Goal: Task Accomplishment & Management: Manage account settings

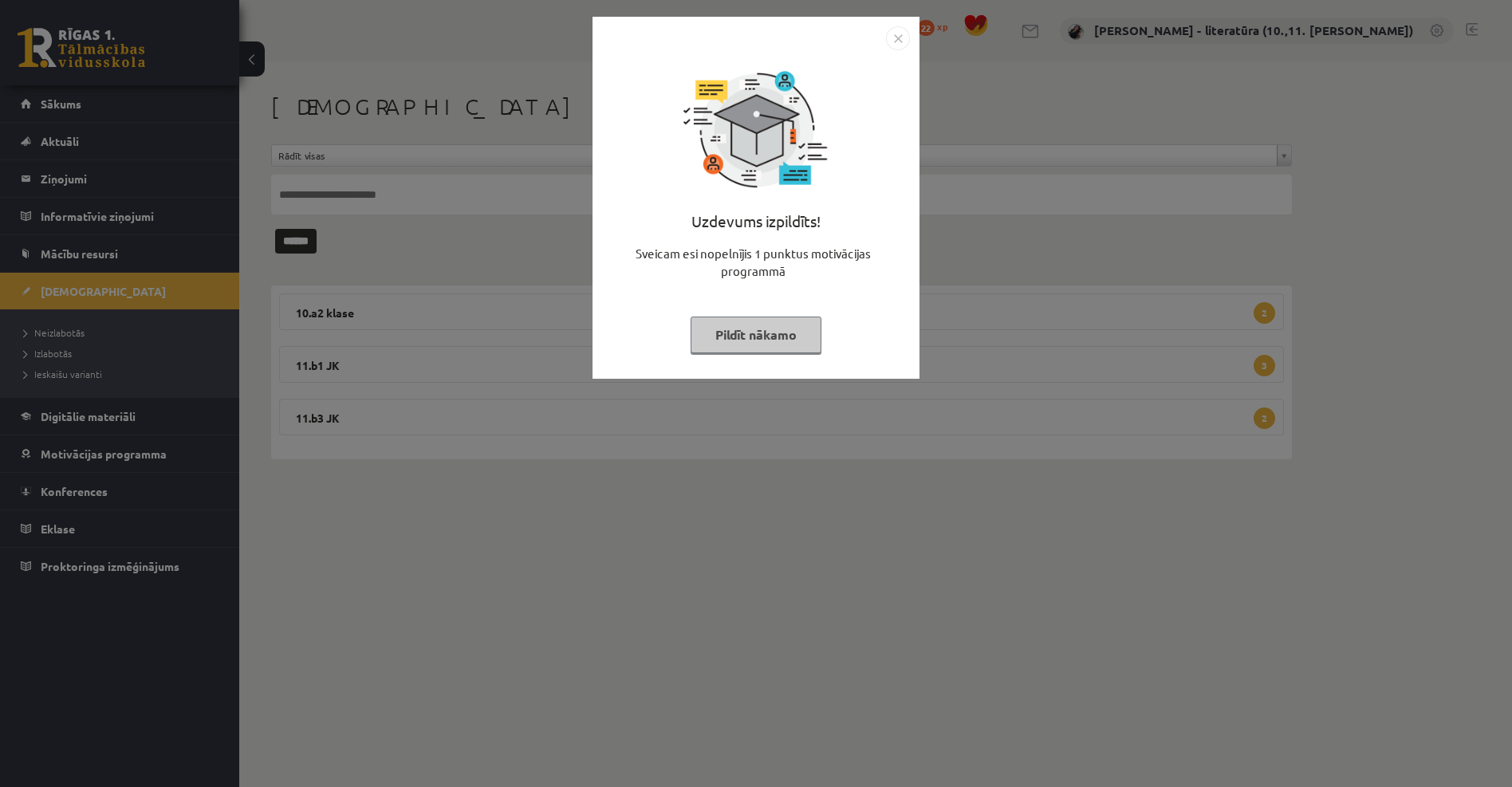
click at [766, 323] on button "Pildīt nākamo" at bounding box center [756, 335] width 131 height 37
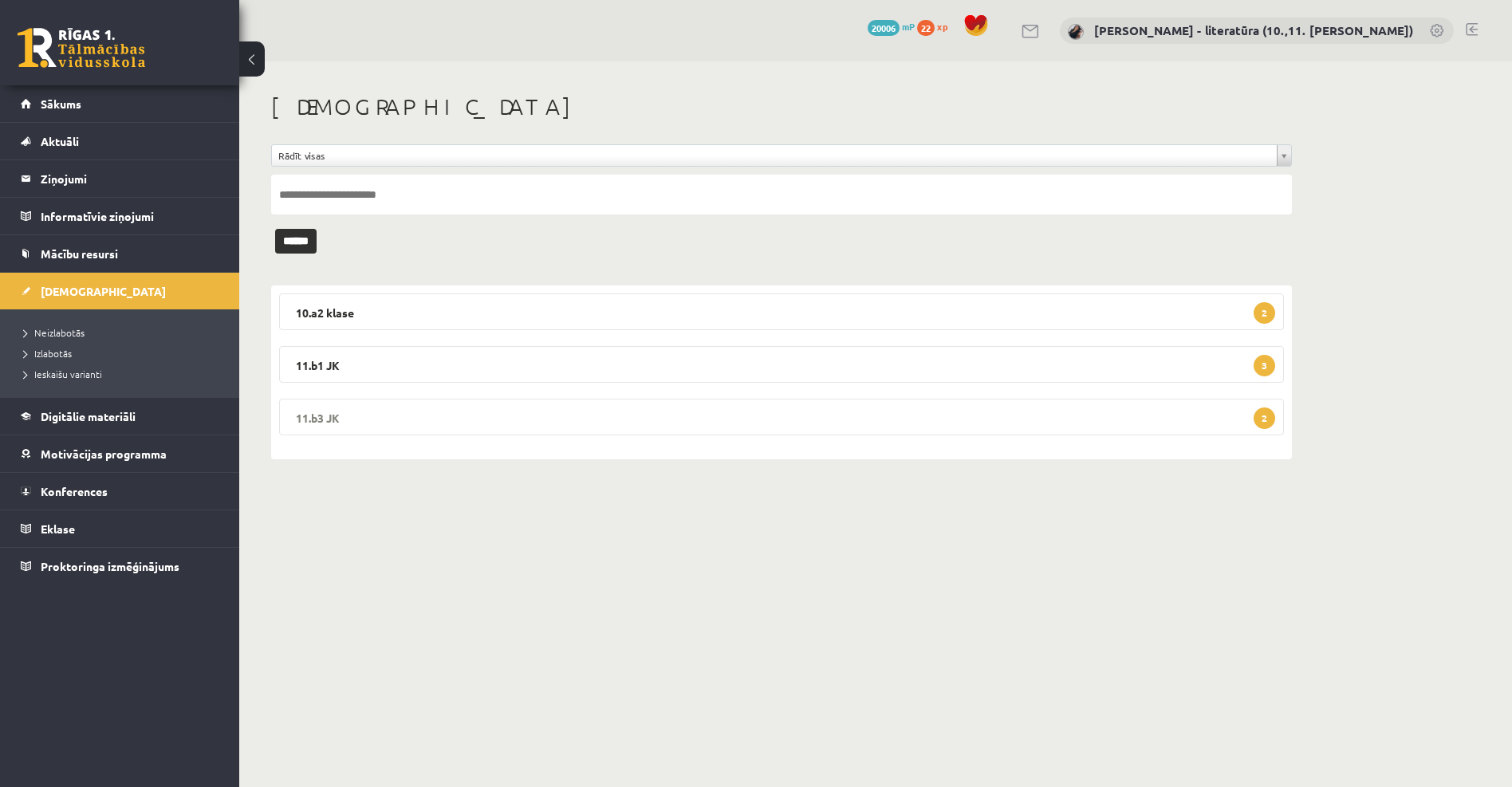
click at [448, 413] on legend "11.b3 JK 2" at bounding box center [781, 417] width 1005 height 37
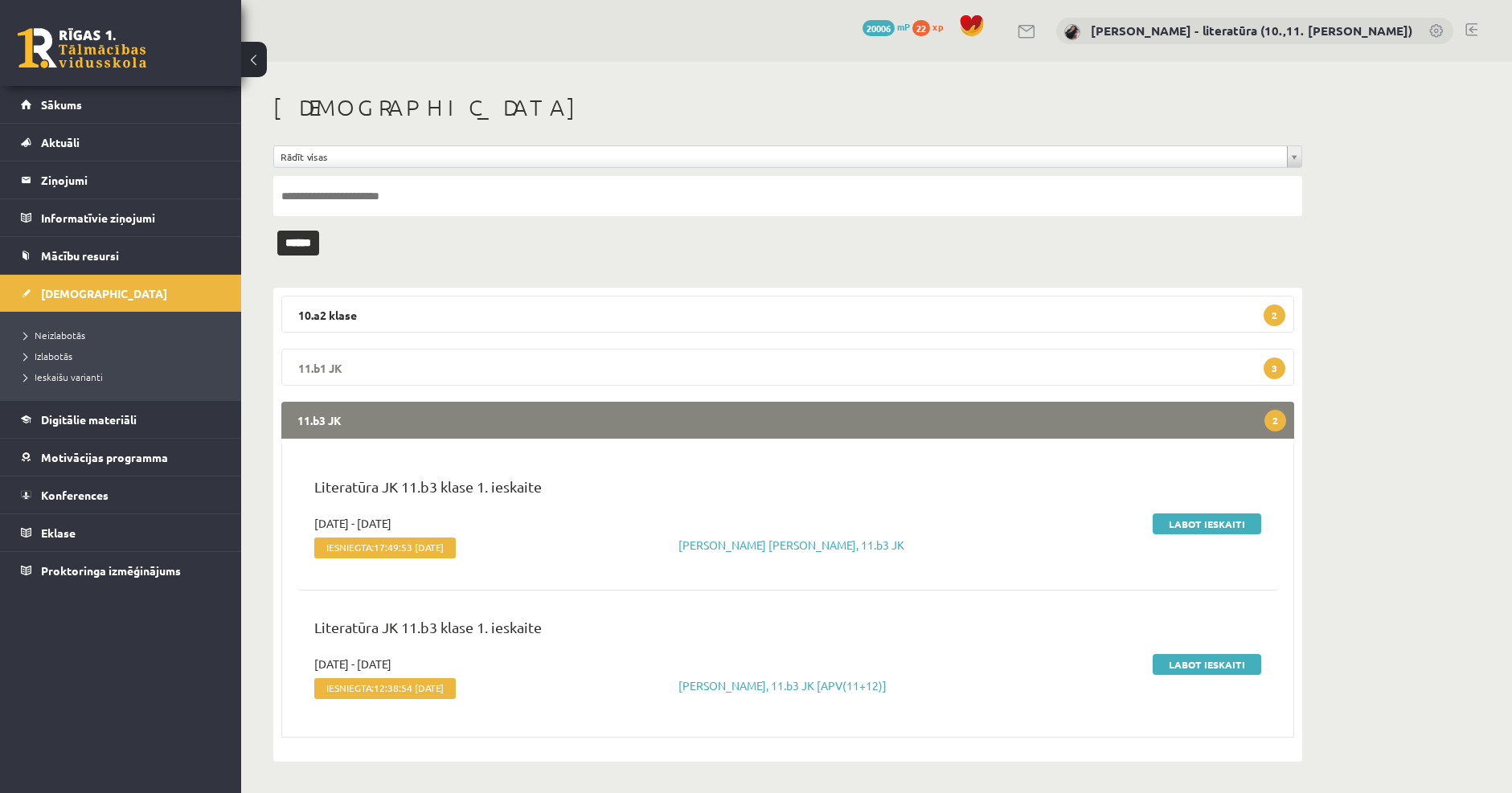
click at [381, 358] on legend "11.b1 JK 3" at bounding box center [787, 367] width 1012 height 37
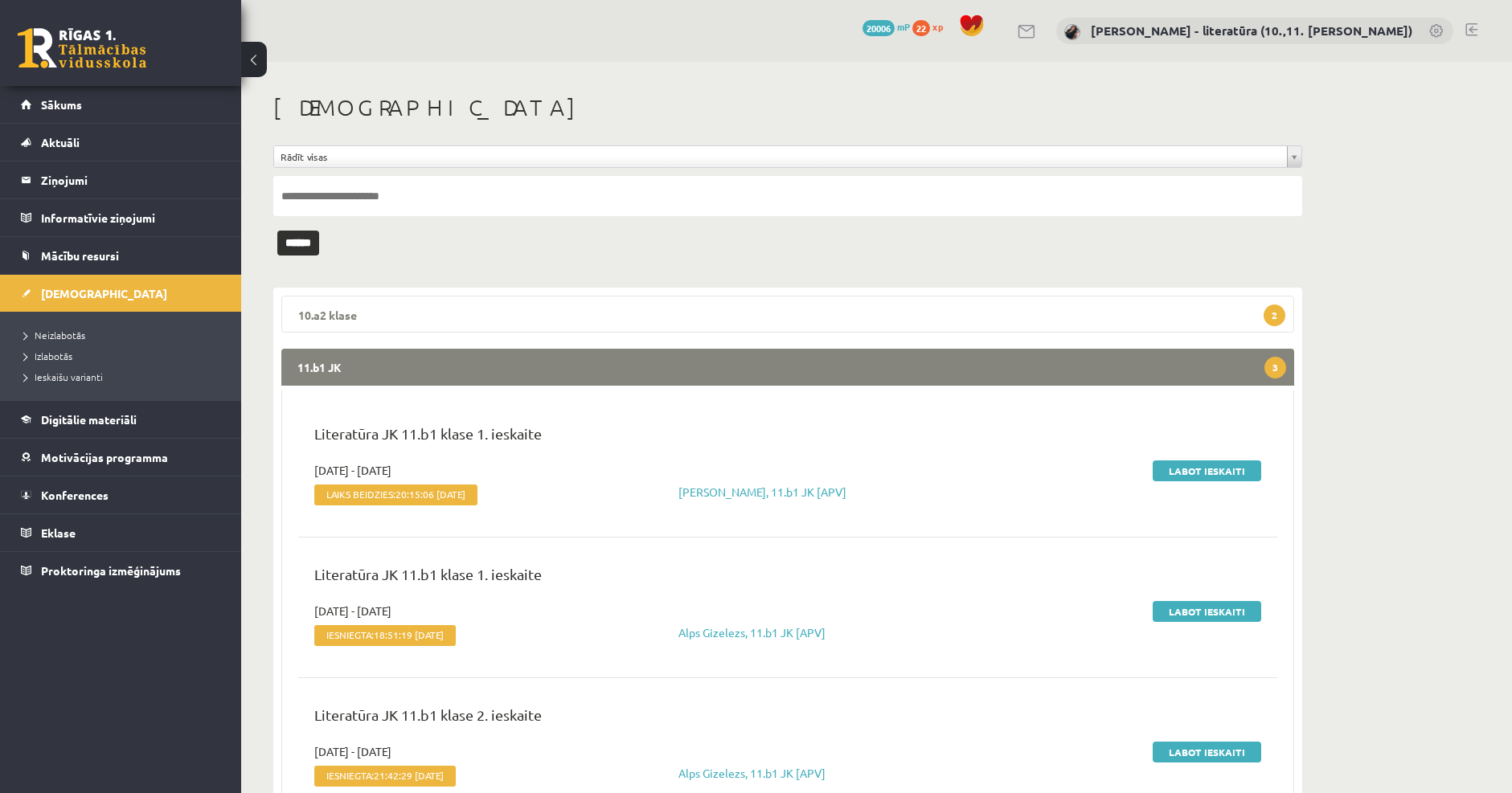
click at [381, 314] on legend "10.a2 klase 2" at bounding box center [787, 315] width 1012 height 37
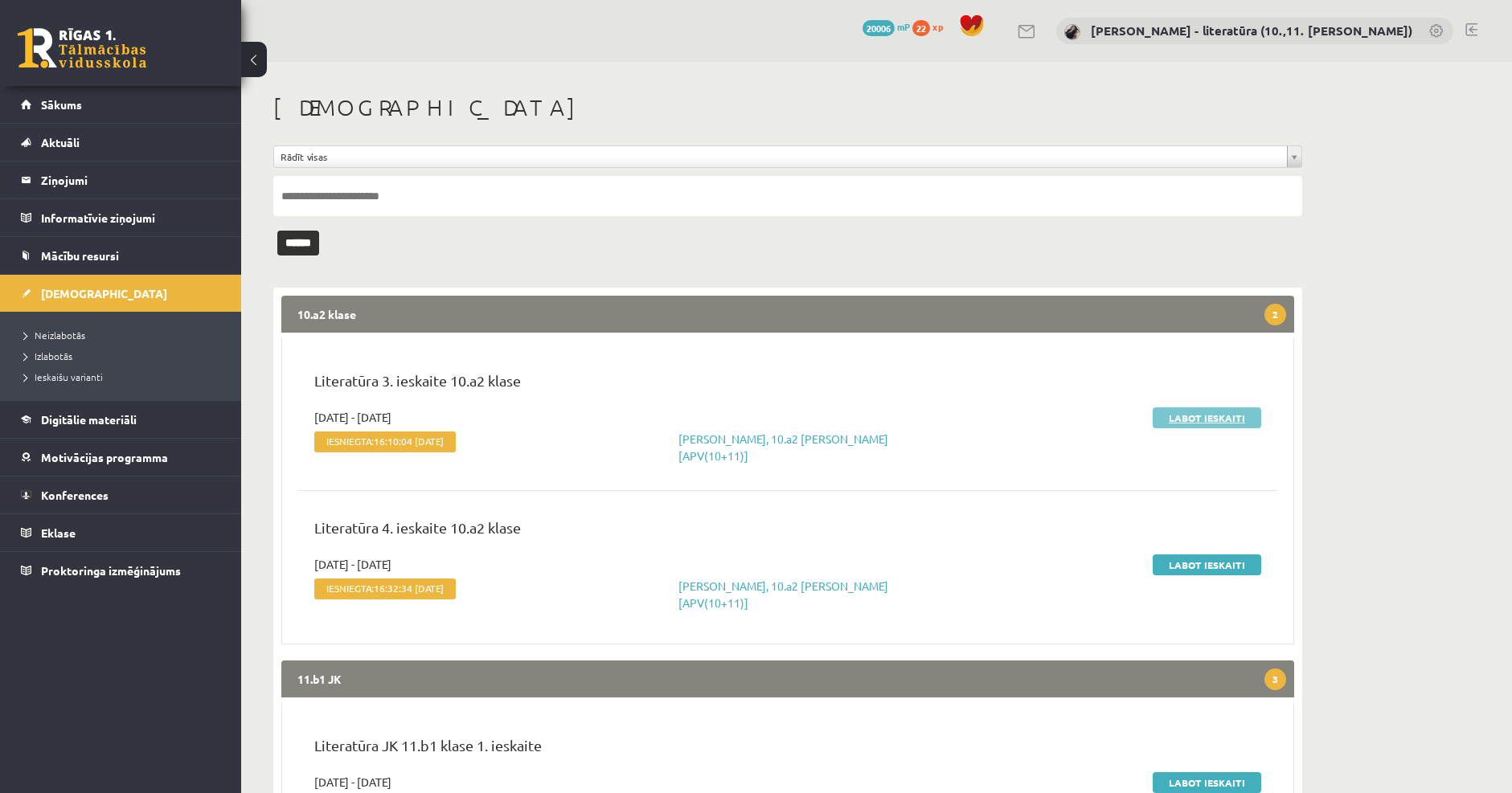
click at [1198, 413] on link "Labot ieskaiti" at bounding box center [1207, 418] width 109 height 21
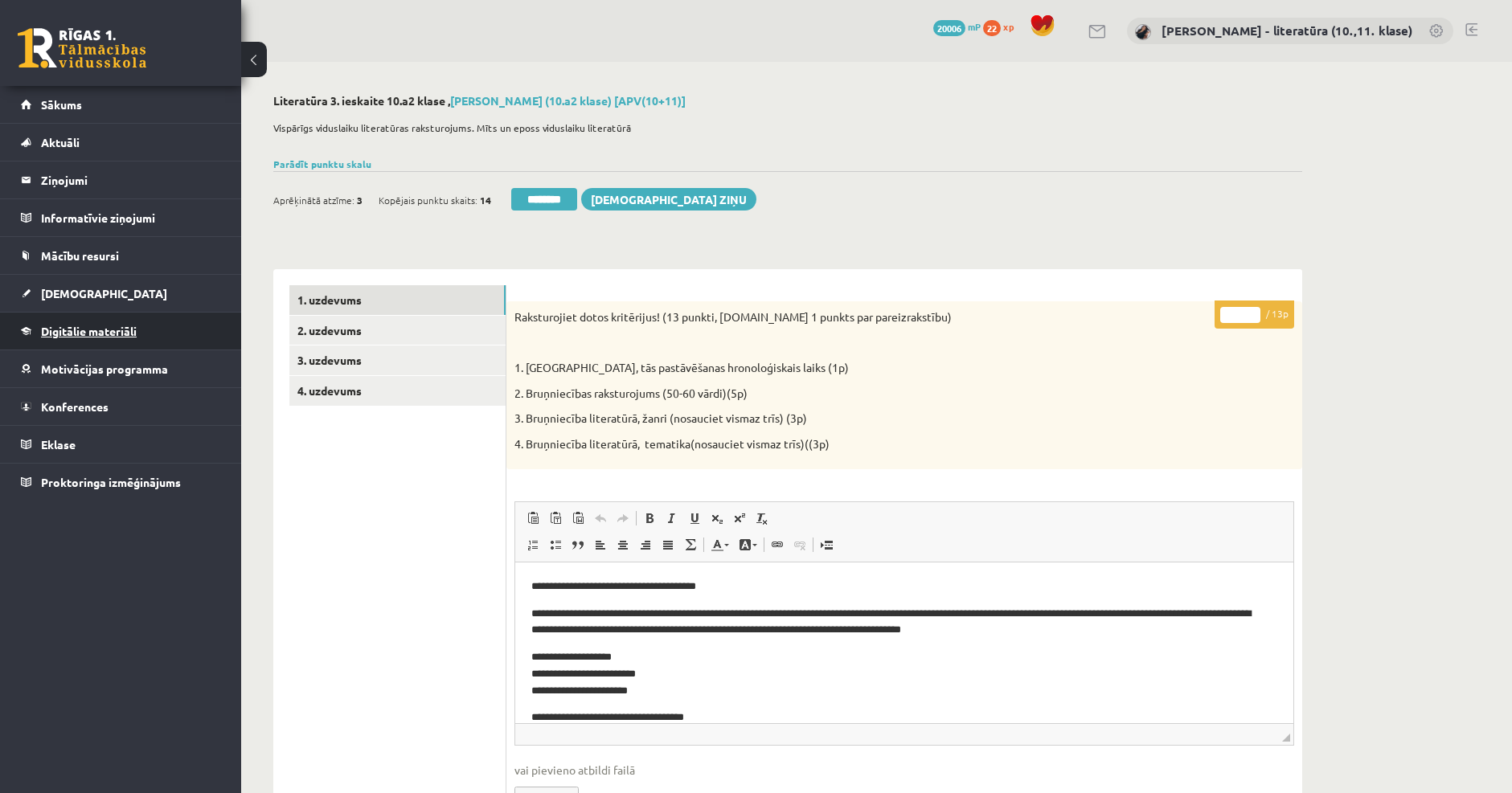
click at [137, 331] on span "Digitālie materiāli" at bounding box center [89, 331] width 95 height 14
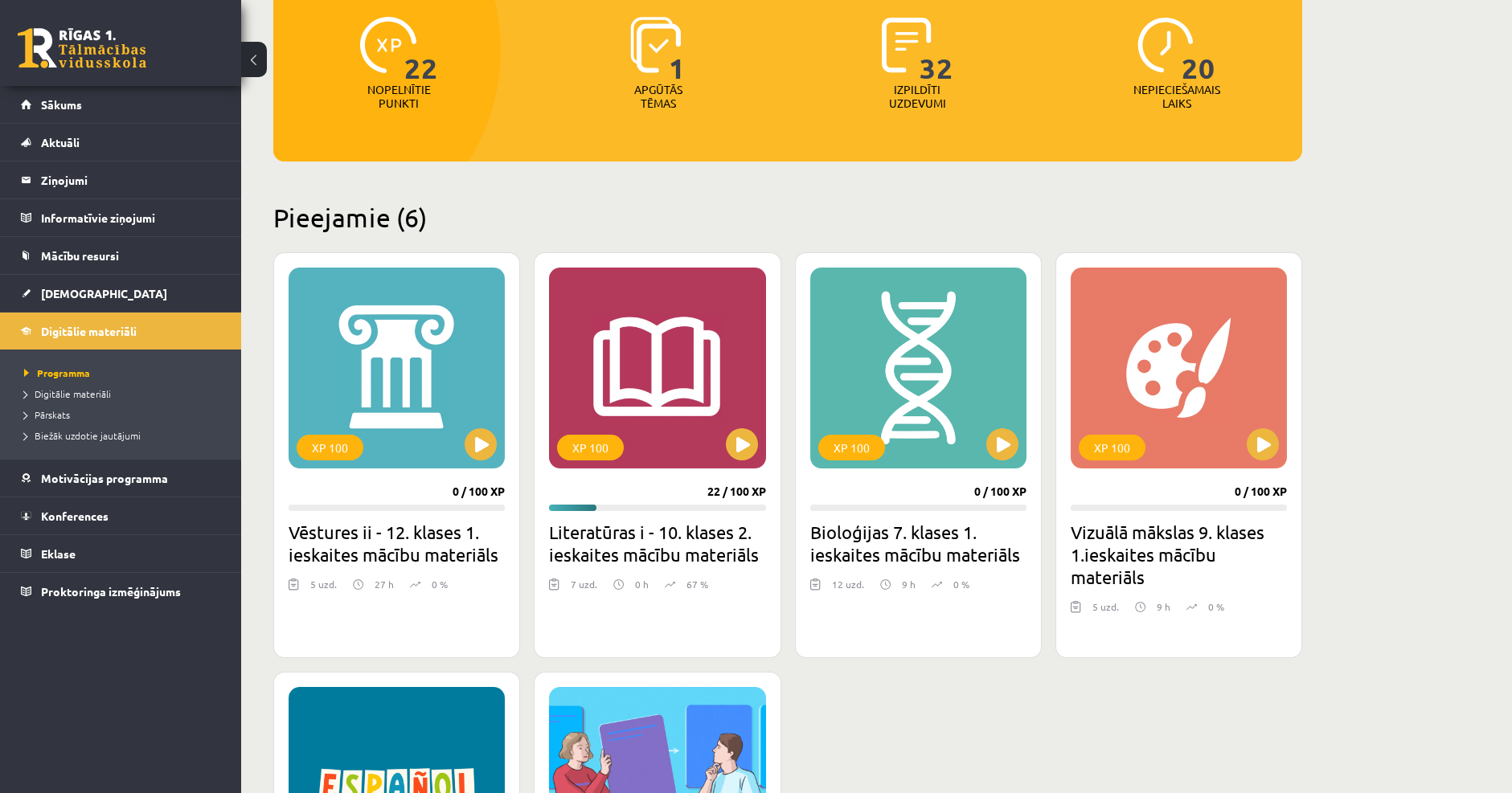
scroll to position [241, 0]
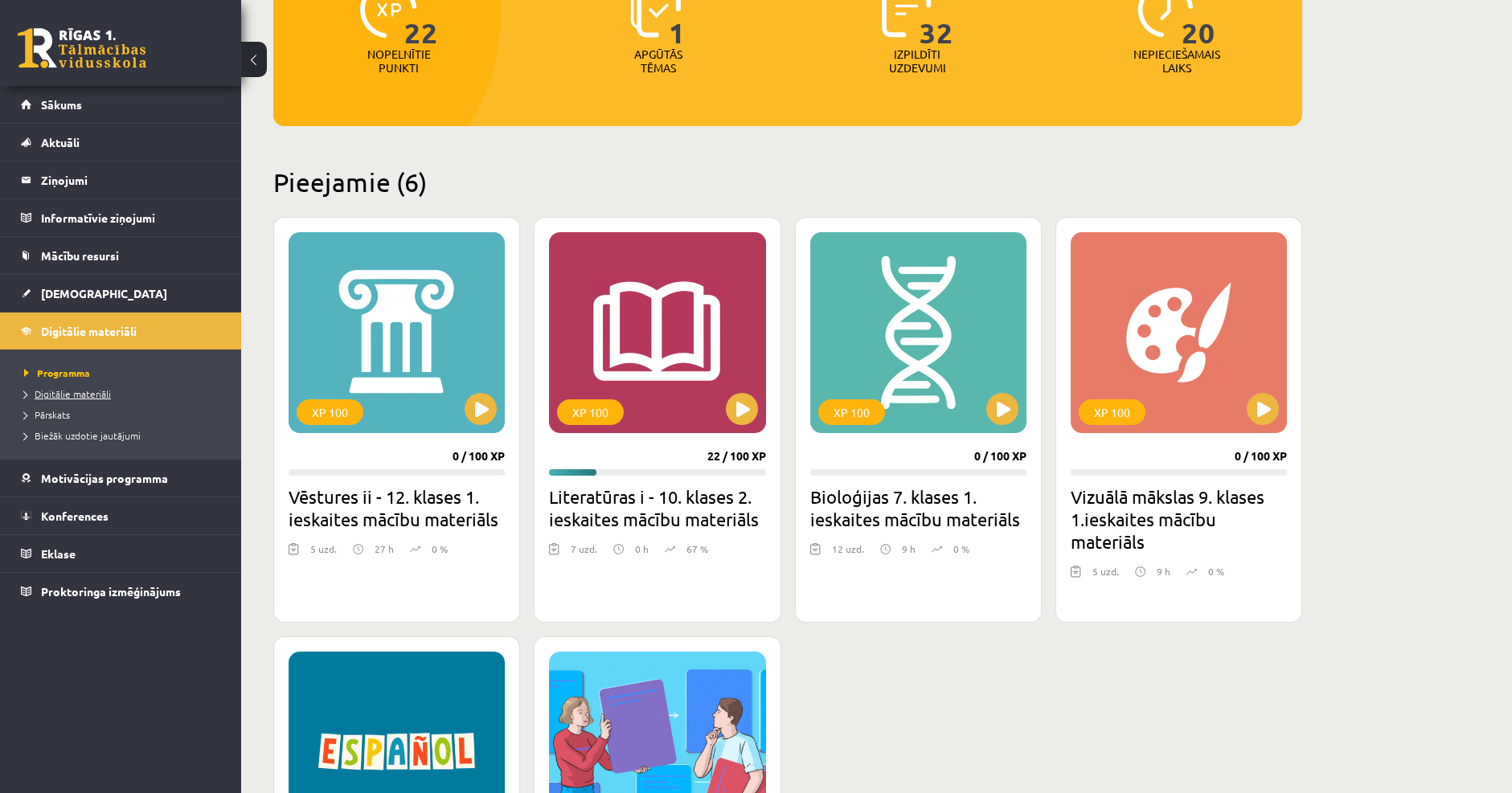
click at [68, 389] on span "Digitālie materiāli" at bounding box center [68, 393] width 87 height 13
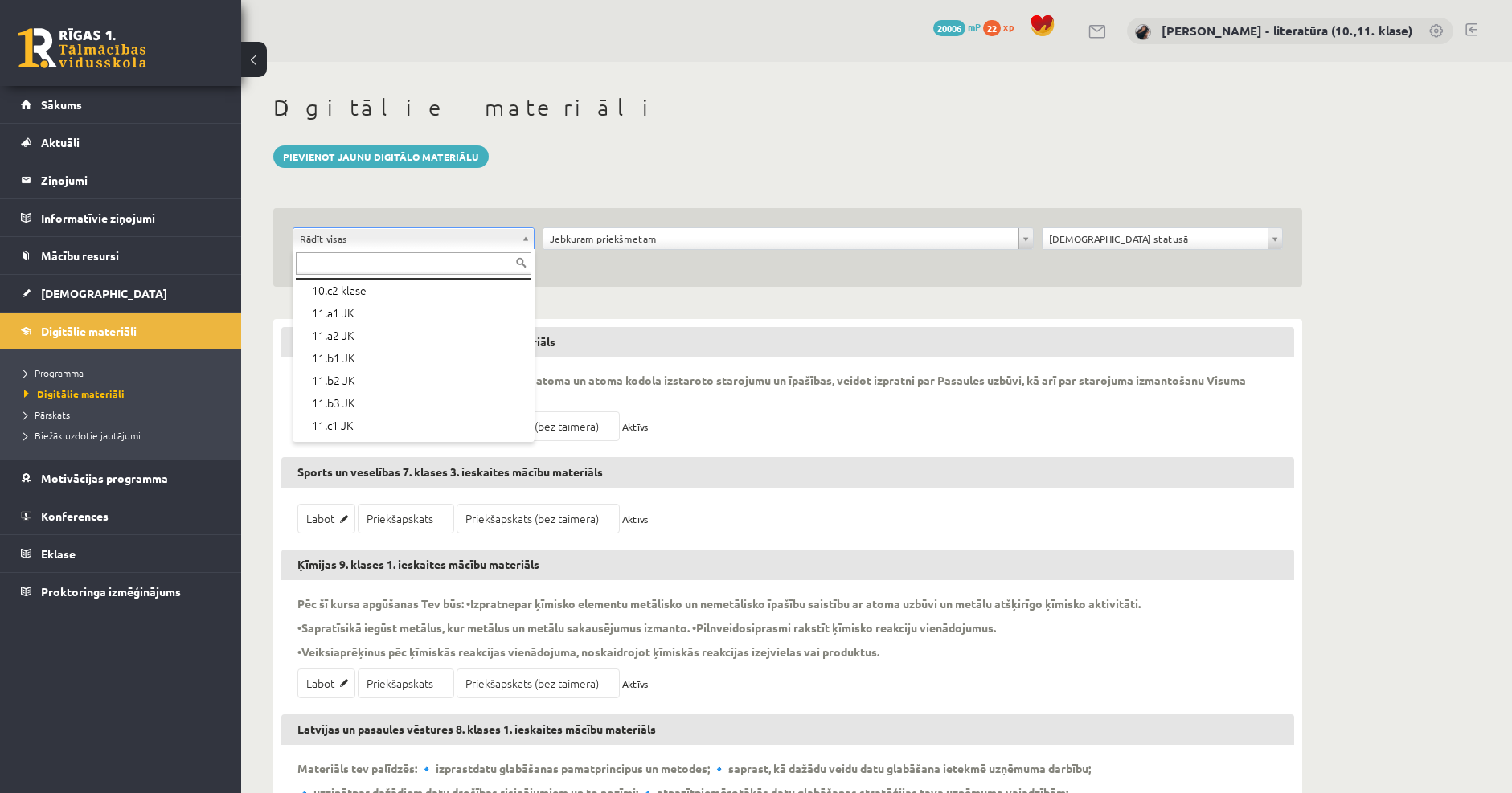
scroll to position [321, 0]
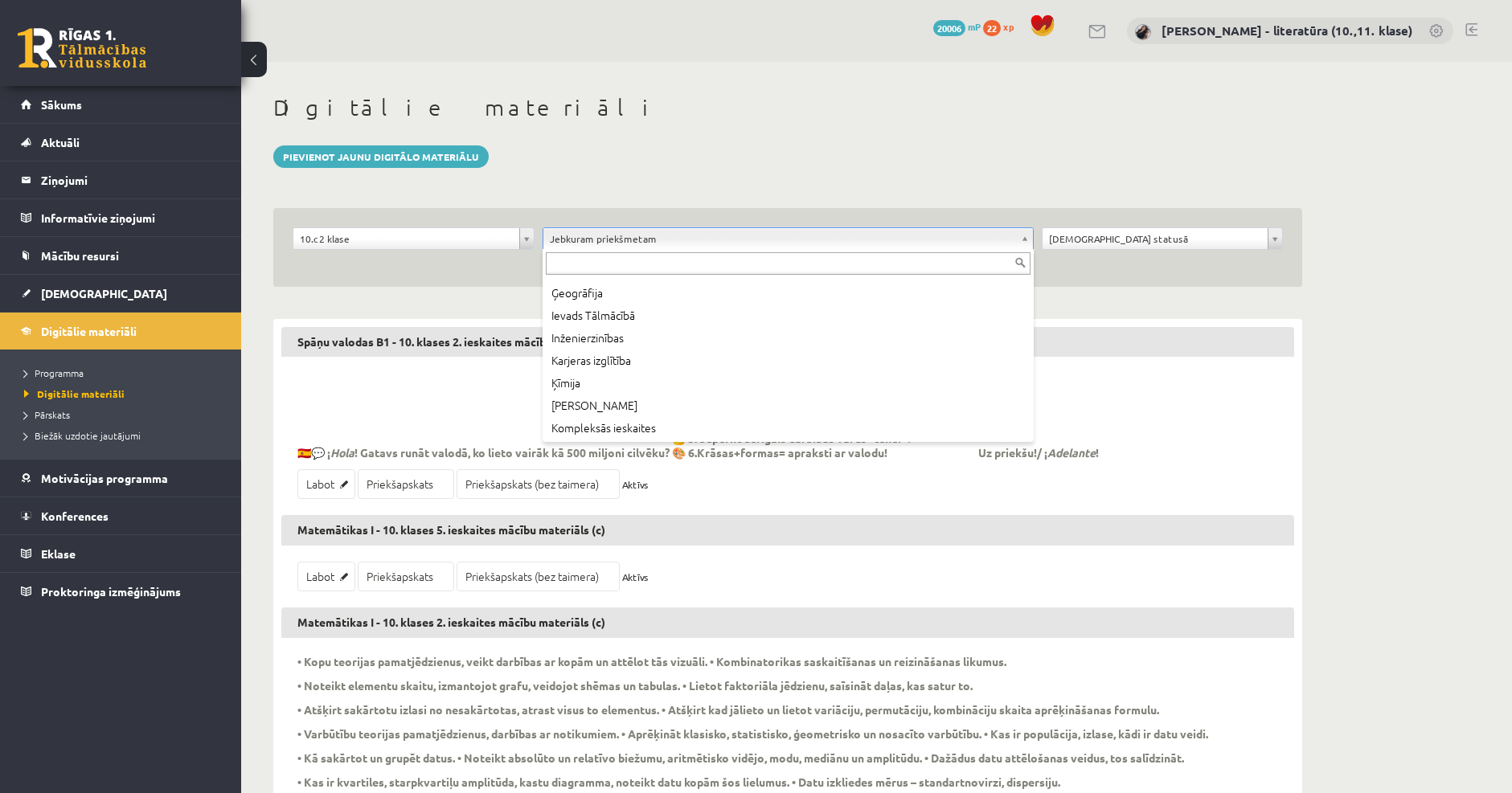
scroll to position [402, 0]
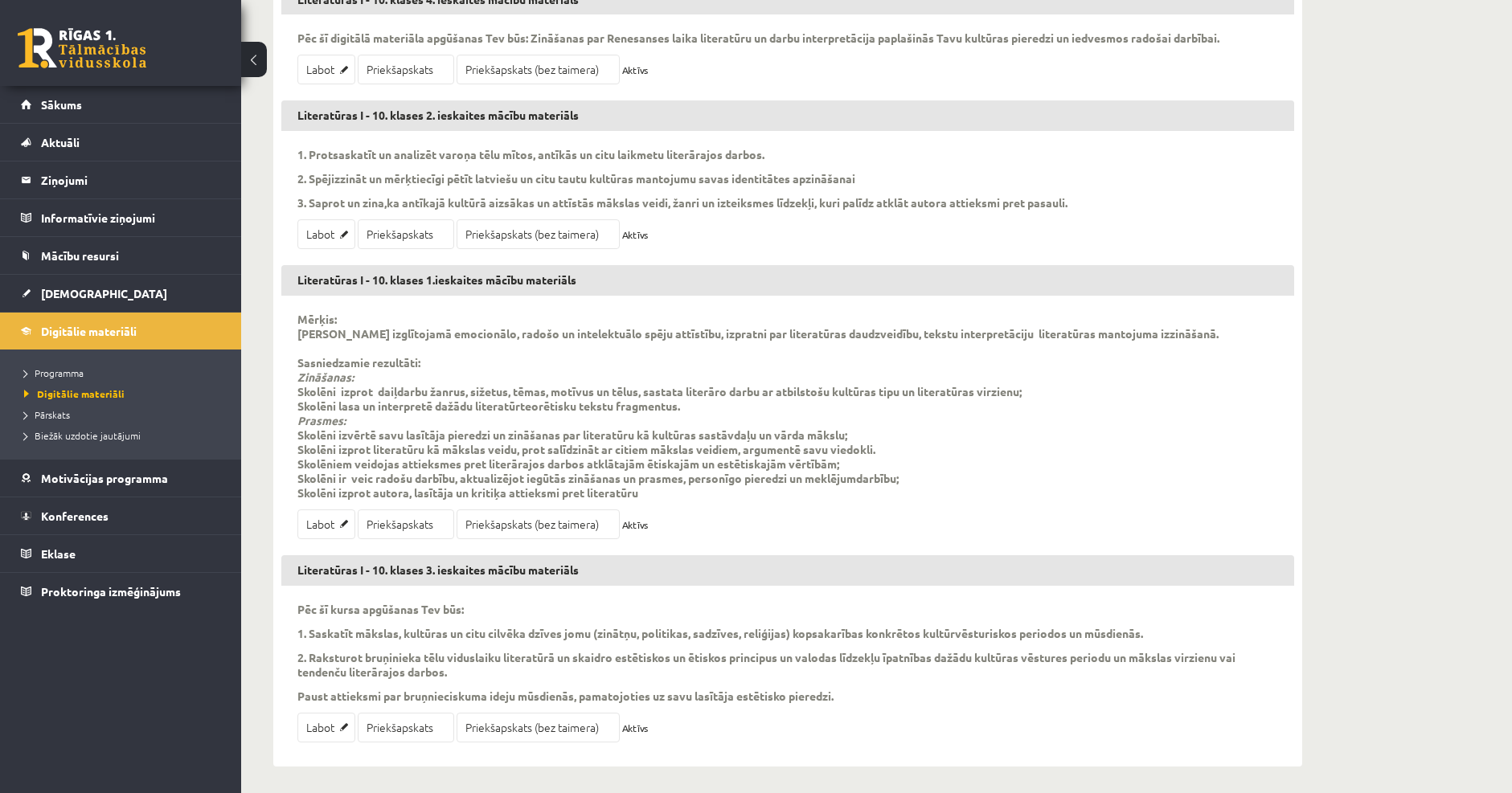
scroll to position [348, 0]
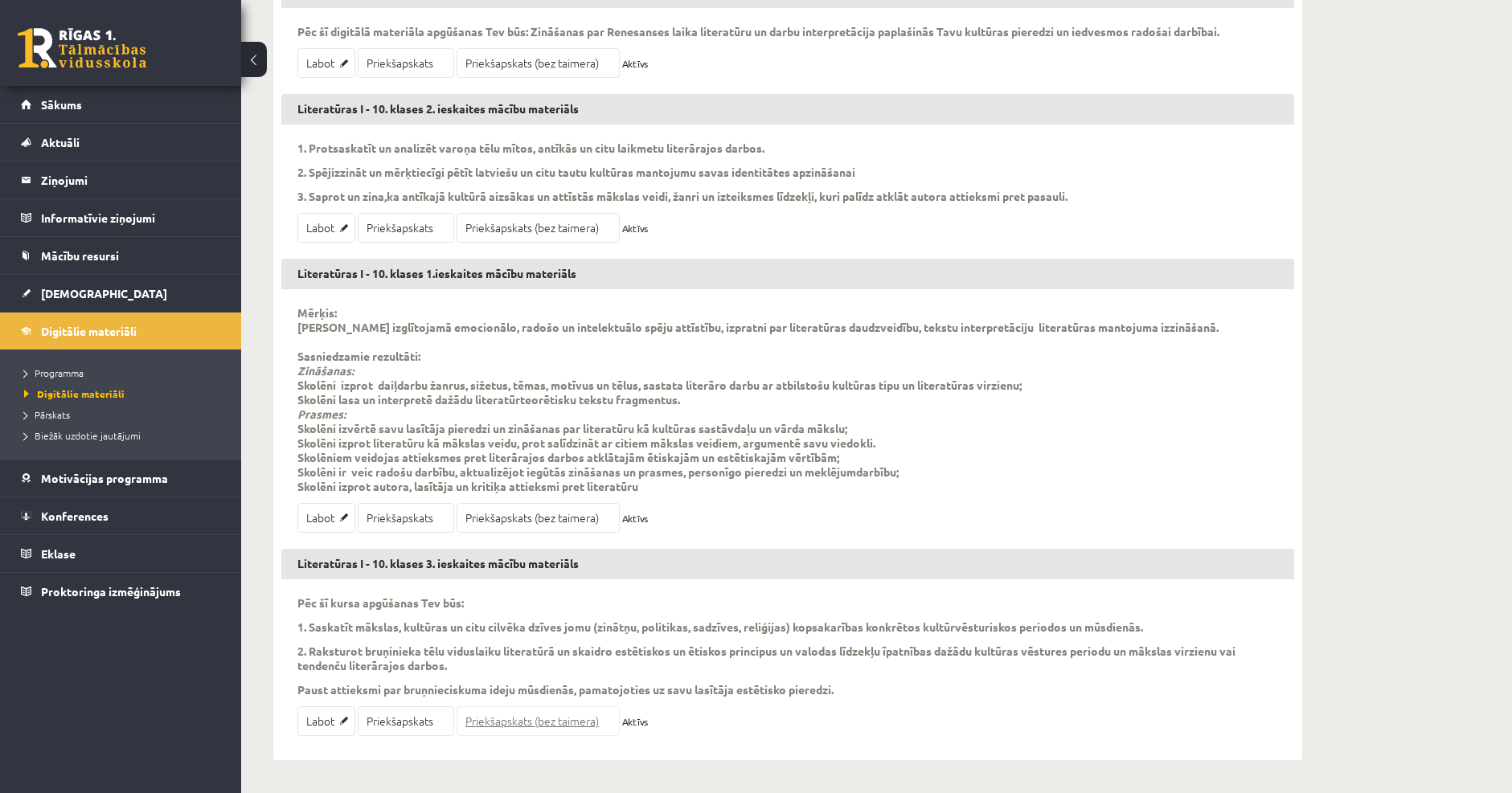
click at [547, 729] on link "Priekšapskats (bez taimera)" at bounding box center [537, 720] width 163 height 30
click at [47, 291] on span "[DEMOGRAPHIC_DATA]" at bounding box center [105, 293] width 127 height 14
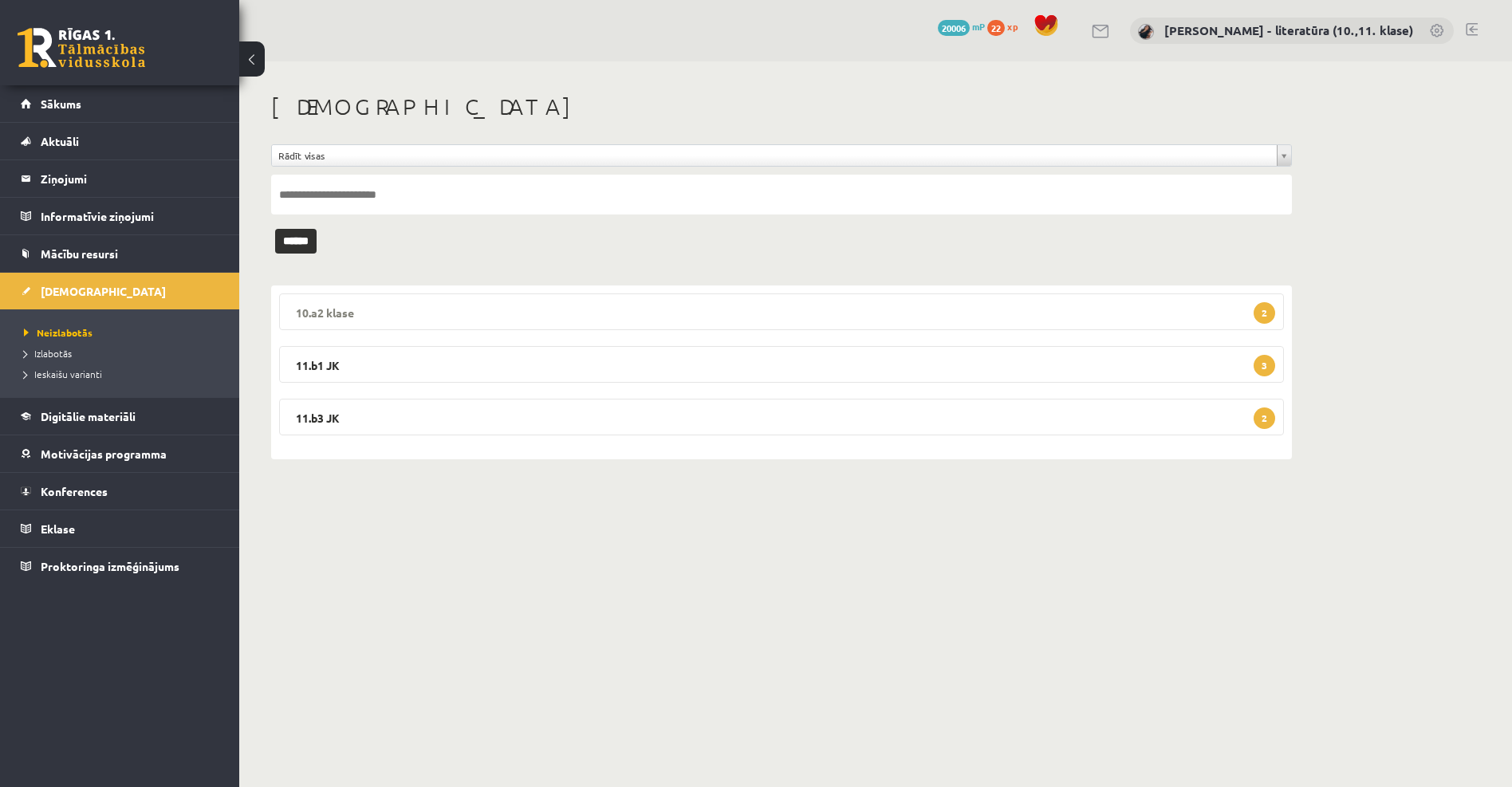
click at [351, 311] on legend "10.a2 [PERSON_NAME] 2" at bounding box center [781, 312] width 1005 height 37
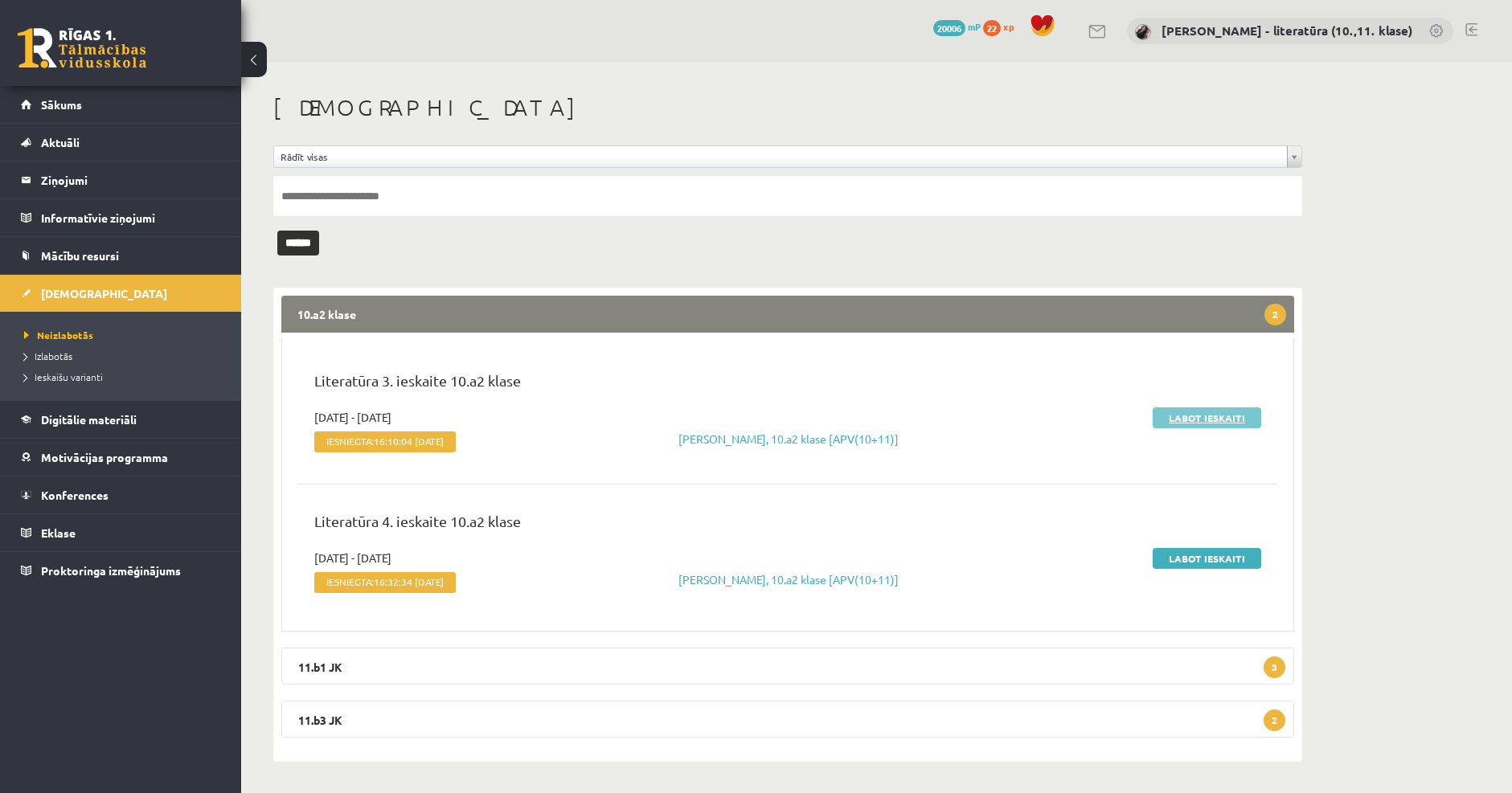
click at [1208, 415] on link "Labot ieskaiti" at bounding box center [1207, 418] width 109 height 21
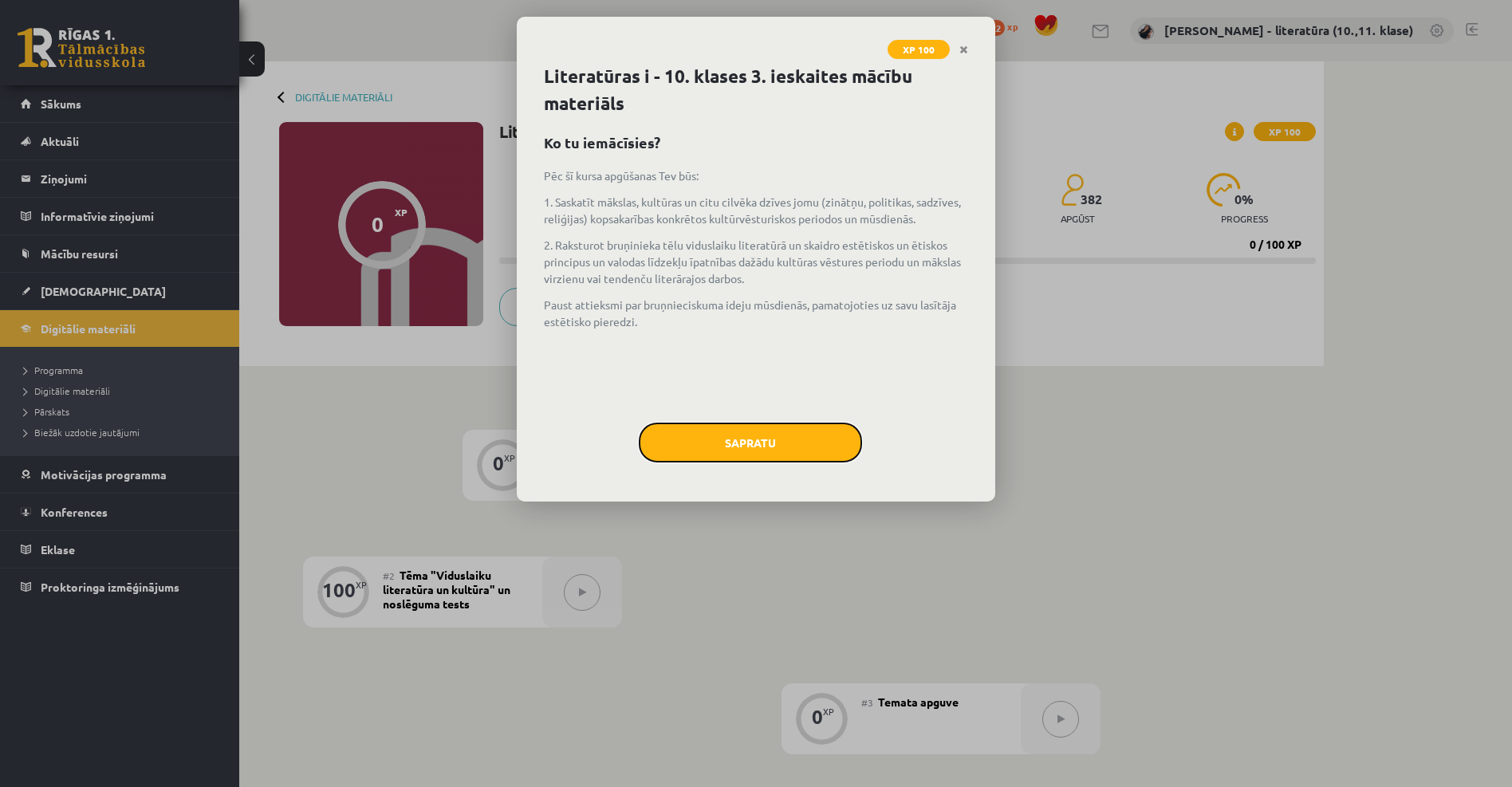
click at [817, 442] on button "Sapratu" at bounding box center [750, 443] width 224 height 40
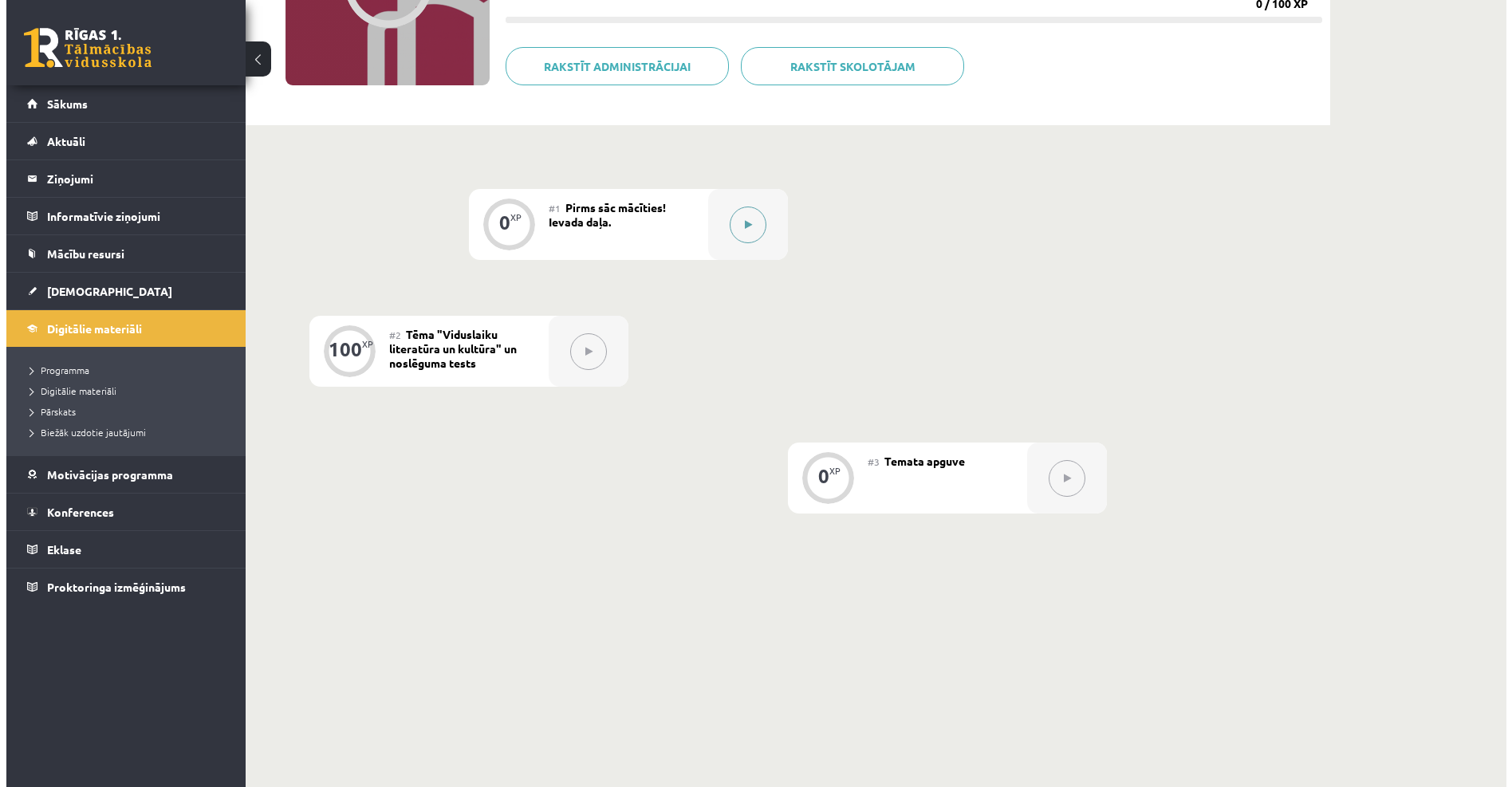
scroll to position [246, 0]
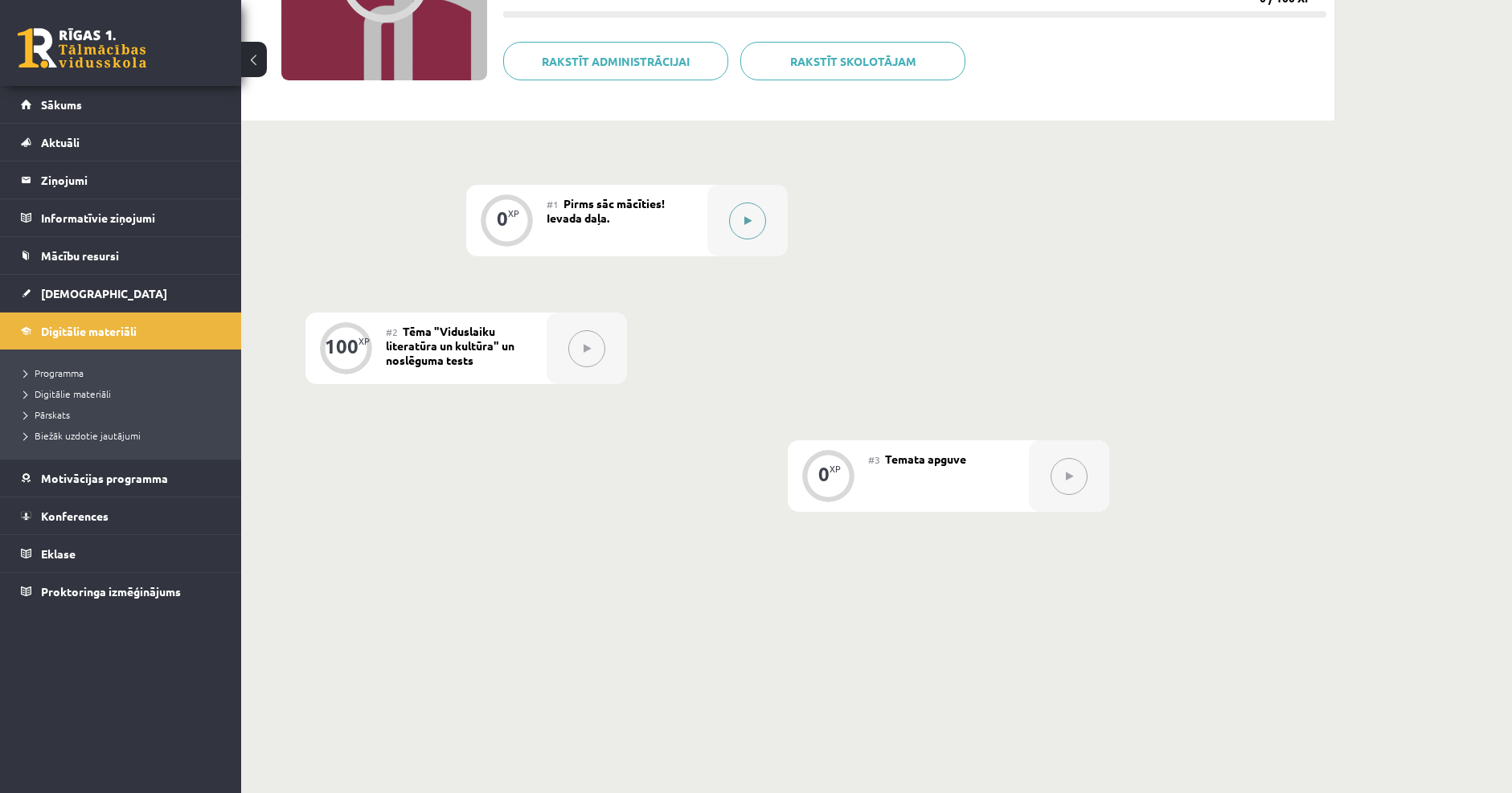
click at [746, 224] on icon at bounding box center [748, 220] width 8 height 9
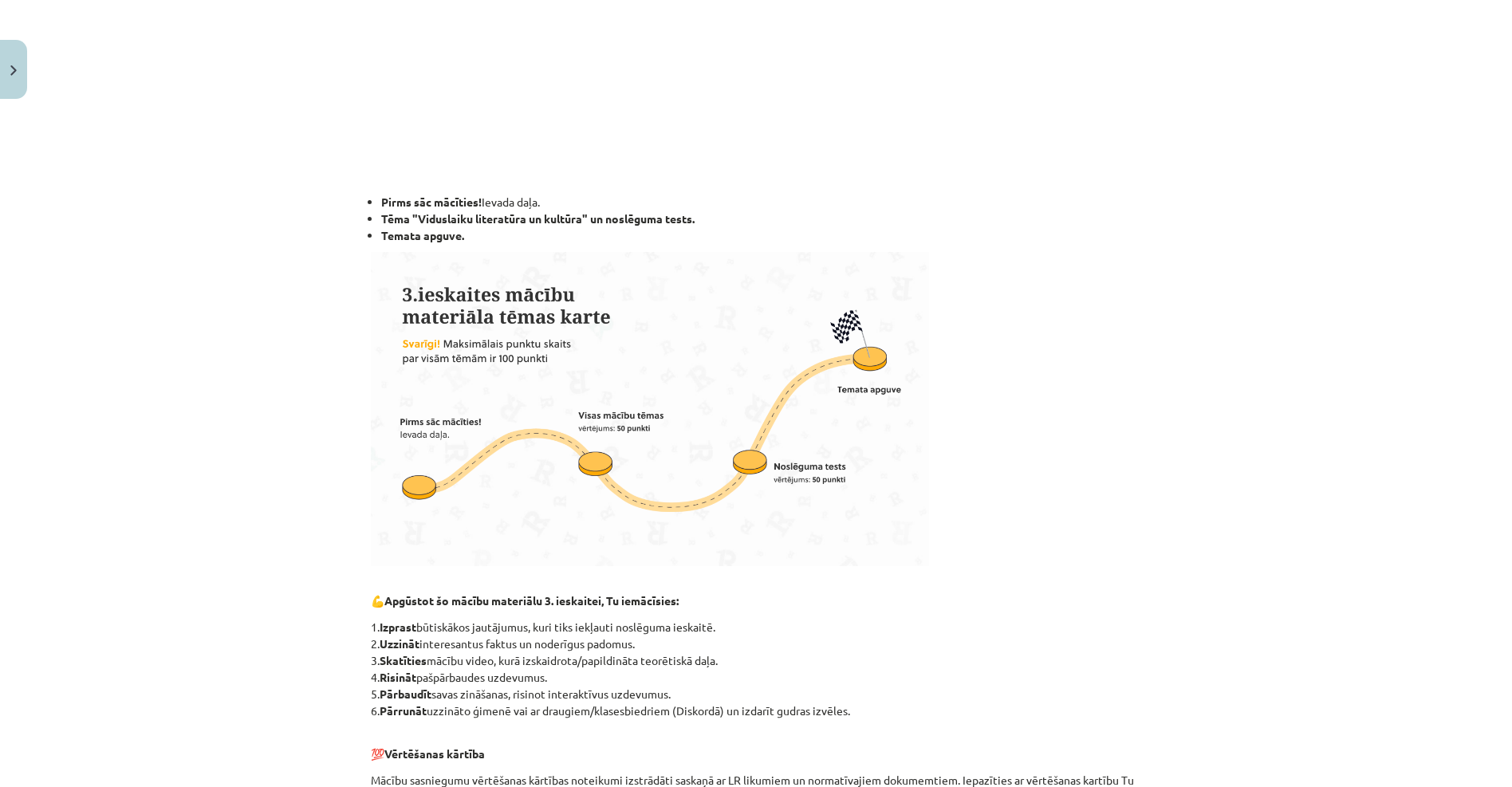
scroll to position [953, 0]
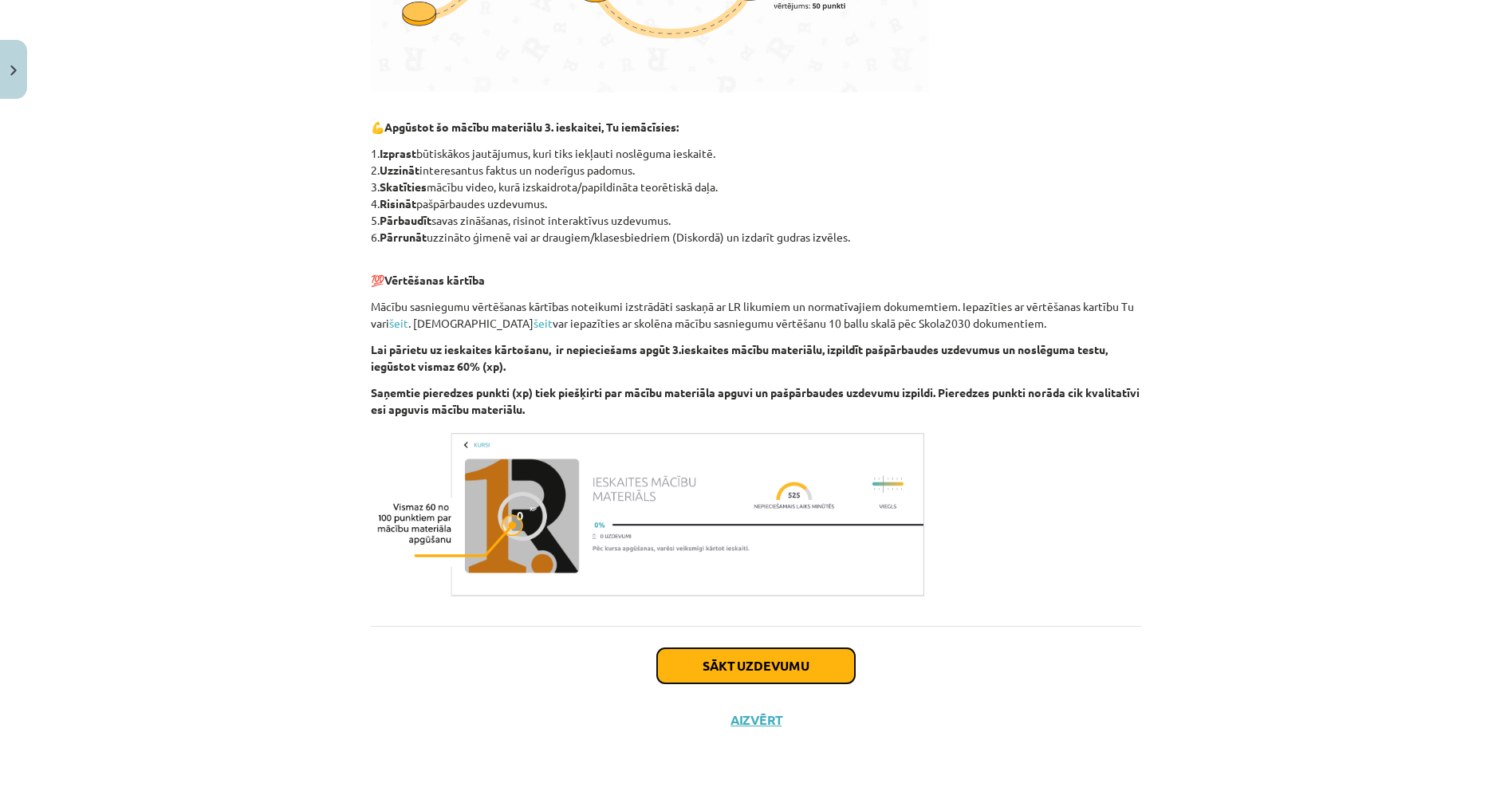
click at [767, 662] on button "Sākt uzdevumu" at bounding box center [756, 666] width 198 height 35
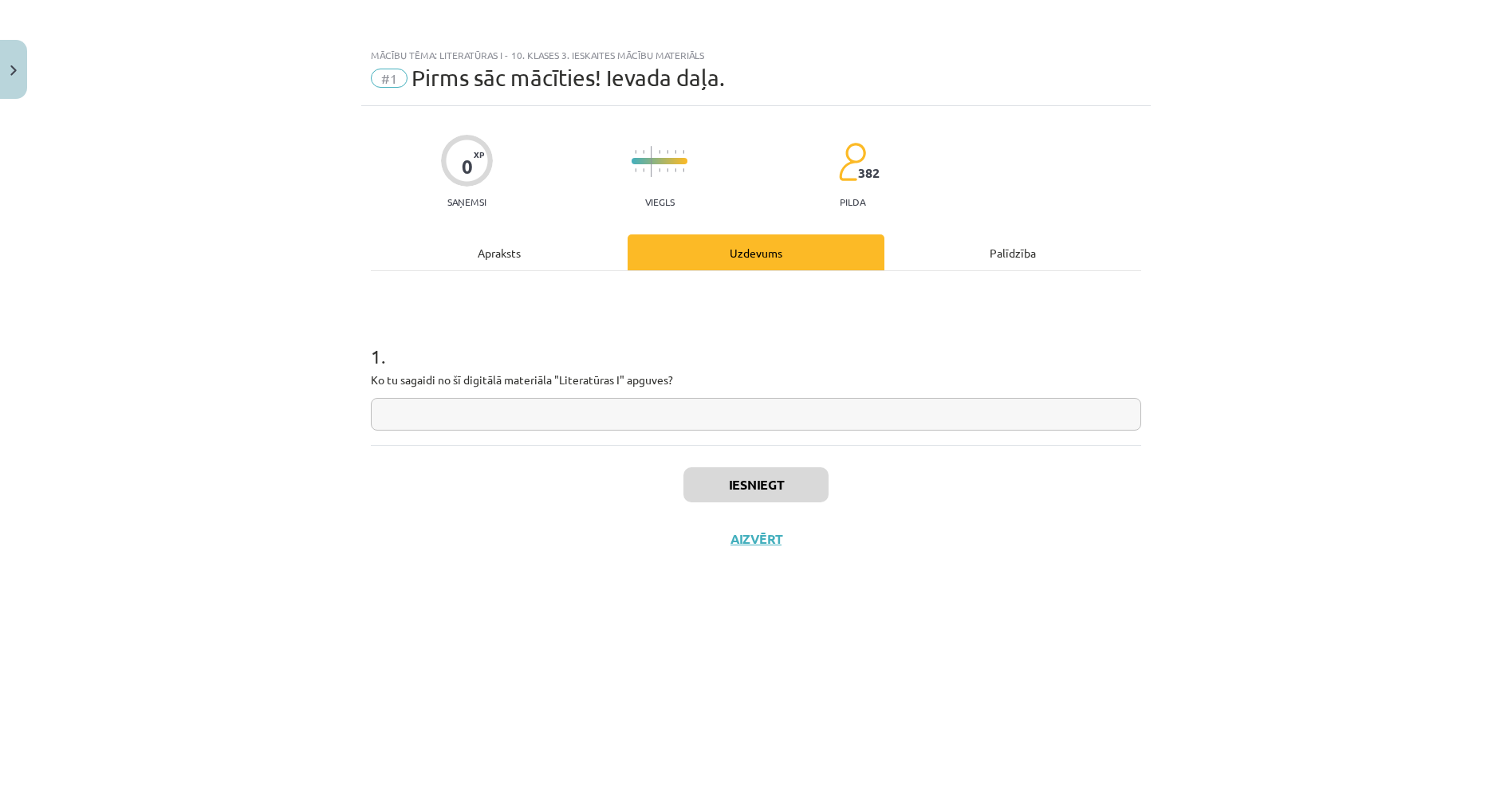
scroll to position [0, 0]
click at [555, 420] on input "text" at bounding box center [756, 414] width 770 height 33
type input "*"
click at [782, 479] on button "Iesniegt" at bounding box center [755, 485] width 145 height 35
click at [789, 547] on button "Nākamā nodarbība" at bounding box center [756, 549] width 157 height 37
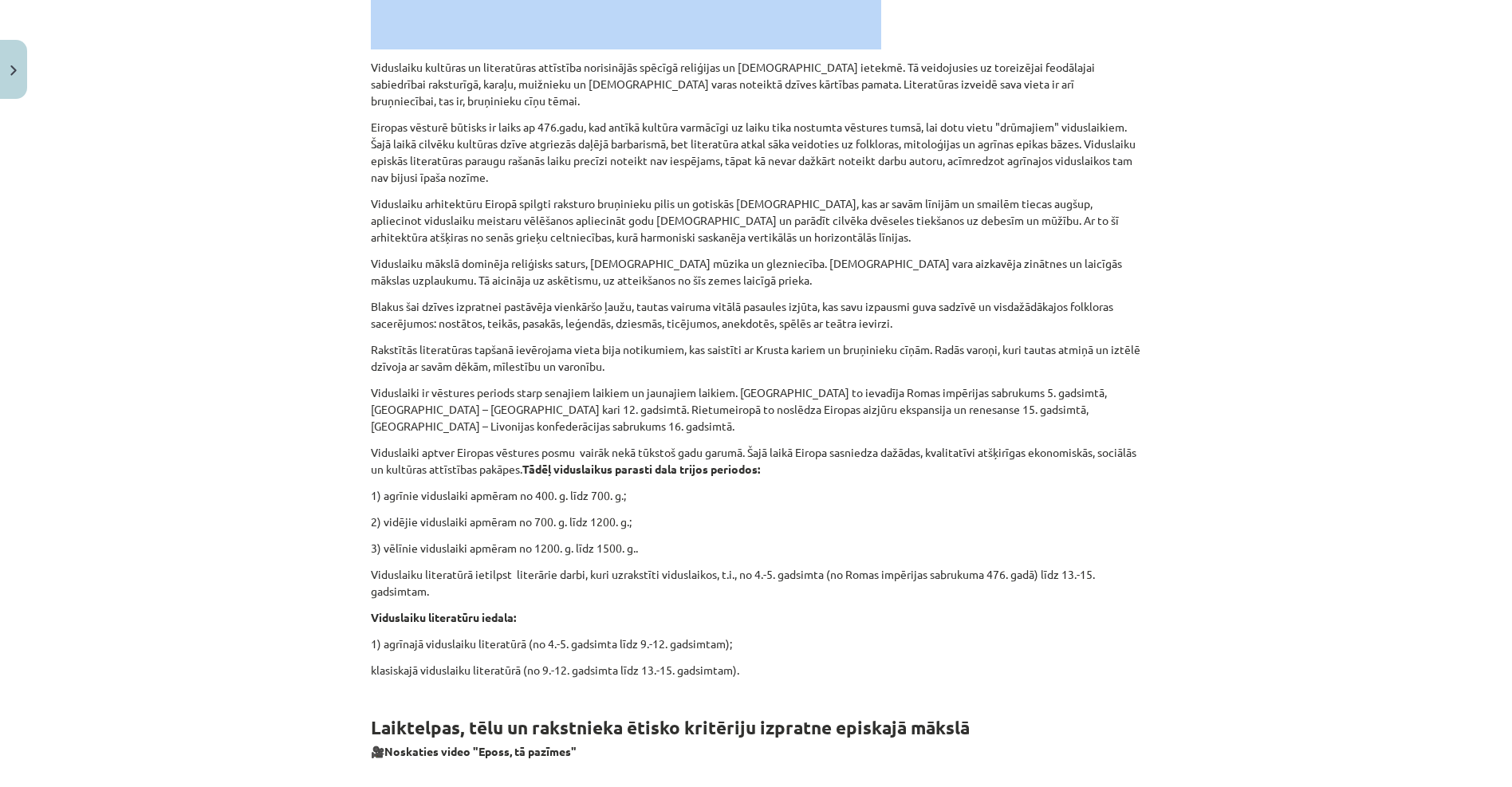
scroll to position [1028, 0]
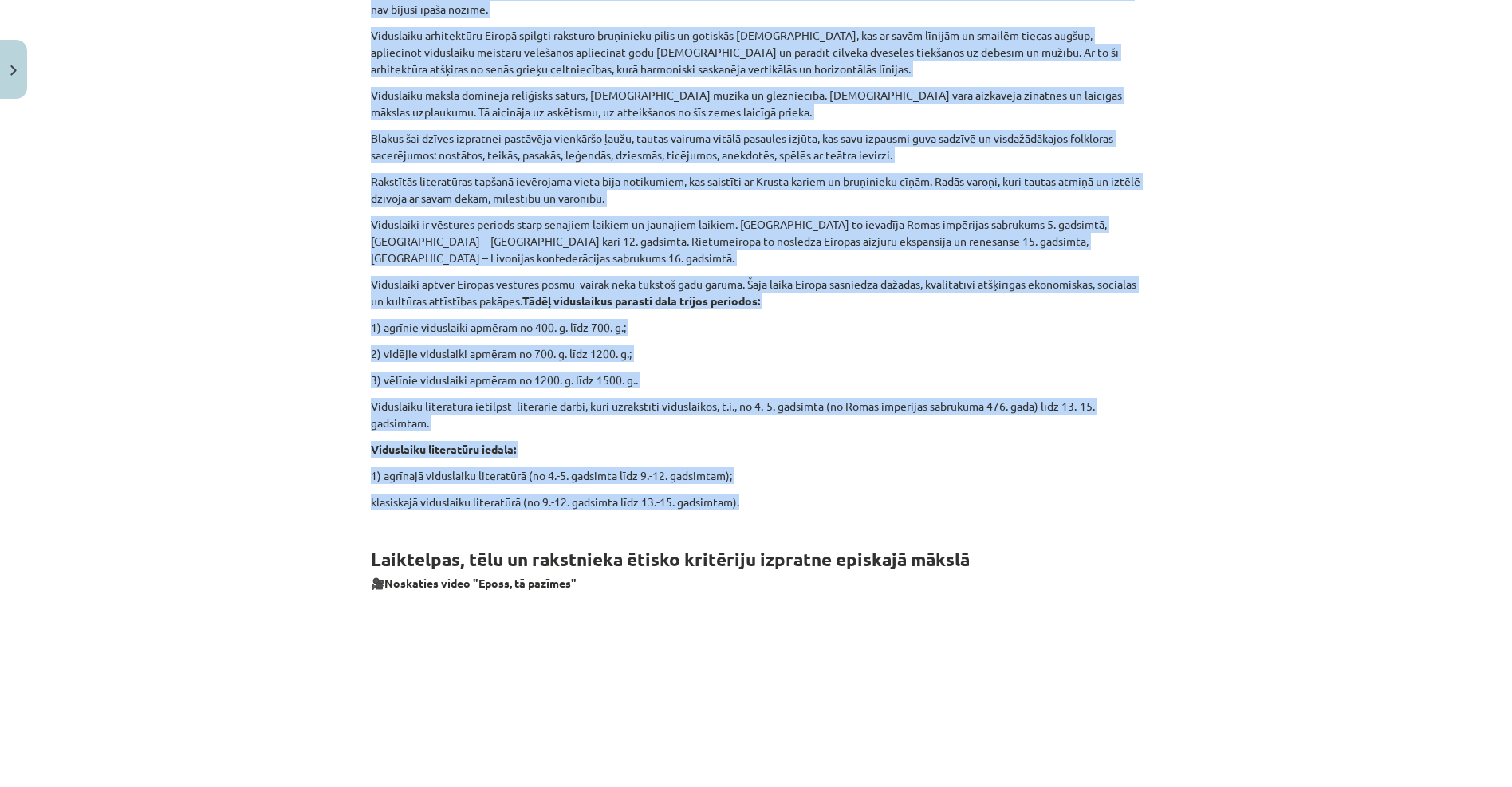
drag, startPoint x: 368, startPoint y: 383, endPoint x: 930, endPoint y: 456, distance: 566.7
click at [930, 456] on div "💡 Kas mums priekšā? Izprast viduslaiku kultūrvēsturisko mantojumu. Aptvert būti…" at bounding box center [756, 701] width 770 height 2888
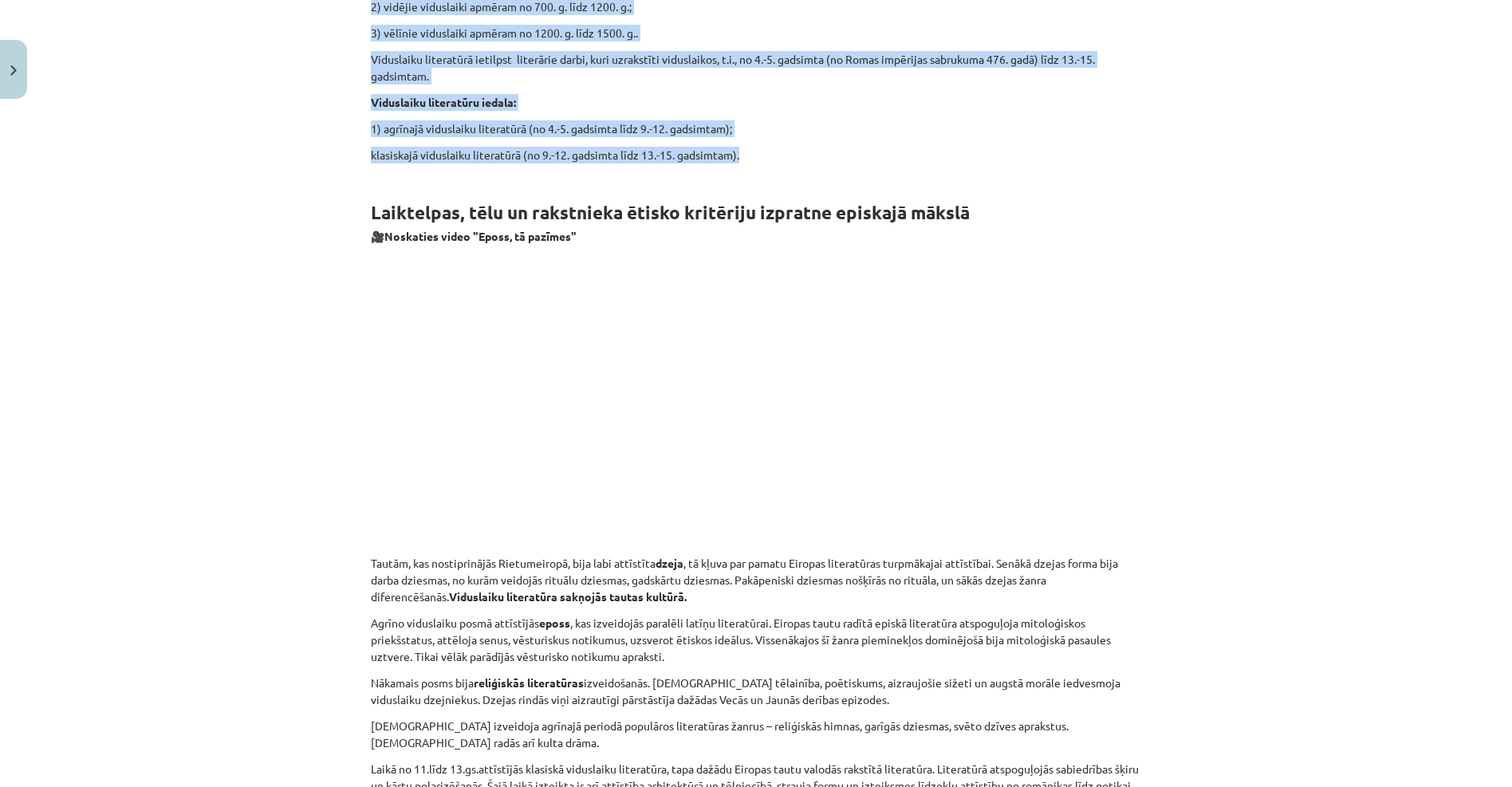
scroll to position [1746, 0]
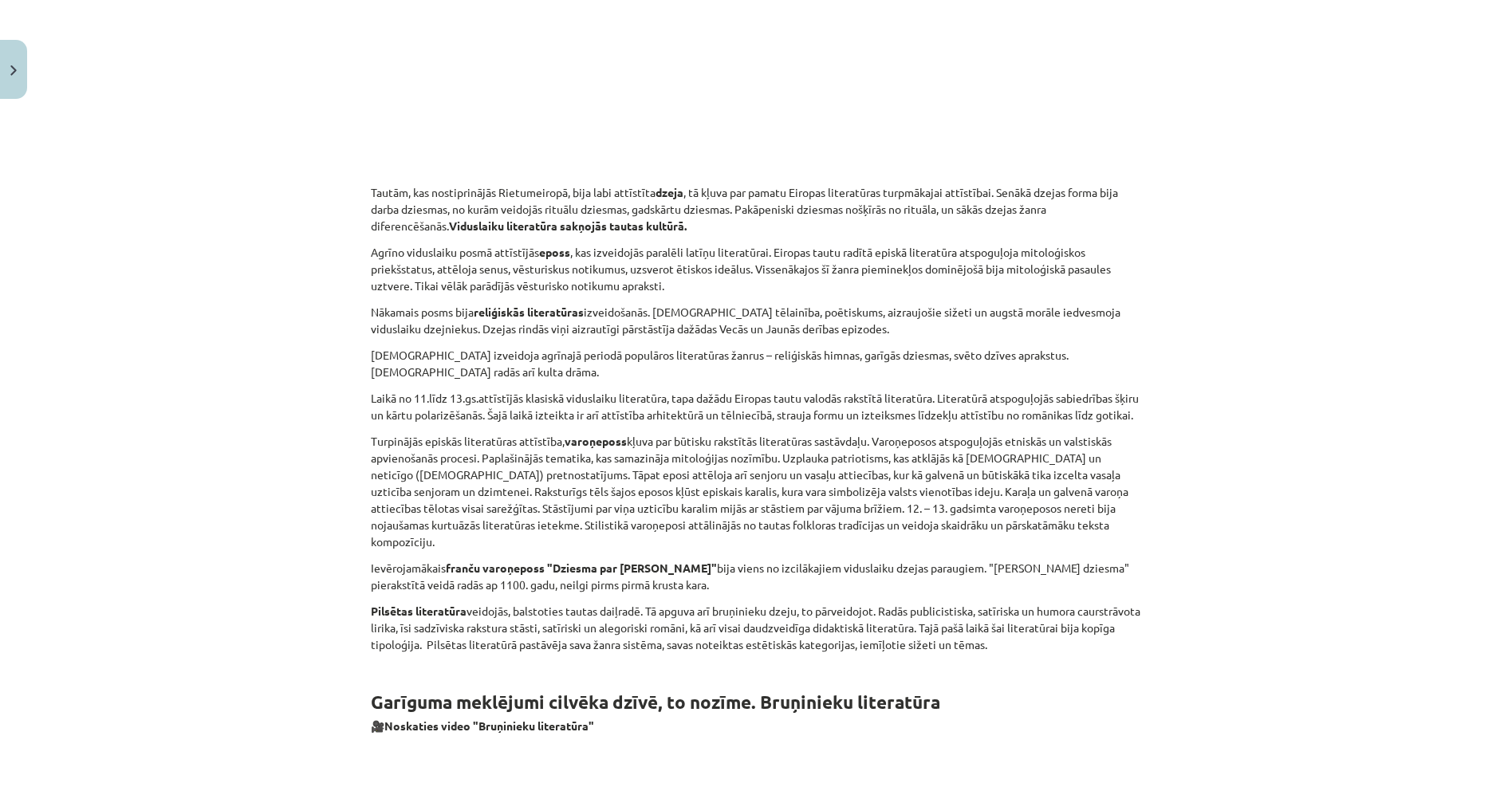
drag, startPoint x: 348, startPoint y: 150, endPoint x: 1183, endPoint y: 614, distance: 955.3
click at [1183, 614] on div "Mācību tēma: Literatūras i - 10. klases 3. ieskaites mācību materiāls #2 Tēma "…" at bounding box center [756, 394] width 1512 height 787
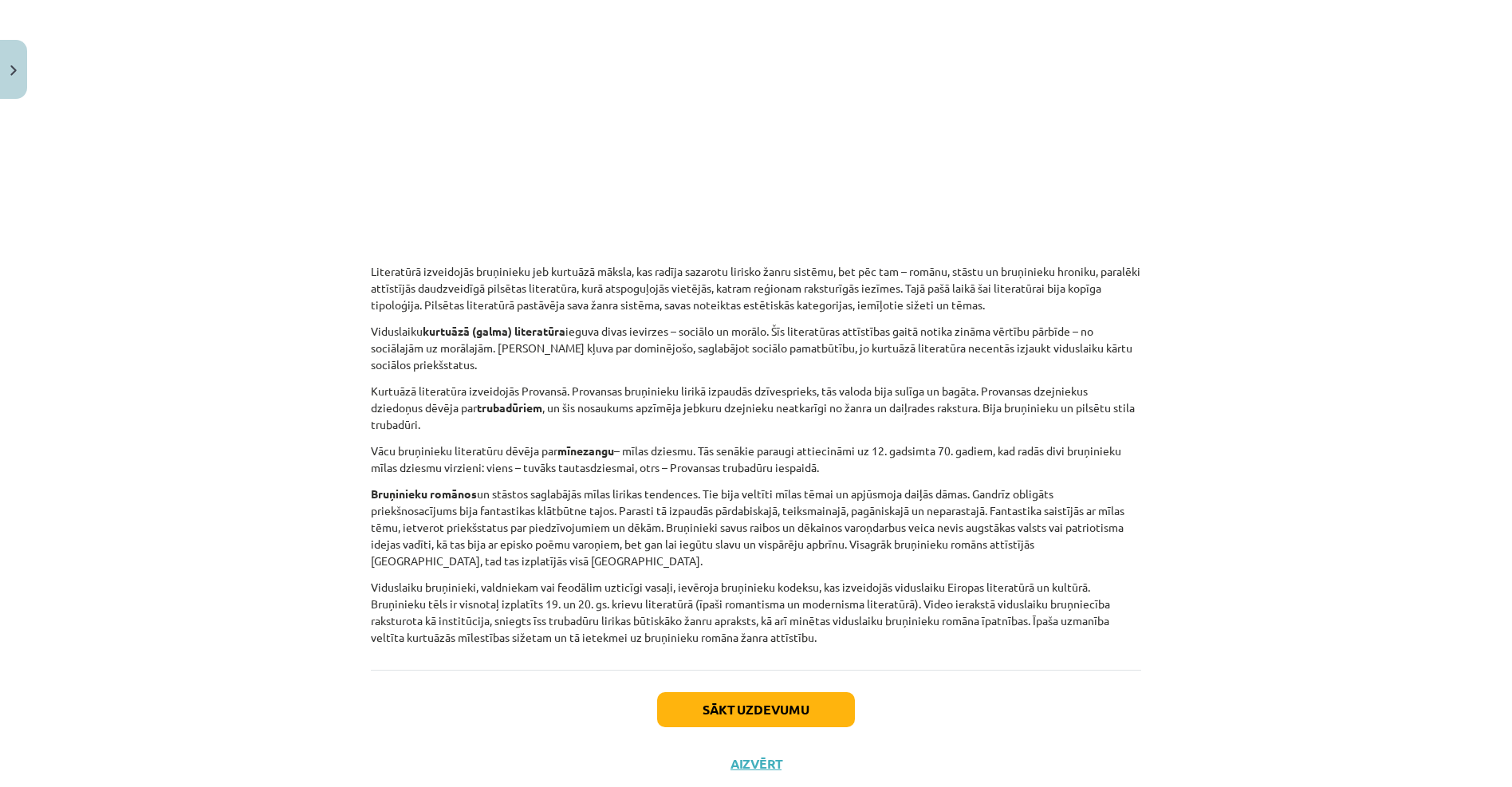
scroll to position [2538, 0]
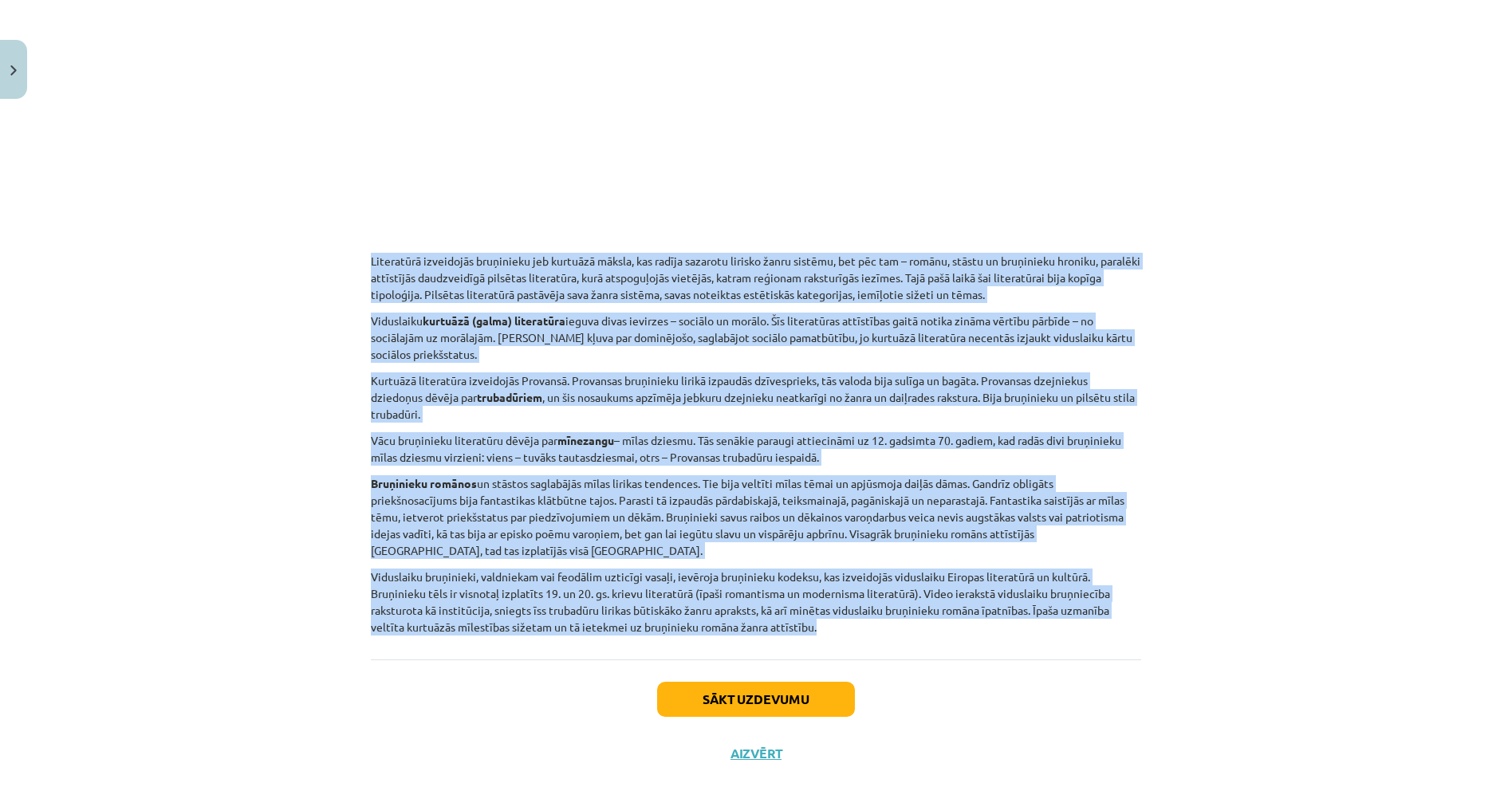
drag, startPoint x: 352, startPoint y: 229, endPoint x: 1027, endPoint y: 606, distance: 773.1
click at [1027, 606] on div "Mācību tēma: Literatūras i - 10. klases 3. ieskaites mācību materiāls #2 Tēma "…" at bounding box center [756, 394] width 1512 height 787
drag, startPoint x: 1027, startPoint y: 606, endPoint x: 721, endPoint y: 424, distance: 356.0
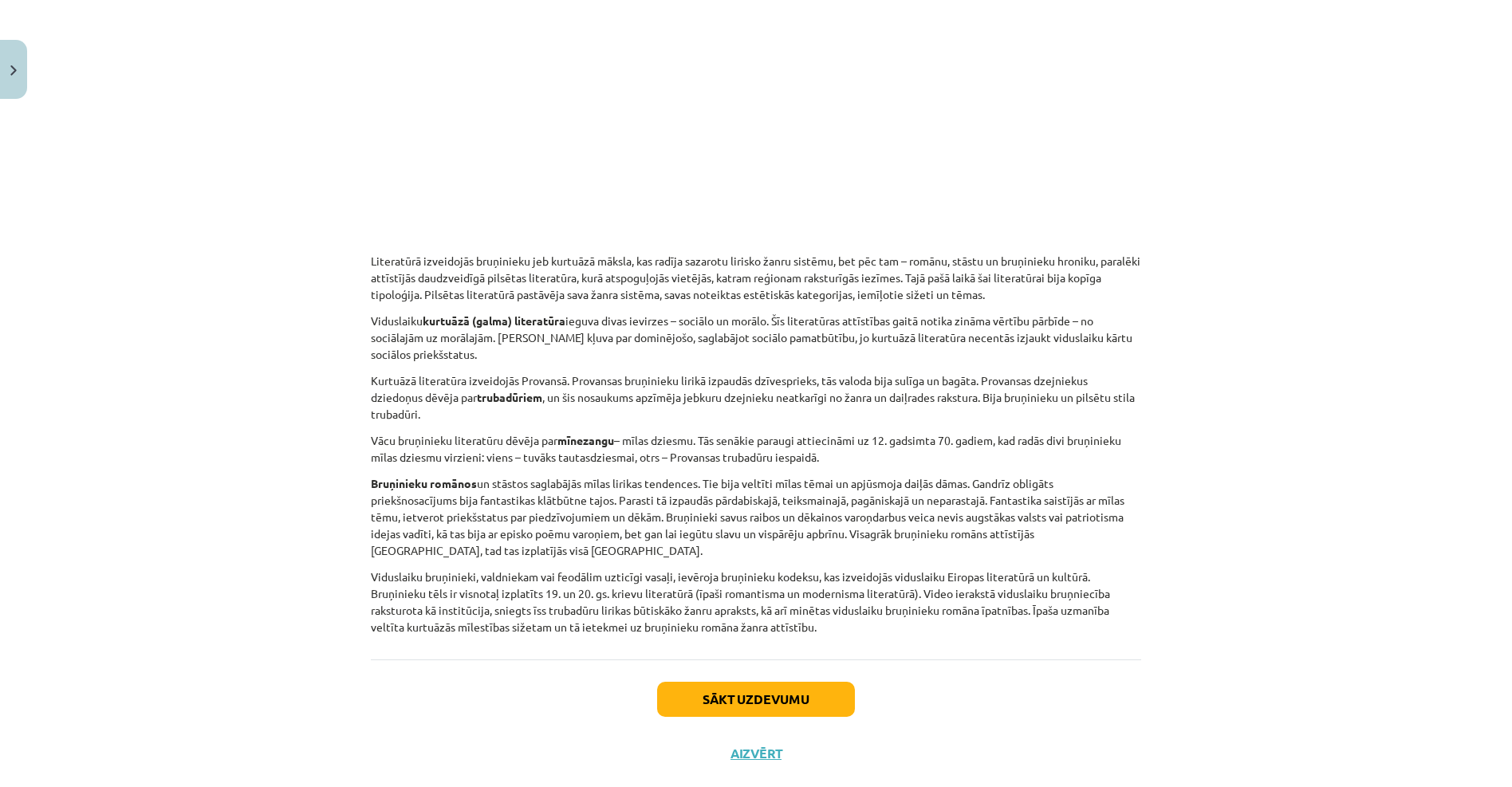
click at [1228, 638] on div "Mācību tēma: Literatūras i - 10. klases 3. ieskaites mācību materiāls #2 Tēma "…" at bounding box center [756, 394] width 1512 height 787
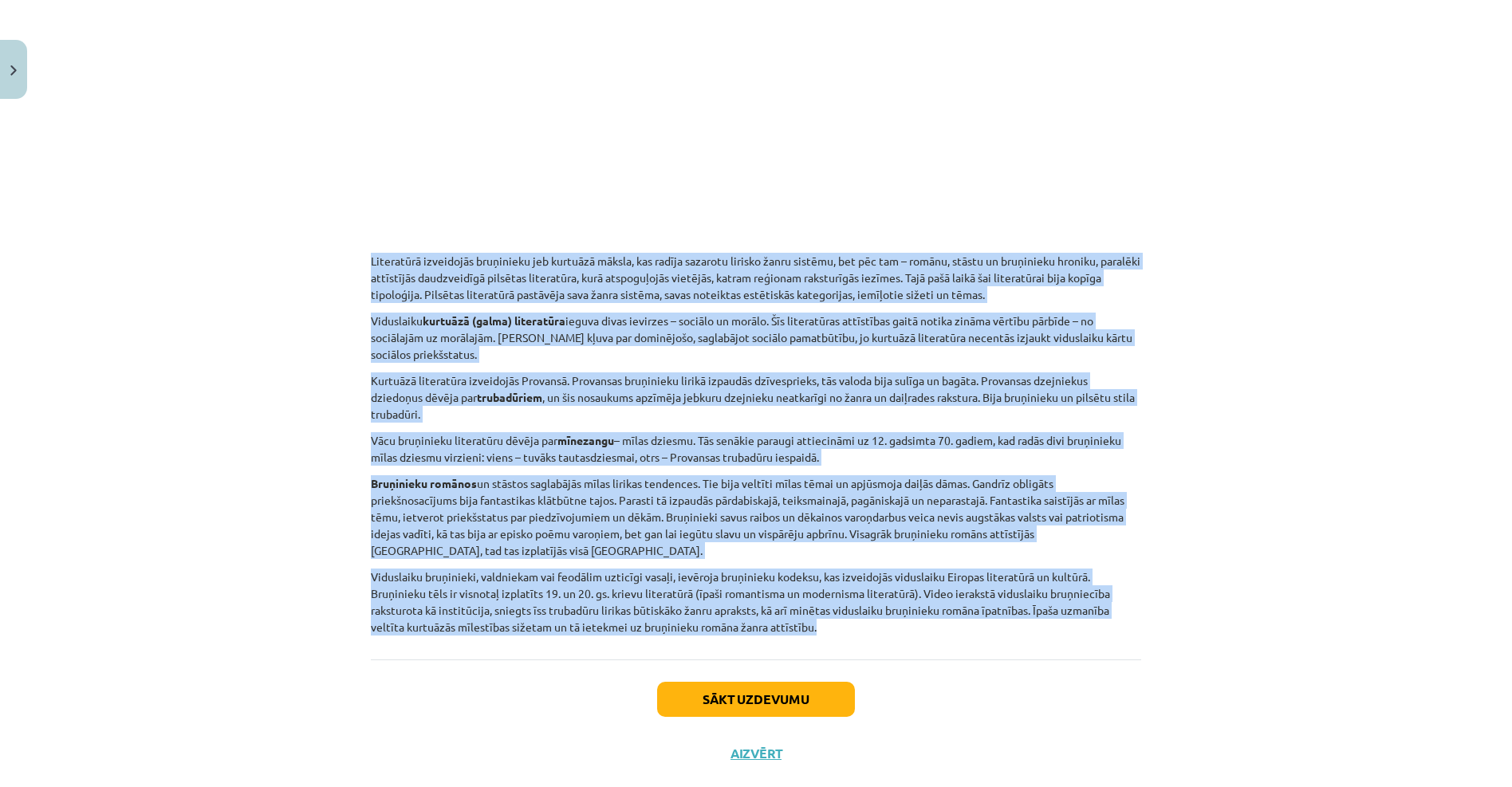
drag, startPoint x: 418, startPoint y: 244, endPoint x: 1099, endPoint y: 589, distance: 763.4
click at [1099, 589] on div "Mācību tēma: Literatūras i - 10. klases 3. ieskaites mācību materiāls #2 Tēma "…" at bounding box center [756, 394] width 1512 height 787
click at [774, 682] on button "Sākt uzdevumu" at bounding box center [756, 699] width 198 height 35
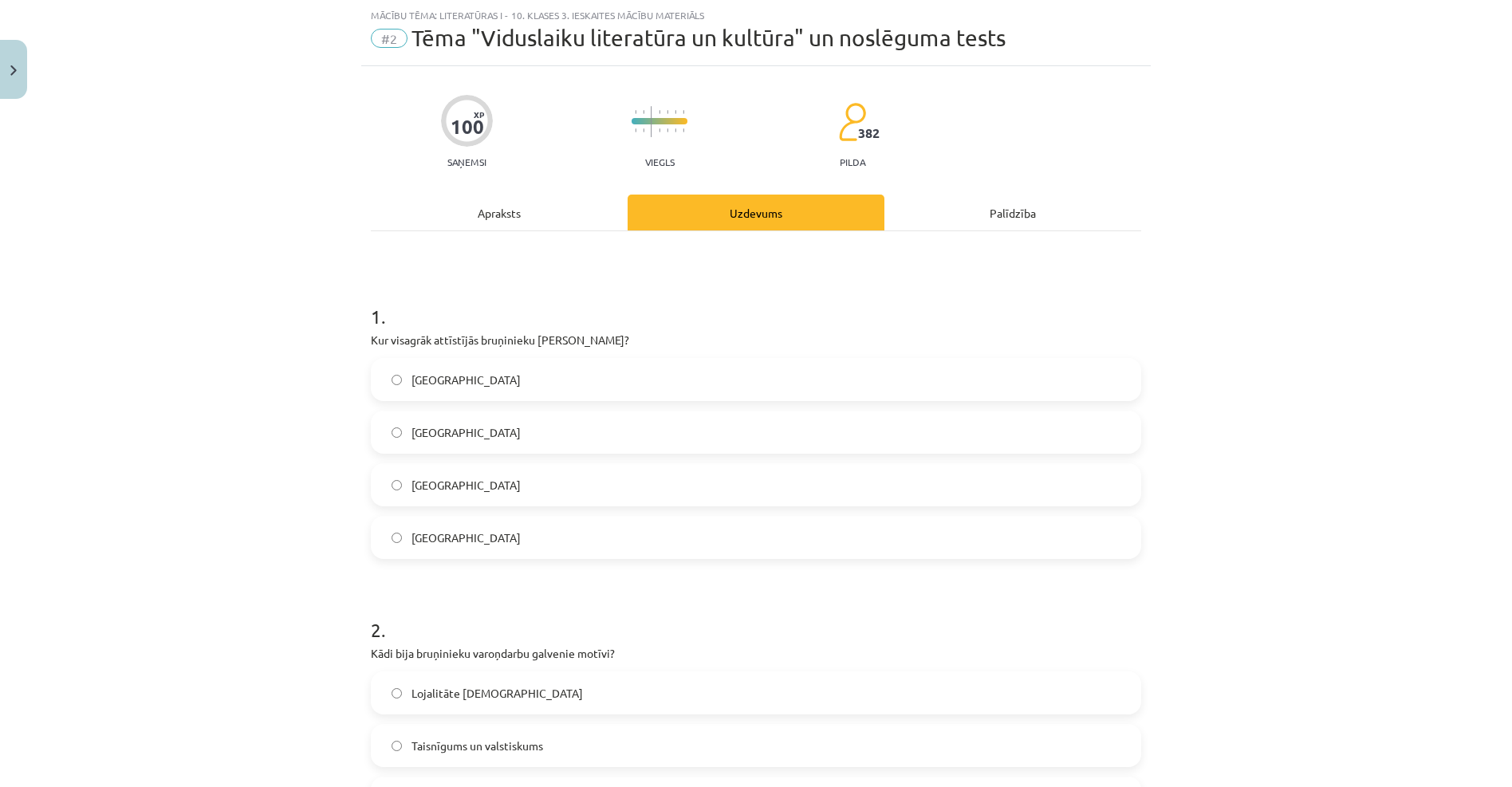
click at [477, 389] on label "Francijā" at bounding box center [756, 380] width 767 height 40
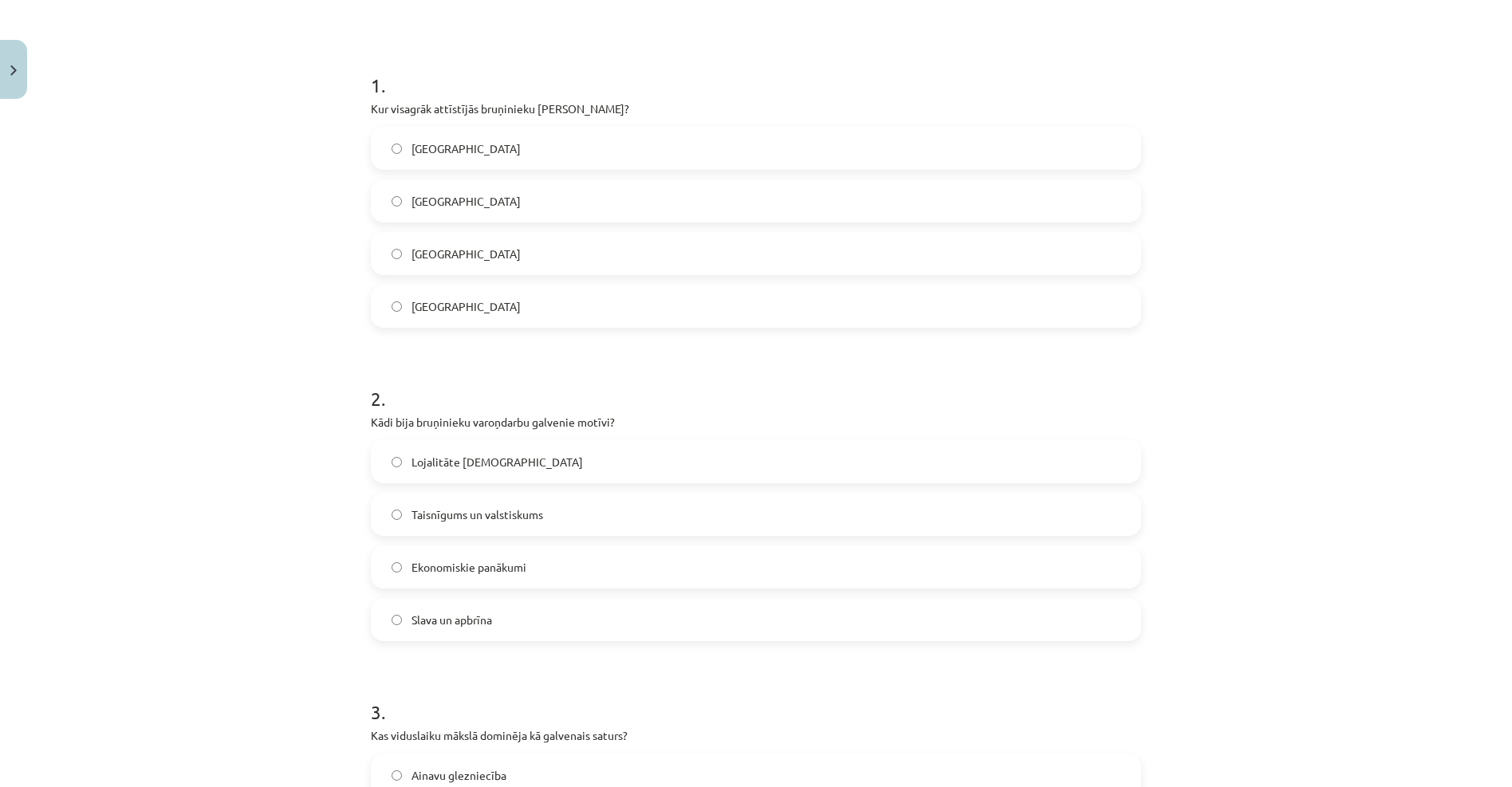
scroll to position [279, 0]
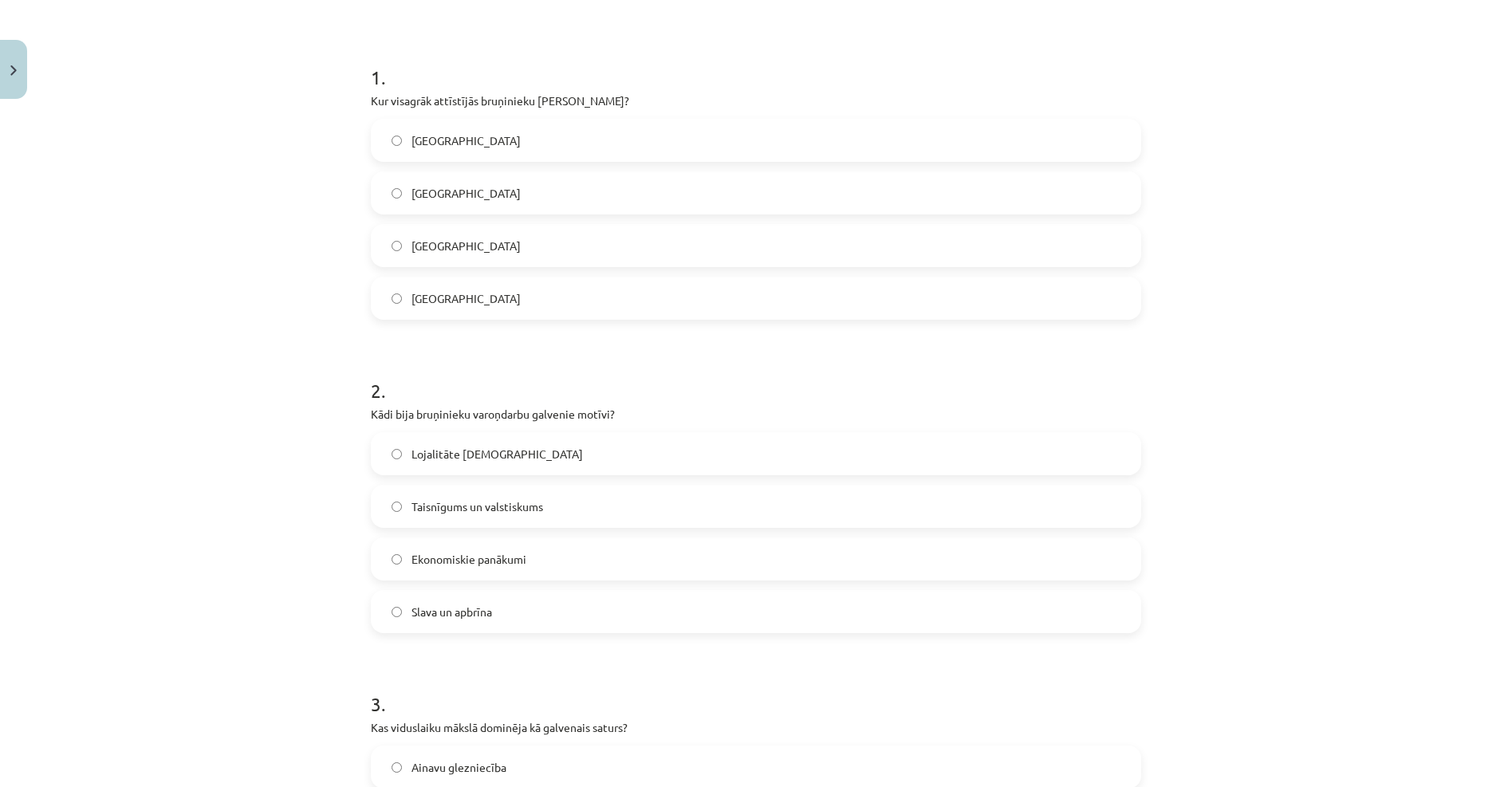
click at [452, 487] on label "Taisnīgums un valstiskums" at bounding box center [756, 507] width 767 height 40
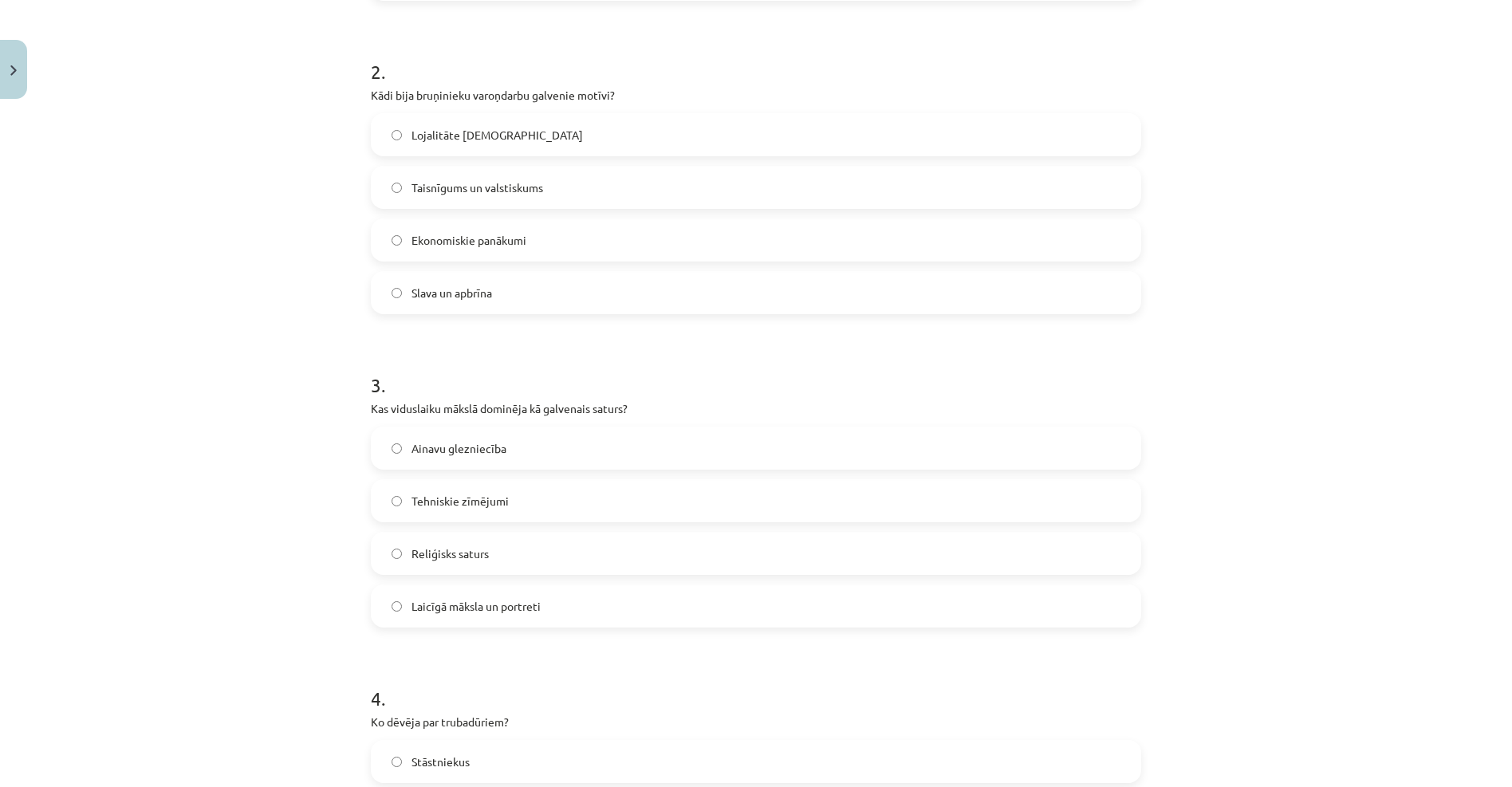
click at [442, 435] on label "Ainavu glezniecība" at bounding box center [756, 448] width 767 height 40
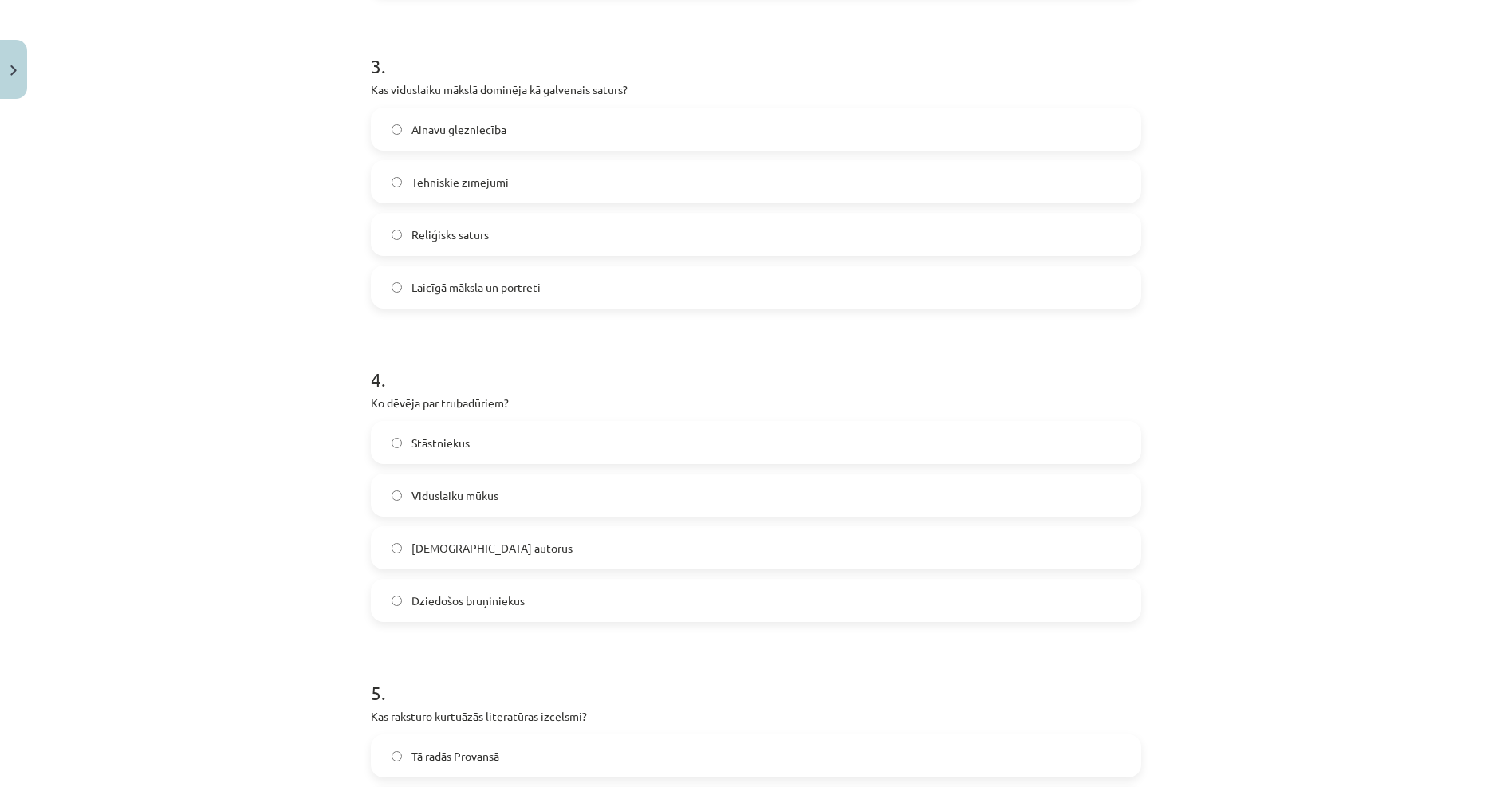
click at [440, 450] on span "Stāstniekus" at bounding box center [440, 443] width 59 height 17
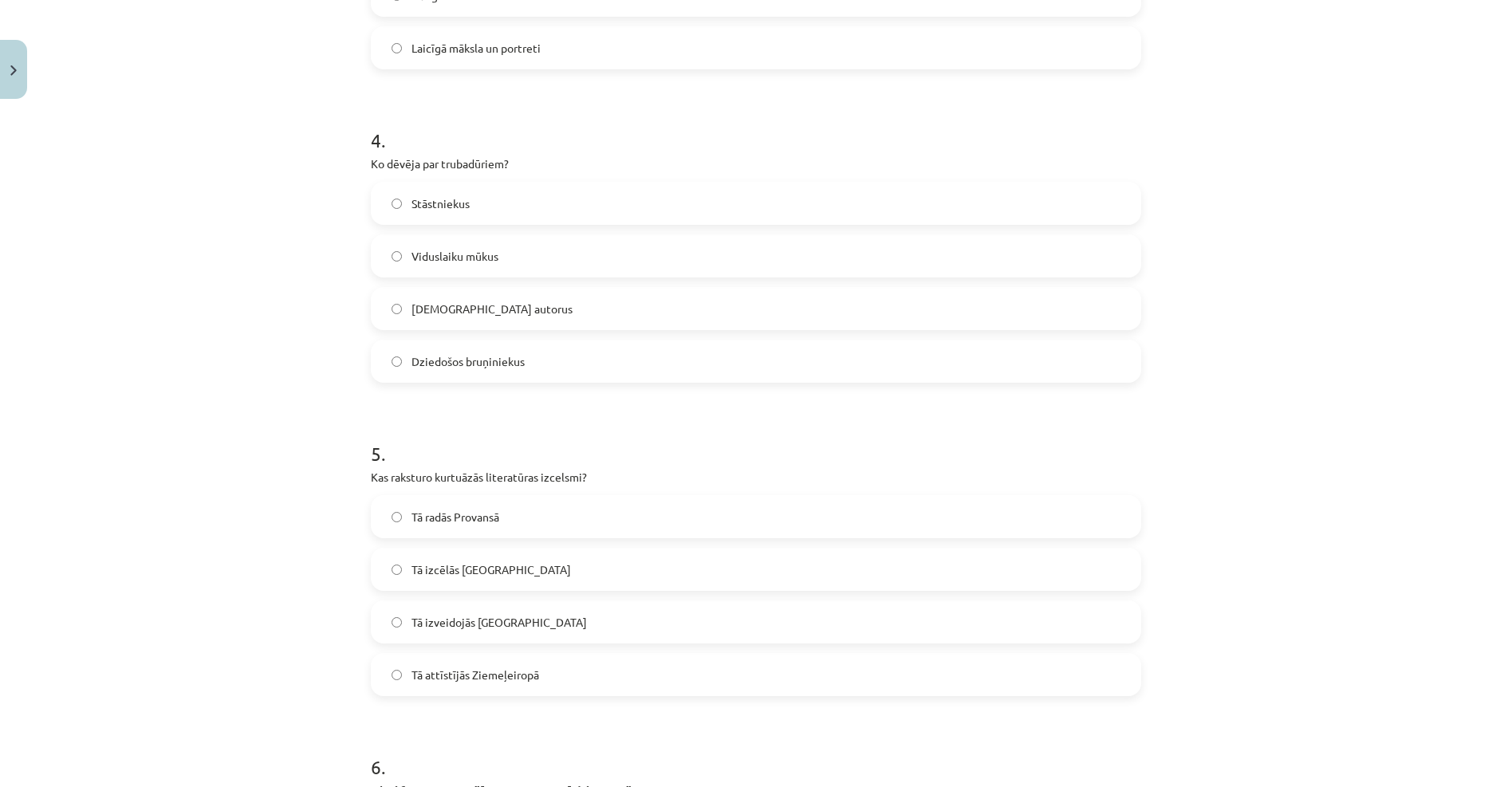
drag, startPoint x: 457, startPoint y: 518, endPoint x: 471, endPoint y: 566, distance: 50.0
click at [458, 518] on span "Tā radās Provansā" at bounding box center [455, 517] width 88 height 17
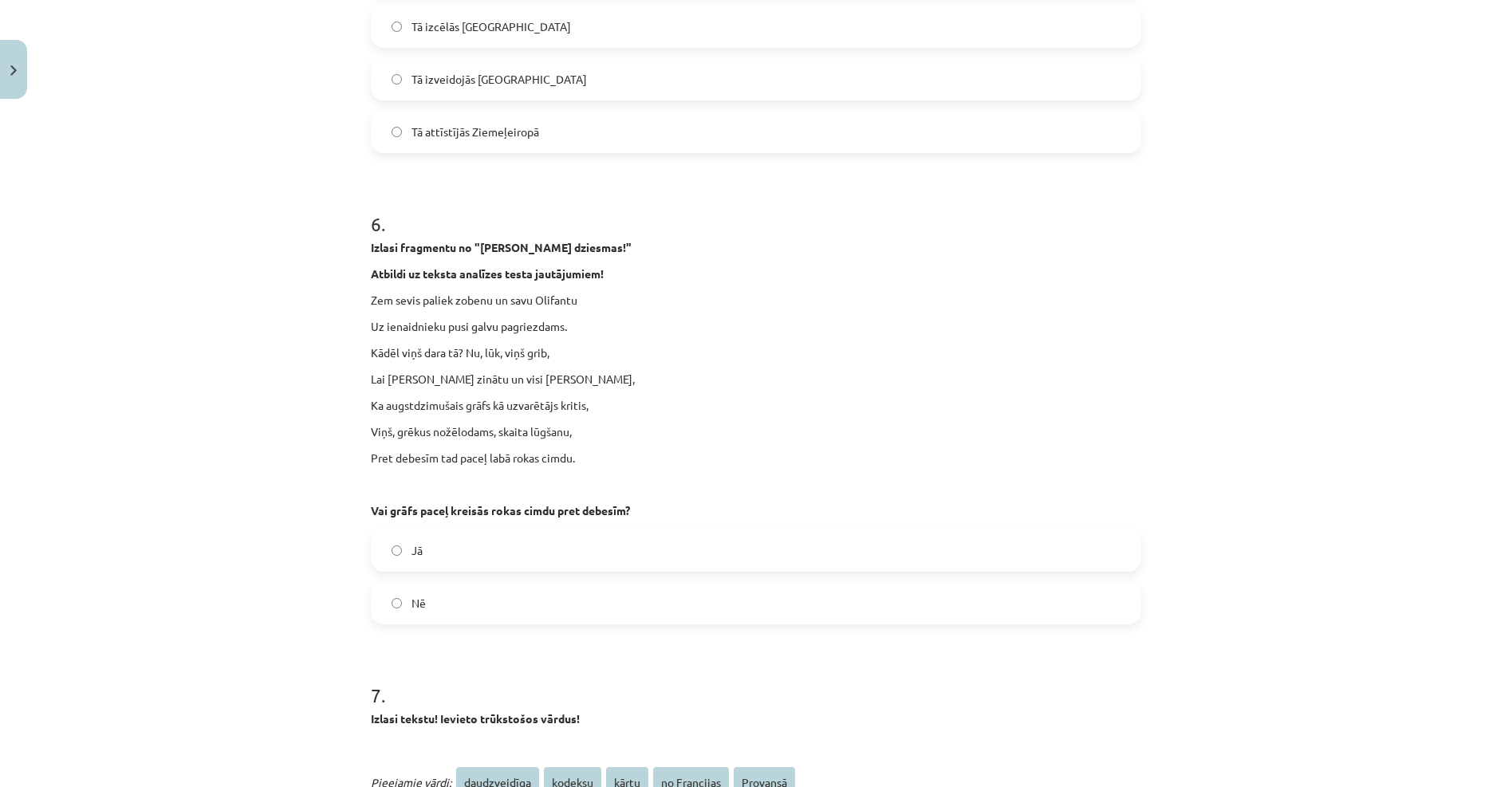
scroll to position [1715, 0]
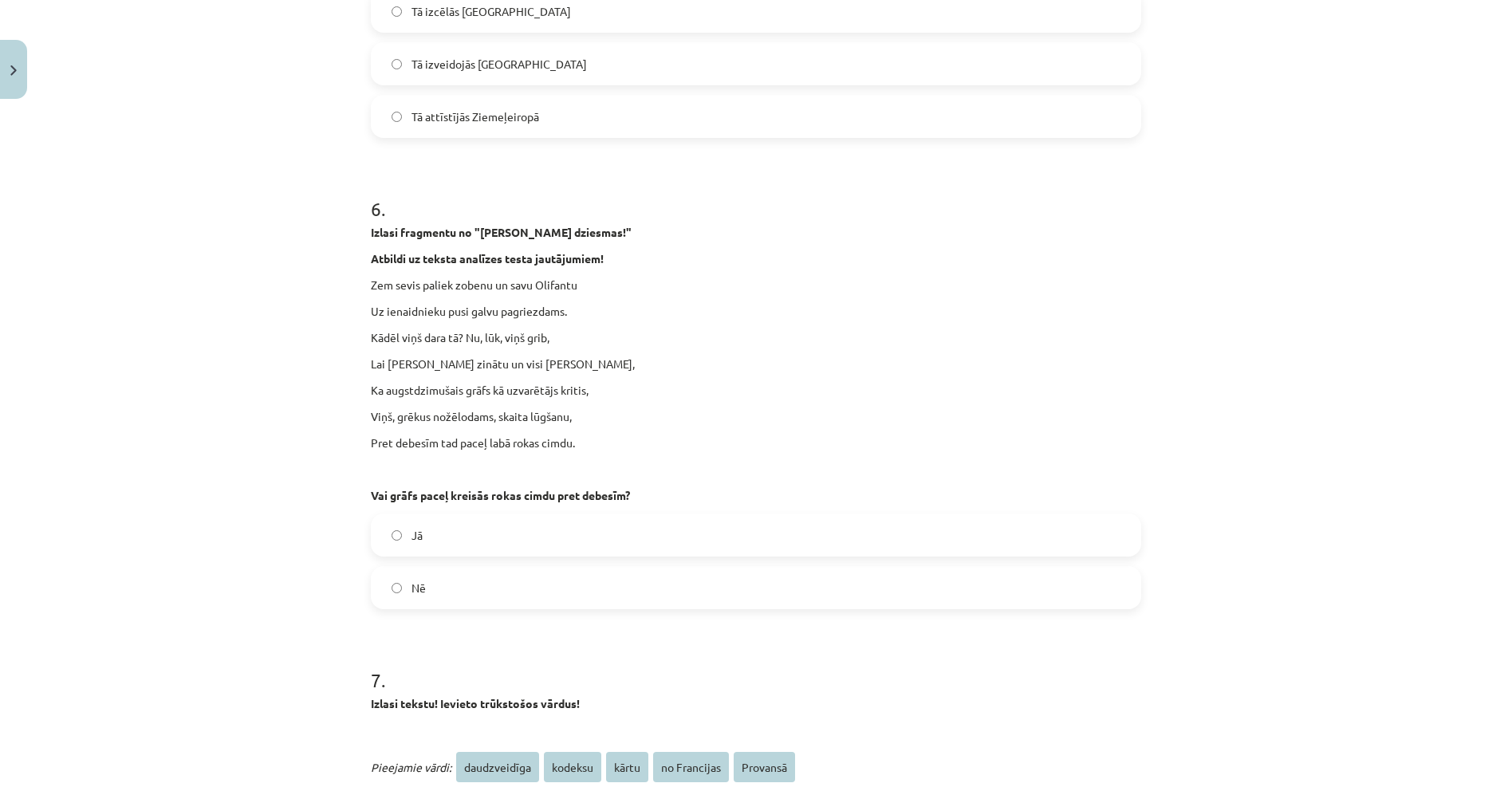
click at [491, 517] on label "Jā" at bounding box center [756, 535] width 767 height 40
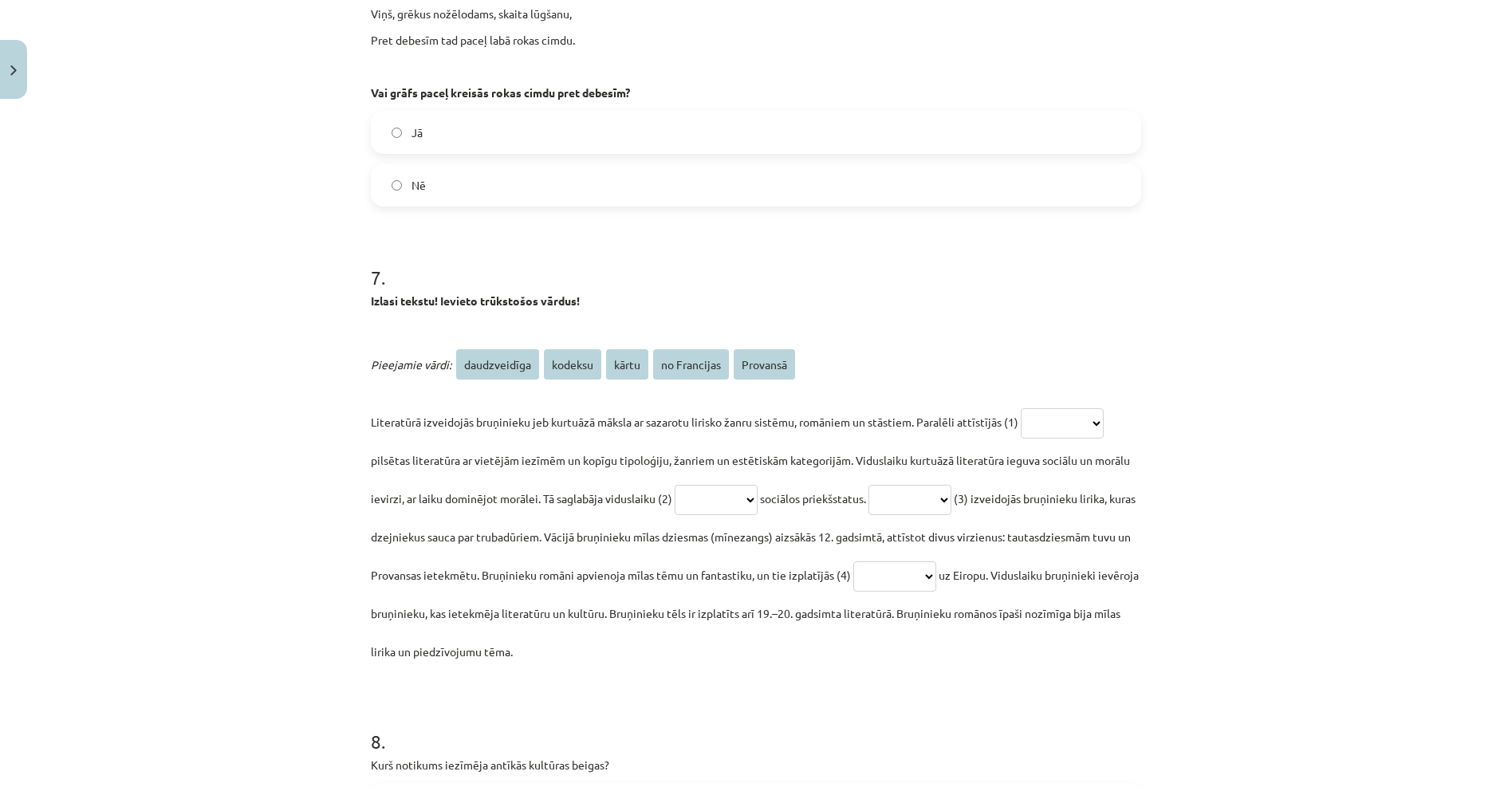
scroll to position [2273, 0]
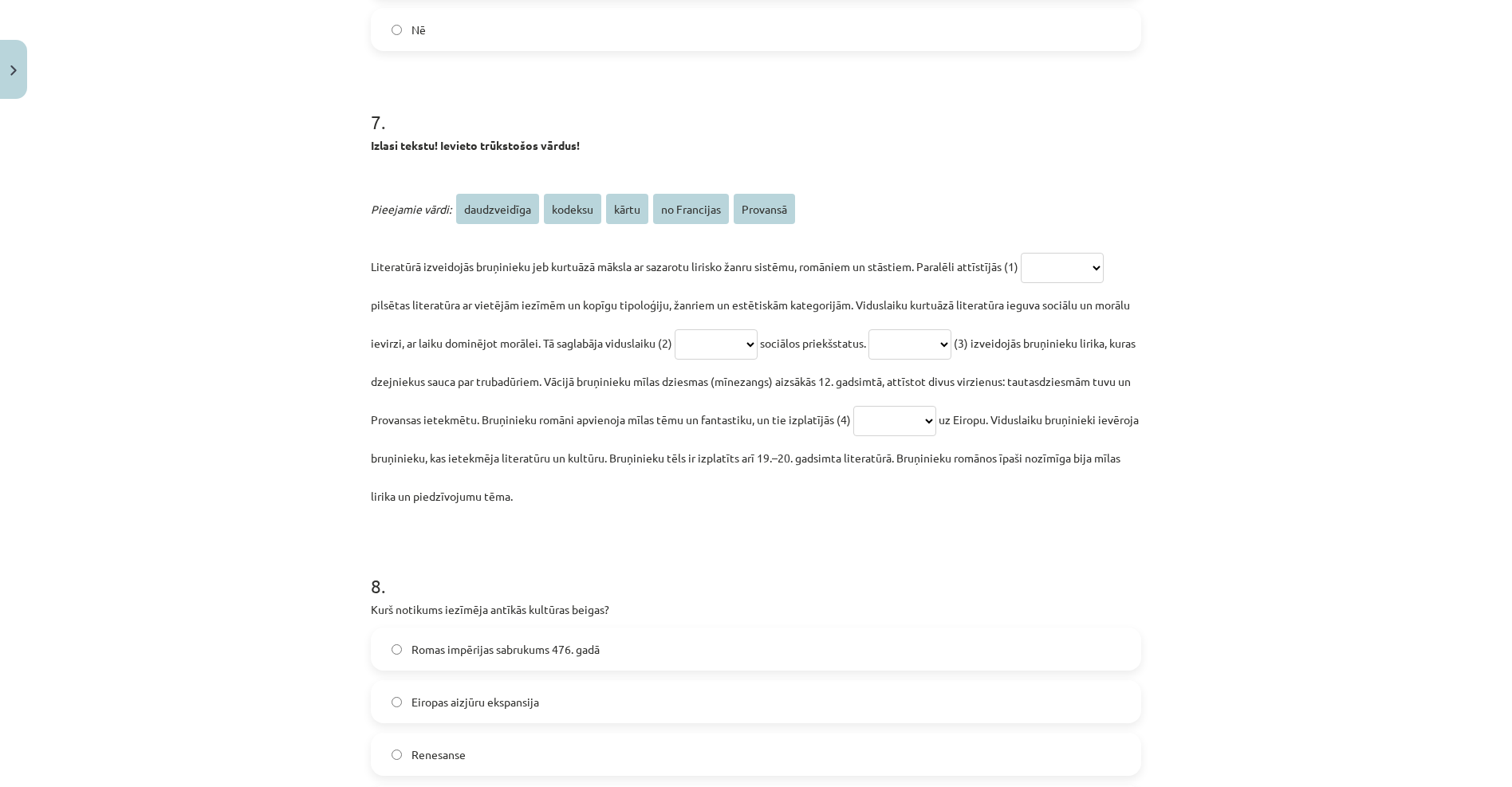
click at [1061, 273] on select "**********" at bounding box center [1062, 268] width 83 height 30
select select "*******"
click at [1021, 253] on select "**********" at bounding box center [1062, 268] width 83 height 30
click at [951, 335] on select "**********" at bounding box center [909, 344] width 83 height 30
select select "**********"
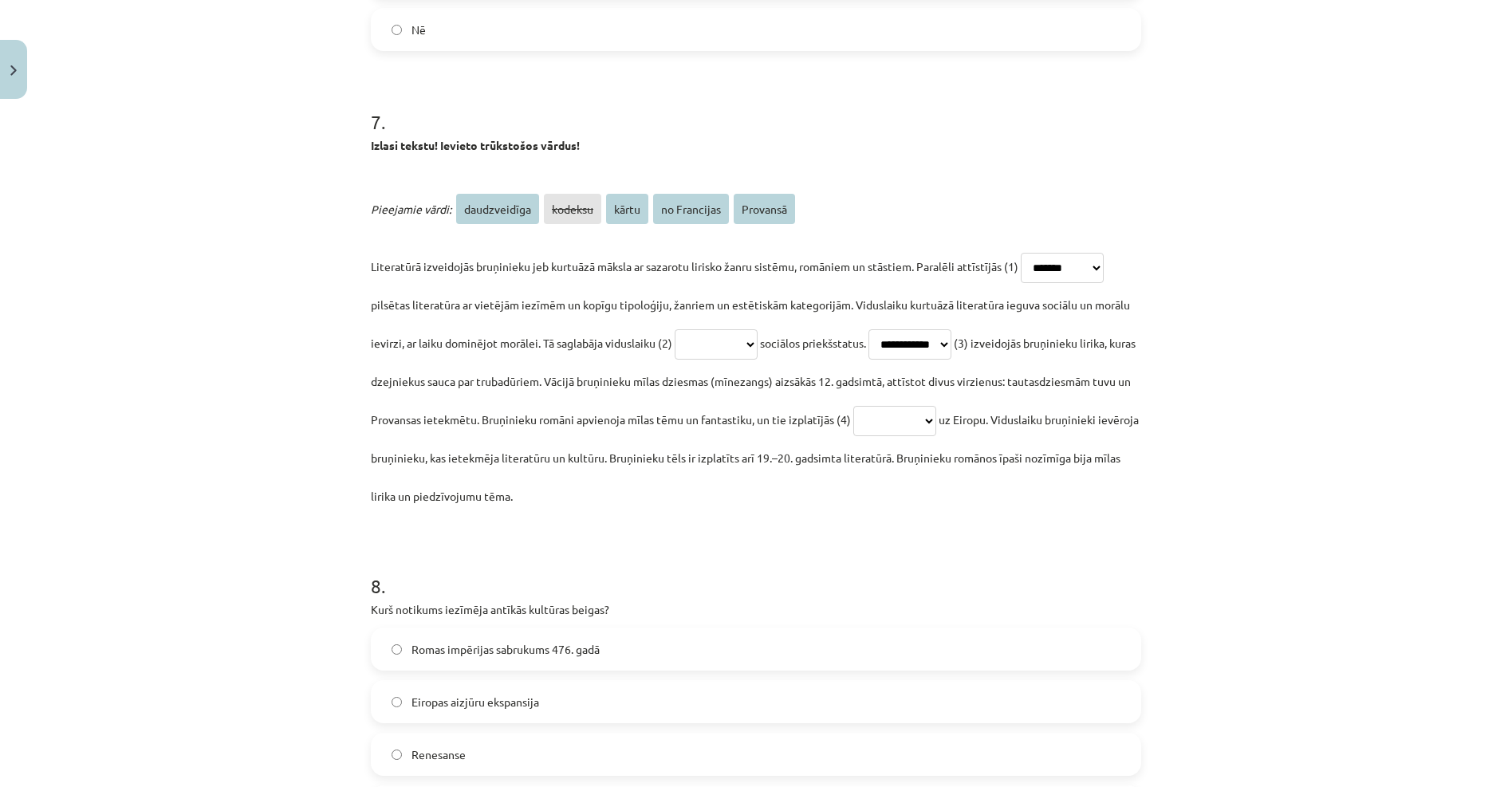
click at [891, 329] on select "**********" at bounding box center [909, 344] width 83 height 30
click at [736, 342] on select "**********" at bounding box center [716, 344] width 83 height 30
select select "*******"
click at [675, 329] on select "**********" at bounding box center [716, 344] width 83 height 30
click at [936, 412] on select "**********" at bounding box center [894, 421] width 83 height 30
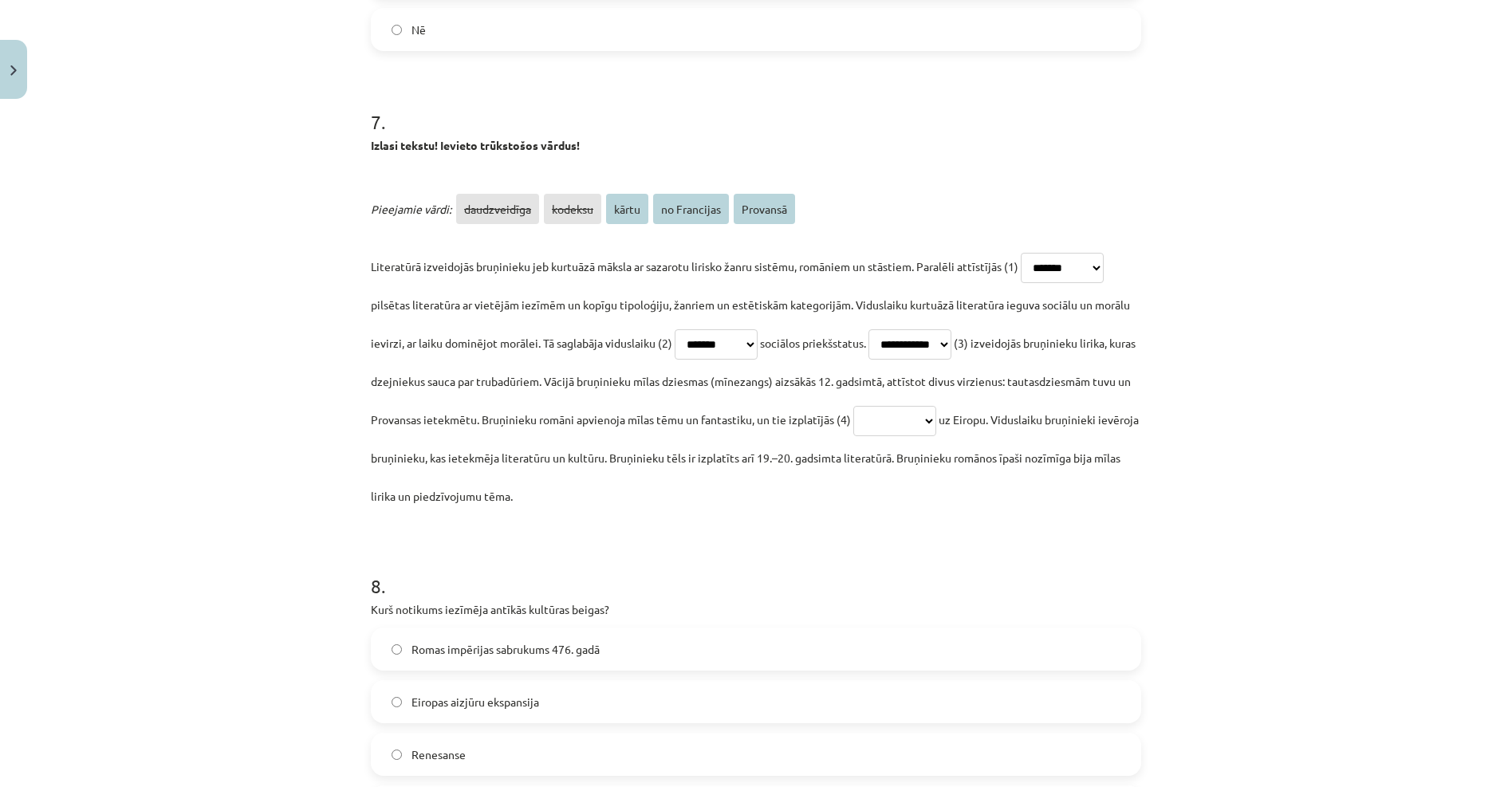
select select "**********"
click at [936, 406] on select "**********" at bounding box center [894, 421] width 83 height 30
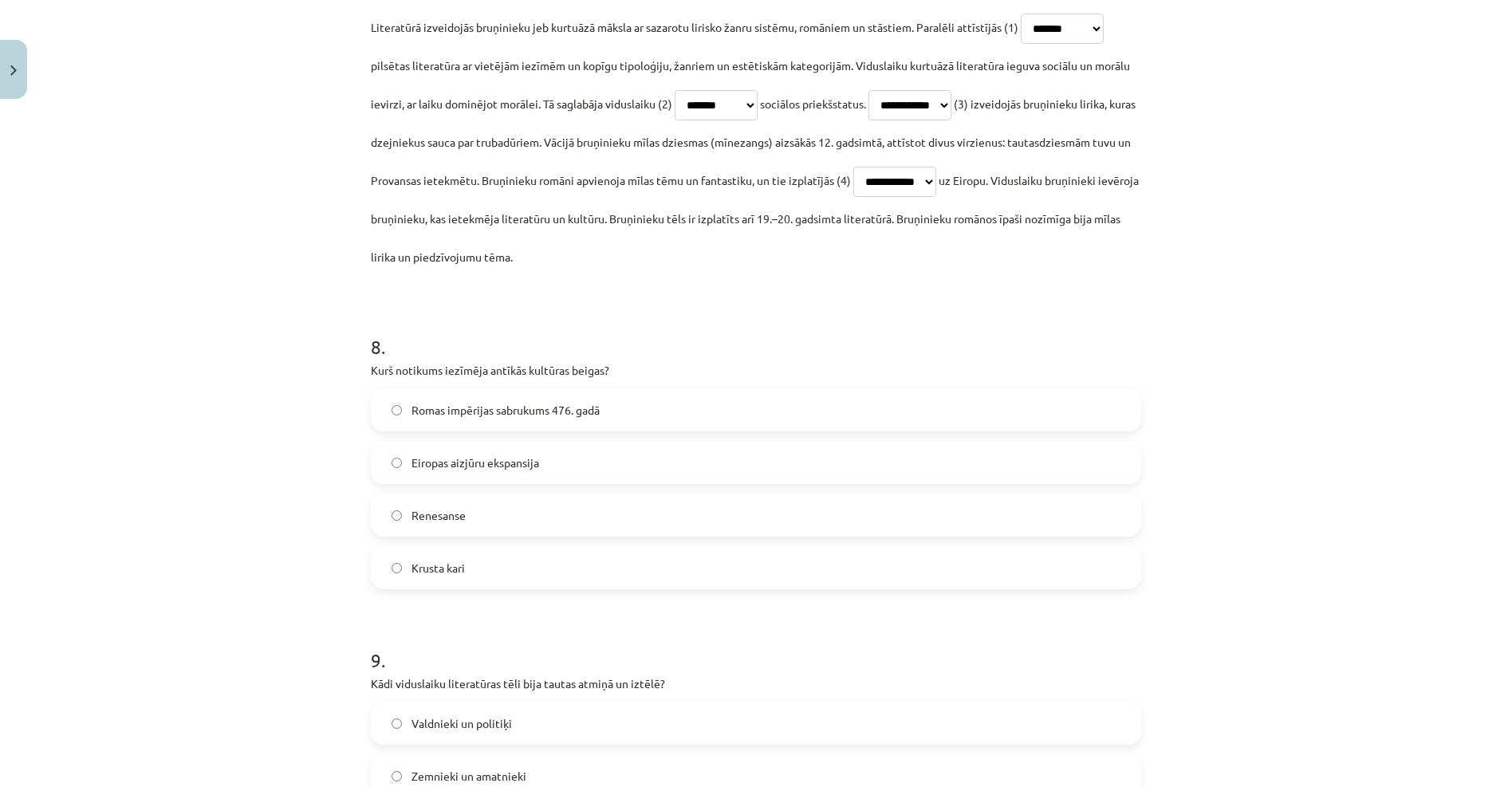
click at [497, 420] on label "Romas impērijas sabrukums 476. gadā" at bounding box center [756, 410] width 767 height 40
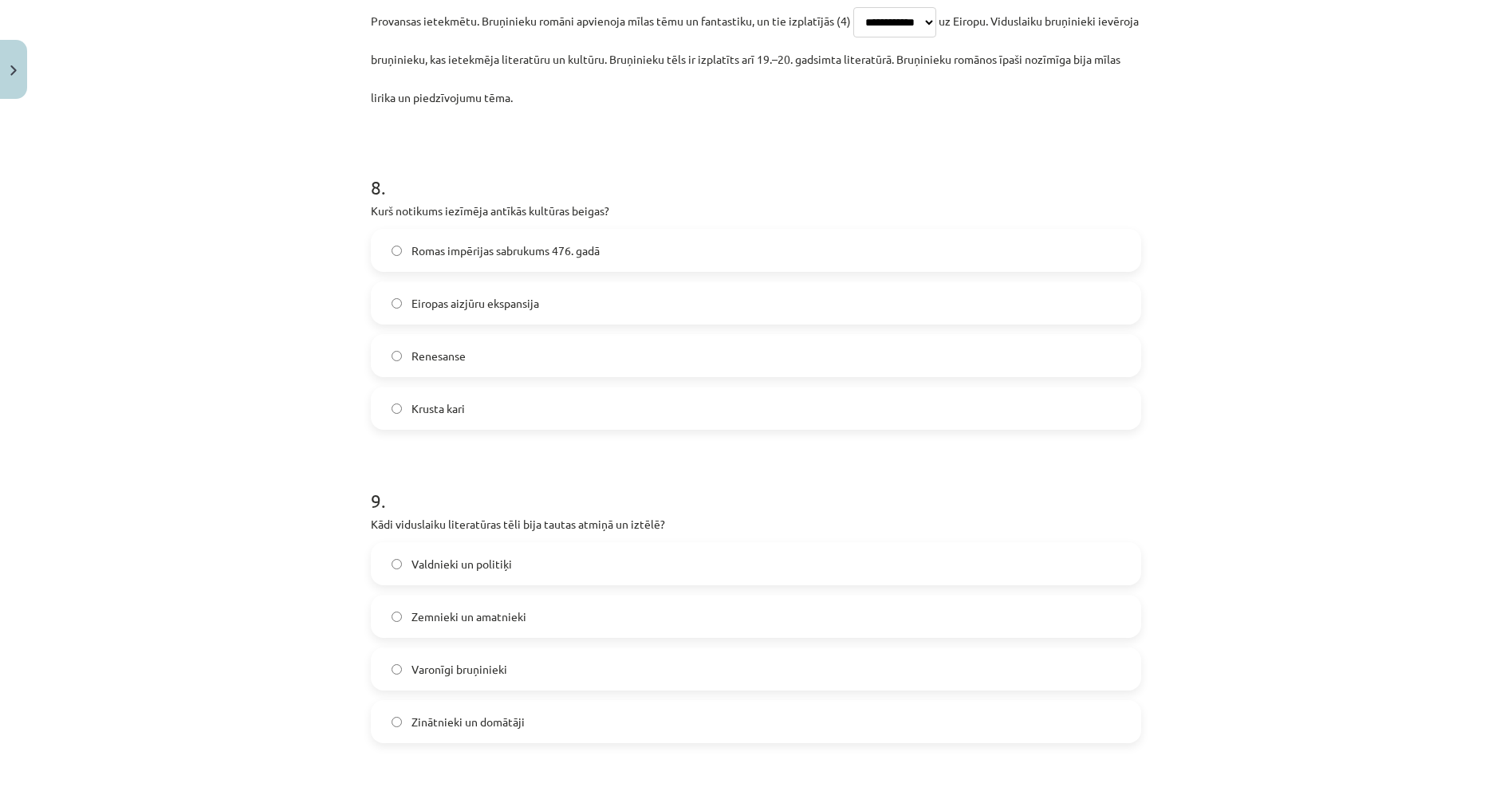
click at [425, 556] on span "Valdnieki un politiķi" at bounding box center [461, 564] width 100 height 17
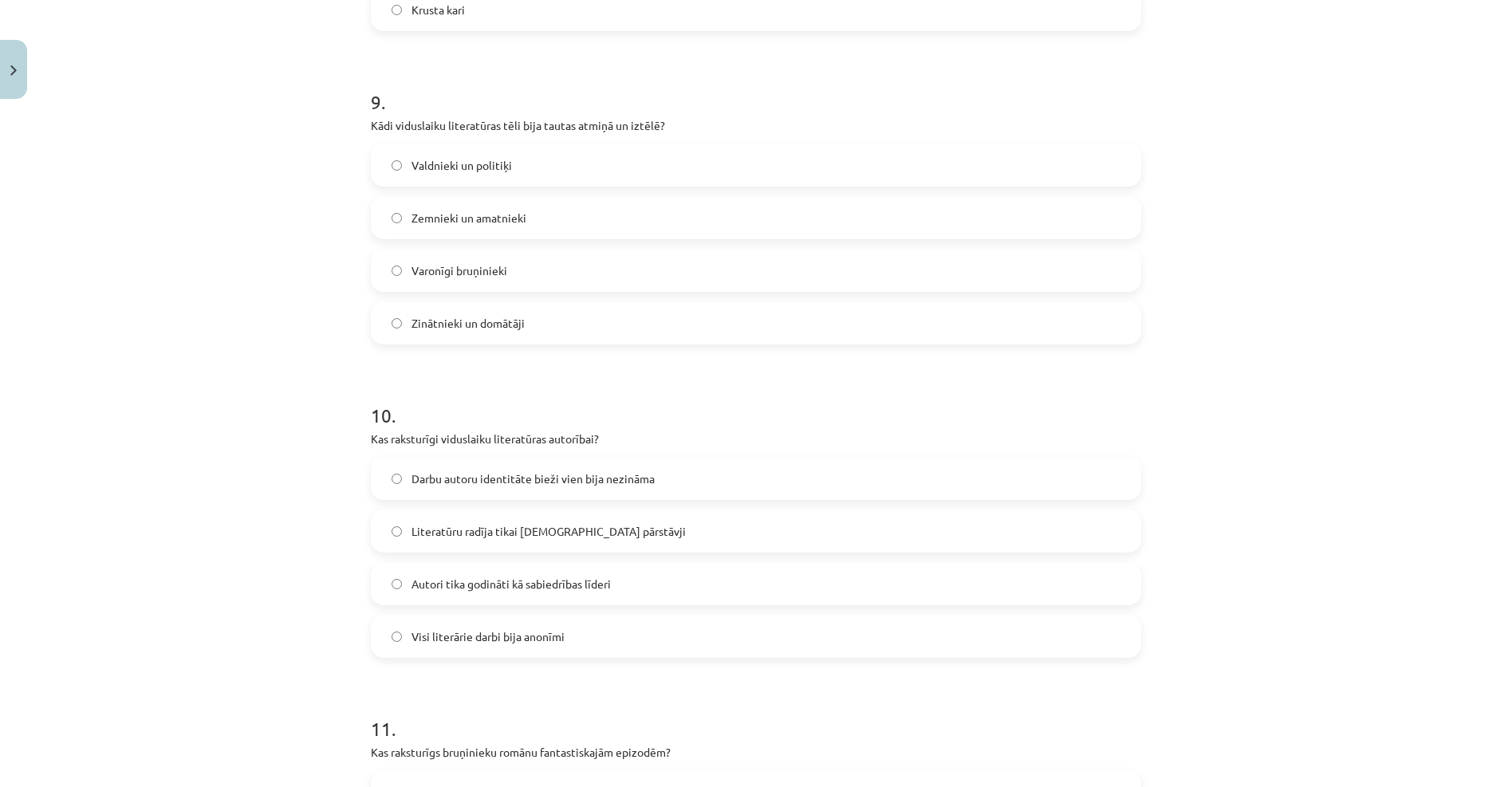
click at [501, 477] on span "Darbu autoru identitāte bieži vien bija nezināma" at bounding box center [532, 479] width 244 height 17
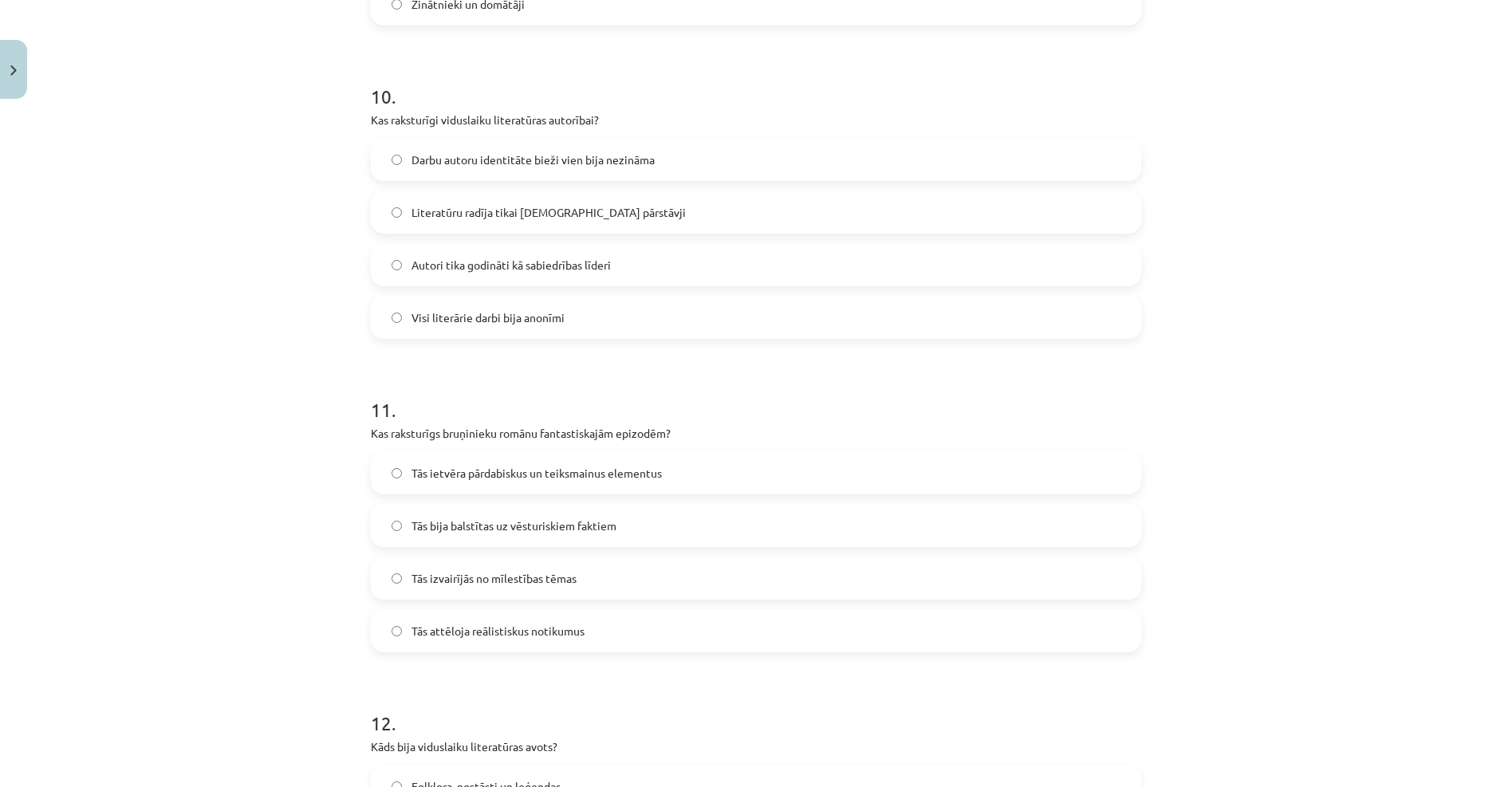
click at [465, 478] on span "Tās ietvēra pārdabiskus un teiksmainus elementus" at bounding box center [536, 473] width 250 height 17
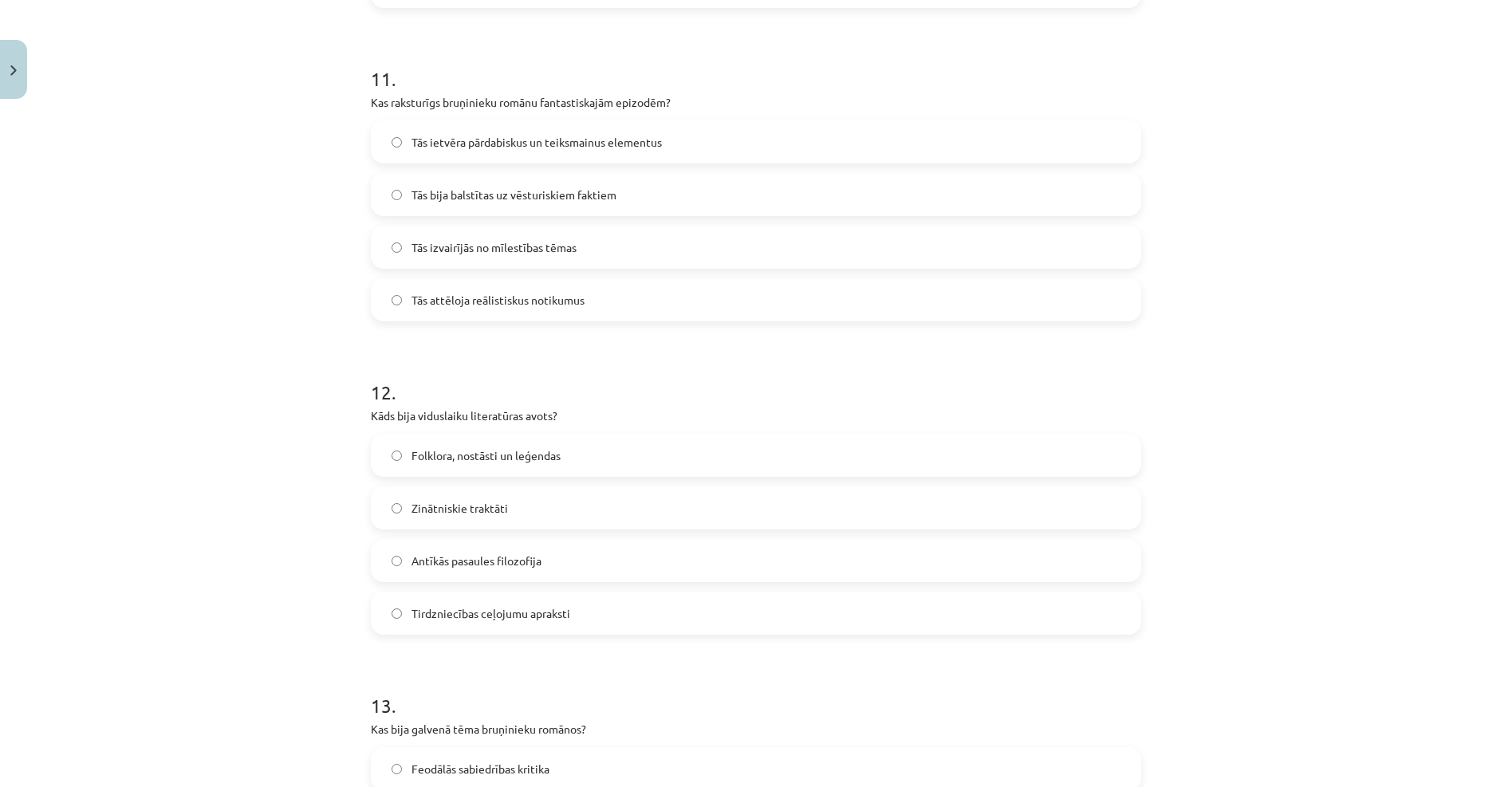
scroll to position [3788, 0]
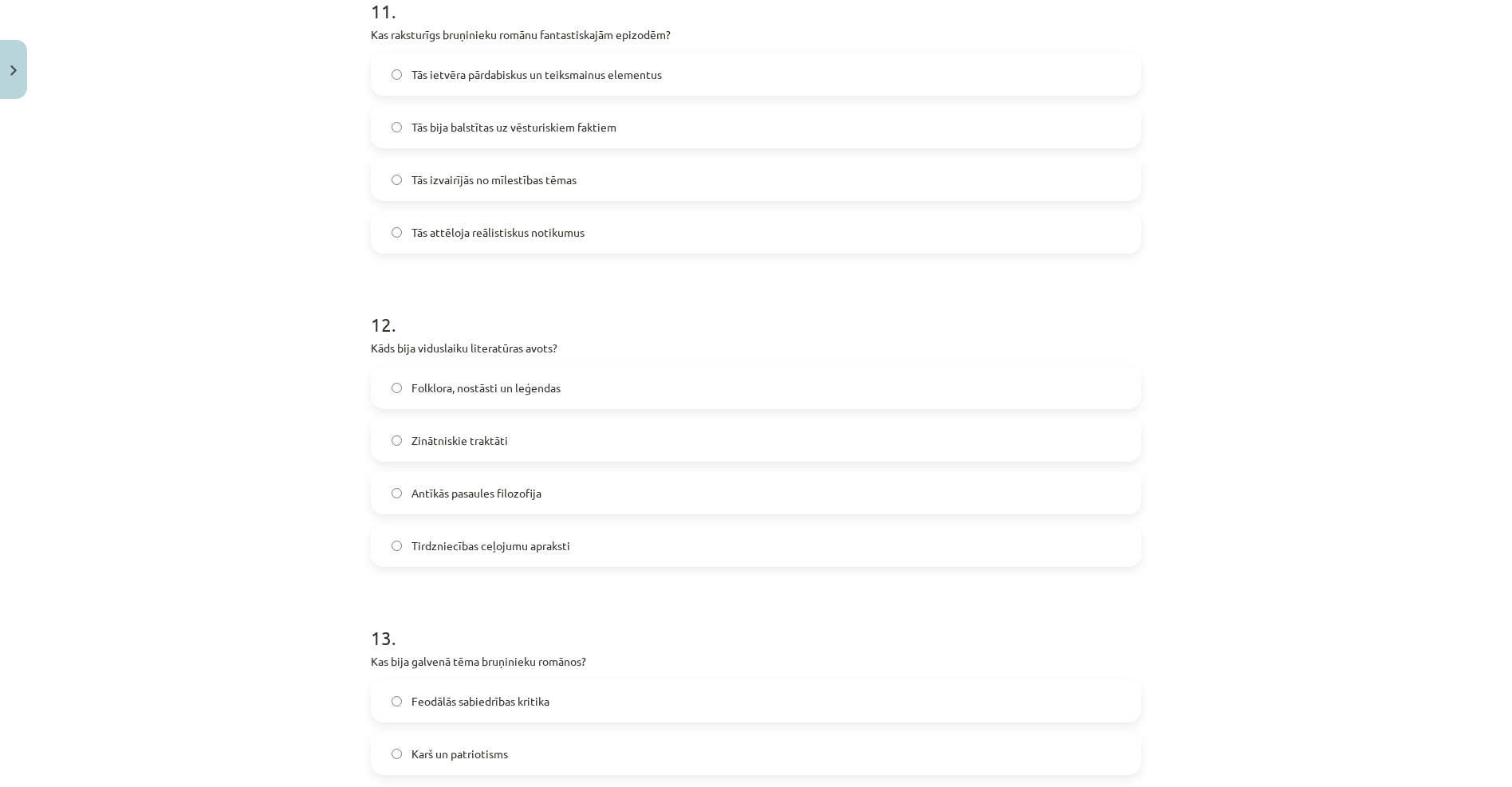
click at [441, 363] on div "12 . Kāds bija viduslaiku literatūras avots? Folklora, nostāsti un leģendas Zin…" at bounding box center [756, 426] width 770 height 281
click at [449, 386] on span "Folklora, nostāsti un leģendas" at bounding box center [486, 388] width 149 height 17
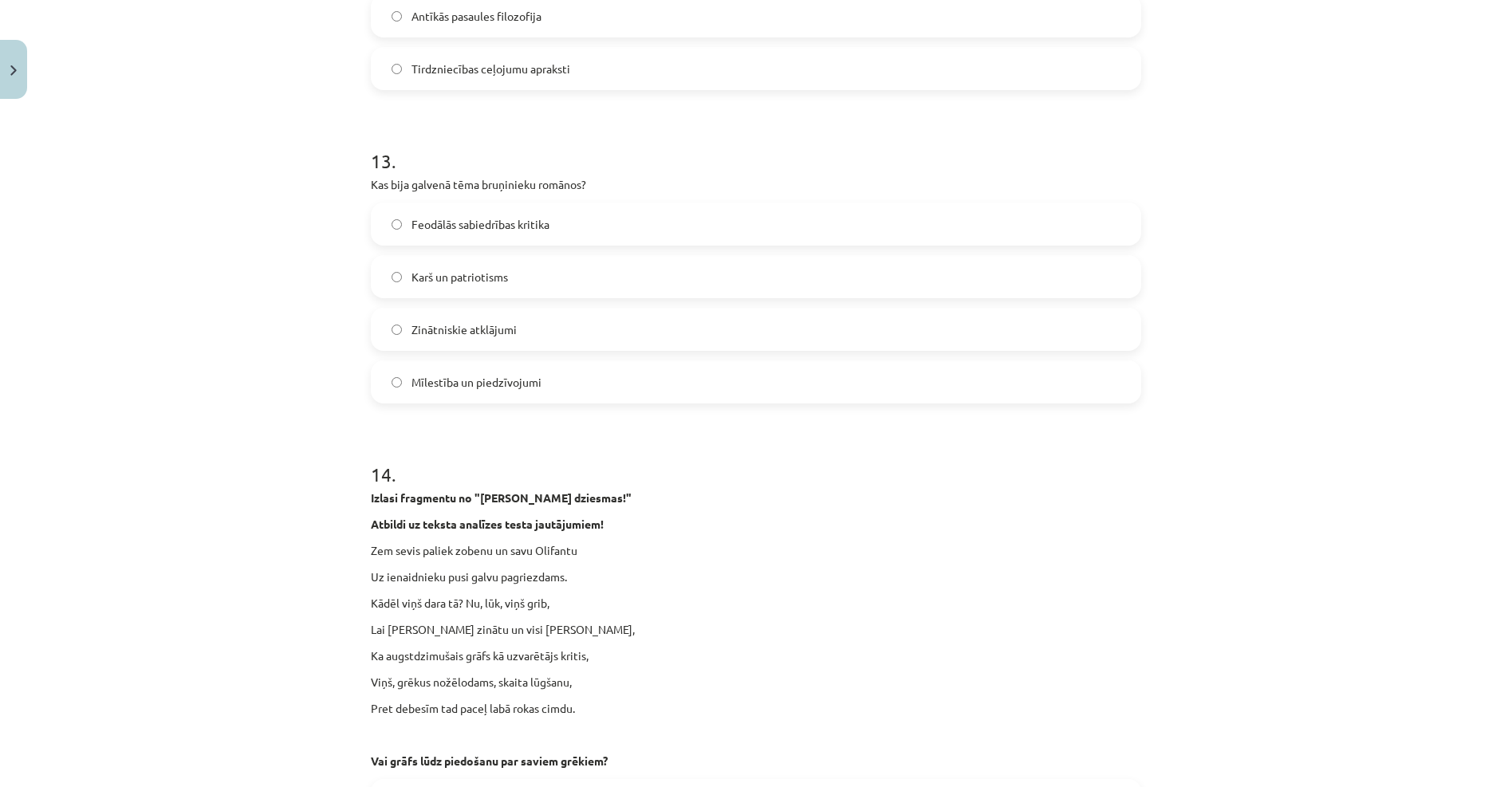
scroll to position [4267, 0]
click at [461, 221] on span "Feodālās sabiedrības kritika" at bounding box center [480, 223] width 138 height 17
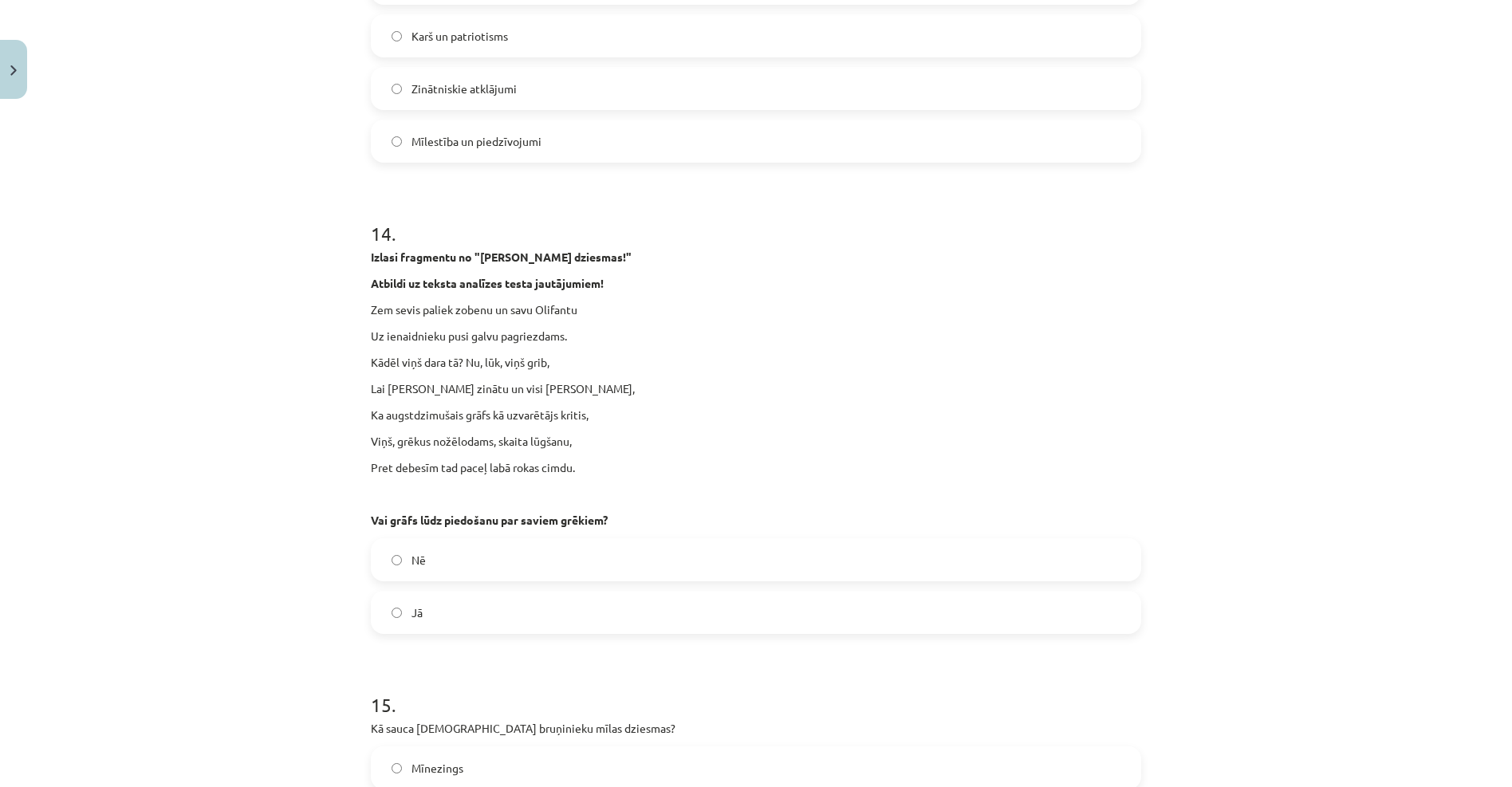
scroll to position [4586, 0]
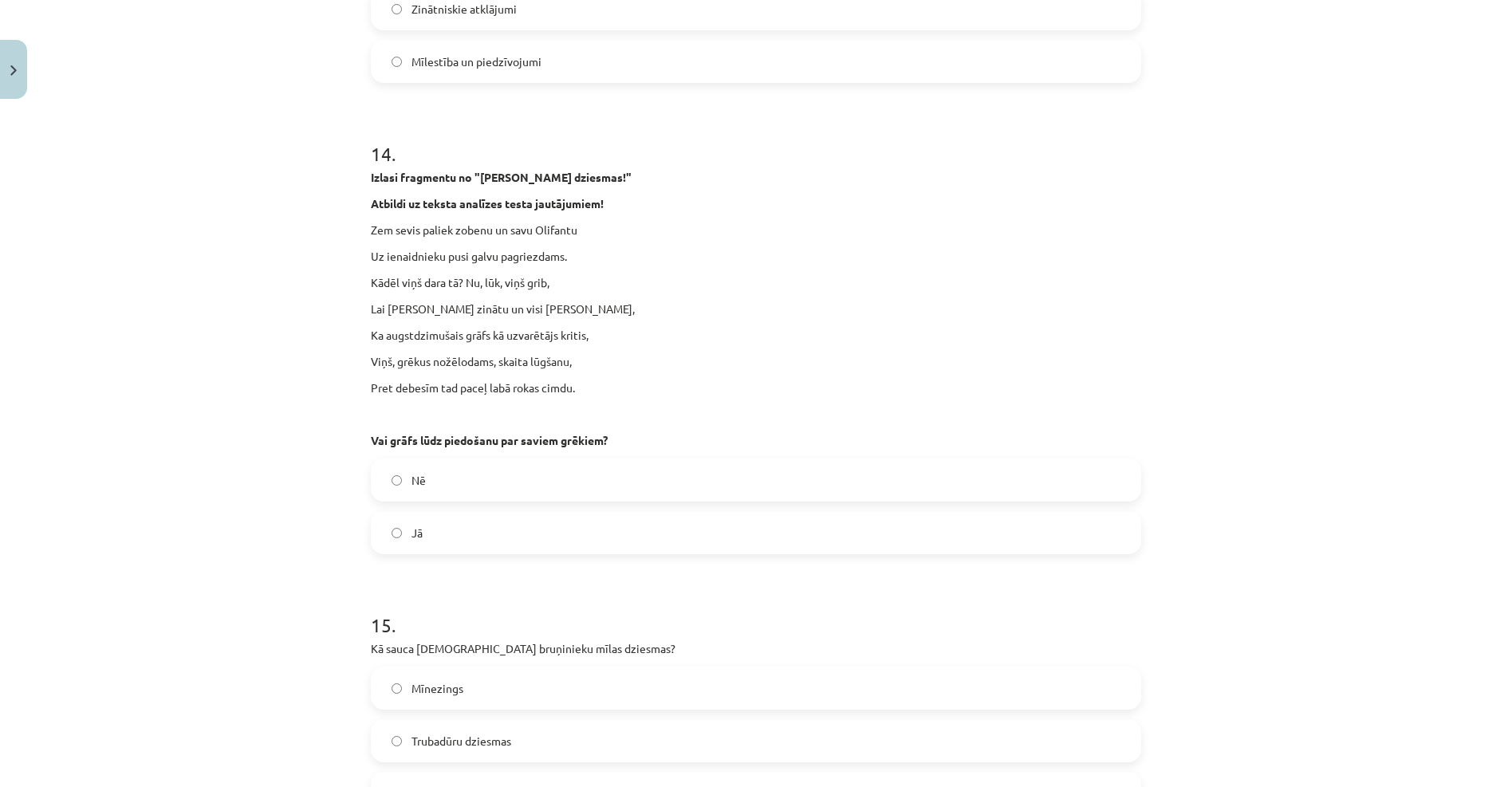
click at [445, 478] on label "Nē" at bounding box center [756, 481] width 767 height 40
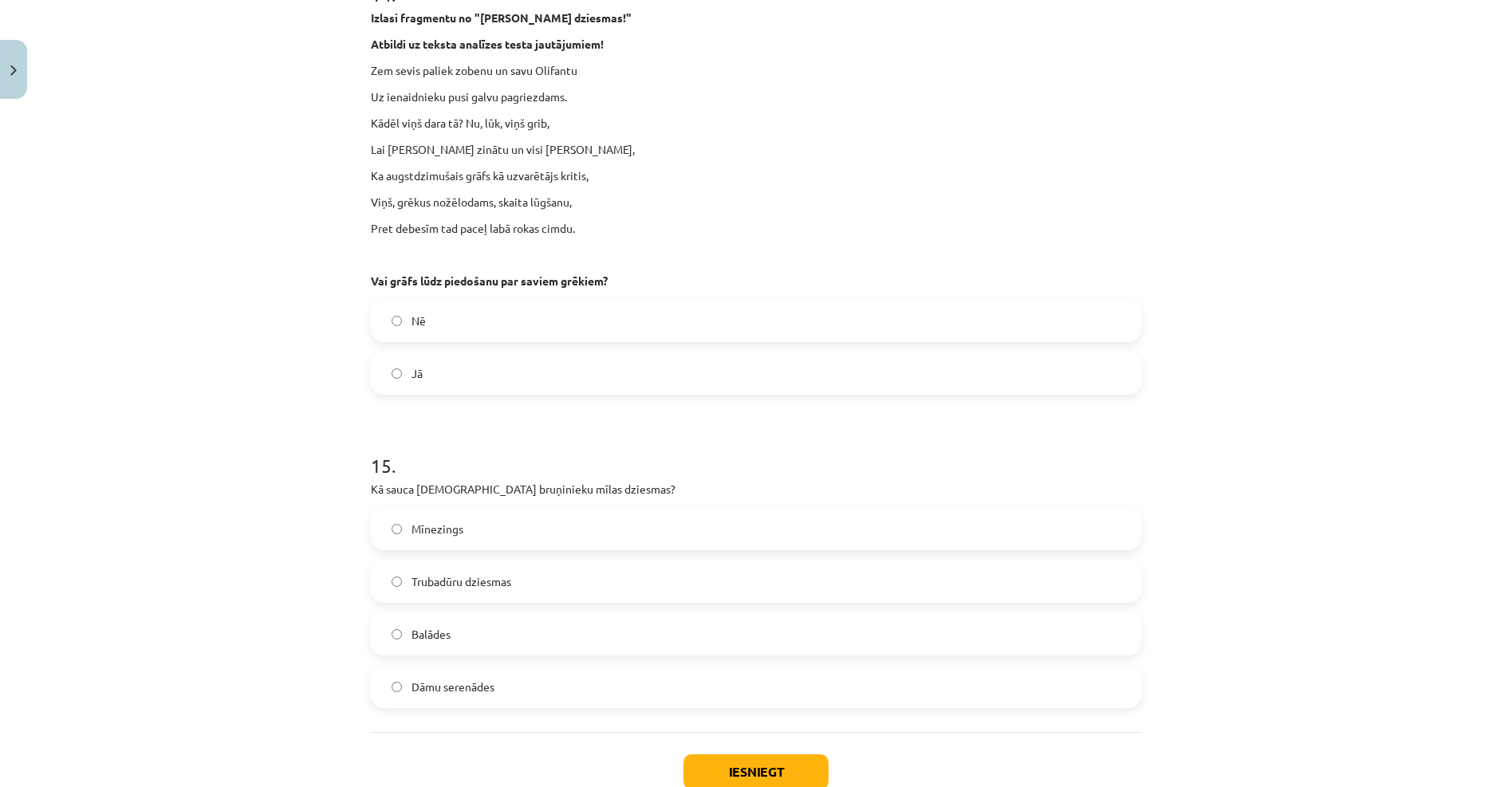
click at [478, 535] on label "Mīnezings" at bounding box center [756, 529] width 767 height 40
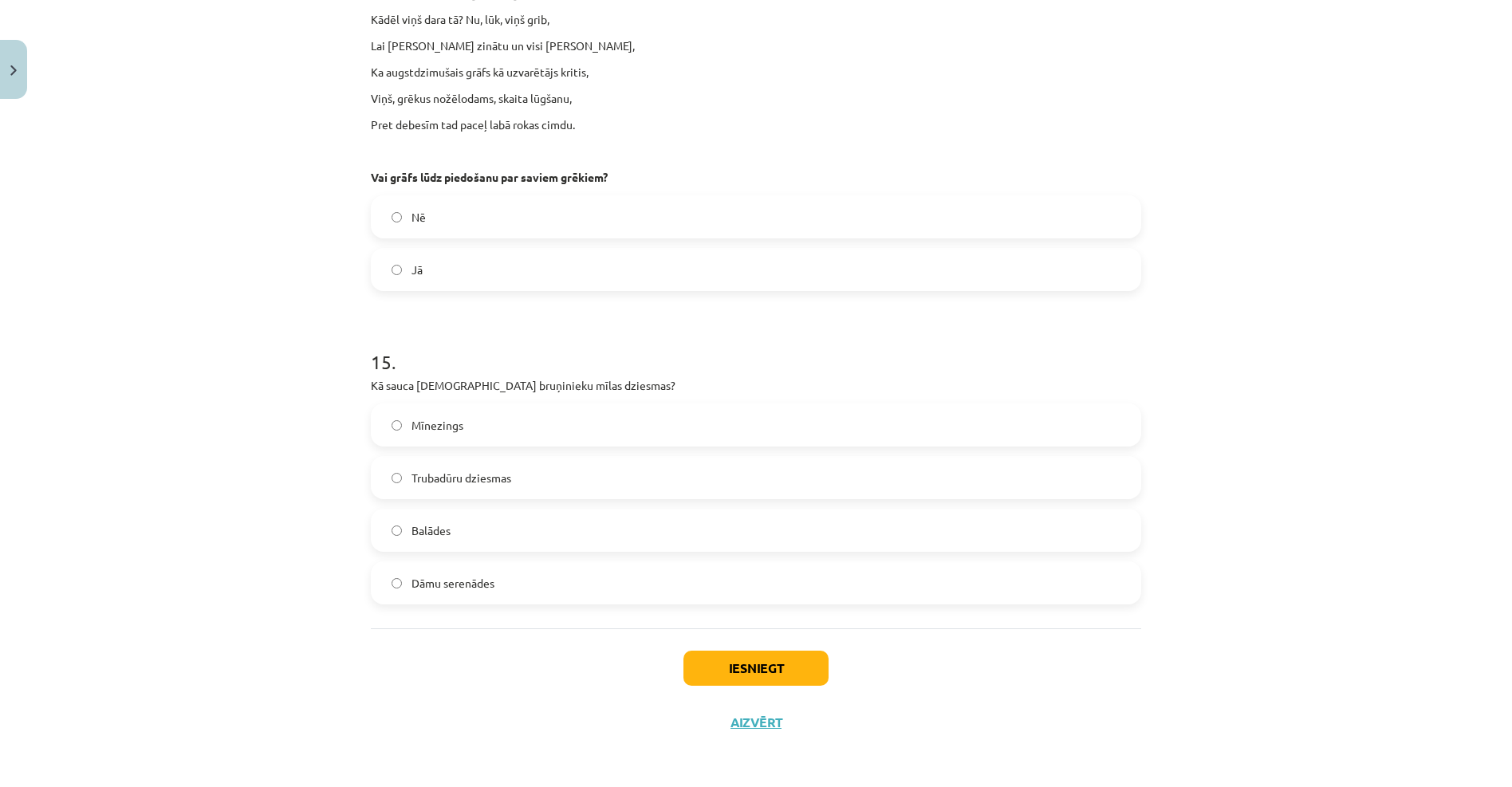
scroll to position [4851, 0]
click at [725, 655] on button "Iesniegt" at bounding box center [755, 666] width 145 height 35
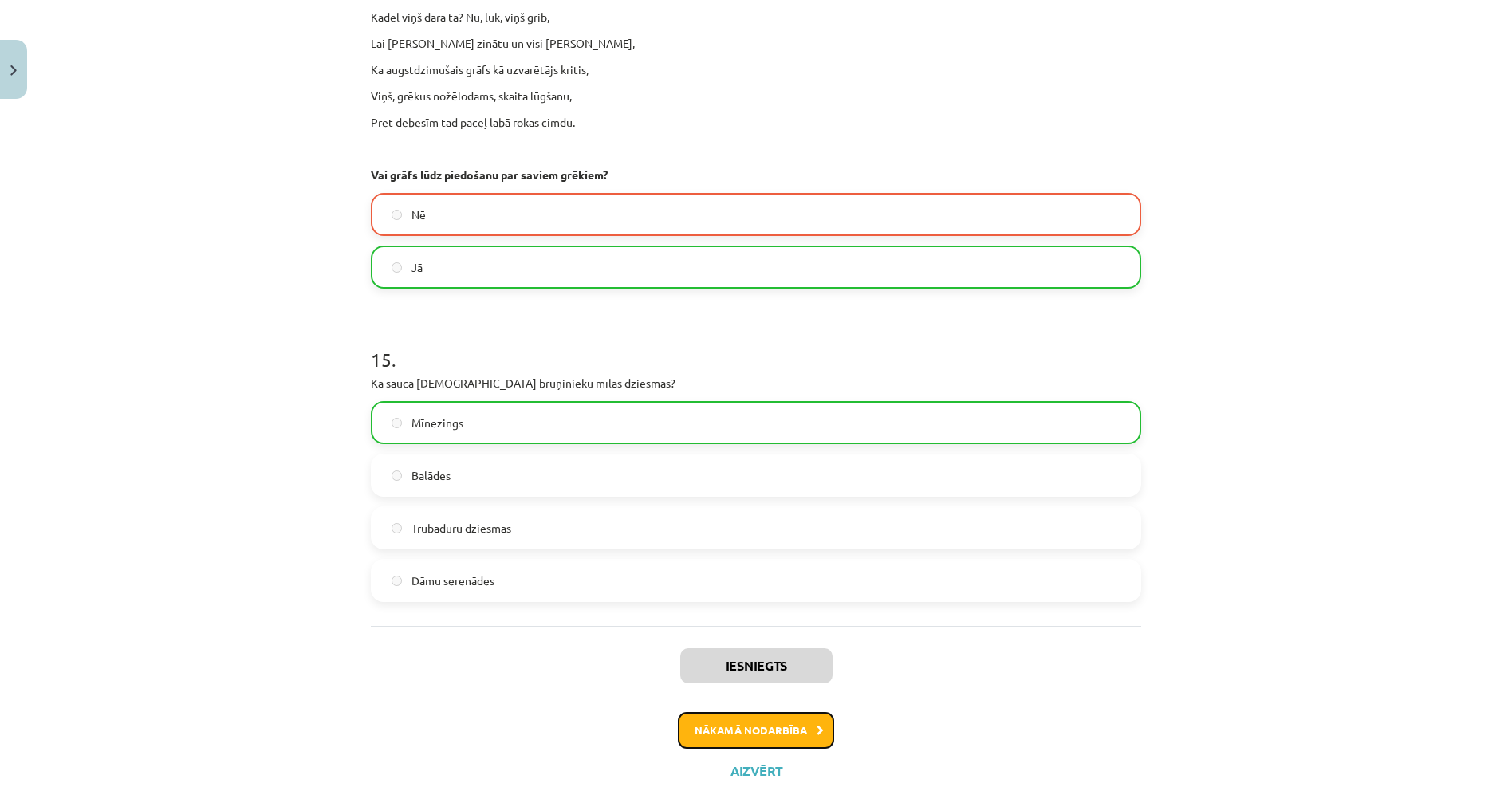
click at [748, 738] on button "Nākamā nodarbība" at bounding box center [756, 731] width 157 height 37
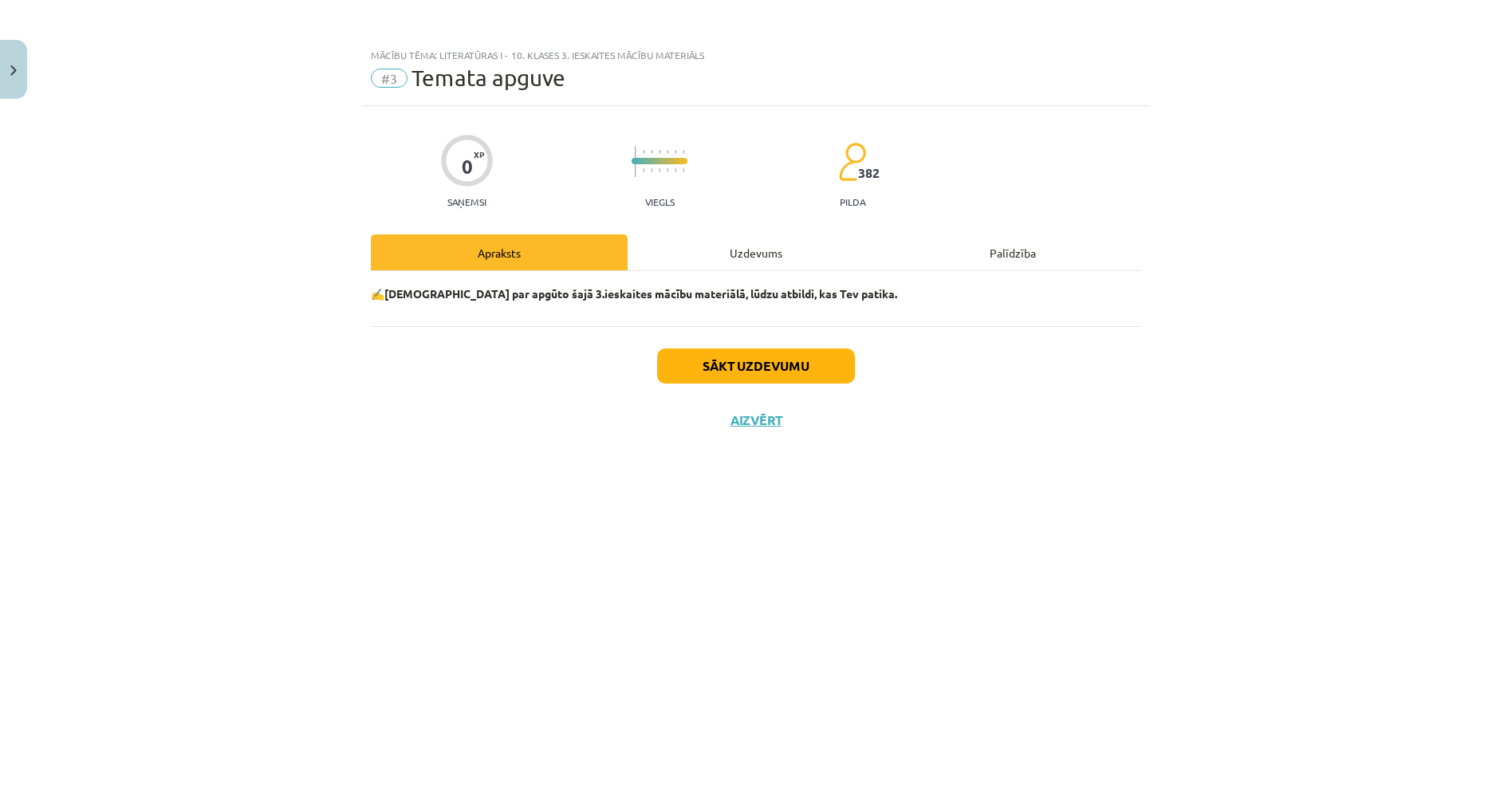
scroll to position [0, 0]
click at [760, 363] on button "Sākt uzdevumu" at bounding box center [756, 366] width 198 height 35
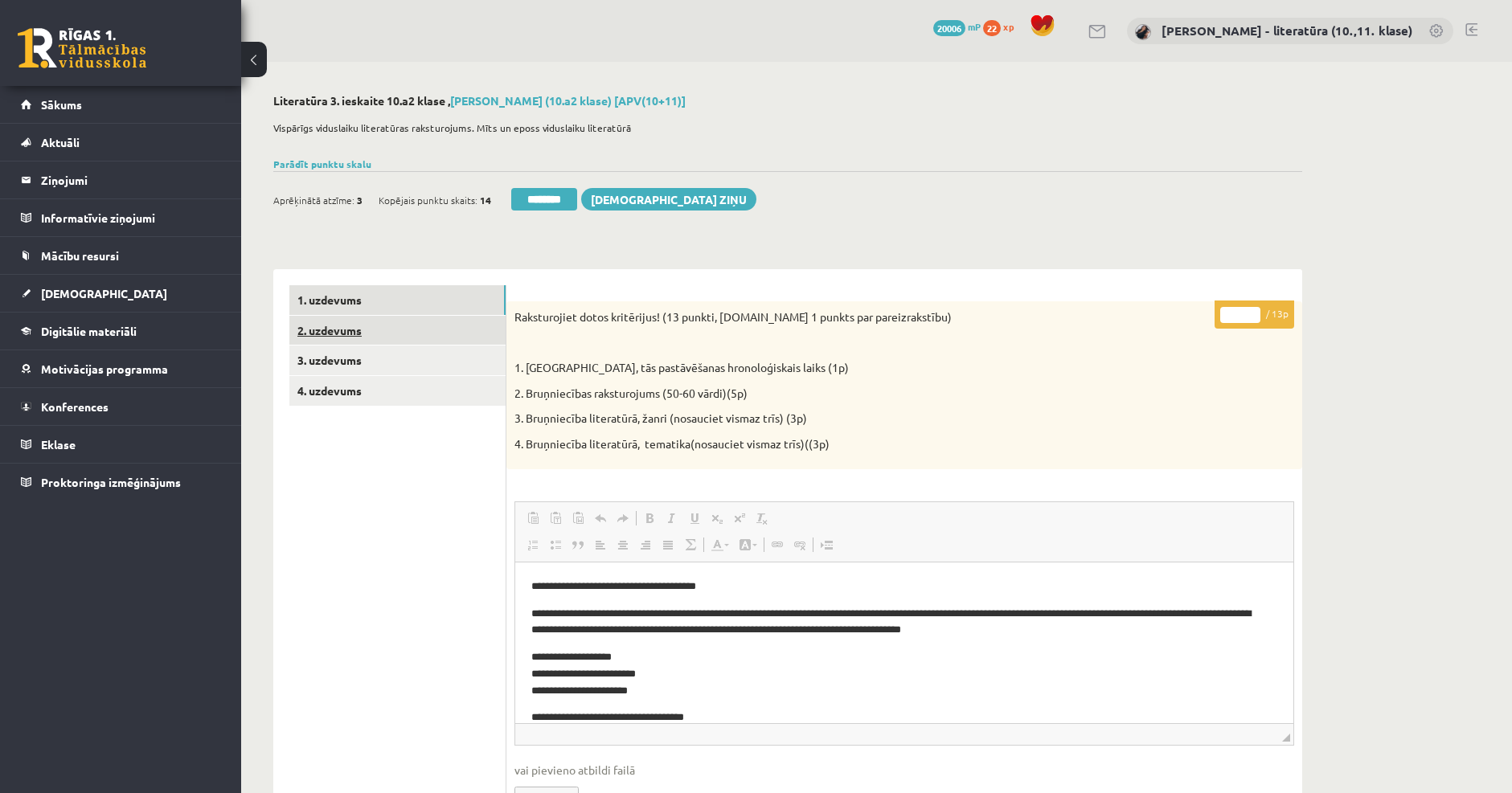
click at [379, 328] on link "2. uzdevums" at bounding box center [397, 330] width 216 height 30
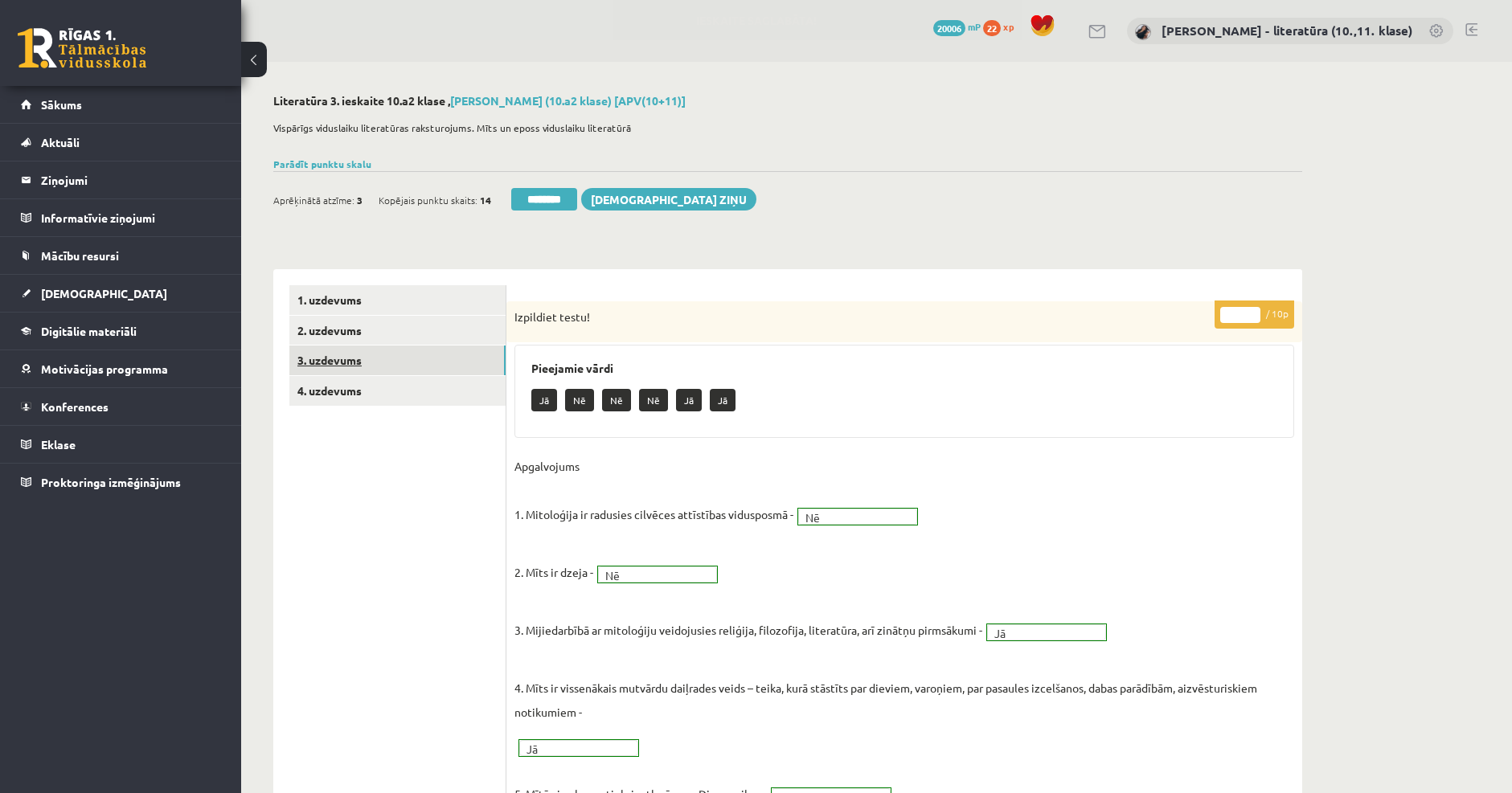
click at [360, 356] on link "3. uzdevums" at bounding box center [397, 360] width 216 height 30
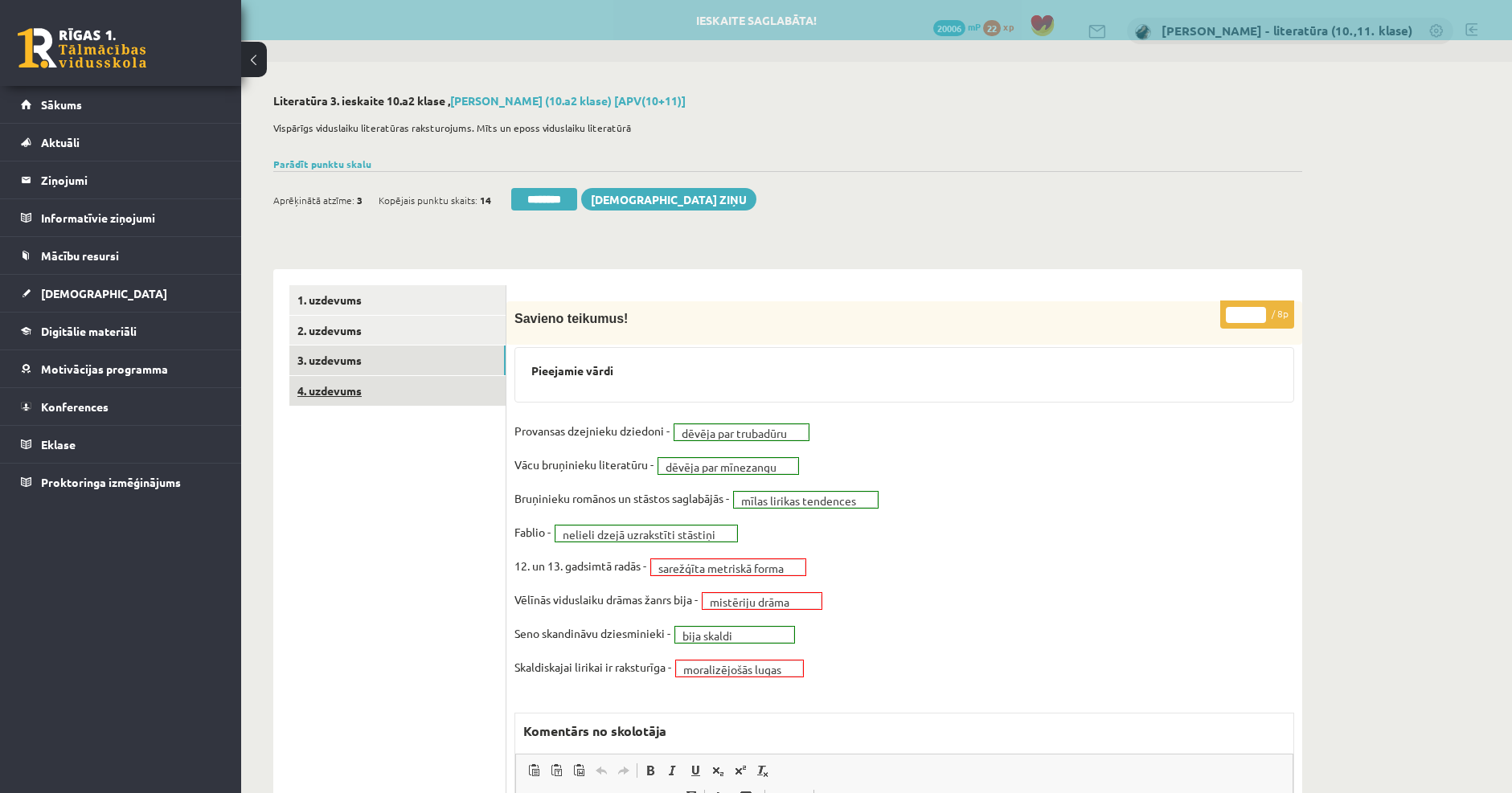
click at [359, 391] on link "4. uzdevums" at bounding box center [397, 391] width 216 height 30
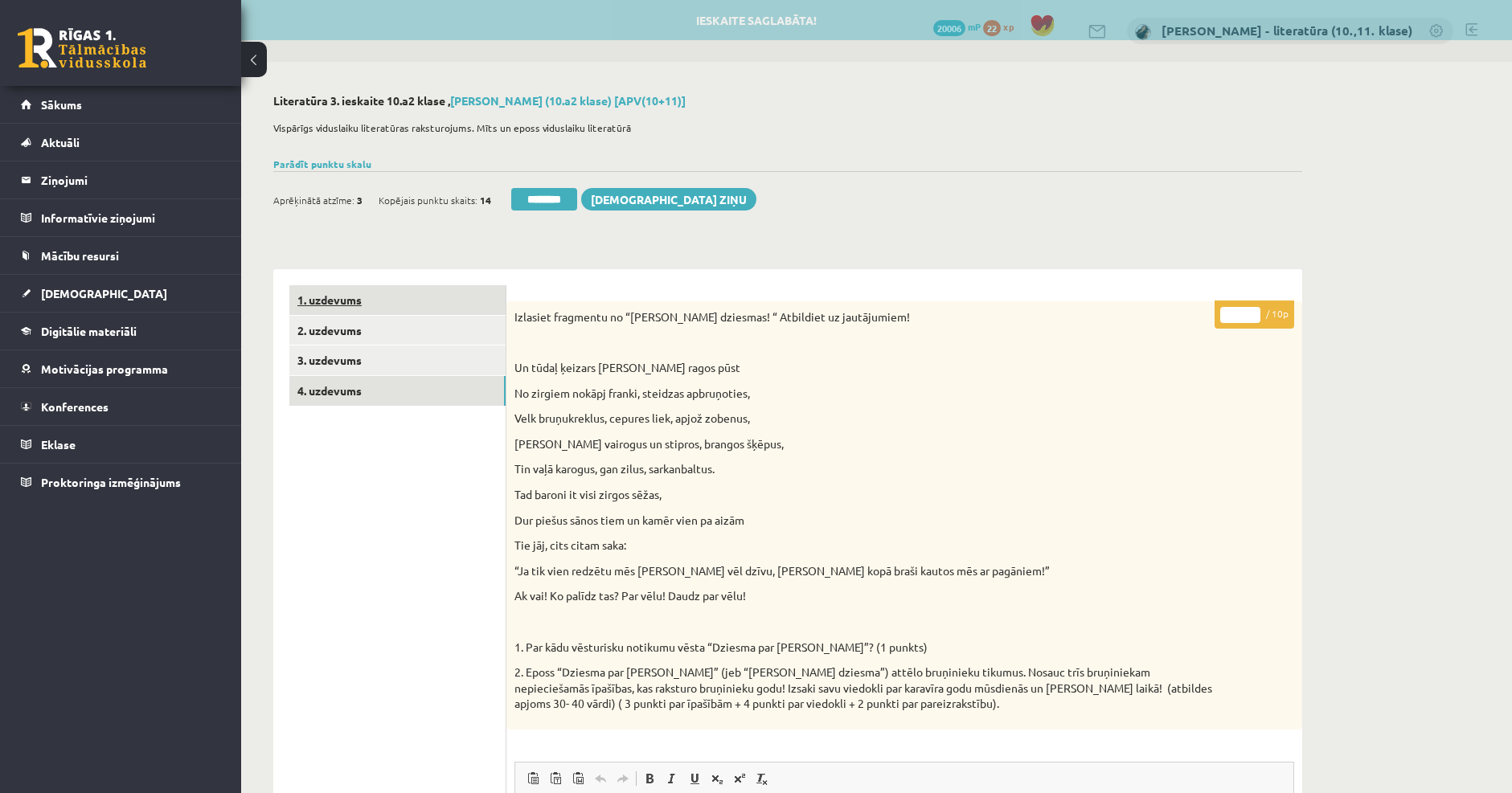
click at [356, 296] on link "1. uzdevums" at bounding box center [397, 299] width 216 height 30
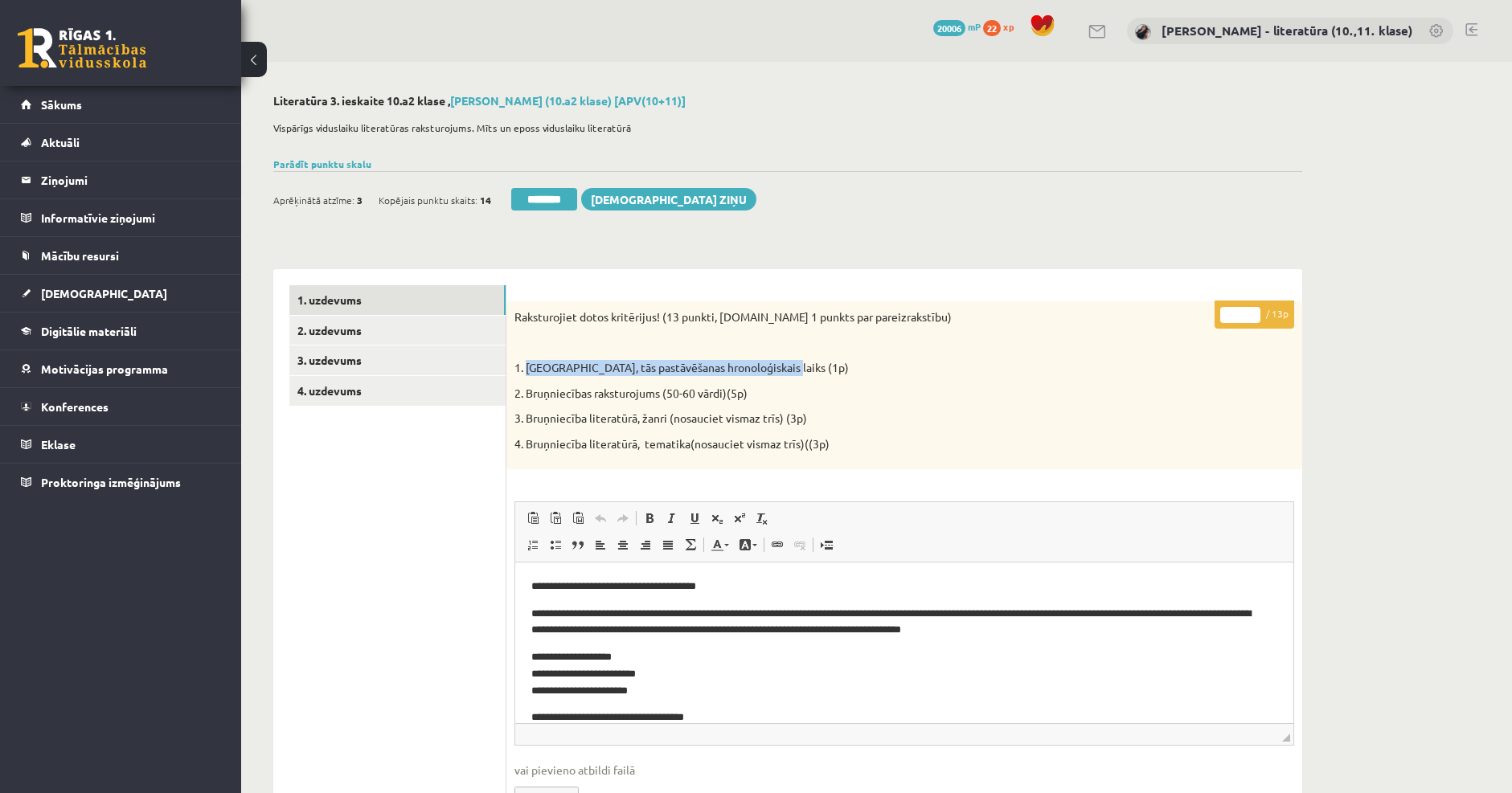
drag, startPoint x: 526, startPoint y: 370, endPoint x: 782, endPoint y: 362, distance: 256.1
click at [782, 362] on p "1. Bruņniecība, tās pastāvēšanas hronoloģiskais laiks (1p)" at bounding box center [864, 368] width 699 height 16
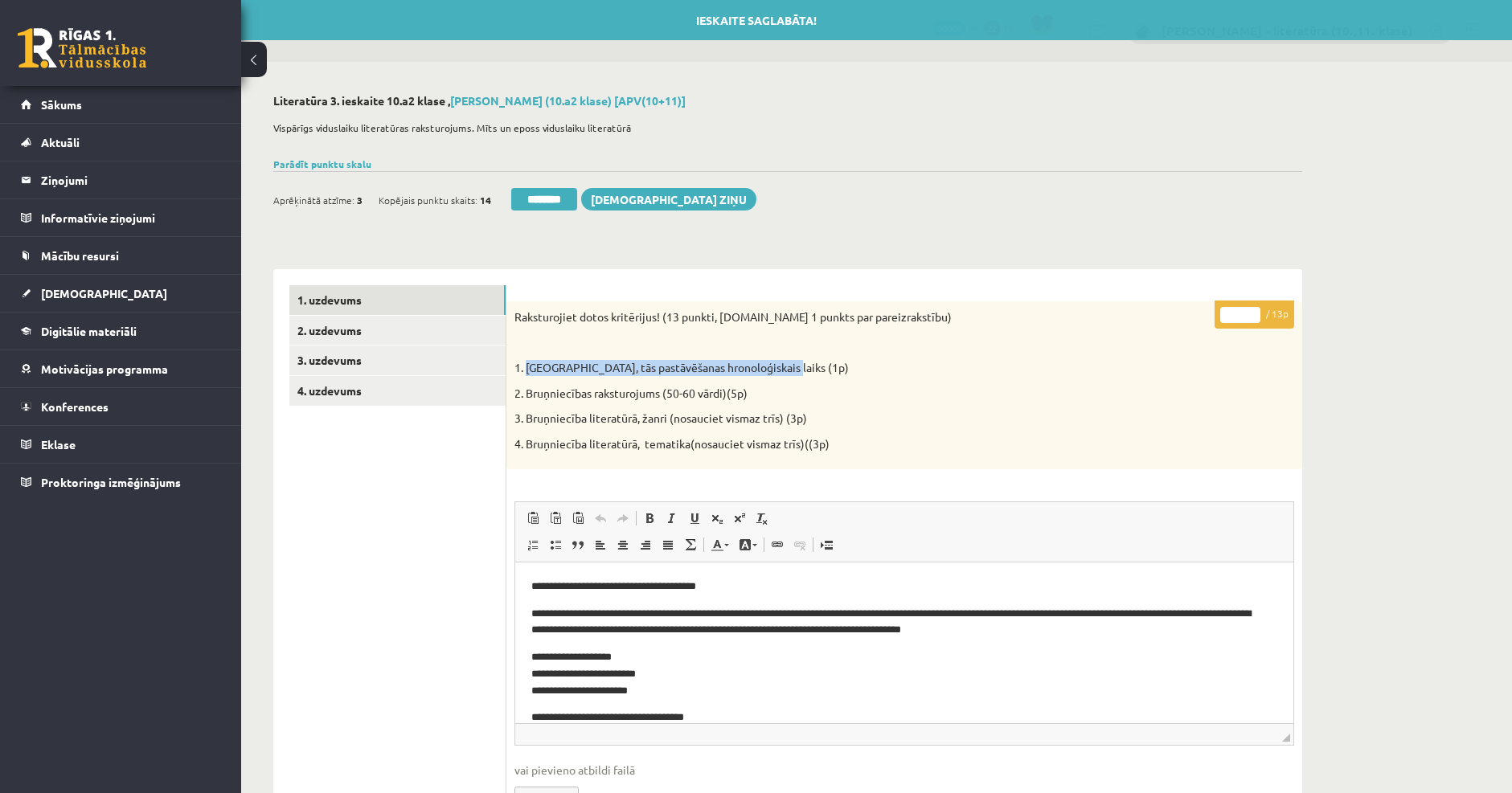
copy p "Bruņniecība, tās pastāvēšanas hronoloģiskais laiks"
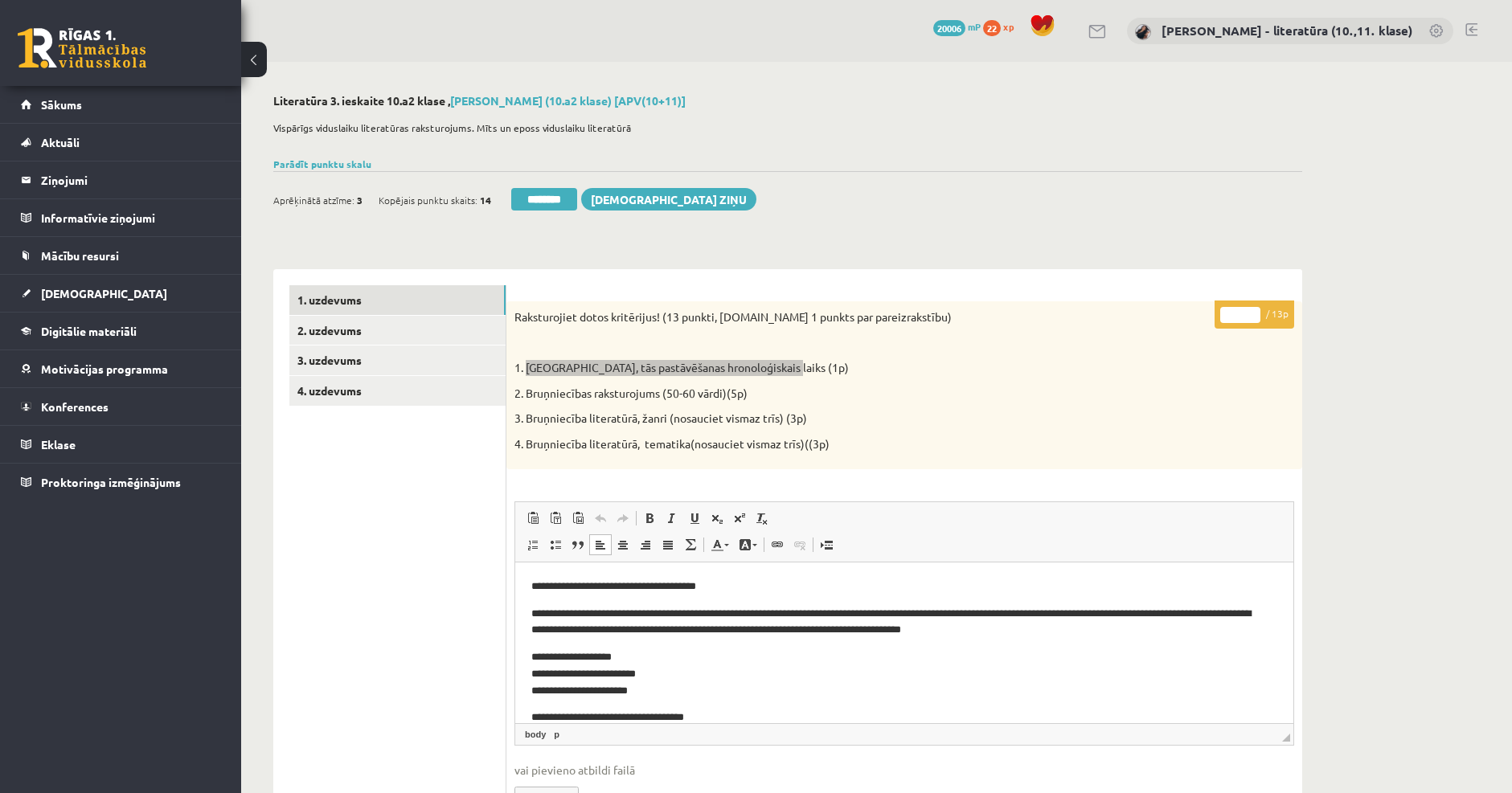
click at [819, 682] on p "**********" at bounding box center [899, 674] width 734 height 50
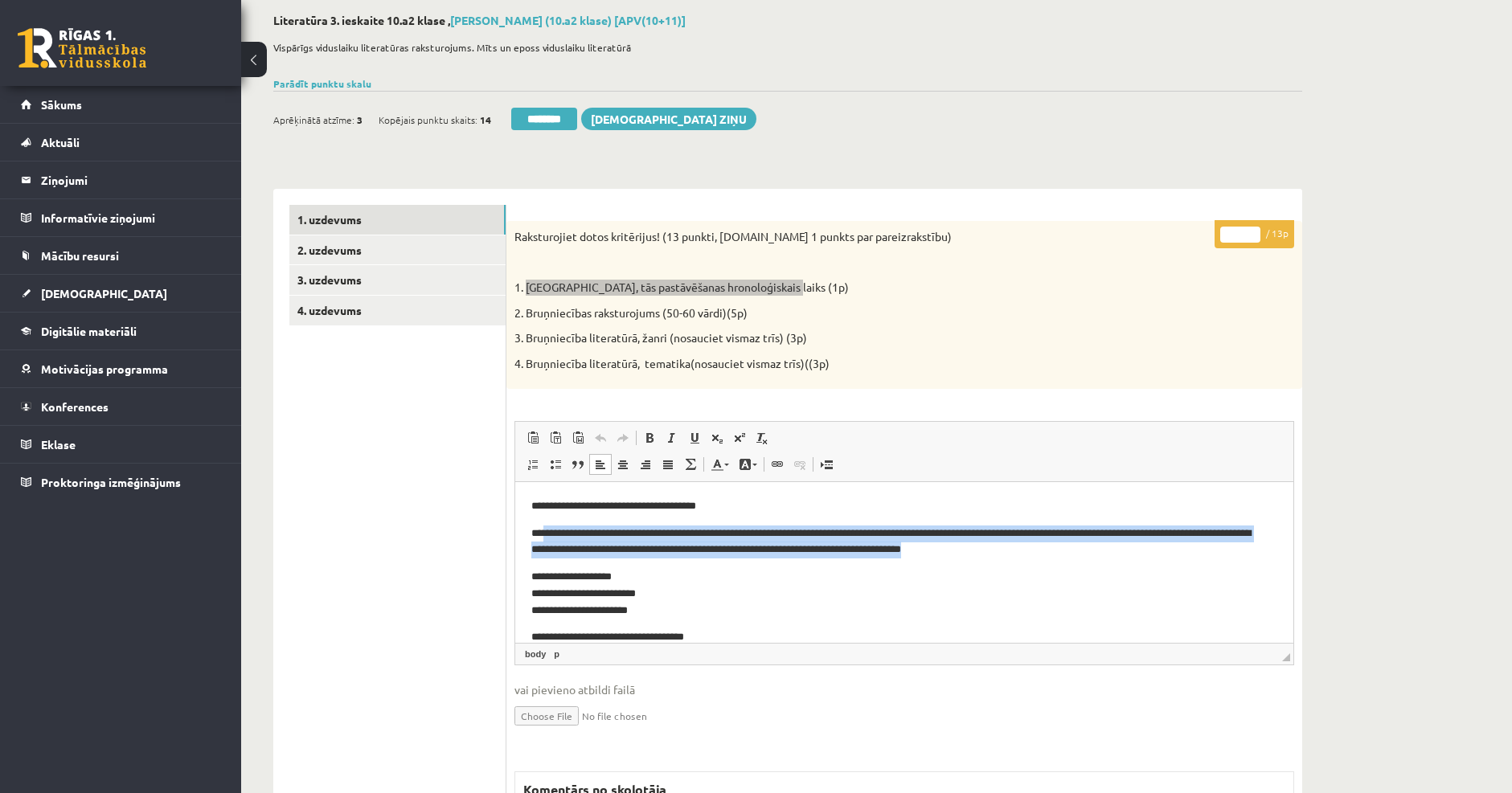
drag, startPoint x: 1059, startPoint y: 547, endPoint x: 545, endPoint y: 537, distance: 514.1
click at [545, 537] on p "**********" at bounding box center [899, 542] width 734 height 34
copy p "**********"
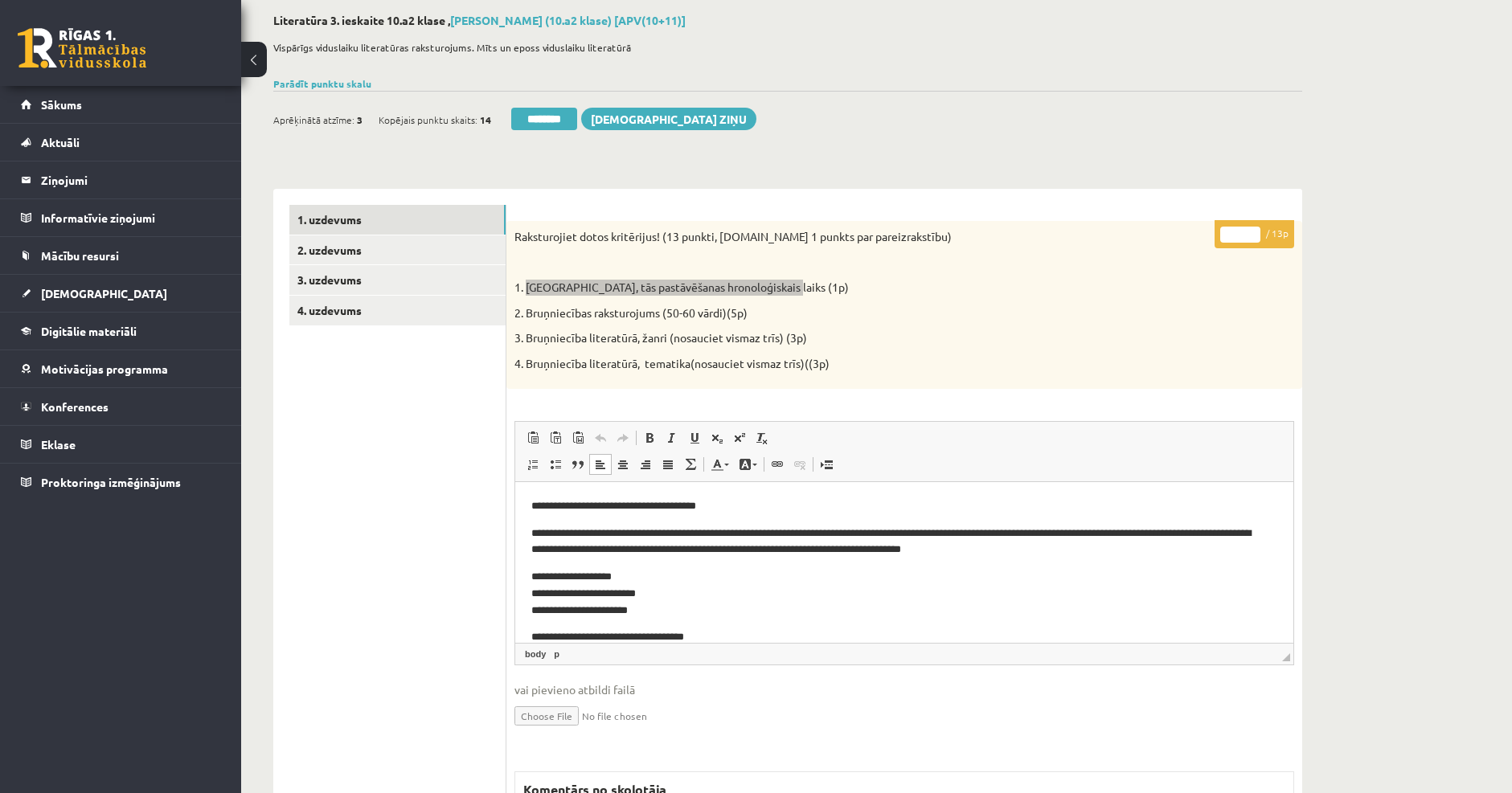
click at [807, 570] on p "**********" at bounding box center [899, 593] width 734 height 50
click at [676, 584] on p "**********" at bounding box center [899, 593] width 734 height 50
click at [665, 596] on p "**********" at bounding box center [899, 593] width 734 height 50
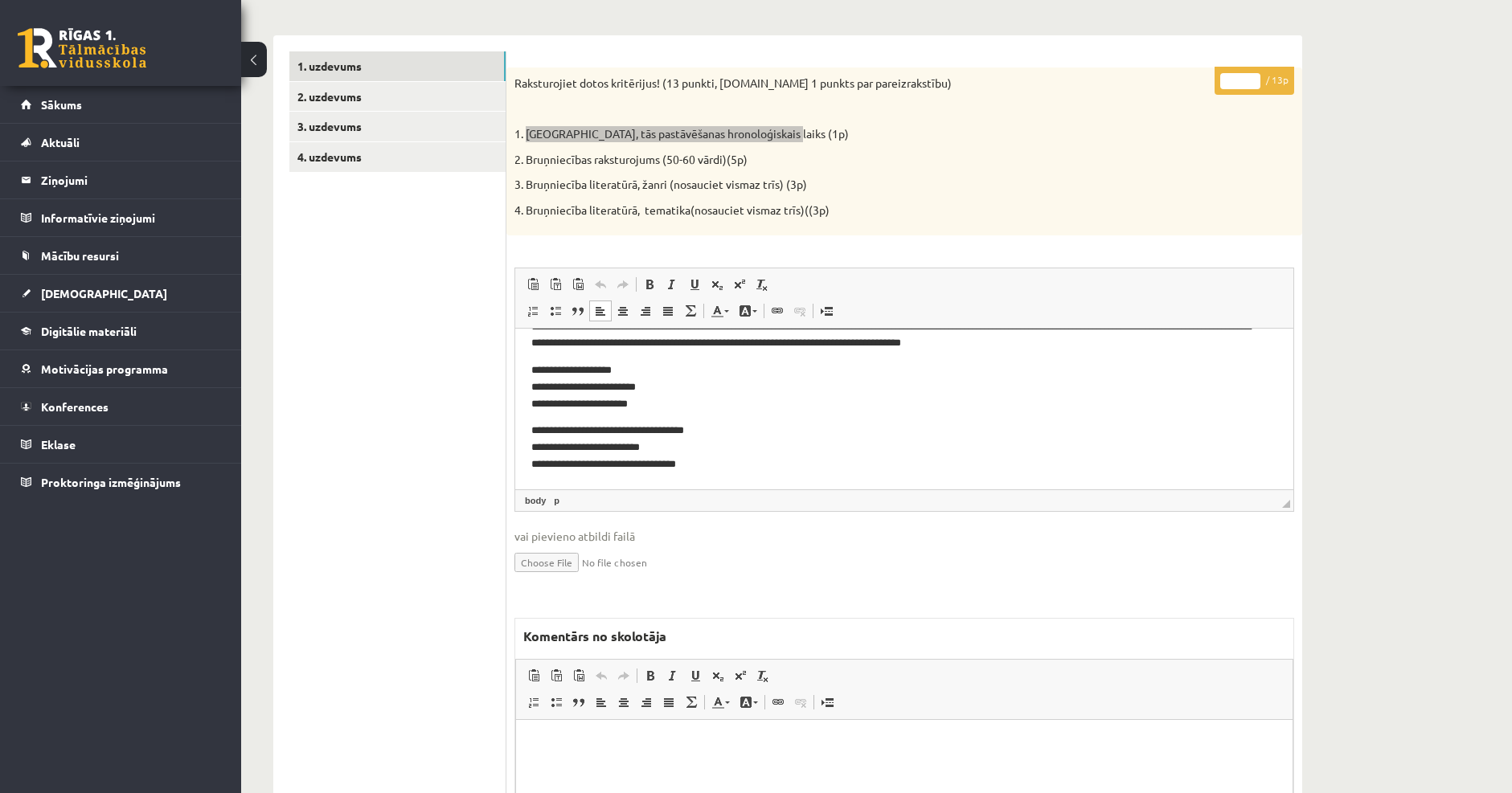
scroll to position [241, 0]
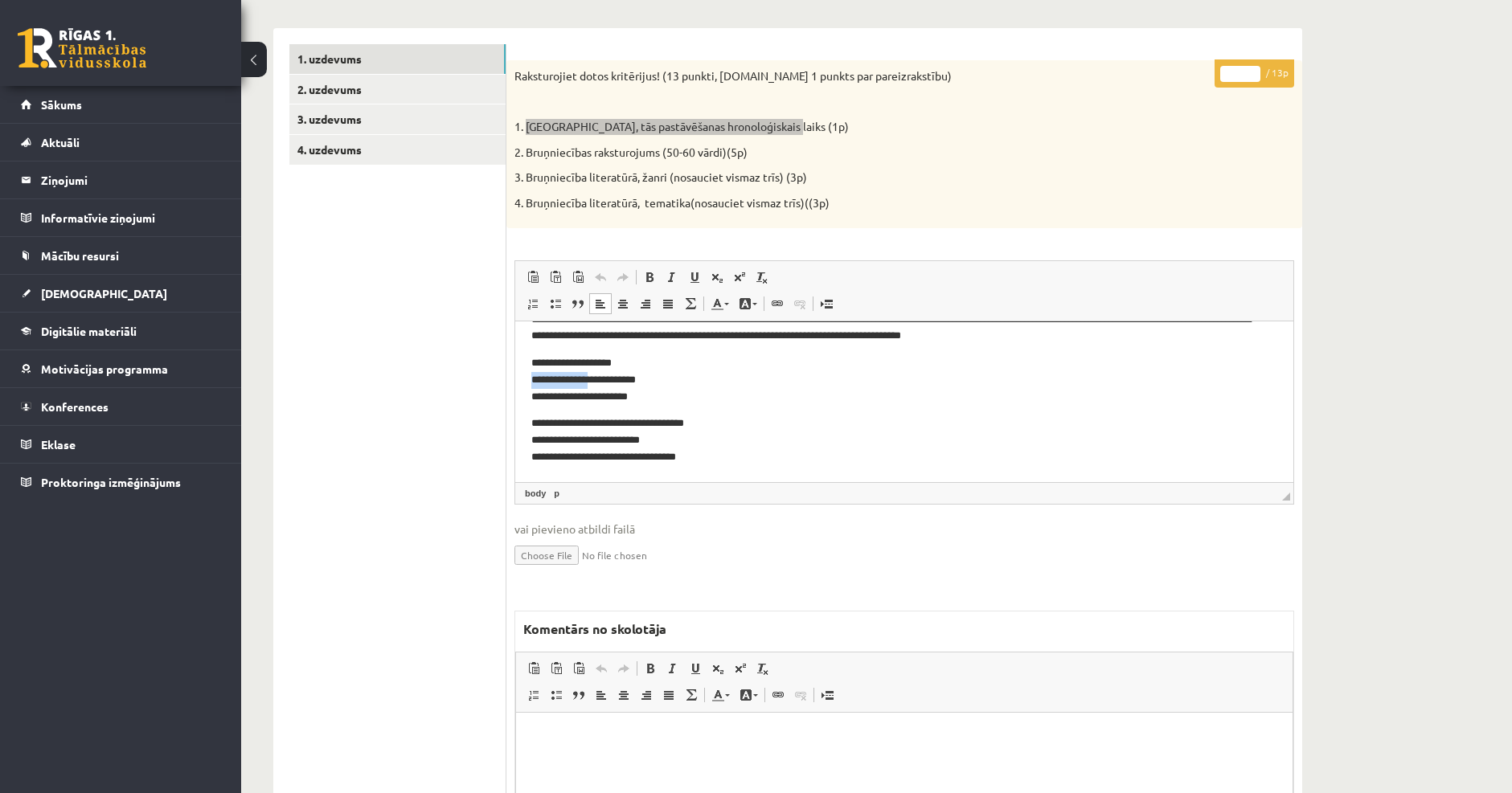
drag, startPoint x: 532, startPoint y: 376, endPoint x: 604, endPoint y: 385, distance: 72.6
click at [604, 385] on p "**********" at bounding box center [899, 380] width 734 height 50
copy p "**********"
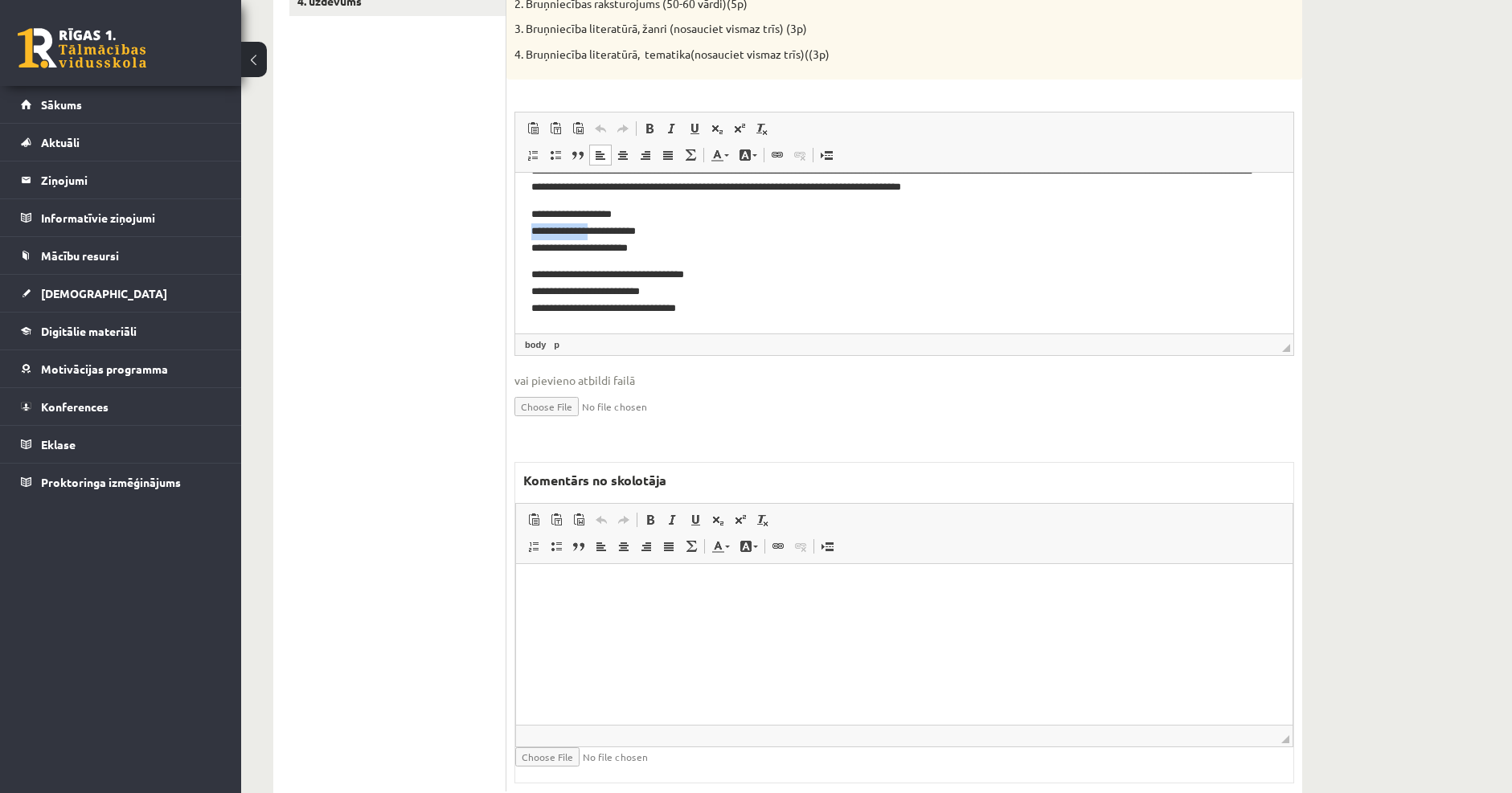
scroll to position [402, 0]
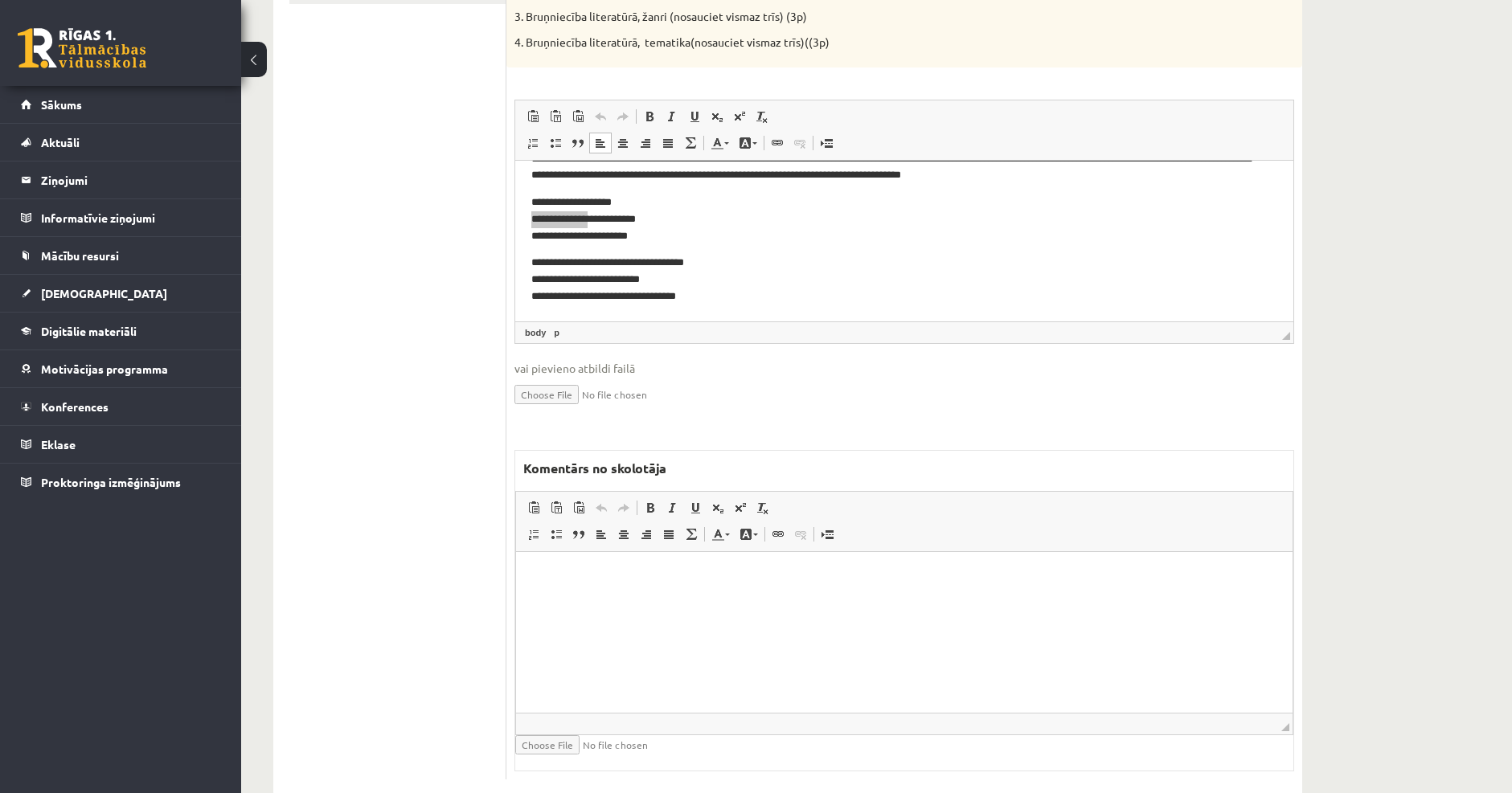
click at [574, 590] on html at bounding box center [904, 576] width 776 height 49
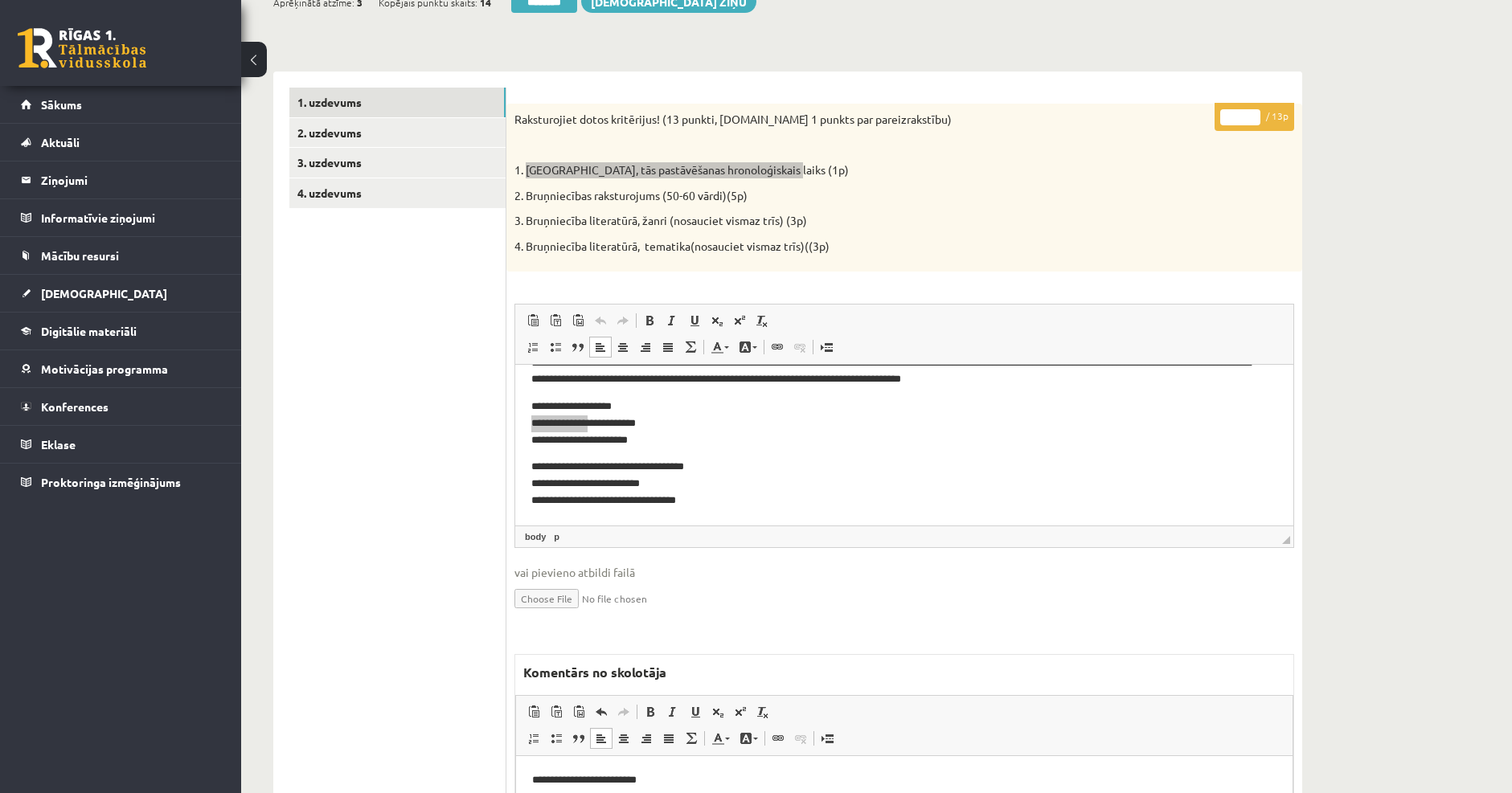
scroll to position [197, 0]
click at [1229, 117] on input "*" at bounding box center [1240, 117] width 40 height 16
drag, startPoint x: 1242, startPoint y: 119, endPoint x: 1223, endPoint y: 119, distance: 19.0
click at [1223, 119] on input "*" at bounding box center [1240, 117] width 40 height 16
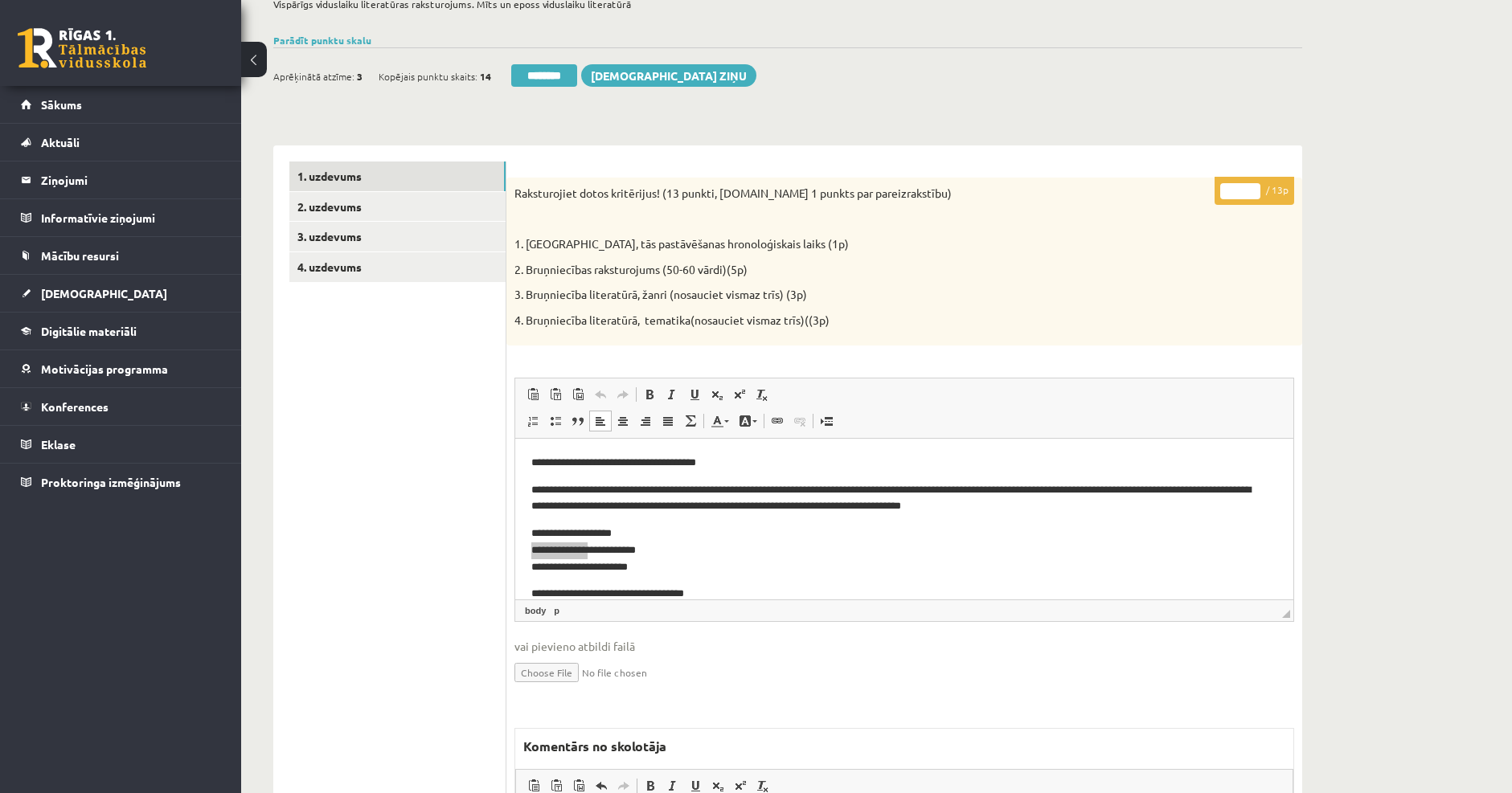
scroll to position [116, 0]
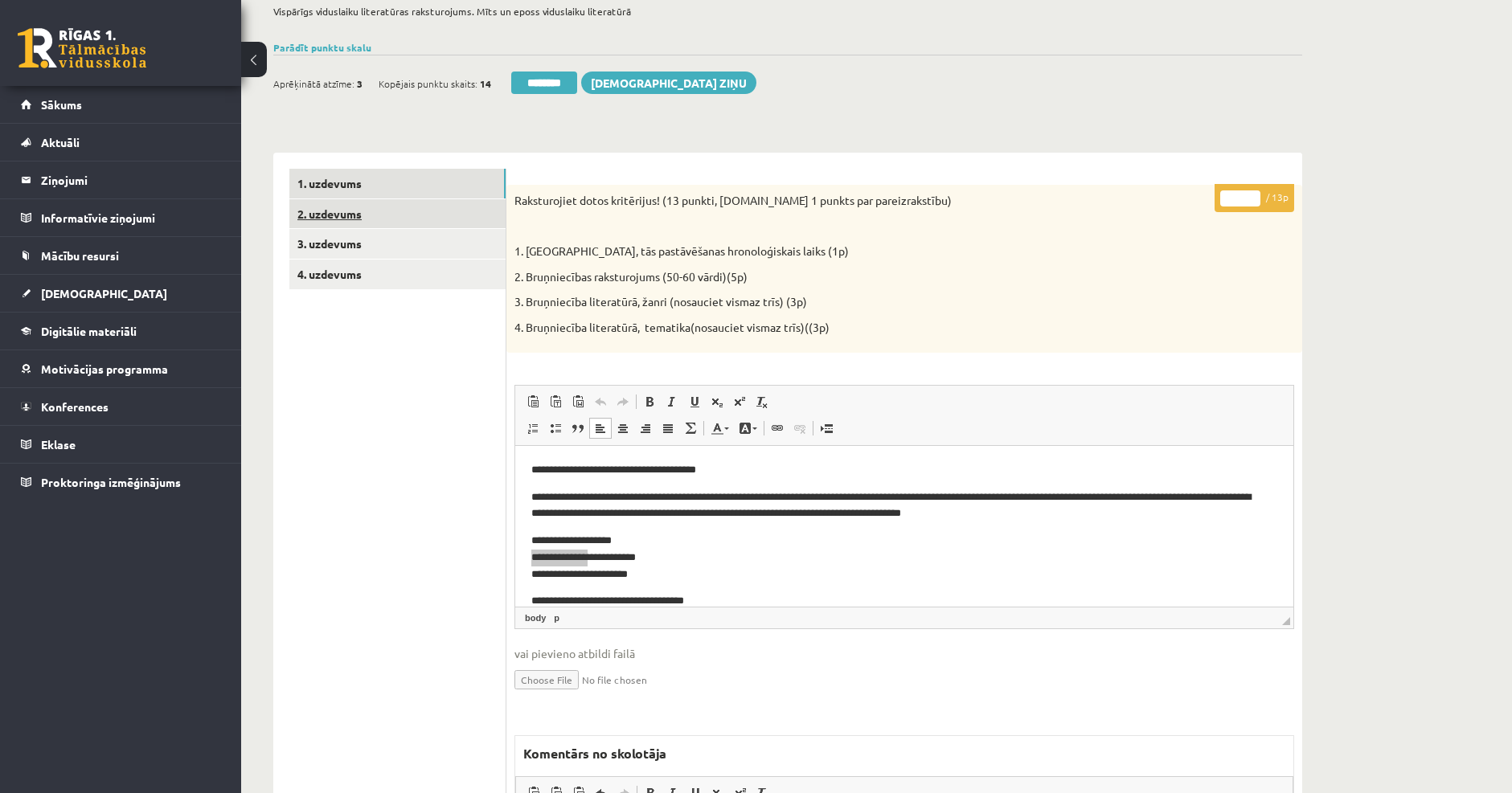
type input "**"
click at [381, 218] on link "2. uzdevums" at bounding box center [397, 213] width 216 height 30
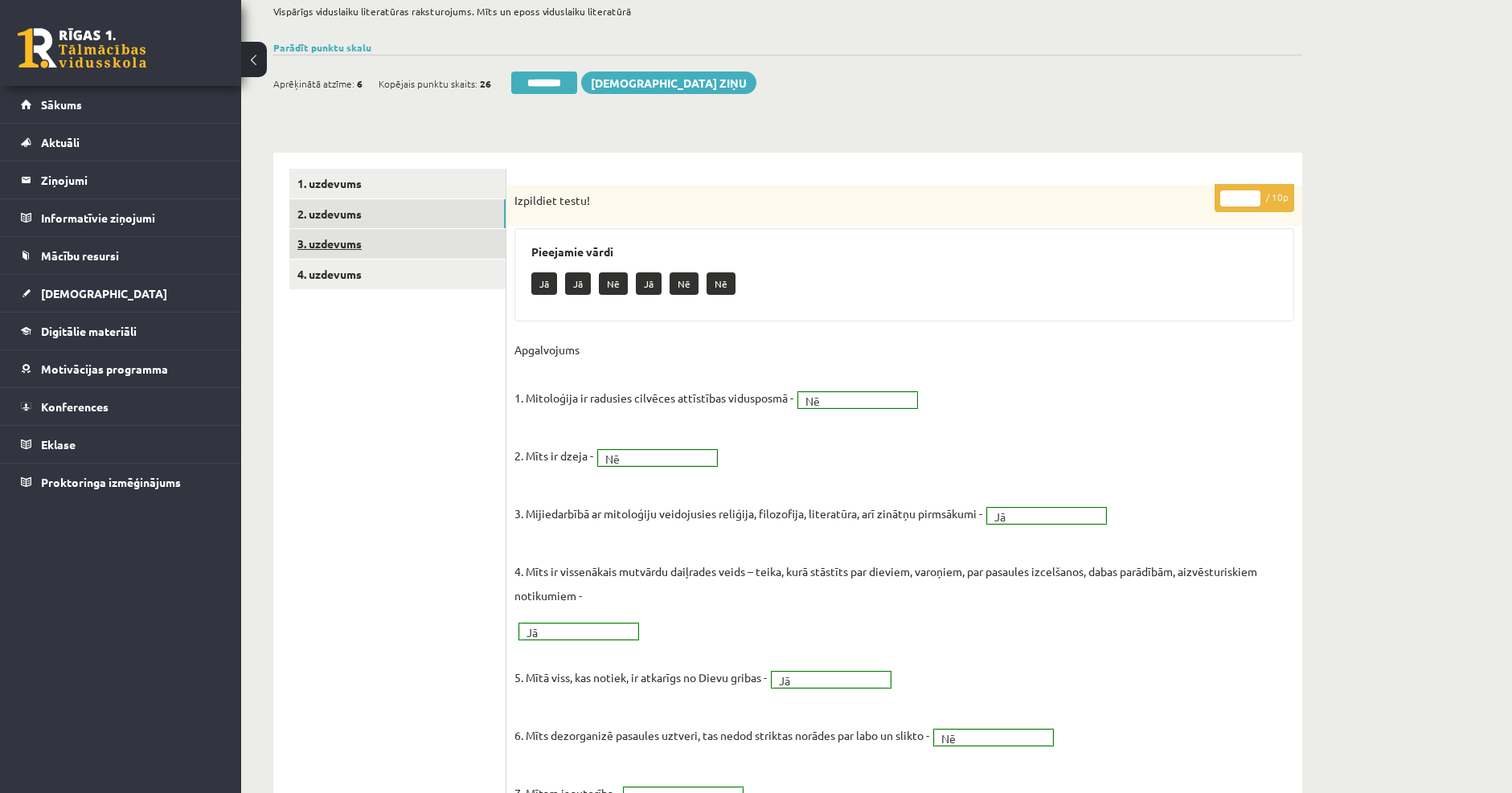
scroll to position [0, 0]
click at [384, 235] on link "3. uzdevums" at bounding box center [397, 243] width 216 height 30
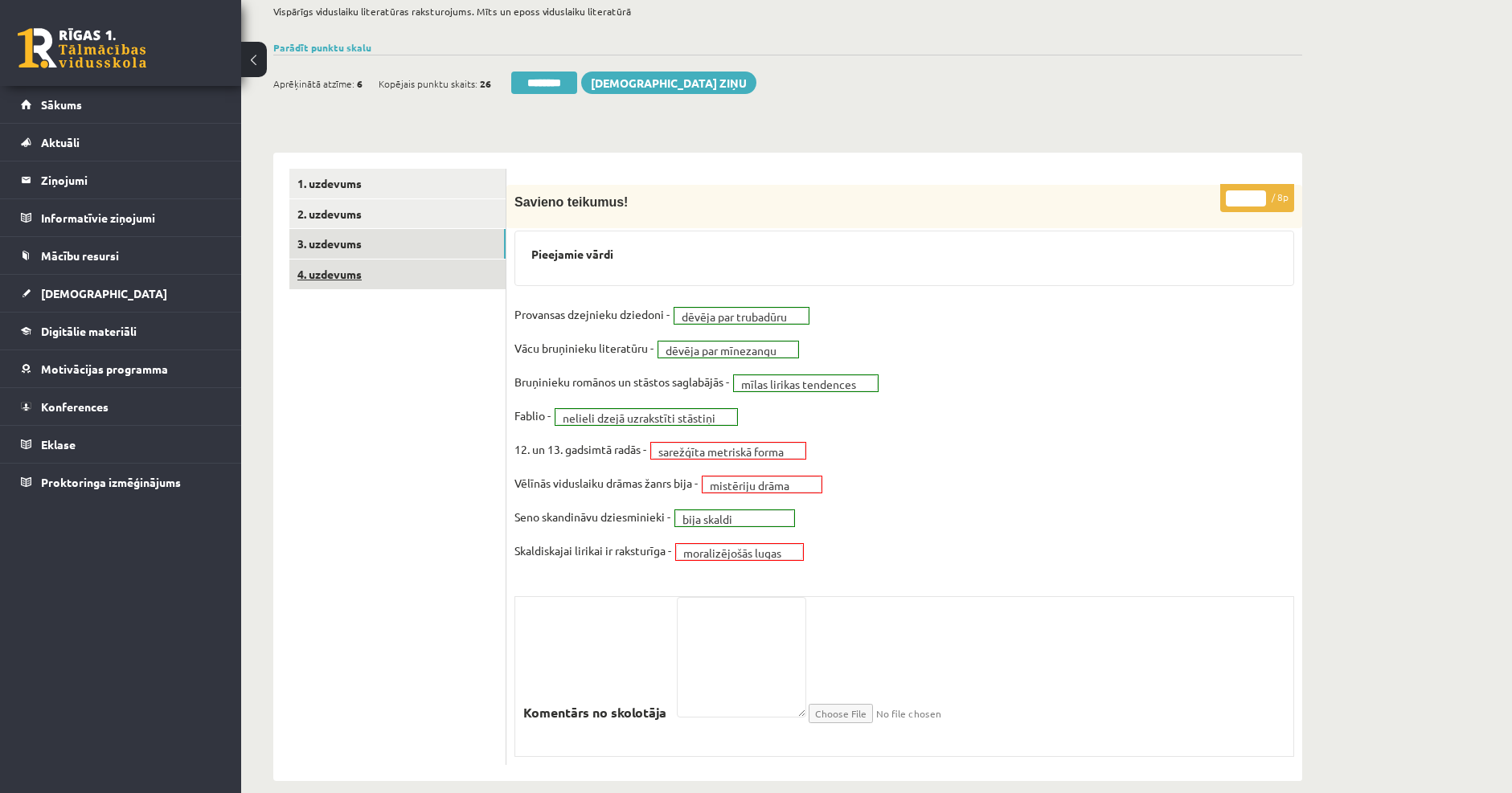
click at [400, 270] on link "4. uzdevums" at bounding box center [397, 274] width 216 height 30
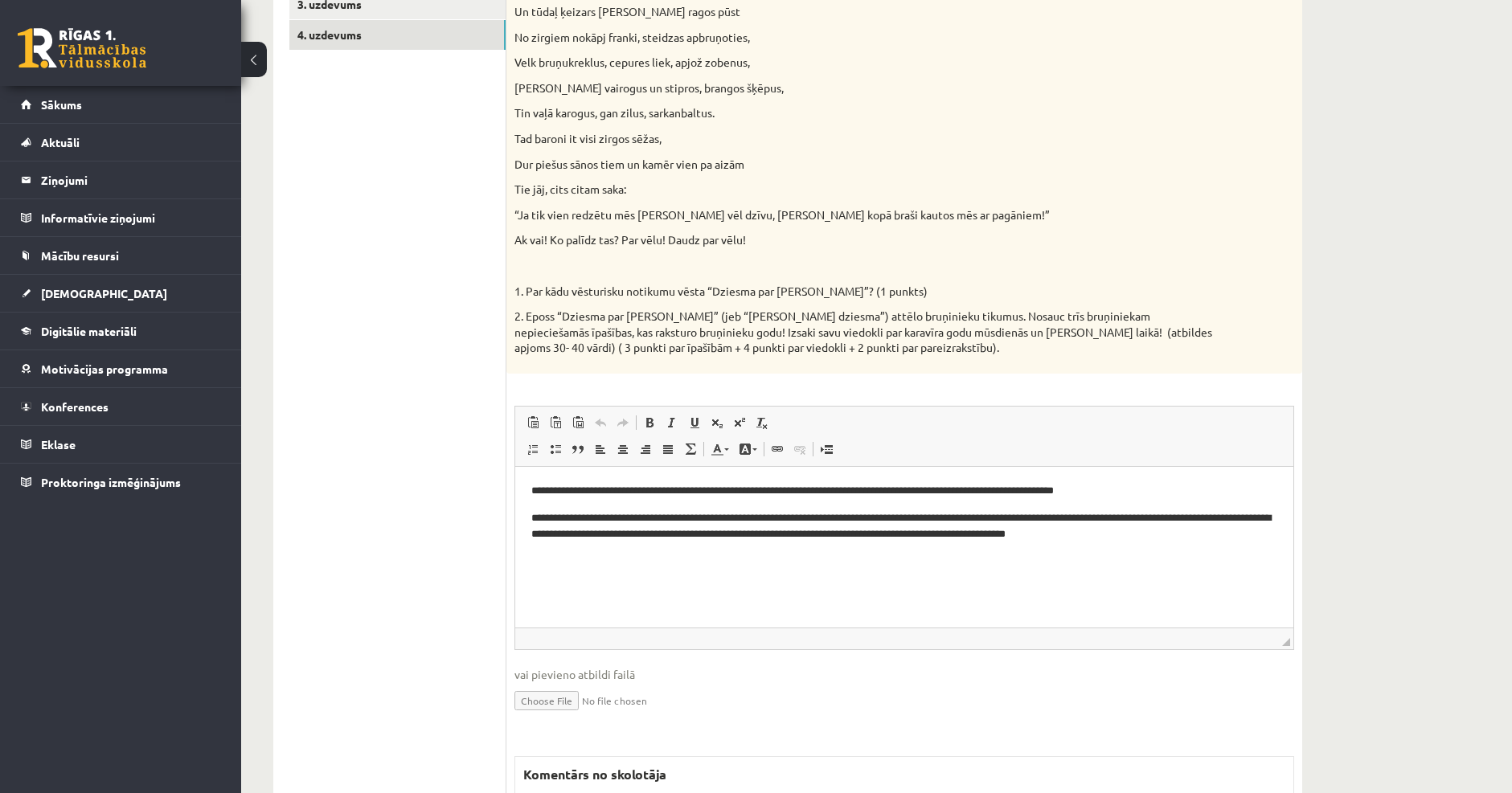
scroll to position [358, 0]
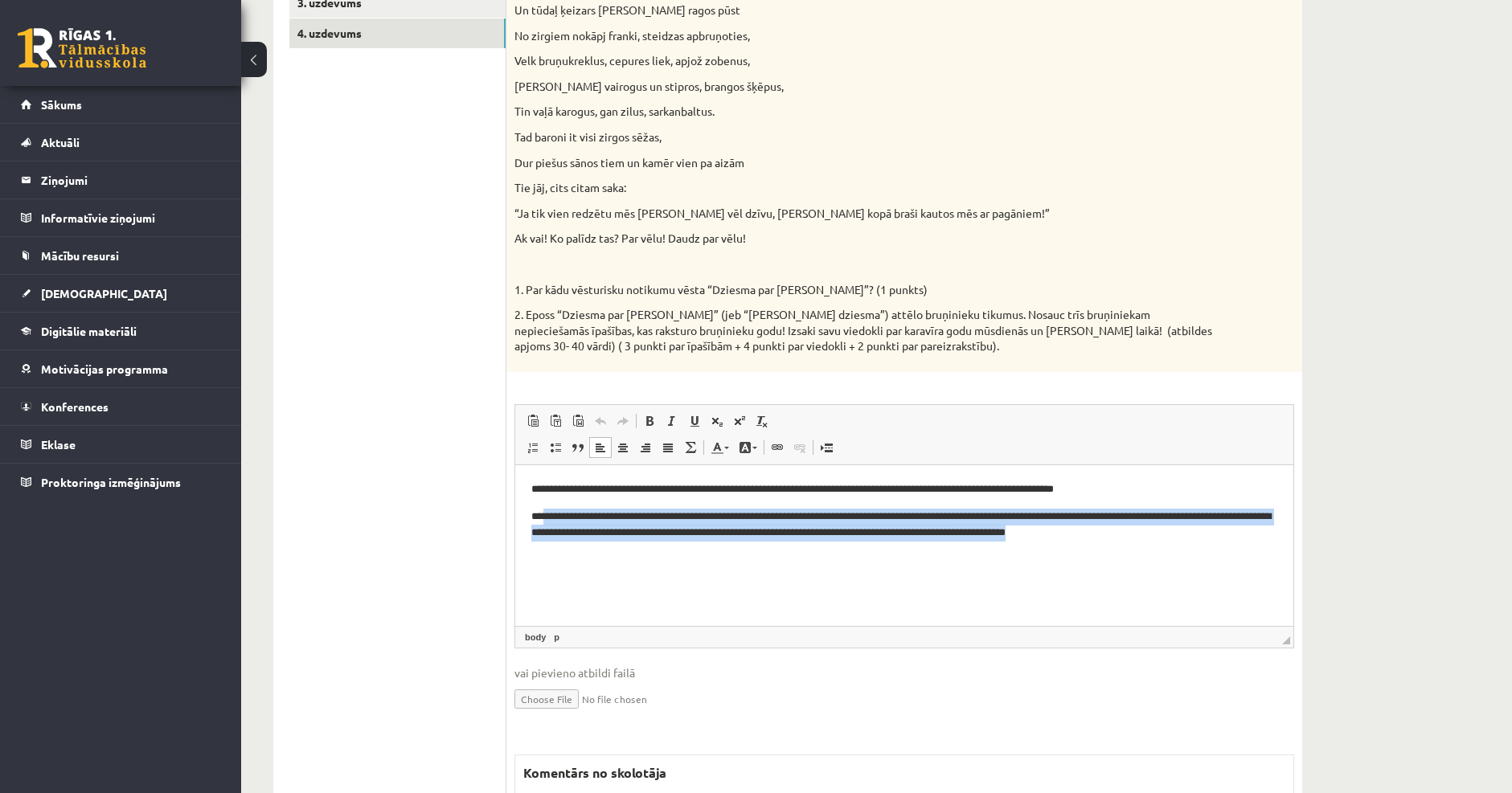
drag, startPoint x: 1199, startPoint y: 534, endPoint x: 543, endPoint y: 521, distance: 656.1
click at [543, 521] on p "**********" at bounding box center [904, 525] width 746 height 34
copy p "**********"
click at [708, 542] on html "**********" at bounding box center [904, 511] width 778 height 93
drag, startPoint x: 802, startPoint y: 515, endPoint x: 882, endPoint y: 526, distance: 80.8
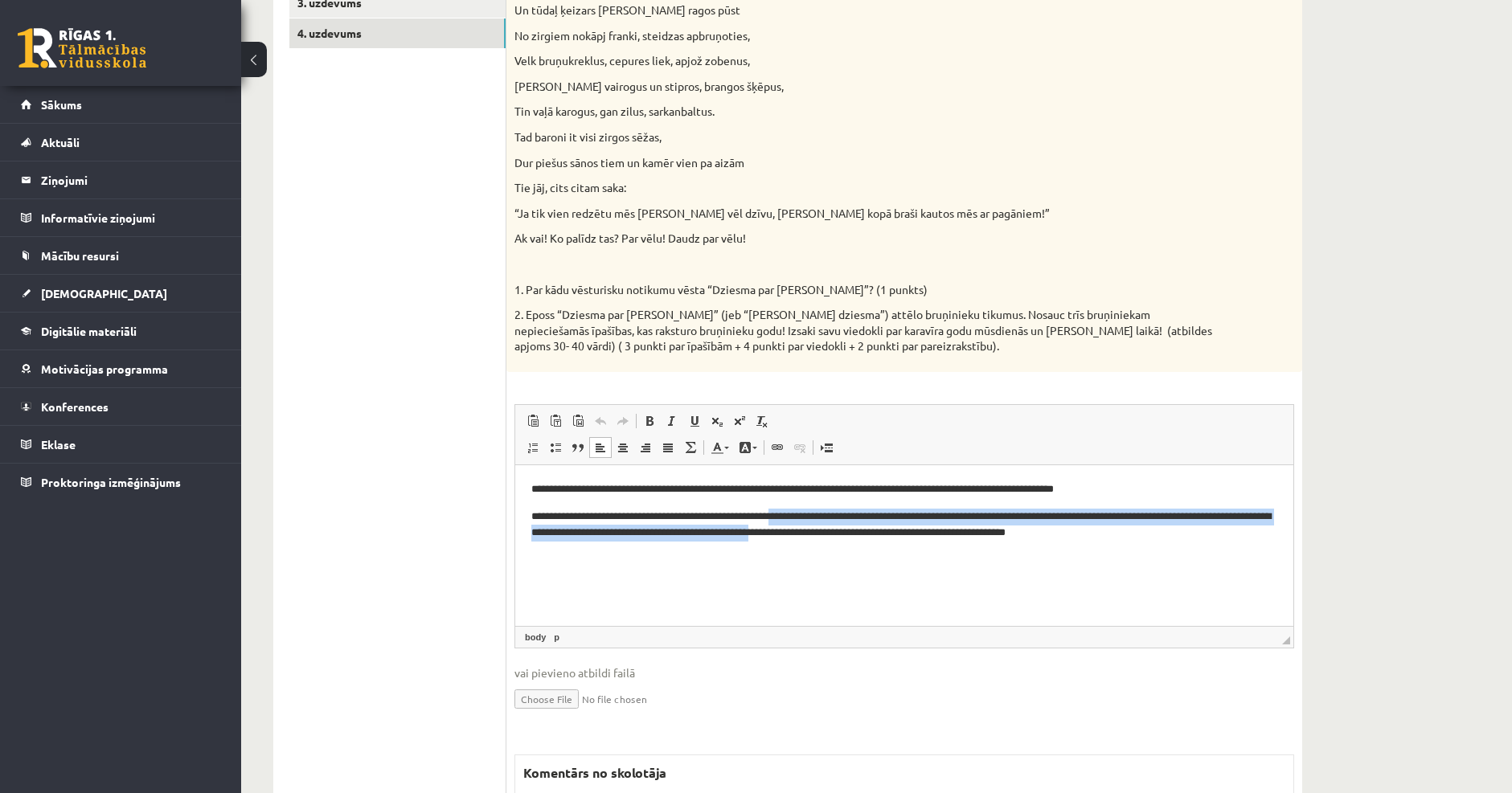
click at [882, 526] on p "**********" at bounding box center [904, 525] width 746 height 34
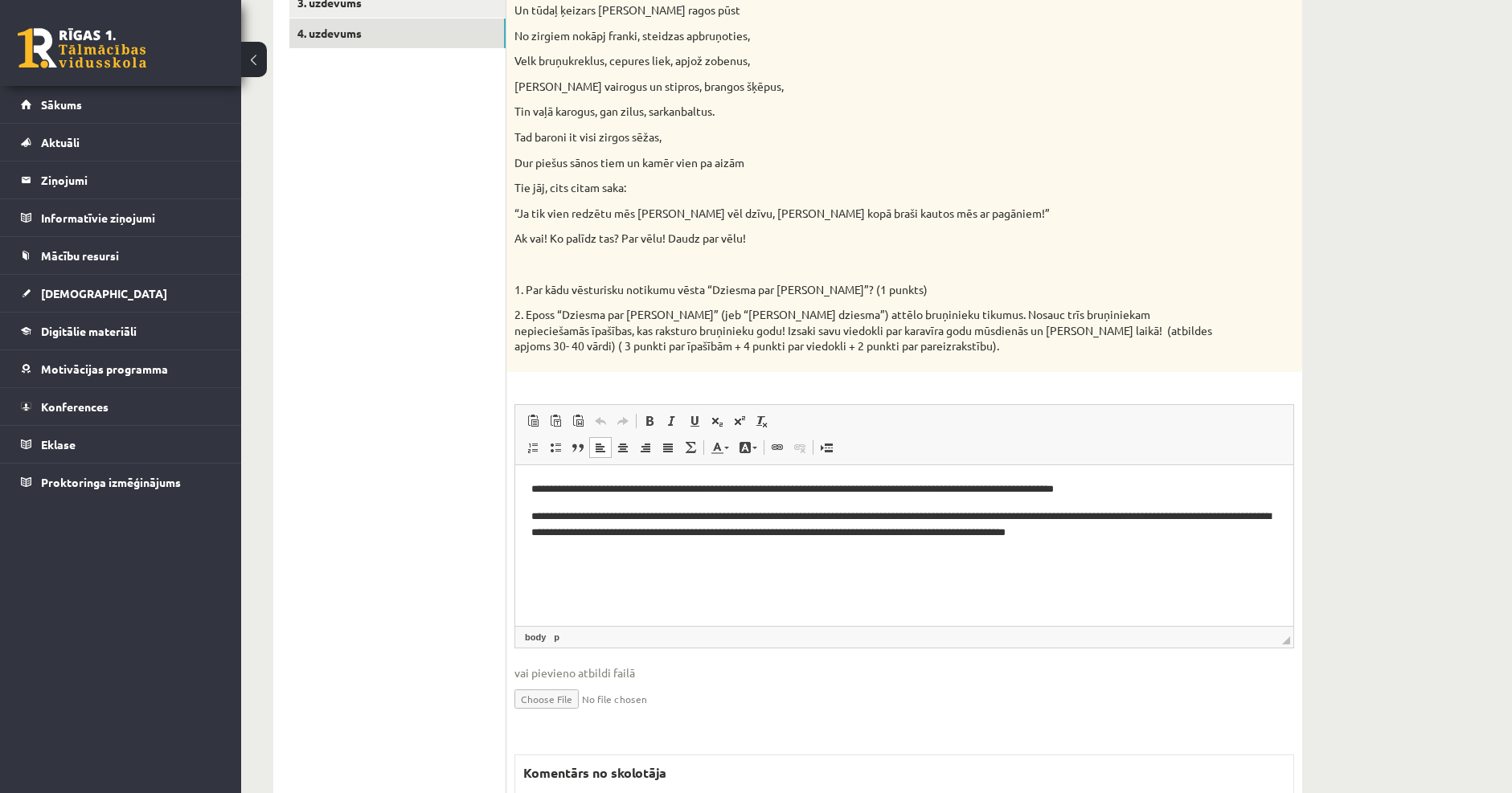
click at [894, 551] on html "**********" at bounding box center [904, 511] width 778 height 93
click at [1202, 537] on p "**********" at bounding box center [904, 525] width 746 height 34
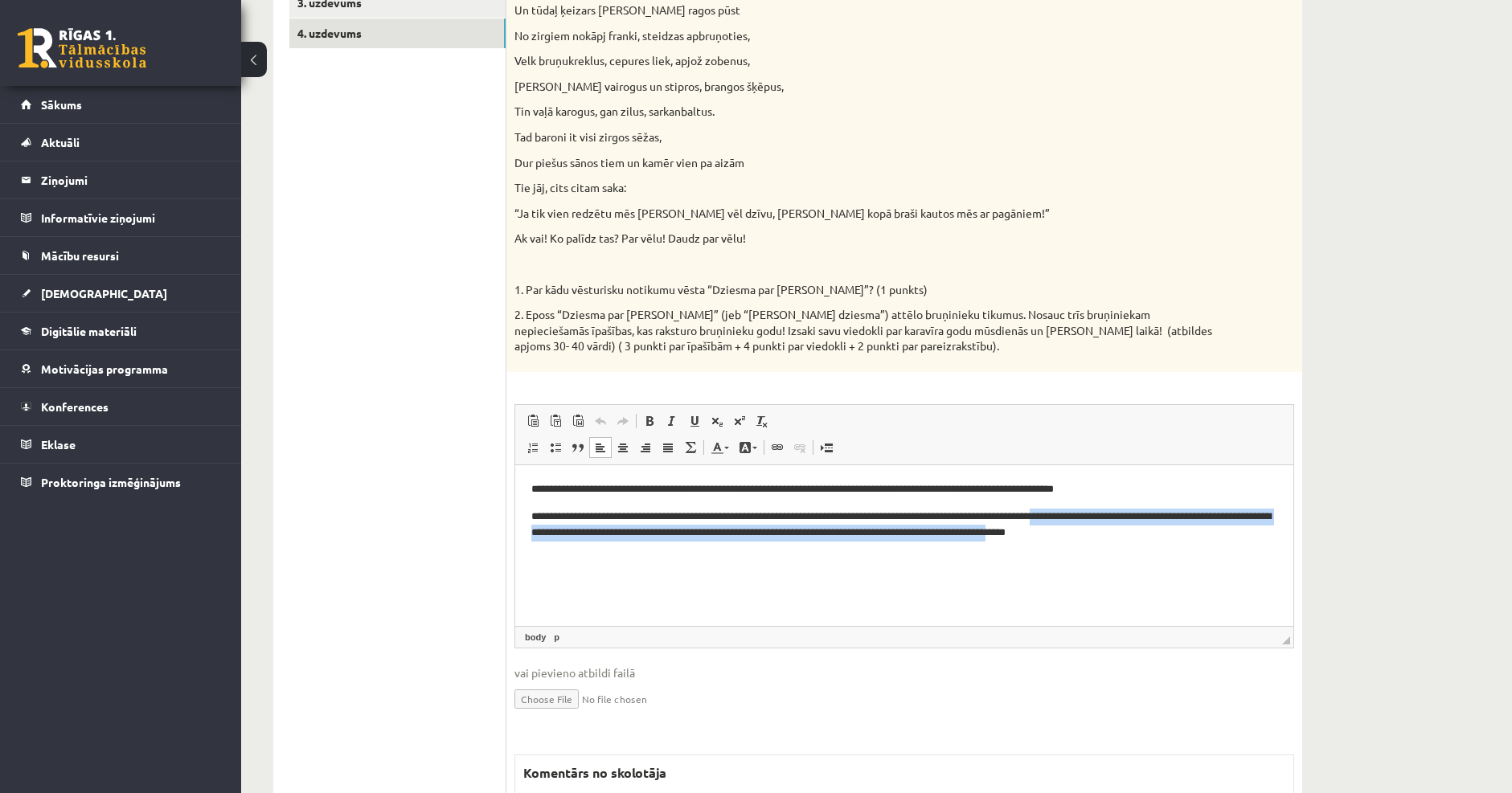
drag, startPoint x: 1091, startPoint y: 517, endPoint x: 1164, endPoint y: 526, distance: 73.6
click at [1164, 526] on p "**********" at bounding box center [904, 525] width 746 height 34
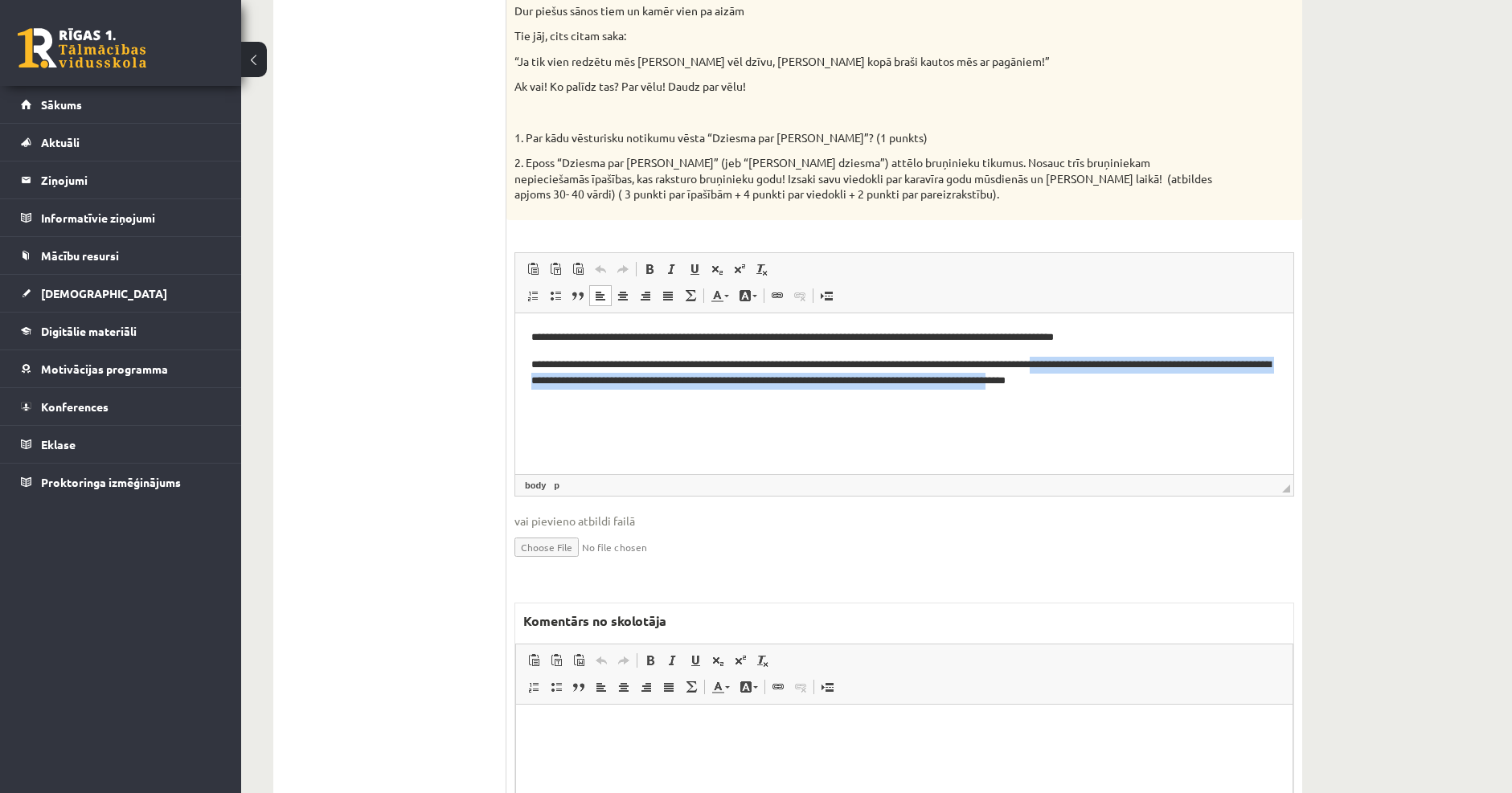
scroll to position [599, 0]
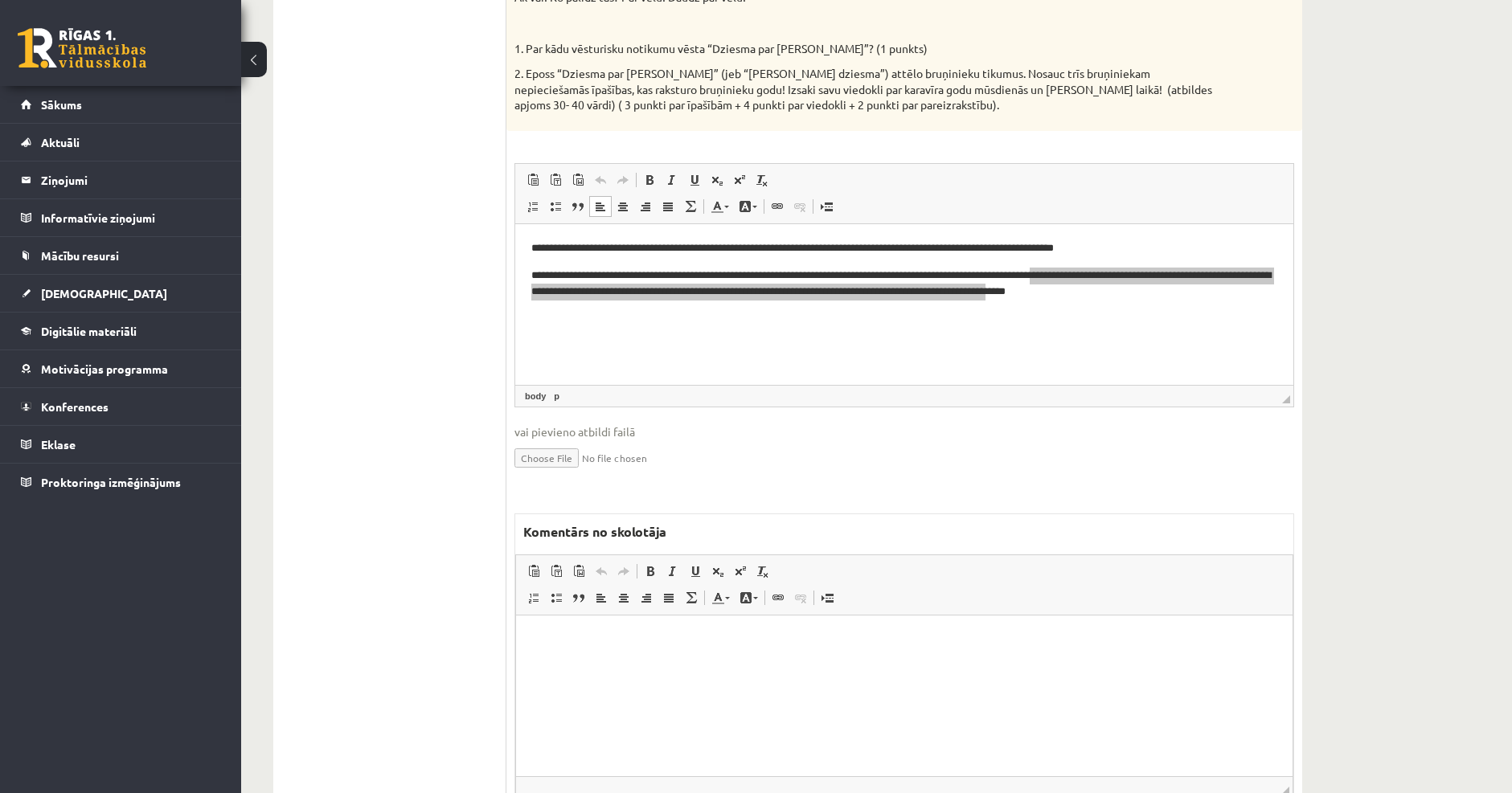
click at [701, 664] on html at bounding box center [904, 639] width 776 height 49
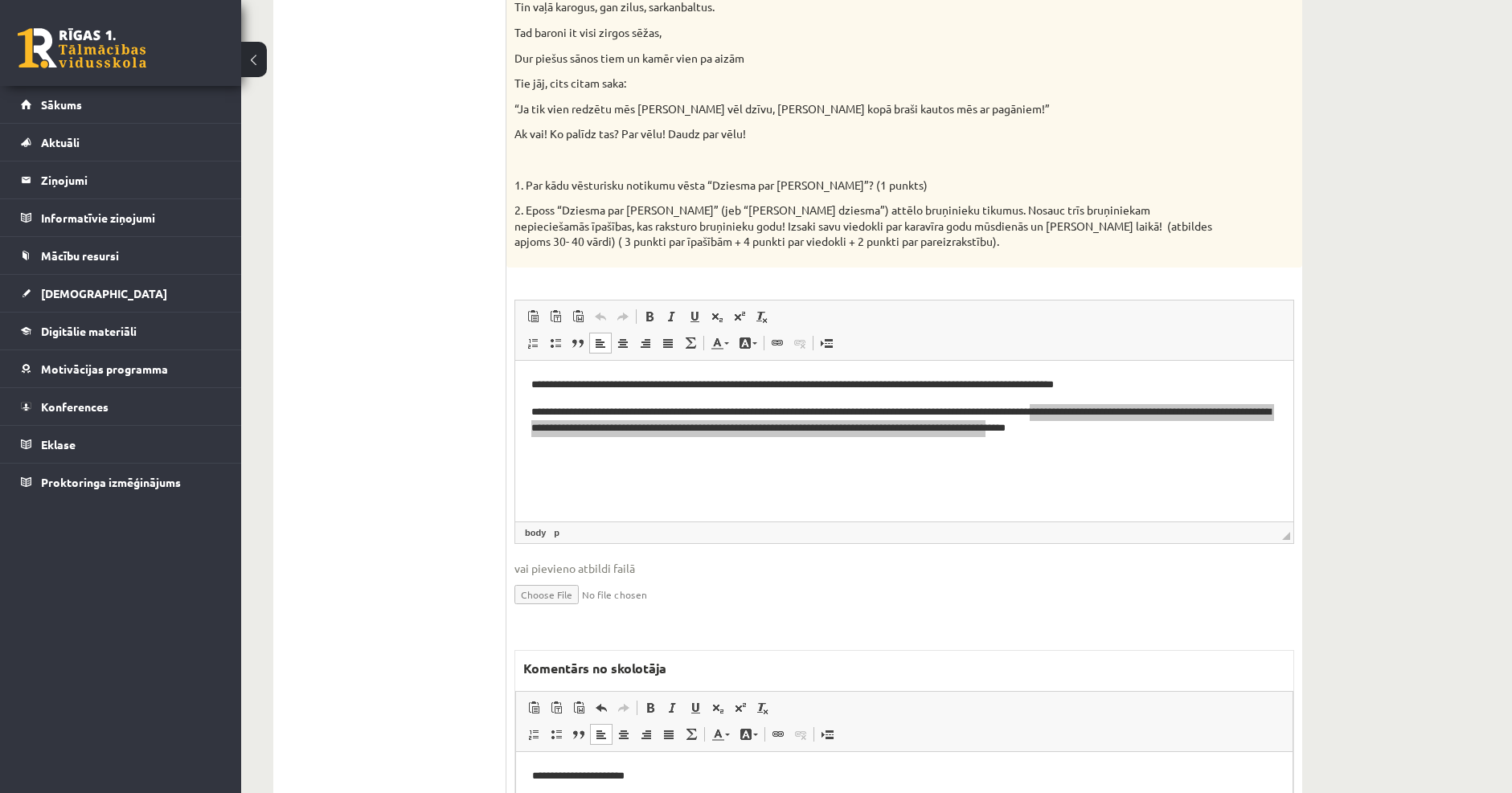
scroll to position [457, 0]
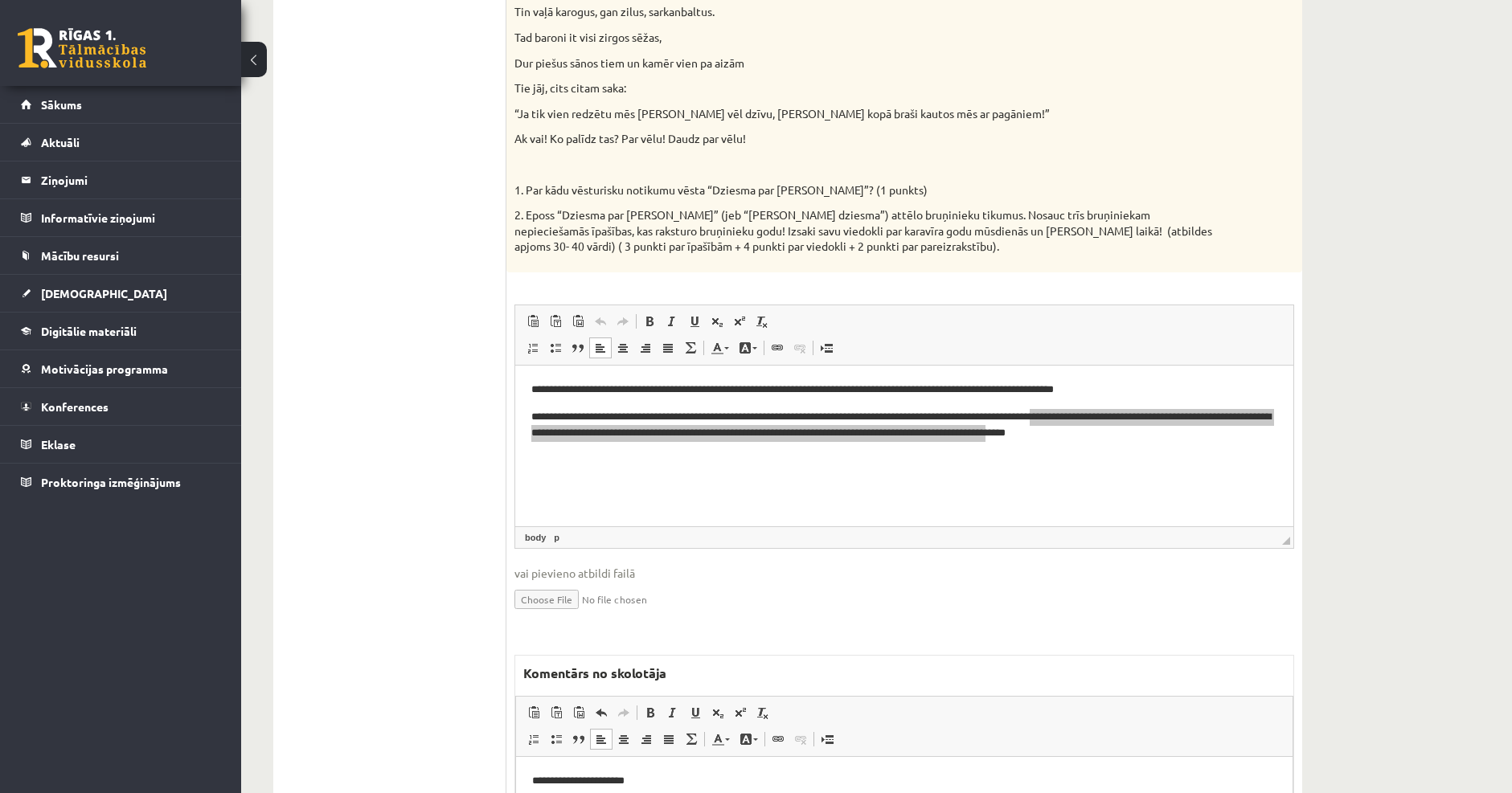
click at [1034, 526] on span "◢ Elements path body p" at bounding box center [904, 537] width 778 height 22
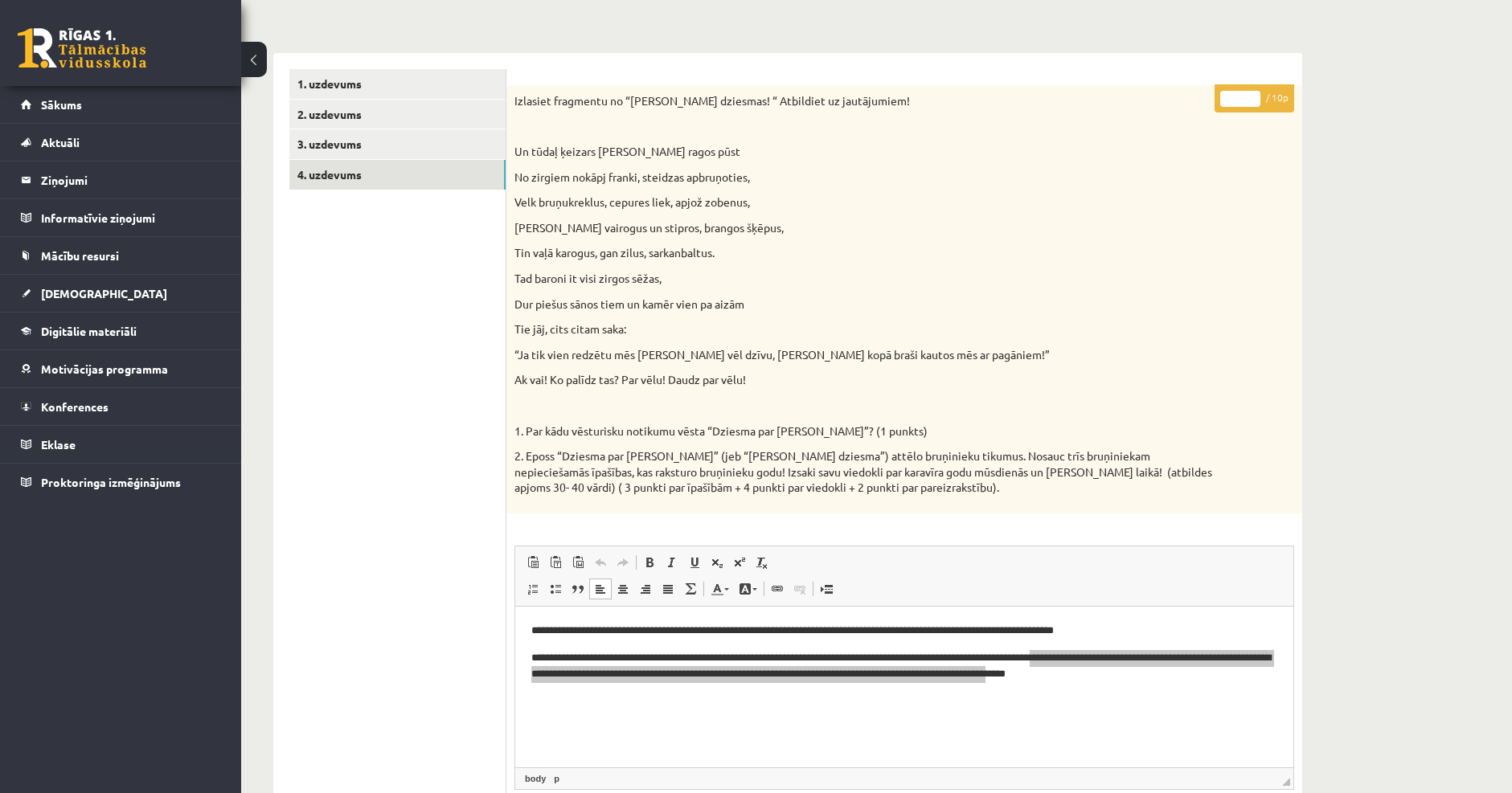
click at [1243, 96] on input "*" at bounding box center [1240, 99] width 40 height 16
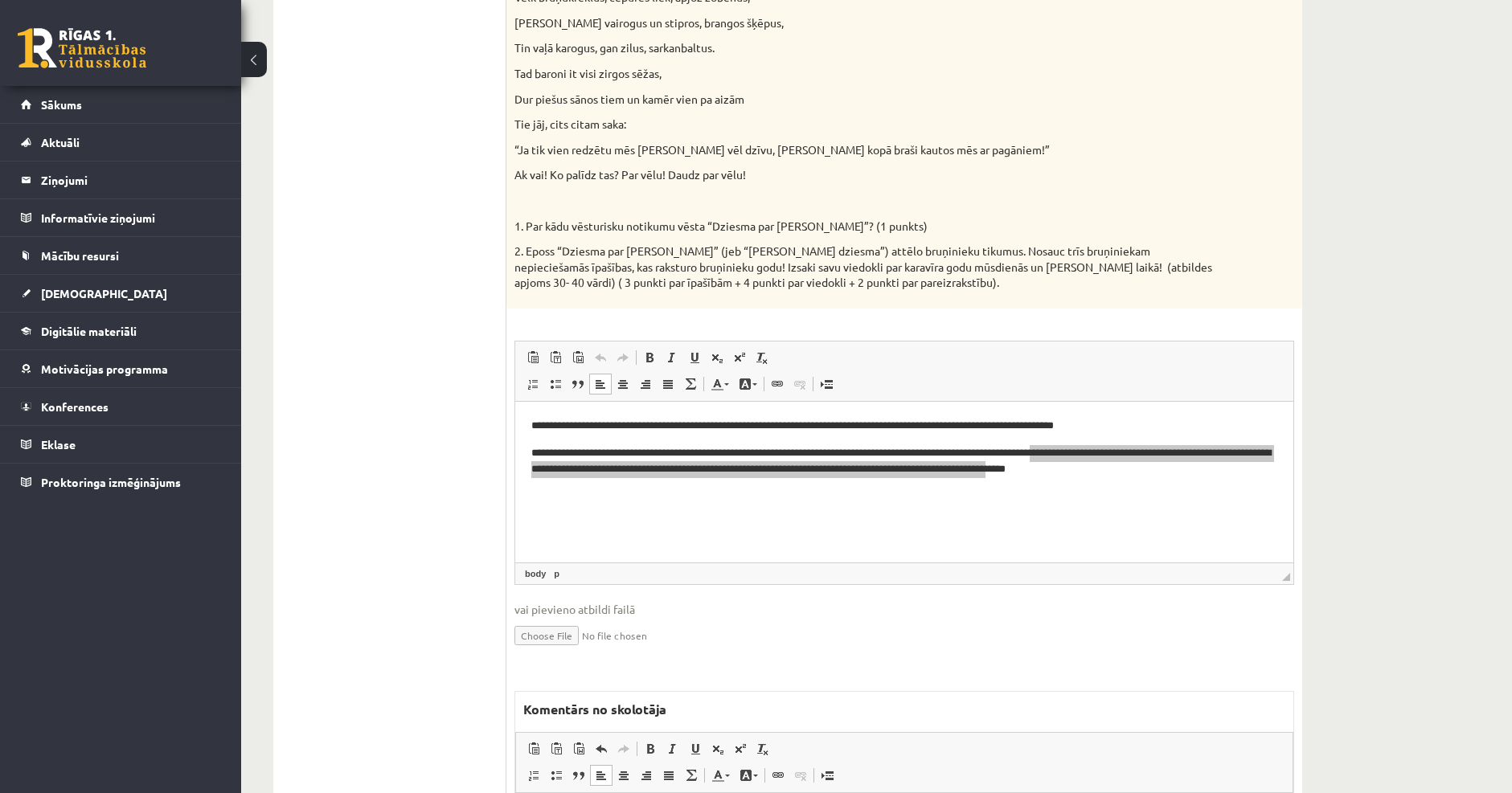
scroll to position [457, 0]
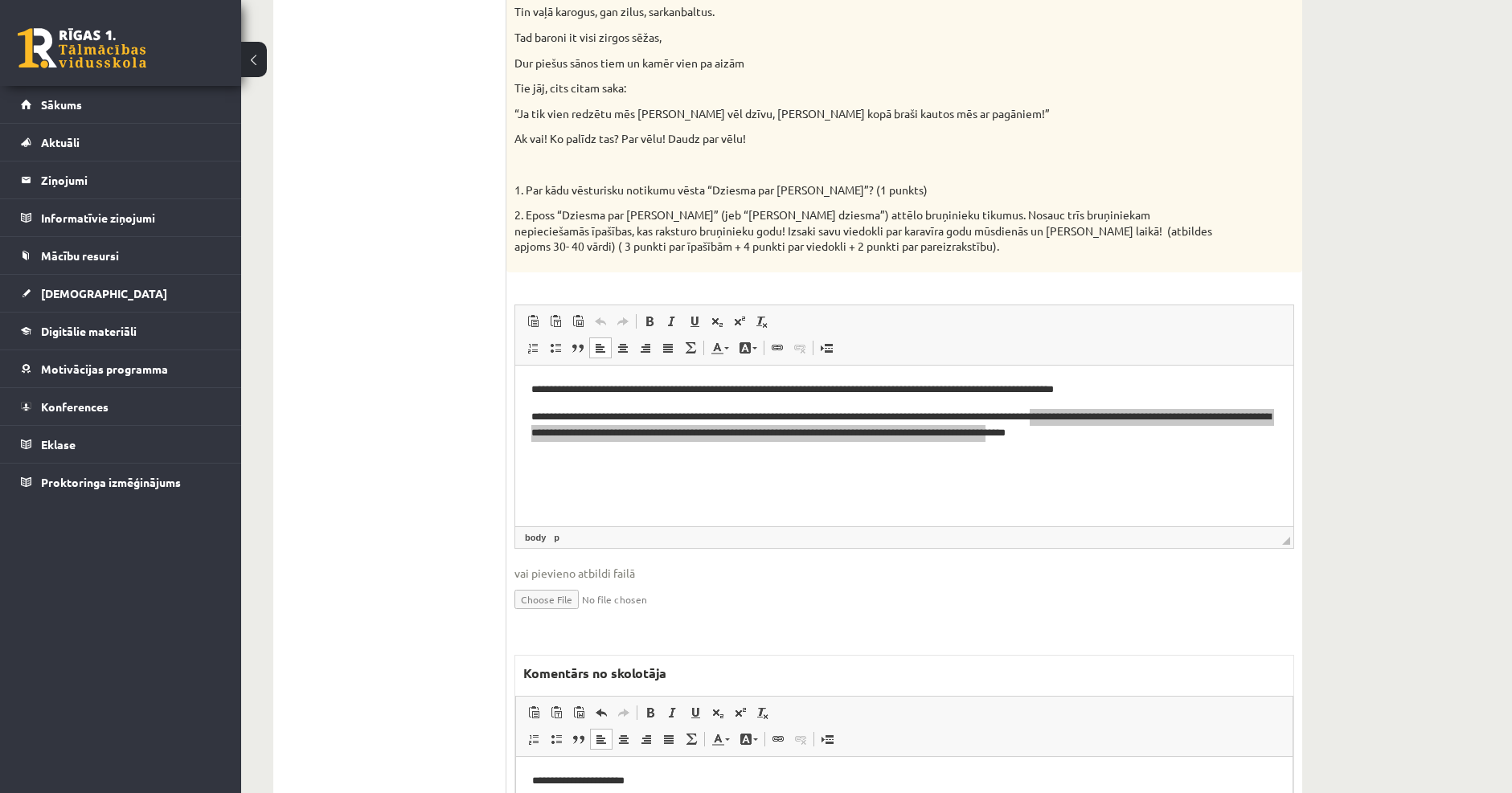
type input "*"
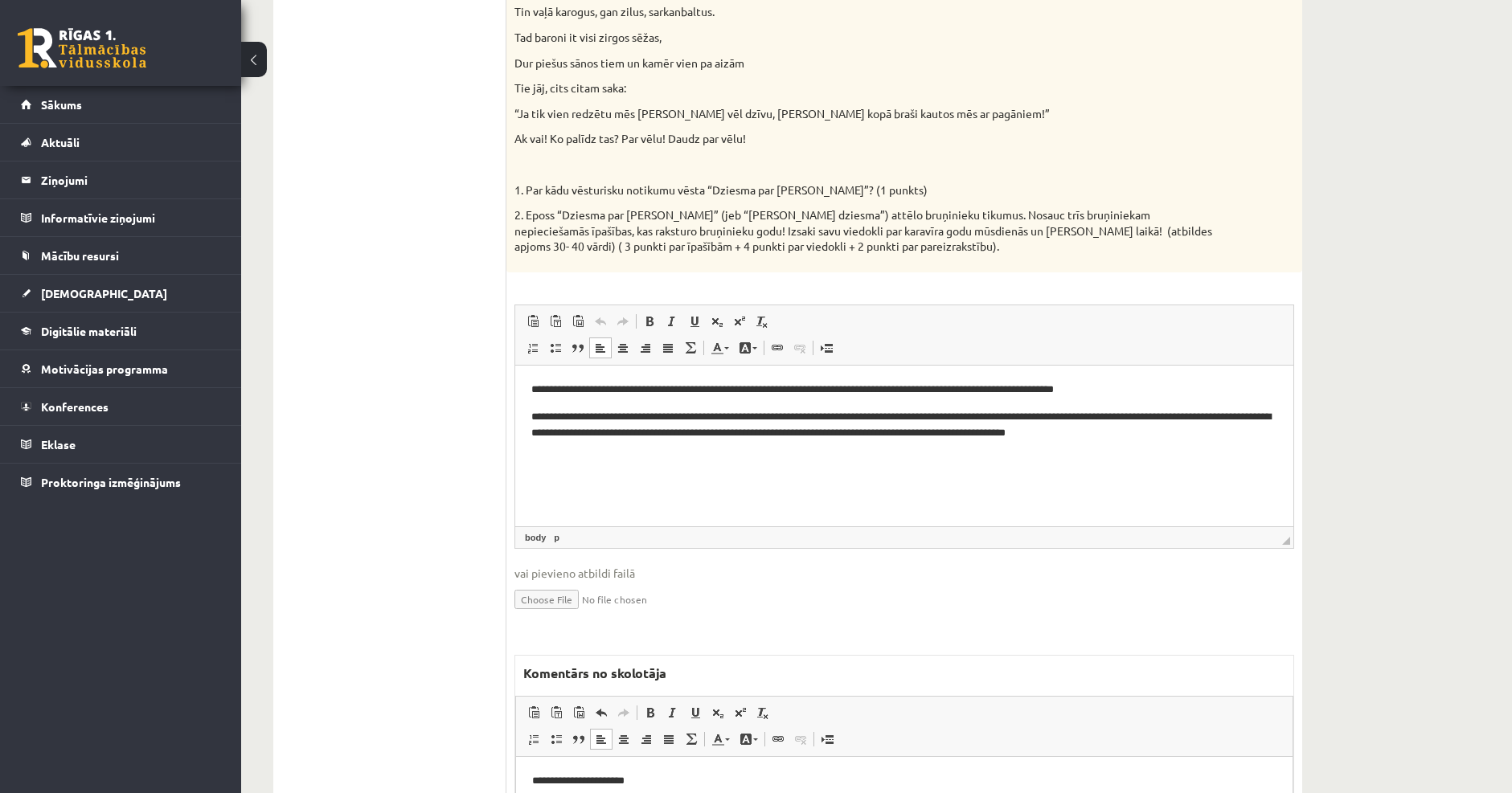
click at [1248, 456] on html "**********" at bounding box center [904, 411] width 778 height 93
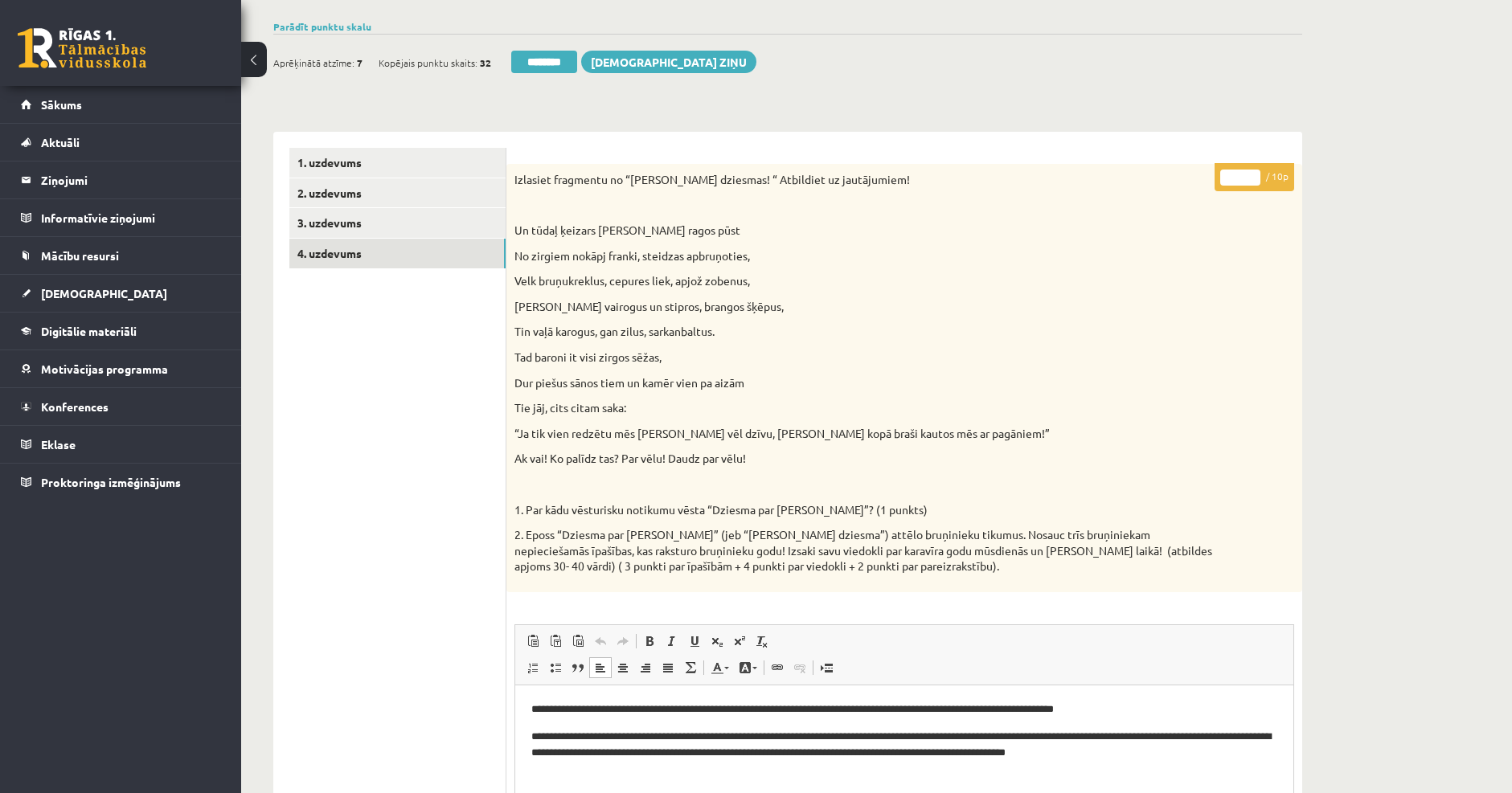
scroll to position [136, 0]
click at [1366, 397] on div "Literatūra 3. ieskaite 10.a2 klase , Vladislava Vlasova (10.a2 klase) [APV(10+1…" at bounding box center [877, 639] width 1271 height 1428
drag, startPoint x: 534, startPoint y: 65, endPoint x: 827, endPoint y: 62, distance: 293.0
click at [534, 65] on input "********" at bounding box center [544, 63] width 66 height 23
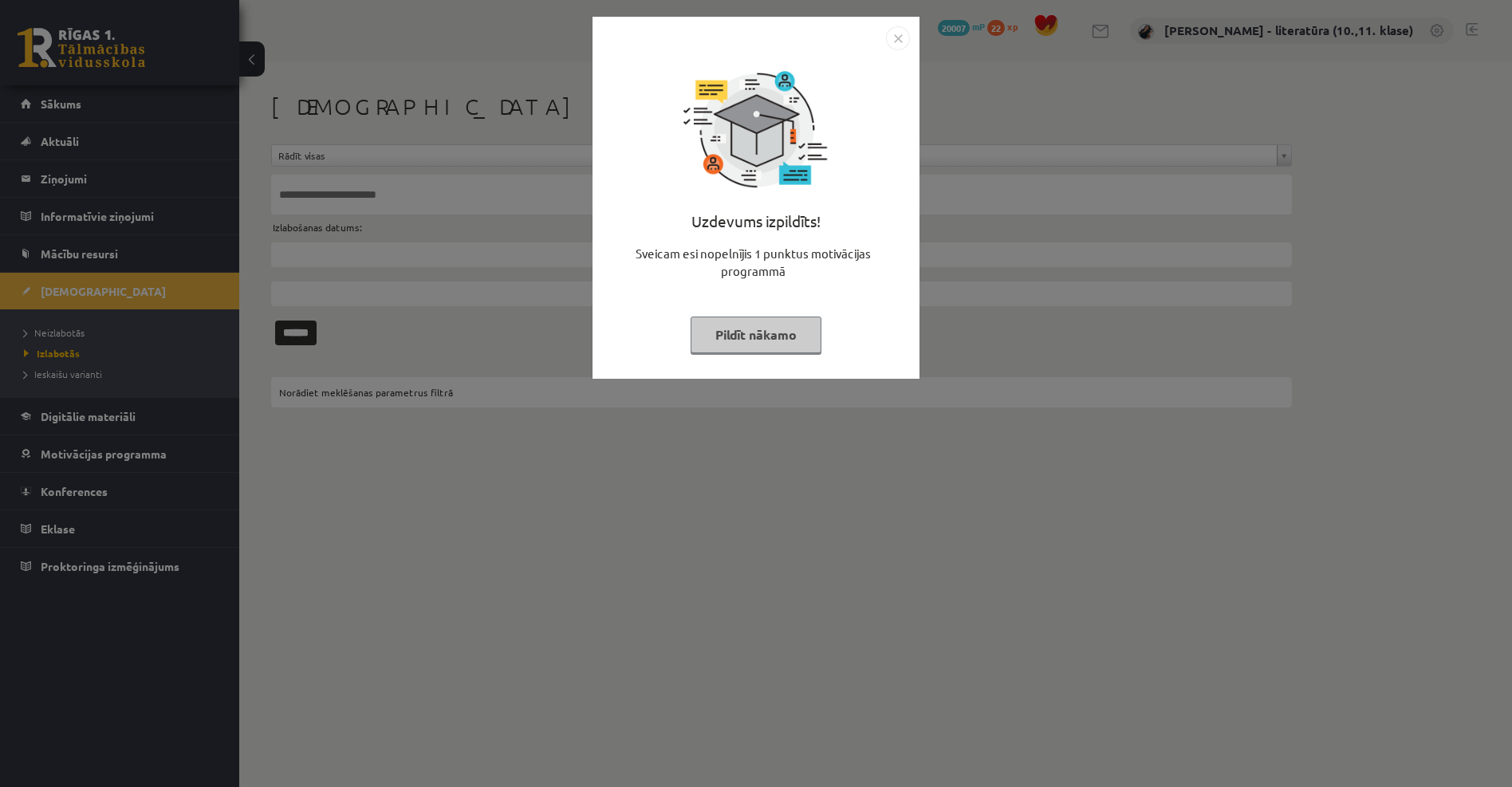
click at [754, 340] on button "Pildīt nākamo" at bounding box center [756, 335] width 131 height 37
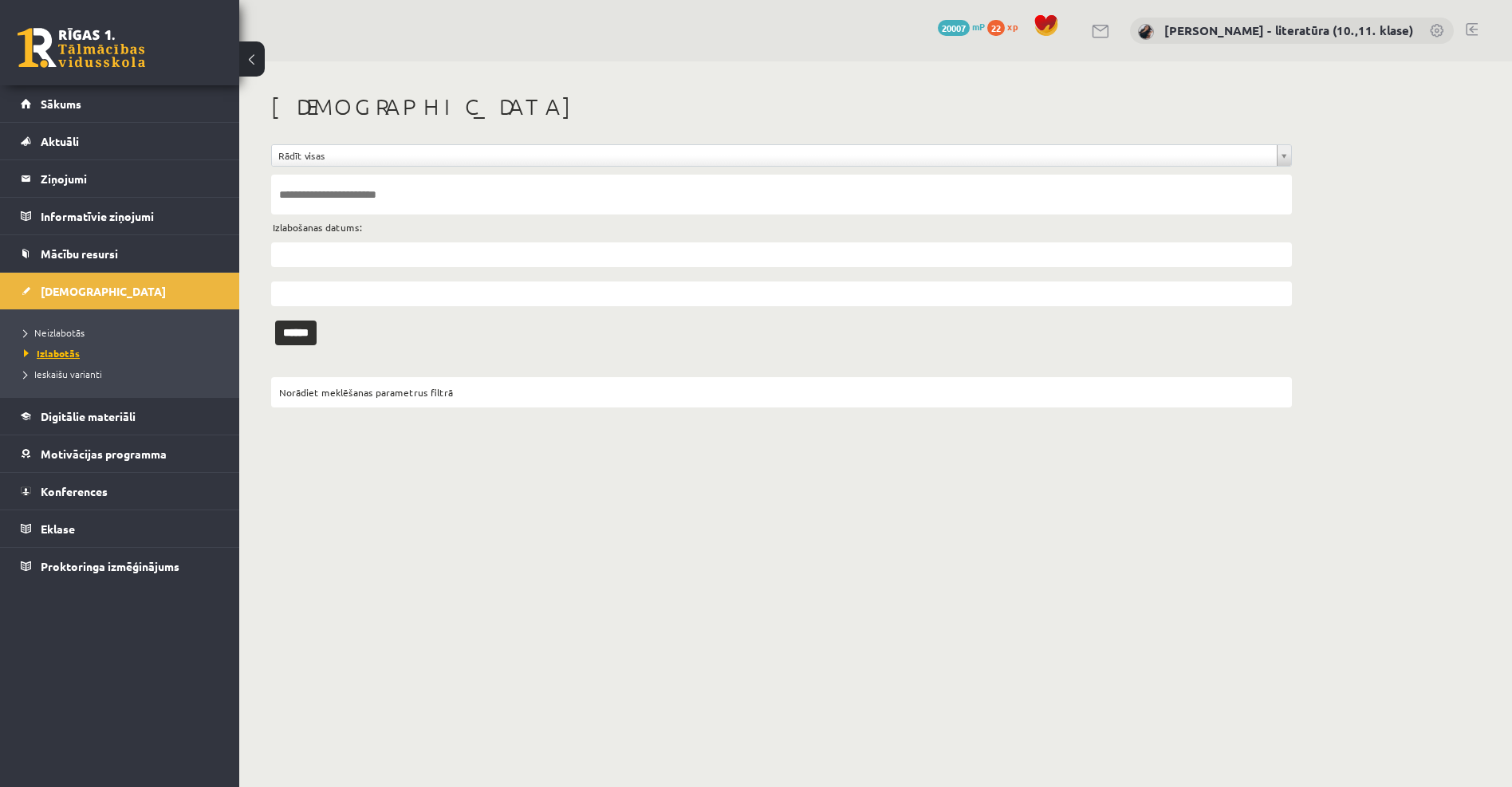
click at [75, 352] on span "Izlabotās" at bounding box center [52, 352] width 56 height 13
click at [57, 325] on li "Neizlabotās" at bounding box center [124, 332] width 199 height 21
click at [73, 336] on span "Neizlabotās" at bounding box center [59, 332] width 69 height 13
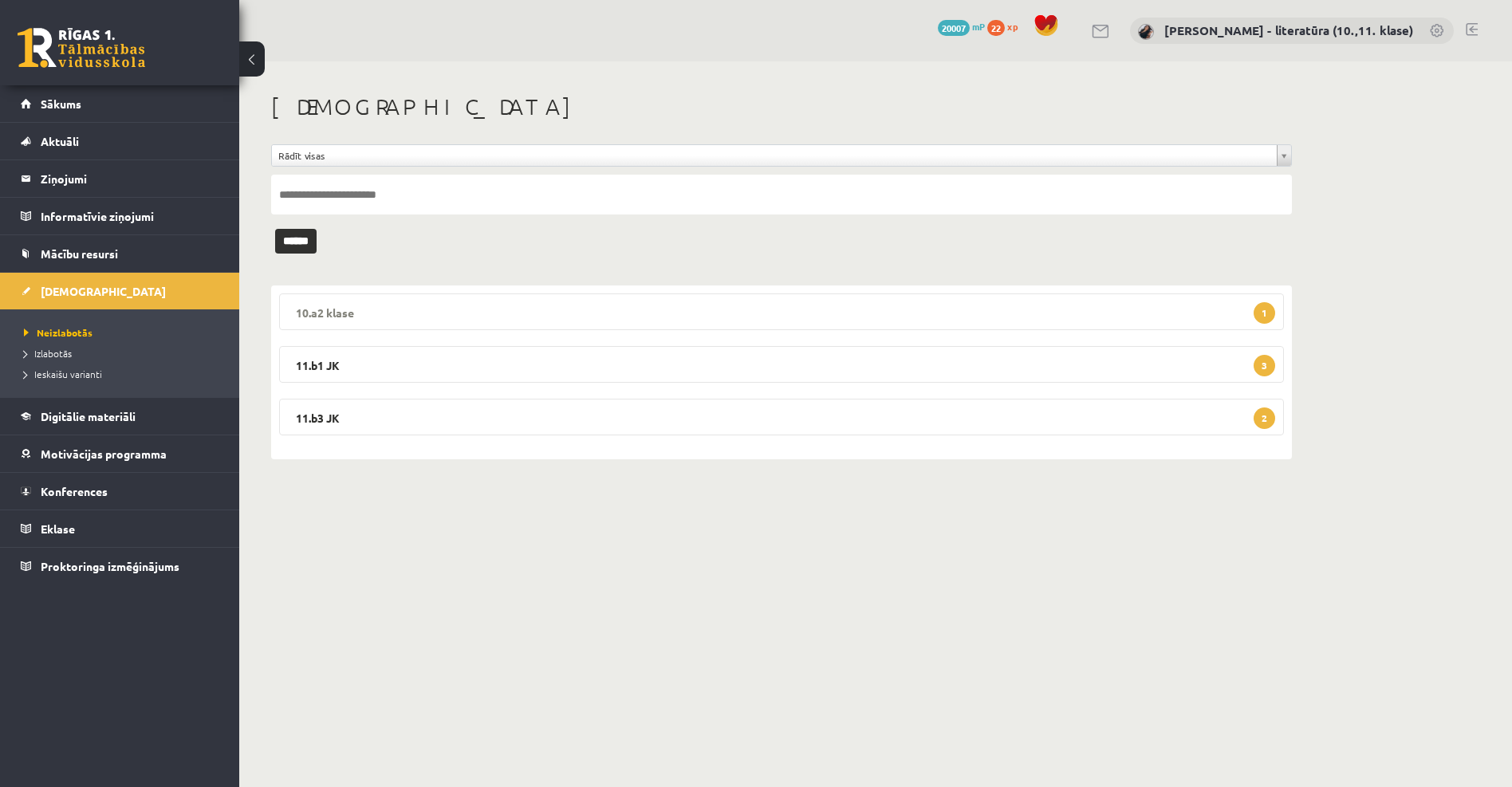
click at [428, 309] on legend "10.a2 klase 1" at bounding box center [781, 312] width 1005 height 37
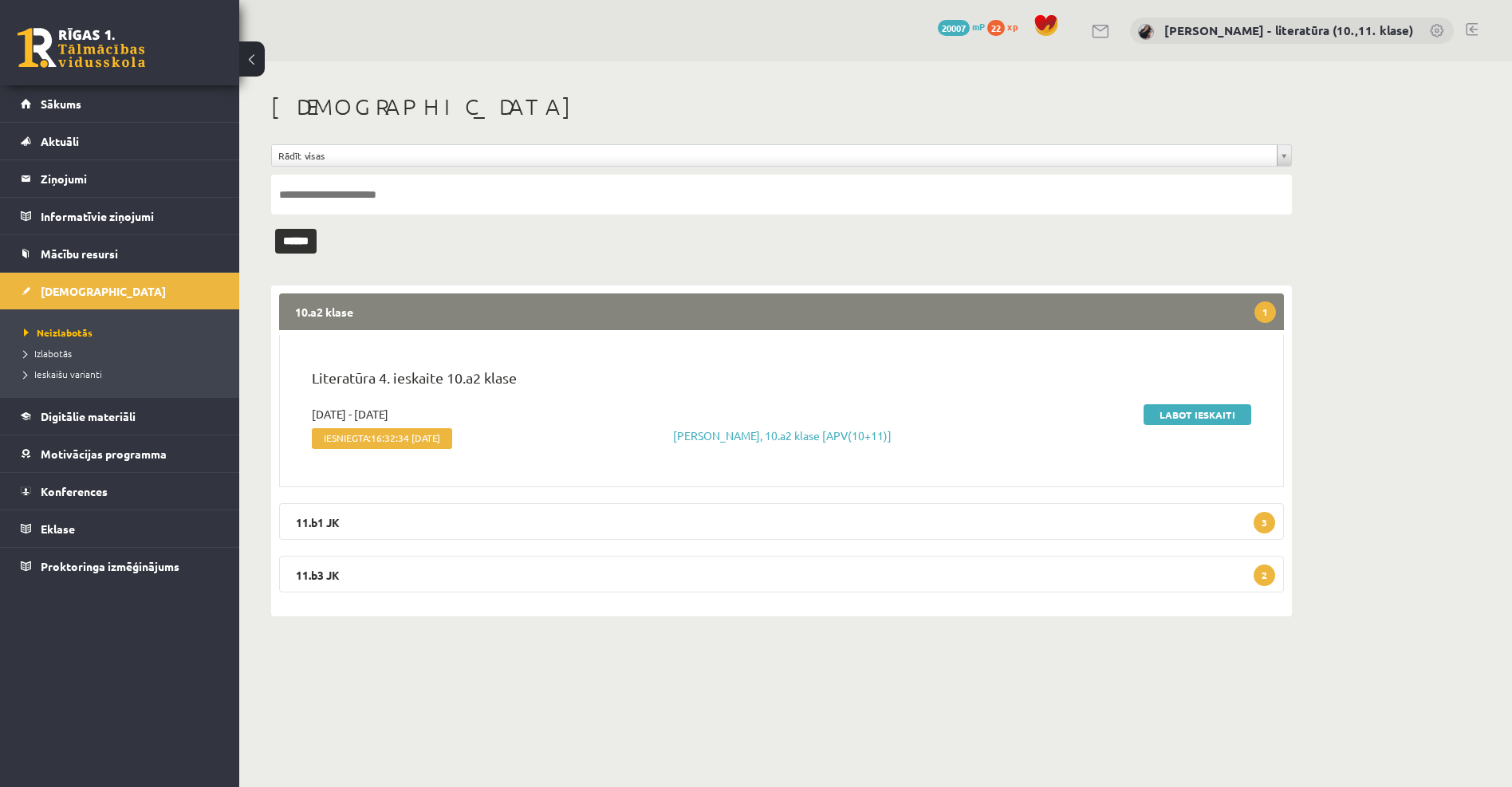
click at [415, 442] on span "16:32:34 [DATE]" at bounding box center [405, 437] width 69 height 11
click at [1196, 420] on link "Labot ieskaiti" at bounding box center [1197, 414] width 108 height 21
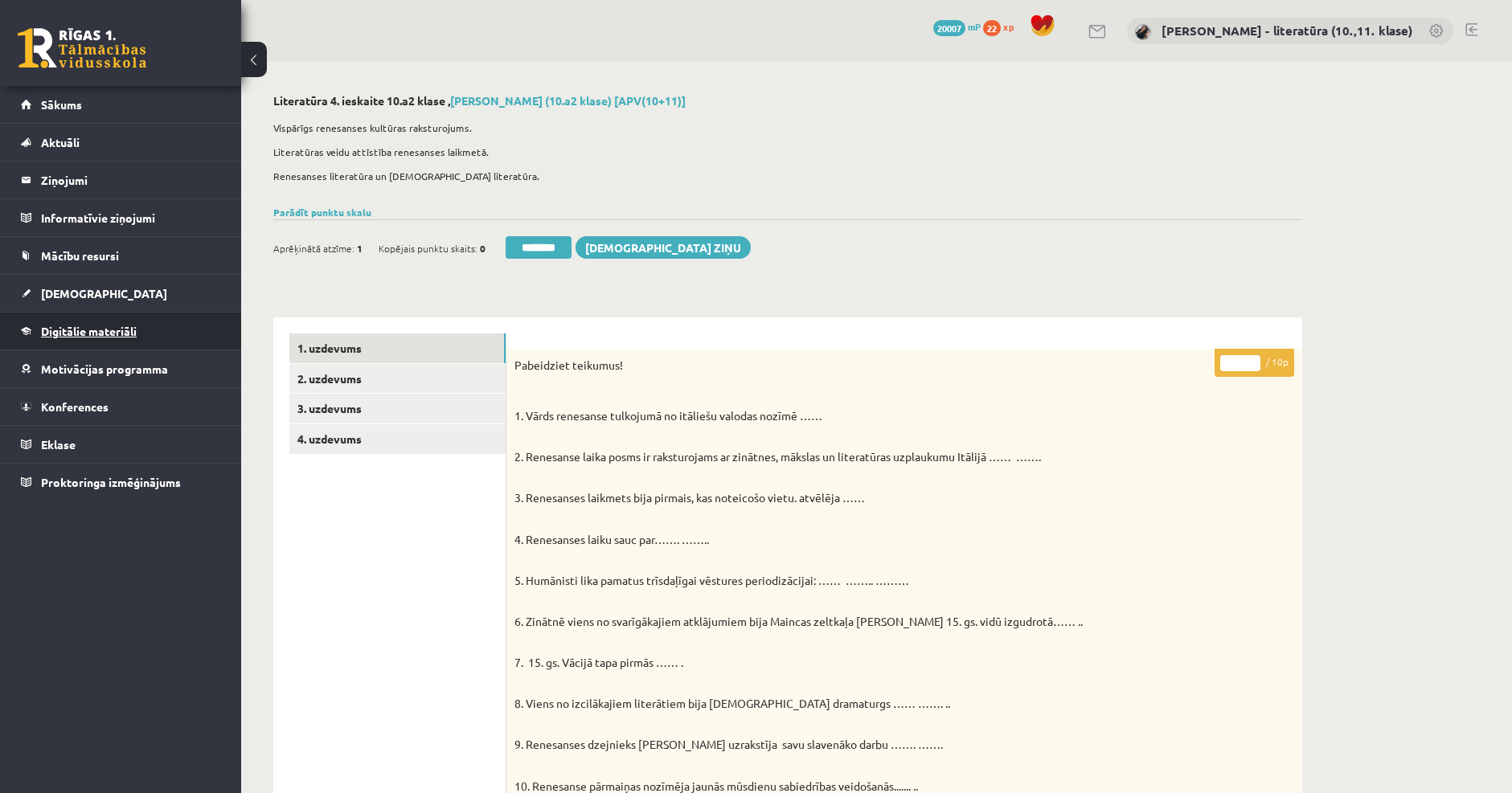
click at [65, 330] on span "Digitālie materiāli" at bounding box center [89, 331] width 95 height 14
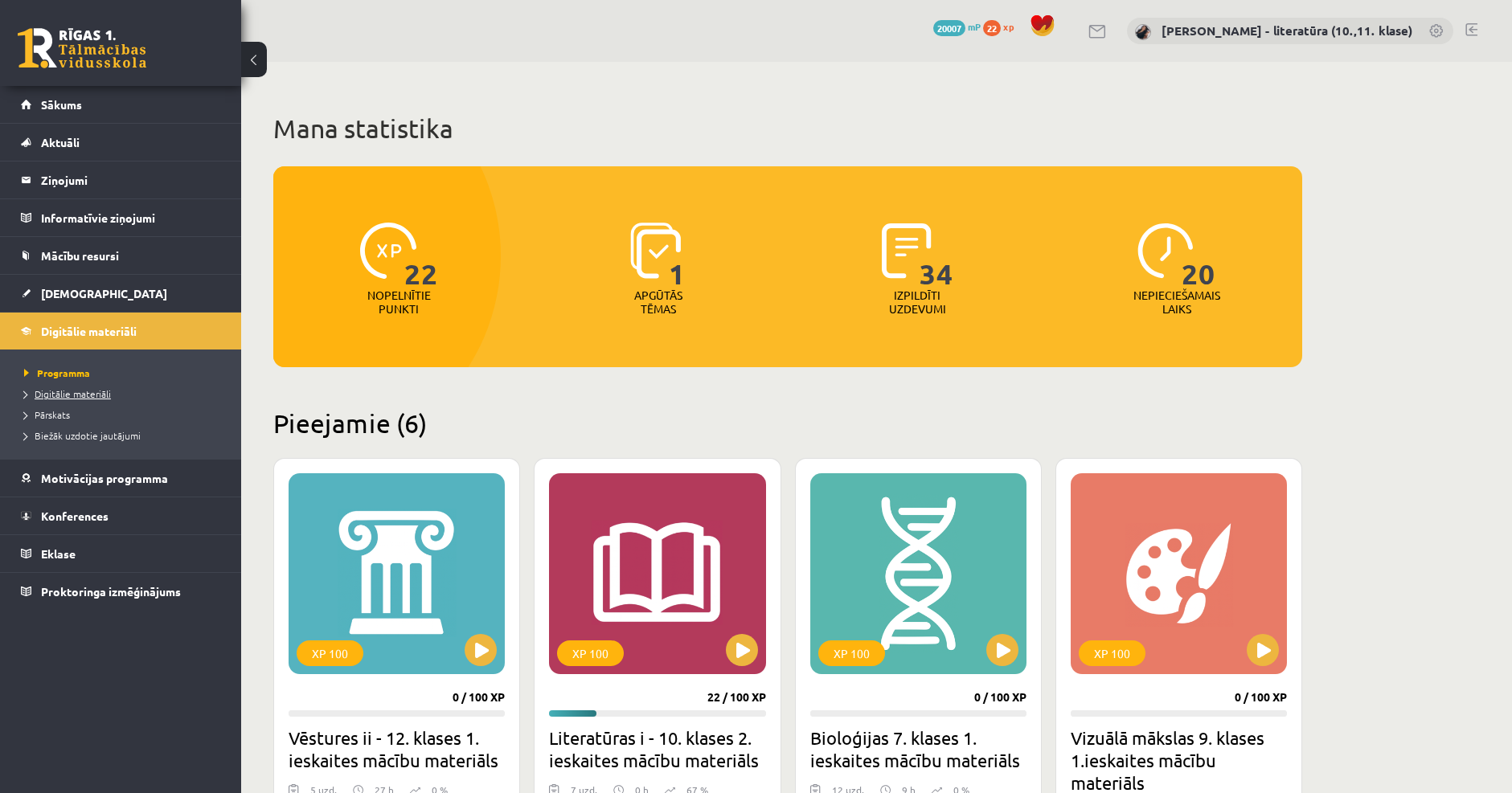
click at [62, 397] on span "Digitālie materiāli" at bounding box center [68, 393] width 87 height 13
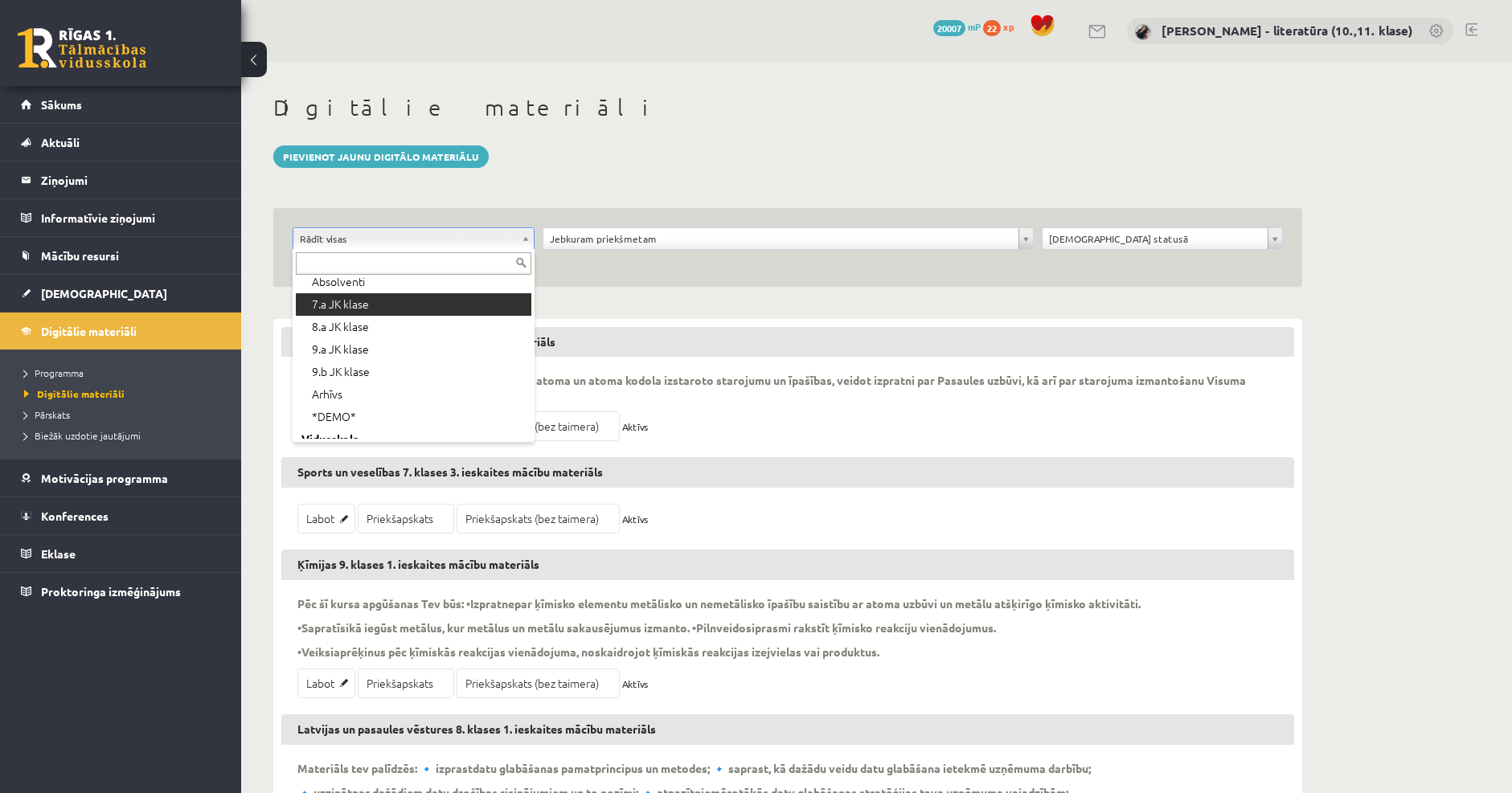
scroll to position [160, 0]
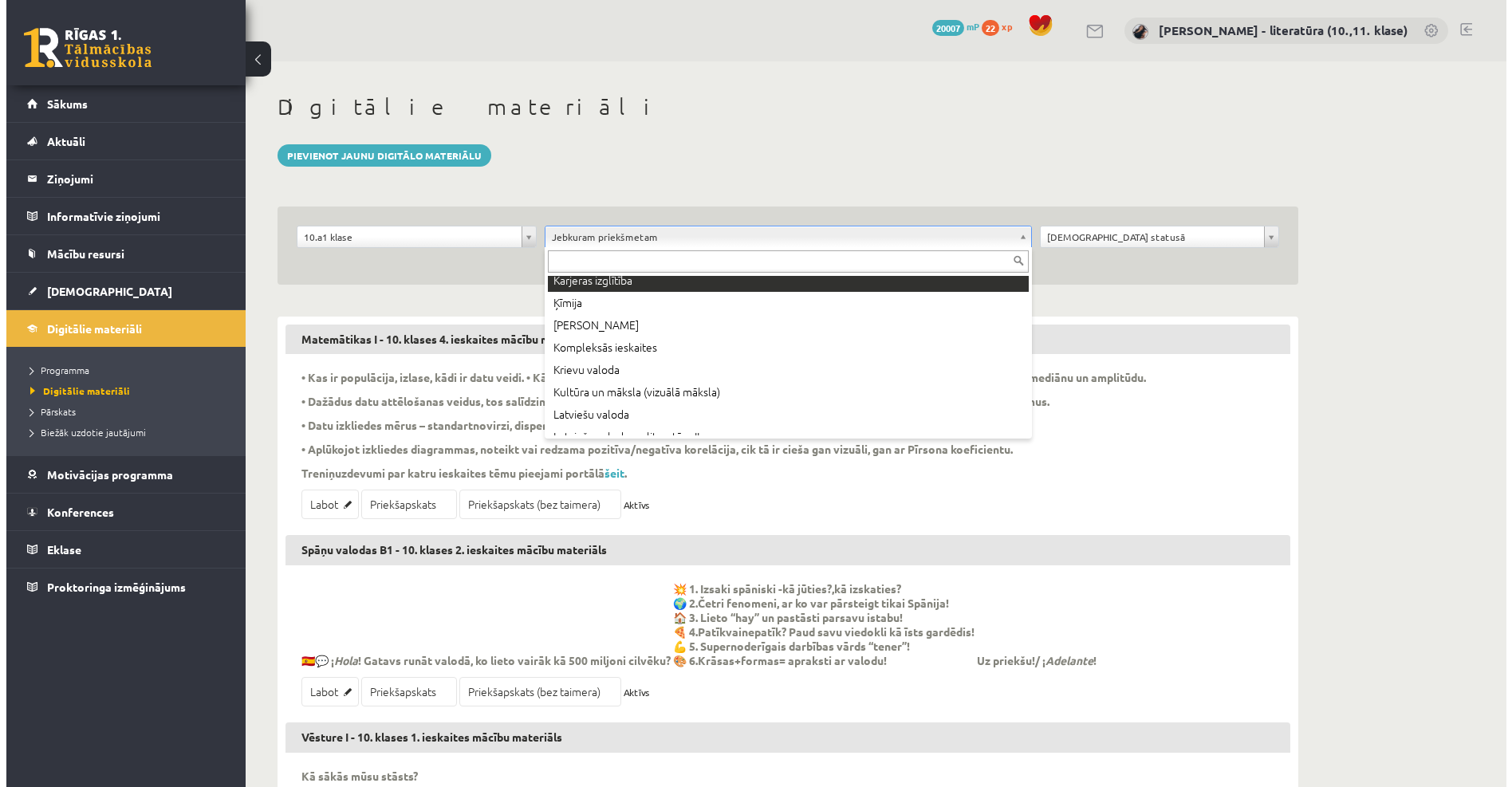
scroll to position [399, 0]
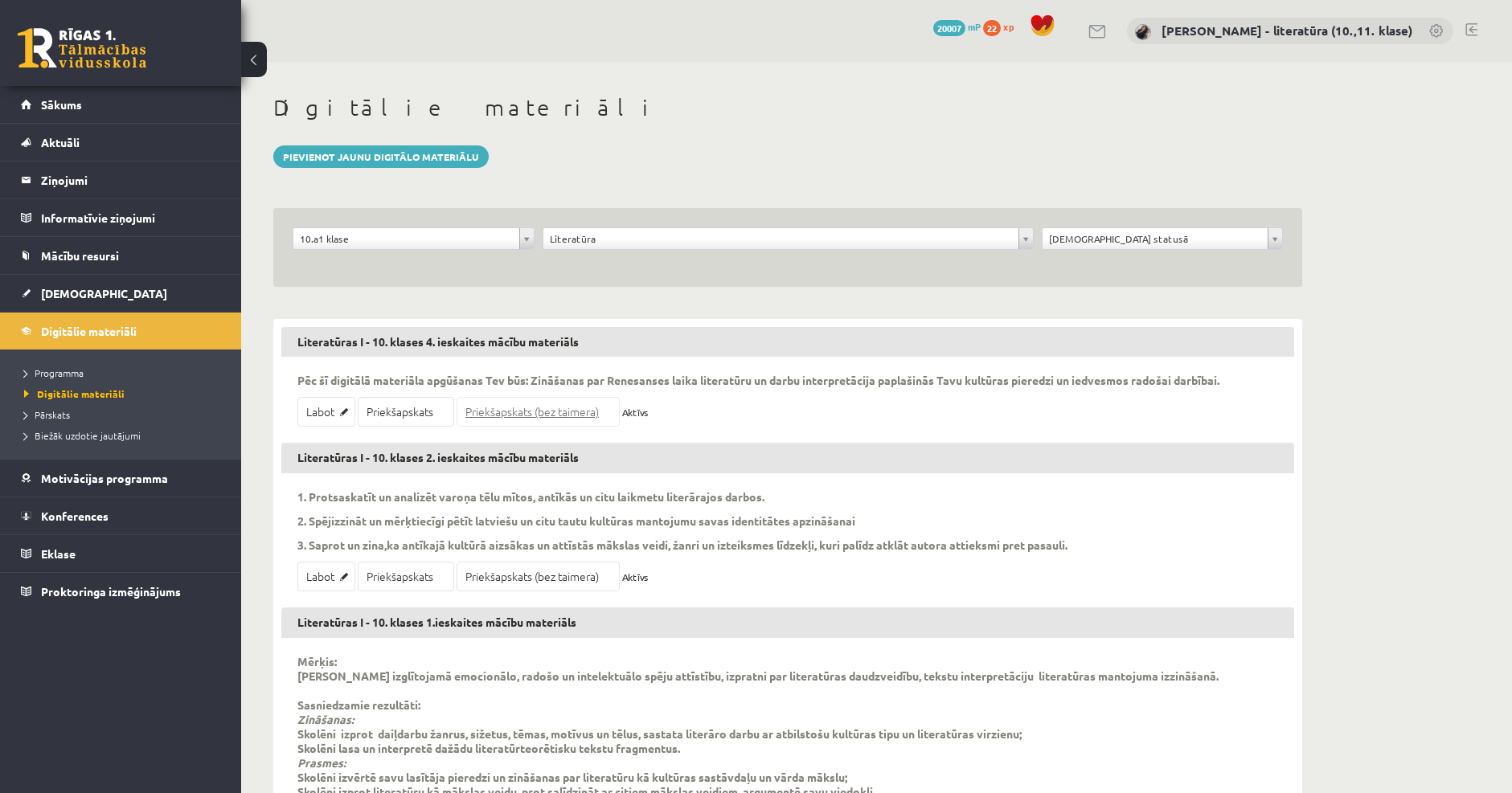
click at [567, 416] on link "Priekšapskats (bez taimera)" at bounding box center [537, 412] width 163 height 30
click at [75, 290] on span "[DEMOGRAPHIC_DATA]" at bounding box center [105, 293] width 127 height 14
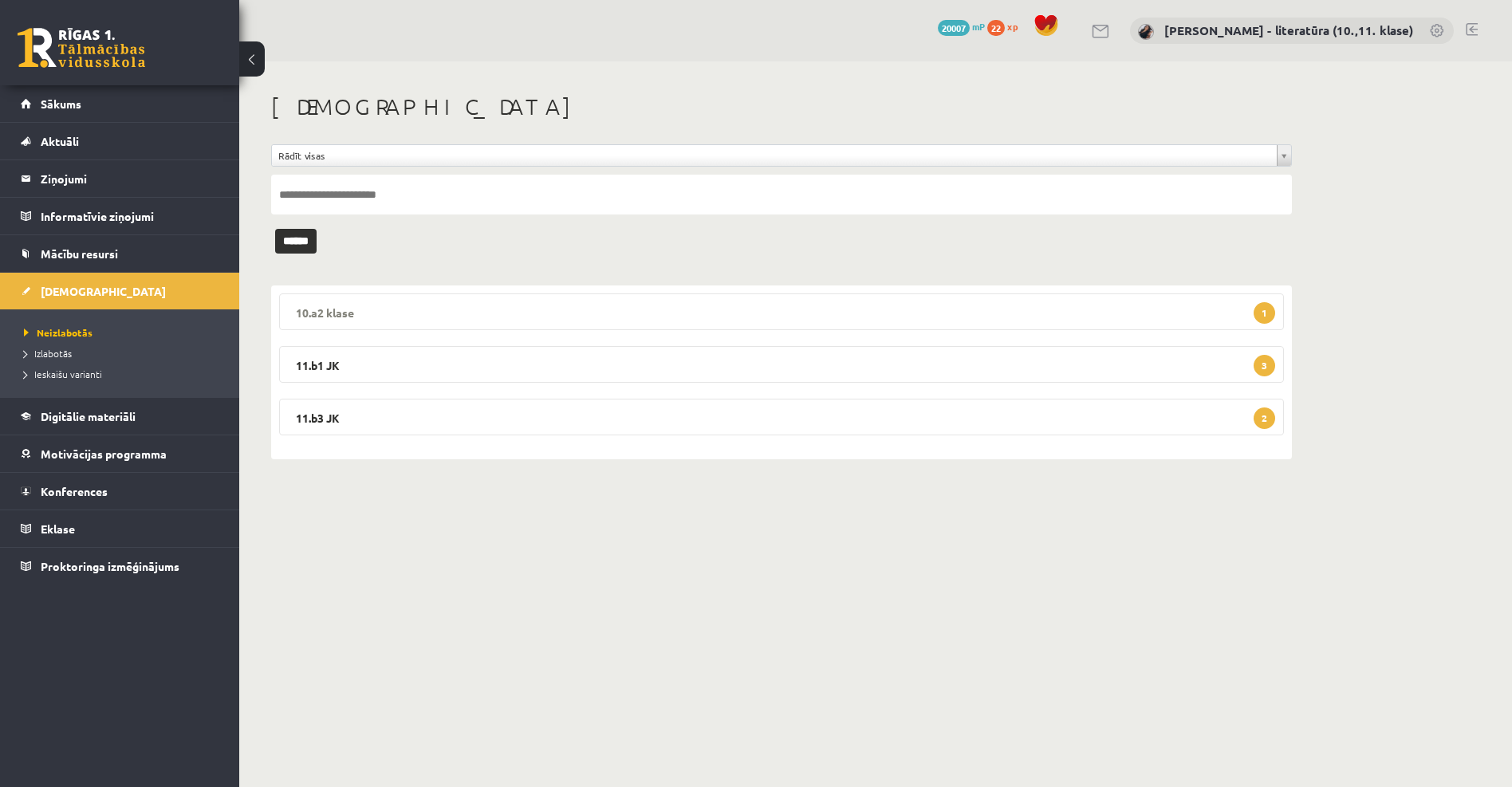
click at [430, 310] on legend "10.a2 klase 1" at bounding box center [781, 312] width 1005 height 37
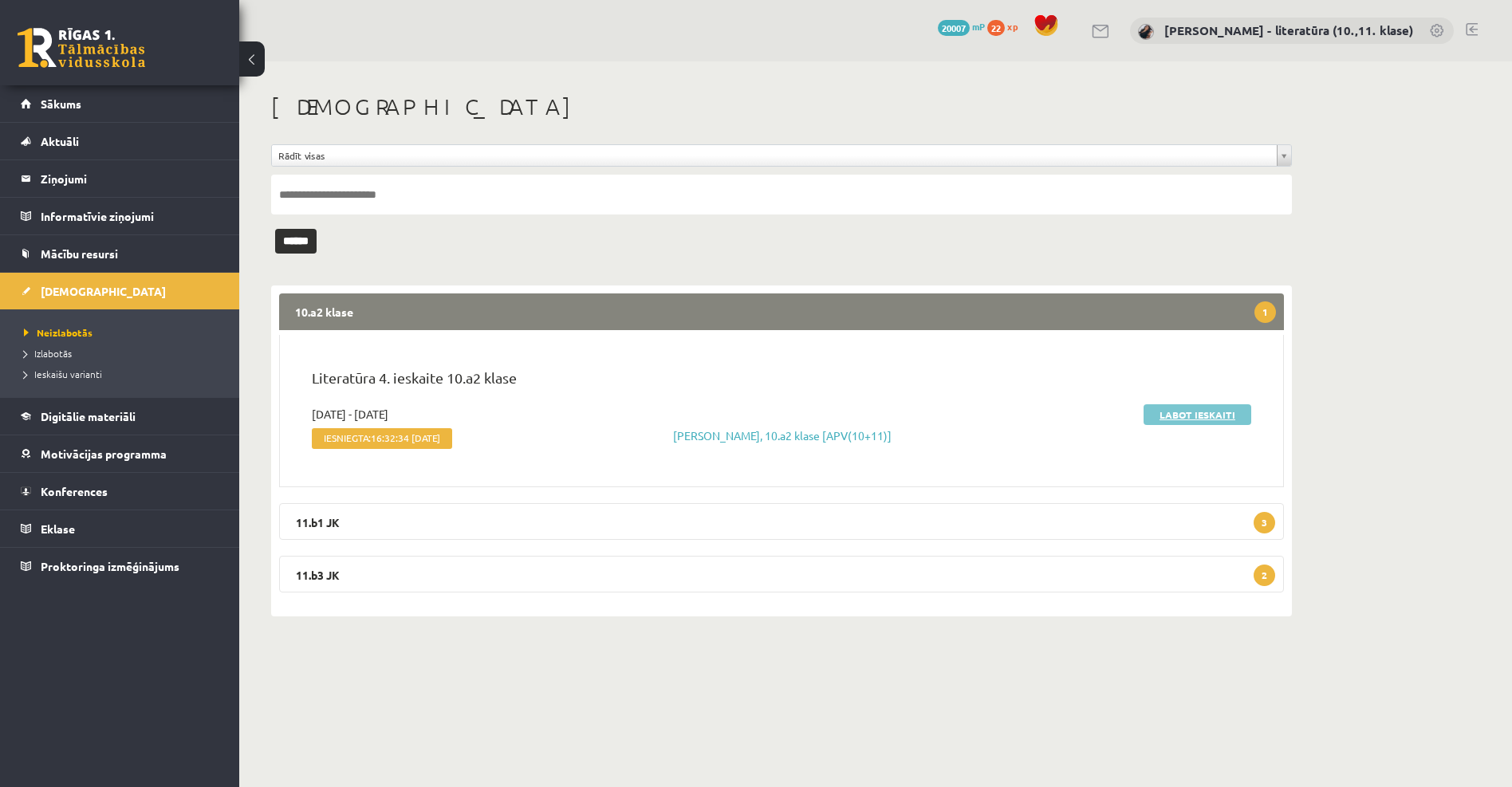
click at [1158, 413] on link "Labot ieskaiti" at bounding box center [1197, 414] width 108 height 21
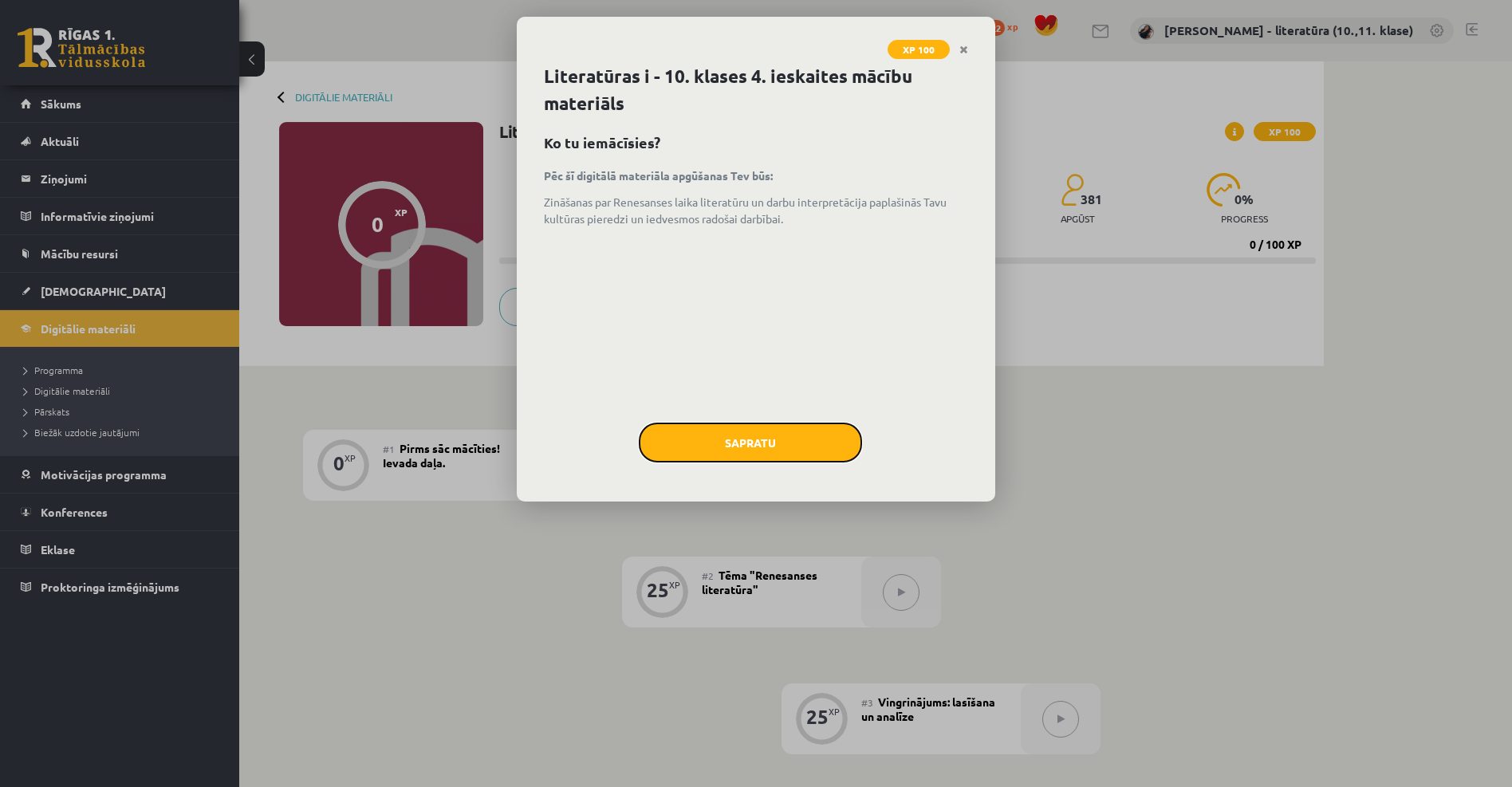
click at [834, 453] on button "Sapratu" at bounding box center [750, 443] width 224 height 40
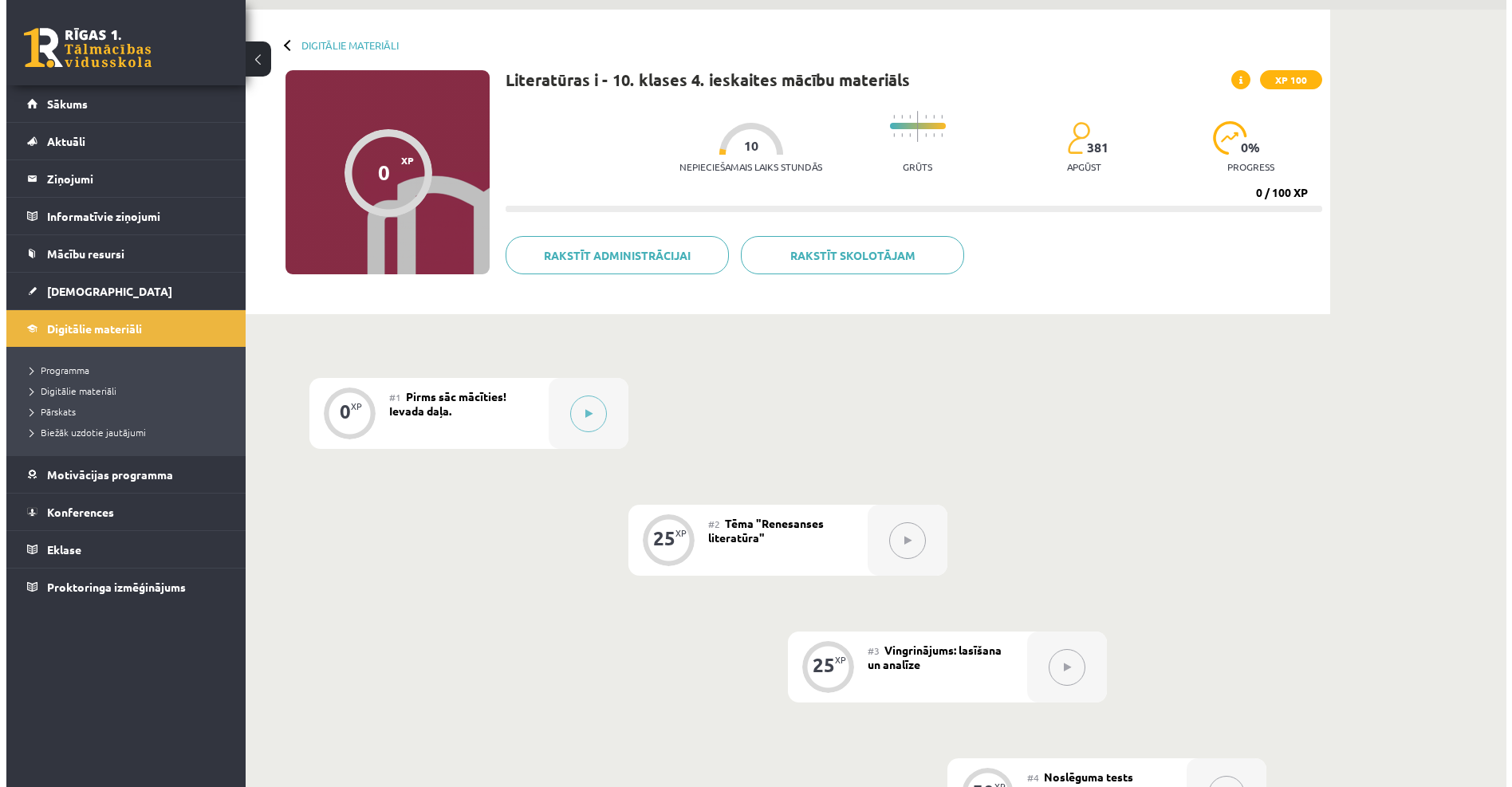
scroll to position [80, 0]
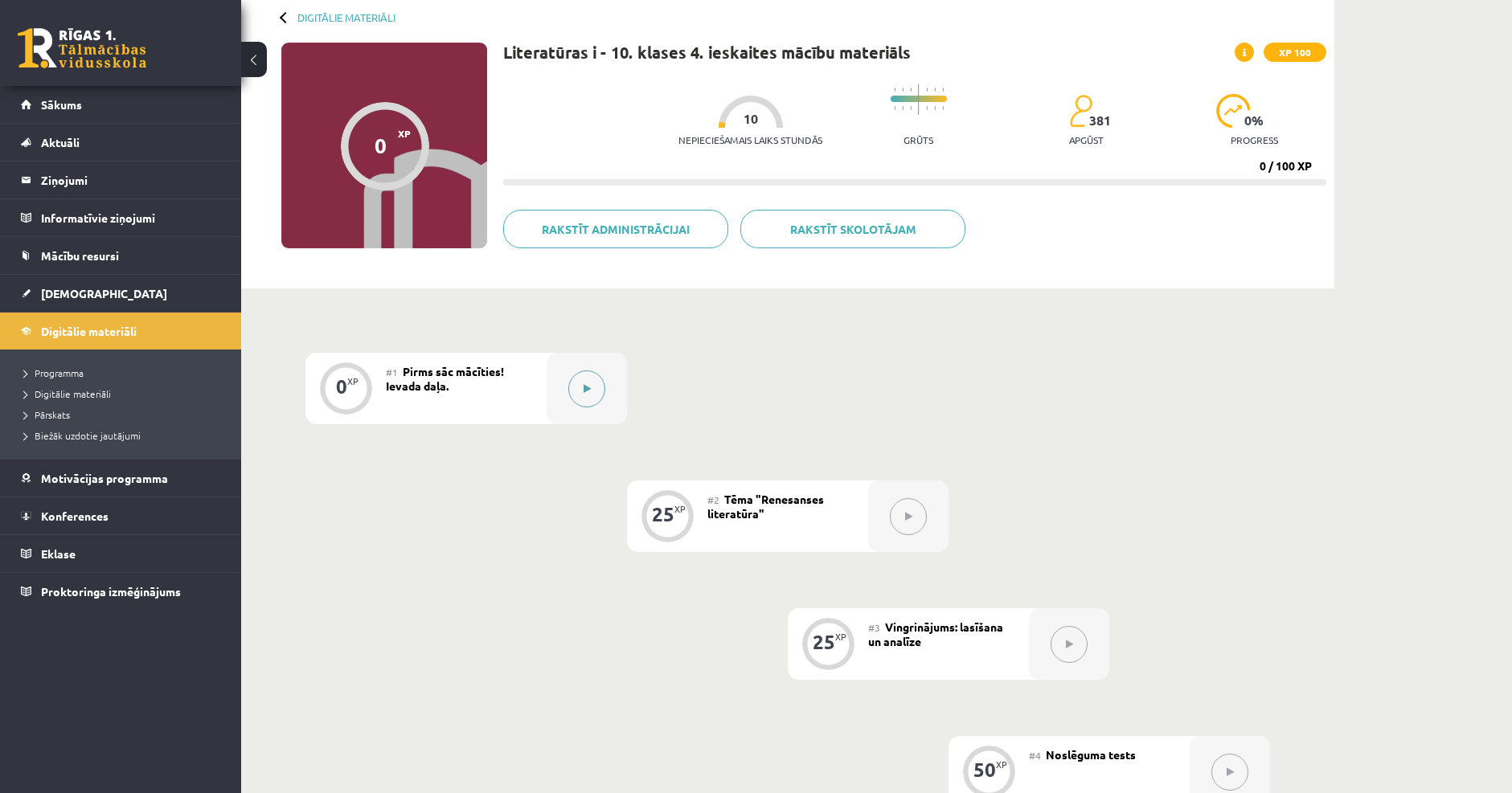
click at [592, 386] on button at bounding box center [586, 389] width 37 height 37
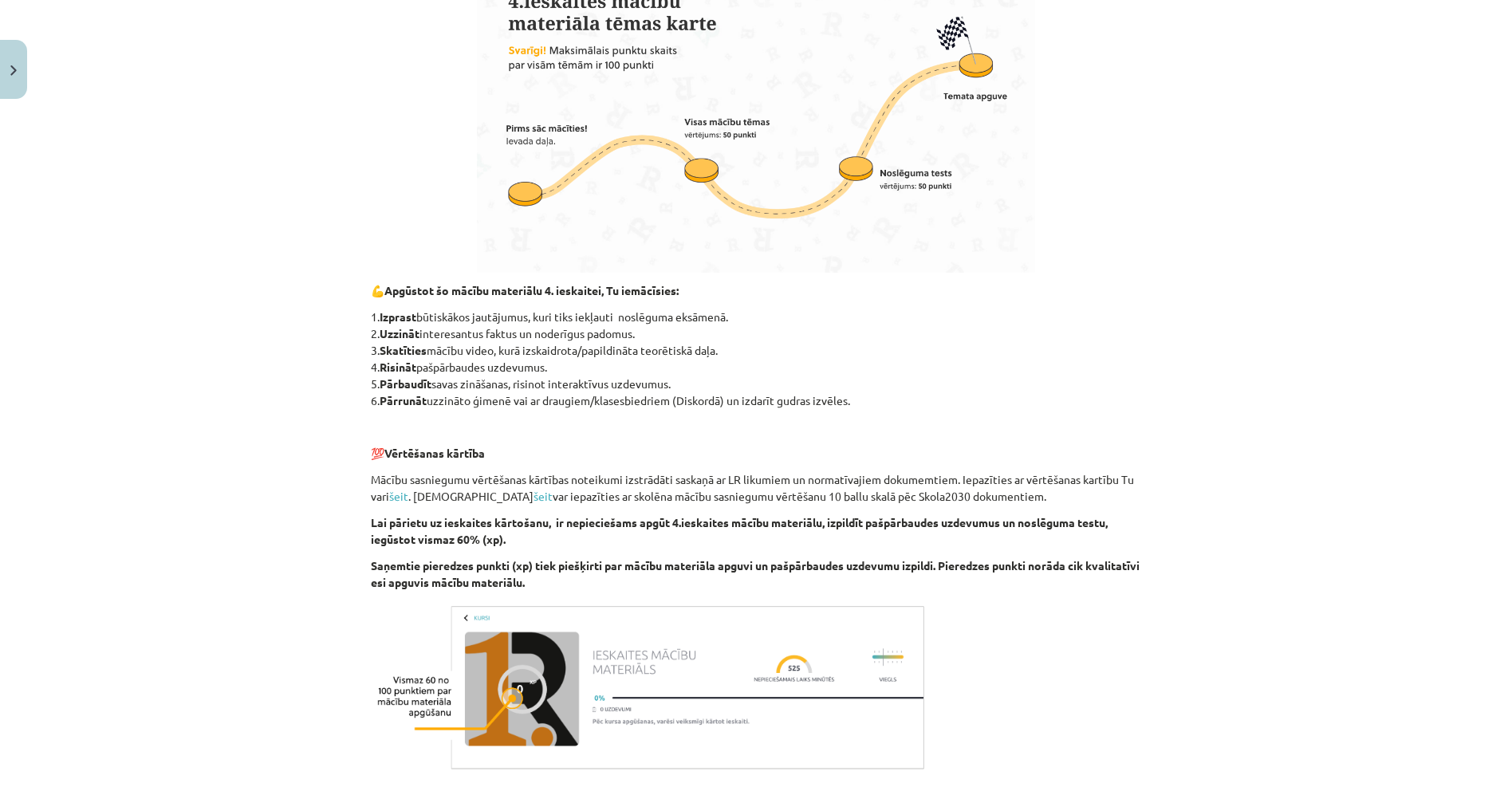
scroll to position [1072, 0]
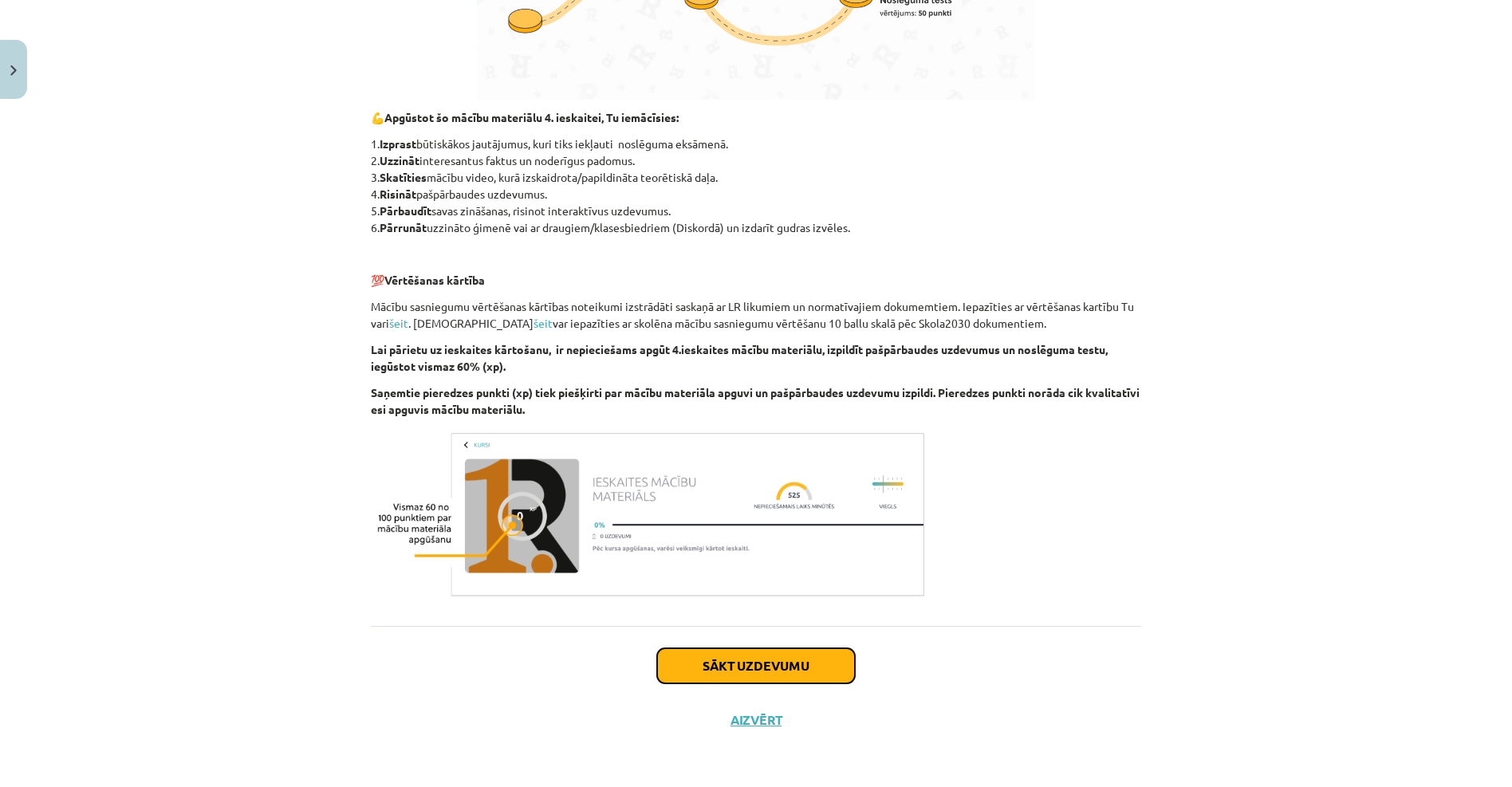
click at [723, 659] on button "Sākt uzdevumu" at bounding box center [756, 666] width 198 height 35
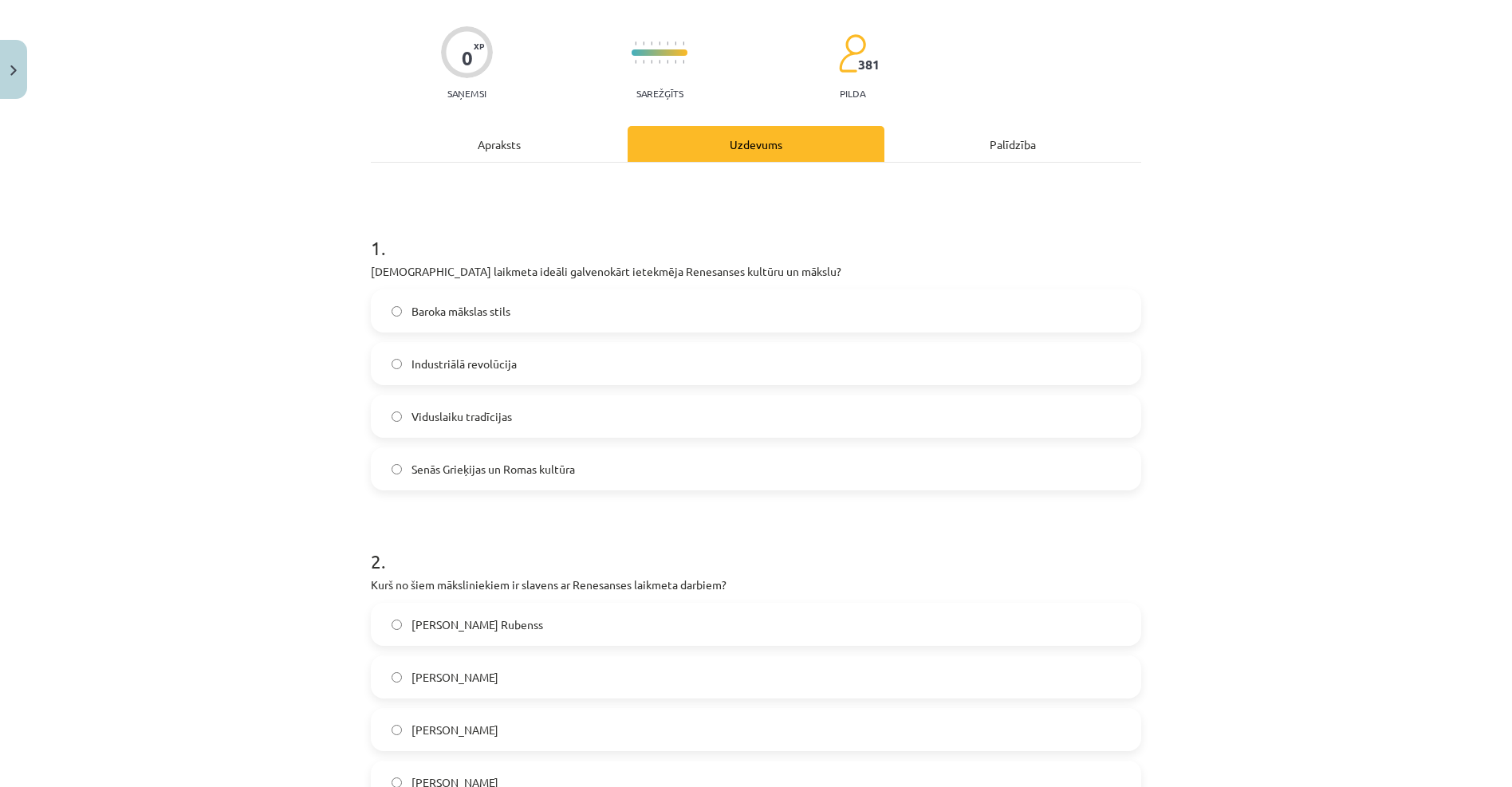
scroll to position [40, 0]
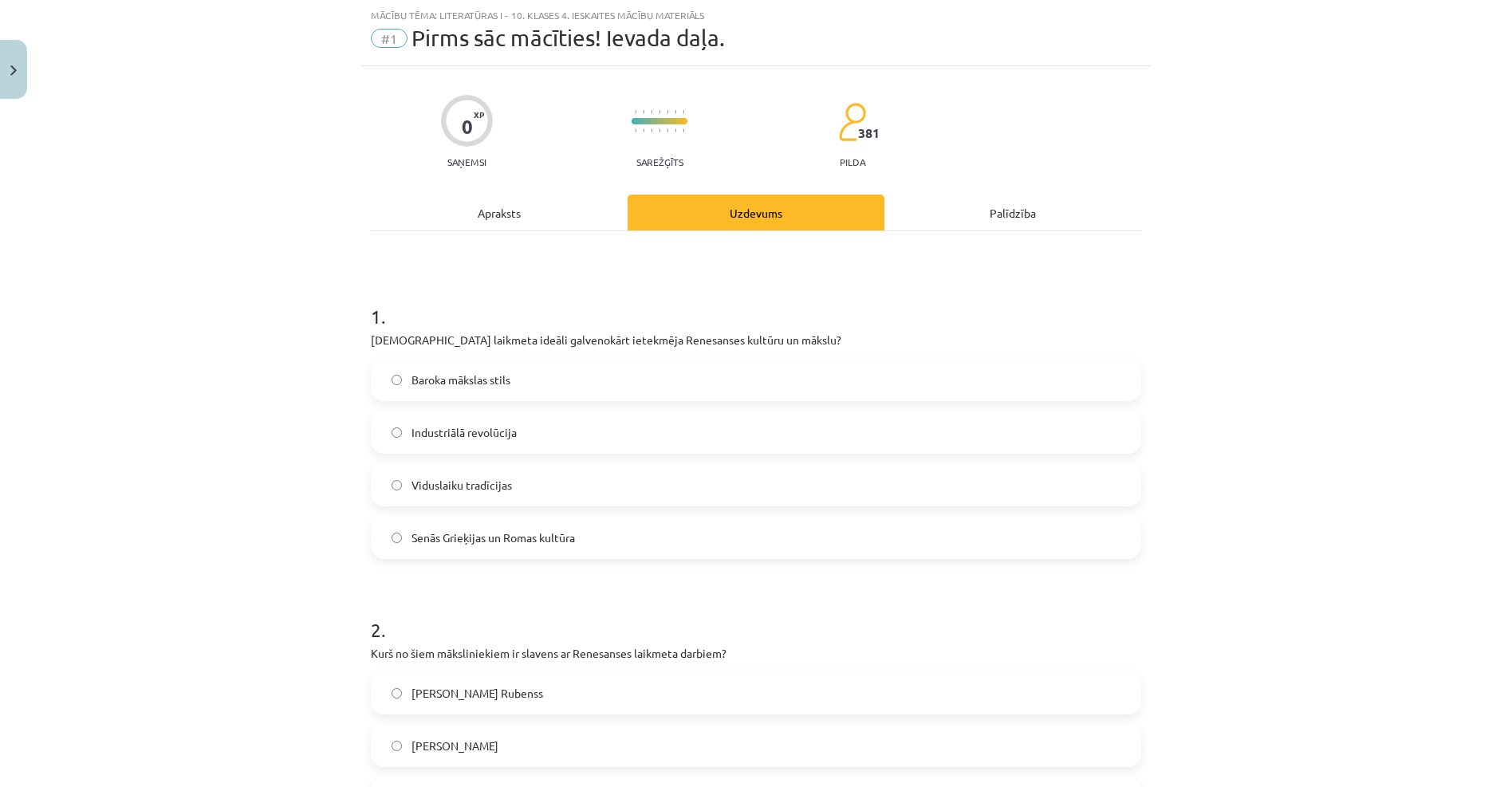
click at [480, 368] on label "Baroka mākslas stils" at bounding box center [756, 380] width 767 height 40
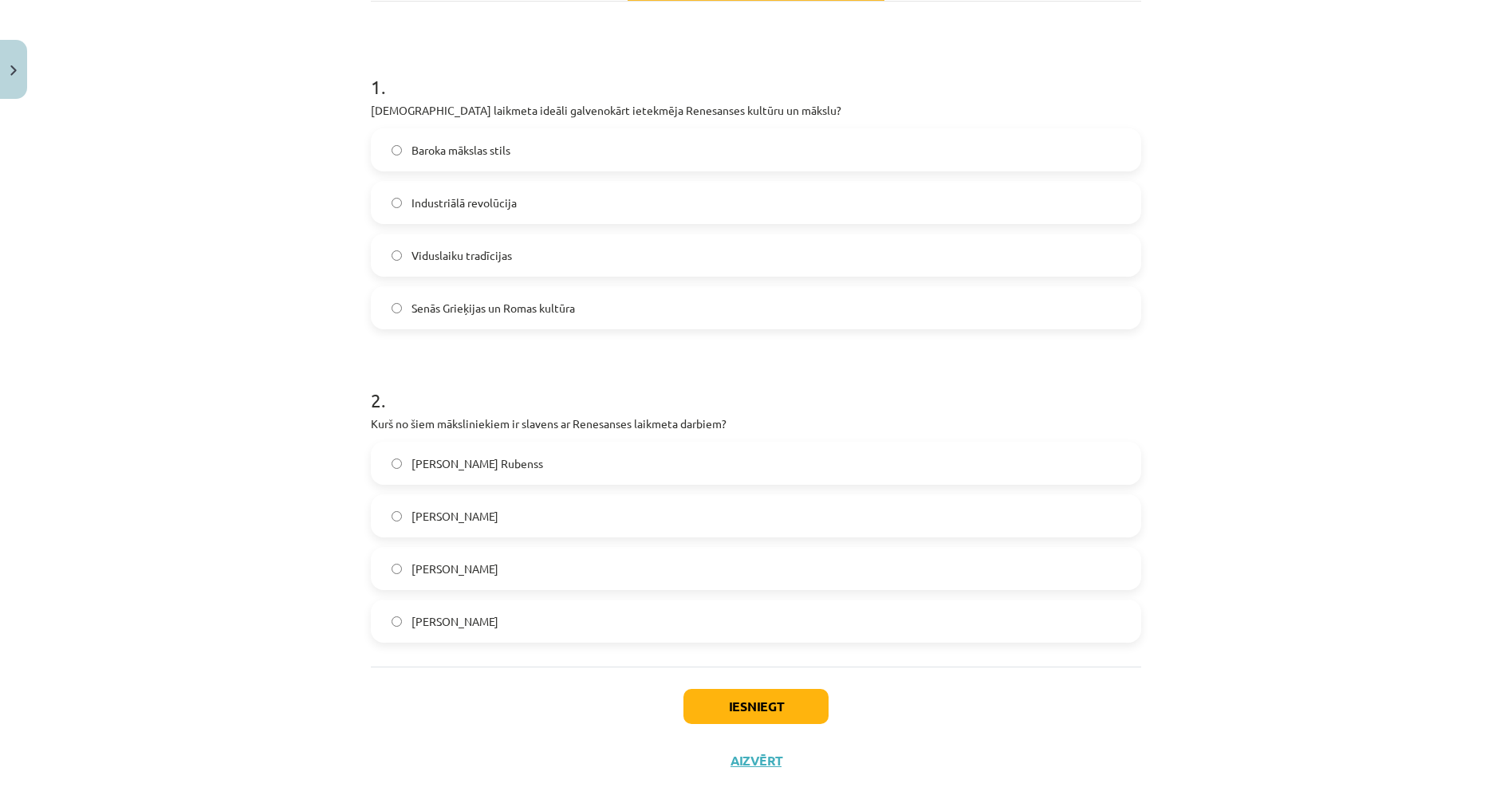
scroll to position [279, 0]
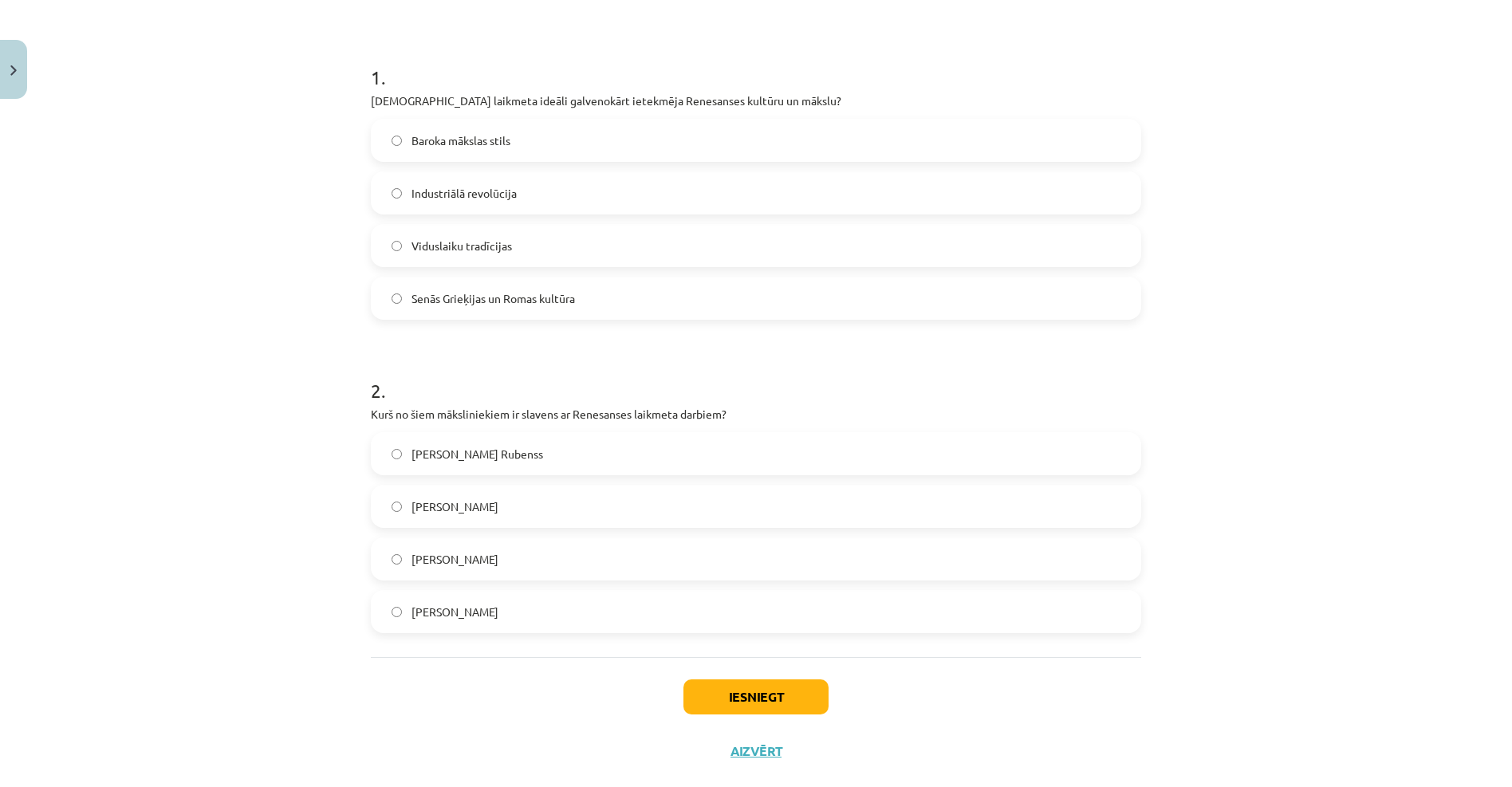
click at [476, 466] on label "Pīters Pols Rubenss" at bounding box center [756, 454] width 767 height 40
click at [746, 691] on button "Iesniegt" at bounding box center [755, 697] width 145 height 35
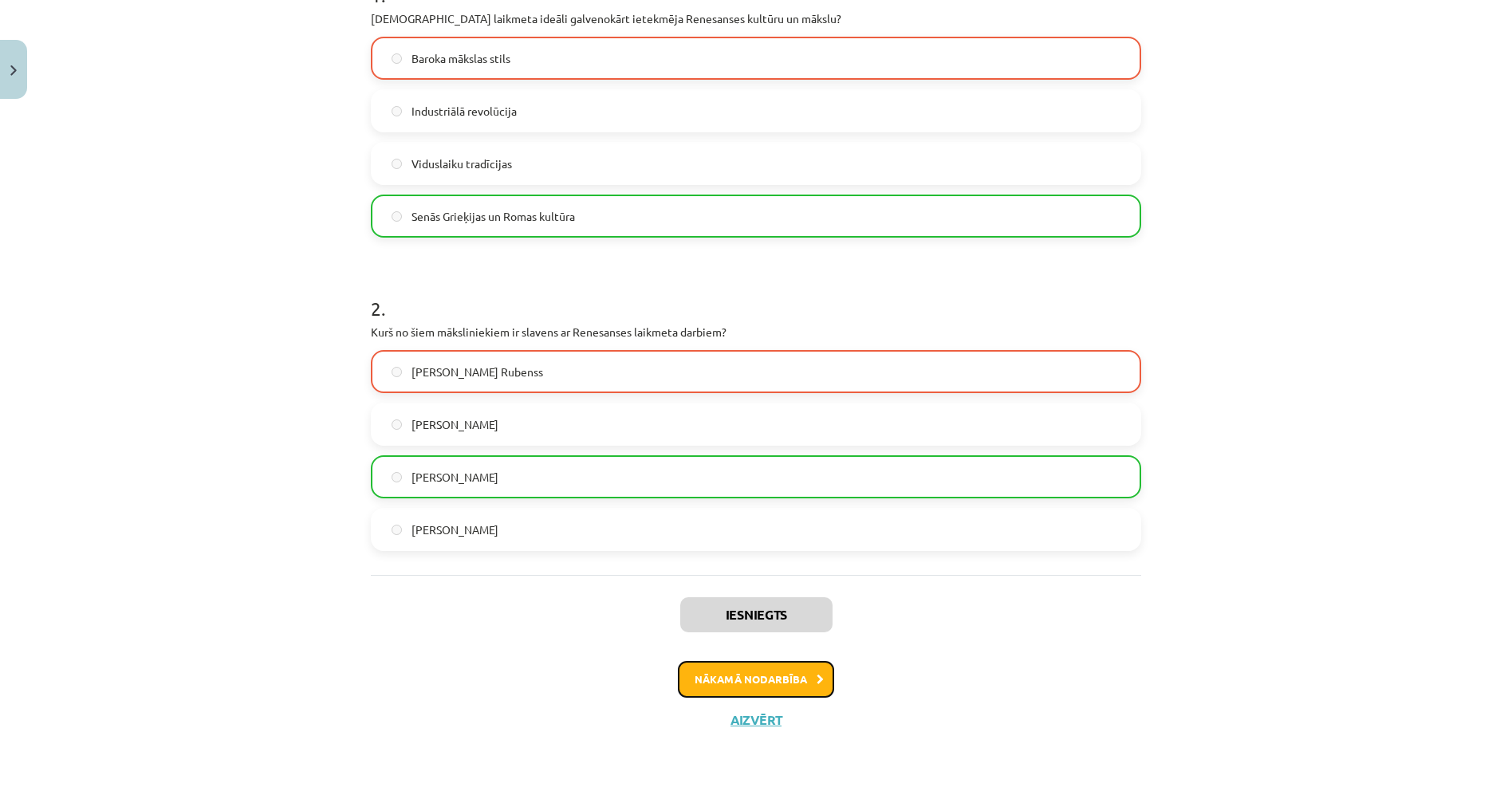
click at [814, 687] on button "Nākamā nodarbība" at bounding box center [756, 680] width 157 height 37
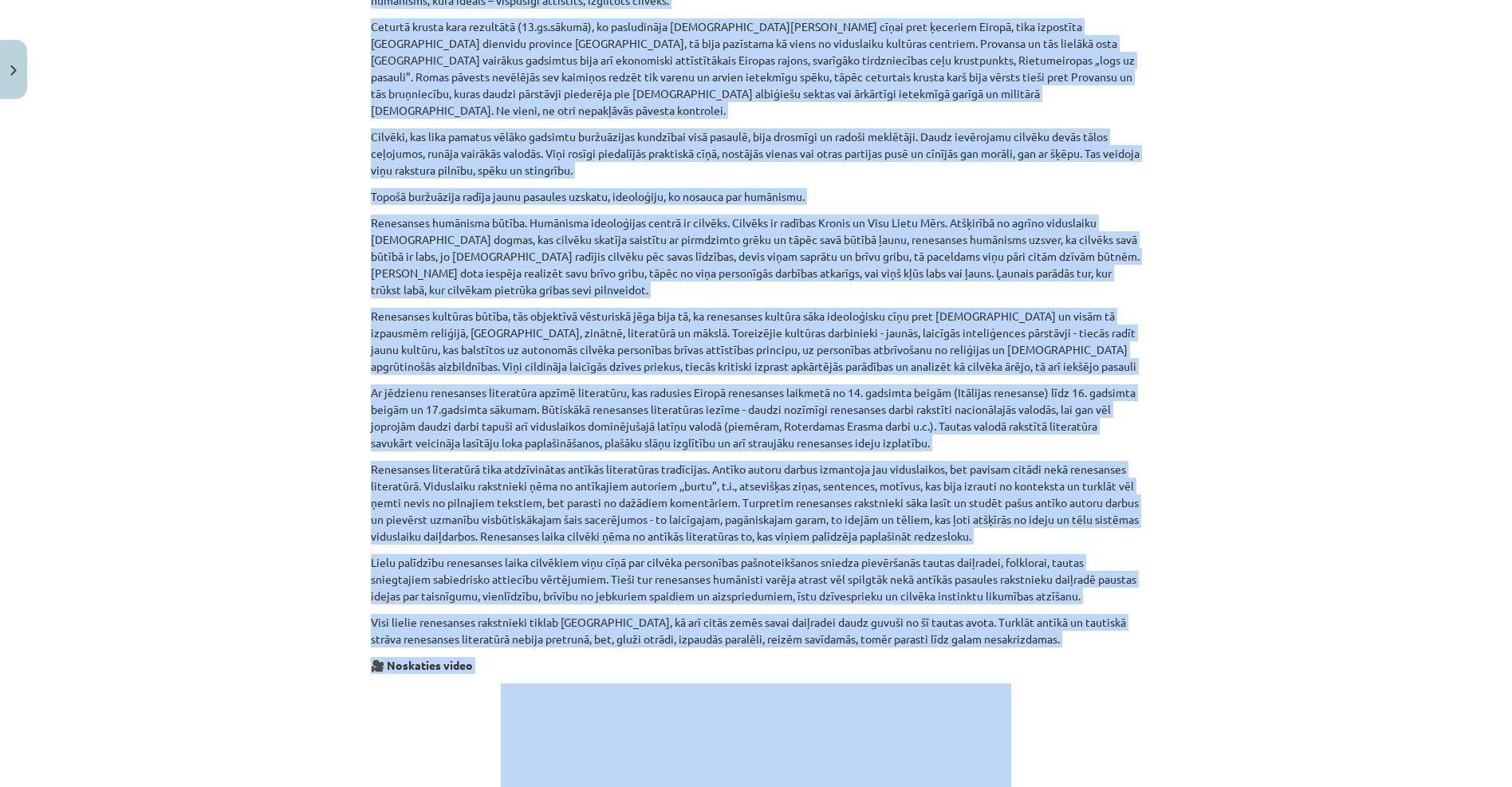
scroll to position [1104, 0]
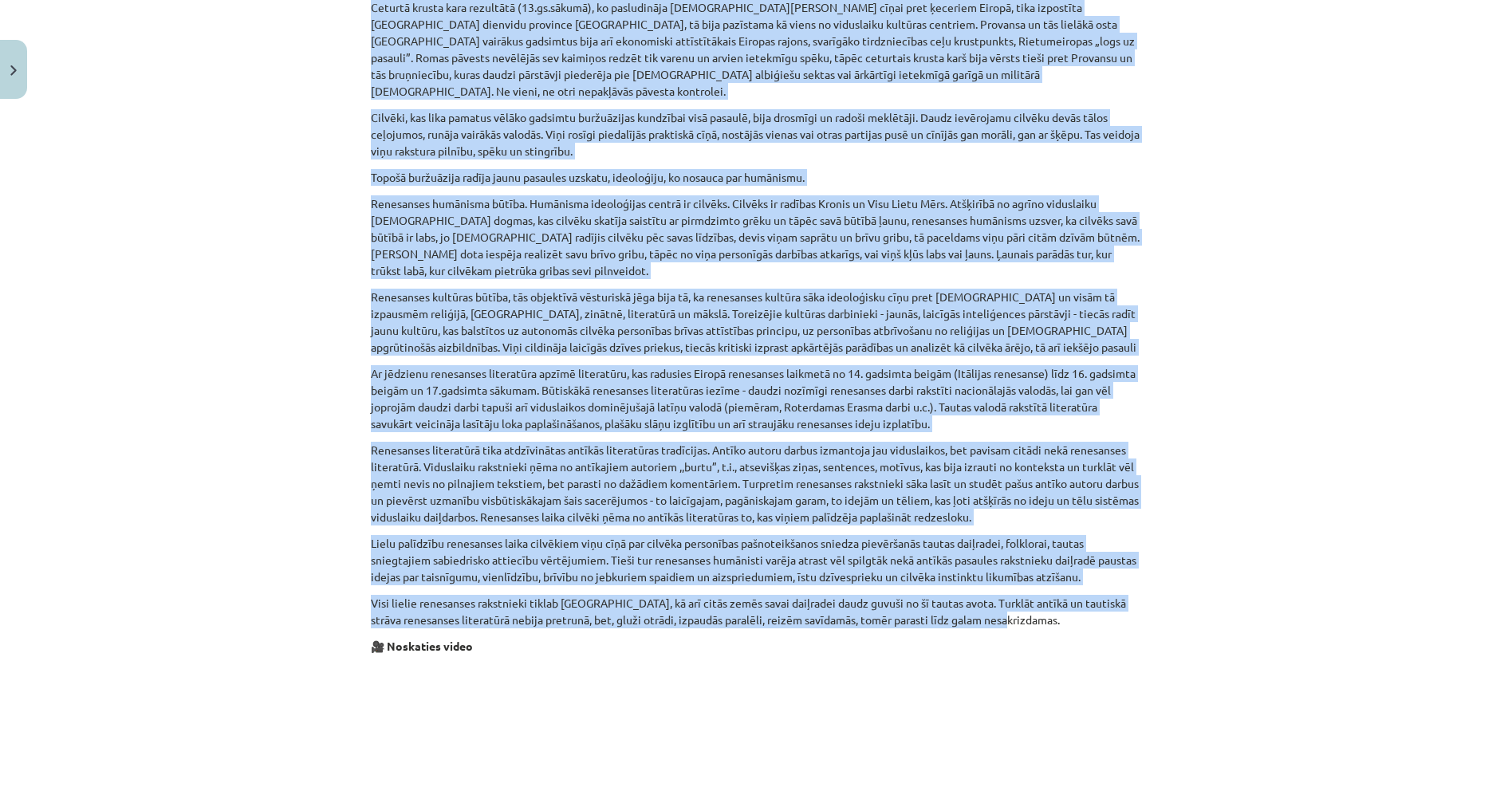
drag, startPoint x: 384, startPoint y: 300, endPoint x: 1062, endPoint y: 602, distance: 742.2
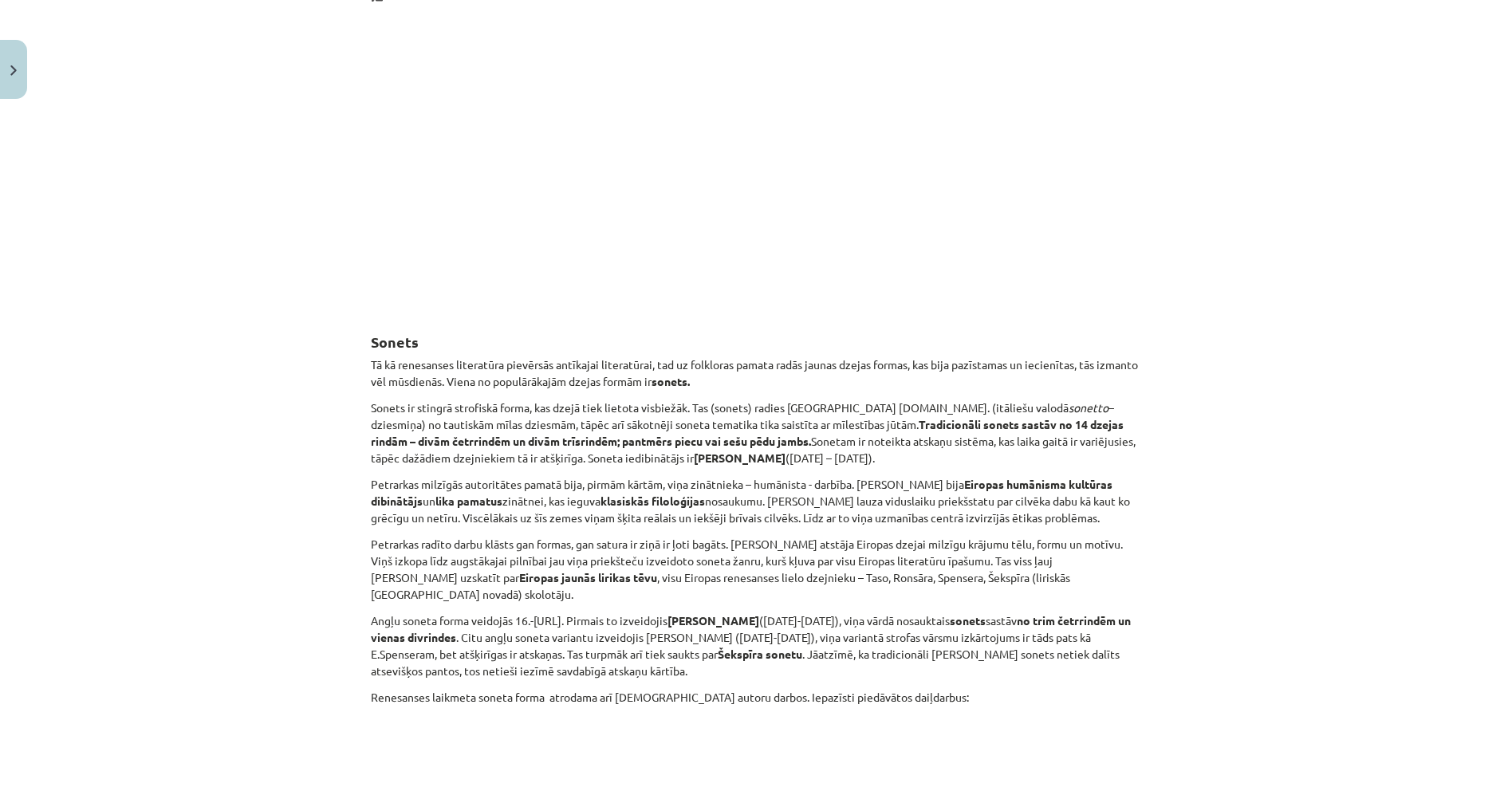
scroll to position [1902, 0]
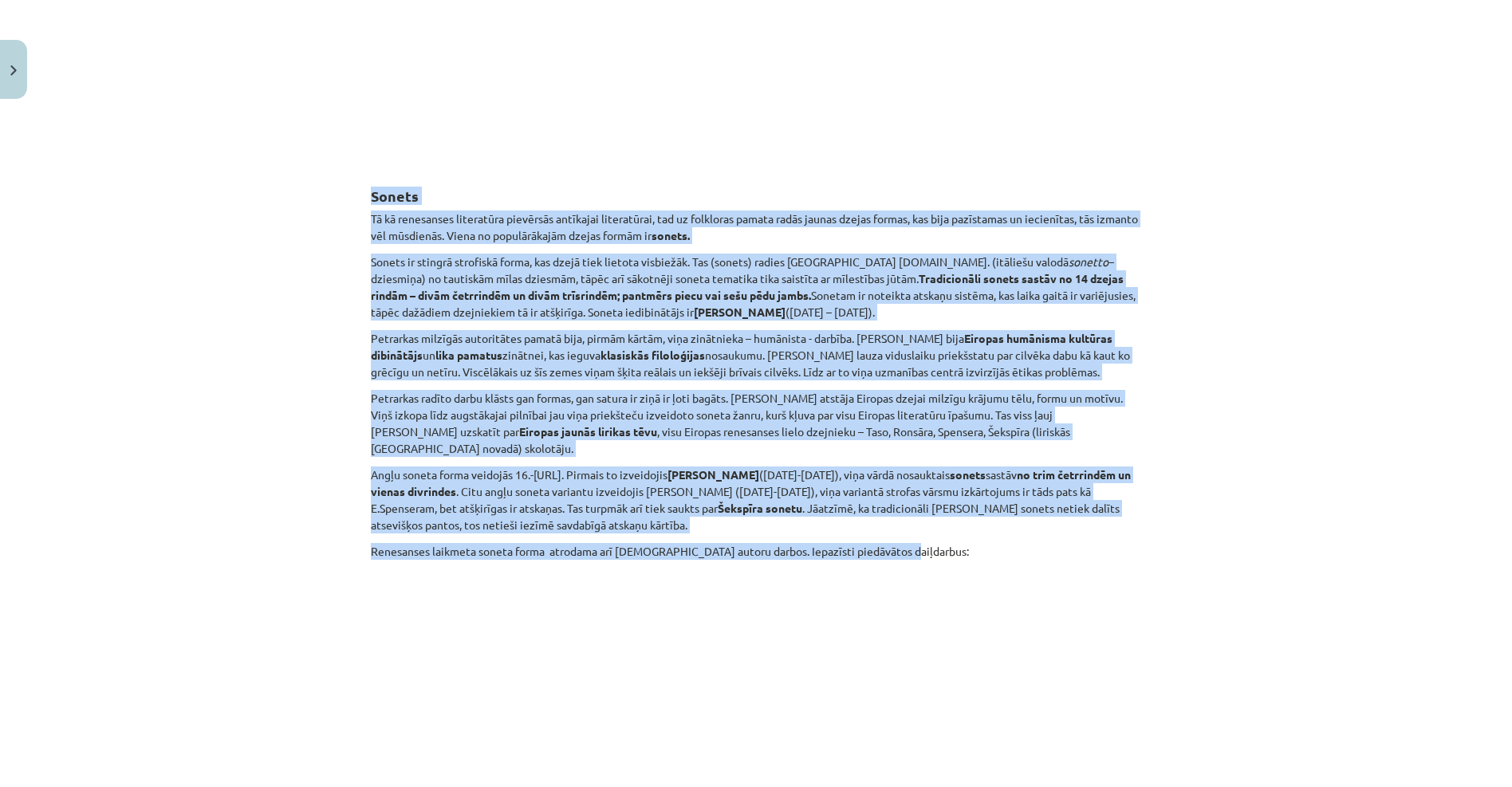
drag, startPoint x: 360, startPoint y: 180, endPoint x: 1064, endPoint y: 526, distance: 784.4
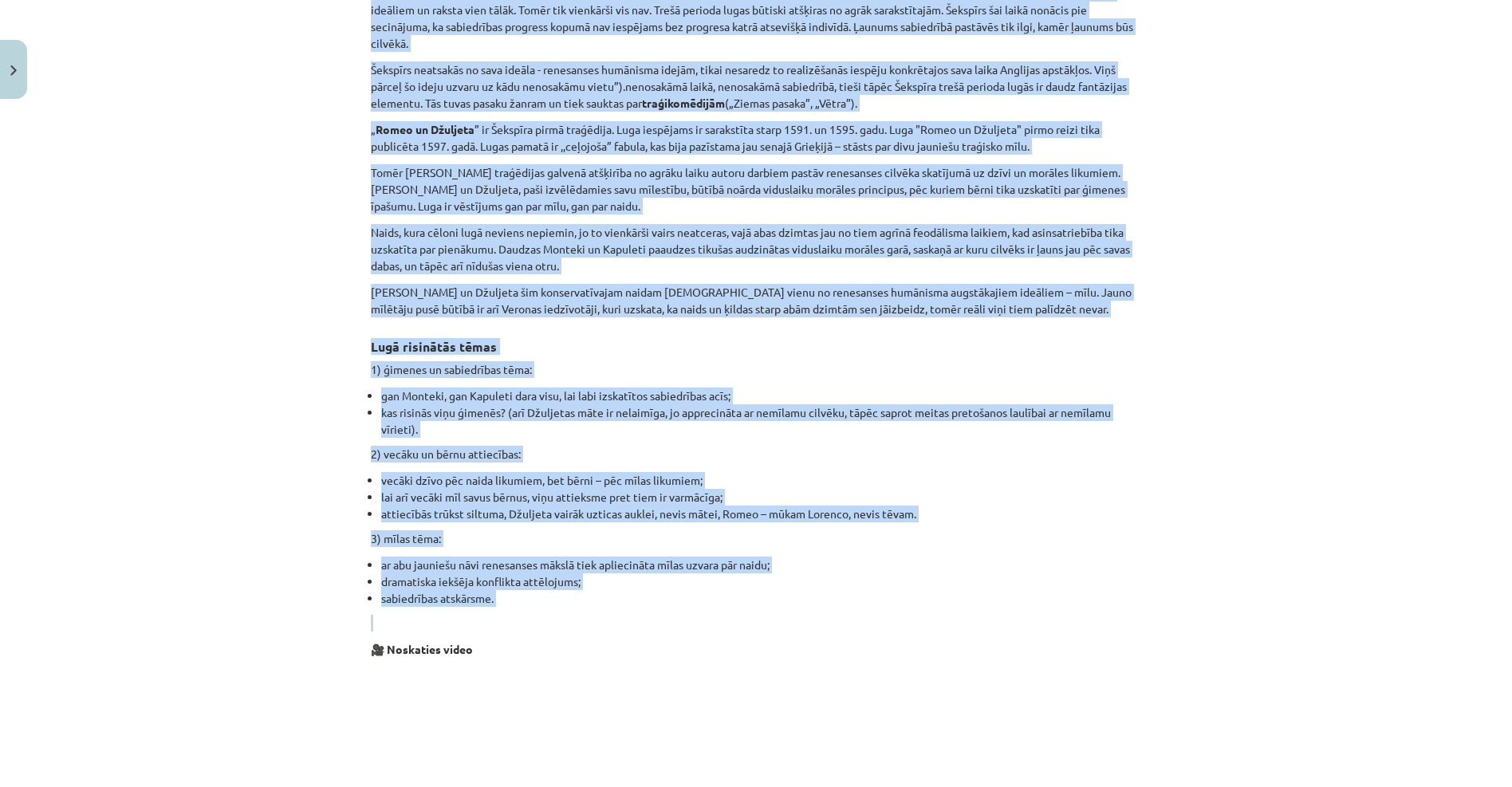
scroll to position [3975, 0]
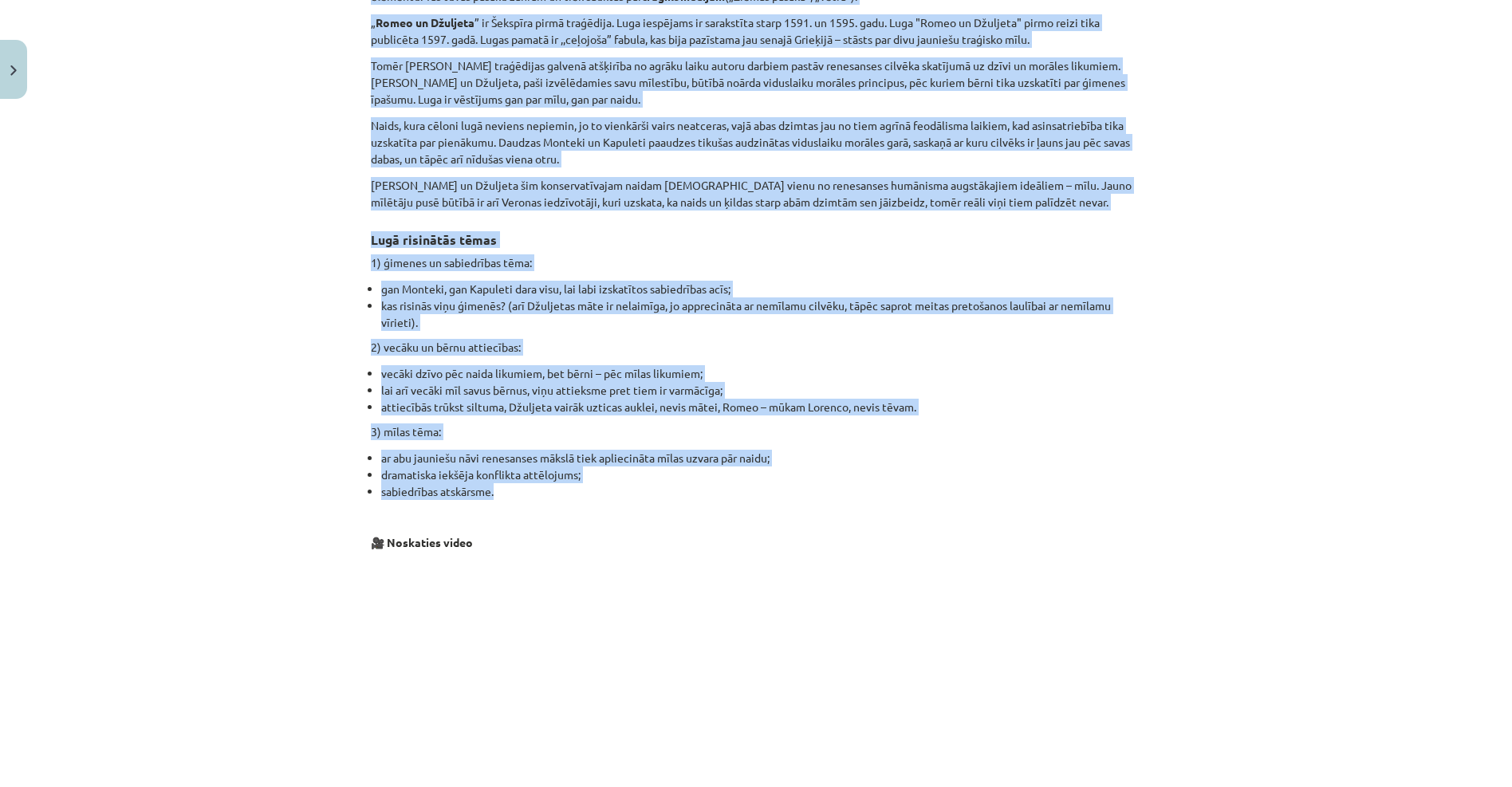
drag, startPoint x: 370, startPoint y: 304, endPoint x: 789, endPoint y: 460, distance: 447.1
click at [789, 460] on div "Mācību tēma: Literatūras i - 10. klases 4. ieskaites mācību materiāls #2 Tēma "…" at bounding box center [756, 394] width 1512 height 787
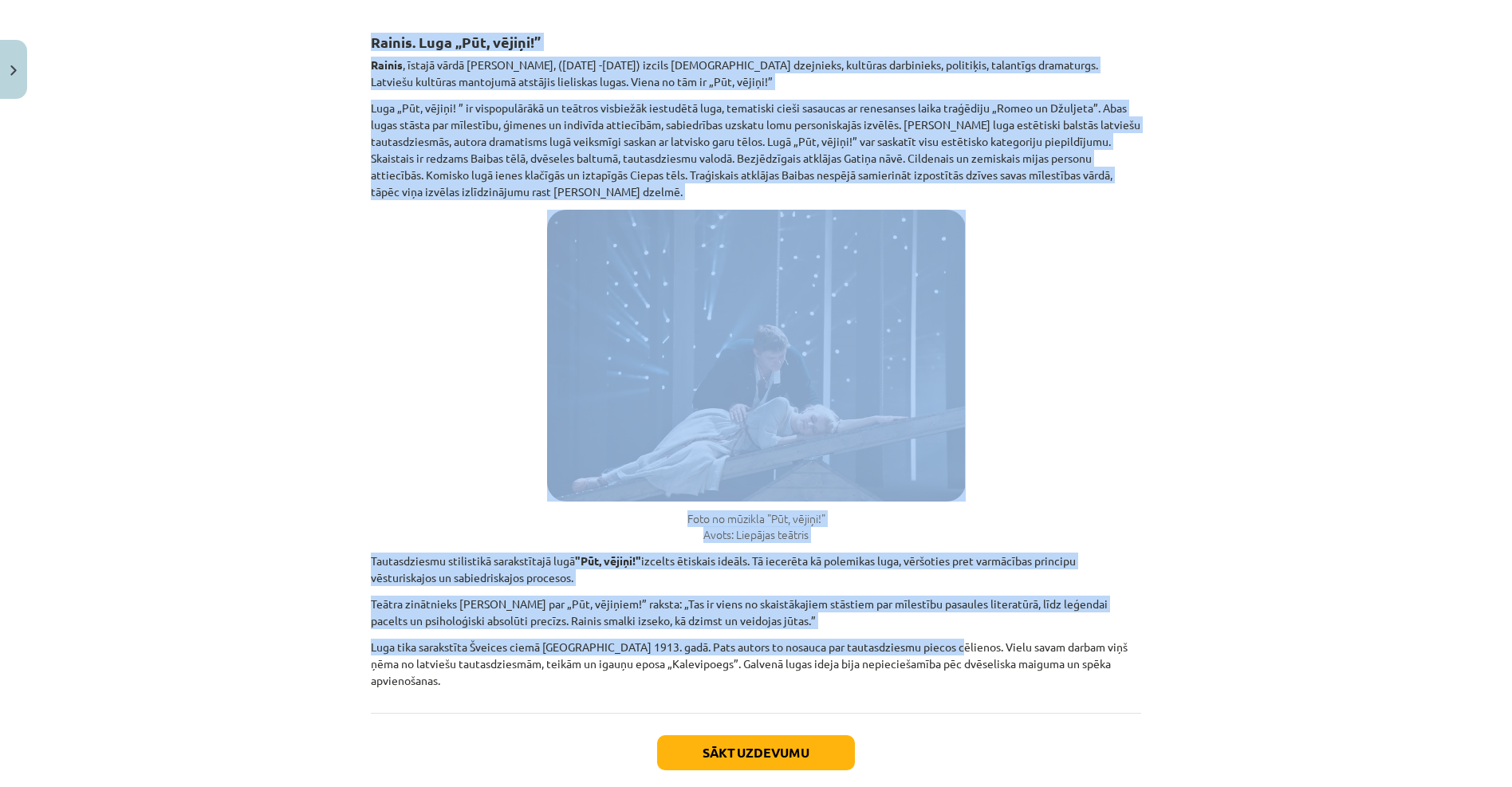
scroll to position [4879, 0]
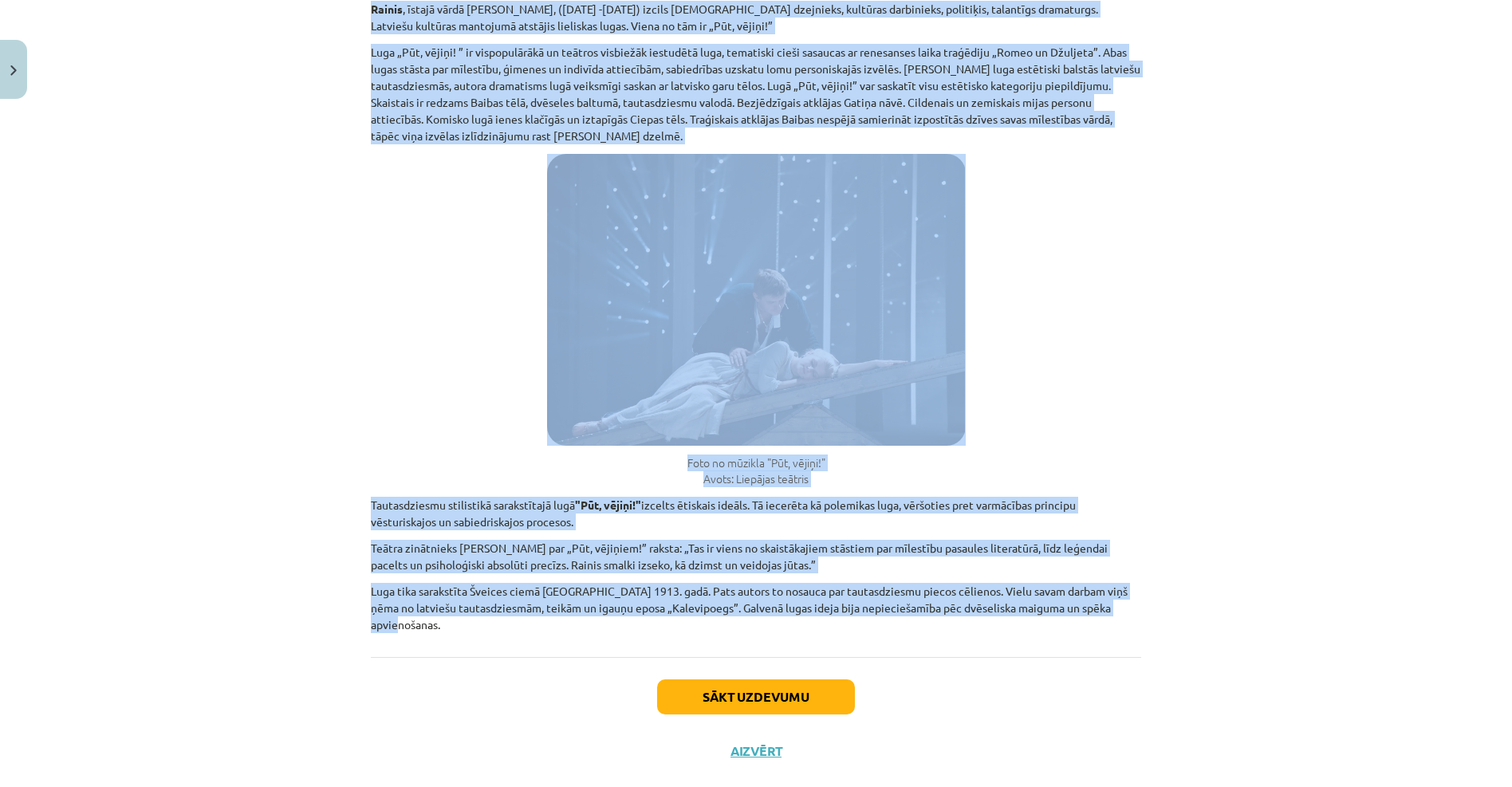
drag, startPoint x: 361, startPoint y: 219, endPoint x: 1113, endPoint y: 616, distance: 850.4
drag, startPoint x: 639, startPoint y: 277, endPoint x: 540, endPoint y: 76, distance: 224.1
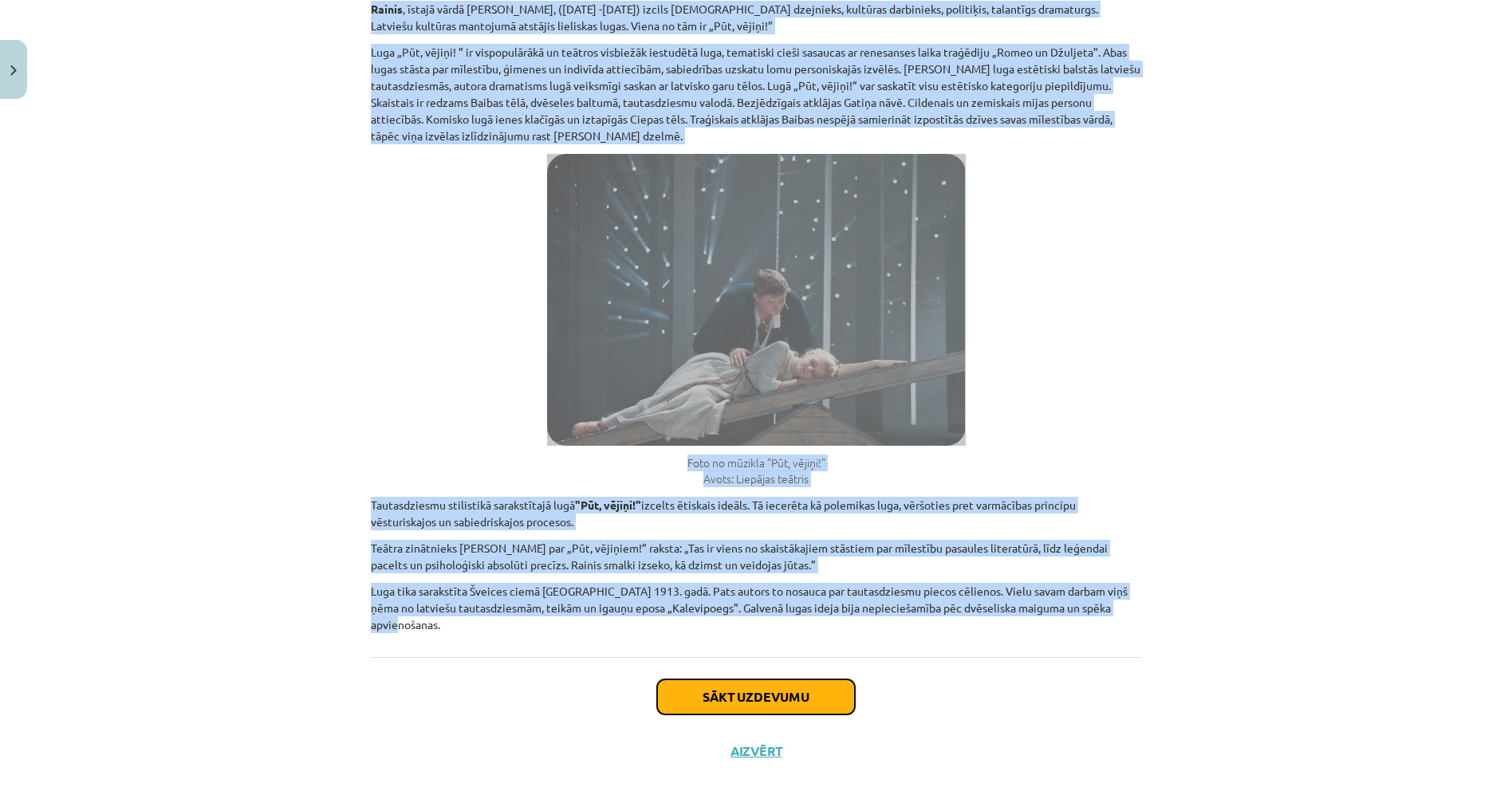
click at [712, 680] on button "Sākt uzdevumu" at bounding box center [756, 697] width 198 height 35
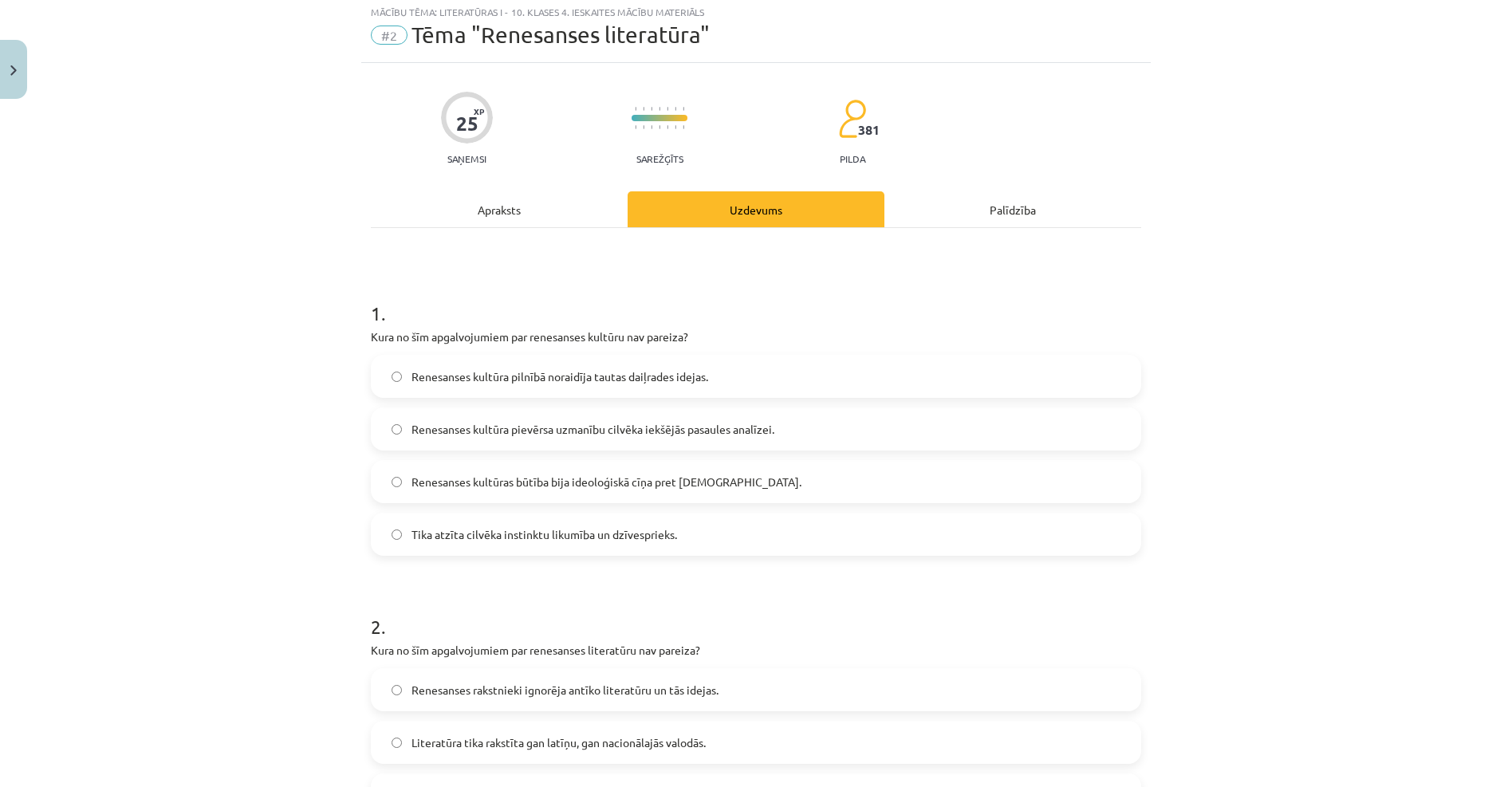
scroll to position [40, 0]
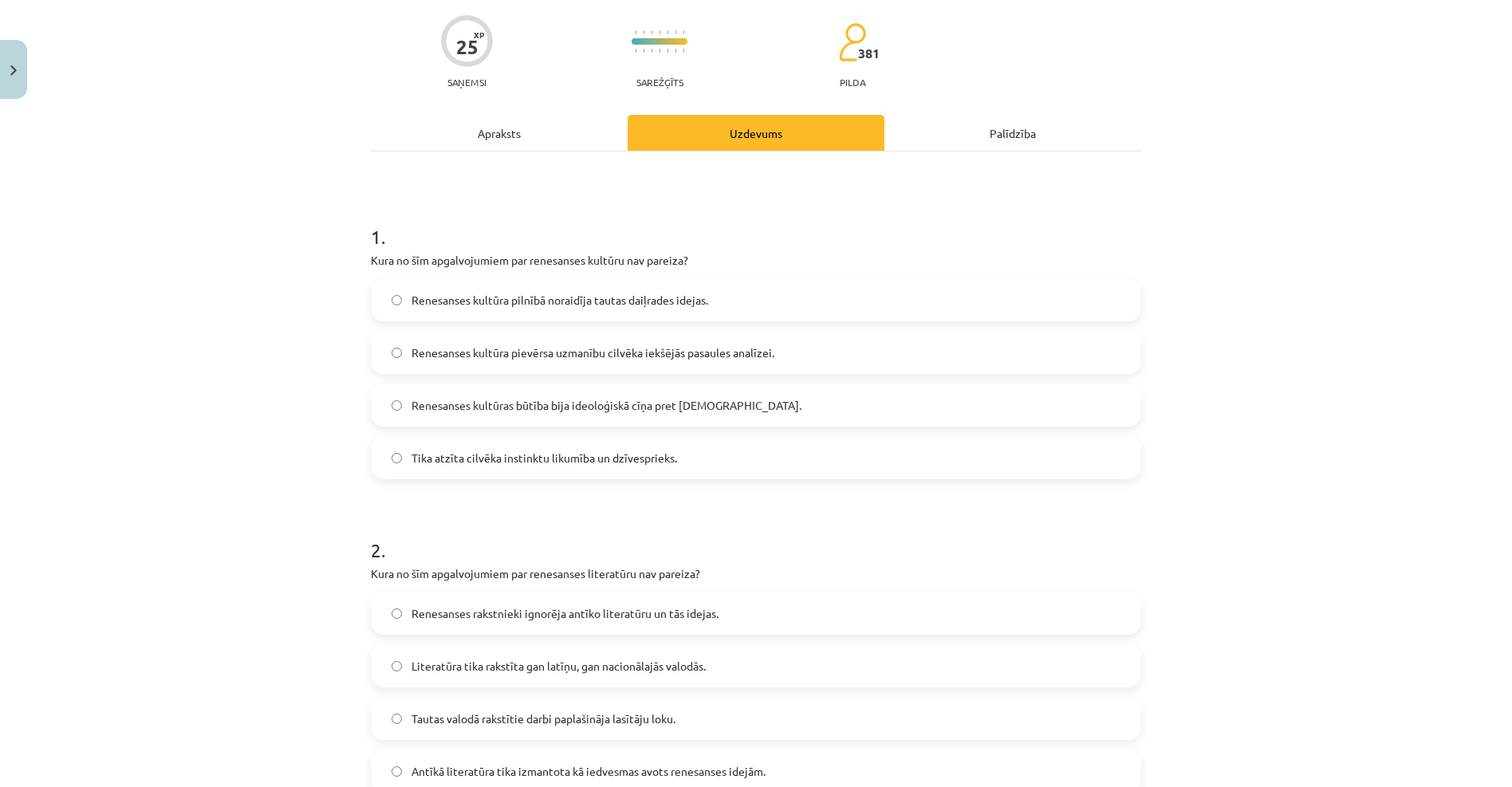
click at [518, 318] on label "Renesanses kultūra pilnībā noraidīja tautas daiļrades idejas." at bounding box center [756, 300] width 767 height 40
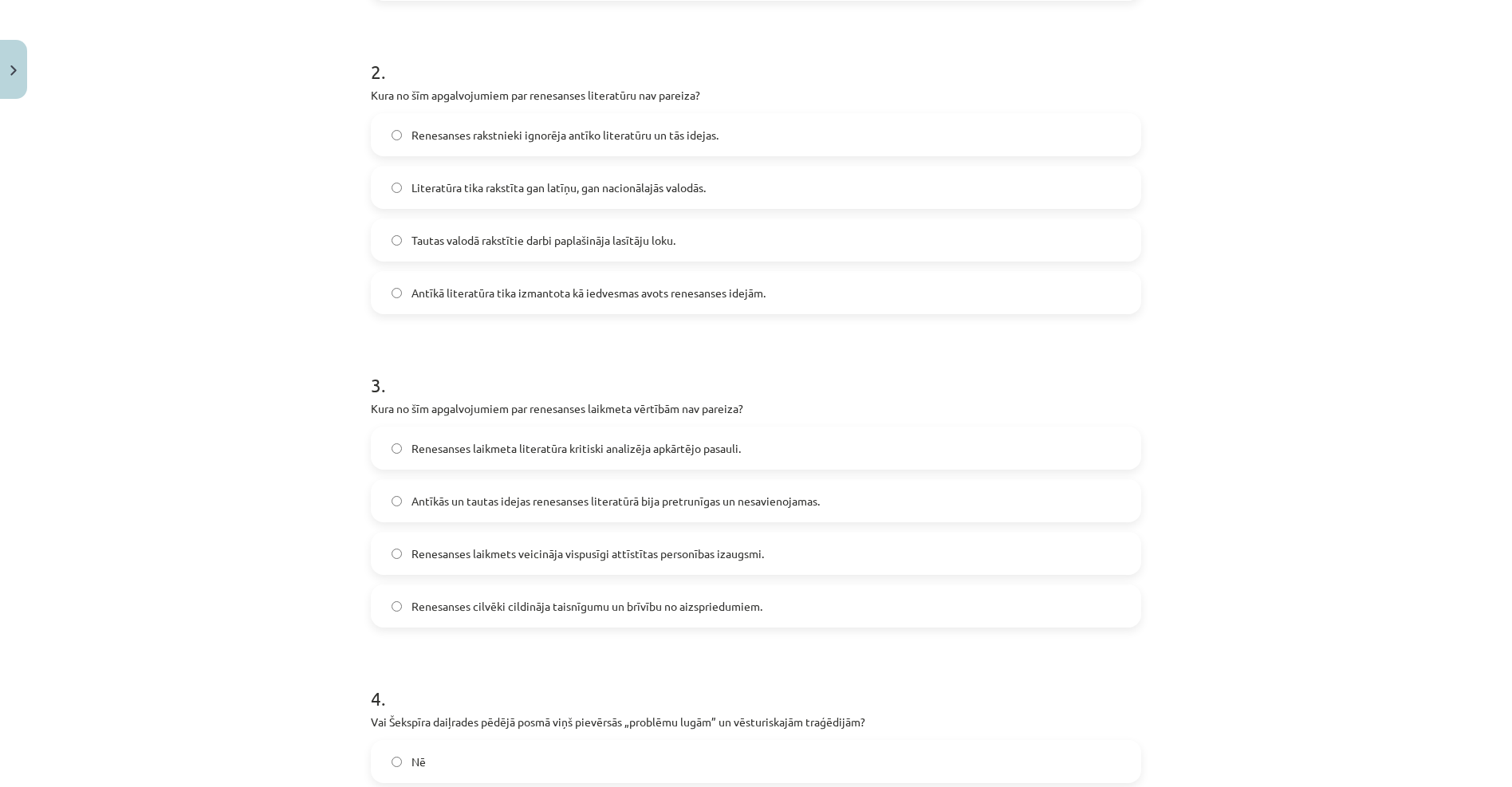
click at [442, 131] on span "Renesanses rakstnieki ignorēja antīko literatūru un tās idejas." at bounding box center [564, 135] width 307 height 17
click at [444, 460] on label "Renesanses laikmeta literatūra kritiski analizēja apkārtējo pasauli." at bounding box center [756, 448] width 767 height 40
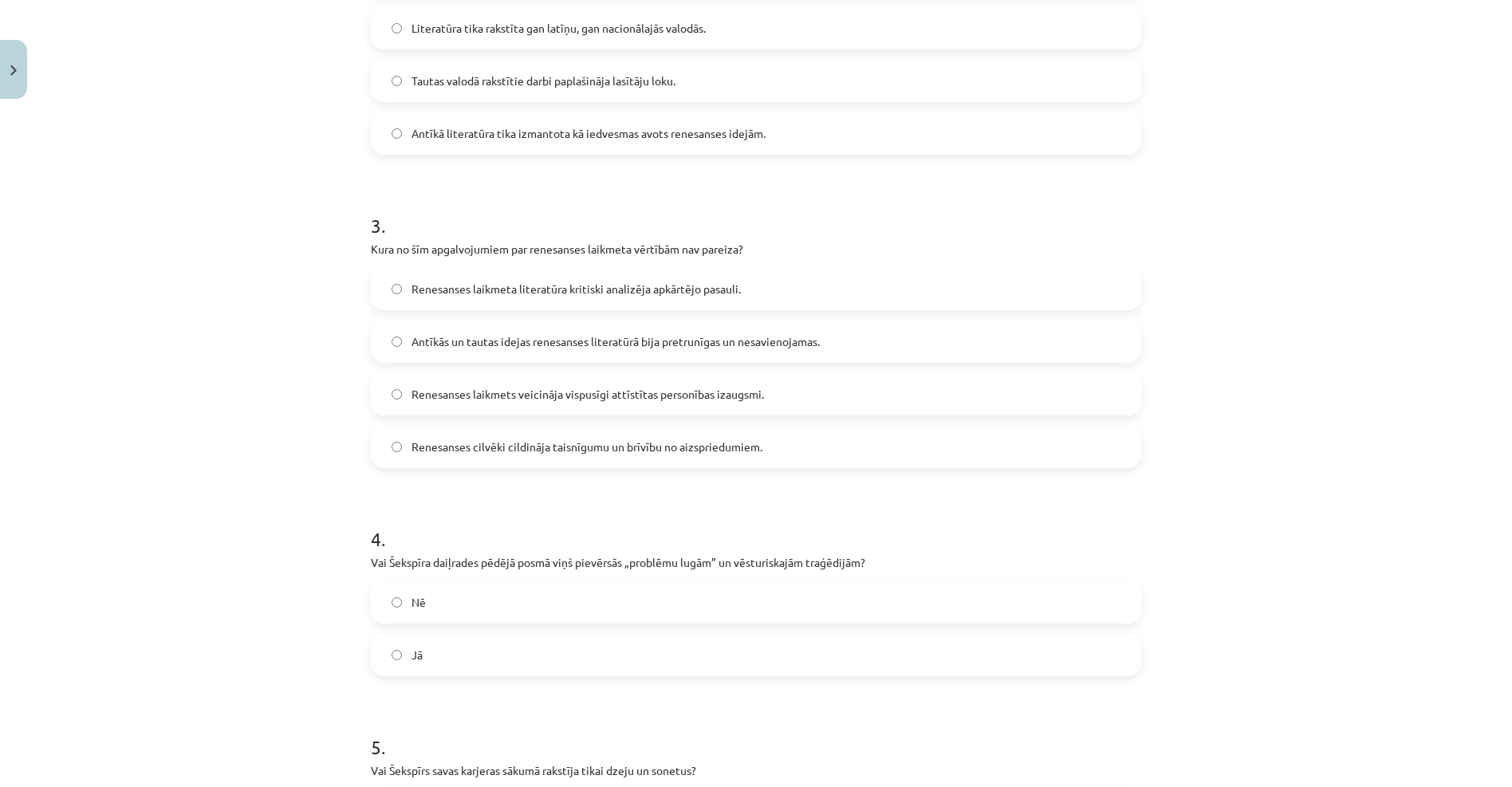
click at [453, 596] on label "Nē" at bounding box center [756, 602] width 767 height 40
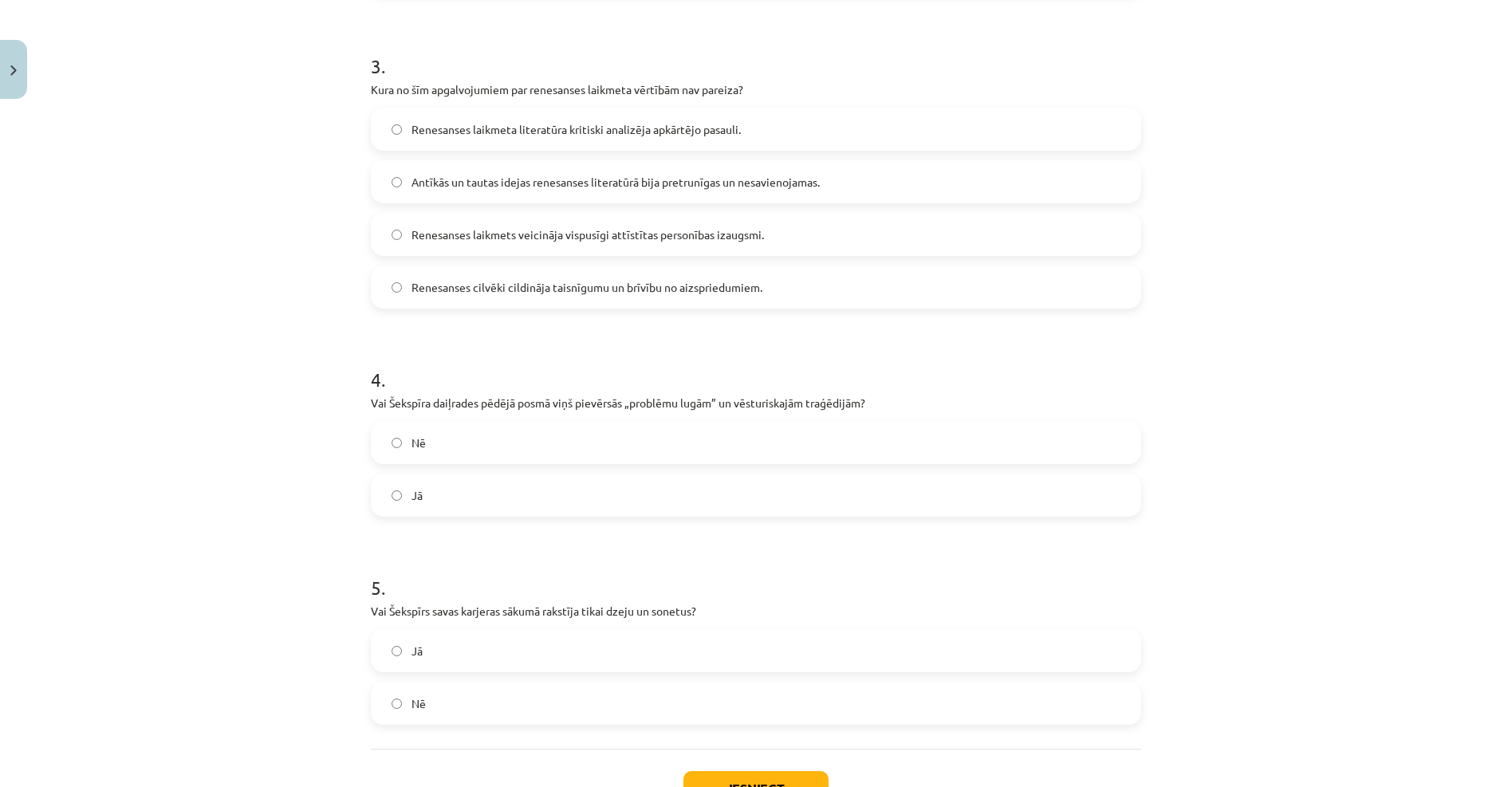
click at [434, 658] on label "Jā" at bounding box center [756, 651] width 767 height 40
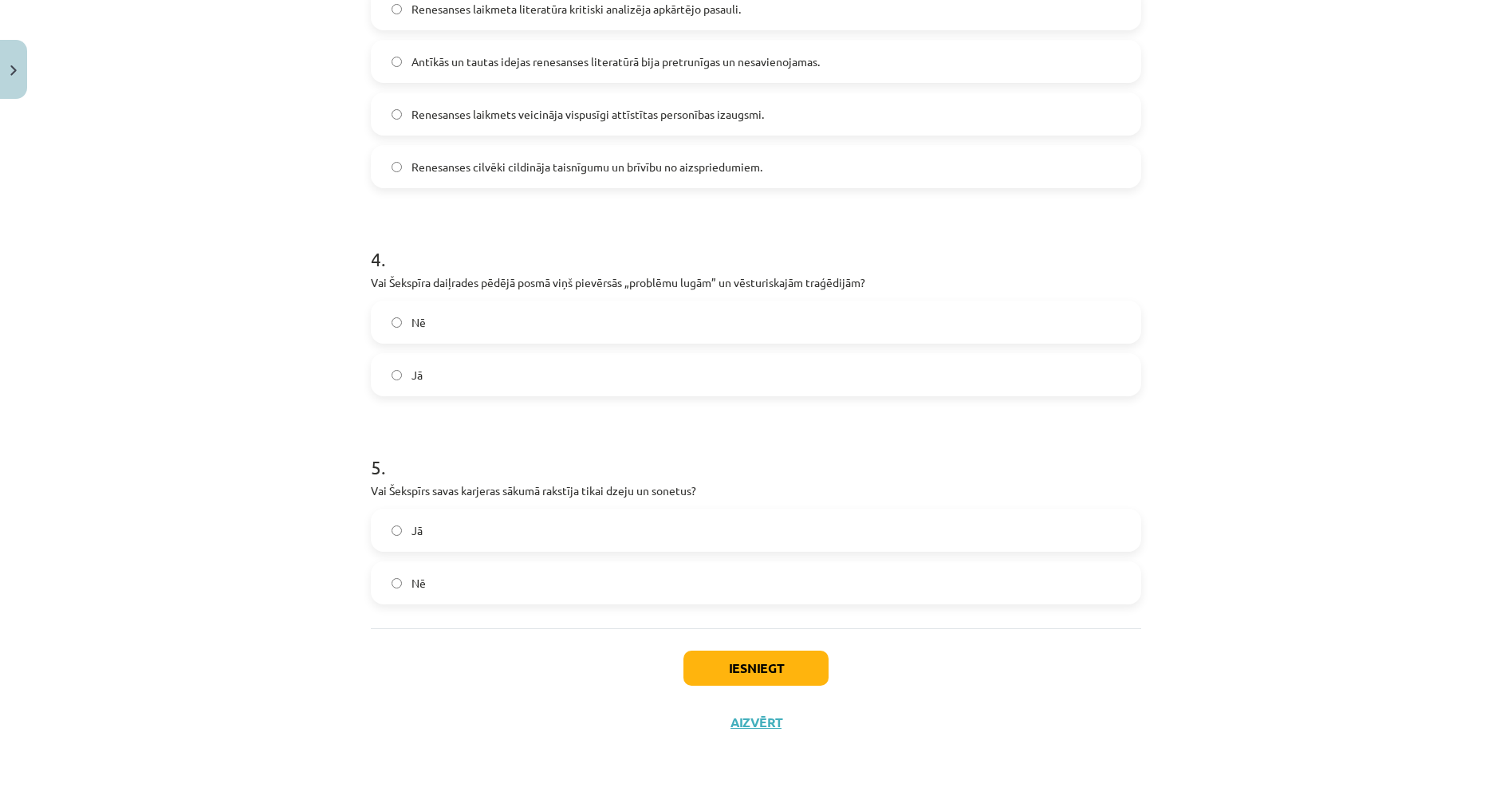
scroll to position [1040, 0]
click at [749, 674] on button "Iesniegt" at bounding box center [755, 666] width 145 height 35
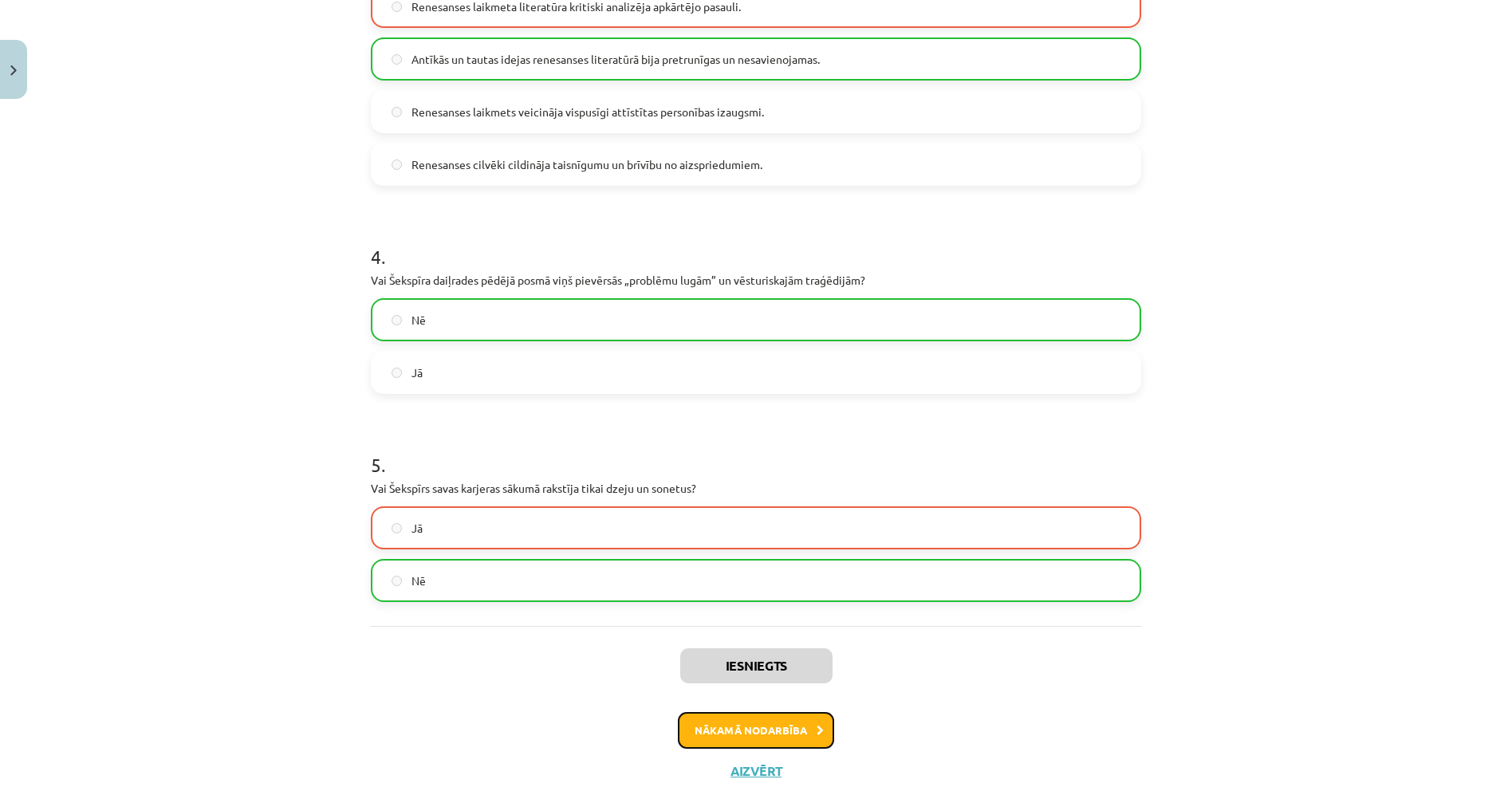
click at [743, 737] on button "Nākamā nodarbība" at bounding box center [756, 731] width 157 height 37
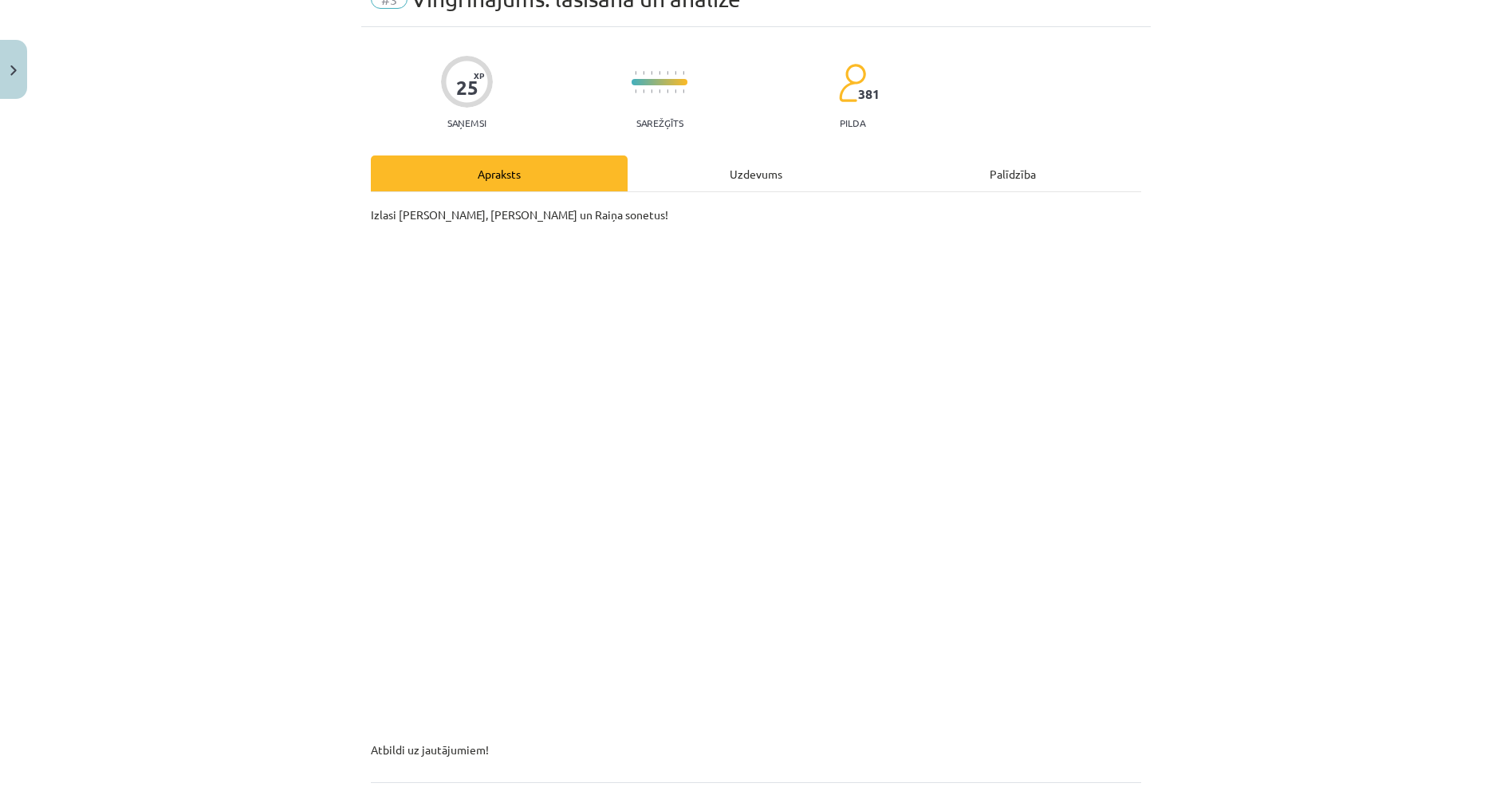
scroll to position [236, 0]
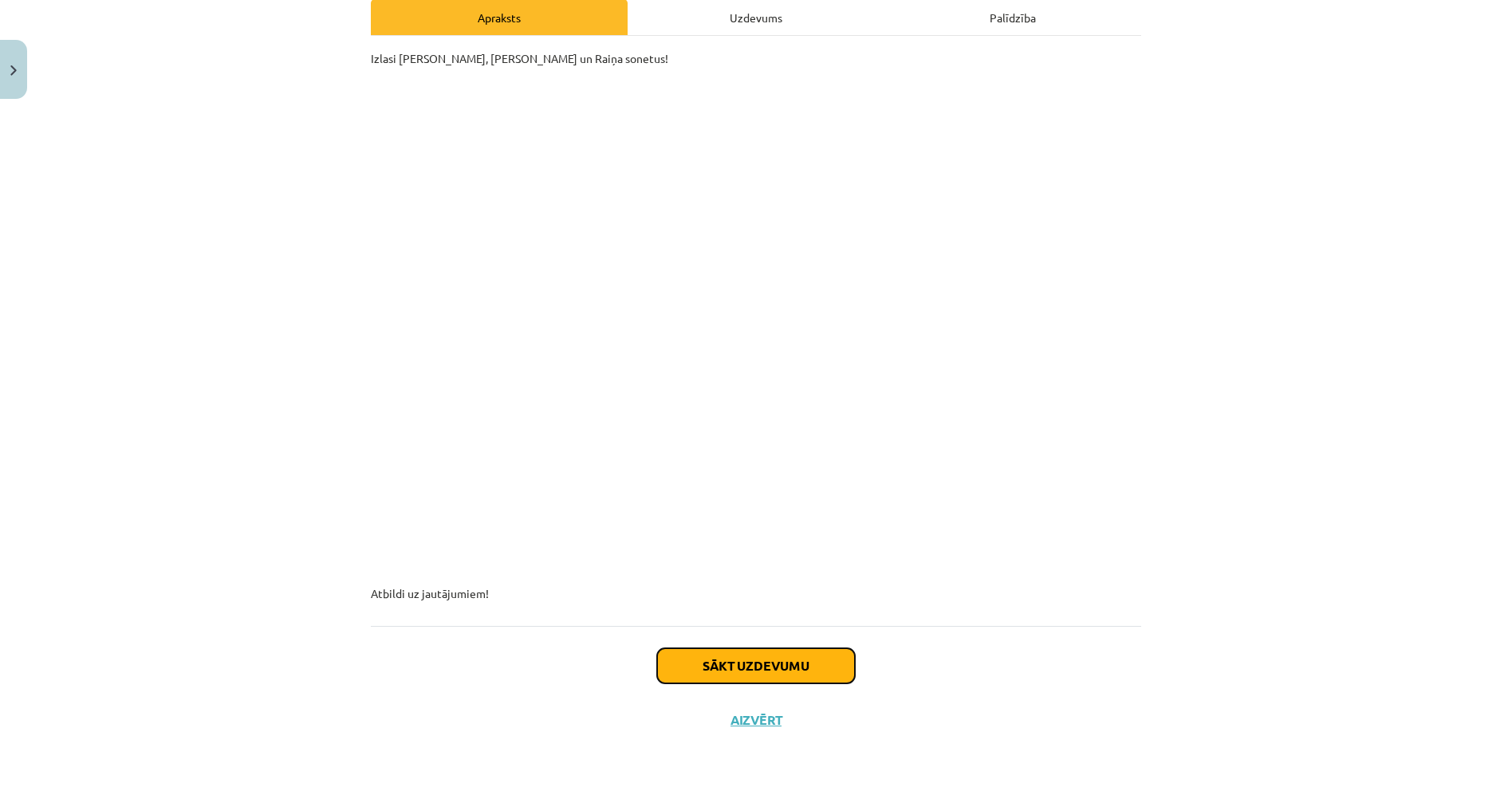
click at [775, 660] on button "Sākt uzdevumu" at bounding box center [756, 666] width 198 height 35
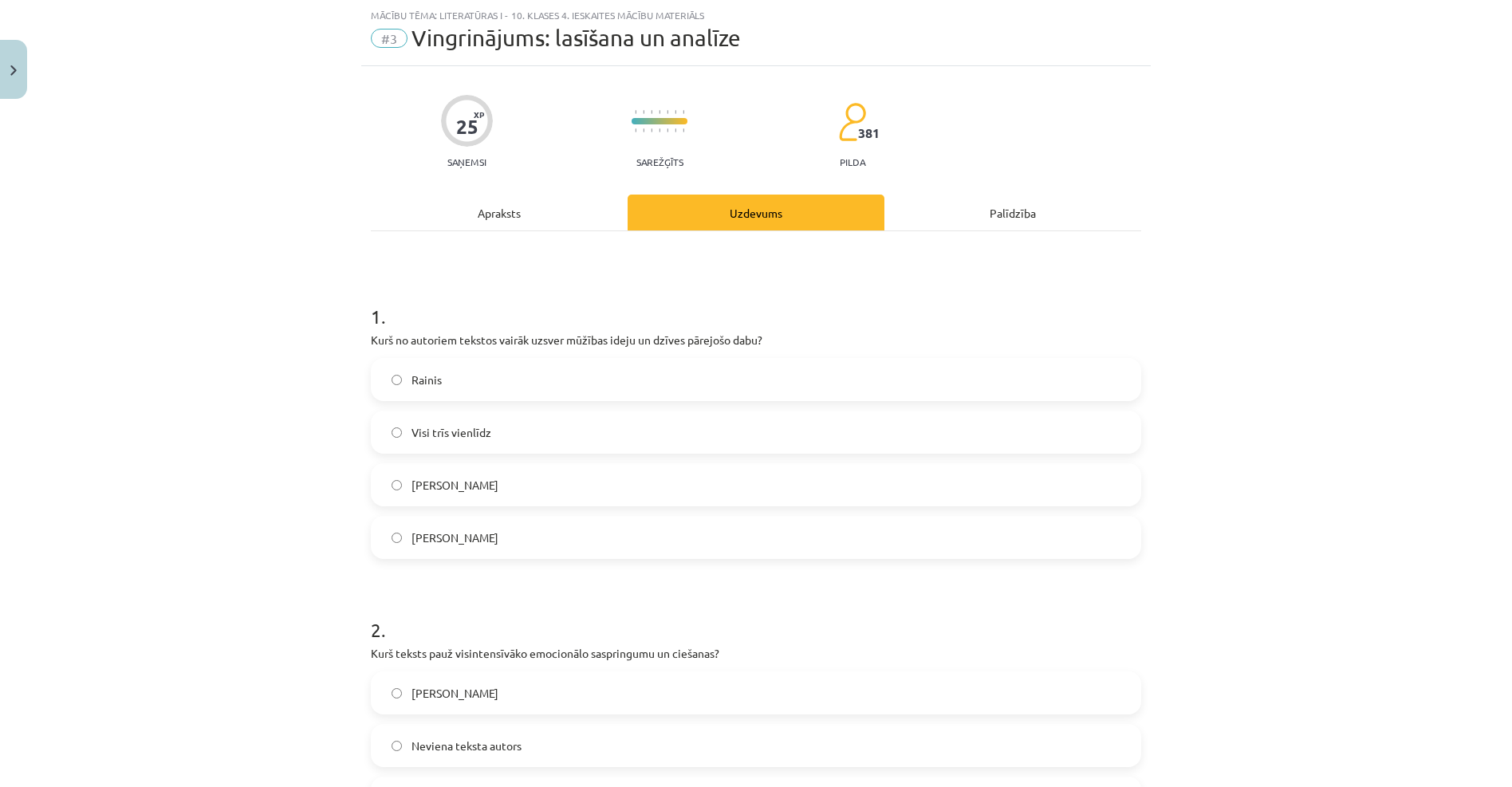
click at [486, 373] on label "Rainis" at bounding box center [756, 380] width 767 height 40
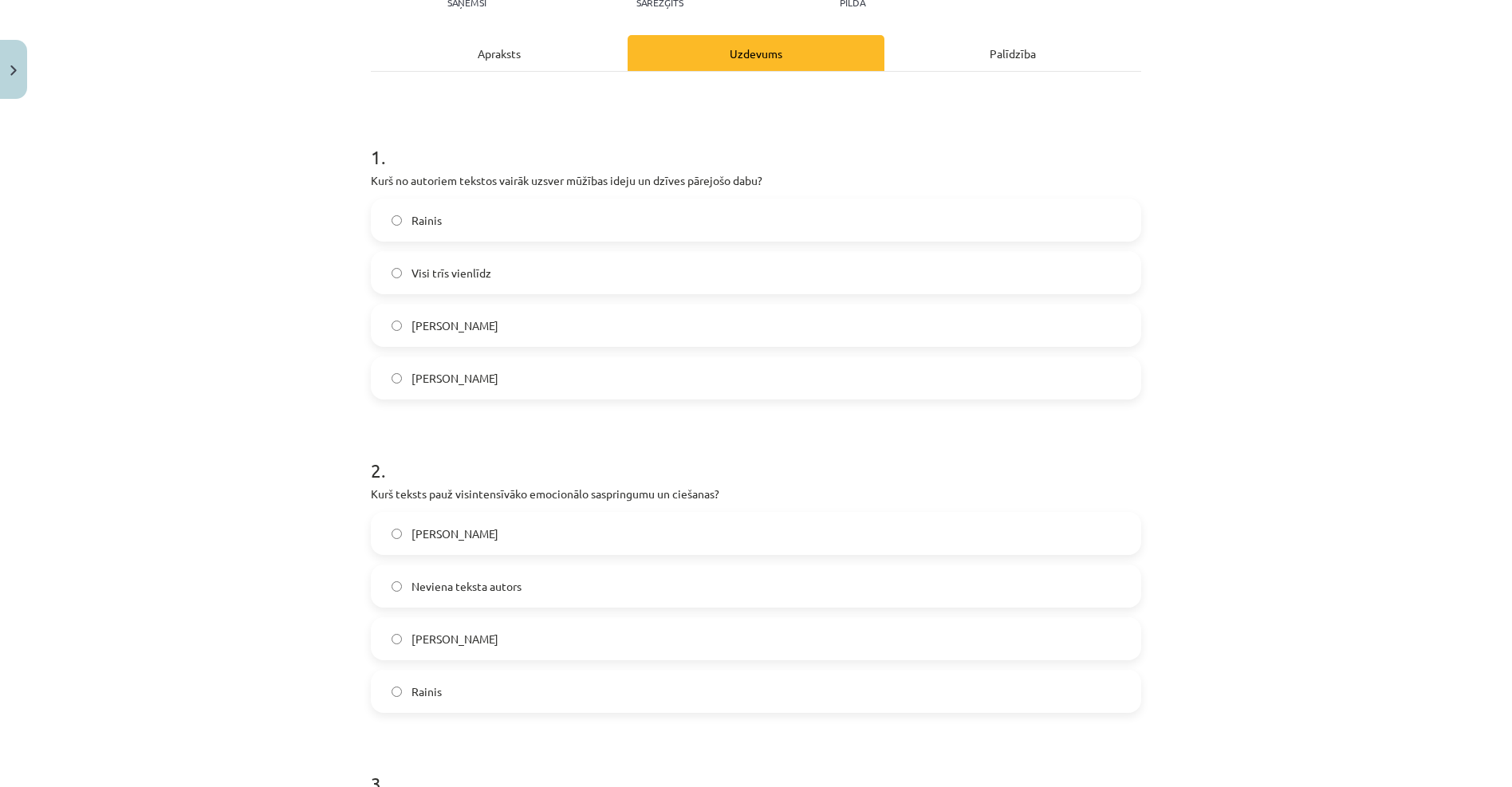
click at [437, 537] on span "Viljams Šekspīrs" at bounding box center [455, 534] width 87 height 17
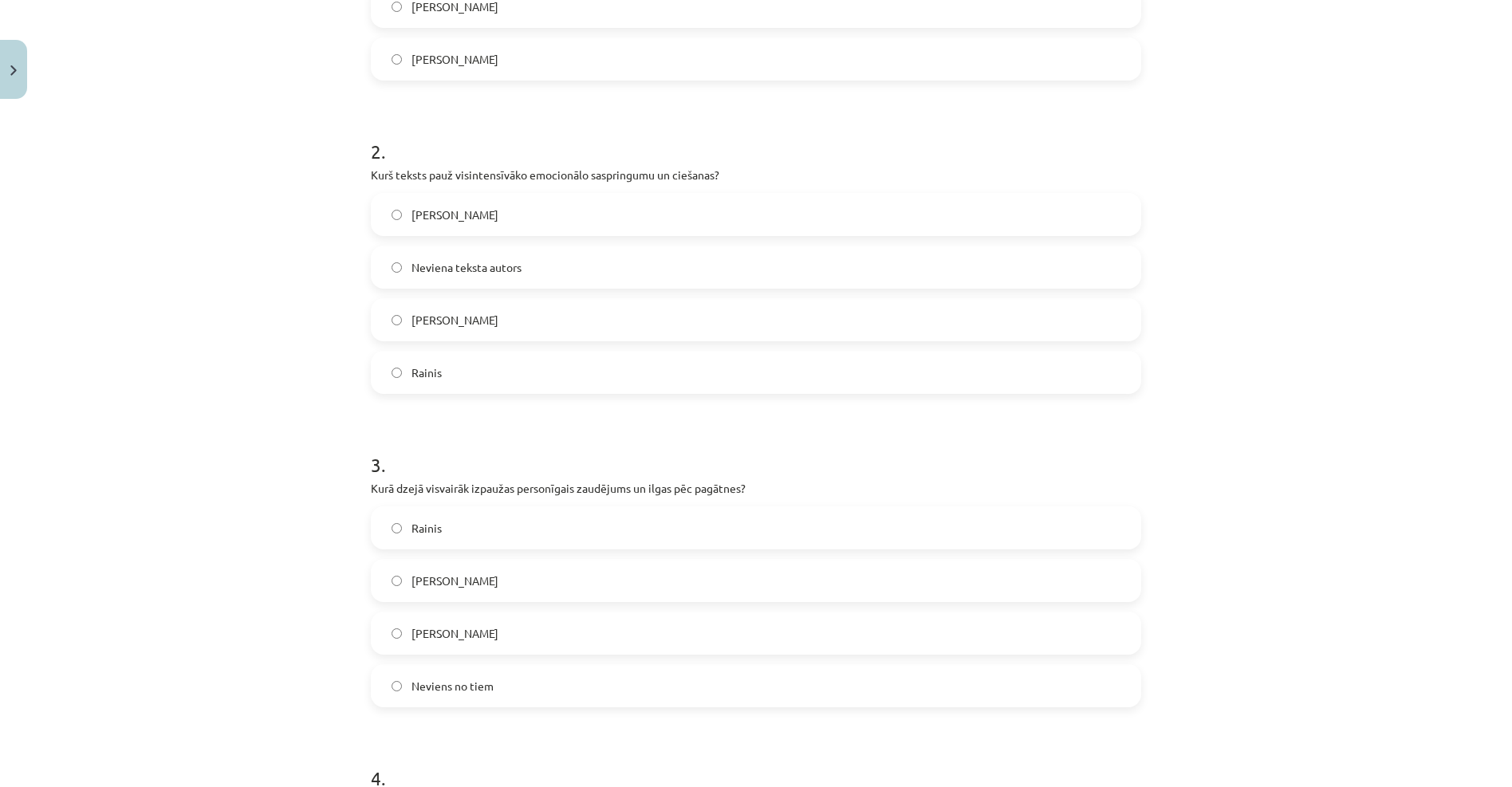
click at [458, 539] on label "Rainis" at bounding box center [756, 528] width 767 height 40
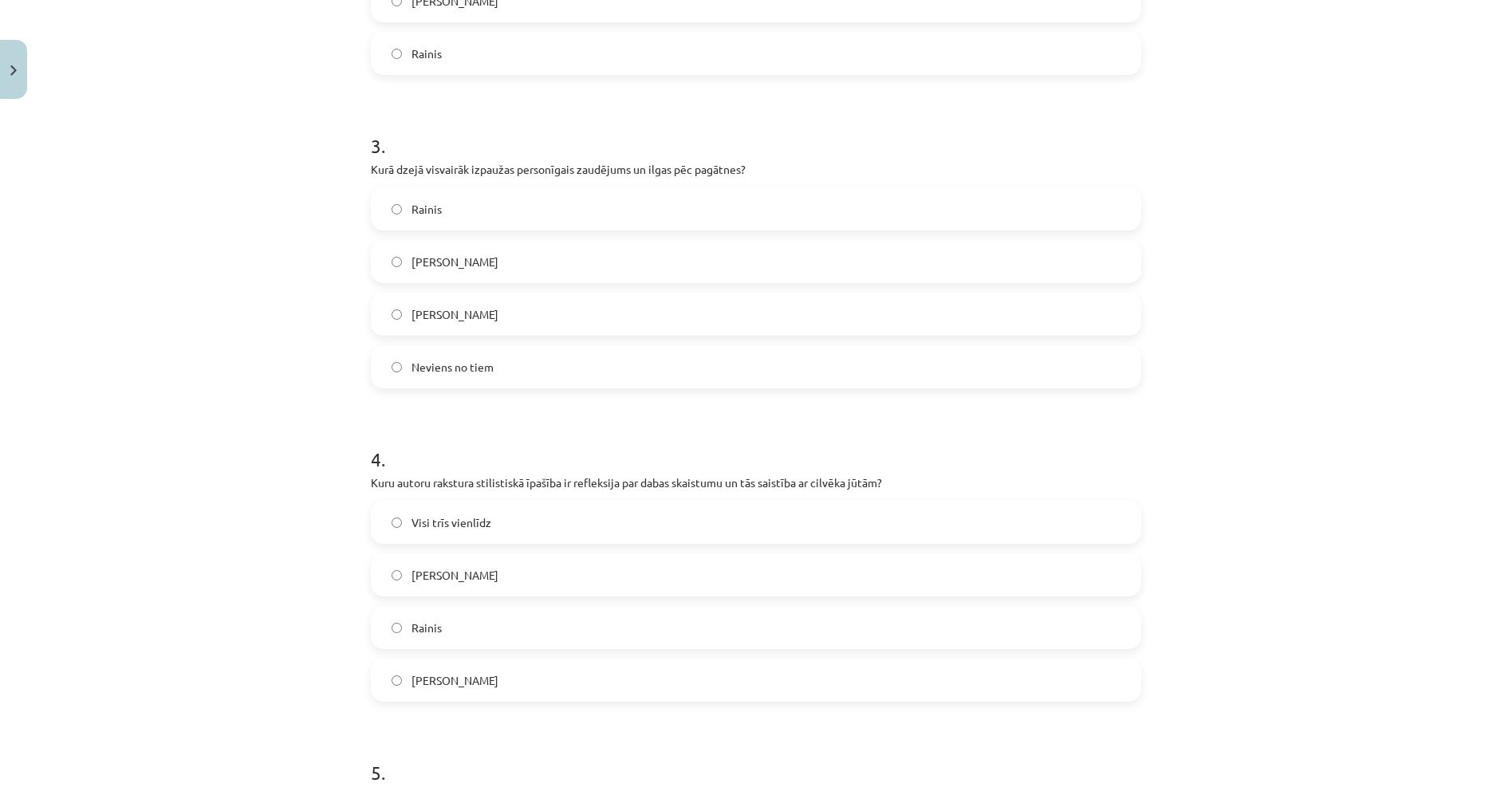
click at [492, 520] on label "Visi trīs vienlīdz" at bounding box center [756, 522] width 767 height 40
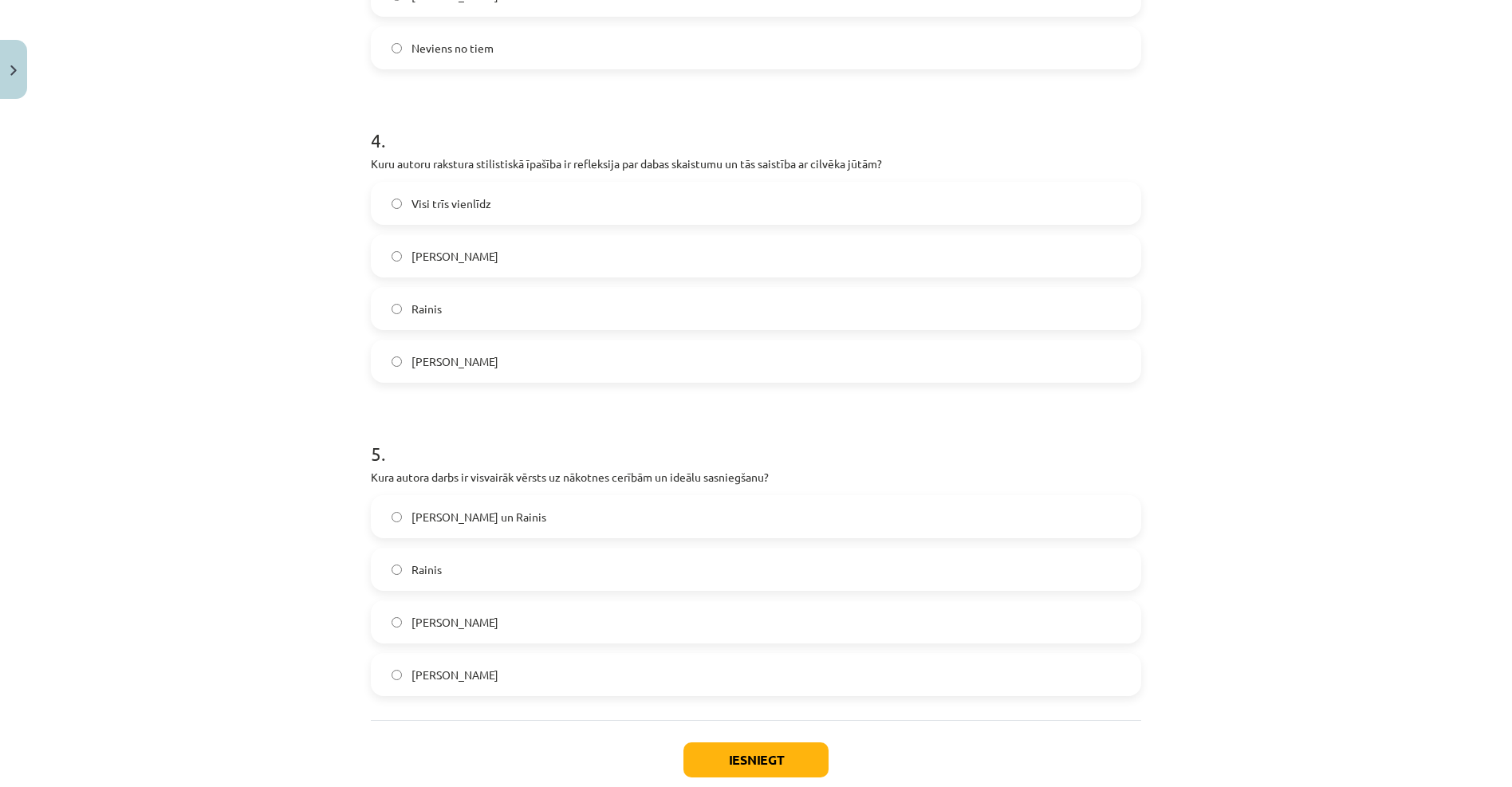
click at [495, 520] on span "Frančesko Petrarka un Rainis" at bounding box center [478, 517] width 135 height 17
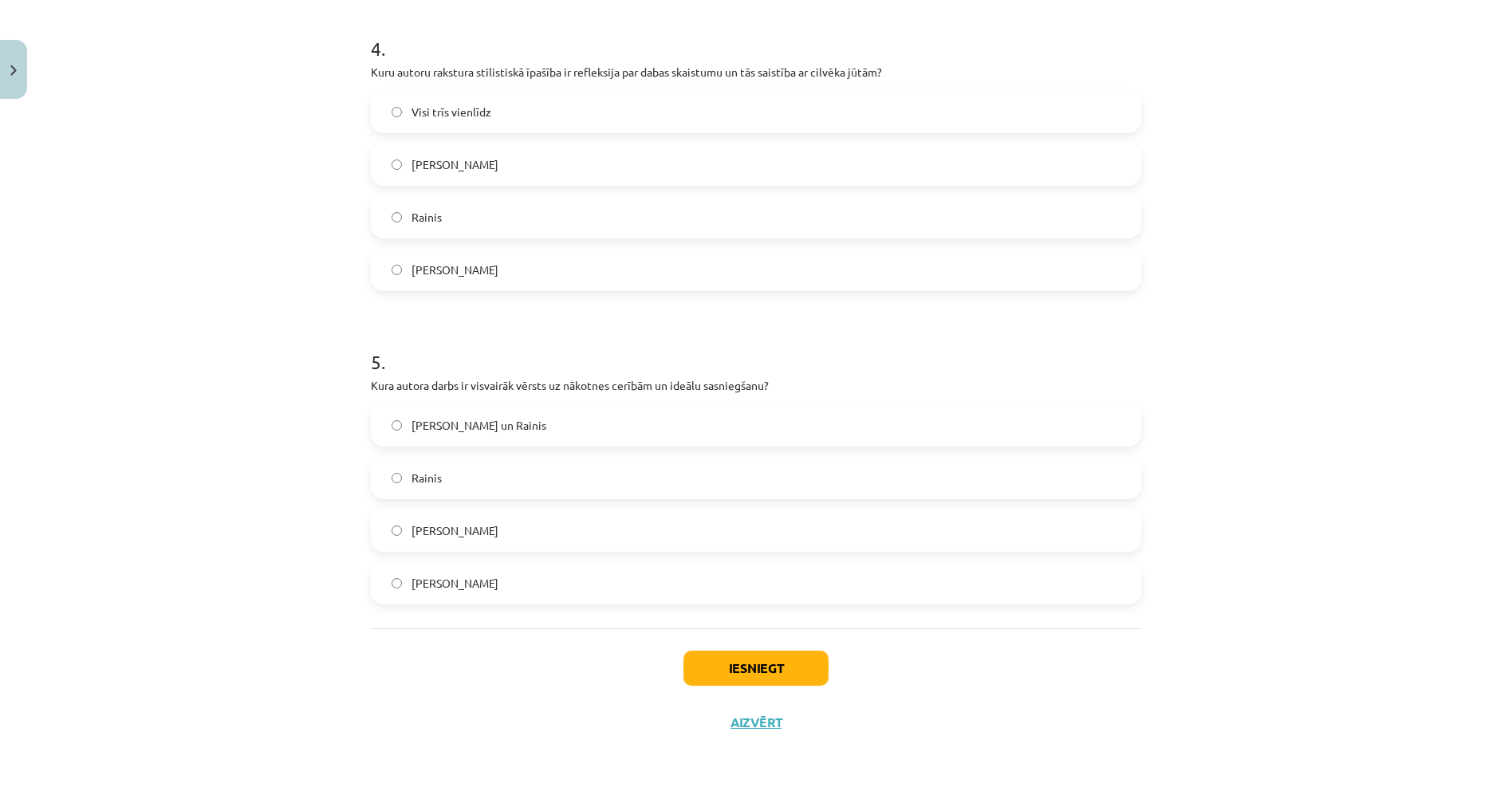
scroll to position [1250, 0]
click at [751, 667] on button "Iesniegt" at bounding box center [755, 666] width 145 height 35
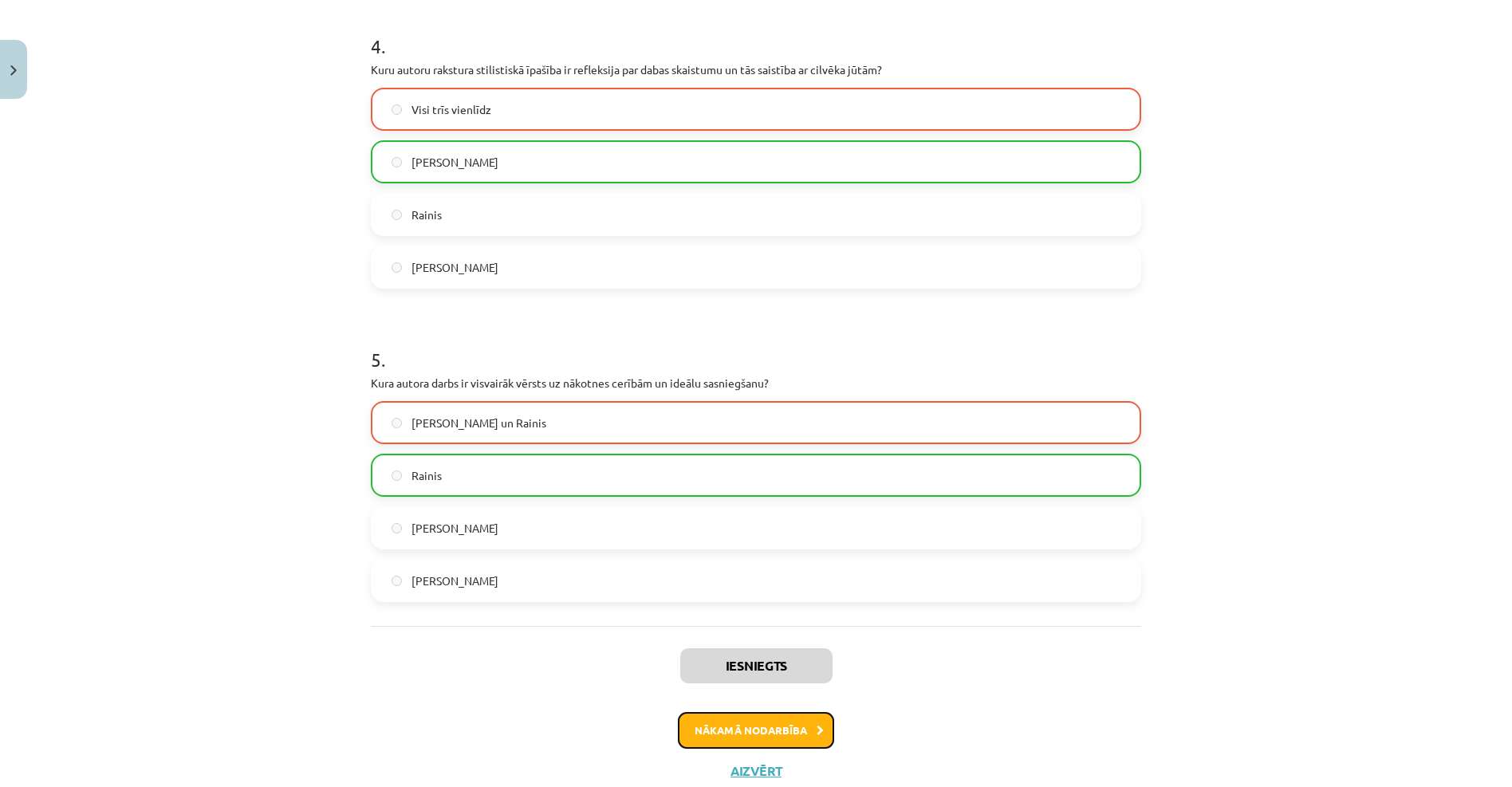
click at [730, 728] on button "Nākamā nodarbība" at bounding box center [756, 731] width 157 height 37
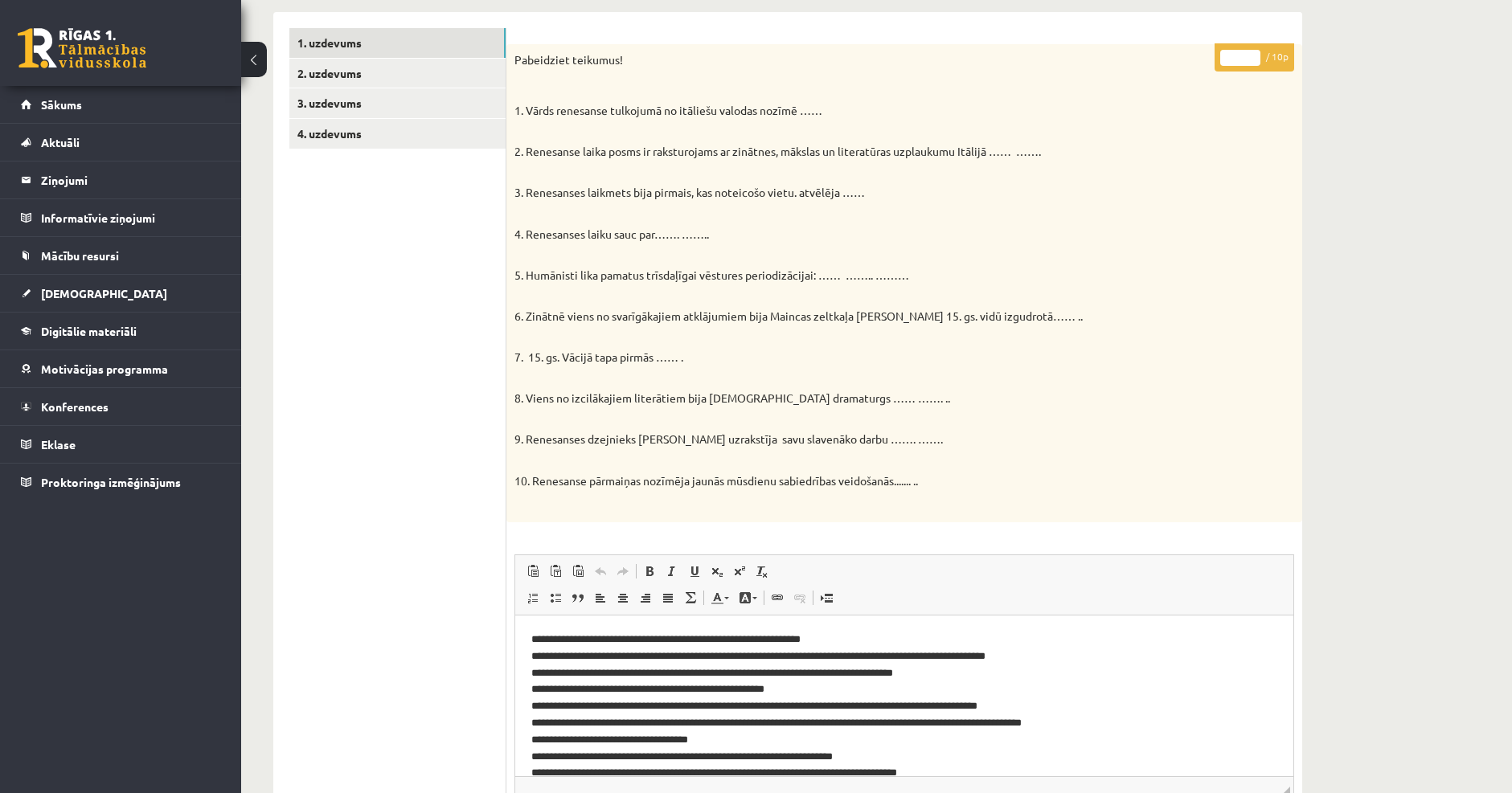
scroll to position [241, 0]
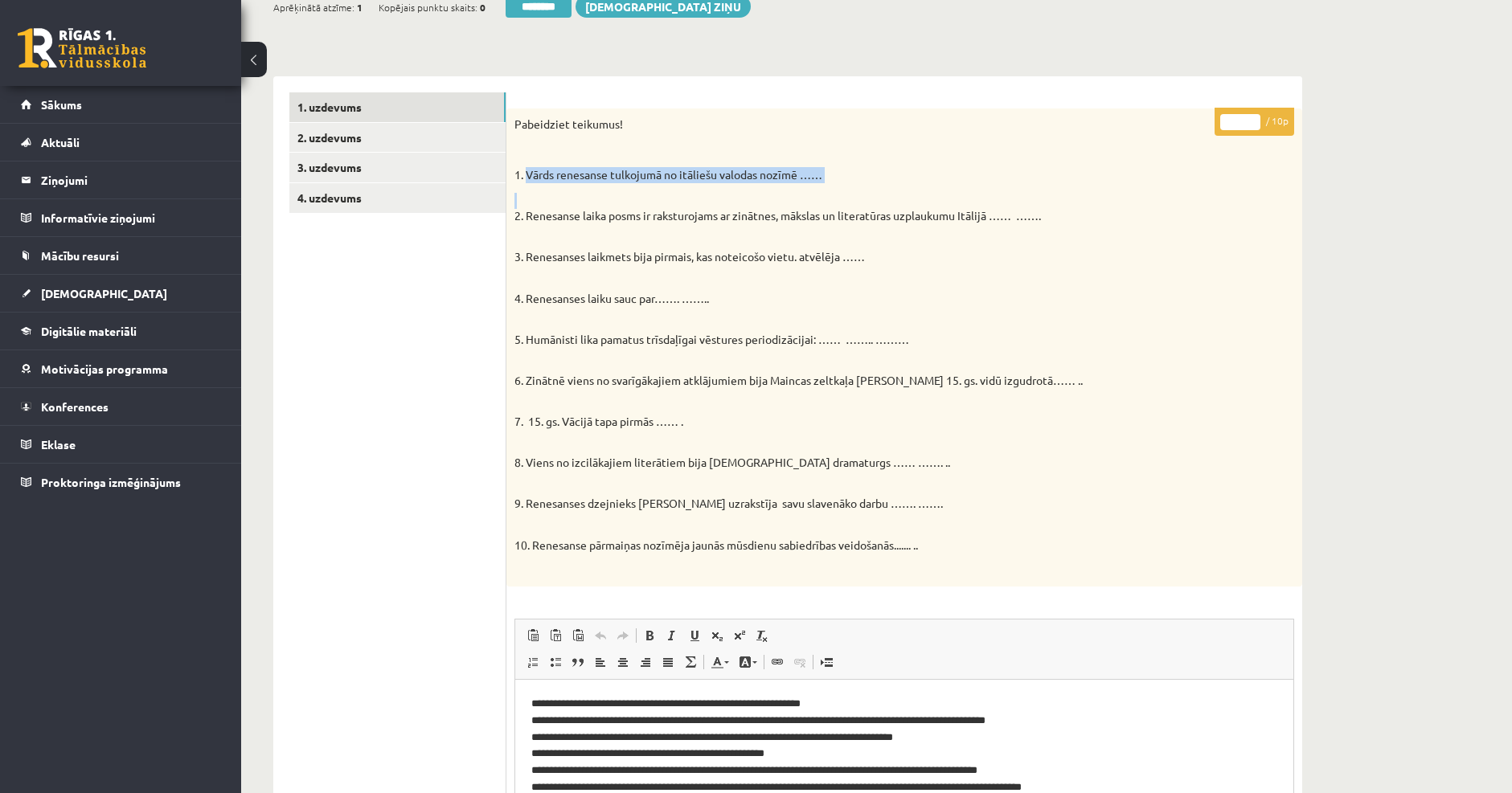
drag, startPoint x: 528, startPoint y: 177, endPoint x: 810, endPoint y: 186, distance: 282.1
click at [810, 186] on div "Pabeidziet teikumus! 1. Vārds renesanse tulkojumā no itāliešu valodas nozīmē ………" at bounding box center [904, 348] width 796 height 478
copy div "Vārds renesanse tulkojumā no itāliešu valodas nozīmē ……"
click at [1033, 227] on div "Pabeidziet teikumus! 1. Vārds renesanse tulkojumā no itāliešu valodas nozīmē ………" at bounding box center [904, 348] width 796 height 478
drag, startPoint x: 516, startPoint y: 125, endPoint x: 1066, endPoint y: 552, distance: 696.3
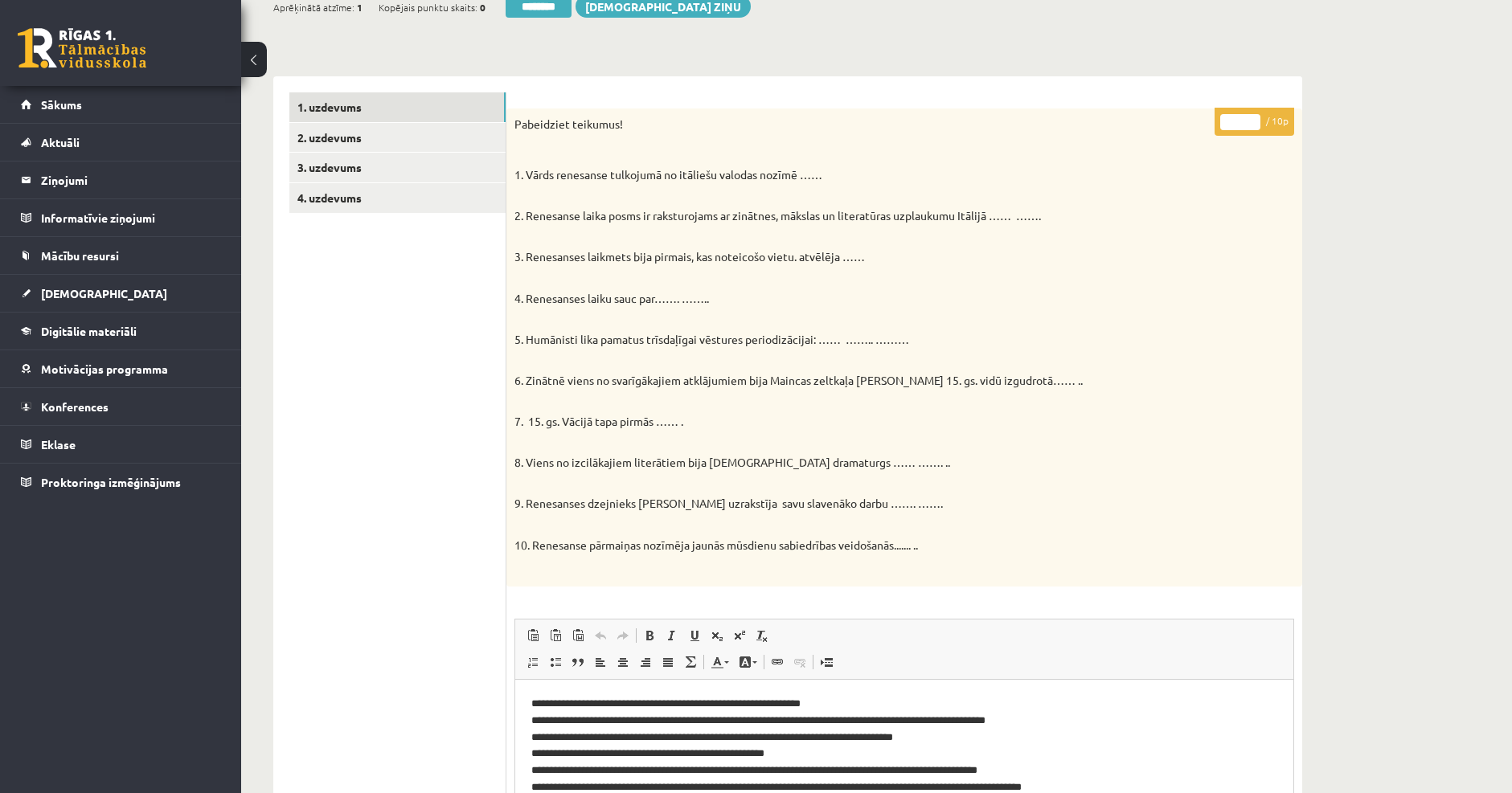
click at [1066, 552] on div "Pabeidziet teikumus! 1. Vārds renesanse tulkojumā no itāliešu valodas nozīmē ………" at bounding box center [904, 348] width 796 height 478
drag, startPoint x: 1066, startPoint y: 552, endPoint x: 770, endPoint y: 322, distance: 374.9
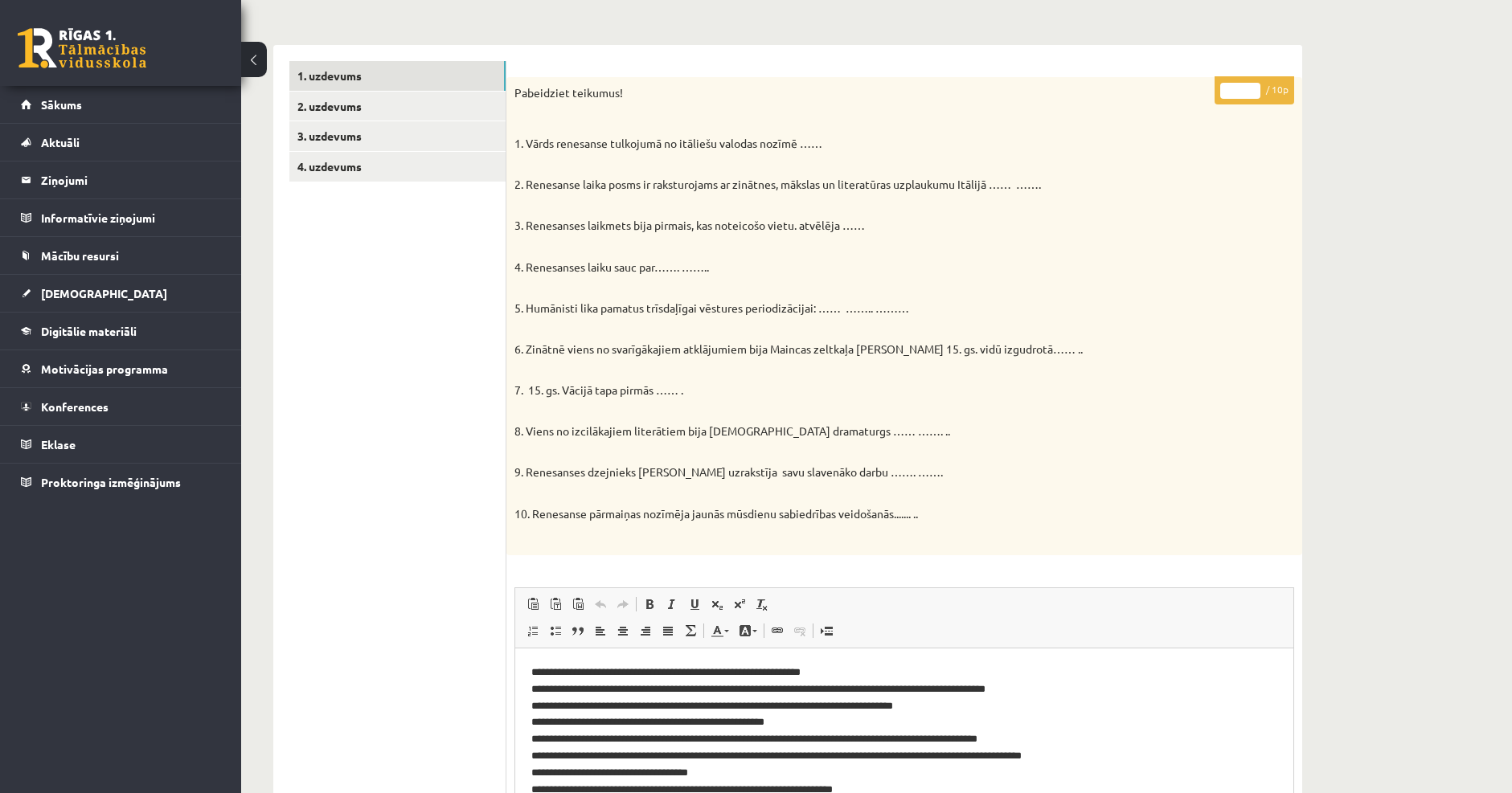
scroll to position [321, 0]
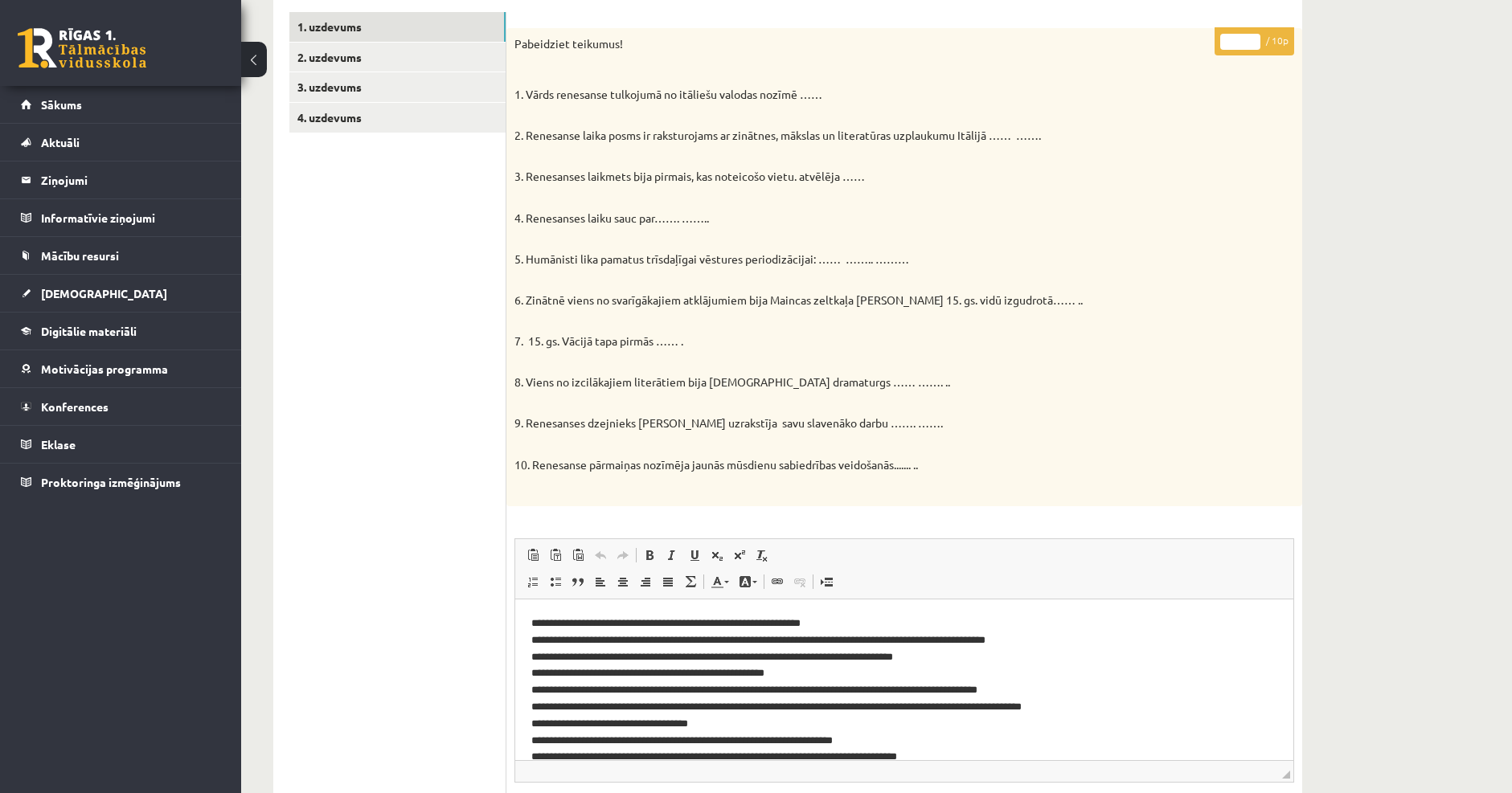
click at [753, 679] on p "**********" at bounding box center [899, 699] width 734 height 167
click at [857, 251] on p "5. Humānisti lika pamatus trīsdaļīgai vēstures periodizācijai: …… …….. ………" at bounding box center [864, 251] width 699 height 31
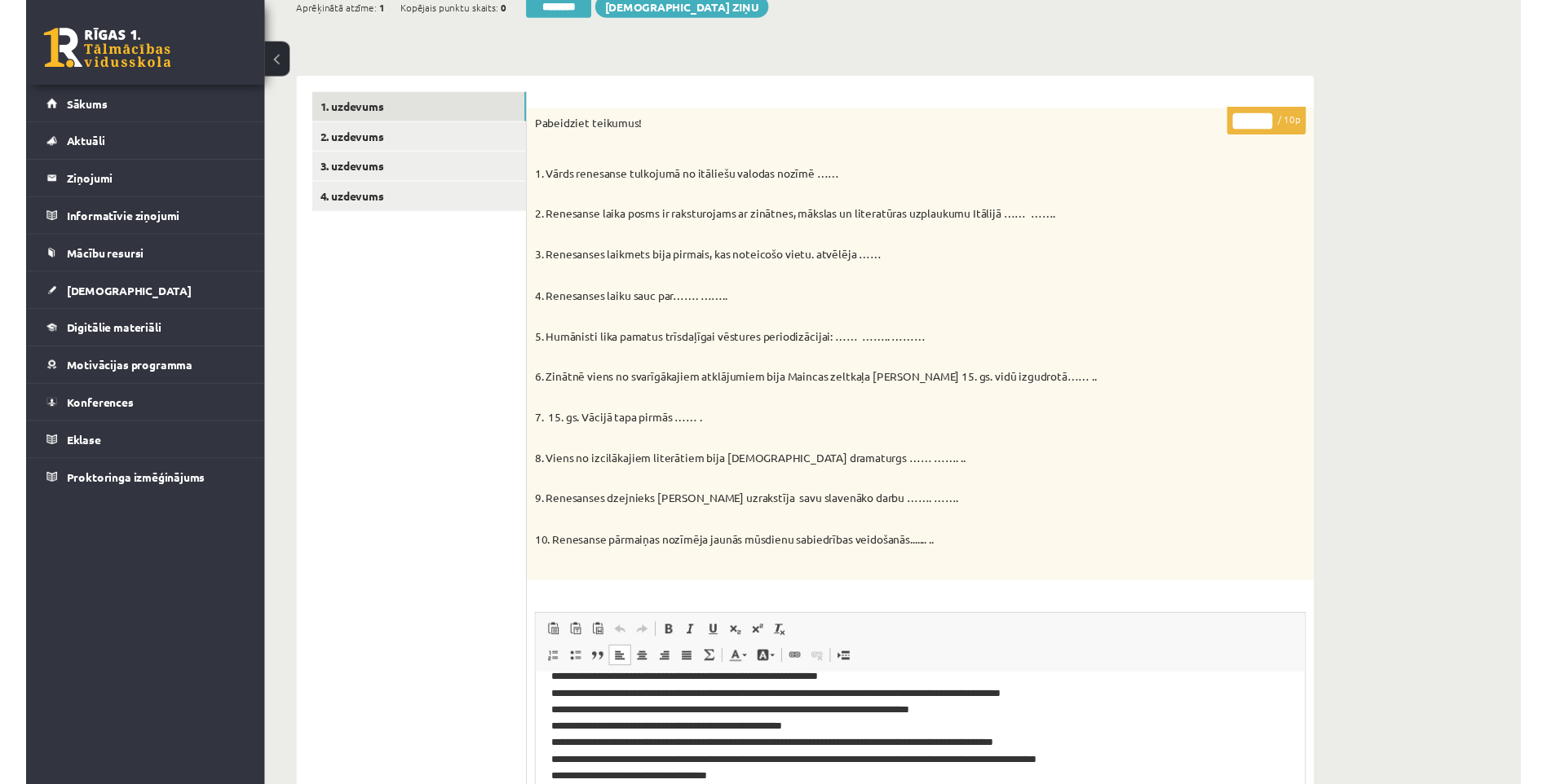
scroll to position [39, 0]
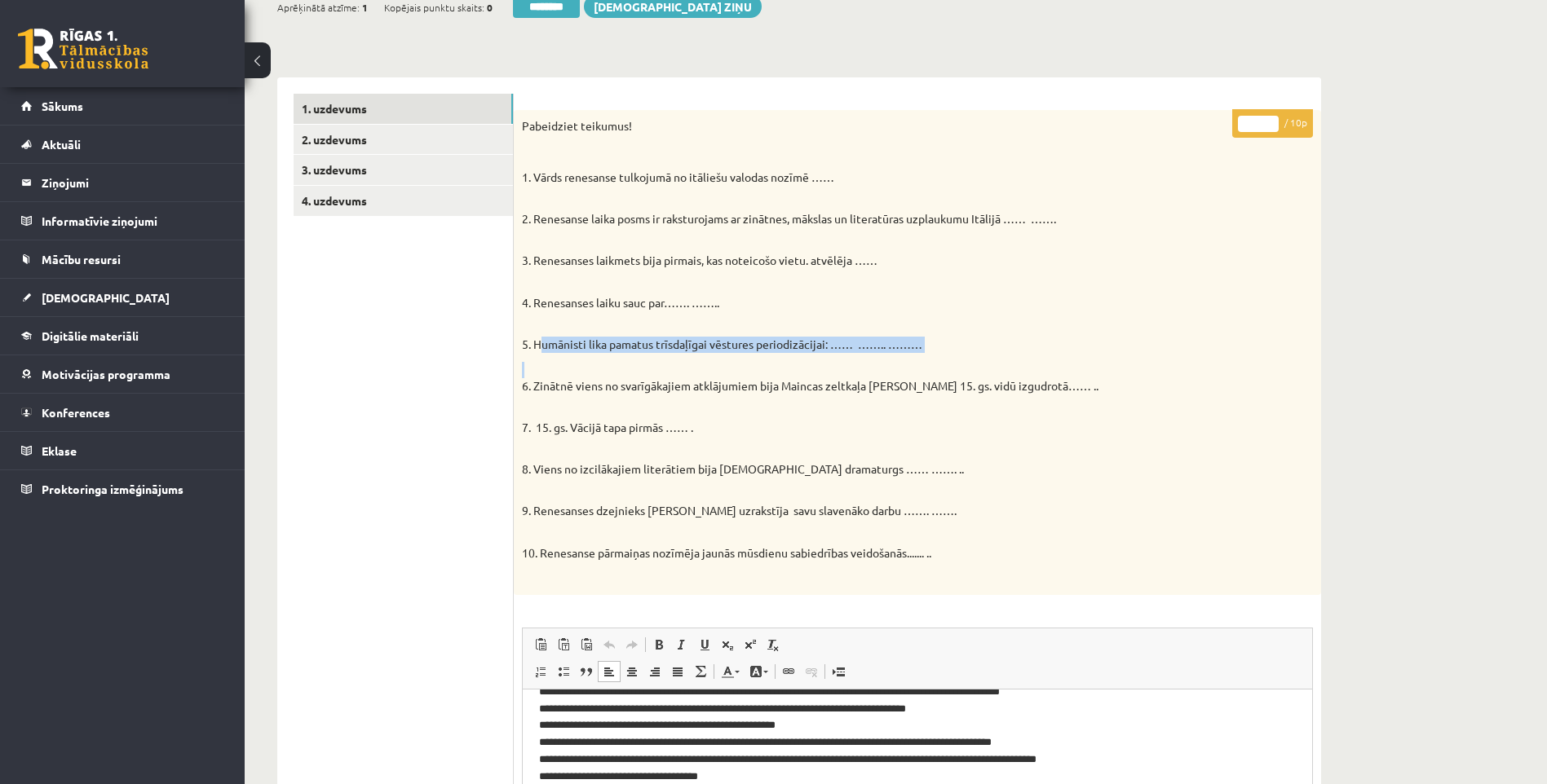
drag, startPoint x: 533, startPoint y: 346, endPoint x: 904, endPoint y: 354, distance: 371.1
click at [904, 354] on div "Pabeidziet teikumus! 1. Vārds renesanse tulkojumā no itāliešu valodas nozīmē ………" at bounding box center [917, 353] width 807 height 485
copy div "Humānisti lika pamatus trīsdaļīgai vēstures periodizācijai: …… …….. ………"
click at [590, 306] on p "4. Renesanses laiku sauc par……. …….." at bounding box center [877, 294] width 710 height 32
drag, startPoint x: 536, startPoint y: 300, endPoint x: 730, endPoint y: 306, distance: 194.1
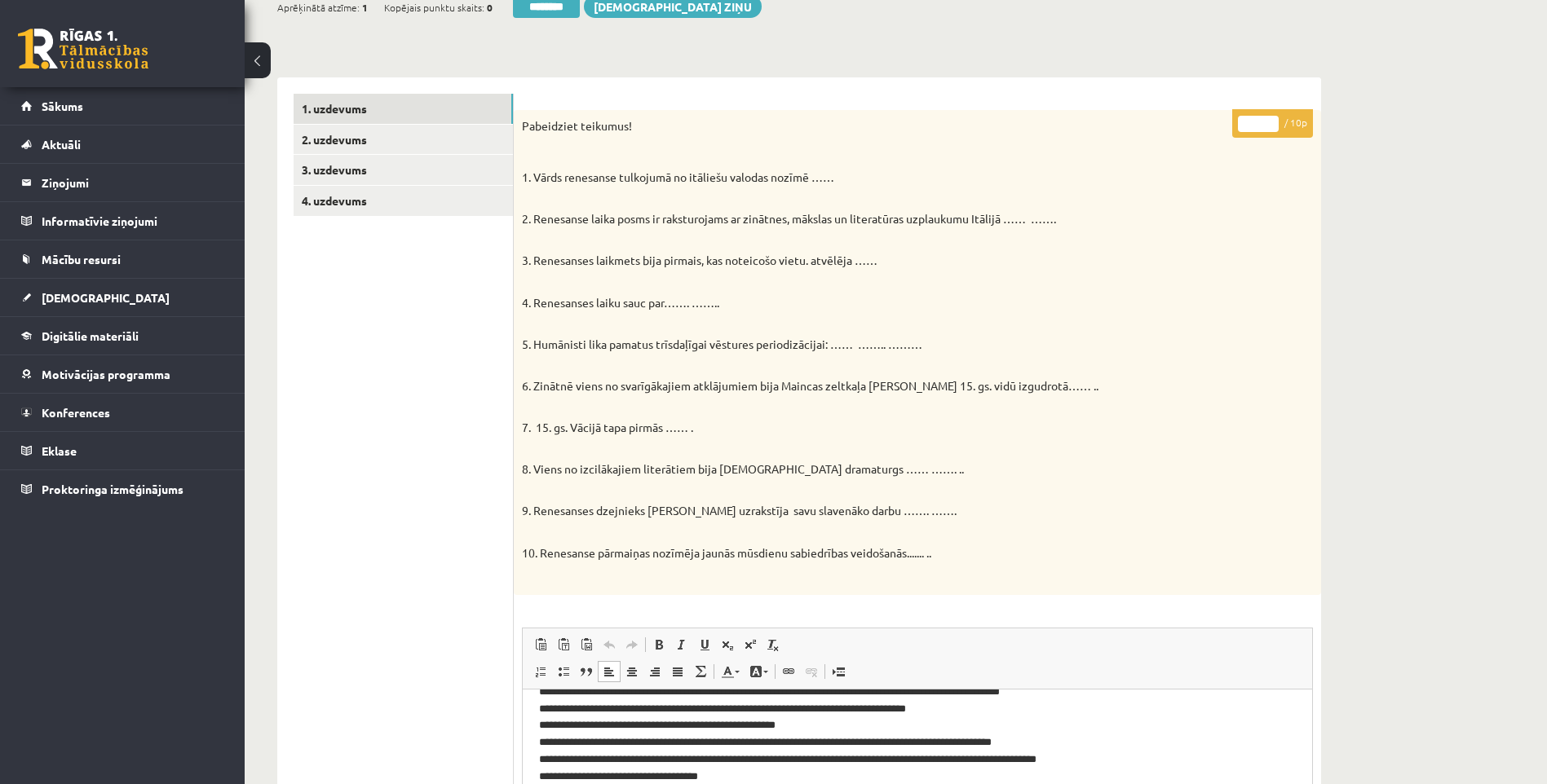
click at [730, 306] on p "4. Renesanses laiku sauc par……. …….." at bounding box center [877, 294] width 710 height 32
copy p "Renesanses laiku sauc par……. …….."
click at [898, 317] on div "Pabeidziet teikumus! 1. Vārds renesanse tulkojumā no itāliešu valodas nozīmē ………" at bounding box center [917, 353] width 807 height 485
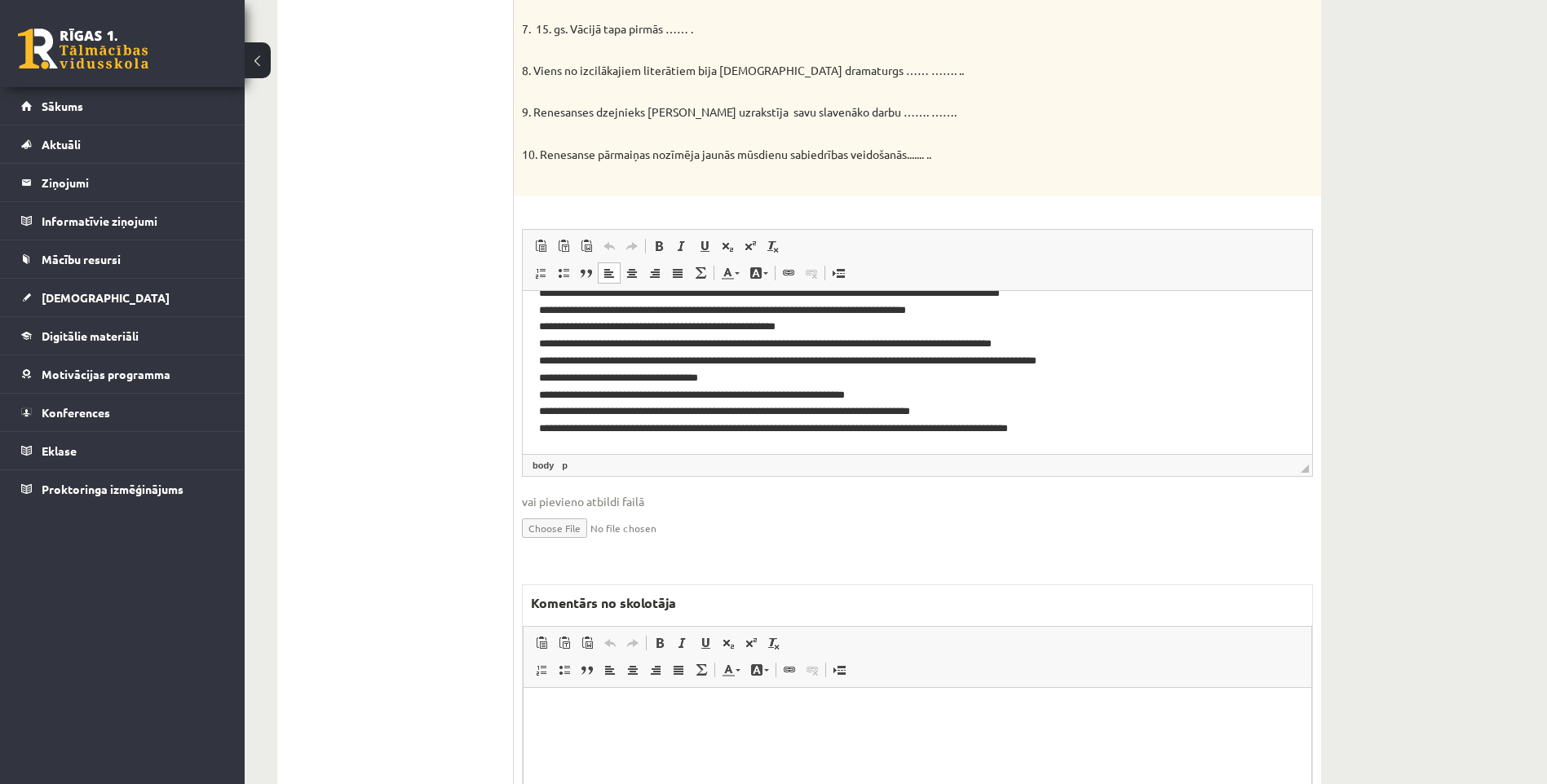
scroll to position [652, 0]
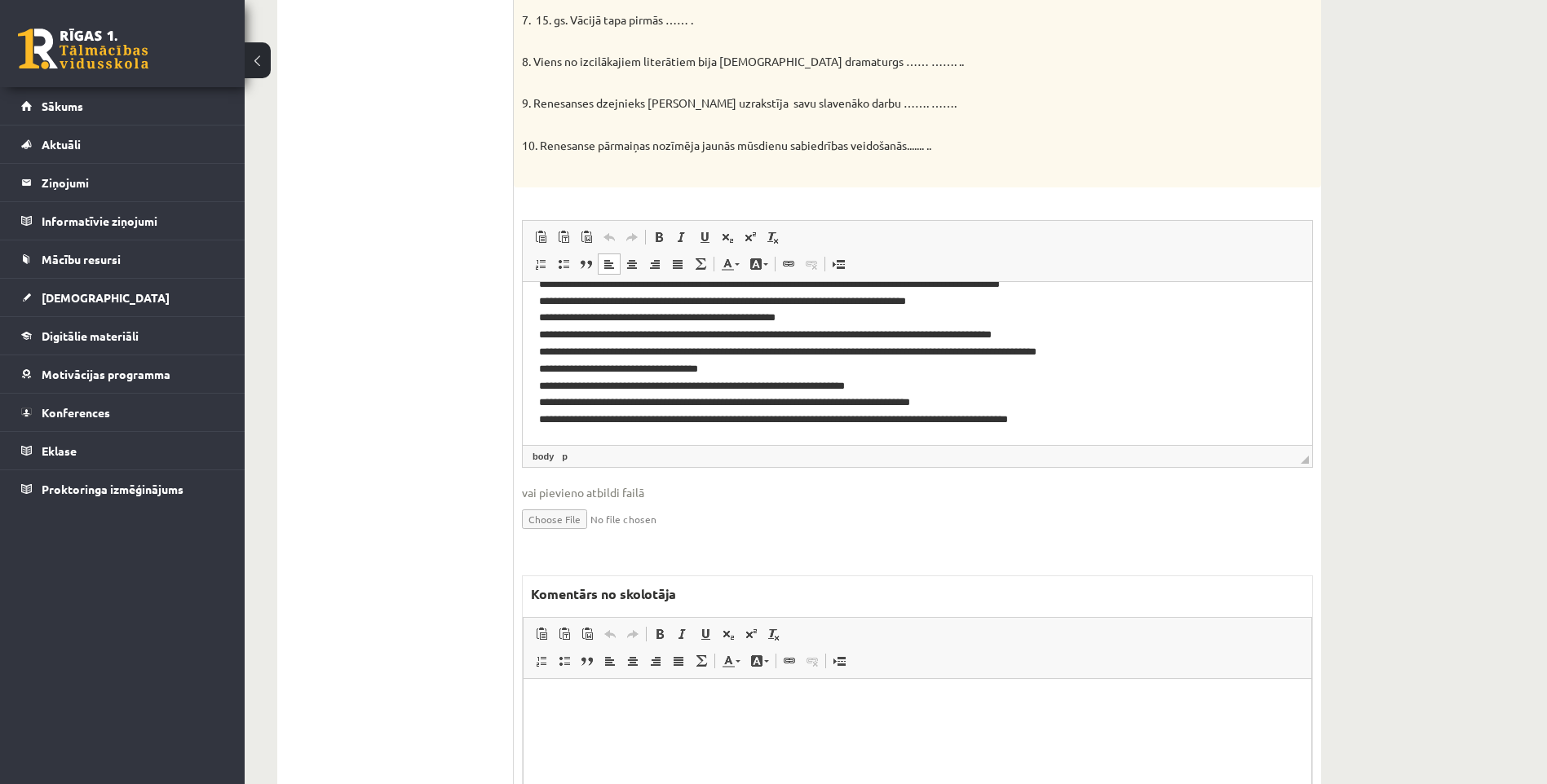
click at [652, 720] on html at bounding box center [917, 703] width 788 height 50
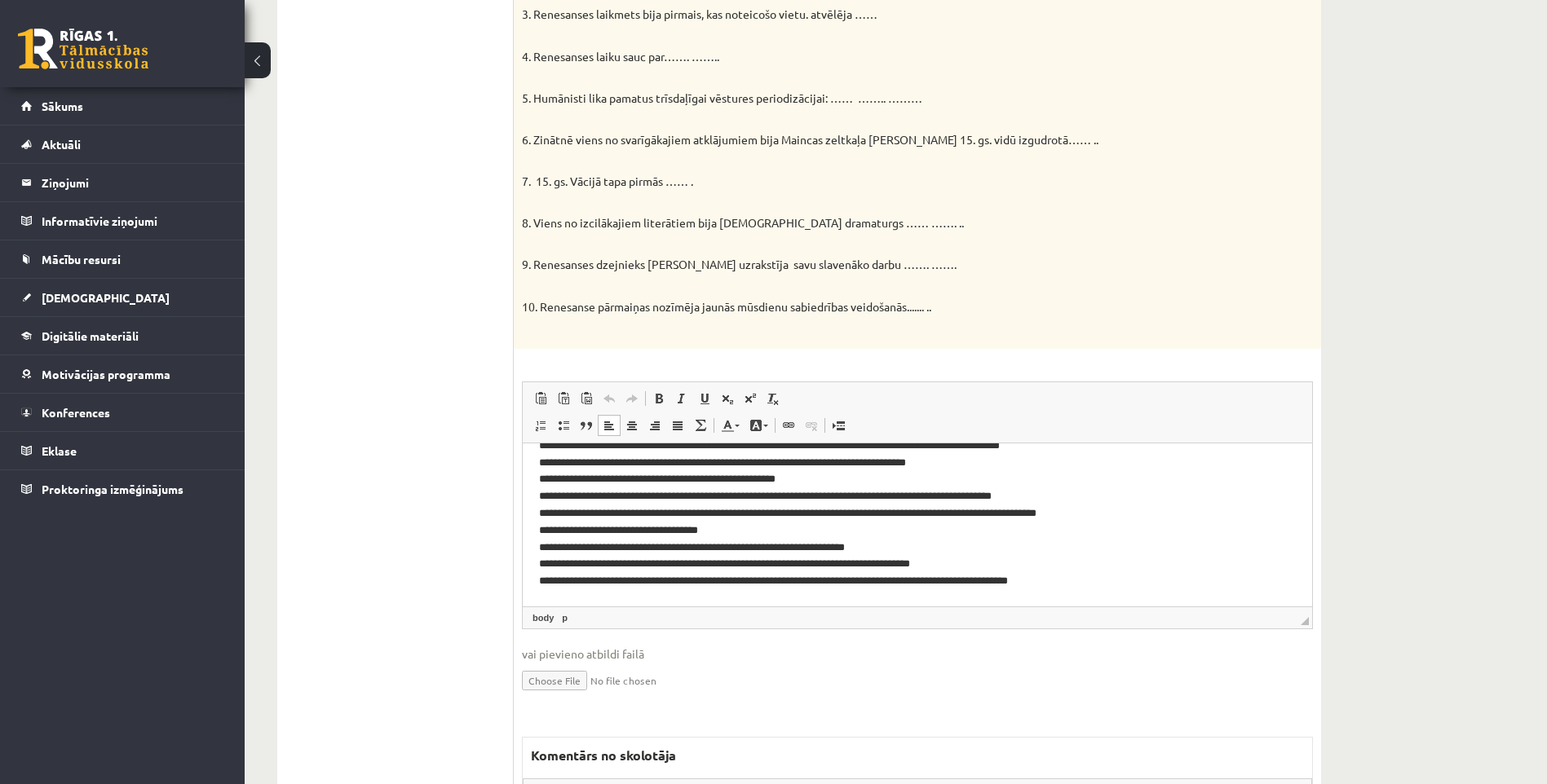
scroll to position [489, 0]
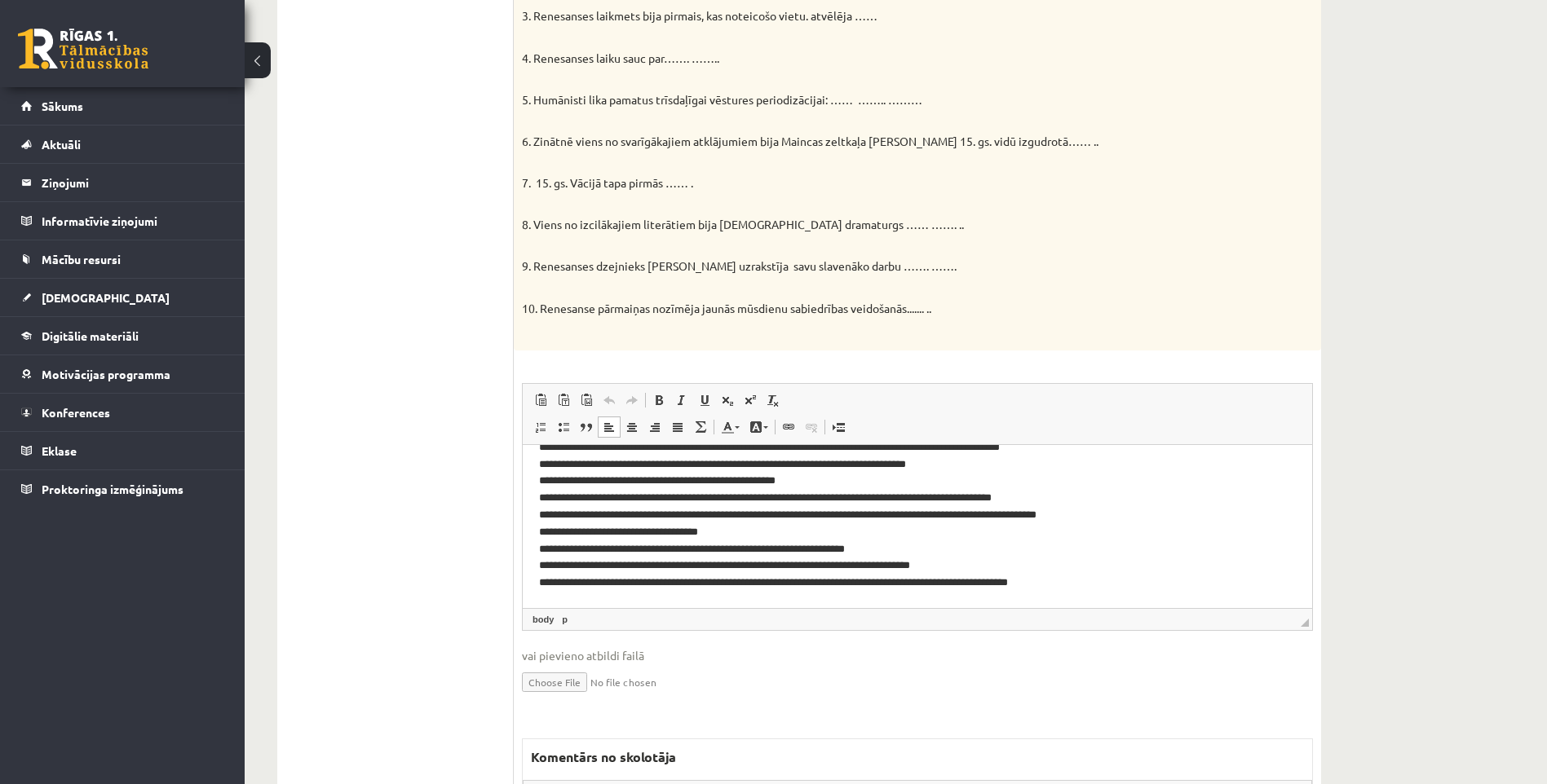
drag, startPoint x: 535, startPoint y: 141, endPoint x: 1145, endPoint y: 143, distance: 610.0
click at [1145, 143] on p "6. Zinātnē viens no svarīgākajiem atklājumiem bija Maincas zeltkaļa Johana Gūte…" at bounding box center [877, 133] width 710 height 32
copy p "Zinātnē viens no svarīgākajiem atklājumiem bija Maincas zeltkaļa Johana Gūtenbe…"
click at [1092, 529] on p "**********" at bounding box center [912, 506] width 745 height 169
click at [1138, 518] on p "**********" at bounding box center [912, 506] width 745 height 169
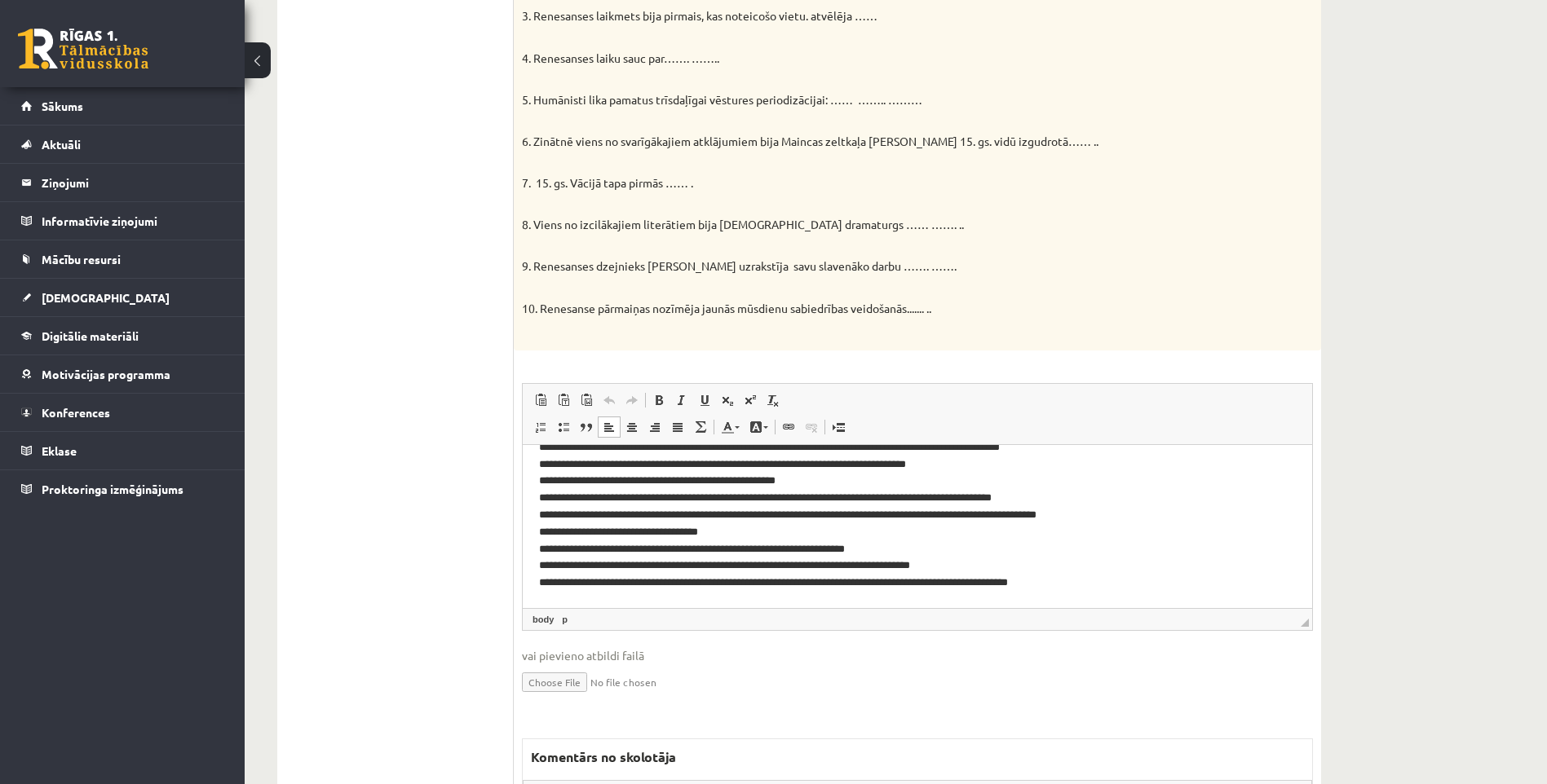
click at [677, 194] on div "Pabeidziet teikumus! 1. Vārds renesanse tulkojumā no itāliešu valodas nozīmē ………" at bounding box center [917, 108] width 807 height 485
drag, startPoint x: 533, startPoint y: 183, endPoint x: 693, endPoint y: 192, distance: 160.3
click at [693, 192] on p "7. 15. gs. Vācijā tapa pirmās …… ." at bounding box center [877, 175] width 710 height 32
copy p "15. gs. Vācijā tapa pirmās ……"
click at [902, 245] on p "9. Renesanses dzejnieks Dante Aligjēri uzrakstīja savu slavenāko darbu ……. ……." at bounding box center [877, 258] width 710 height 32
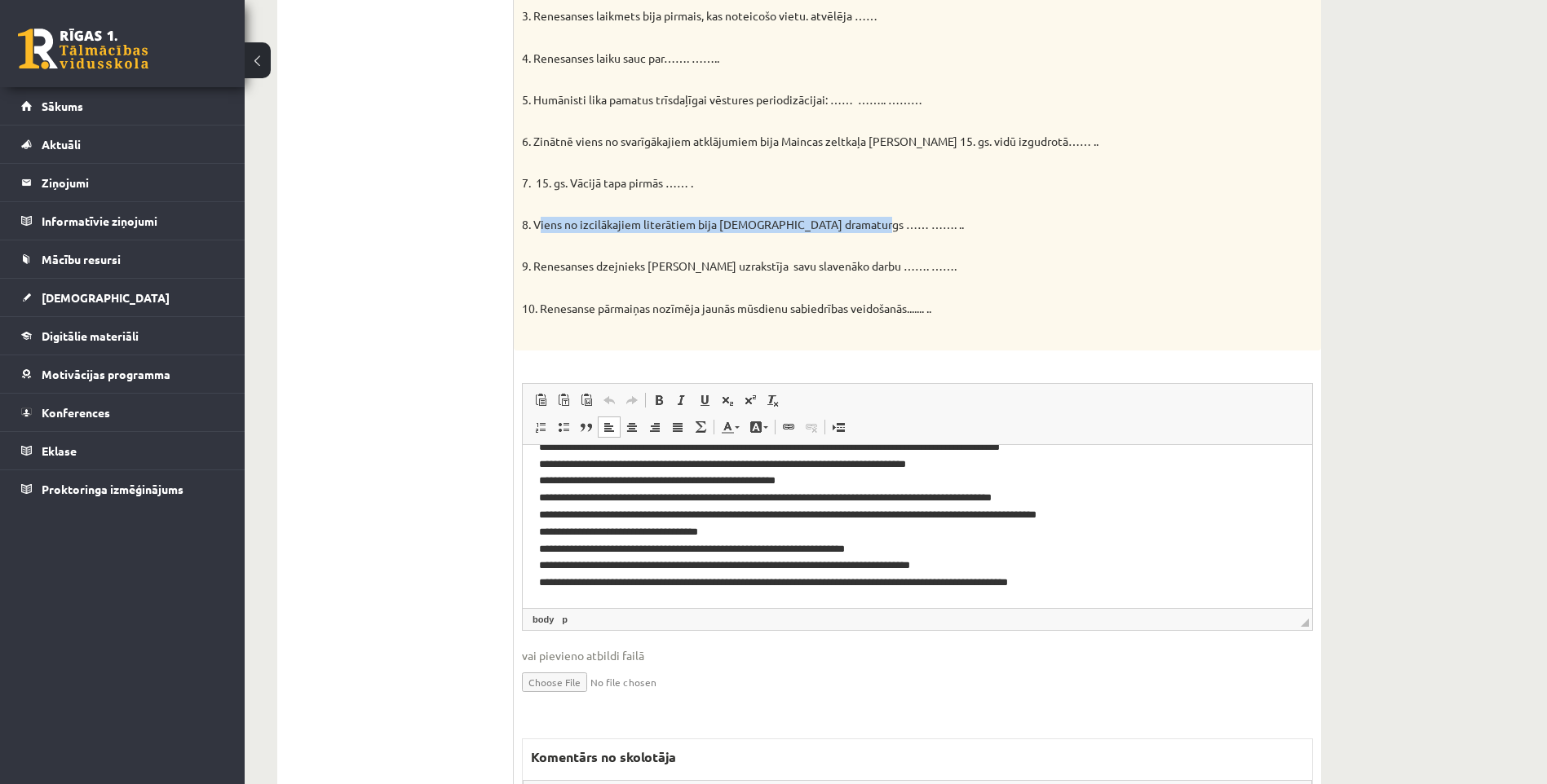
drag, startPoint x: 534, startPoint y: 226, endPoint x: 905, endPoint y: 232, distance: 371.0
click at [905, 232] on p "8. Viens no izcilākajiem literātiem bija angļu dramaturgs …… ……. .." at bounding box center [877, 217] width 710 height 32
copy p "Viens no izcilākajiem literātiem bija angļu dramaturgs …… ……. .."
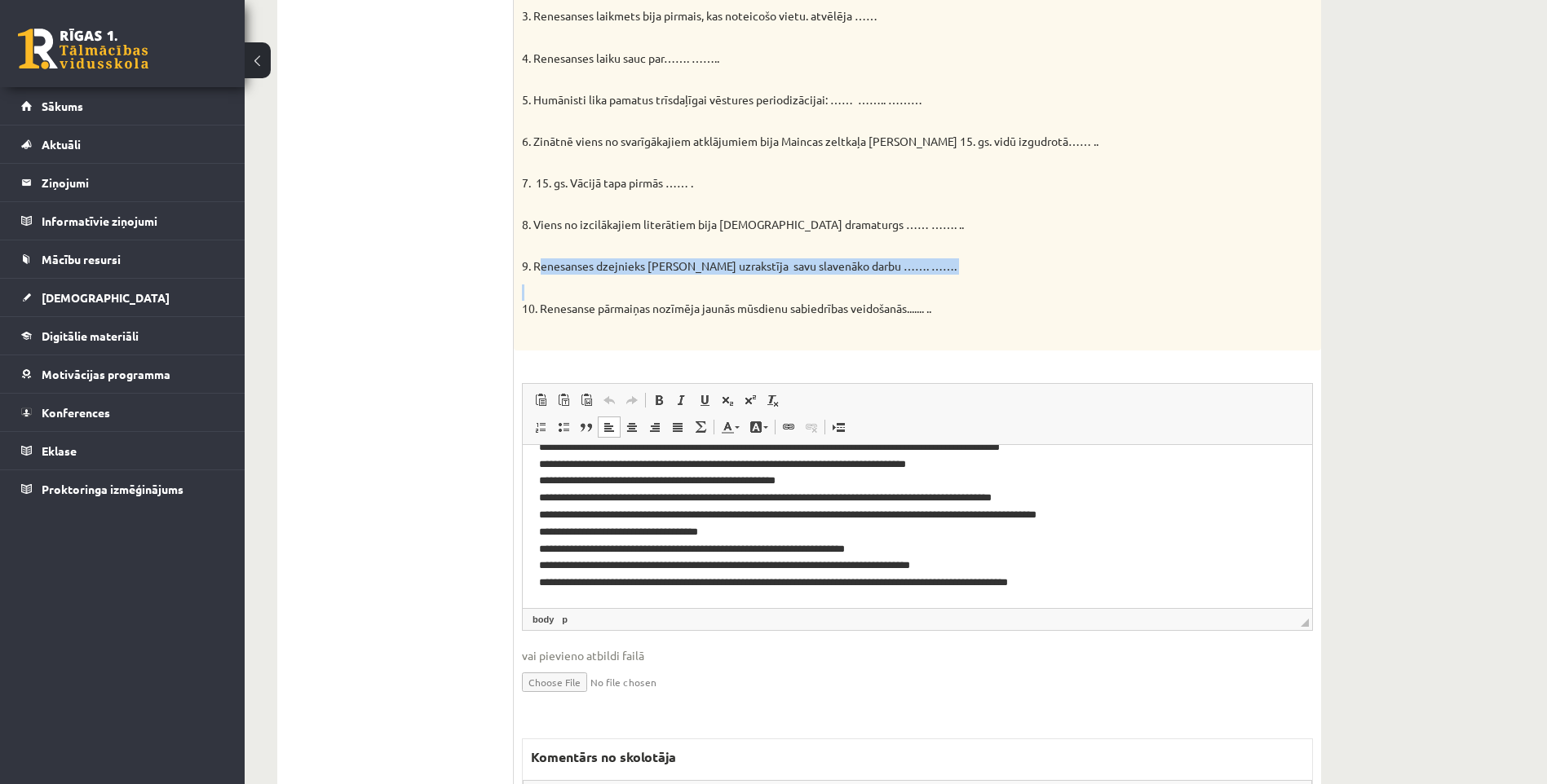
drag, startPoint x: 534, startPoint y: 264, endPoint x: 933, endPoint y: 282, distance: 399.4
click at [933, 282] on div "Pabeidziet teikumus! 1. Vārds renesanse tulkojumā no itāliešu valodas nozīmē ………" at bounding box center [917, 108] width 807 height 485
copy div "Renesanses dzejnieks Dante Aligjēri uzrakstīja savu slavenāko darbu ……. ……."
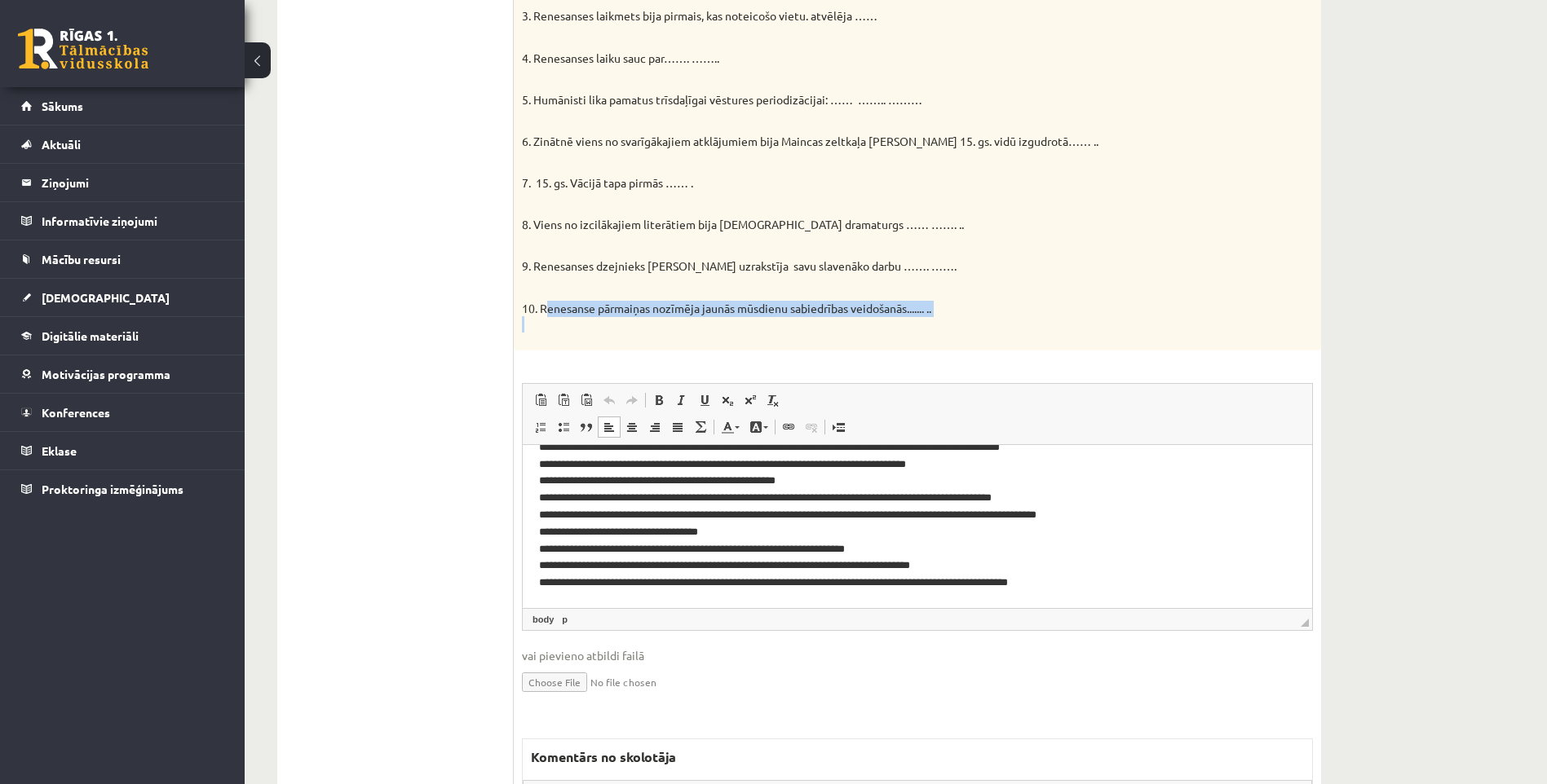
drag, startPoint x: 540, startPoint y: 311, endPoint x: 948, endPoint y: 319, distance: 408.1
click at [948, 319] on p "10. Renesanse pārmaiņas nozīmēja jaunās mūsdienu sabiedrības veidošanās....... …" at bounding box center [877, 308] width 710 height 48
copy p "Renesanse pārmaiņas nozīmēja jaunās mūsdienu sabiedrības veidošanās....... .."
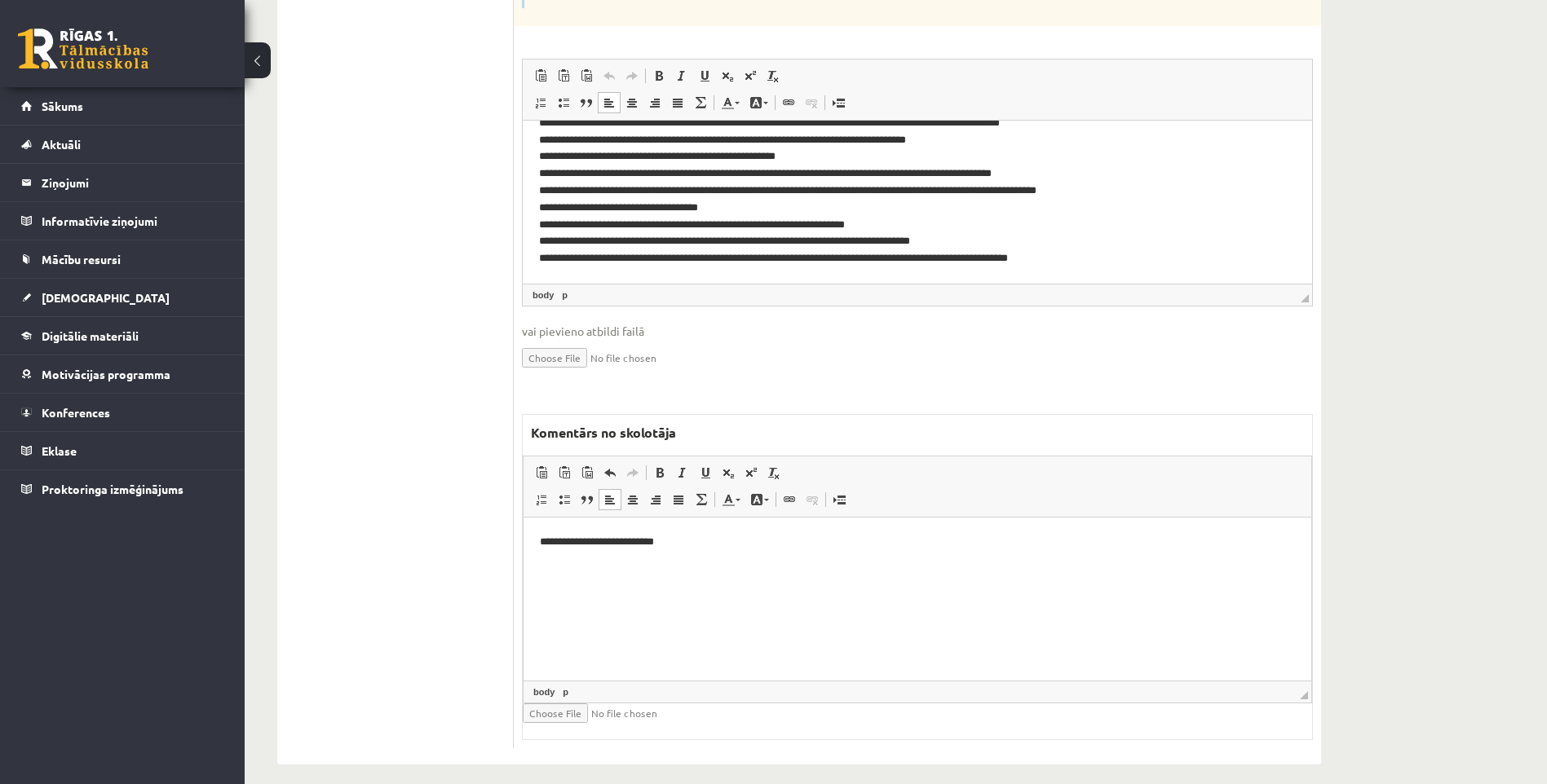
scroll to position [815, 0]
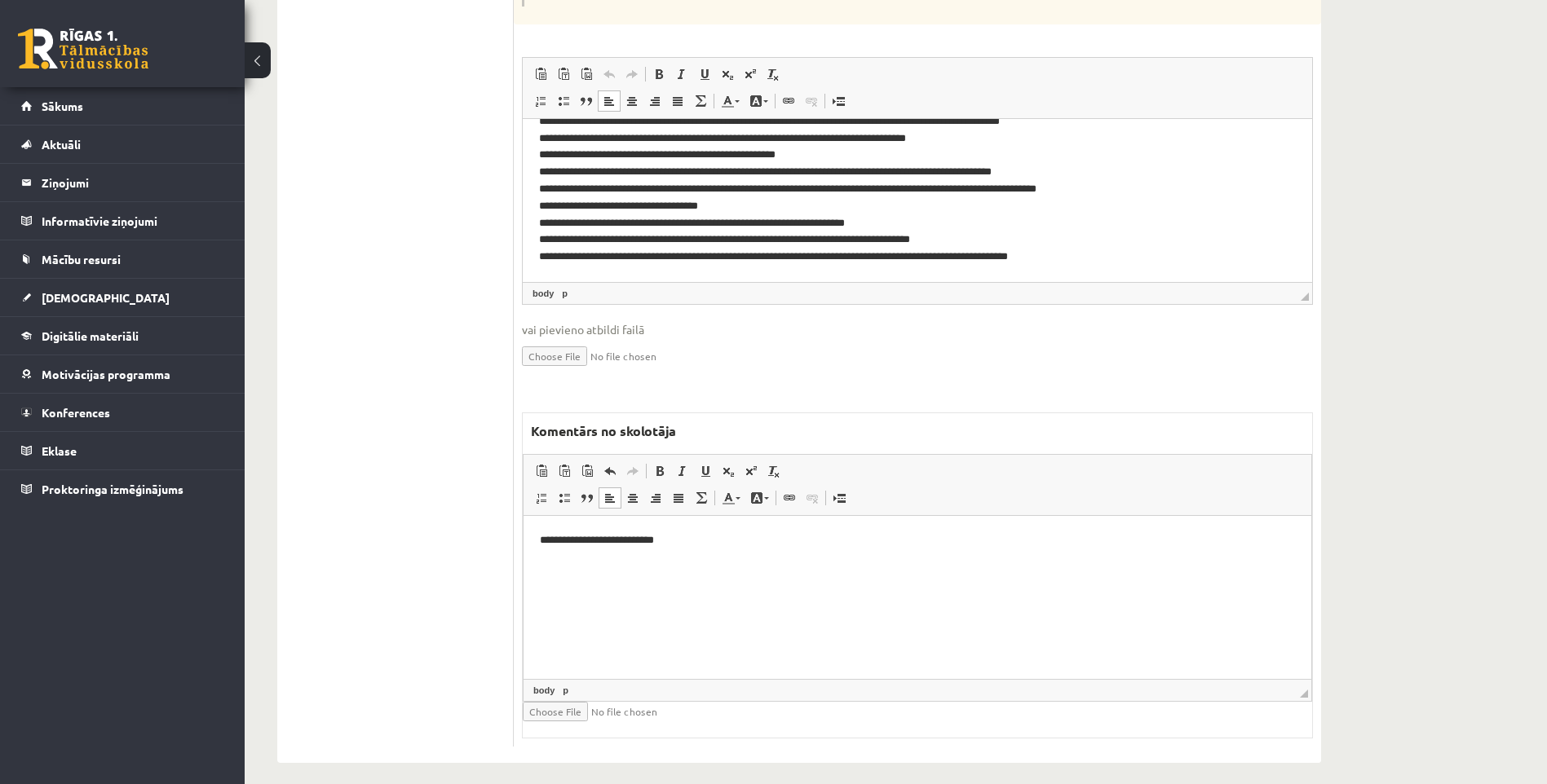
click at [781, 537] on p "**********" at bounding box center [918, 540] width 755 height 17
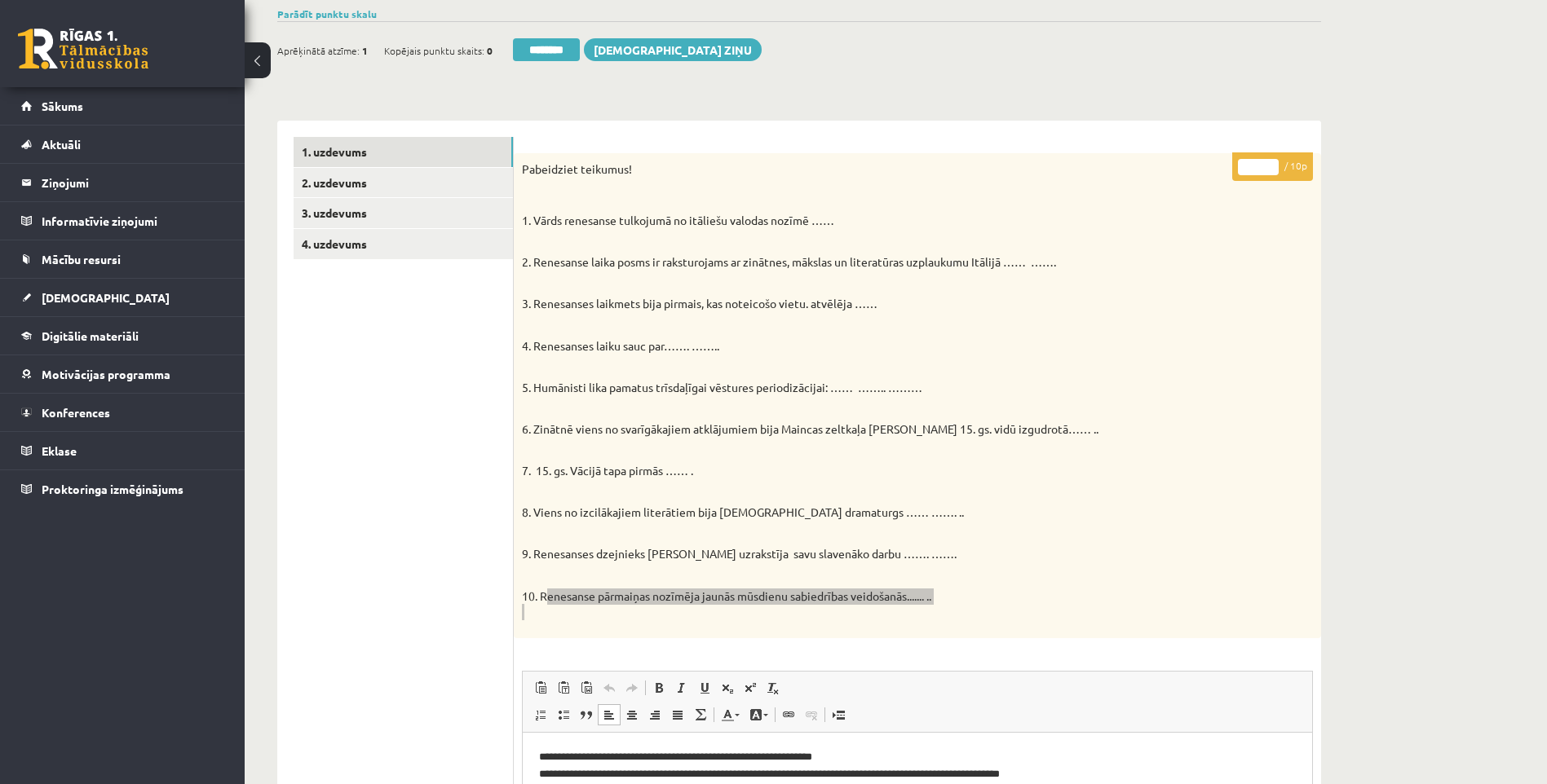
scroll to position [81, 0]
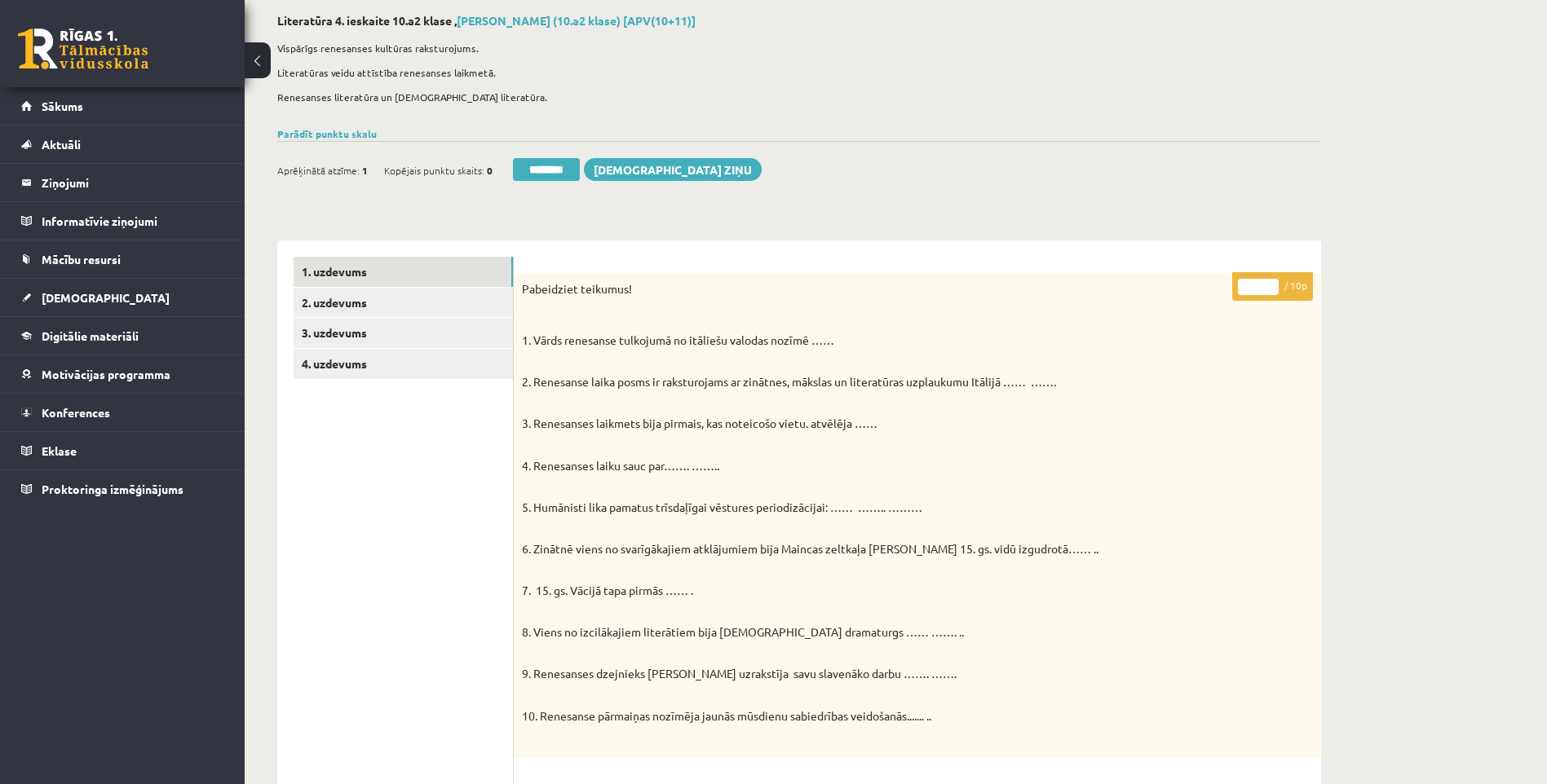
drag, startPoint x: 1252, startPoint y: 290, endPoint x: 1227, endPoint y: 301, distance: 27.3
type input "*"
click at [1367, 337] on div "Literatūra 4. ieskaite 10.a2 klase , Vladislava Vlasova (10.a2 klase) [APV(10+1…" at bounding box center [895, 755] width 1302 height 1548
click at [423, 300] on link "2. uzdevums" at bounding box center [403, 302] width 219 height 30
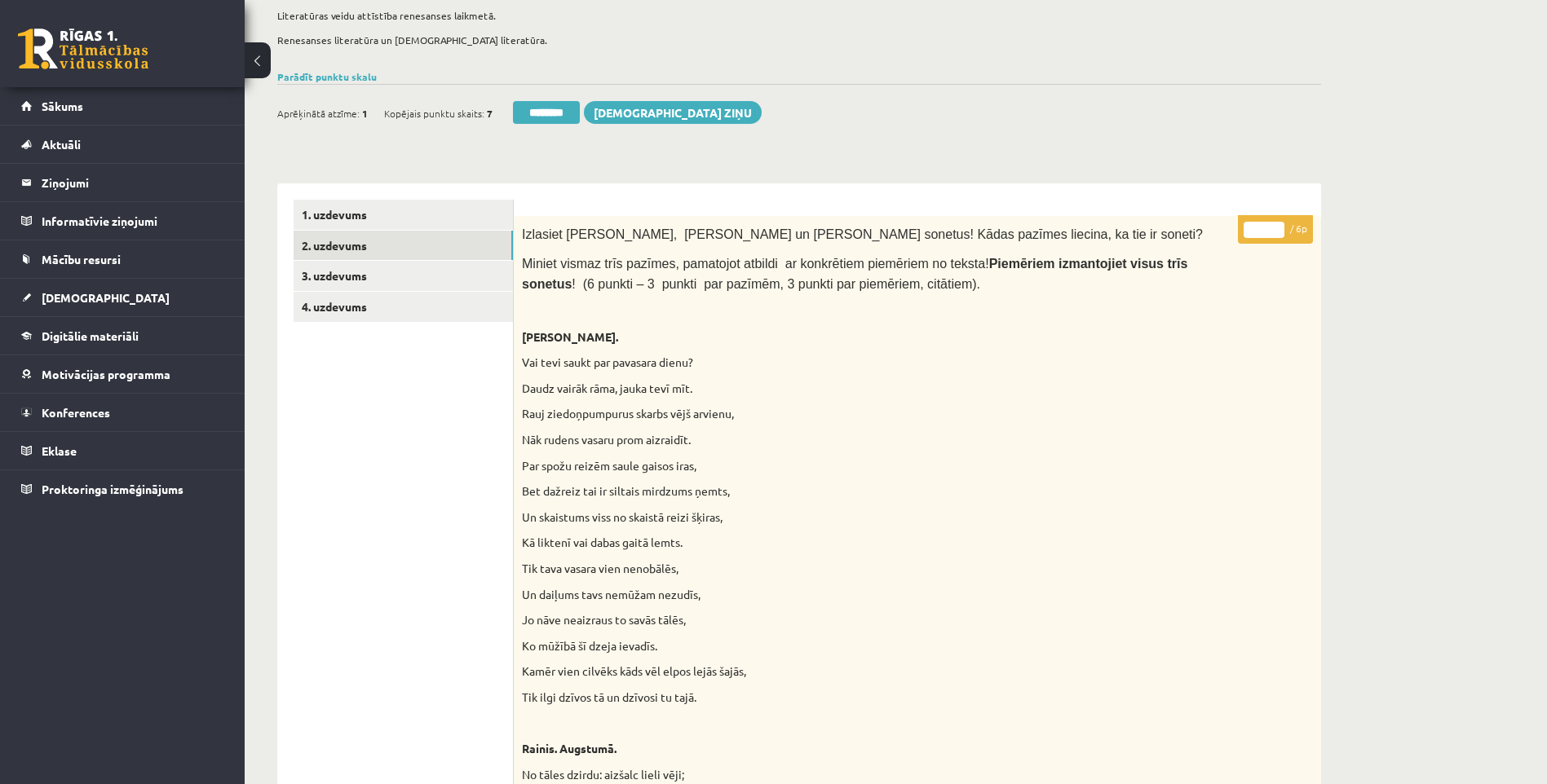
scroll to position [0, 0]
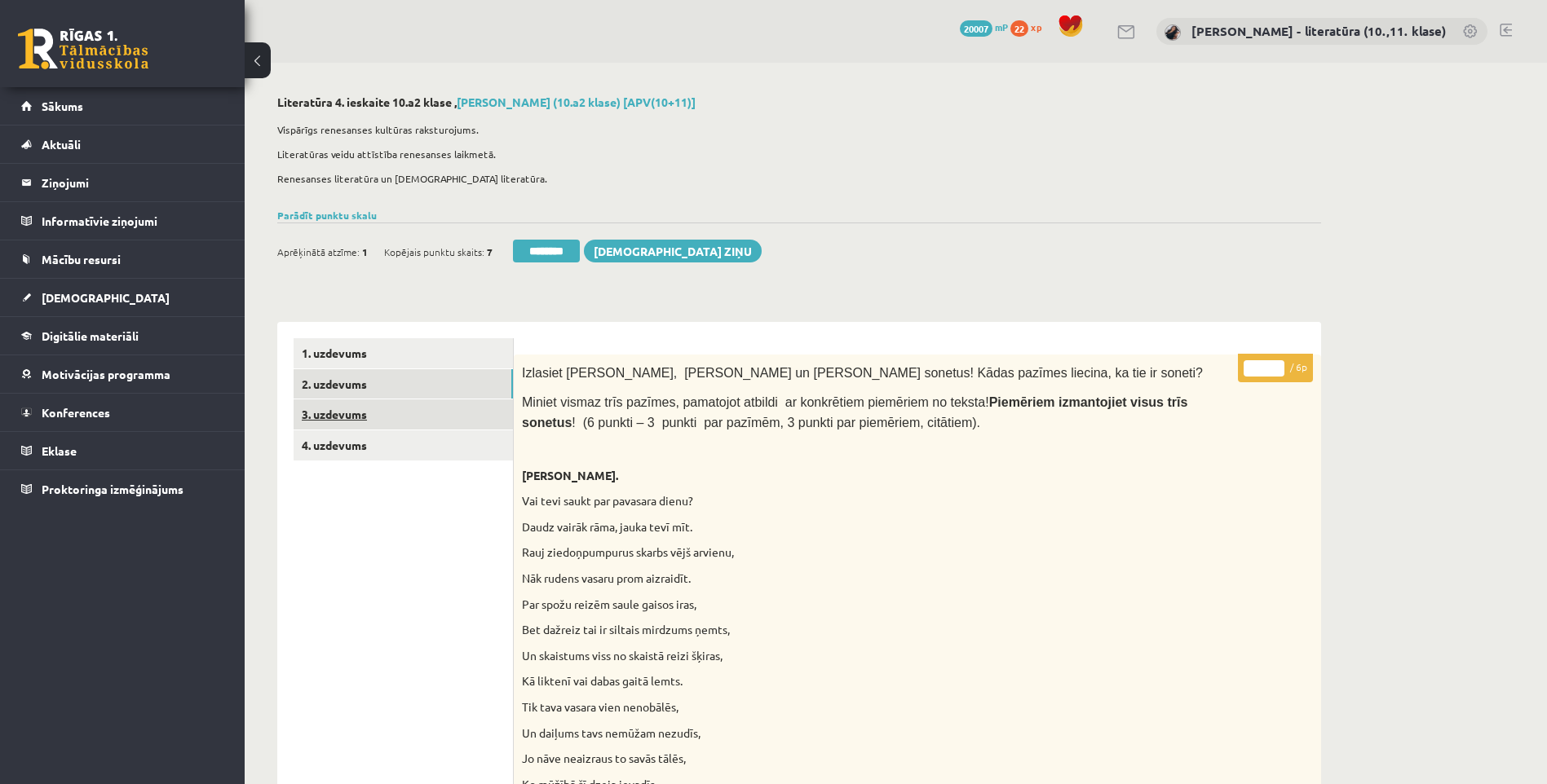
click at [346, 407] on link "3. uzdevums" at bounding box center [403, 414] width 219 height 30
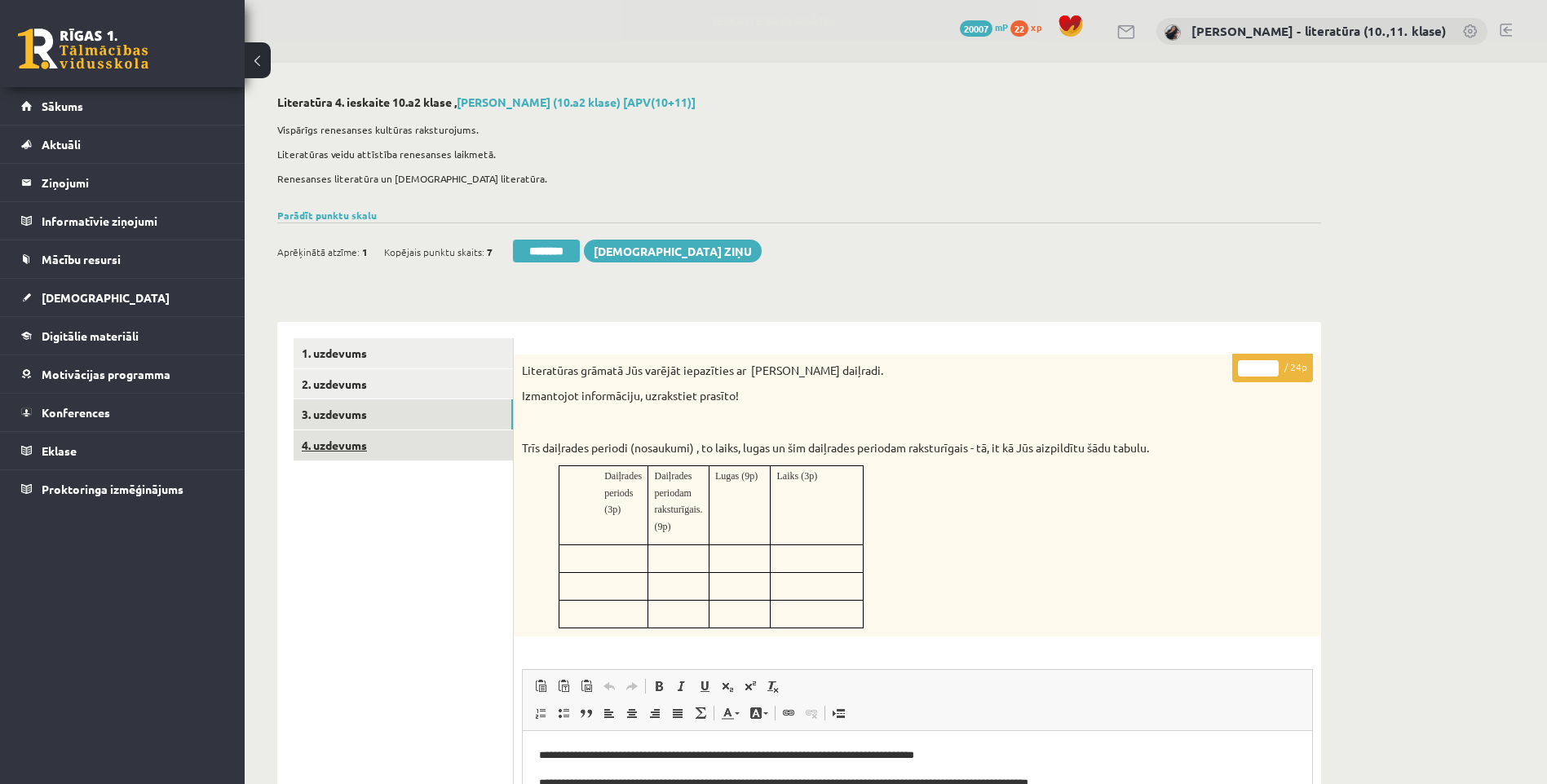
click at [377, 439] on link "4. uzdevums" at bounding box center [403, 445] width 219 height 30
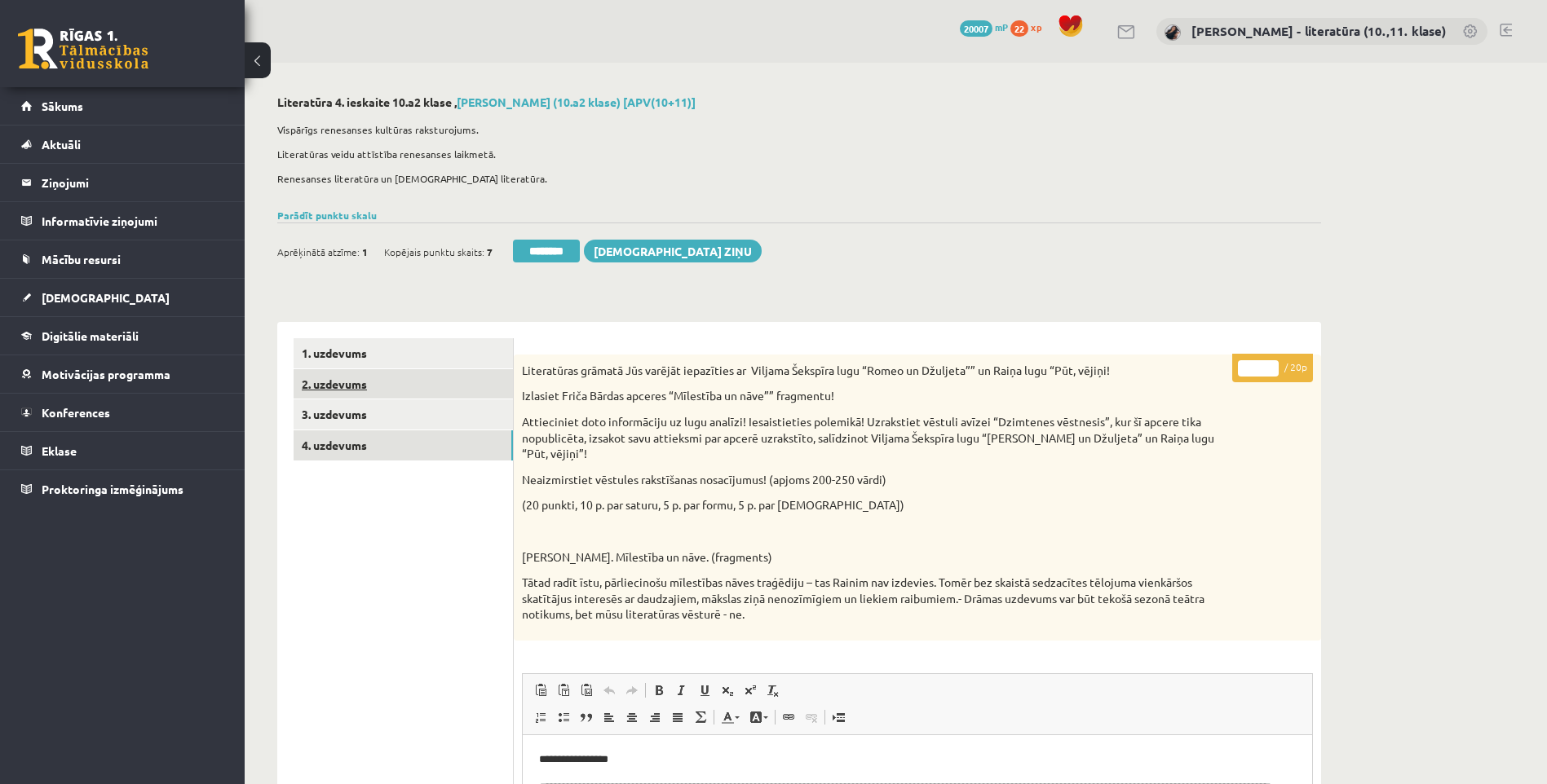
click at [386, 389] on link "2. uzdevums" at bounding box center [403, 383] width 219 height 30
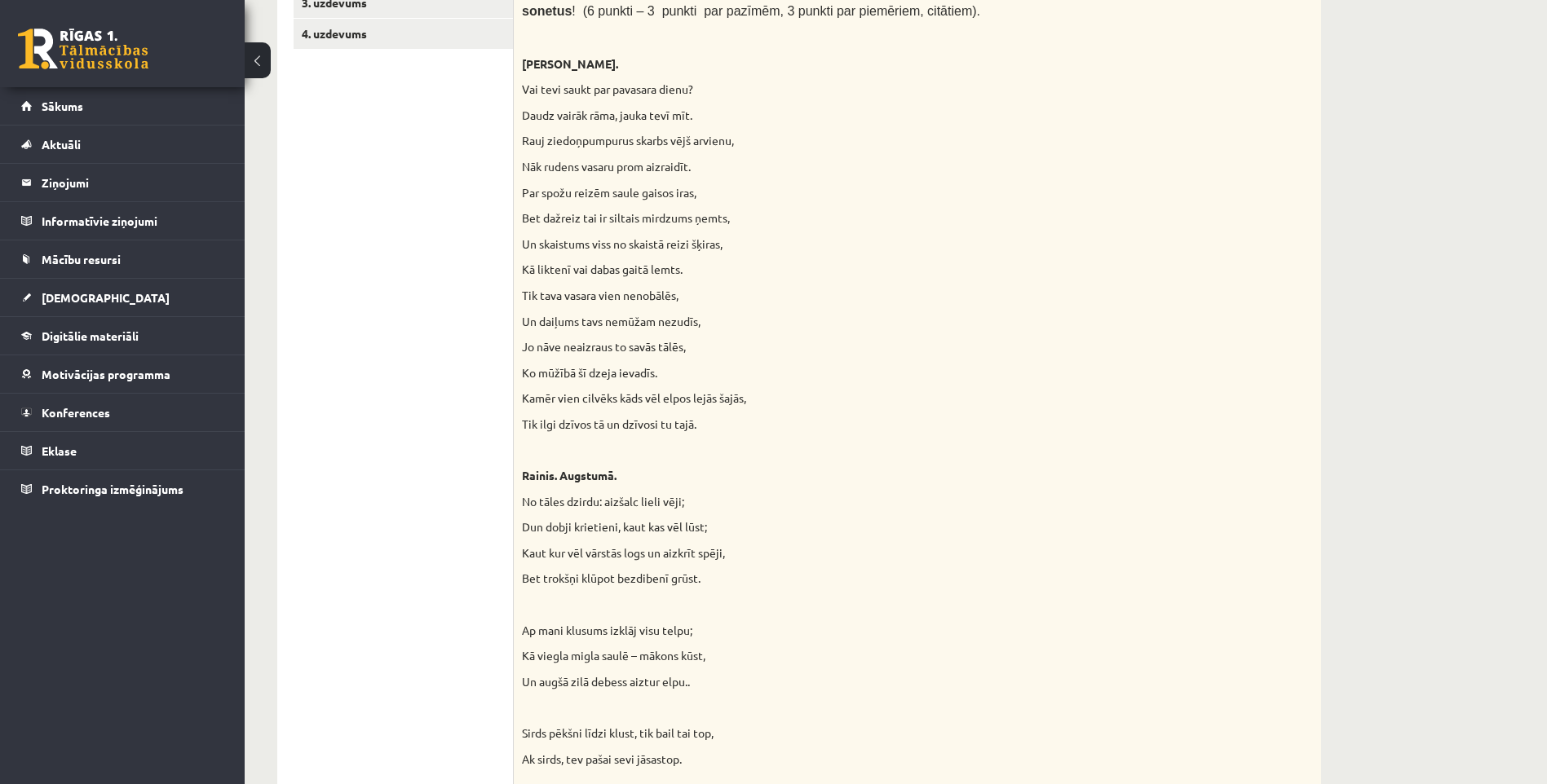
scroll to position [163, 0]
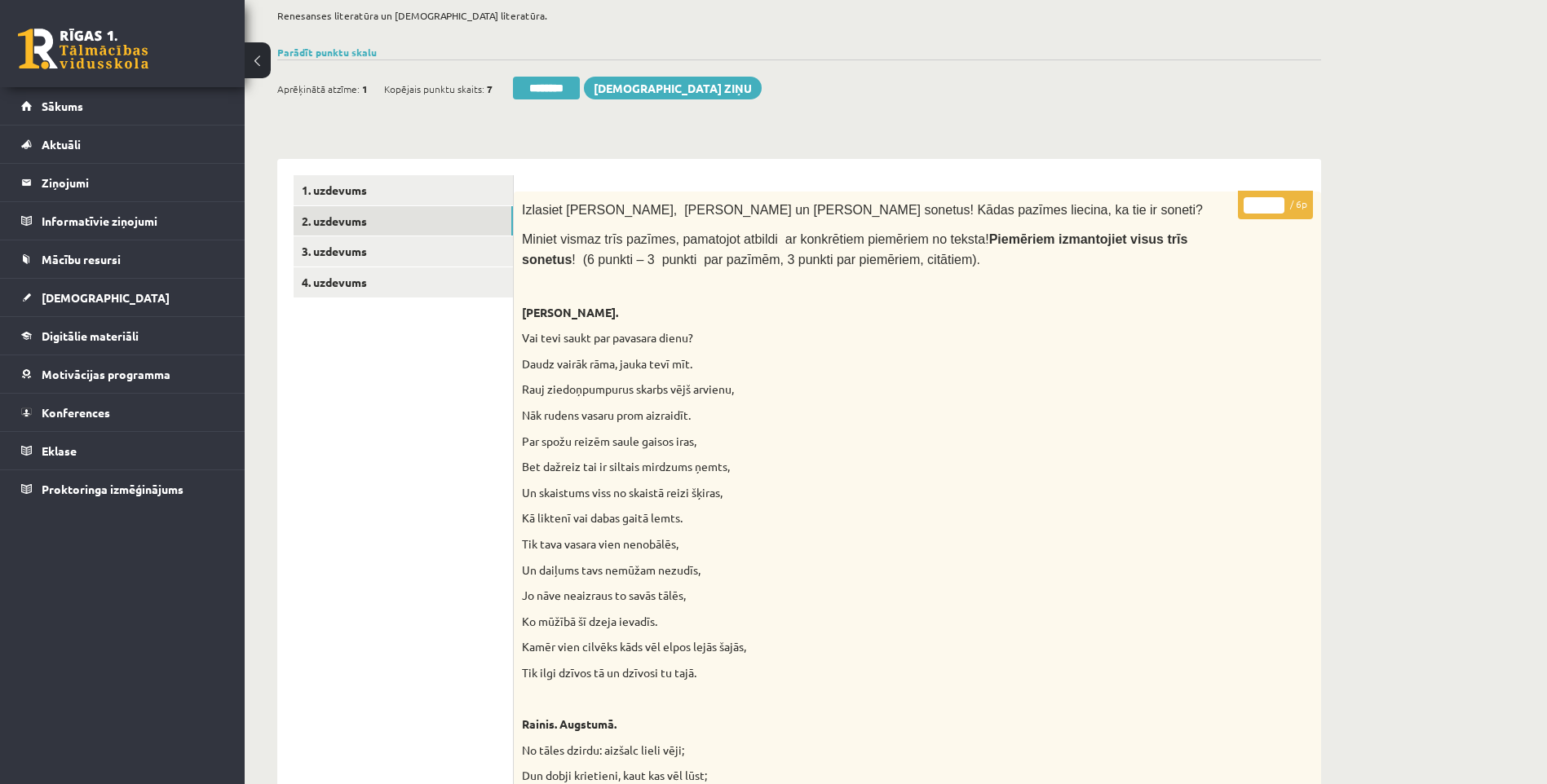
drag, startPoint x: 1267, startPoint y: 205, endPoint x: 1219, endPoint y: 204, distance: 48.0
type input "*"
click at [359, 247] on link "3. uzdevums" at bounding box center [403, 251] width 219 height 30
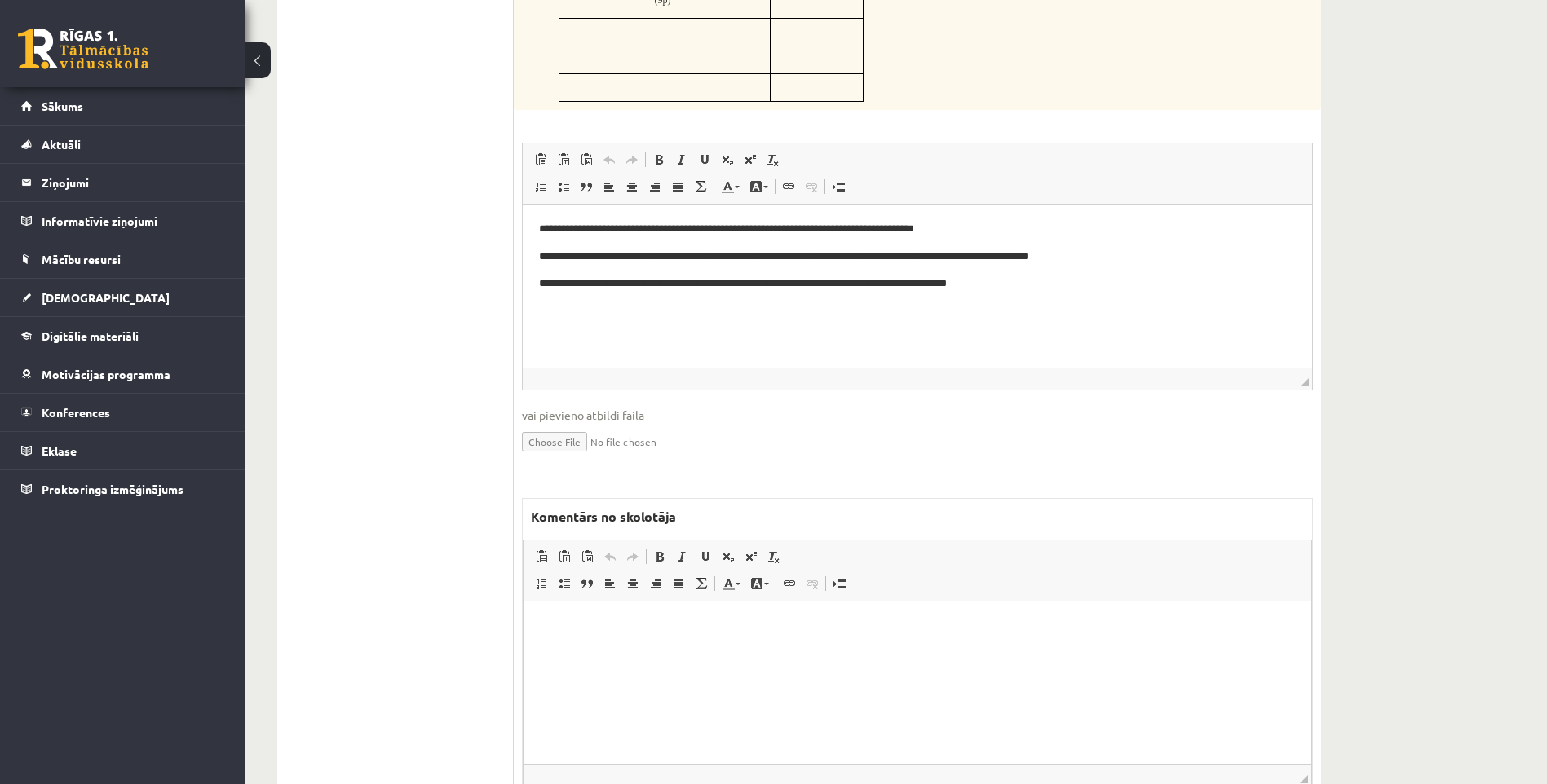
scroll to position [626, 0]
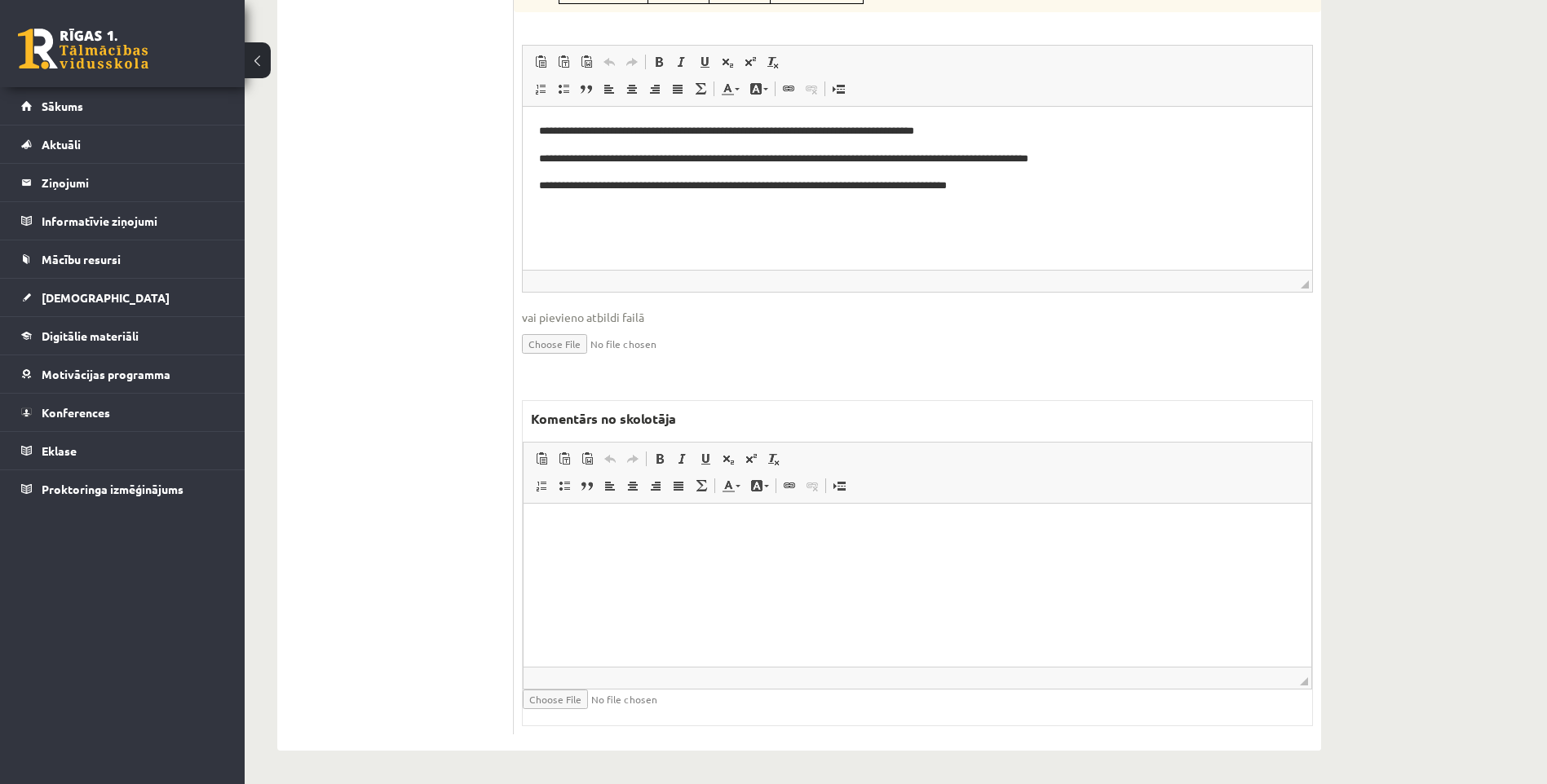
click at [682, 553] on html at bounding box center [917, 528] width 788 height 50
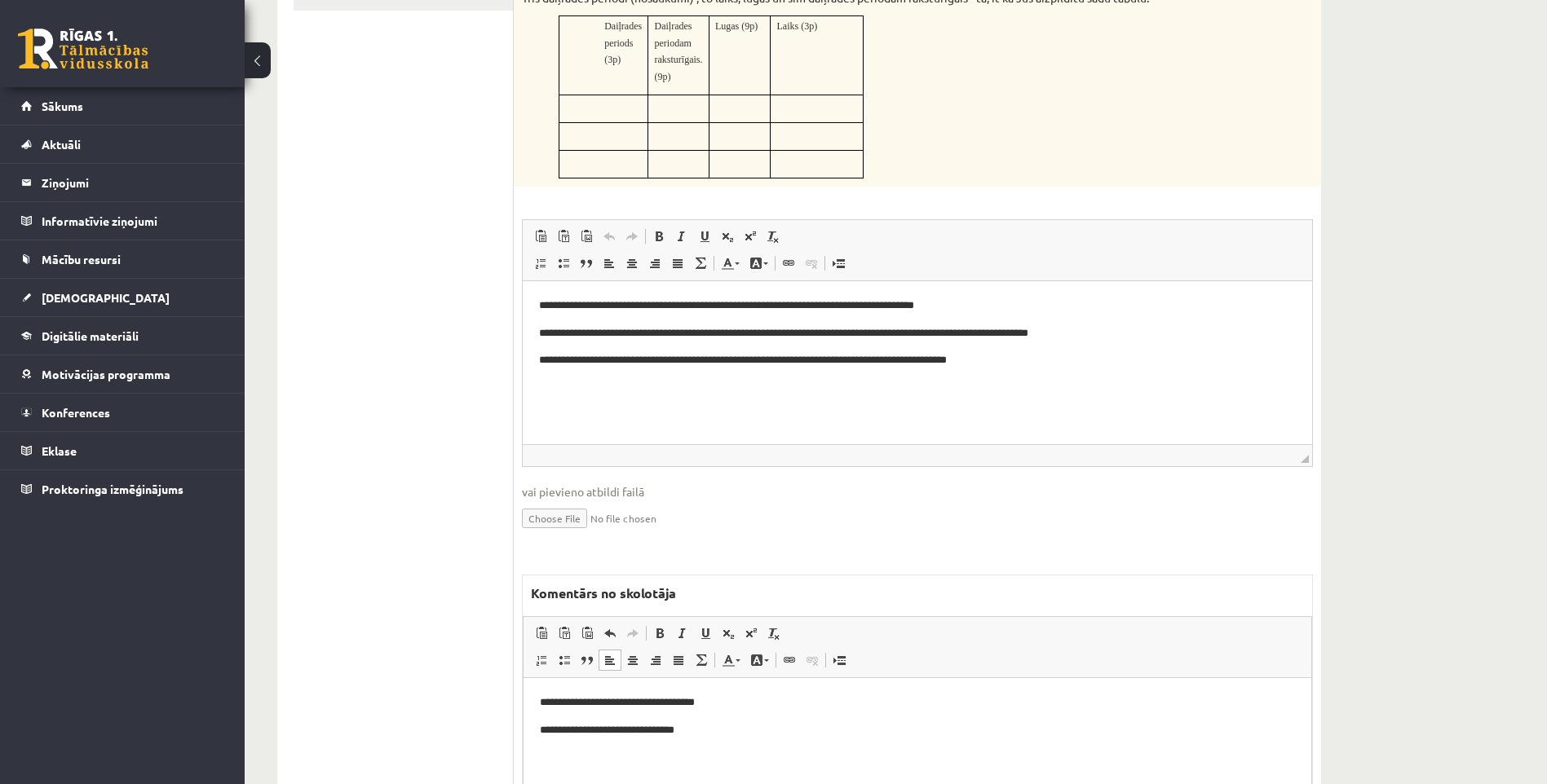
scroll to position [462, 0]
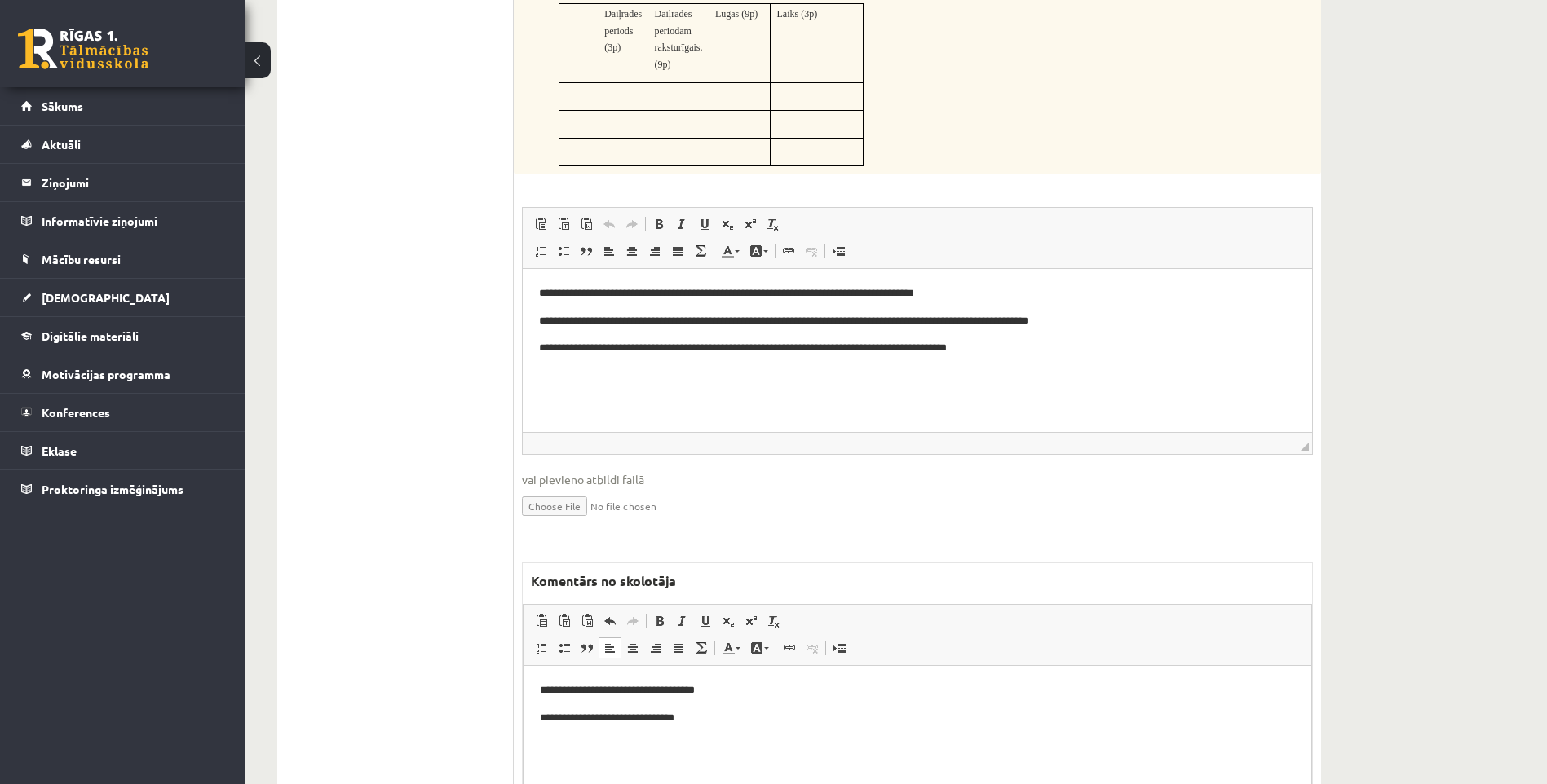
click at [669, 689] on p "**********" at bounding box center [918, 690] width 755 height 17
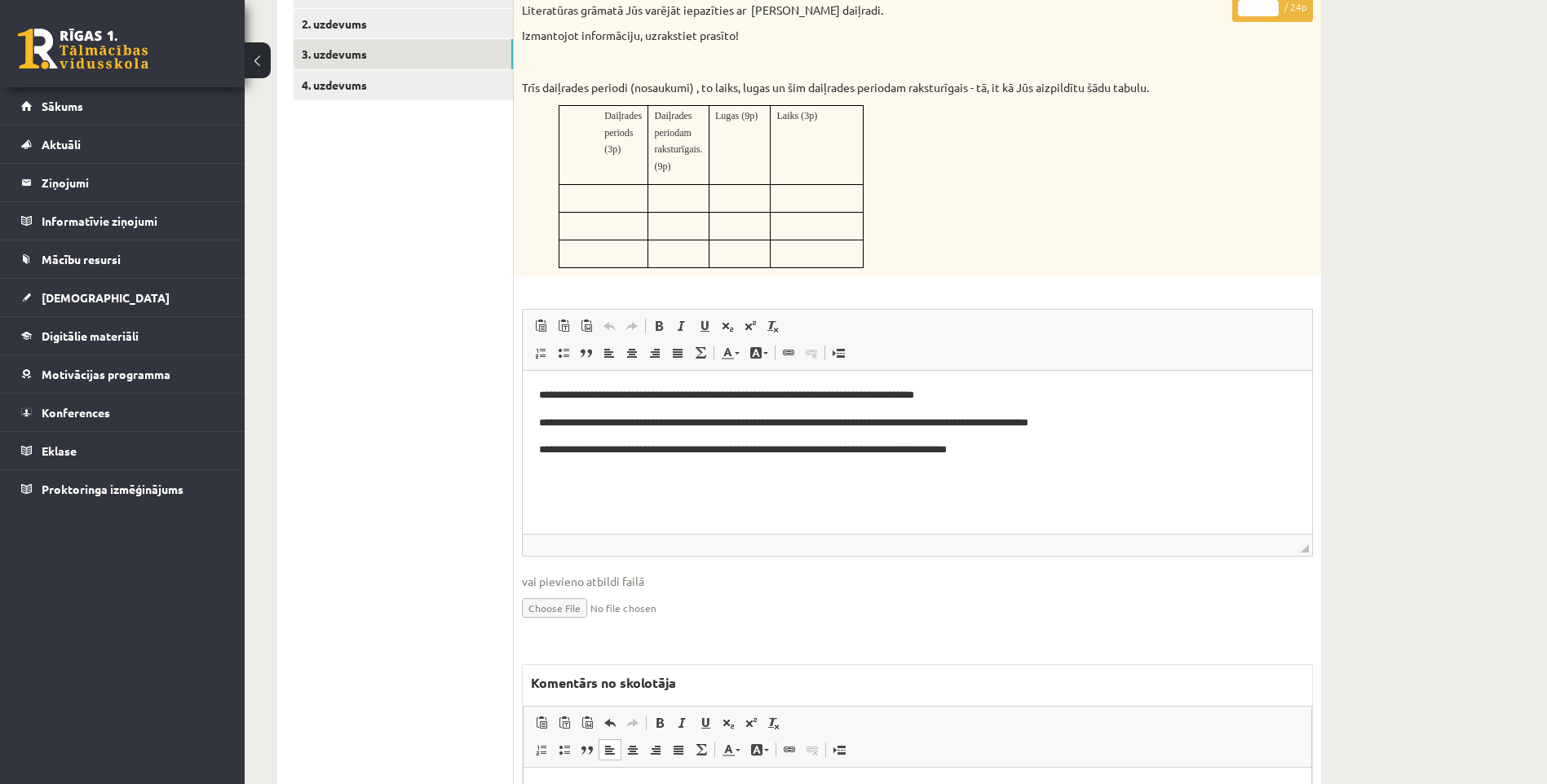
scroll to position [217, 0]
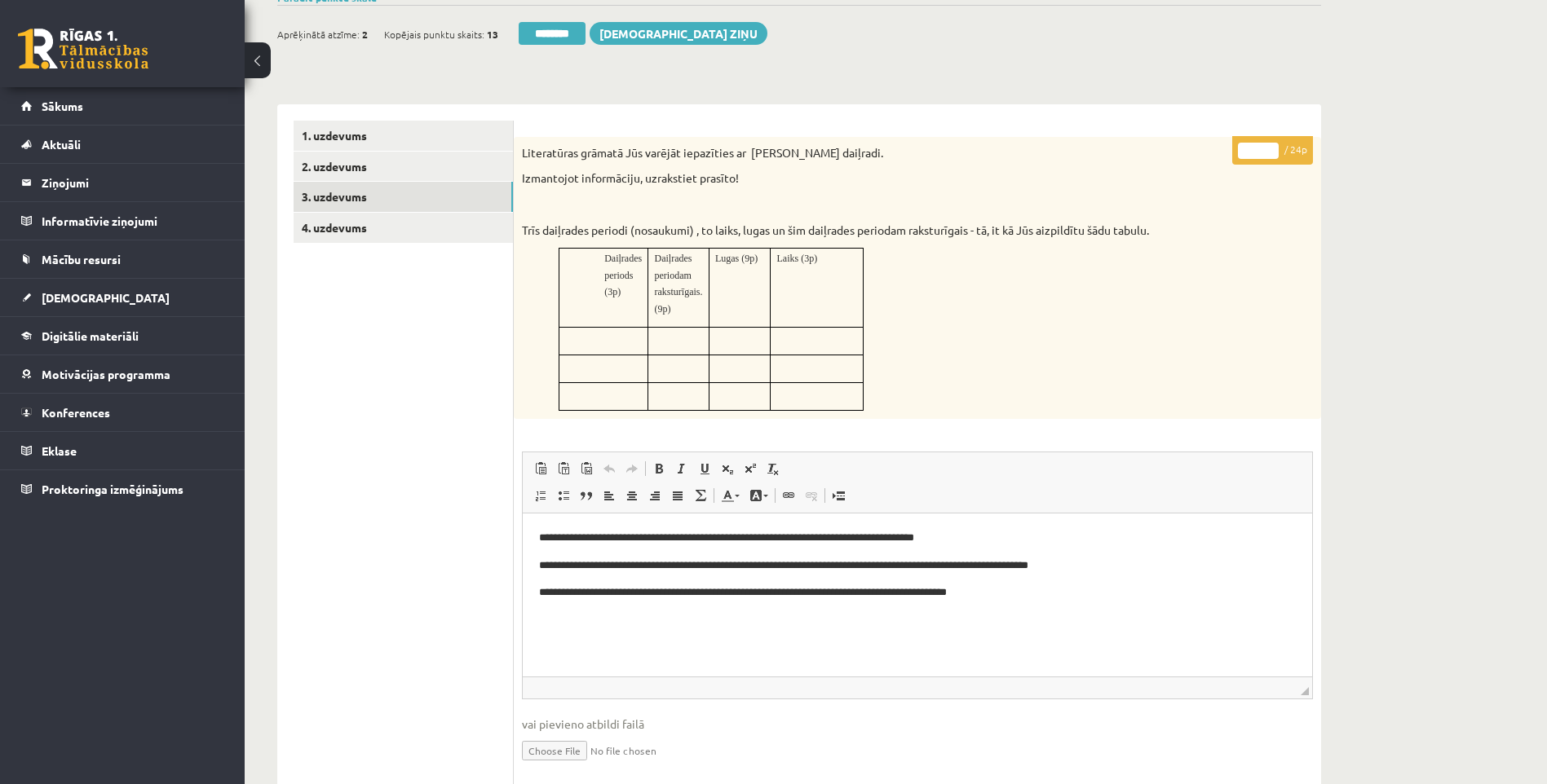
drag, startPoint x: 552, startPoint y: 247, endPoint x: 897, endPoint y: 407, distance: 380.3
click at [897, 407] on div "Literatūras grāmatā Jūs varējāt iepazīties ar Viljama Šekspīra daiļradi. Izmant…" at bounding box center [917, 278] width 807 height 282
drag, startPoint x: 897, startPoint y: 407, endPoint x: 733, endPoint y: 303, distance: 194.2
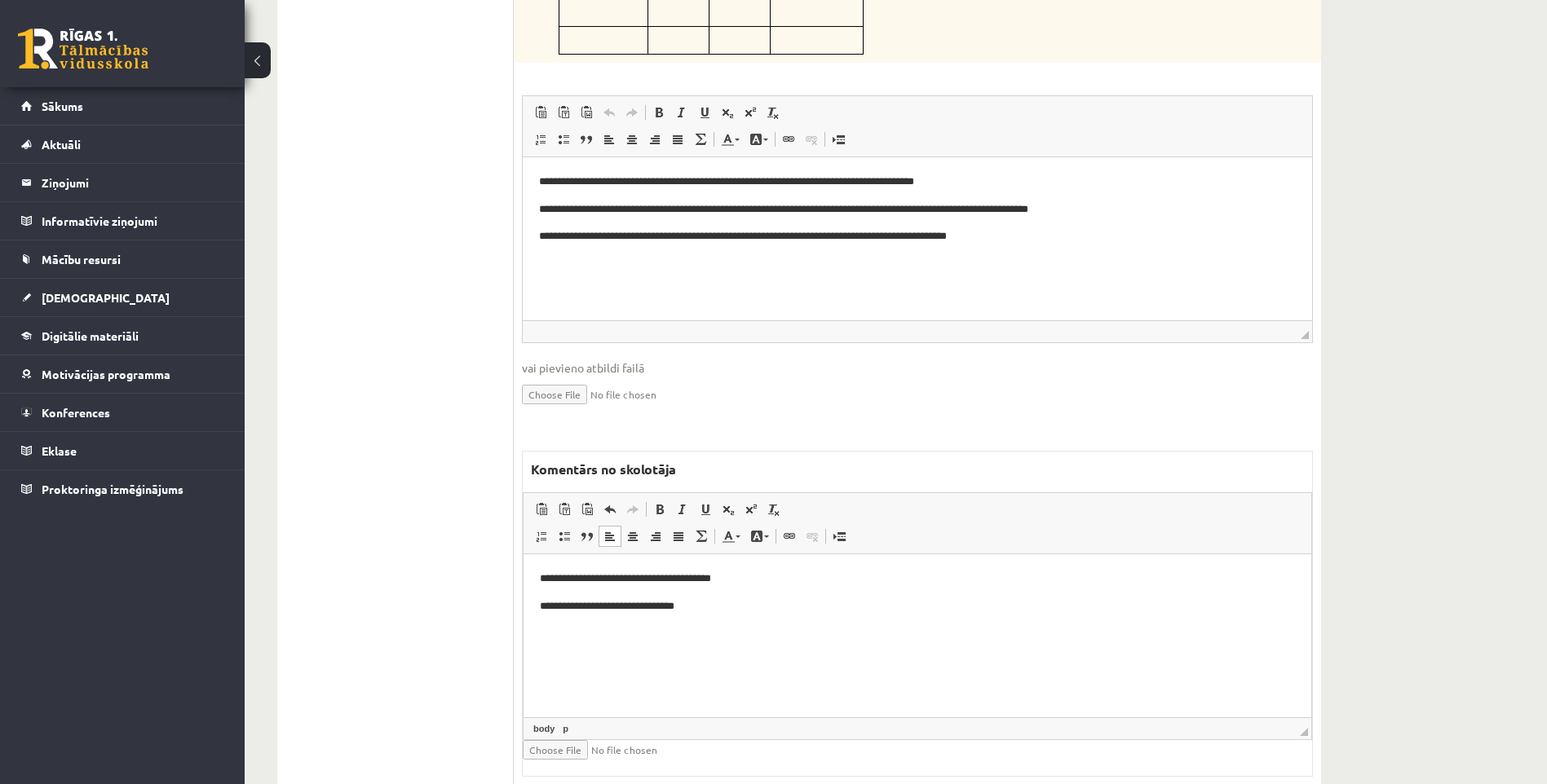
scroll to position [626, 0]
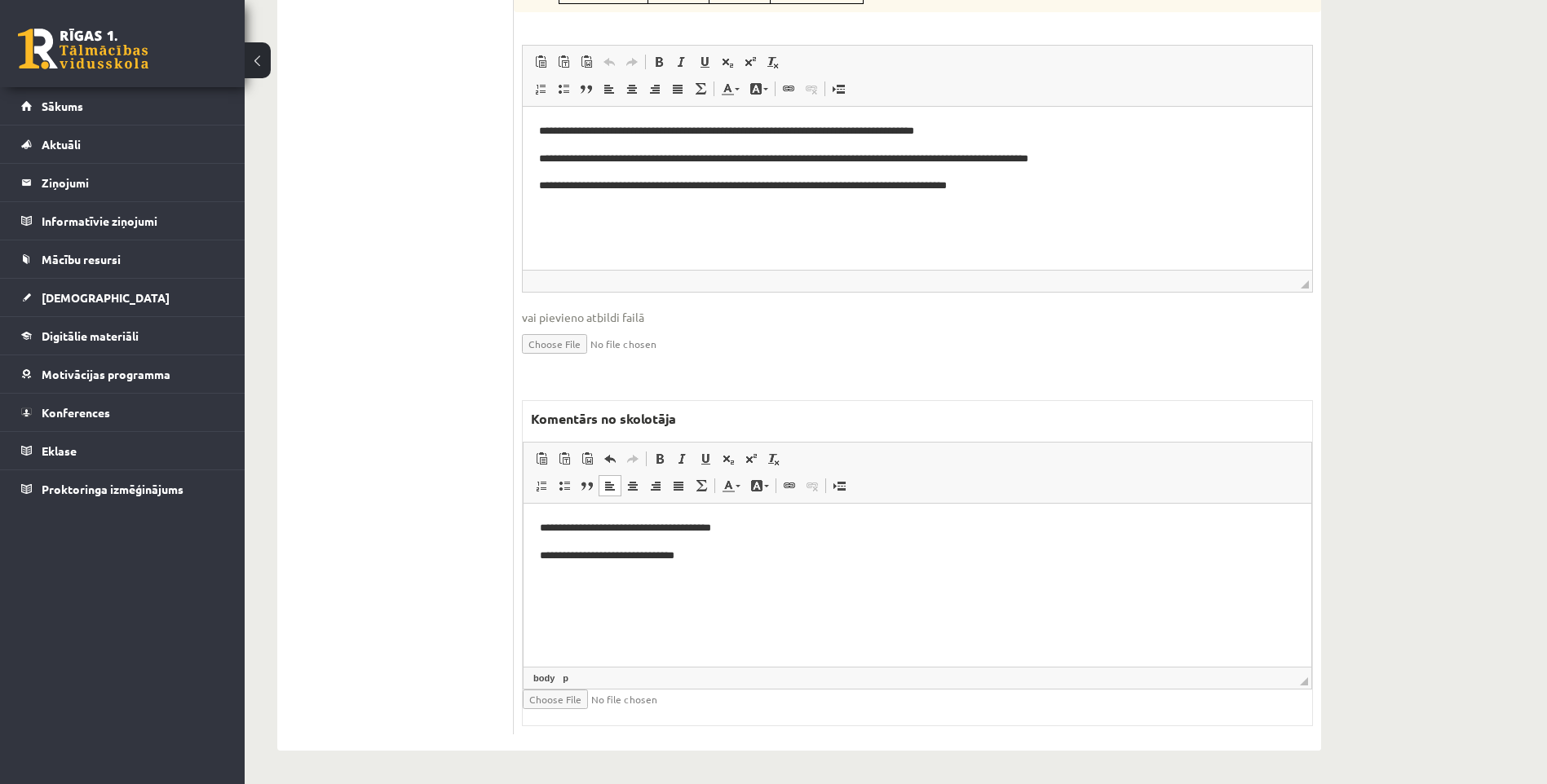
click at [612, 532] on p "**********" at bounding box center [918, 528] width 755 height 17
click at [726, 555] on p "**********" at bounding box center [918, 555] width 755 height 17
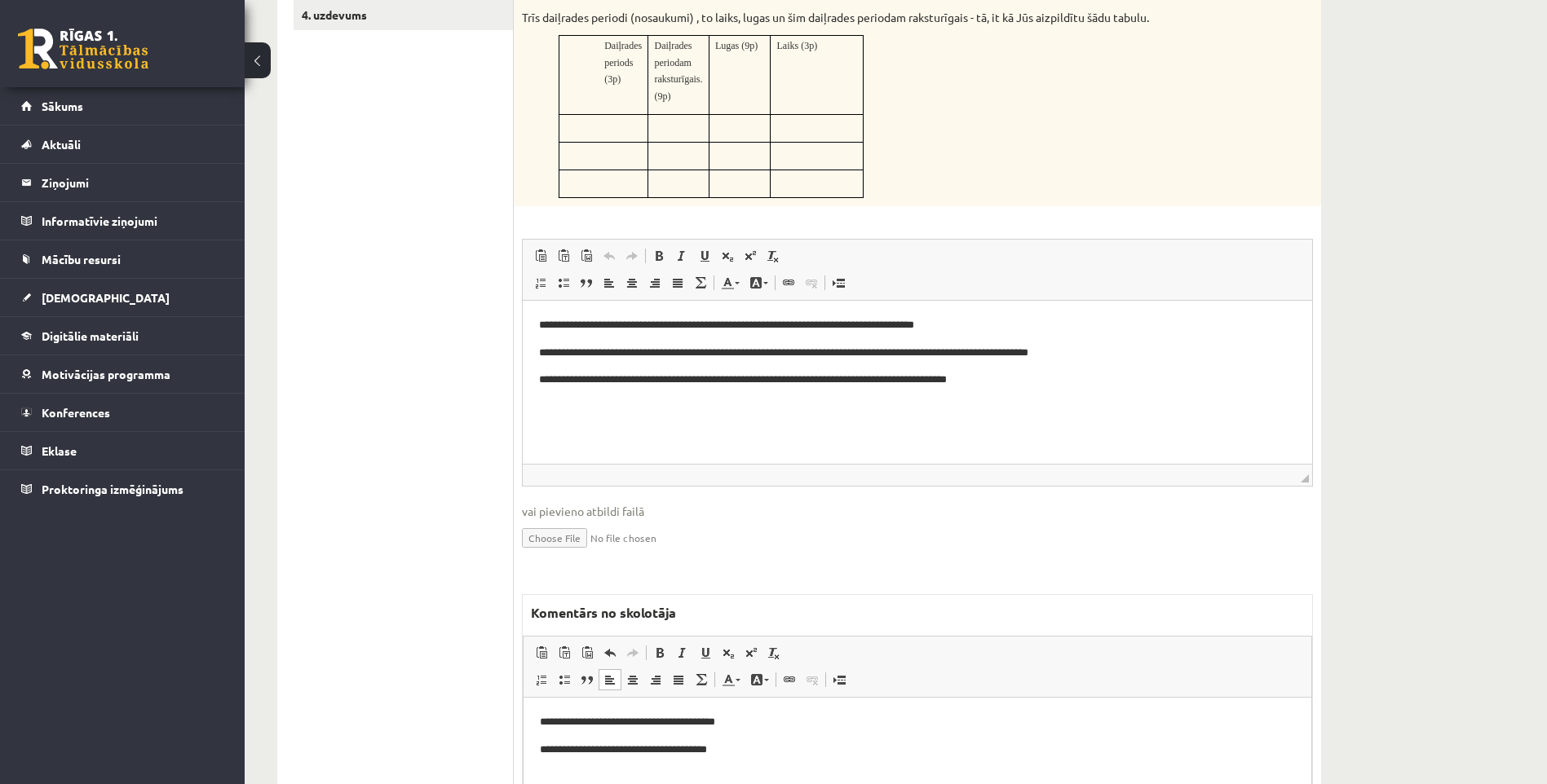
scroll to position [381, 0]
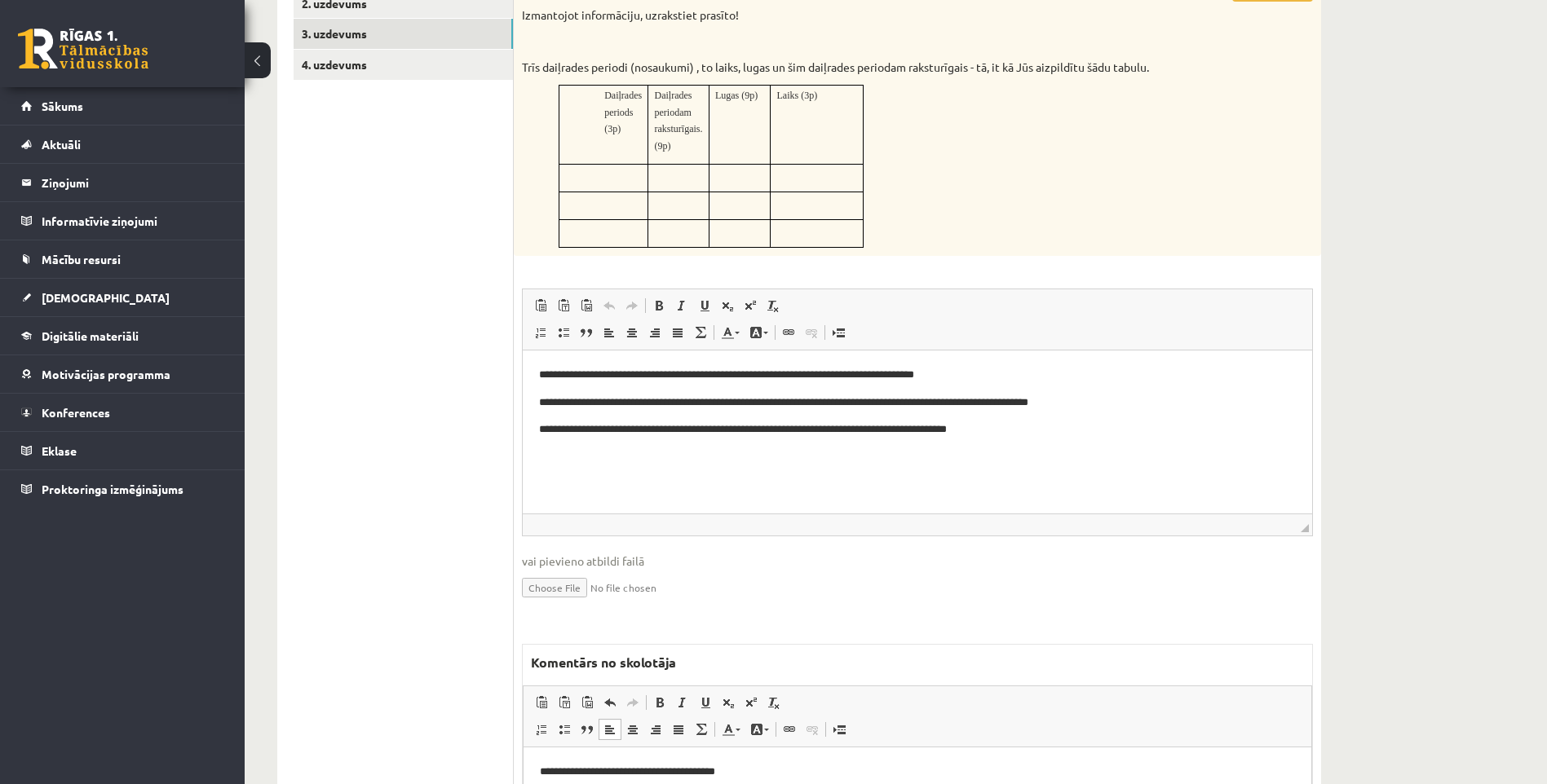
click at [1125, 384] on body "**********" at bounding box center [918, 402] width 757 height 72
click at [711, 131] on td "Lugas (9p)" at bounding box center [740, 125] width 62 height 79
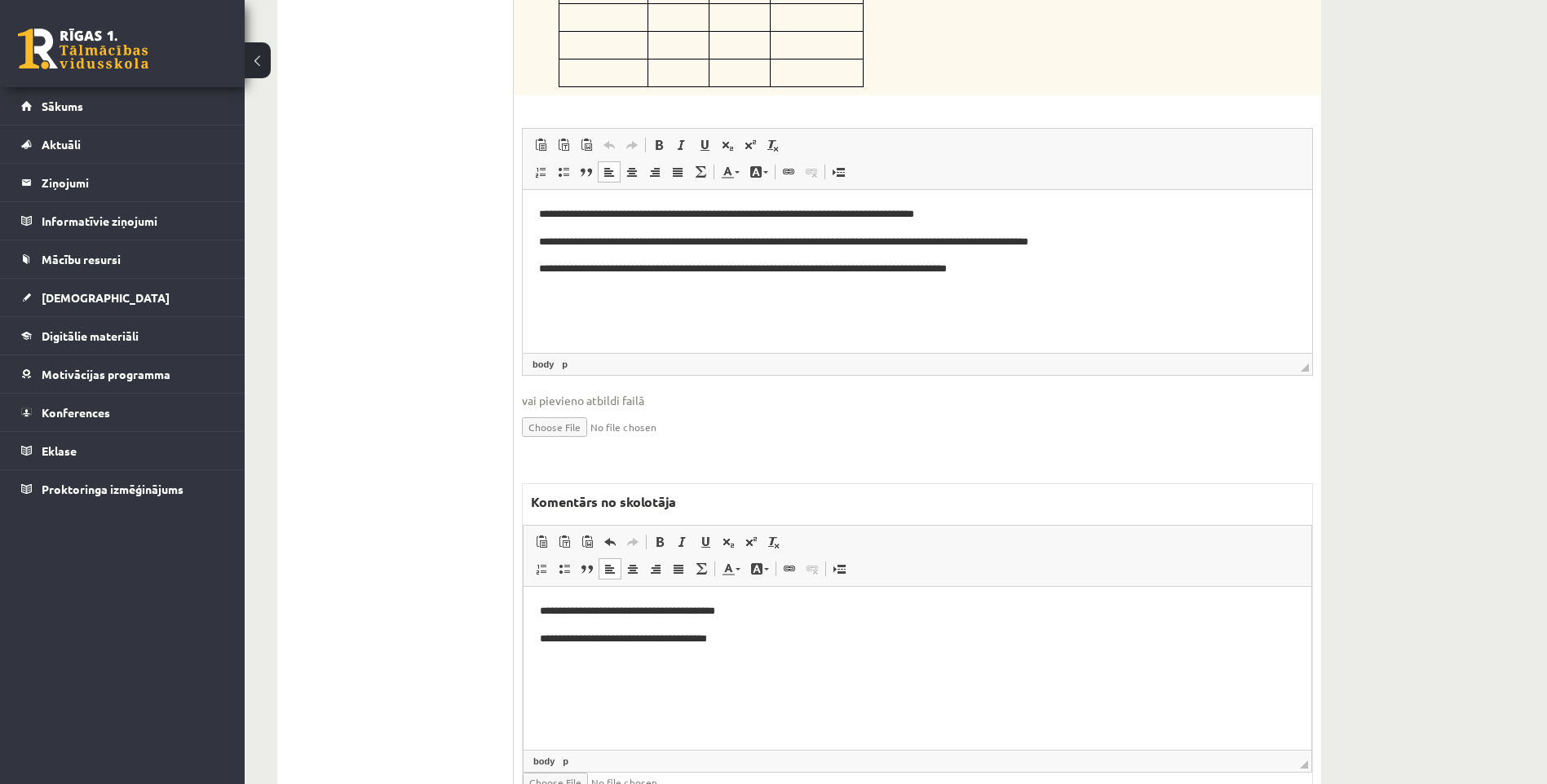
scroll to position [543, 0]
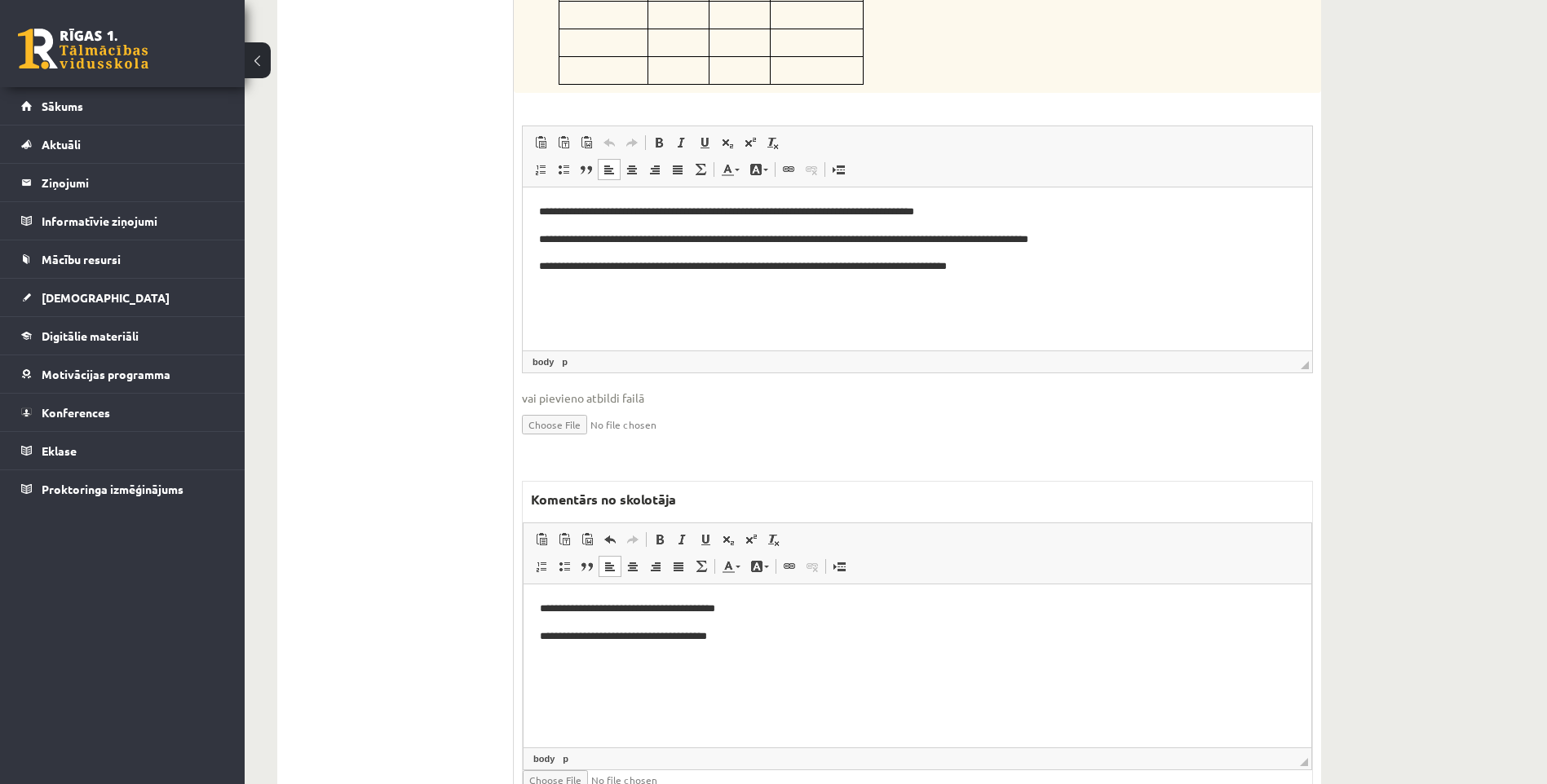
click at [764, 613] on p "**********" at bounding box center [918, 609] width 755 height 17
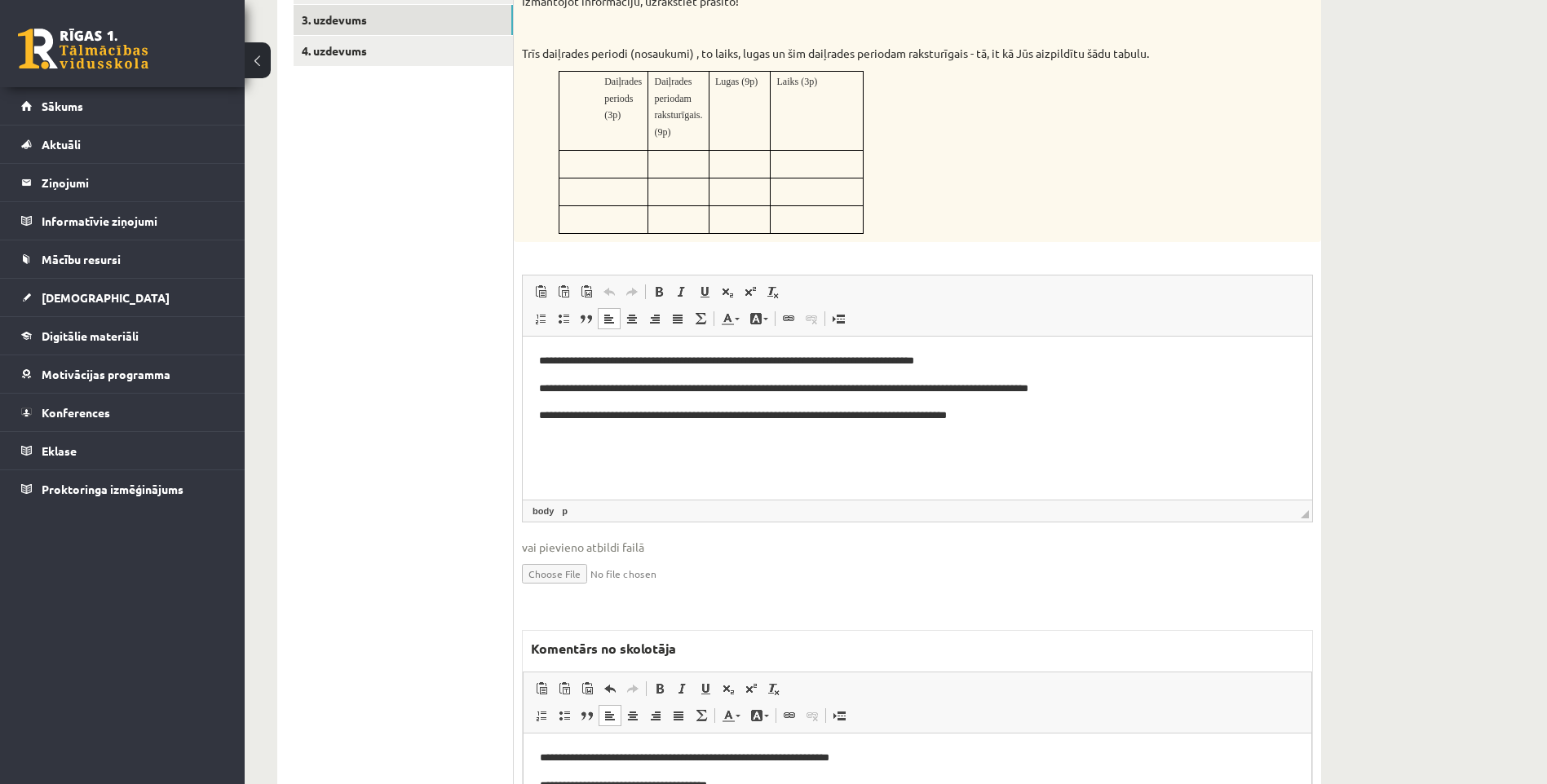
scroll to position [381, 0]
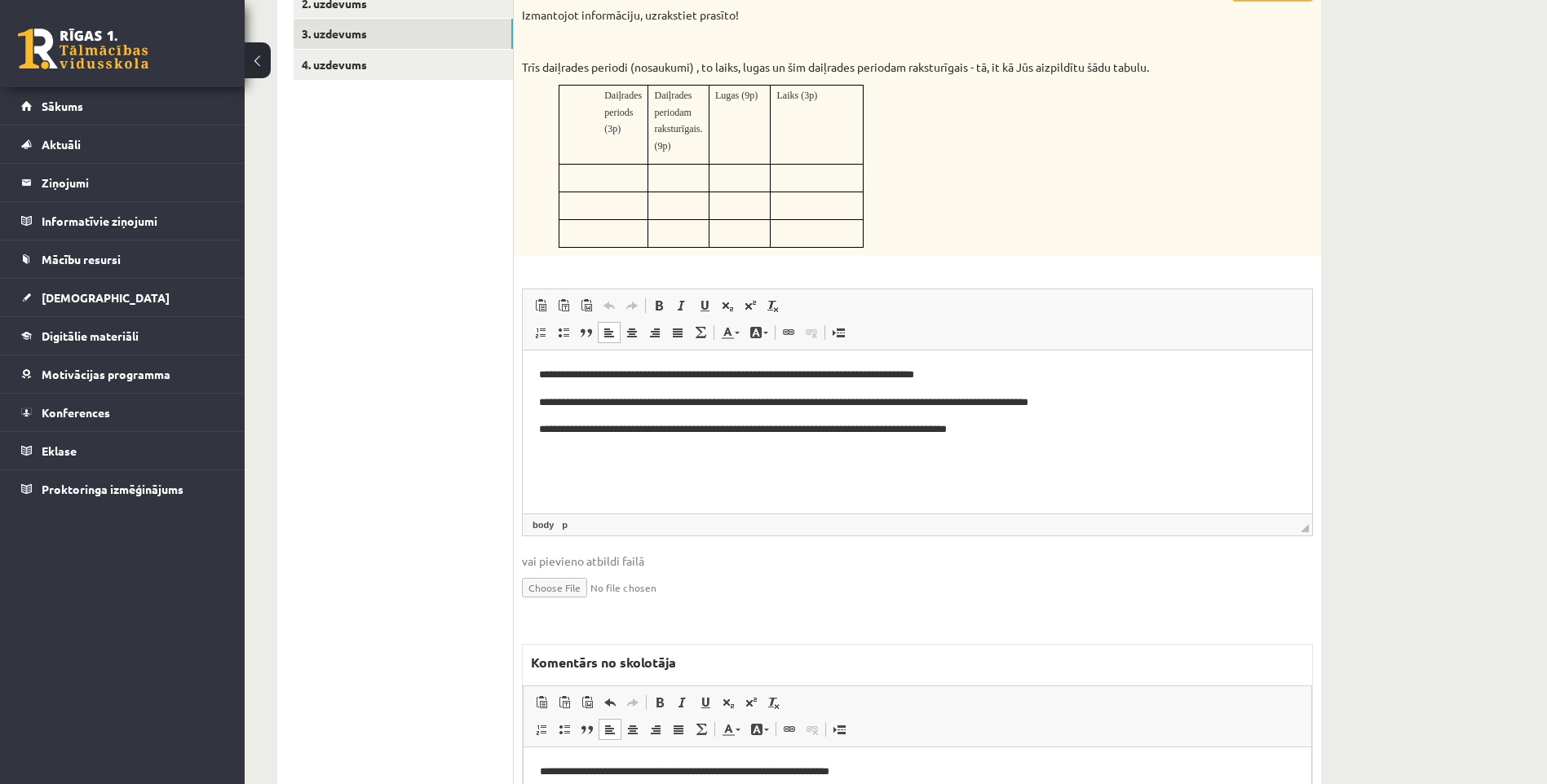
click at [688, 202] on p at bounding box center [679, 200] width 48 height 16
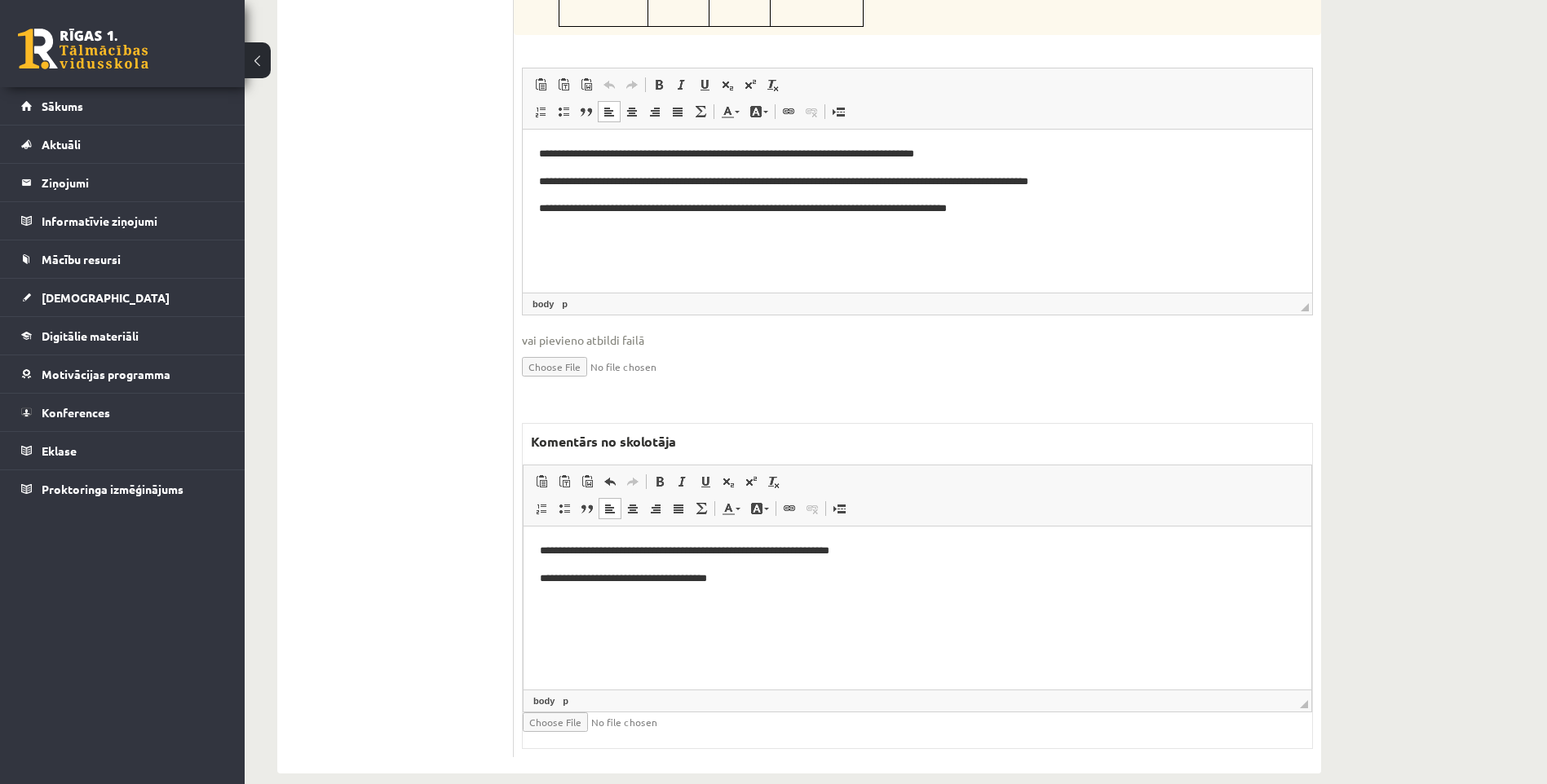
scroll to position [626, 0]
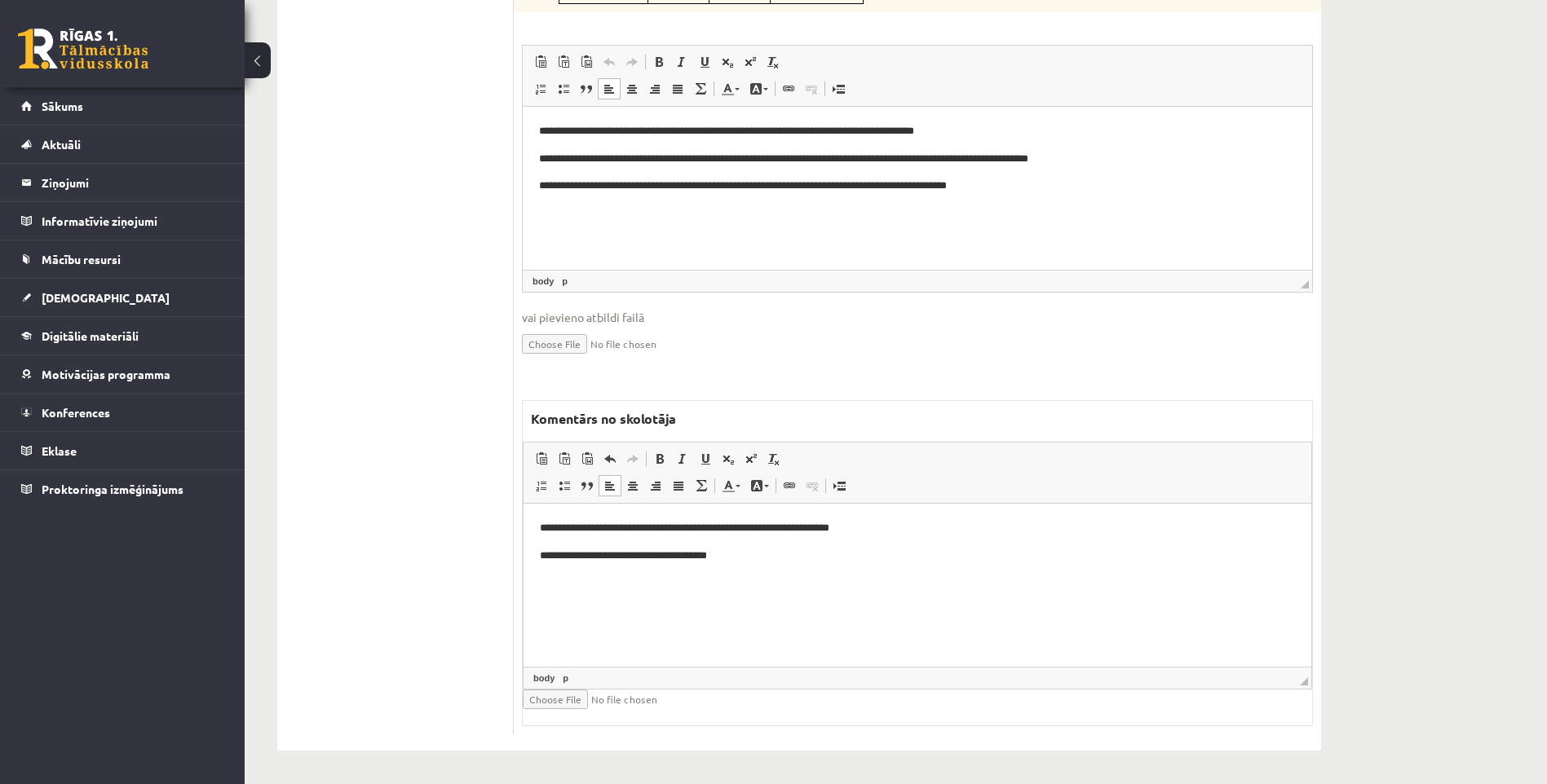
click at [806, 561] on p "**********" at bounding box center [918, 555] width 755 height 17
drag, startPoint x: 884, startPoint y: 552, endPoint x: 729, endPoint y: 554, distance: 155.0
click at [729, 554] on p "**********" at bounding box center [918, 555] width 755 height 17
click at [896, 527] on p "**********" at bounding box center [918, 528] width 755 height 17
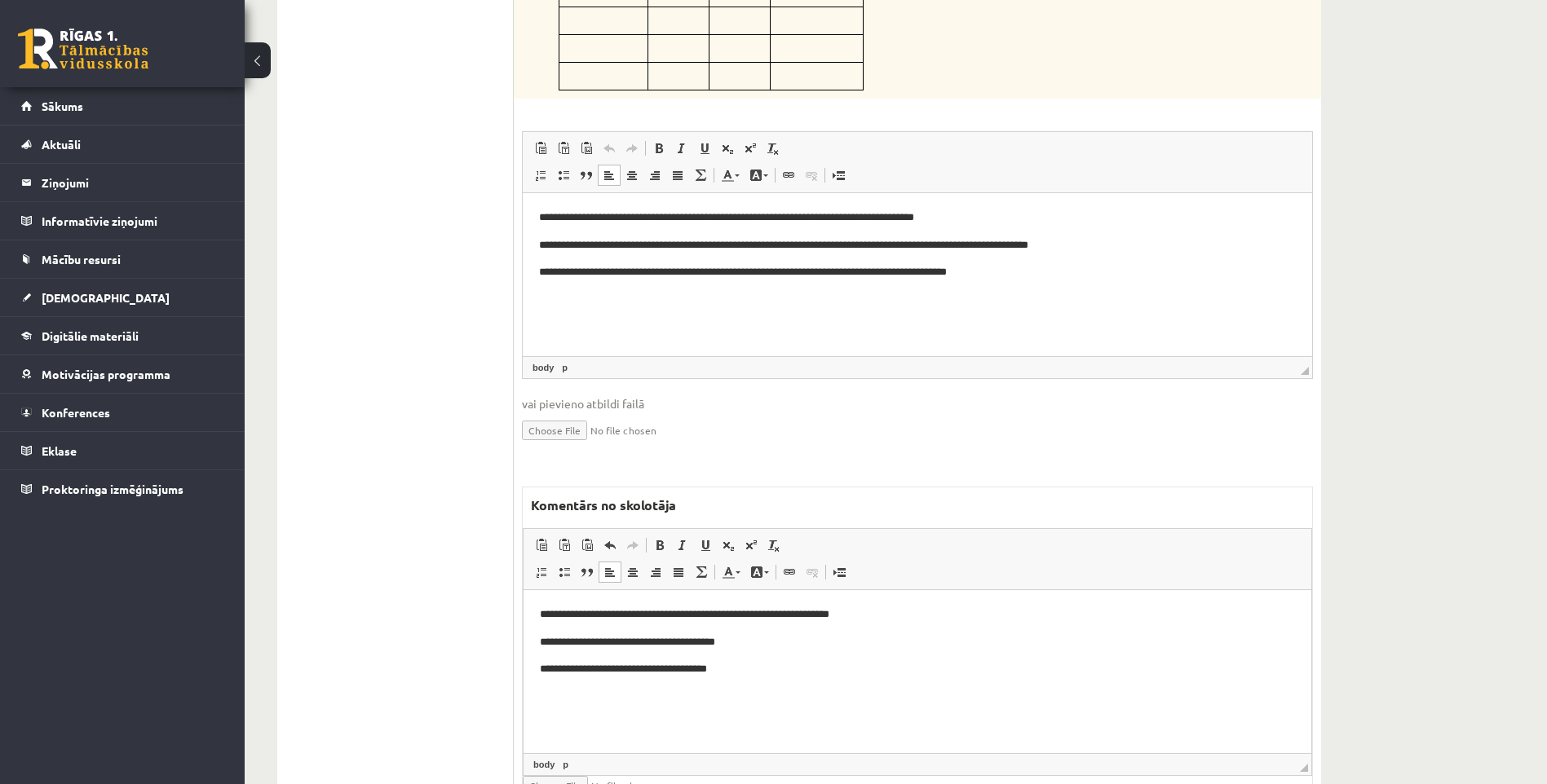
scroll to position [543, 0]
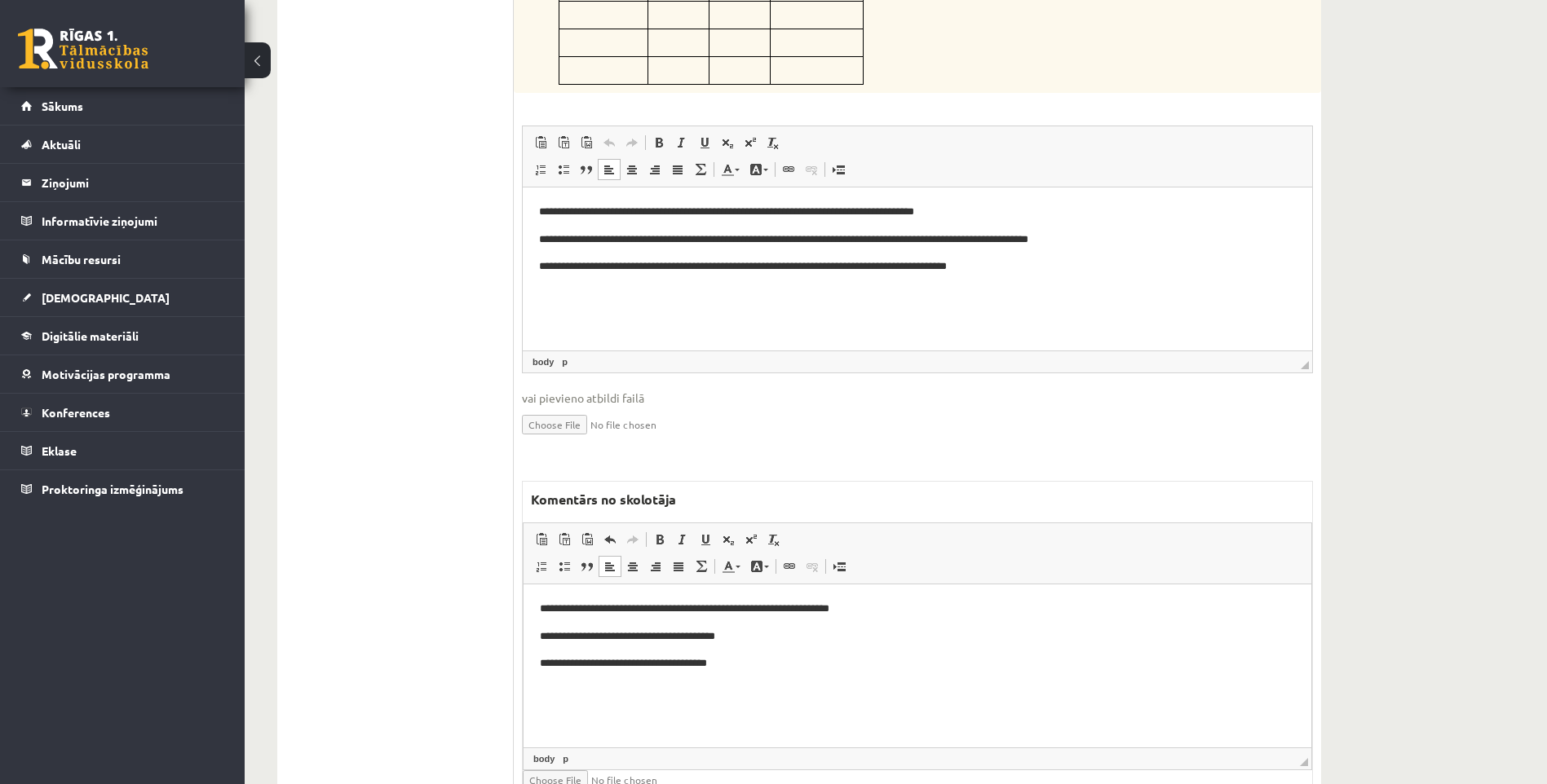
click at [759, 664] on p "**********" at bounding box center [918, 663] width 755 height 17
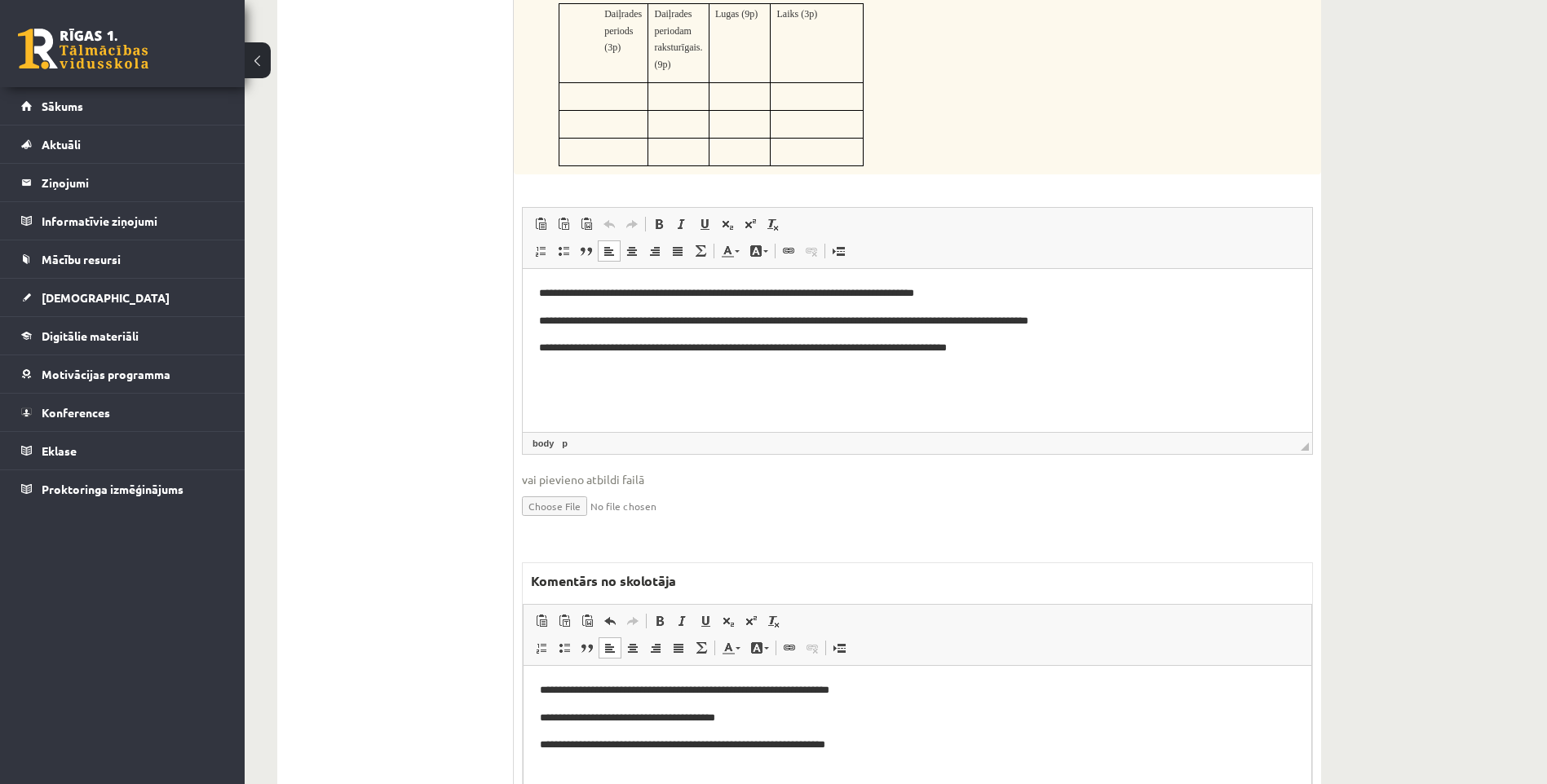
scroll to position [300, 0]
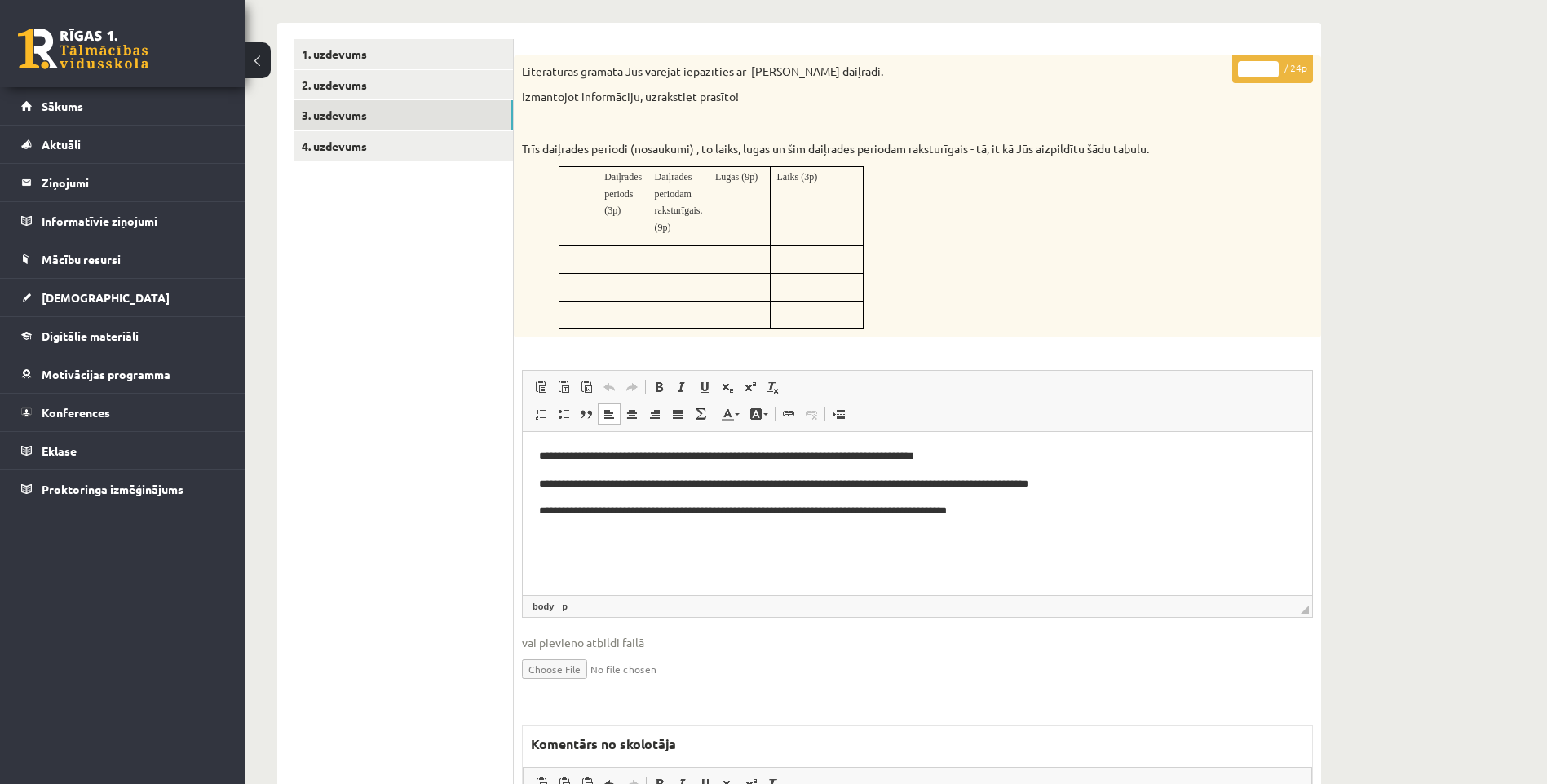
click at [753, 258] on p at bounding box center [739, 254] width 49 height 16
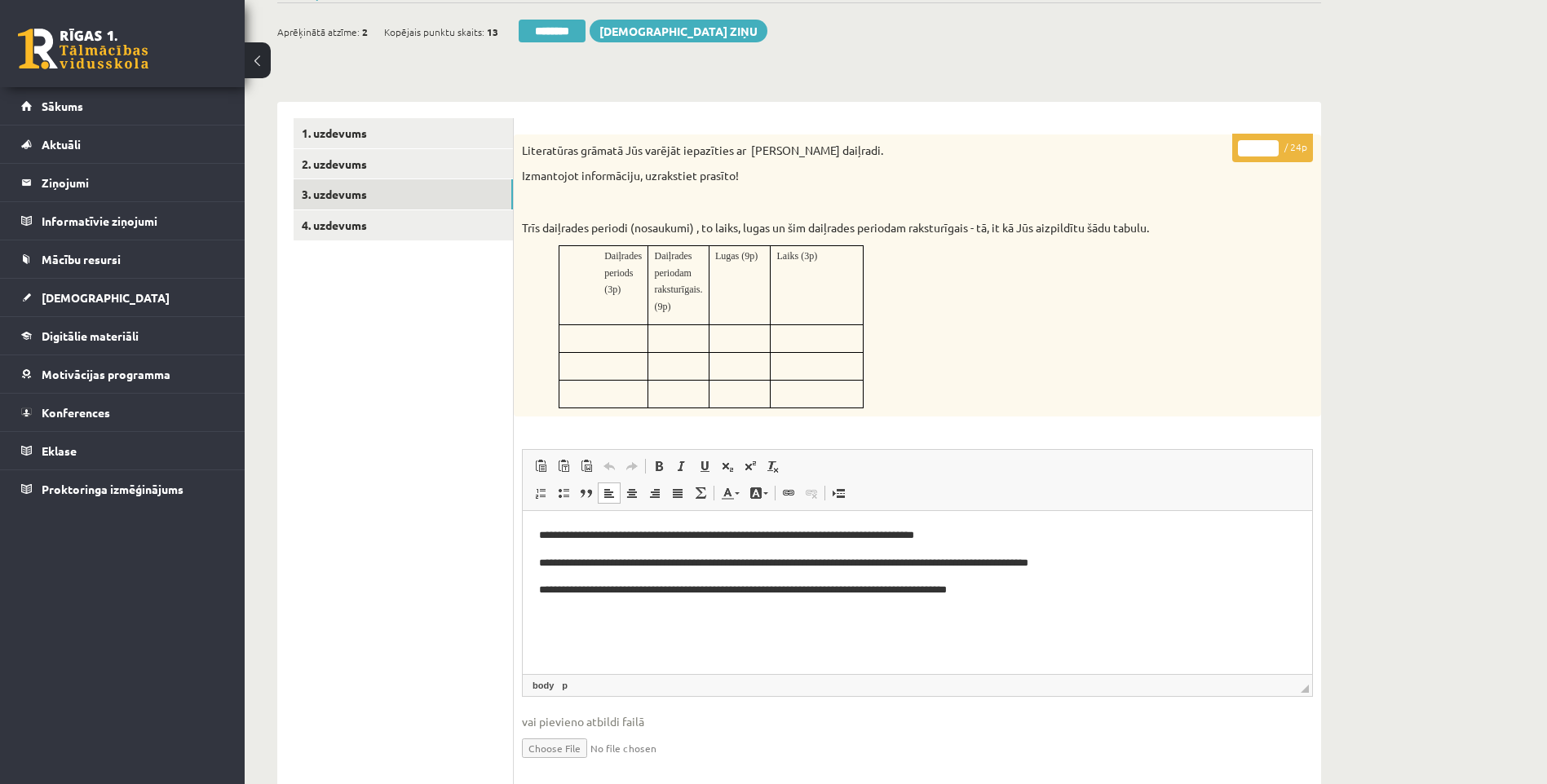
scroll to position [217, 0]
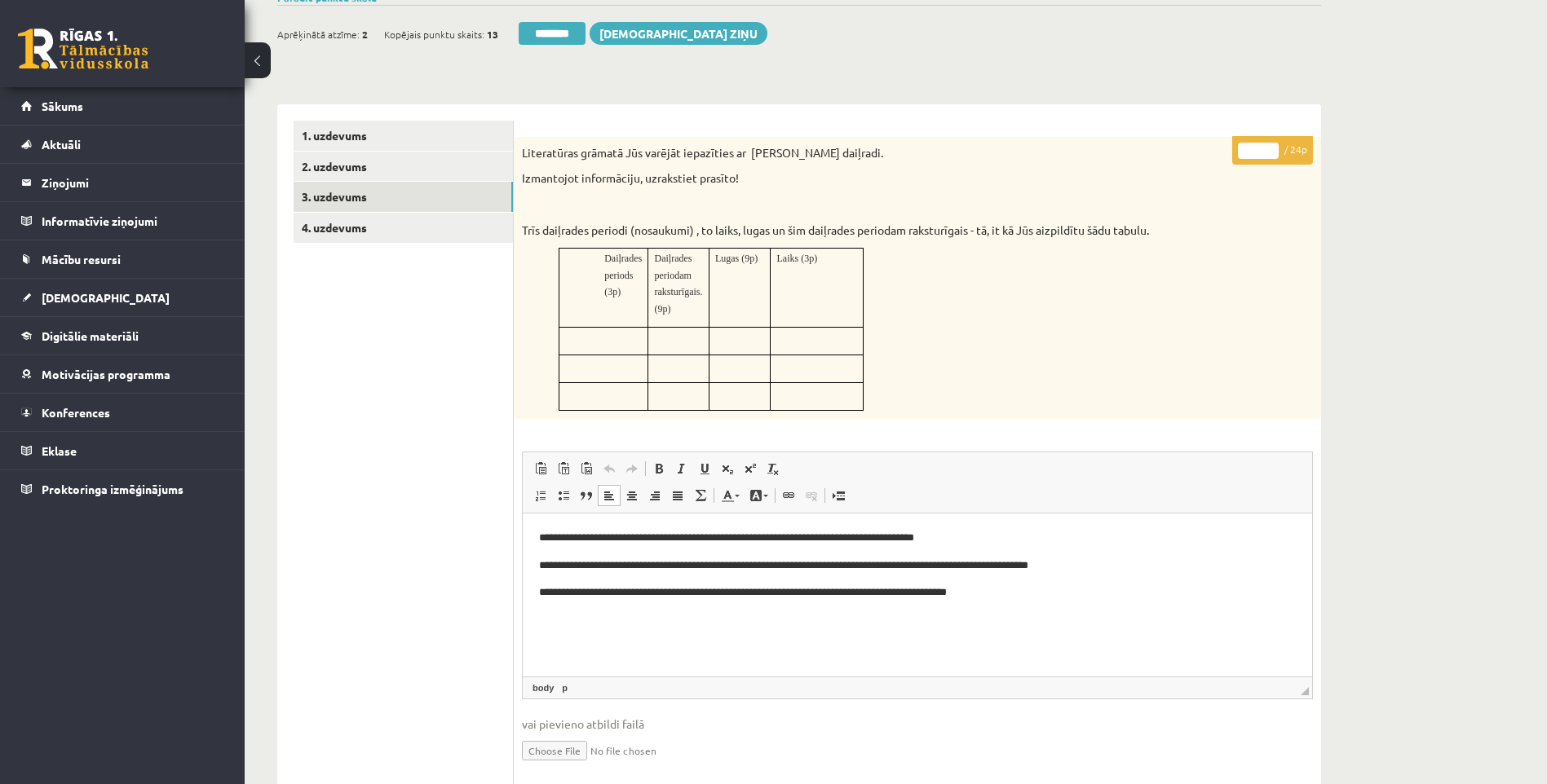
drag, startPoint x: 1258, startPoint y: 146, endPoint x: 1212, endPoint y: 149, distance: 46.1
click at [1212, 149] on div "* / 24p Literatūras grāmatā Jūs varējāt iepazīties ar Viljama Šekspīra daiļradi…" at bounding box center [917, 638] width 807 height 1004
type input "**"
click at [1264, 147] on input "**" at bounding box center [1258, 151] width 41 height 16
click at [1256, 206] on div "Literatūras grāmatā Jūs varējāt iepazīties ar Viljama Šekspīra daiļradi. Izmant…" at bounding box center [917, 278] width 807 height 282
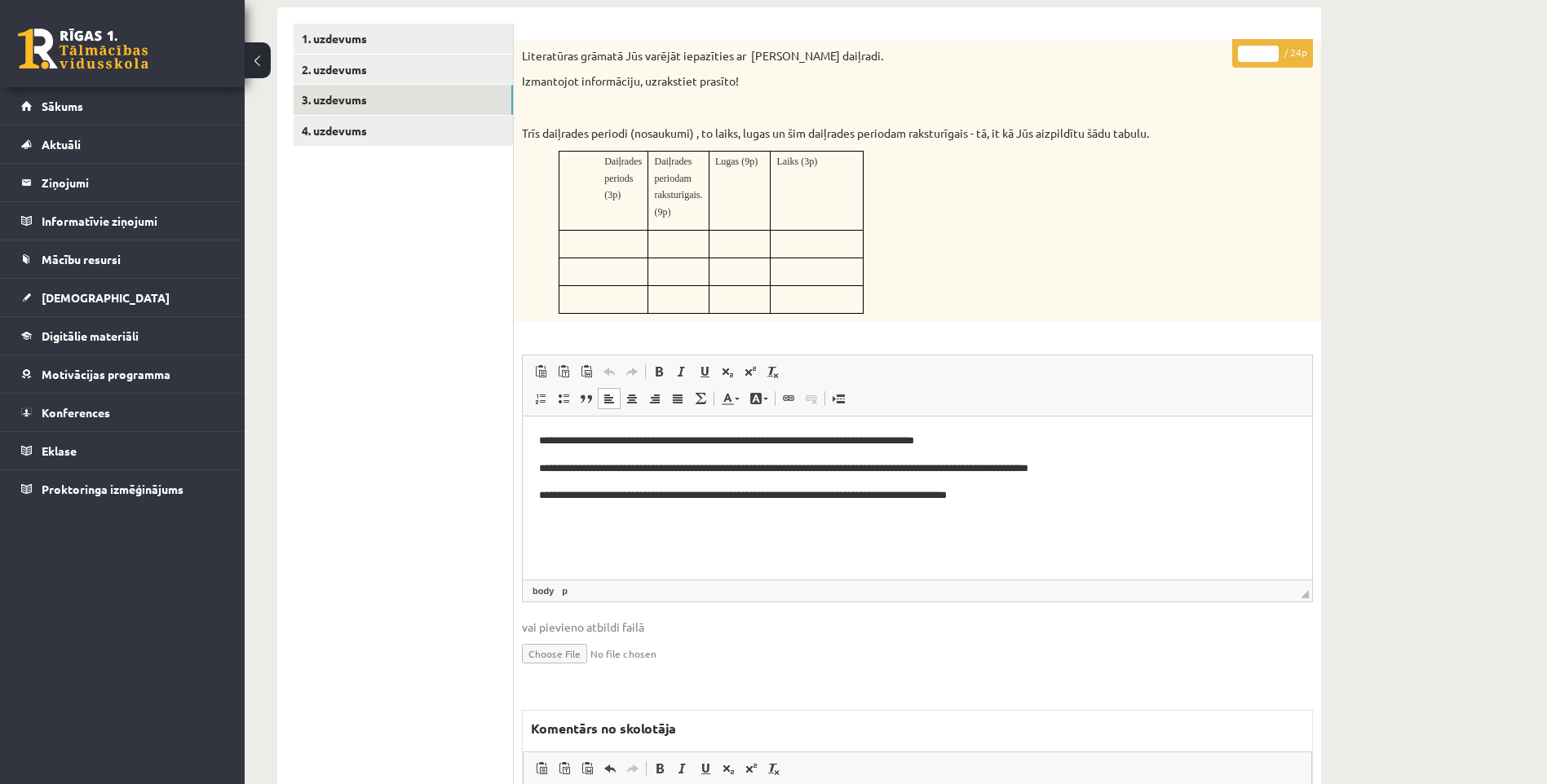
scroll to position [55, 0]
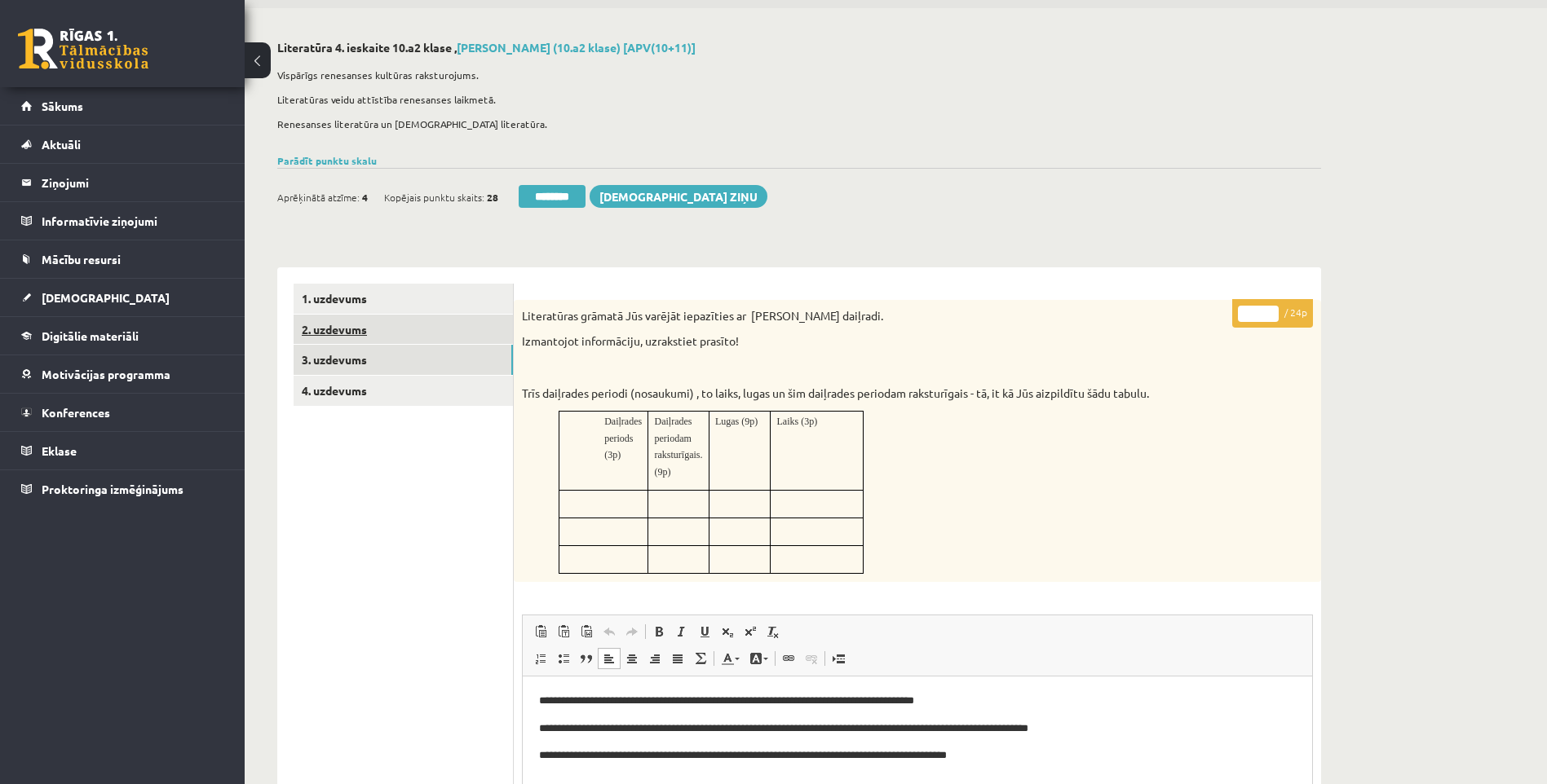
click at [386, 329] on link "2. uzdevums" at bounding box center [403, 330] width 219 height 30
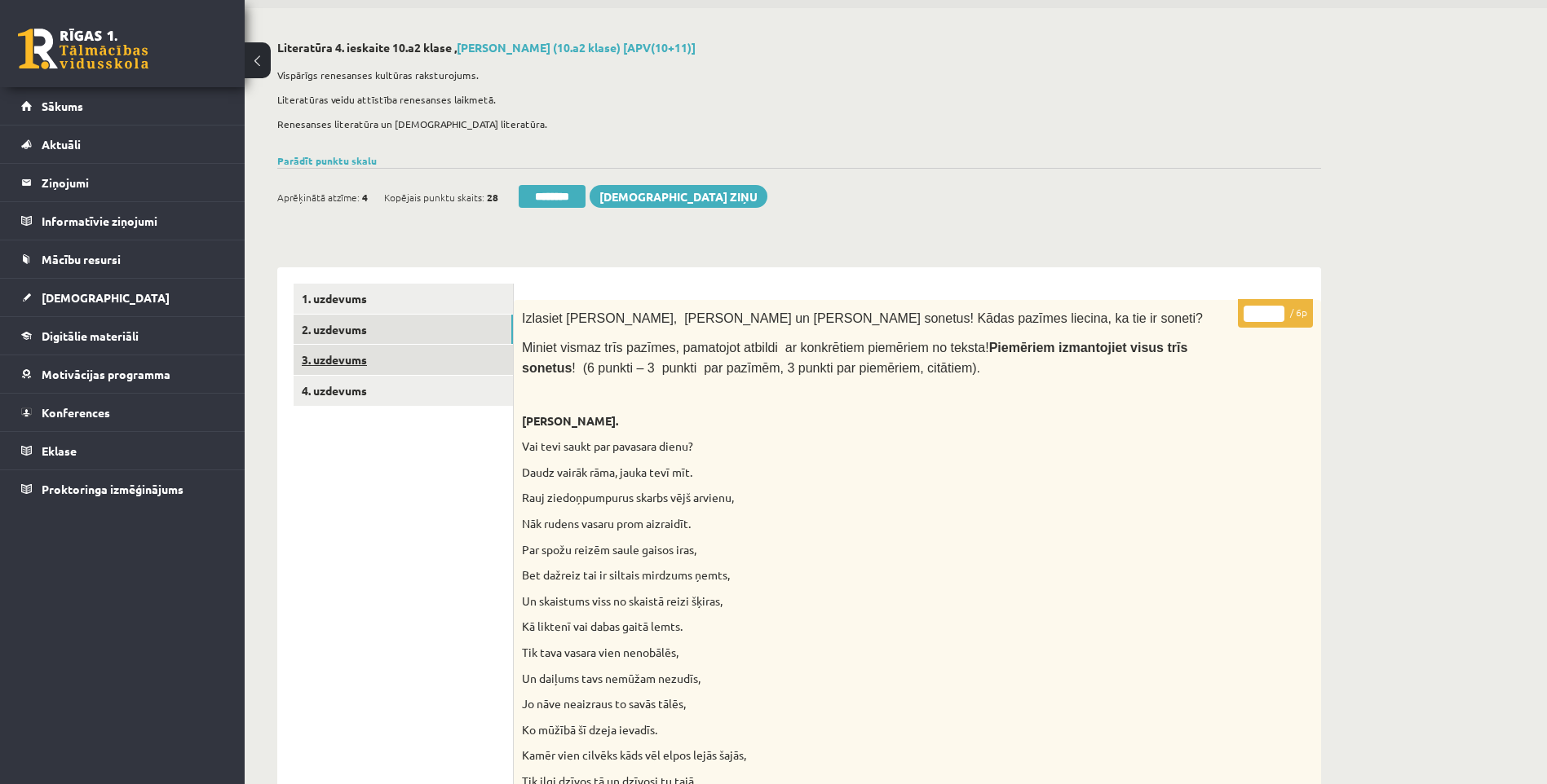
click at [390, 353] on link "3. uzdevums" at bounding box center [403, 359] width 219 height 30
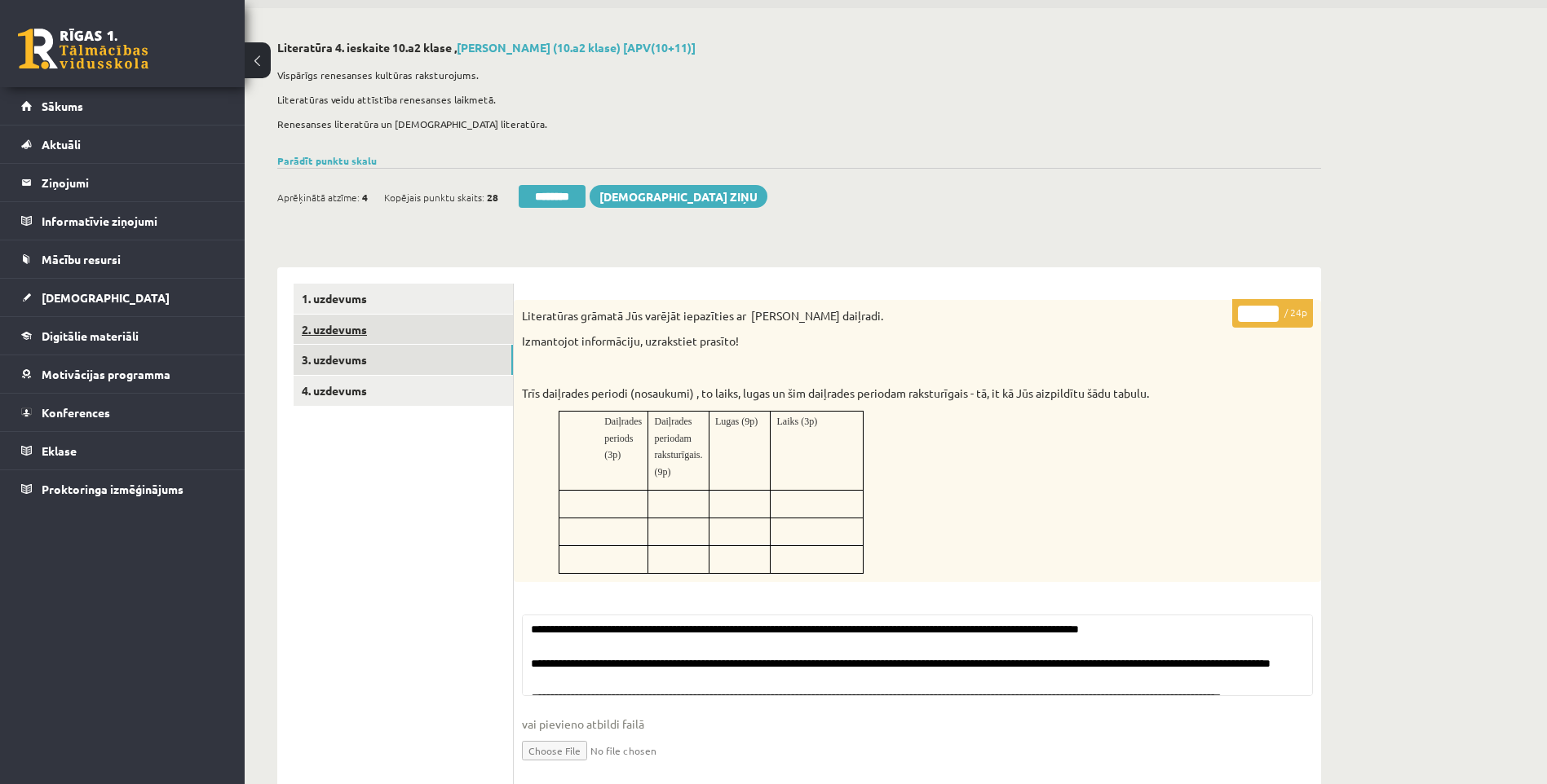
click at [395, 329] on link "2. uzdevums" at bounding box center [403, 330] width 219 height 30
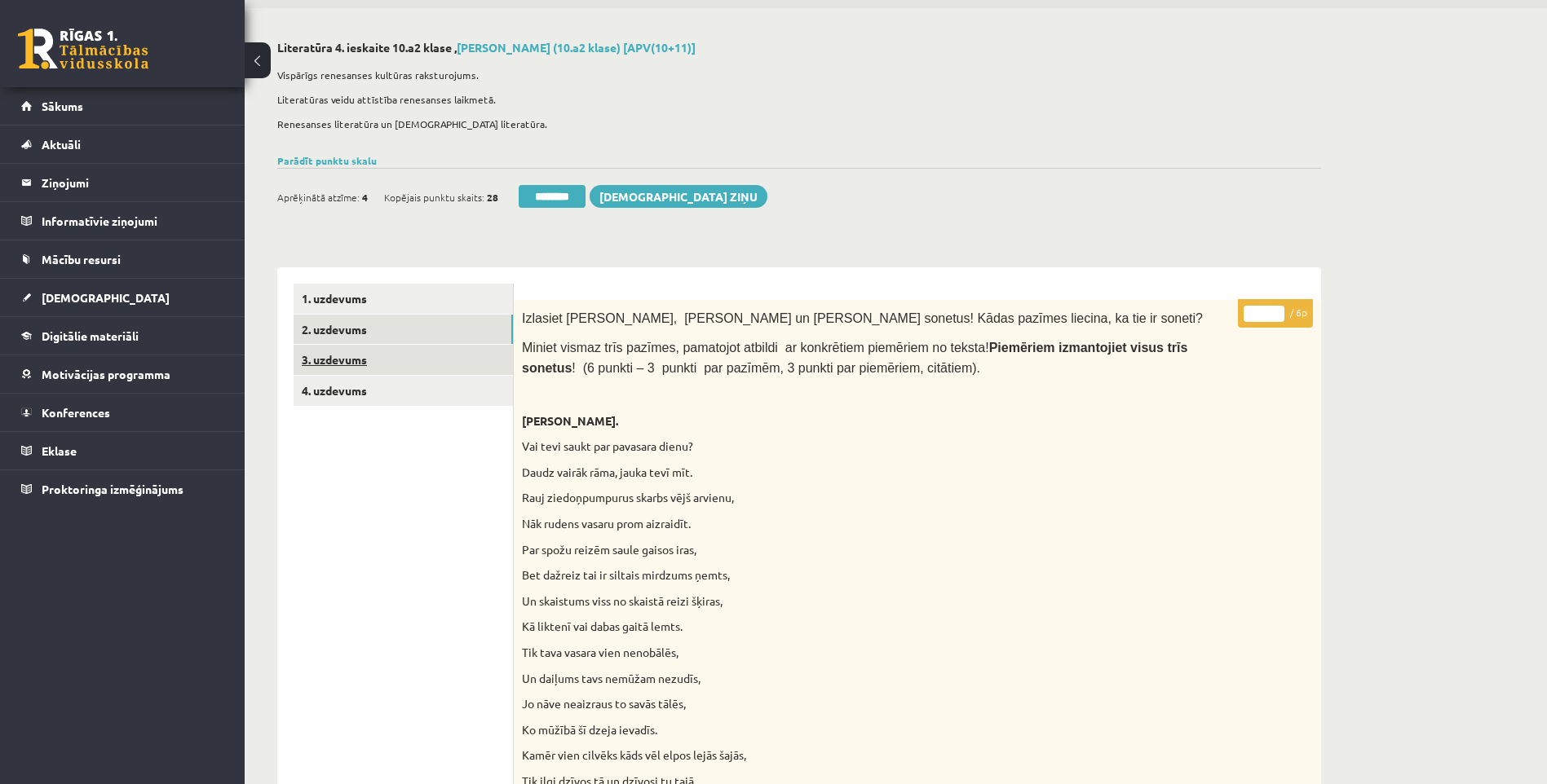
click at [389, 360] on link "3. uzdevums" at bounding box center [403, 359] width 219 height 30
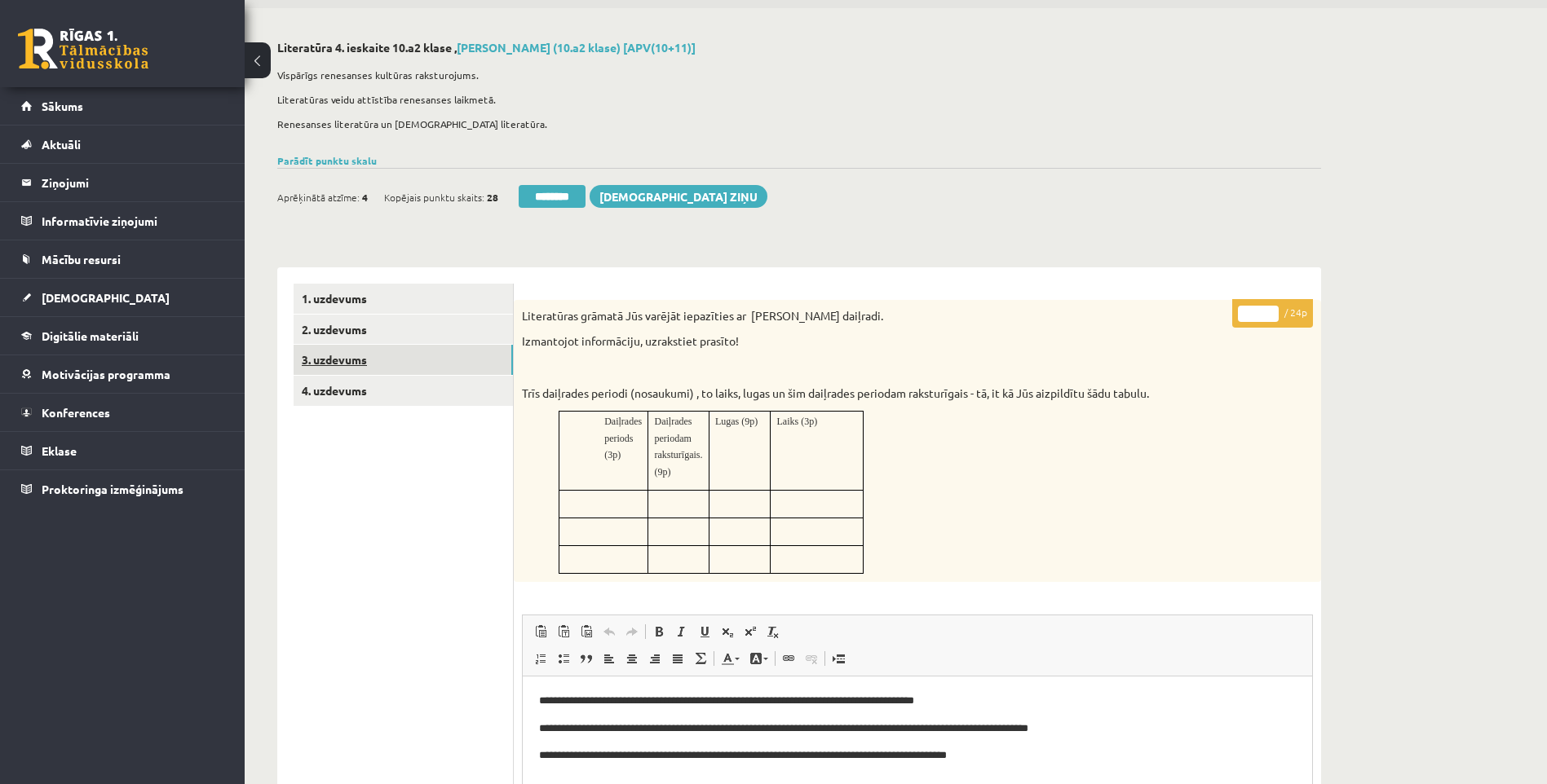
scroll to position [0, 0]
click at [392, 396] on link "4. uzdevums" at bounding box center [403, 390] width 219 height 30
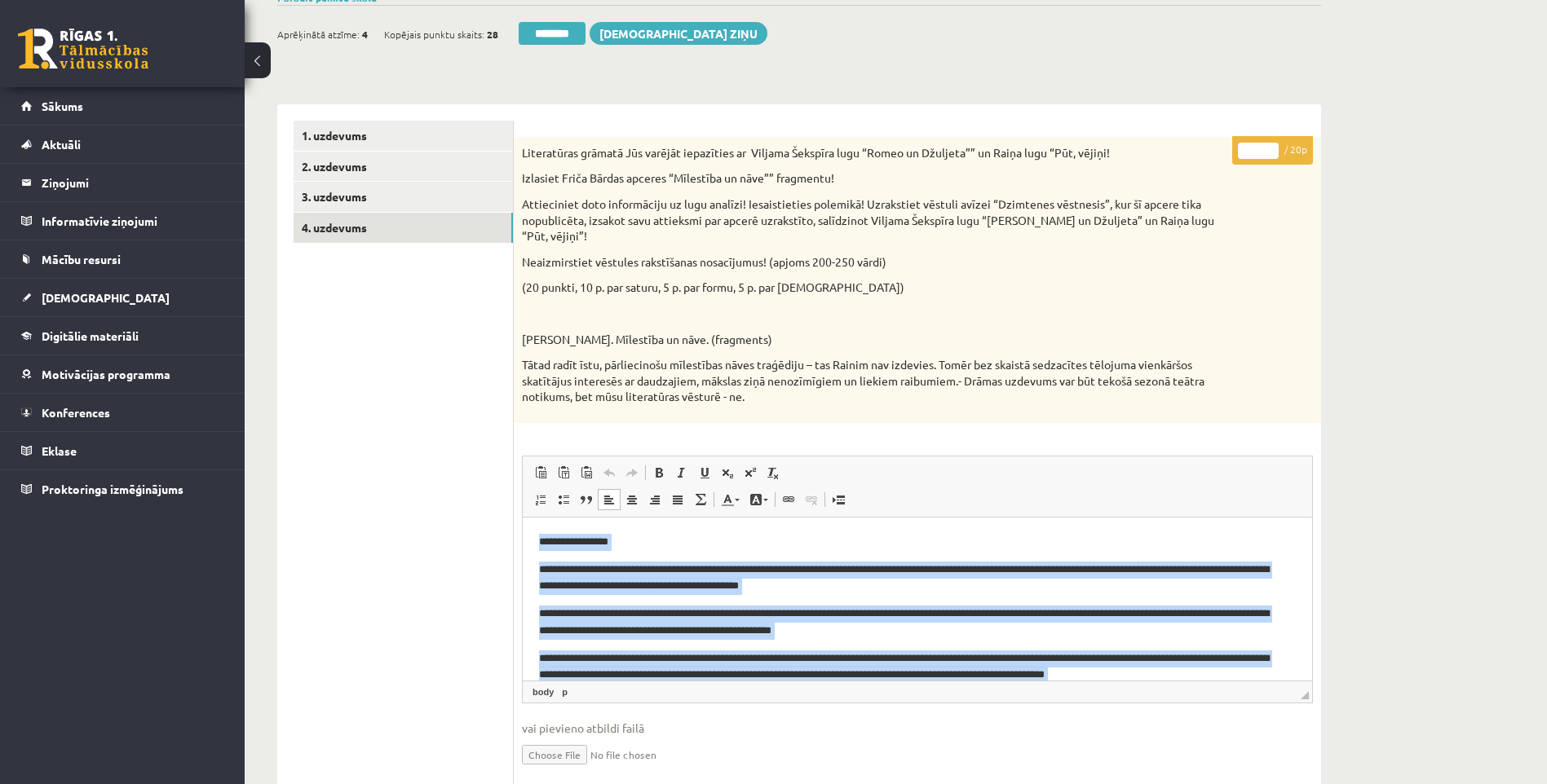
drag, startPoint x: 640, startPoint y: 654, endPoint x: 422, endPoint y: 481, distance: 278.3
click at [523, 517] on html "**********" at bounding box center [918, 652] width 789 height 271
copy body "**********"
click at [1128, 614] on p "**********" at bounding box center [912, 622] width 745 height 34
click at [1072, 570] on p "**********" at bounding box center [912, 578] width 745 height 34
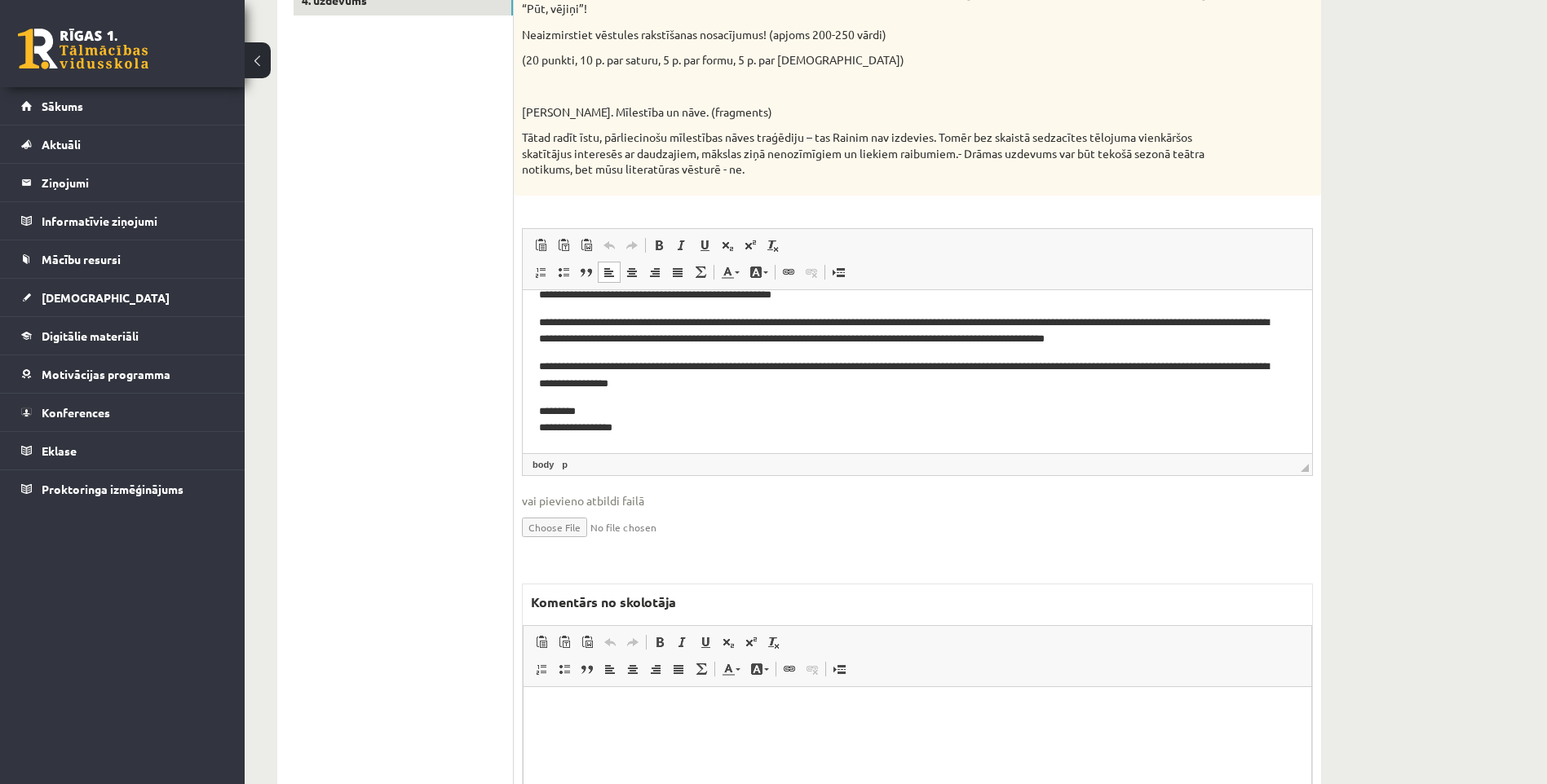
scroll to position [543, 0]
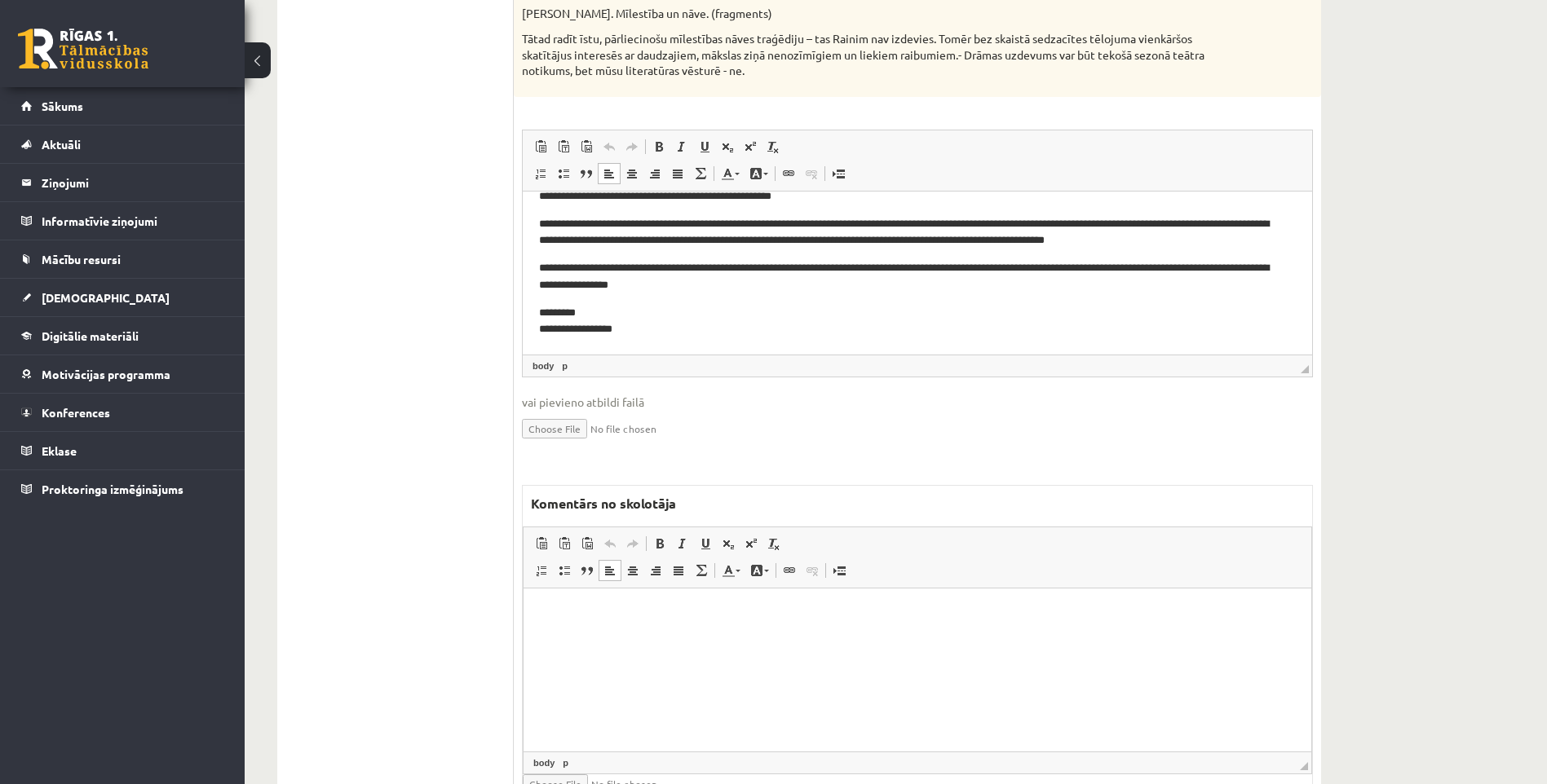
click at [592, 638] on html at bounding box center [917, 613] width 788 height 50
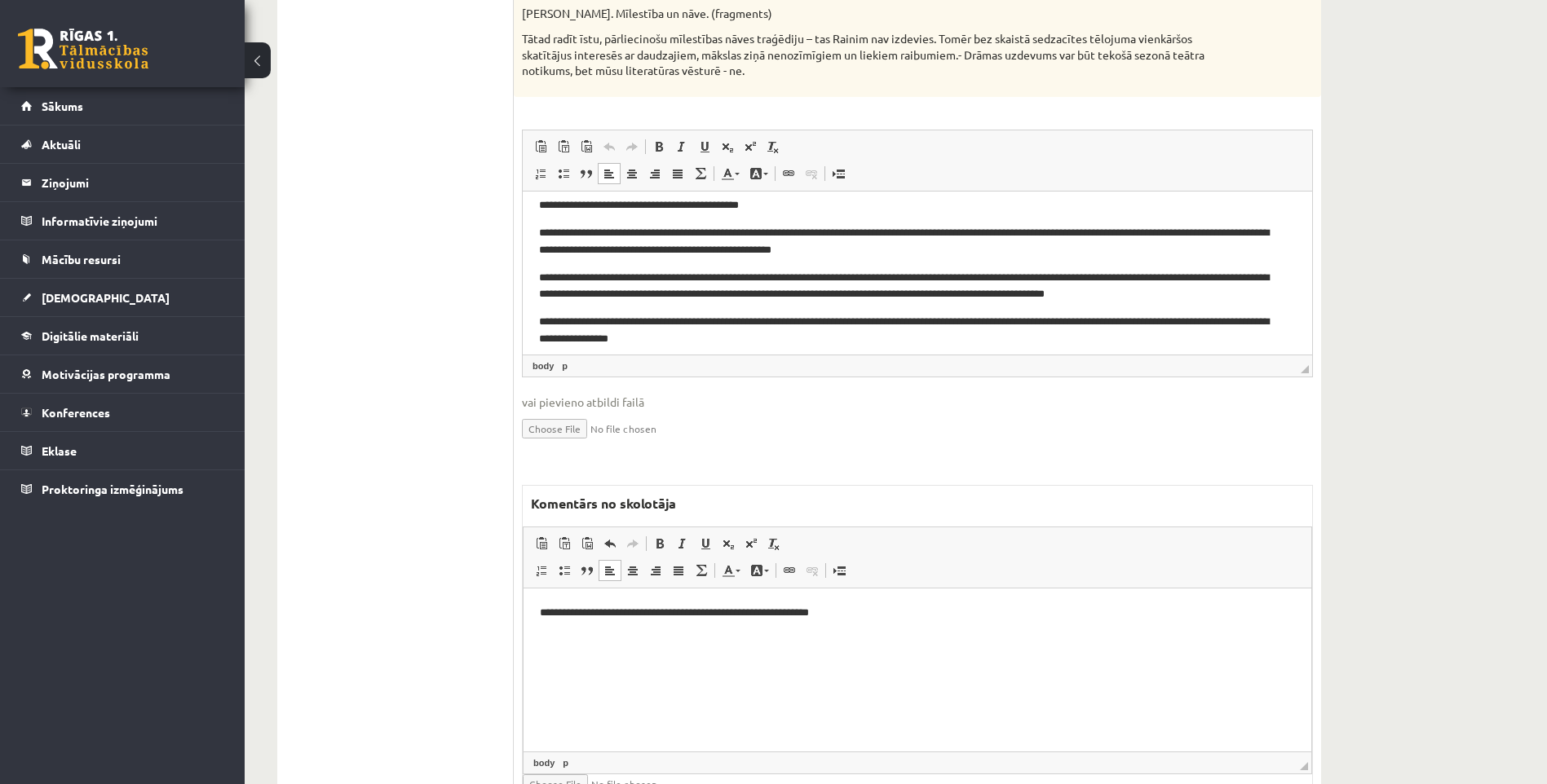
scroll to position [27, 0]
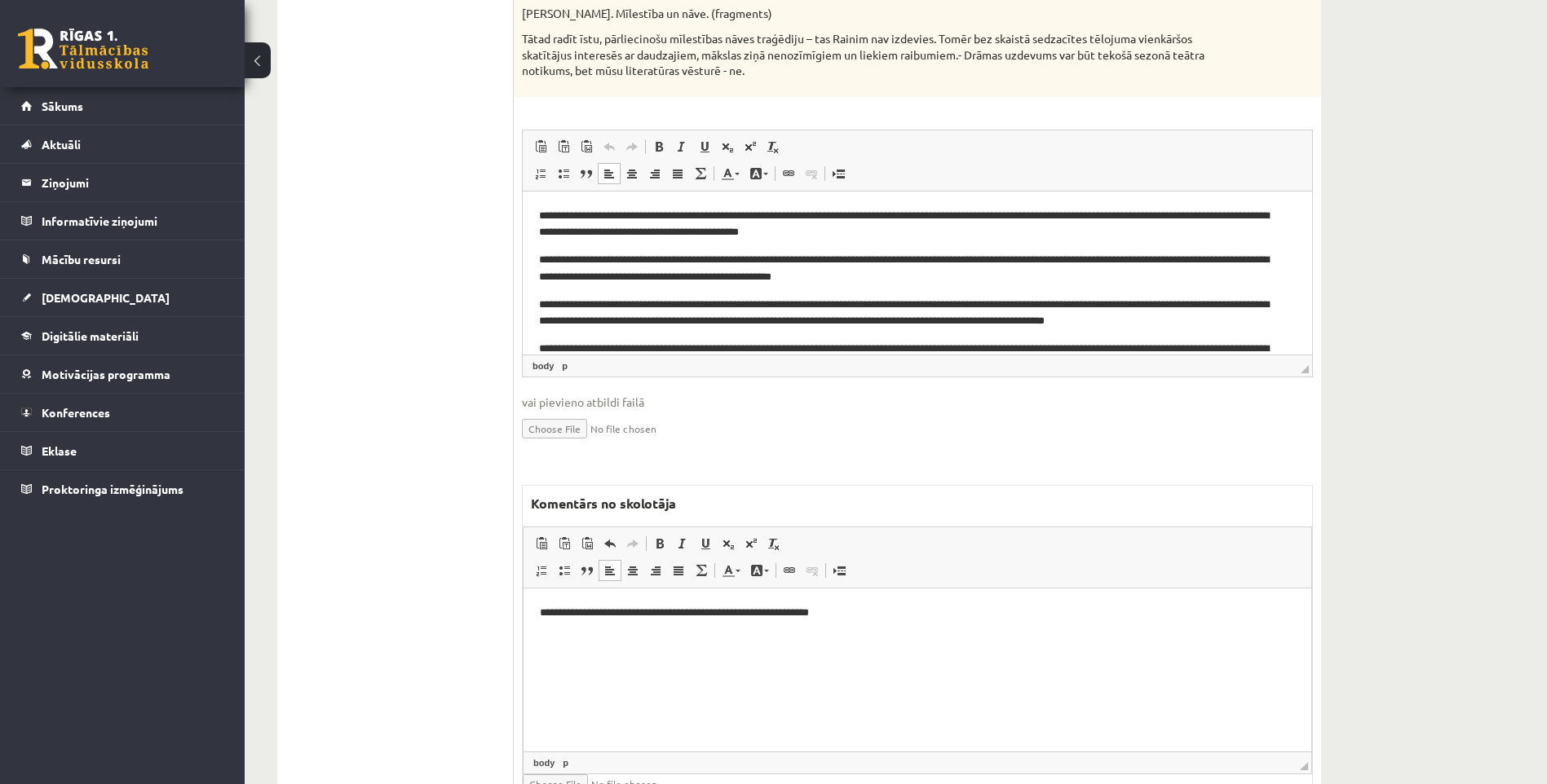
click at [848, 609] on p "**********" at bounding box center [918, 613] width 755 height 17
click at [840, 613] on p "**********" at bounding box center [918, 613] width 755 height 17
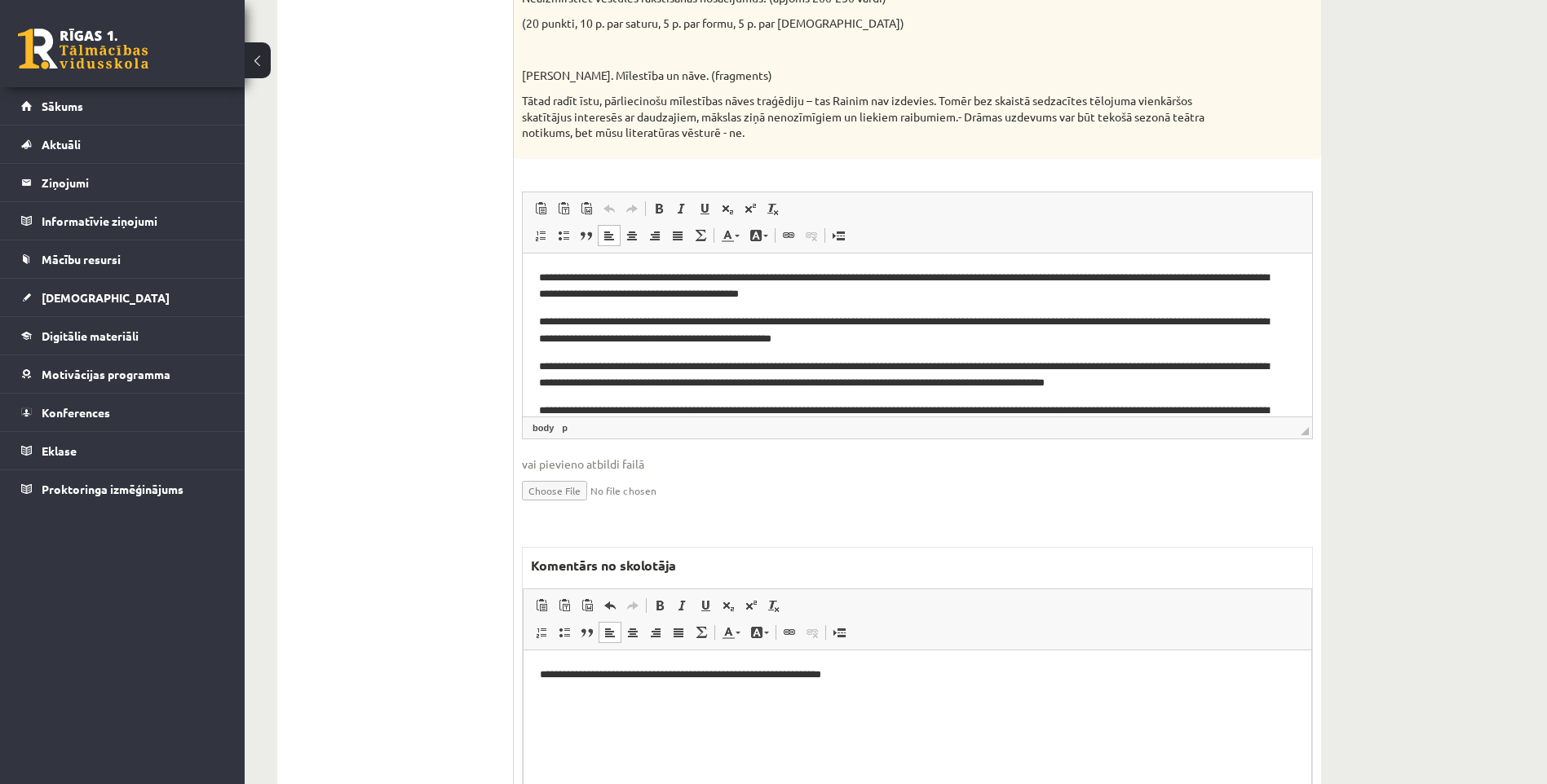
scroll to position [300, 0]
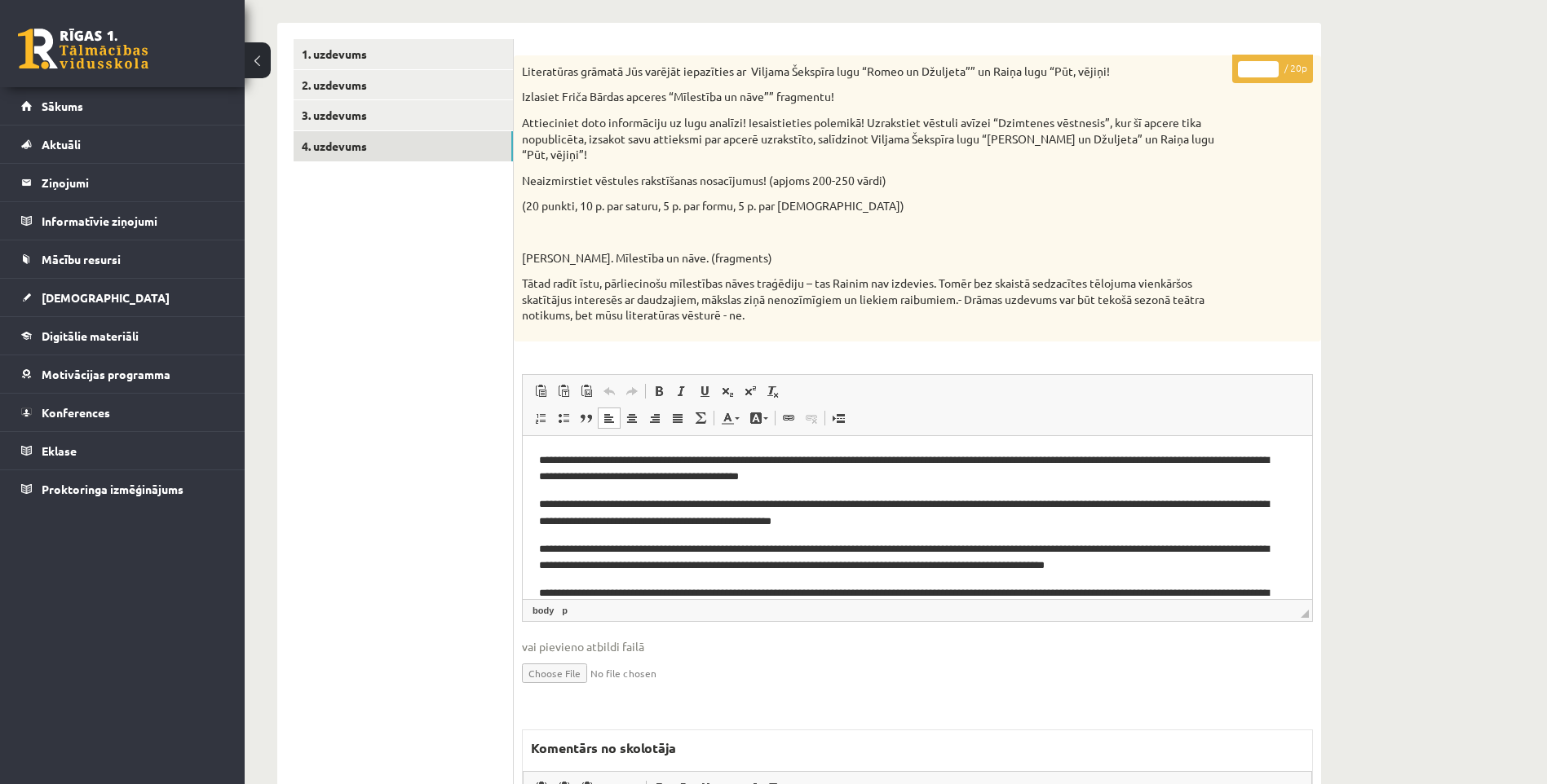
drag, startPoint x: 1269, startPoint y: 68, endPoint x: 1249, endPoint y: 73, distance: 20.6
click at [1249, 73] on input "*" at bounding box center [1258, 68] width 41 height 16
drag, startPoint x: 1264, startPoint y: 65, endPoint x: 1229, endPoint y: 70, distance: 35.4
click at [1238, 70] on input "*" at bounding box center [1258, 68] width 41 height 16
drag, startPoint x: 1261, startPoint y: 70, endPoint x: 1234, endPoint y: 74, distance: 27.3
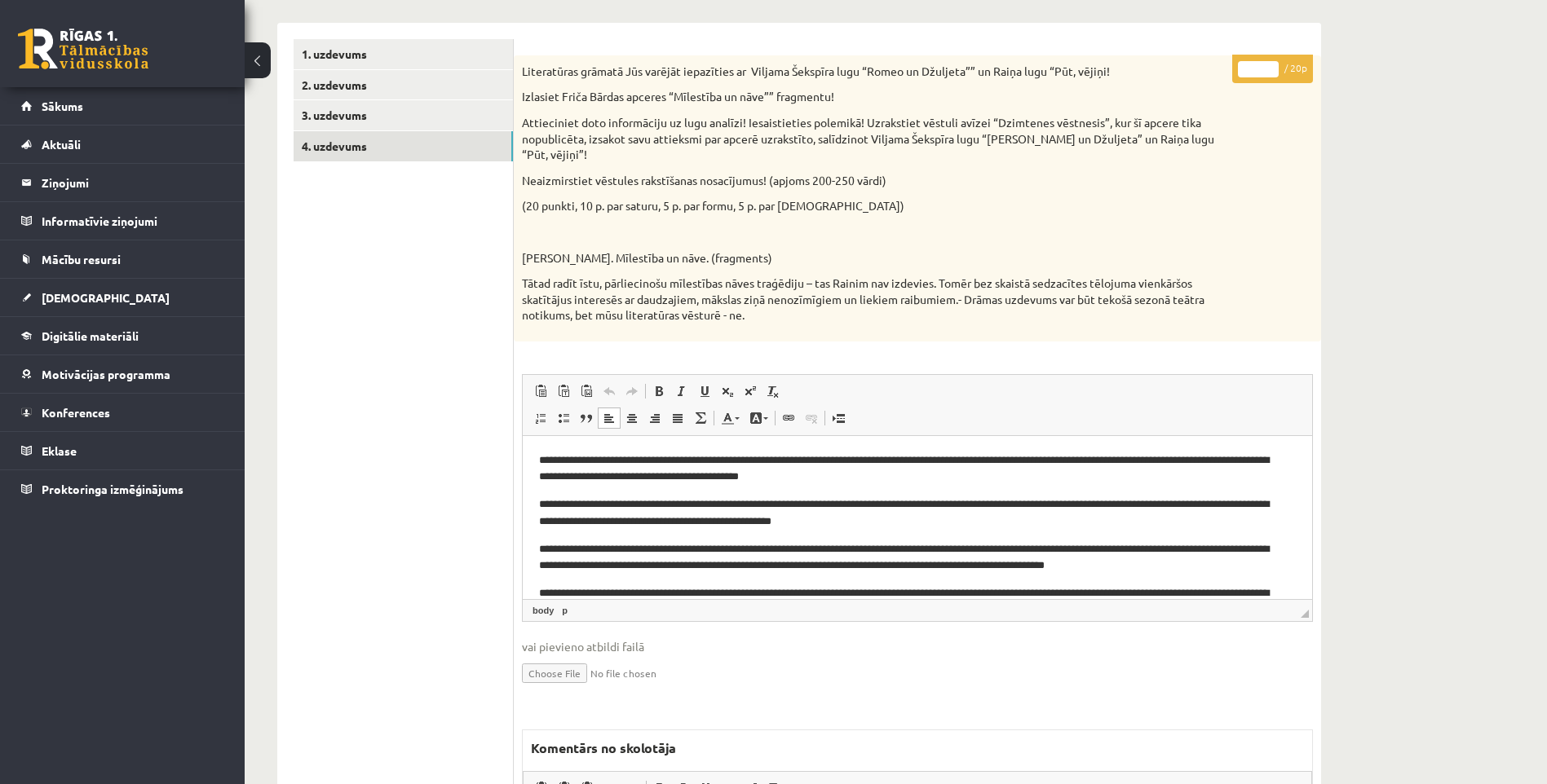
click at [1234, 74] on p "* / 20p" at bounding box center [1272, 68] width 80 height 28
type input "**"
click at [1054, 198] on p "(20 punkti, 10 p. par saturu, 5 p. par formu, 5 p. par pareizrakstību)" at bounding box center [877, 205] width 710 height 16
click at [348, 66] on link "1. uzdevums" at bounding box center [403, 54] width 219 height 30
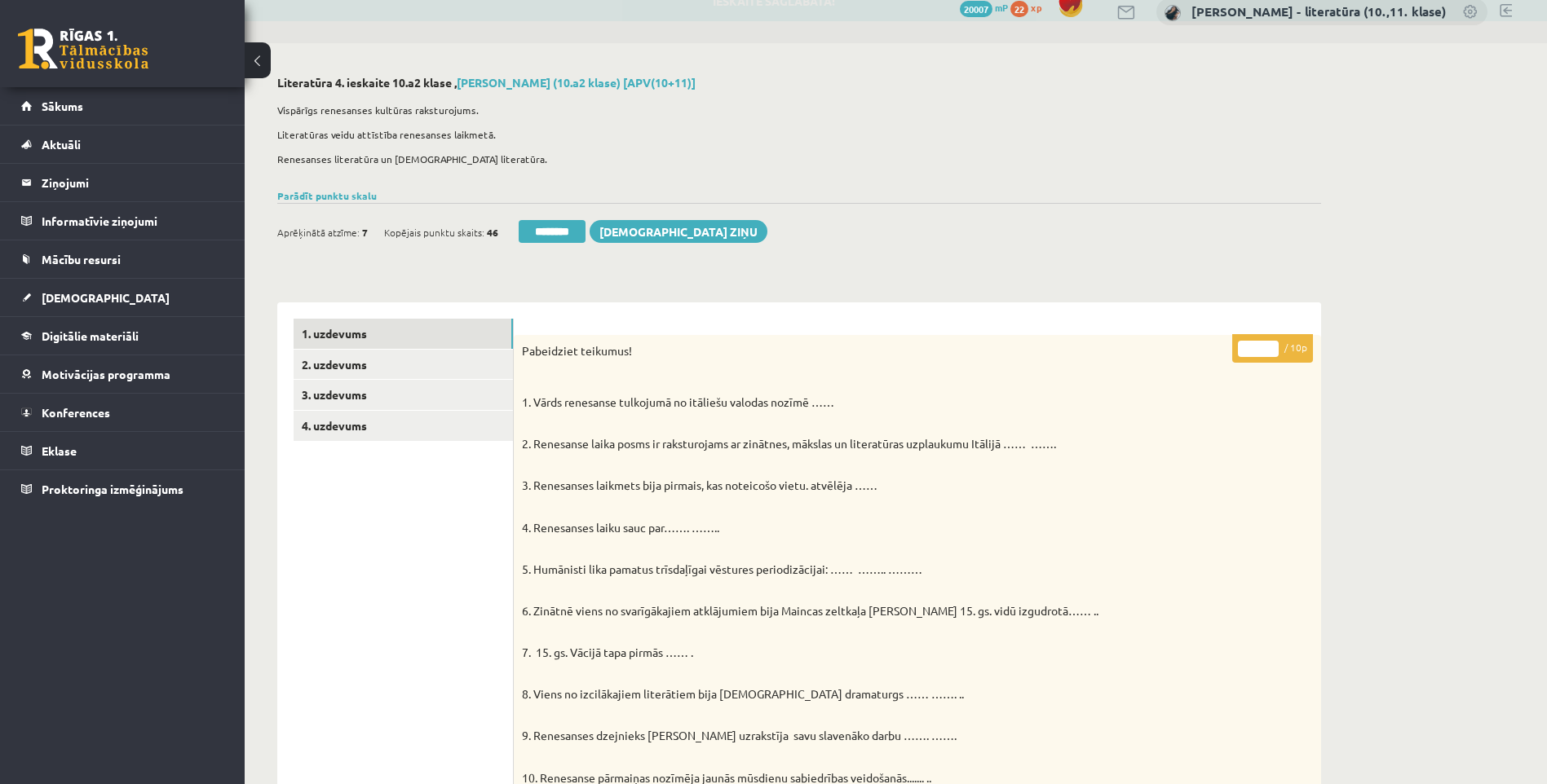
scroll to position [0, 0]
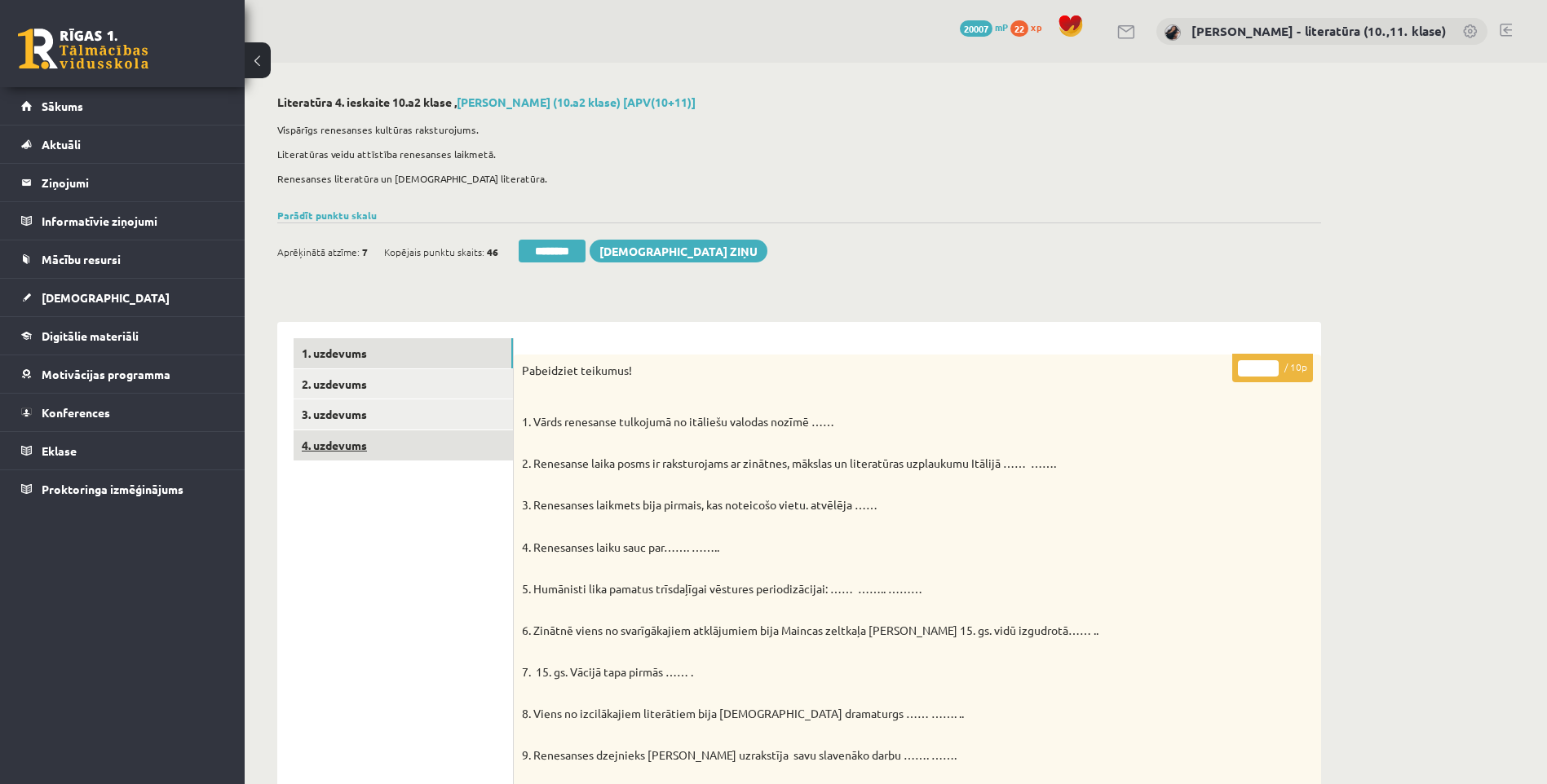
click at [434, 449] on link "4. uzdevums" at bounding box center [403, 445] width 219 height 30
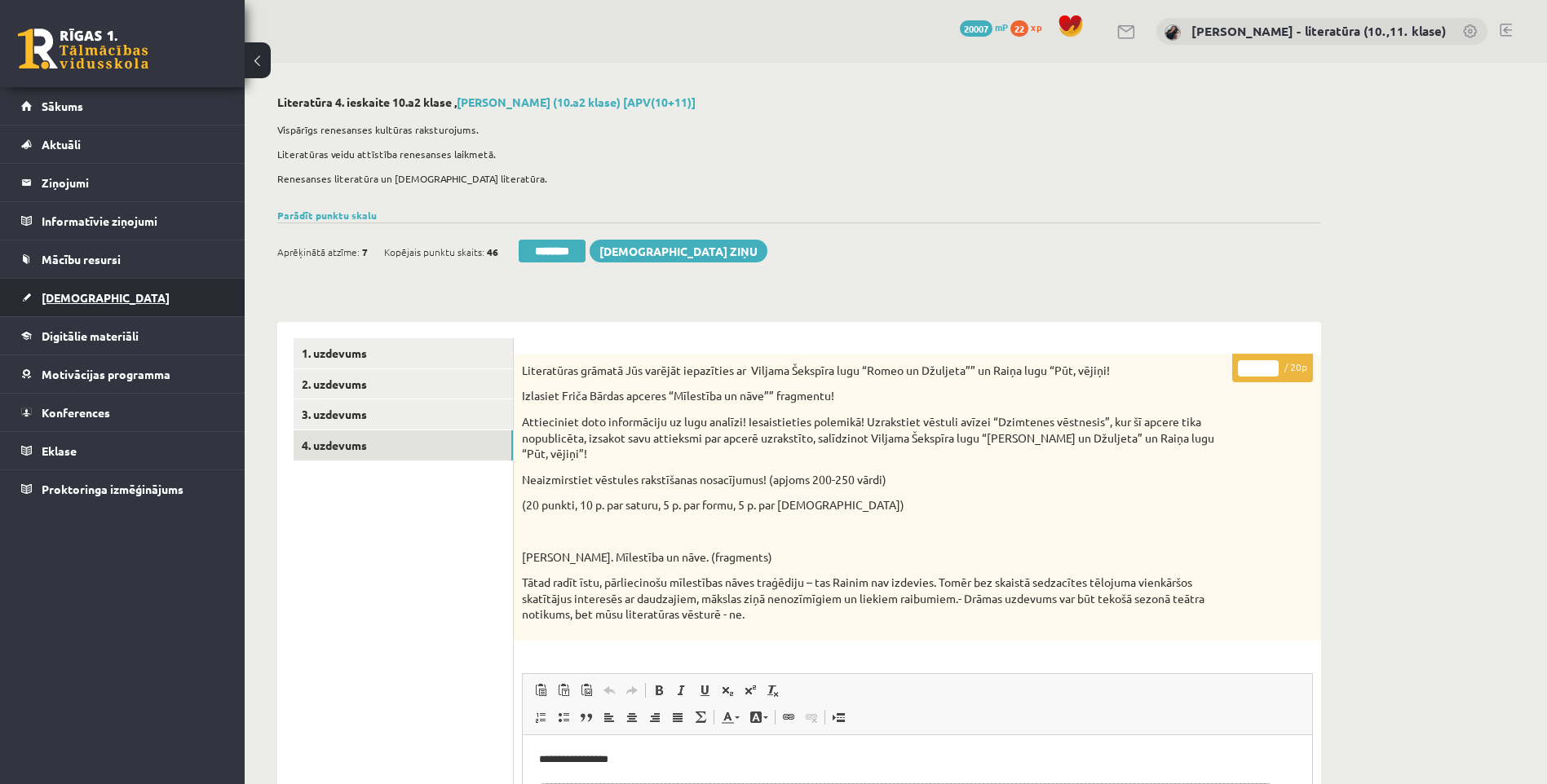
click at [106, 305] on link "[DEMOGRAPHIC_DATA]" at bounding box center [122, 298] width 203 height 38
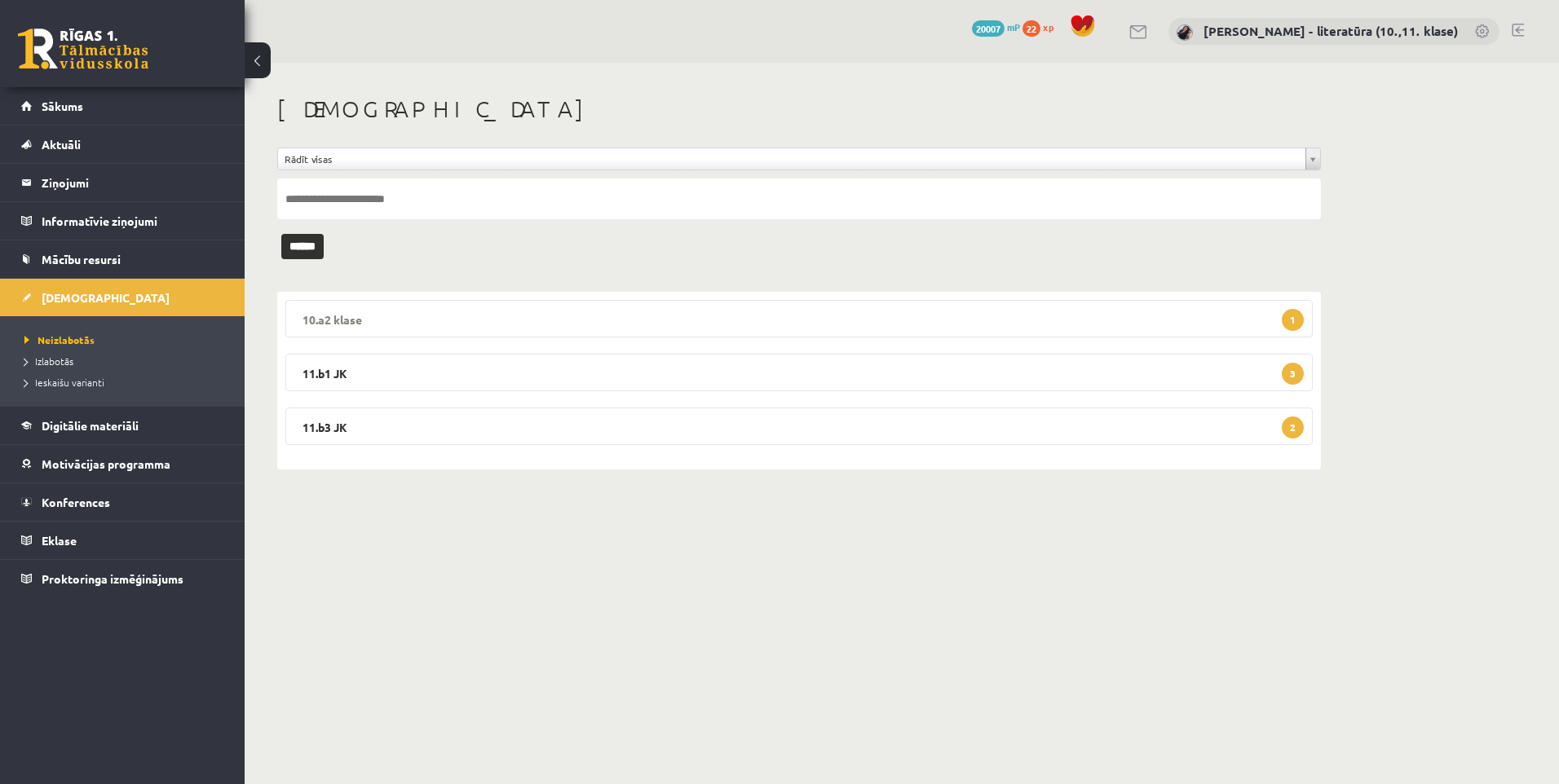
click at [449, 324] on legend "10.a2 klase 1" at bounding box center [799, 319] width 1027 height 38
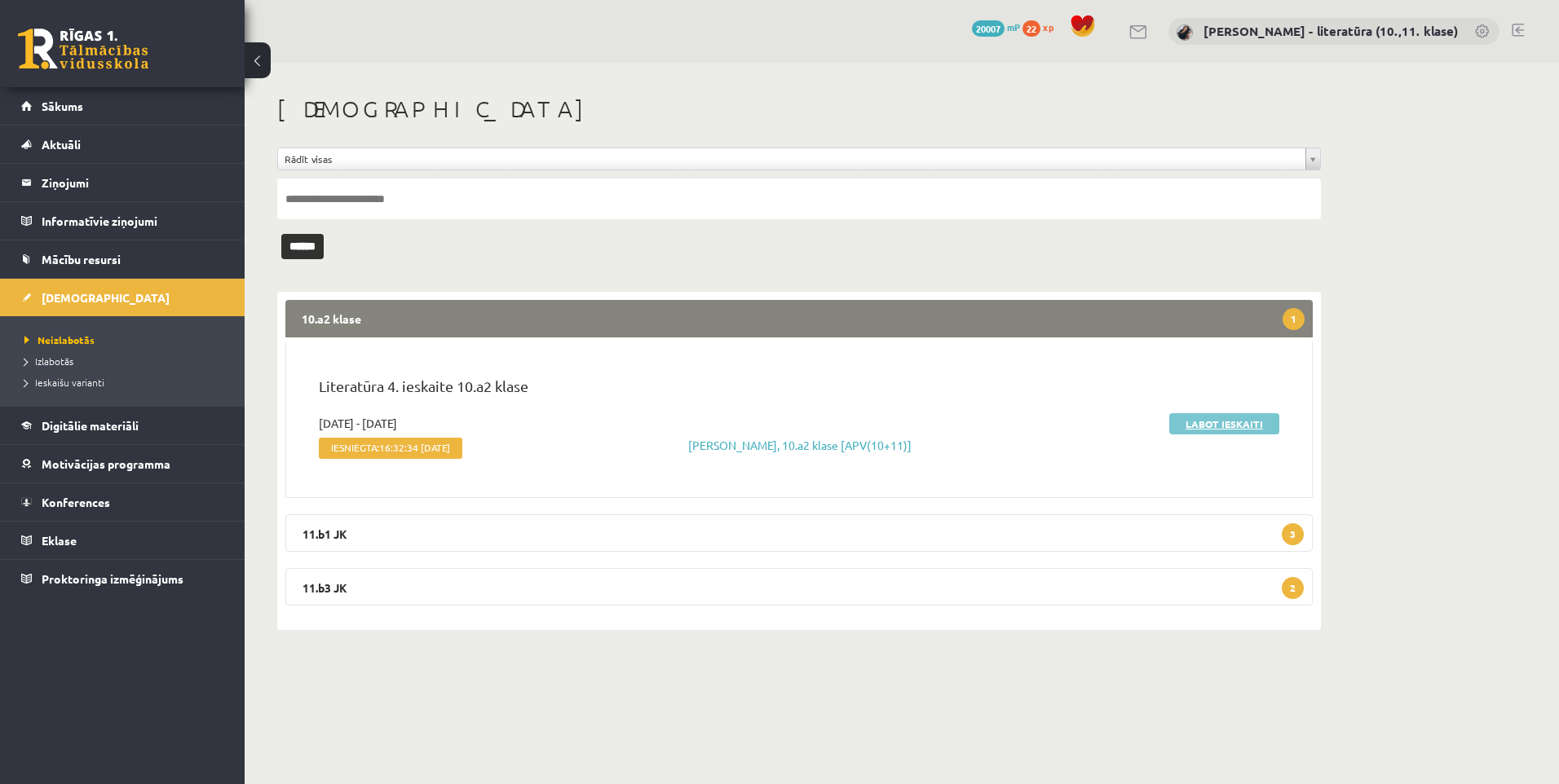
click at [1196, 415] on link "Labot ieskaiti" at bounding box center [1224, 424] width 110 height 21
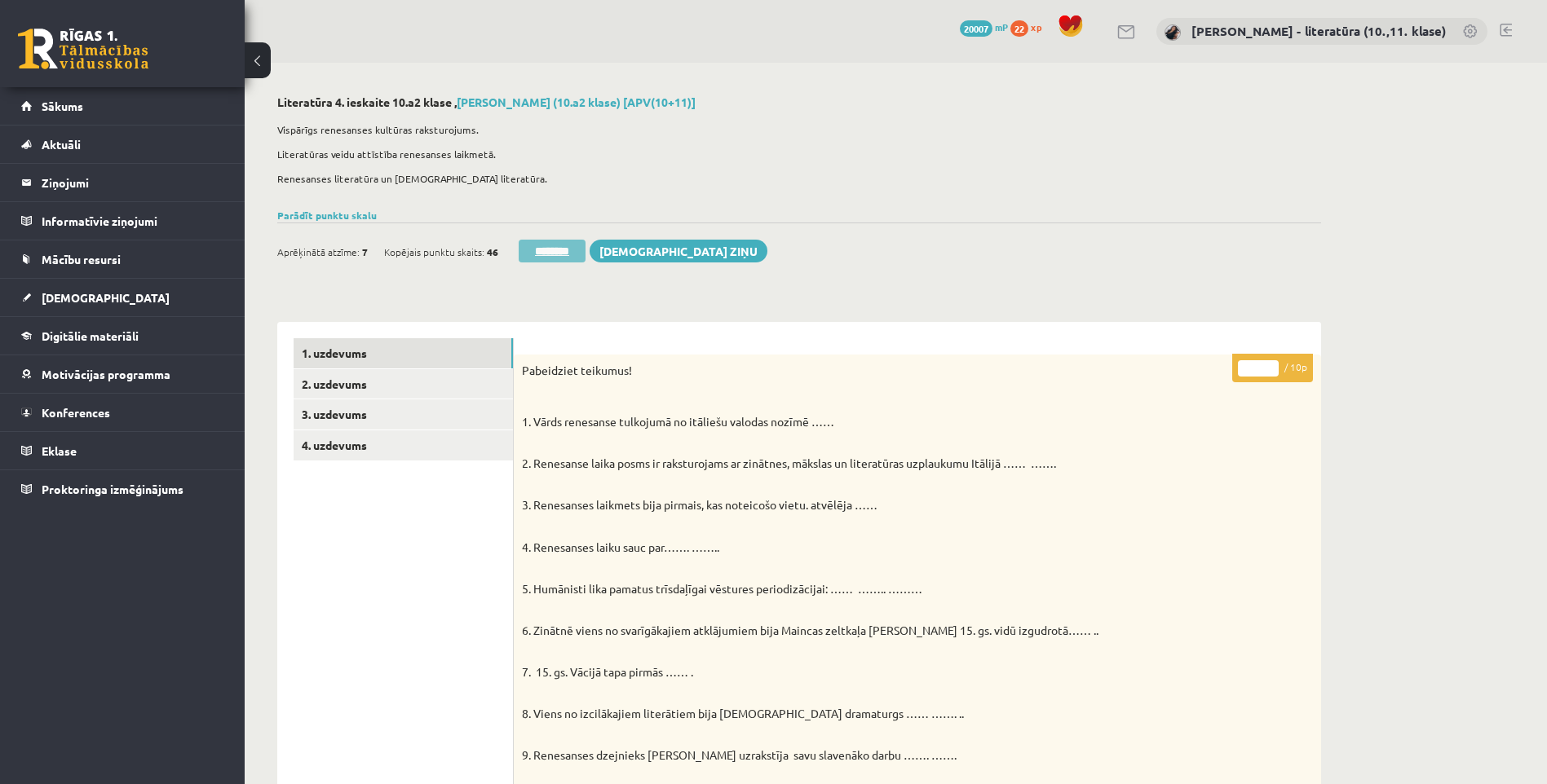
click at [566, 250] on input "********" at bounding box center [552, 251] width 67 height 23
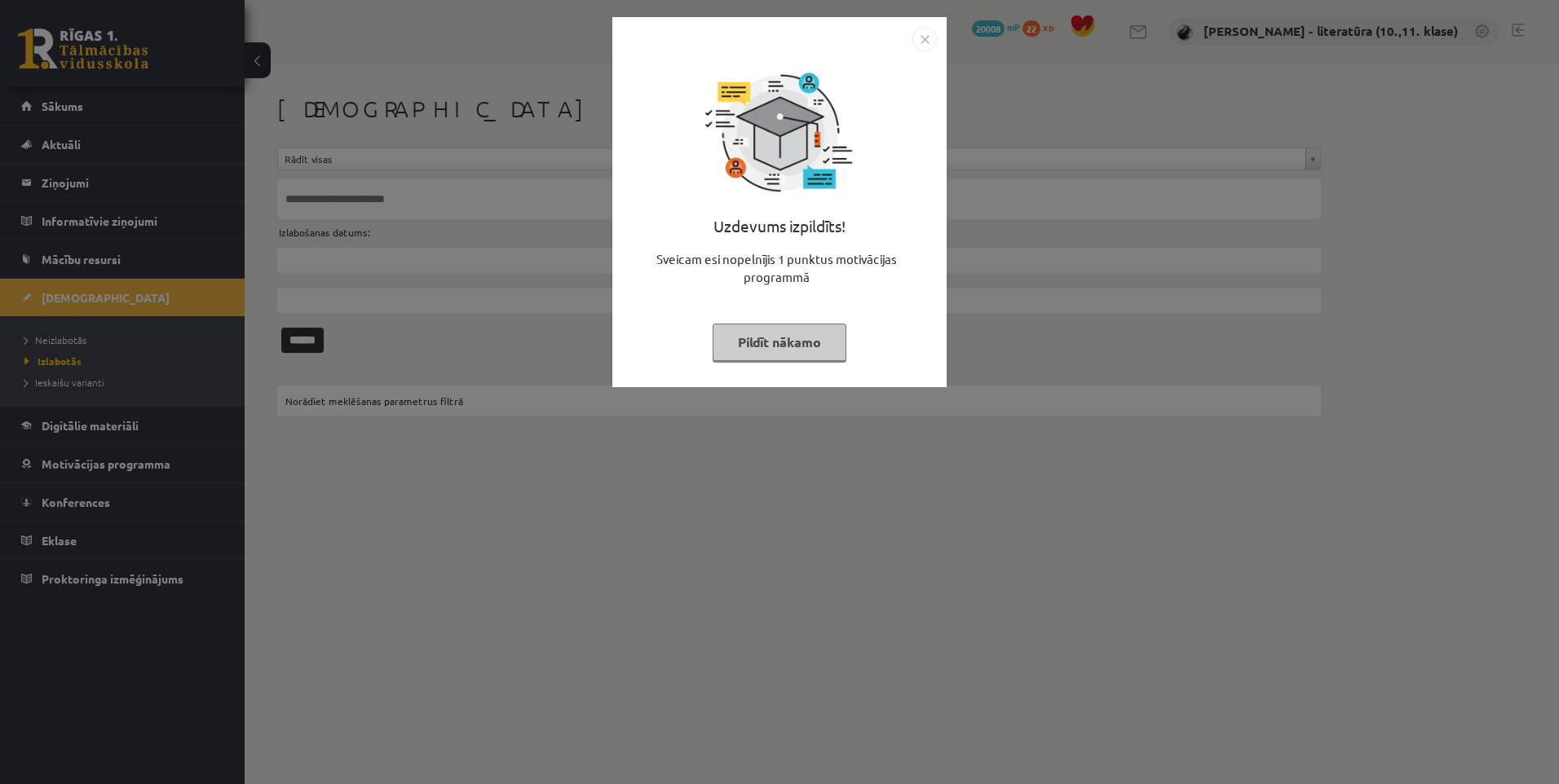
click at [946, 27] on div "Uzdevums izpildīts! Sveicam esi nopelnījis 1 punktus motivācijas programmā Pild…" at bounding box center [779, 202] width 335 height 370
click at [925, 43] on img "Close" at bounding box center [925, 39] width 25 height 25
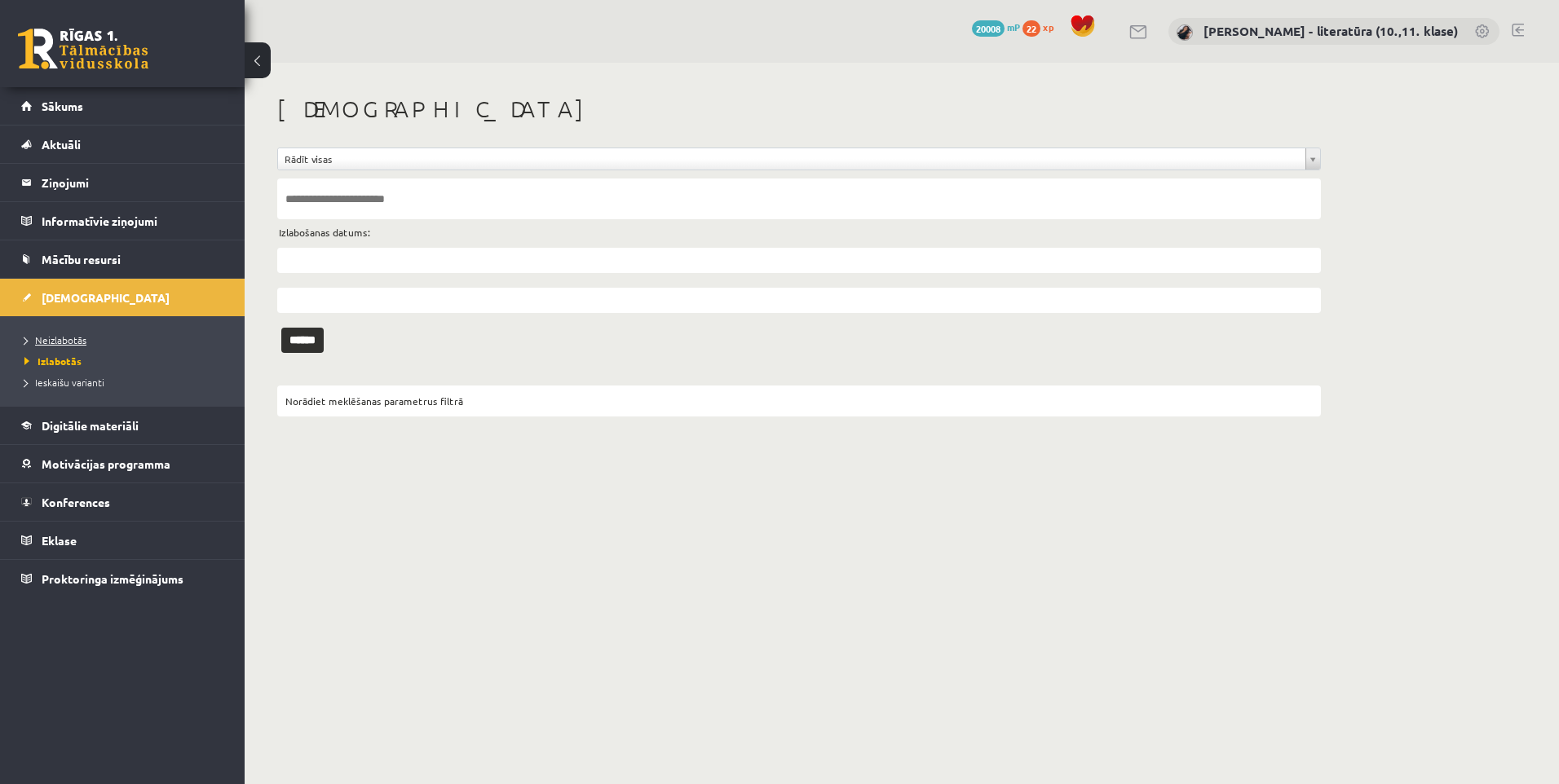
click at [58, 345] on link "Neizlabotās" at bounding box center [127, 340] width 204 height 15
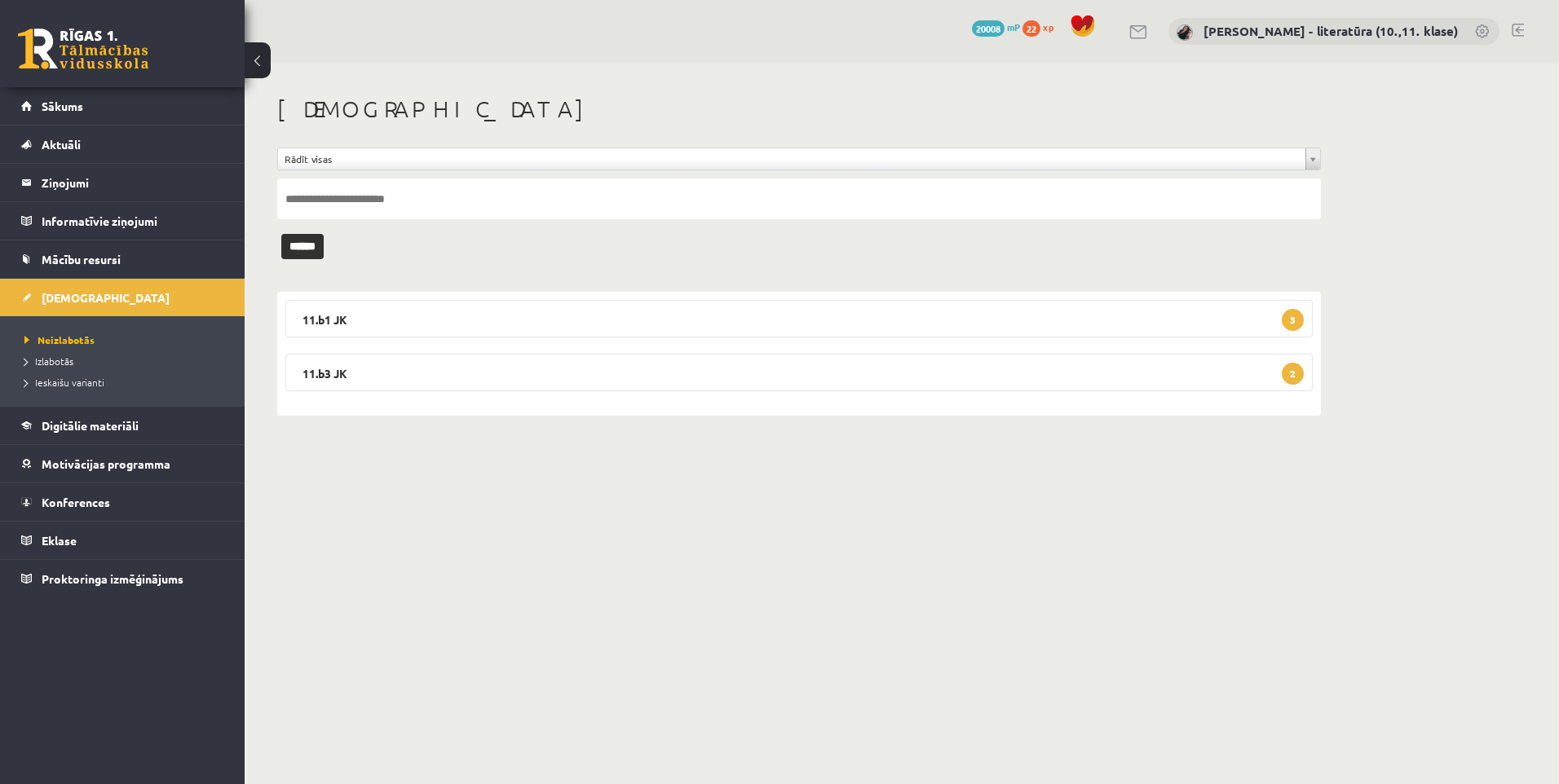
drag, startPoint x: 1361, startPoint y: 444, endPoint x: 1340, endPoint y: 442, distance: 21.1
click at [1360, 445] on div "**********" at bounding box center [901, 255] width 1314 height 386
click at [509, 329] on legend "11.b1 JK 3" at bounding box center [799, 319] width 1027 height 38
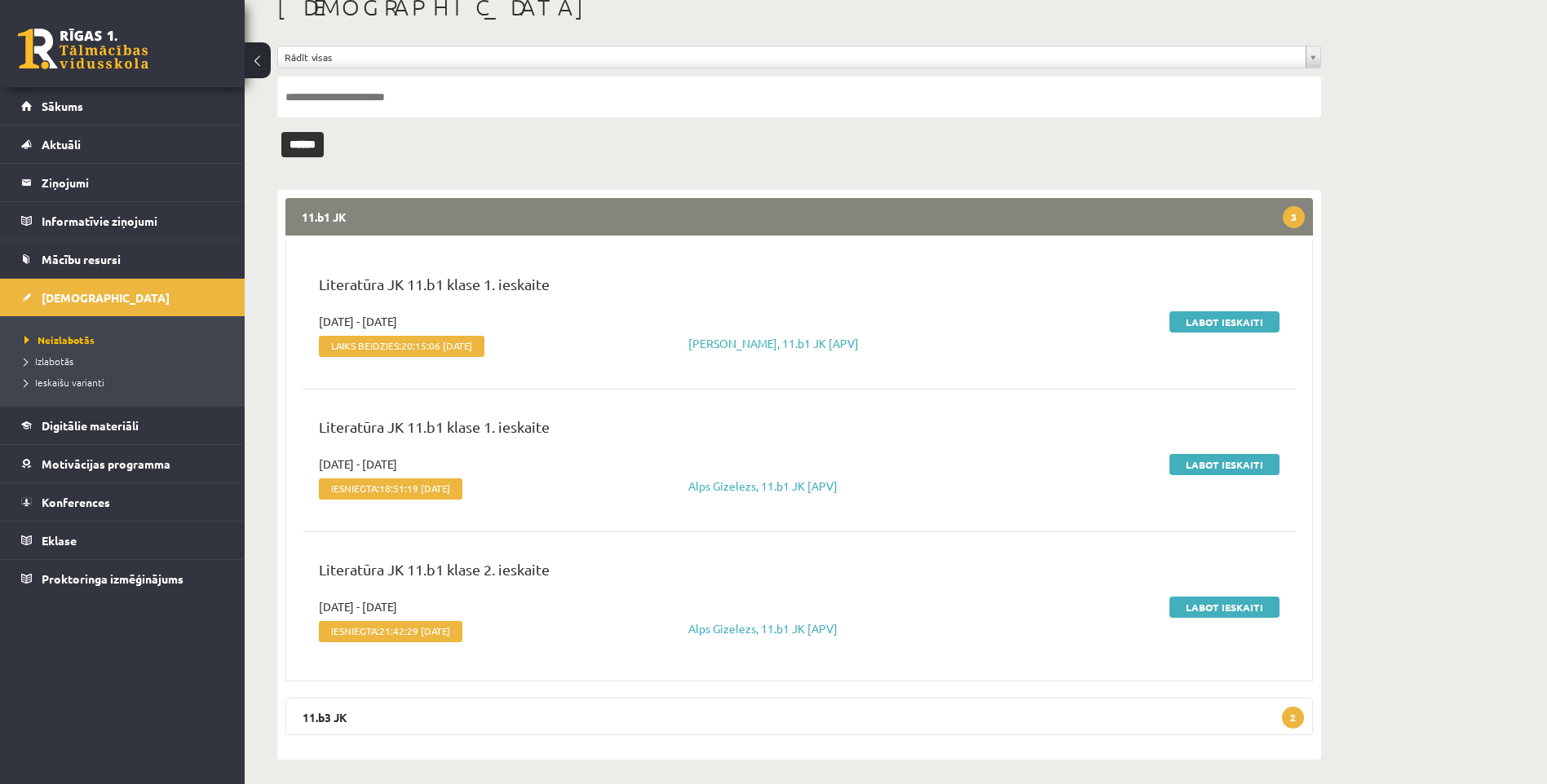
scroll to position [110, 0]
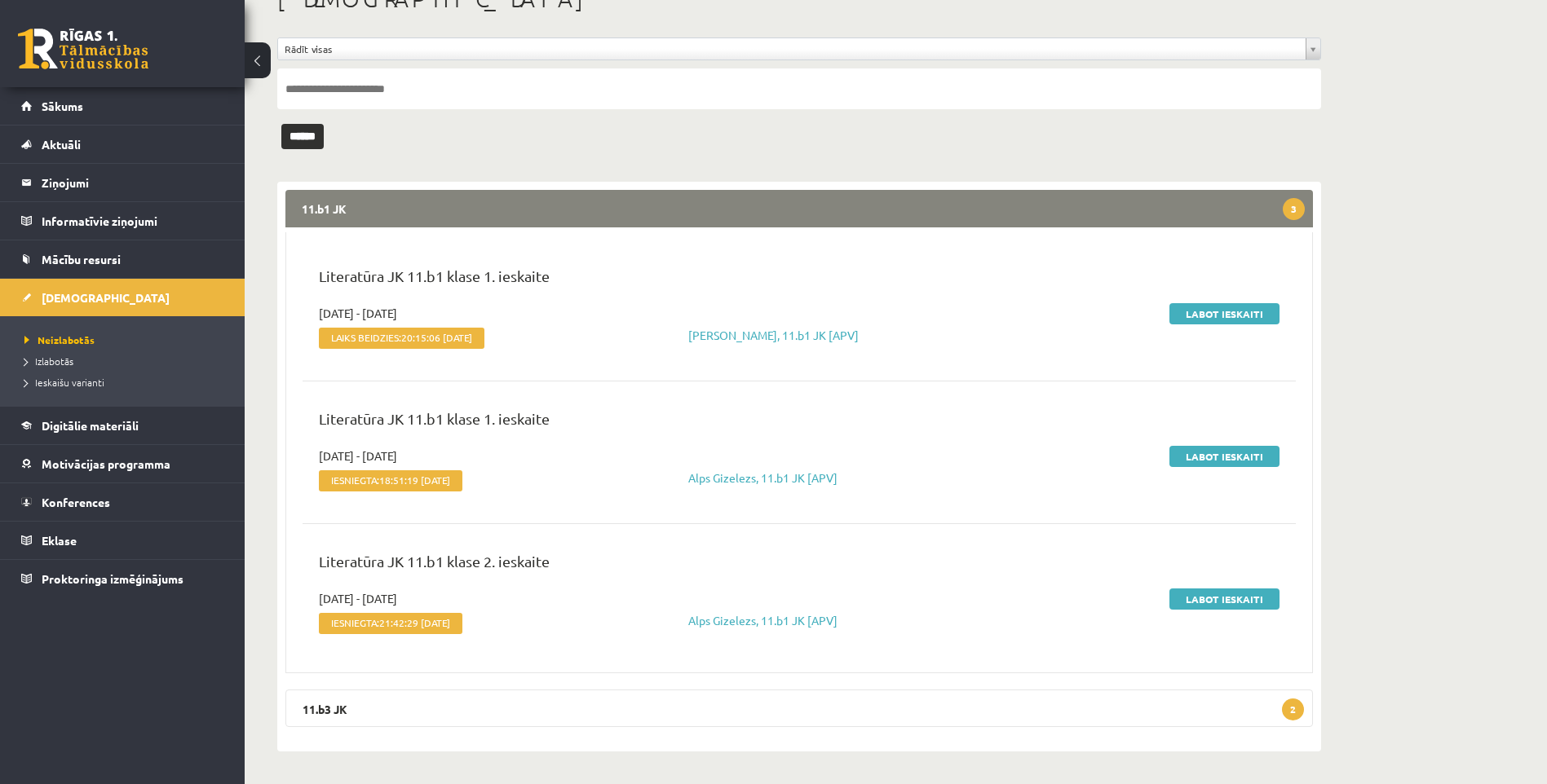
click at [397, 204] on legend "11.b1 JK 3" at bounding box center [799, 209] width 1027 height 38
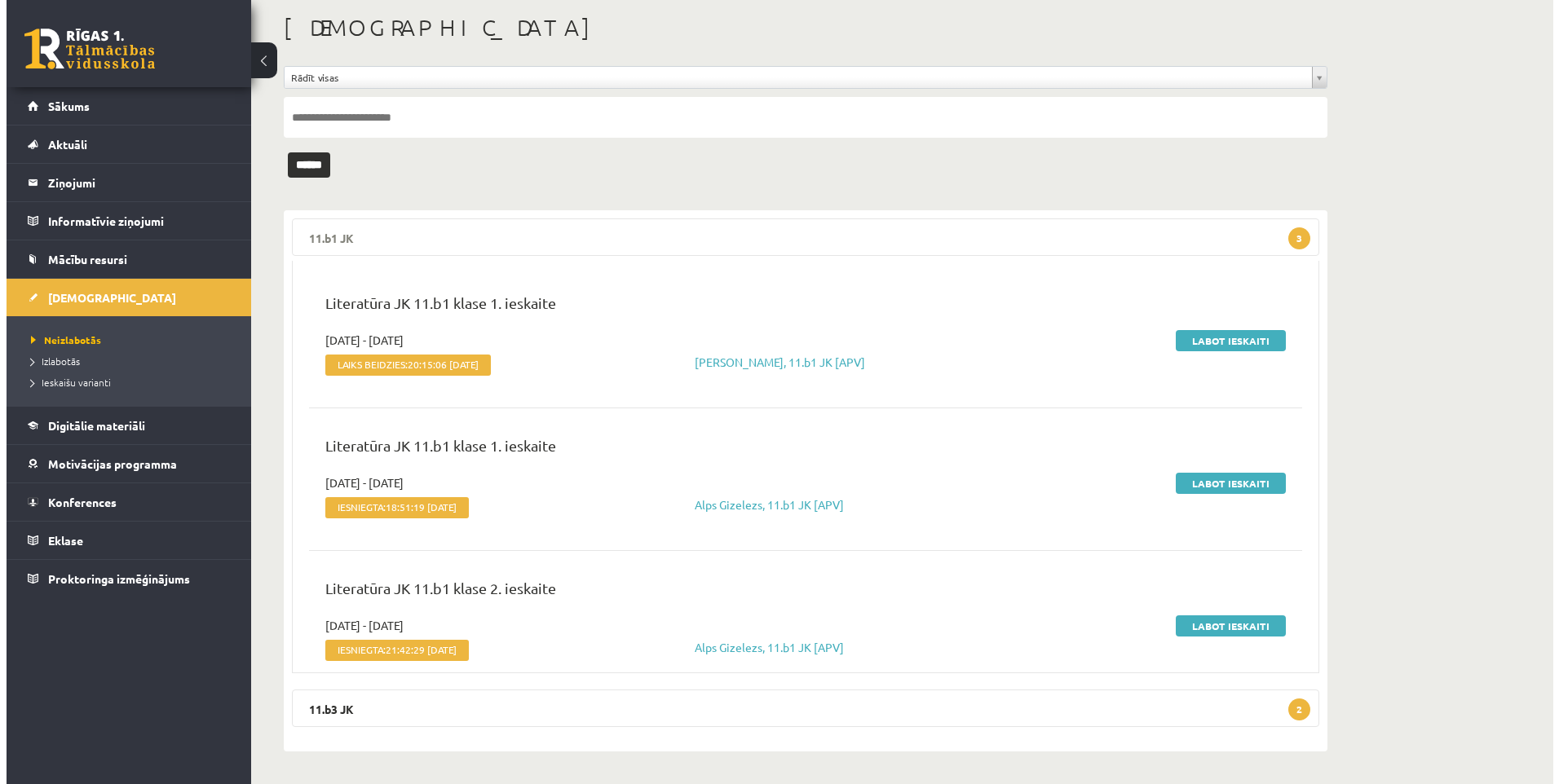
scroll to position [0, 0]
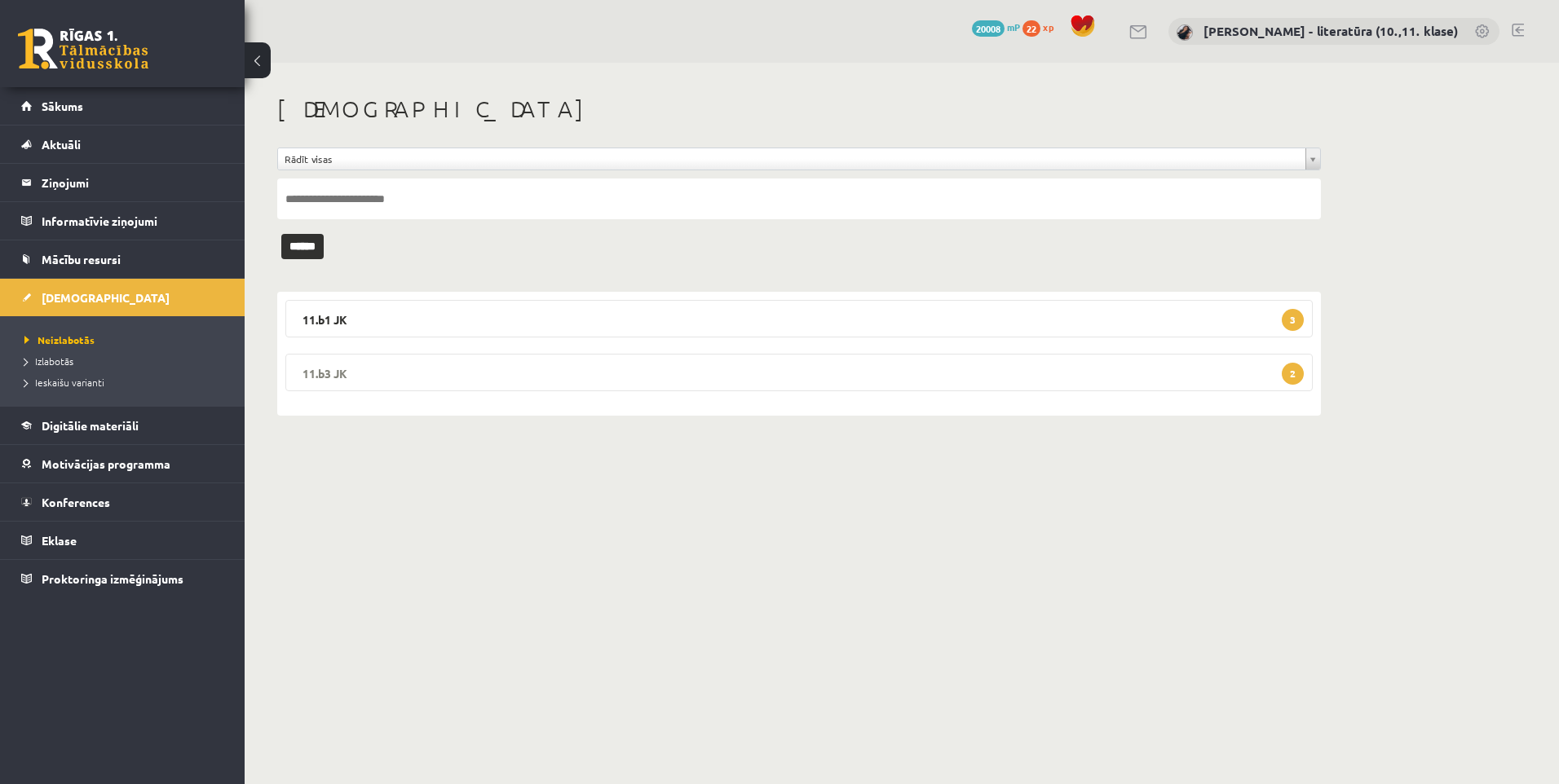
click at [425, 372] on legend "11.b3 JK 2" at bounding box center [799, 372] width 1027 height 38
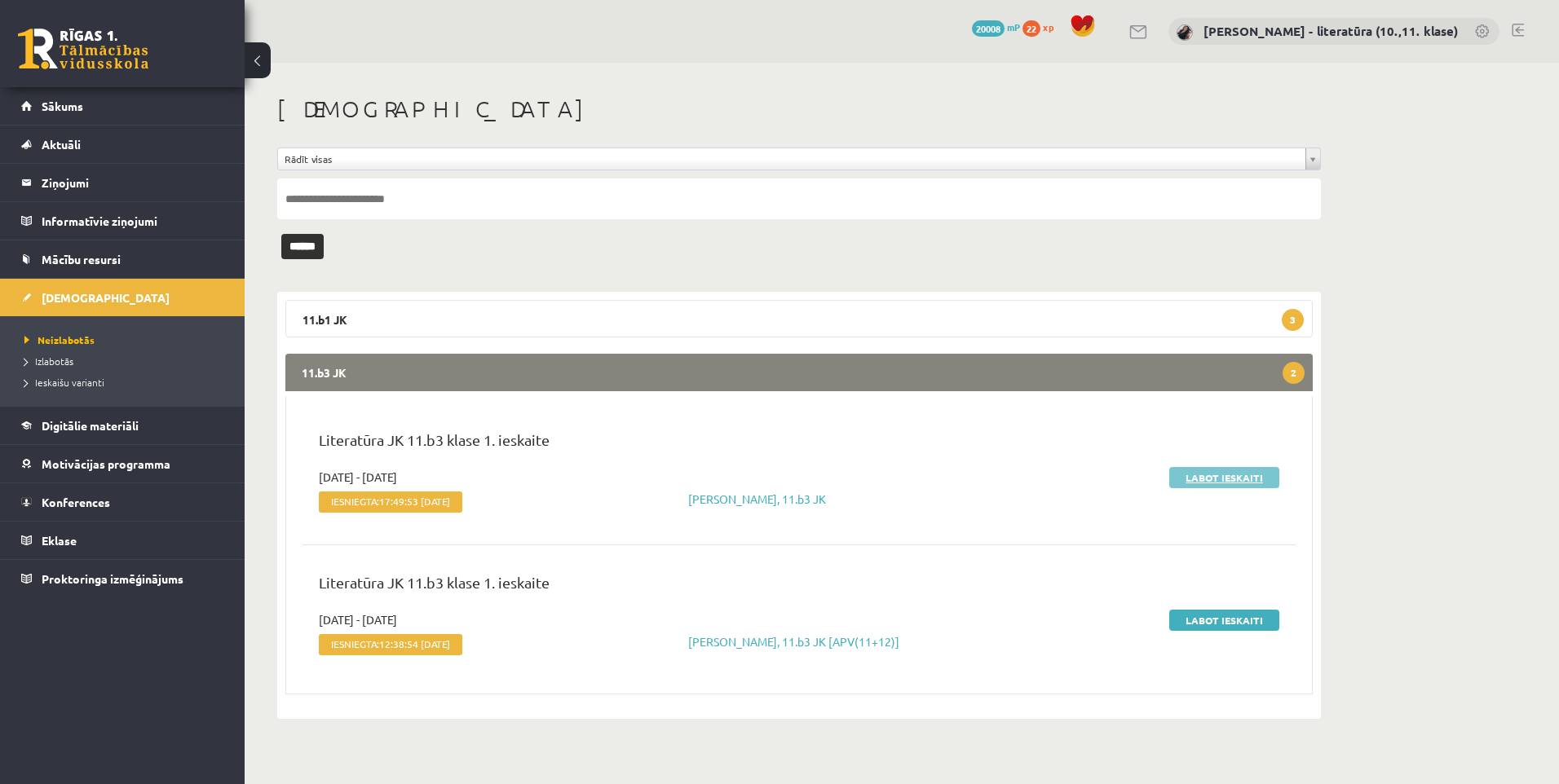
drag, startPoint x: 1198, startPoint y: 466, endPoint x: 1191, endPoint y: 478, distance: 13.9
click at [1198, 466] on div "Literatūra JK 11.b3 klase 1. ieskaite" at bounding box center [799, 448] width 985 height 40
click at [1191, 478] on link "Labot ieskaiti" at bounding box center [1224, 478] width 110 height 21
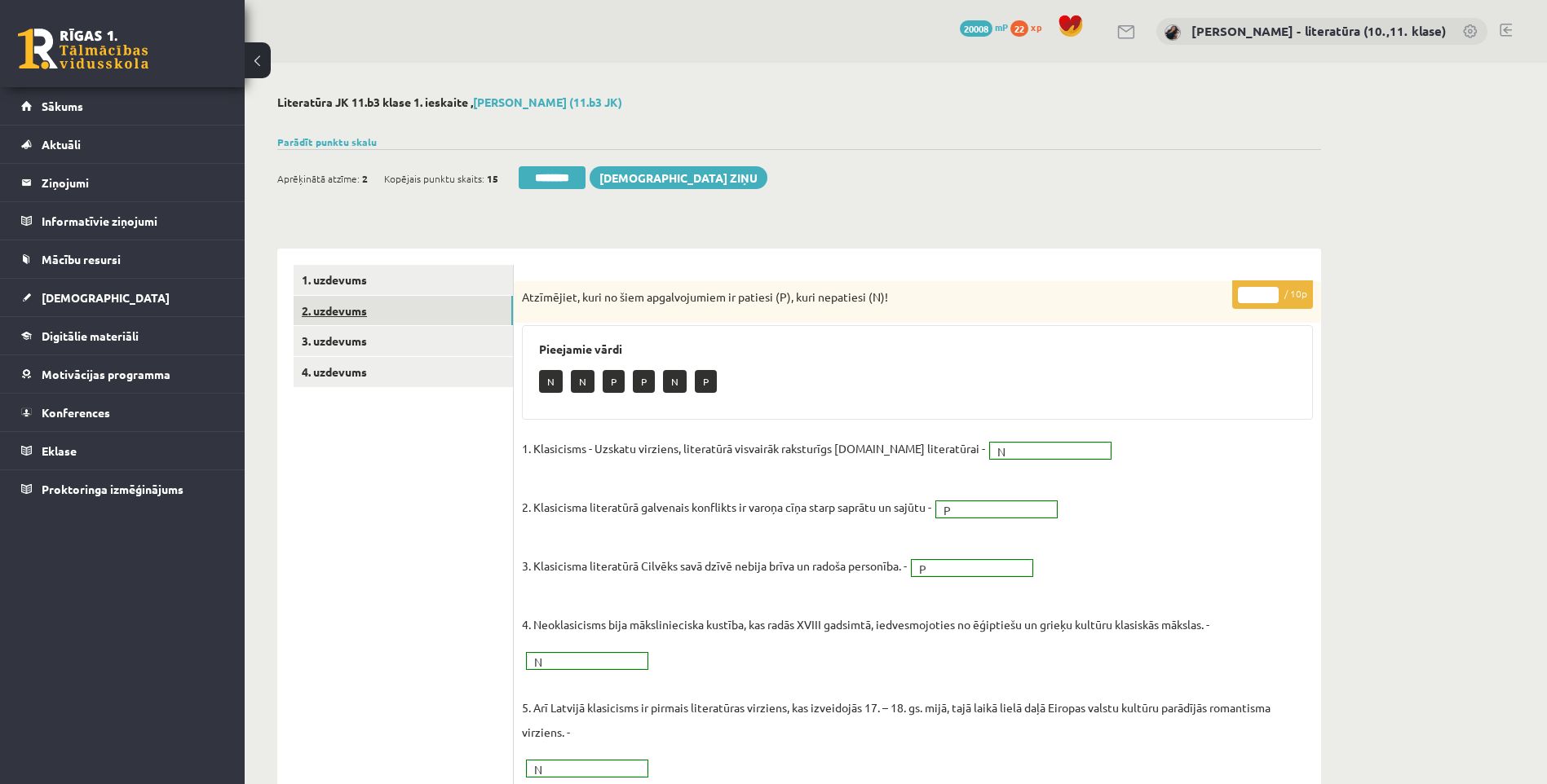
click at [352, 307] on link "2. uzdevums" at bounding box center [403, 311] width 219 height 30
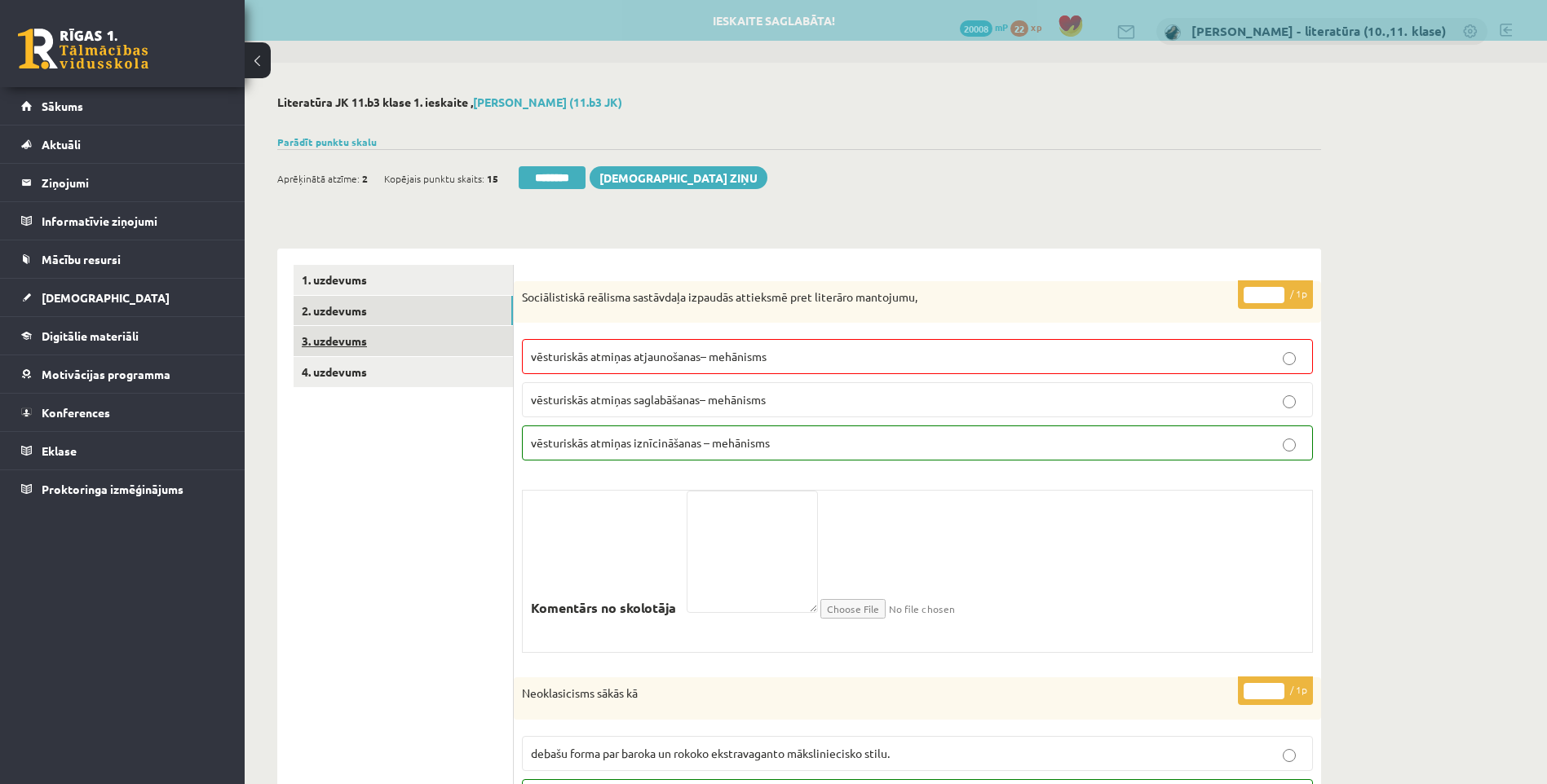
click at [383, 355] on link "3. uzdevums" at bounding box center [403, 341] width 219 height 30
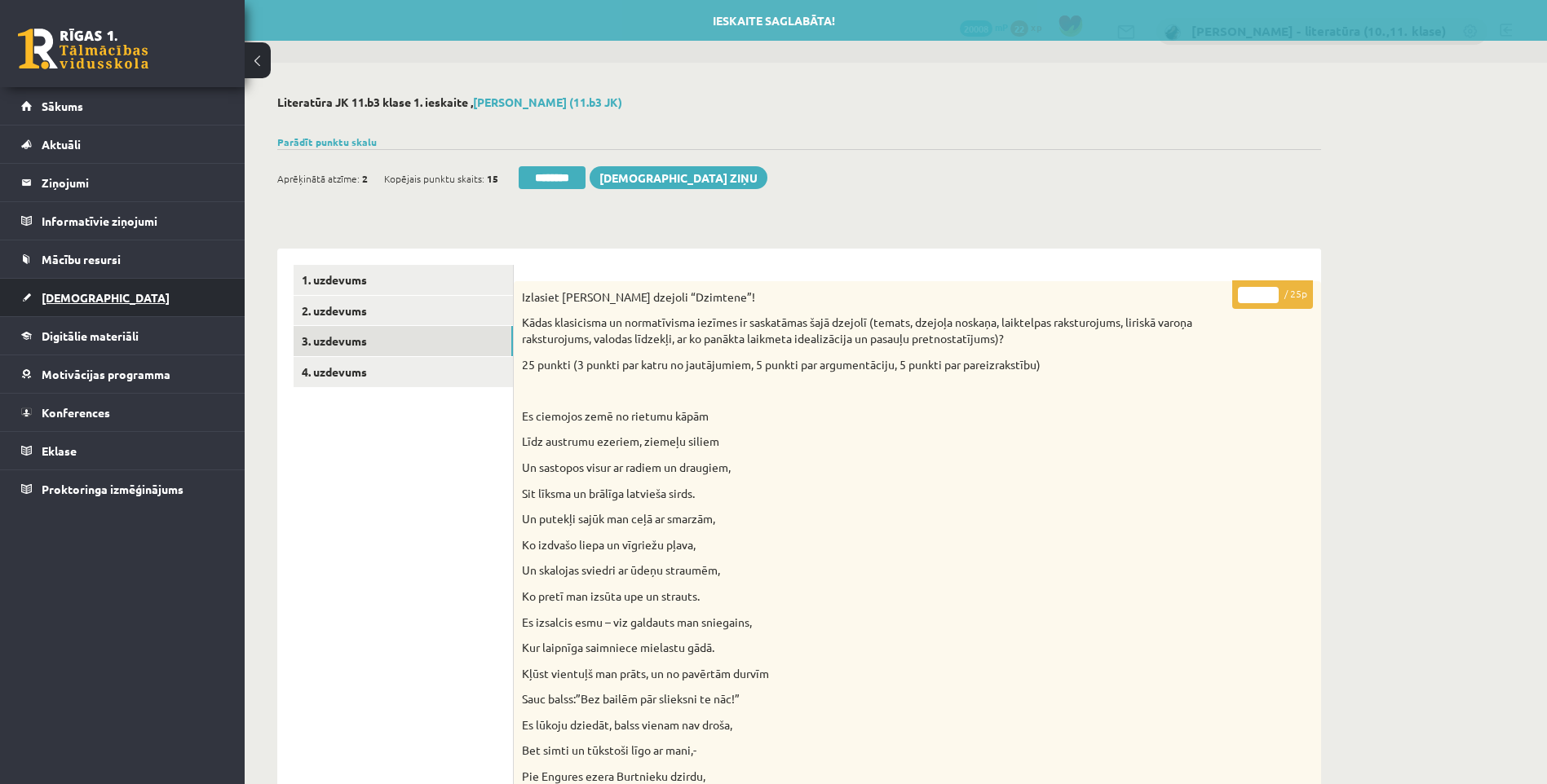
click at [90, 311] on link "[DEMOGRAPHIC_DATA]" at bounding box center [122, 298] width 203 height 38
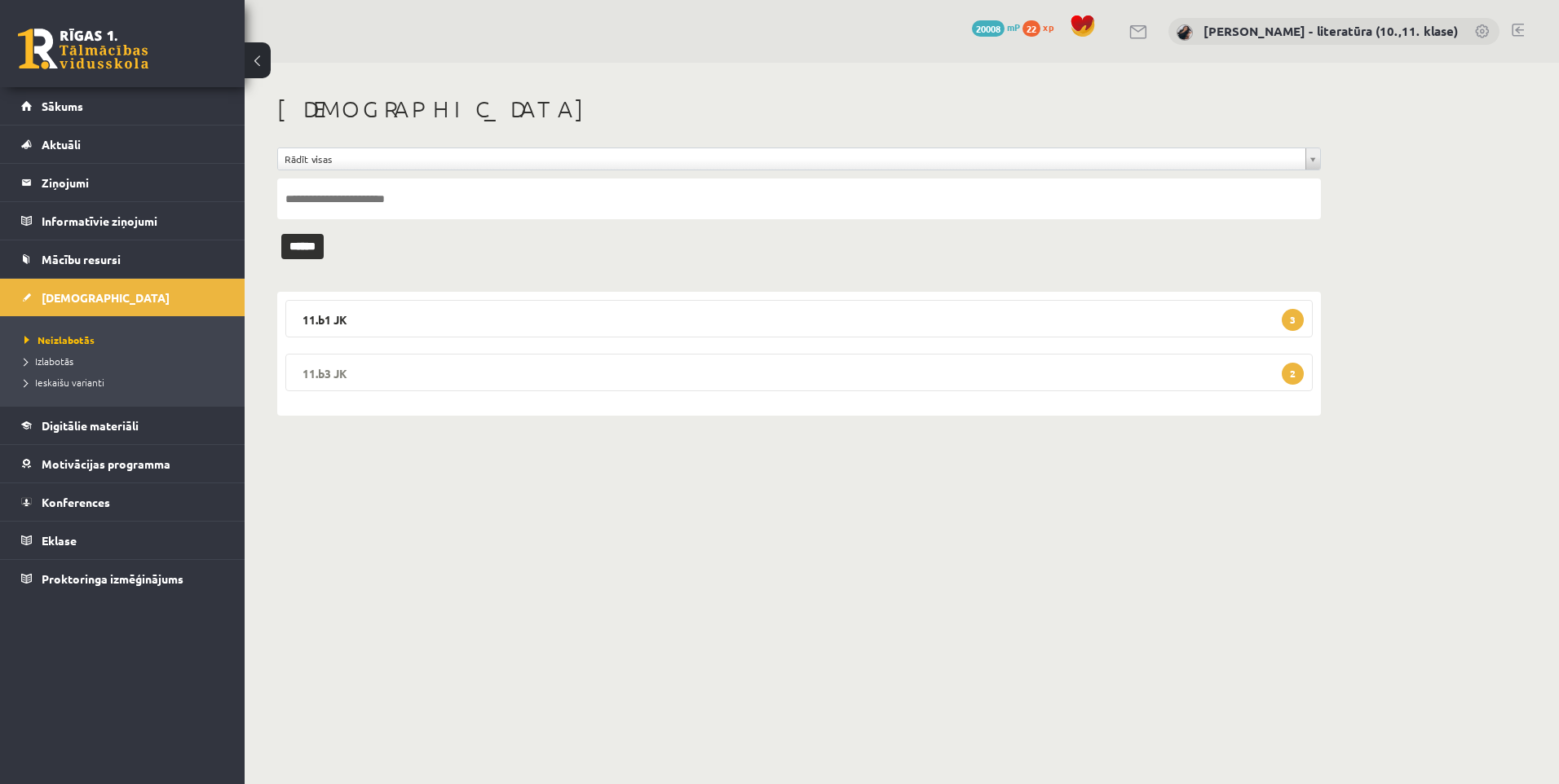
click at [468, 355] on legend "11.b3 JK 2" at bounding box center [799, 372] width 1027 height 38
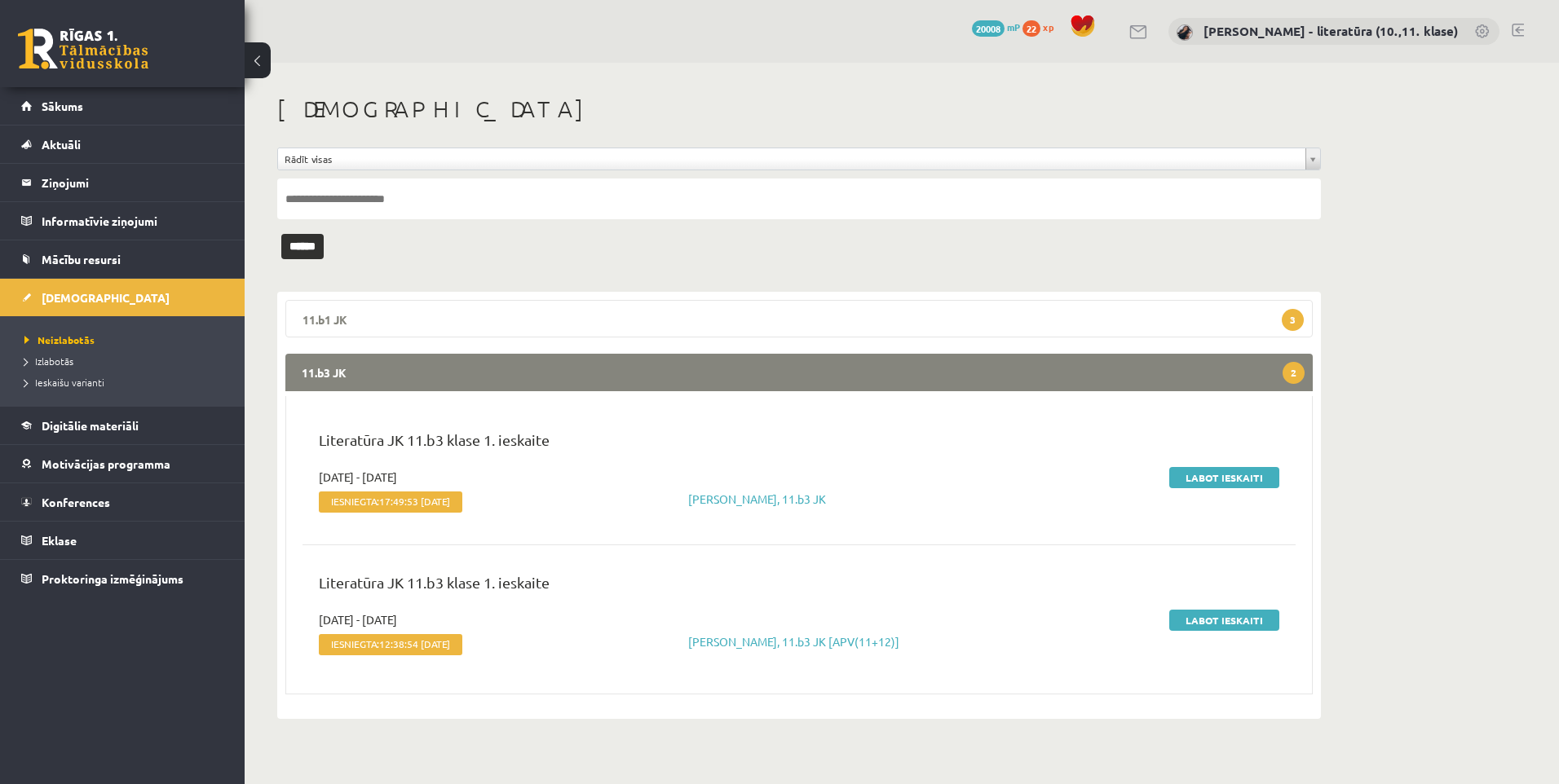
click at [523, 330] on legend "11.b1 JK 3" at bounding box center [799, 319] width 1027 height 38
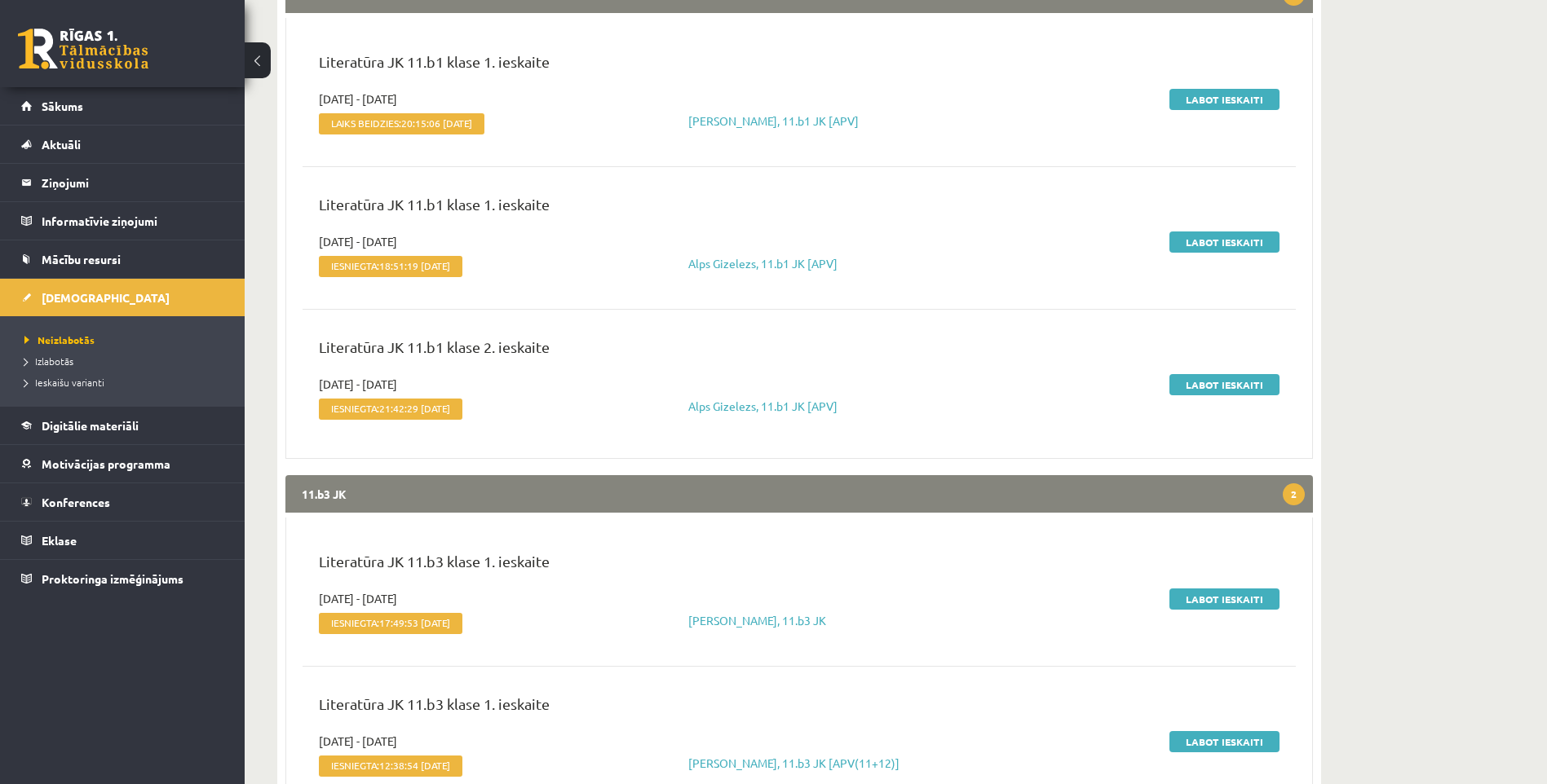
scroll to position [326, 0]
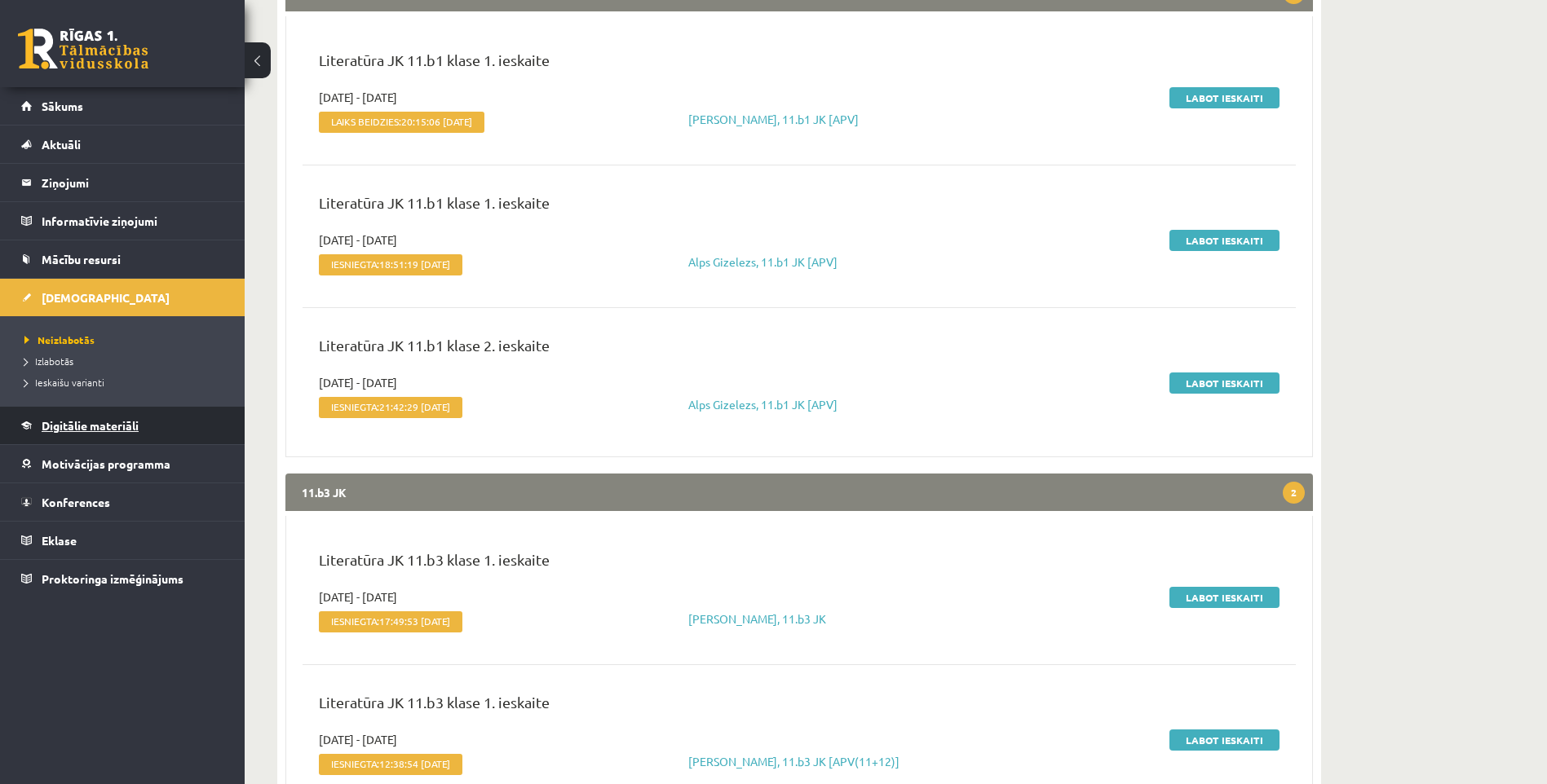
click at [139, 431] on span "Digitālie materiāli" at bounding box center [90, 425] width 97 height 15
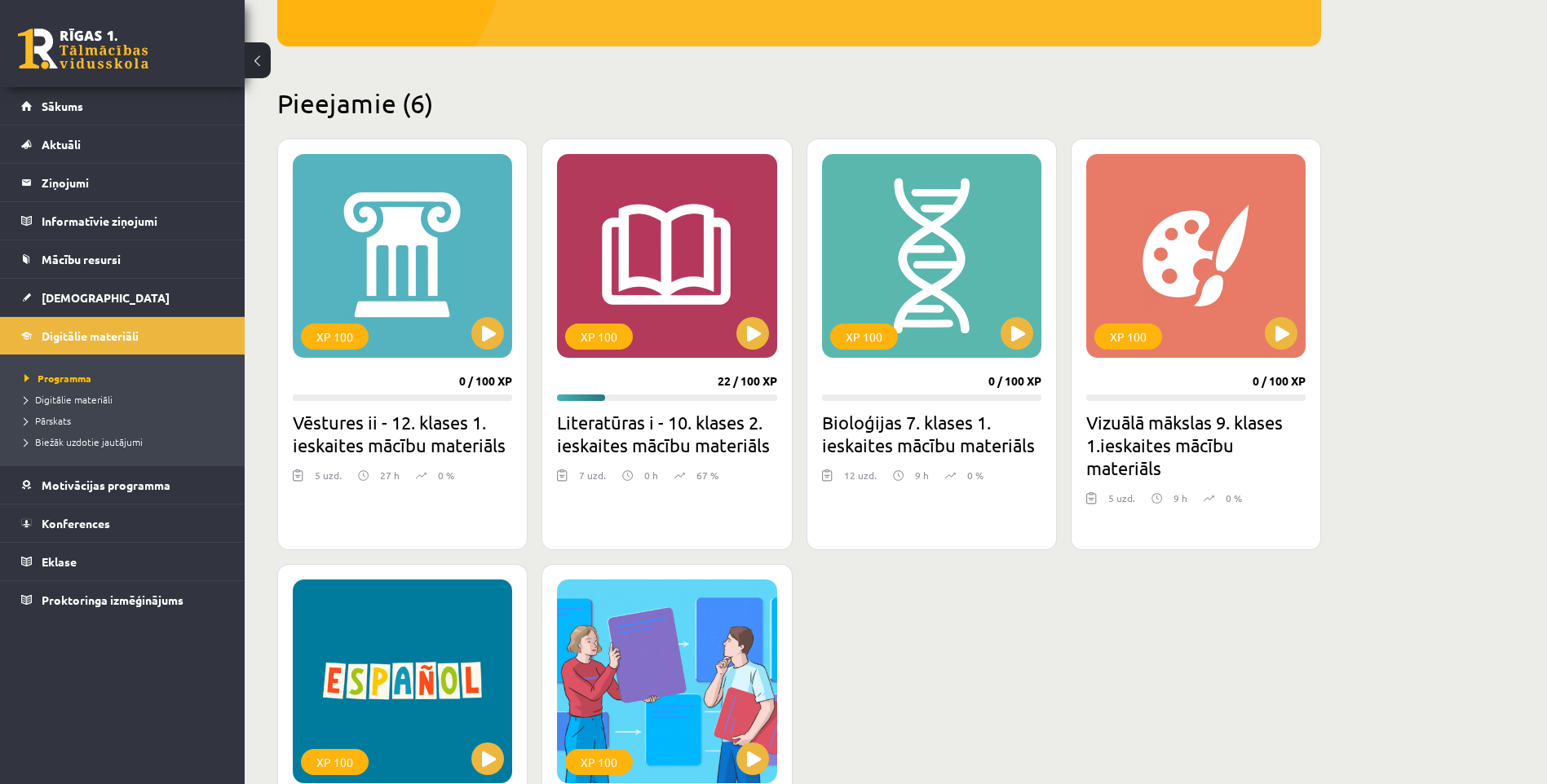
click at [87, 409] on li "Digitālie materiāli" at bounding box center [127, 399] width 204 height 21
click at [96, 393] on link "Digitālie materiāli" at bounding box center [127, 399] width 204 height 15
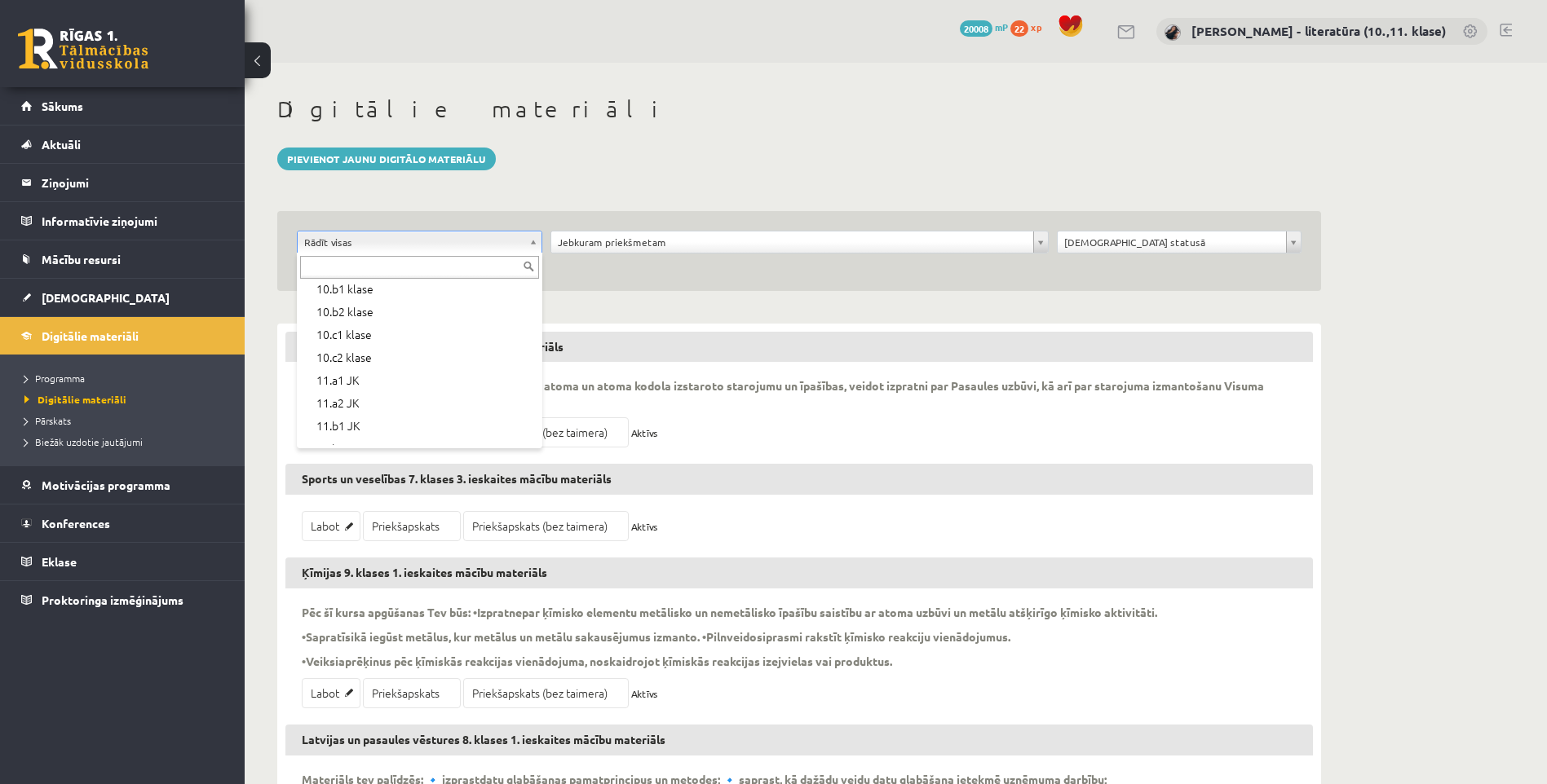
scroll to position [326, 0]
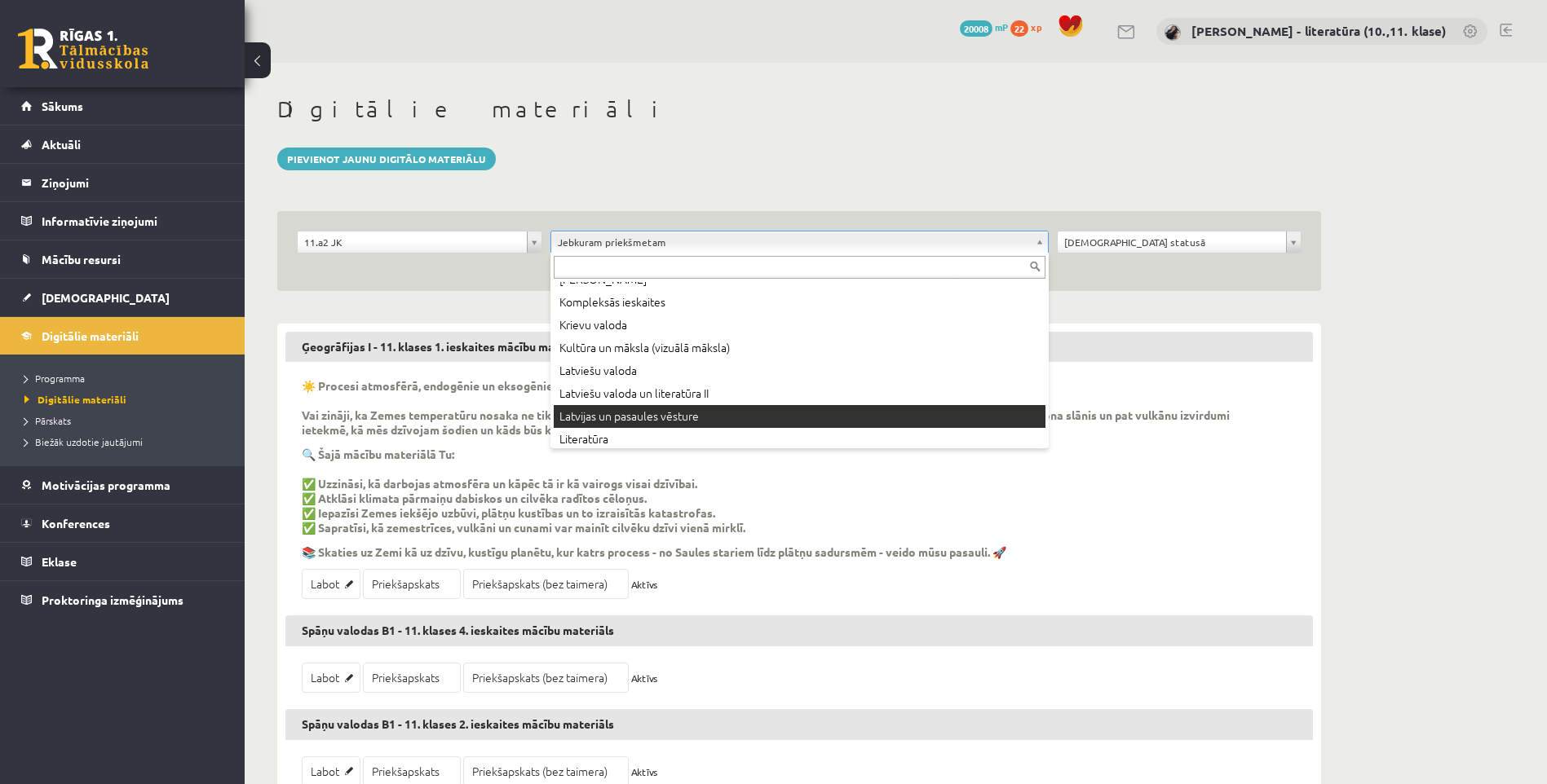
scroll to position [407, 0]
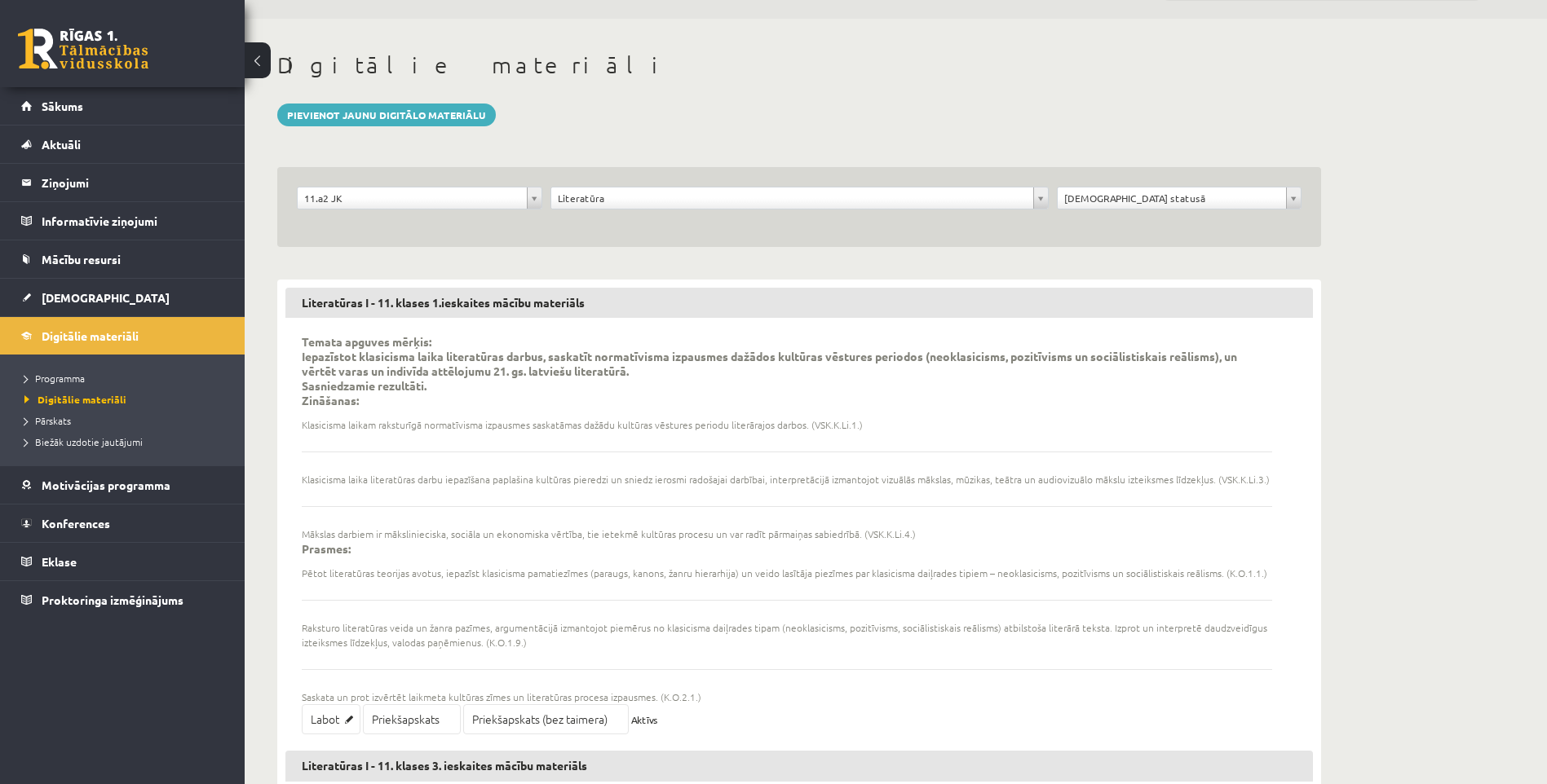
scroll to position [81, 0]
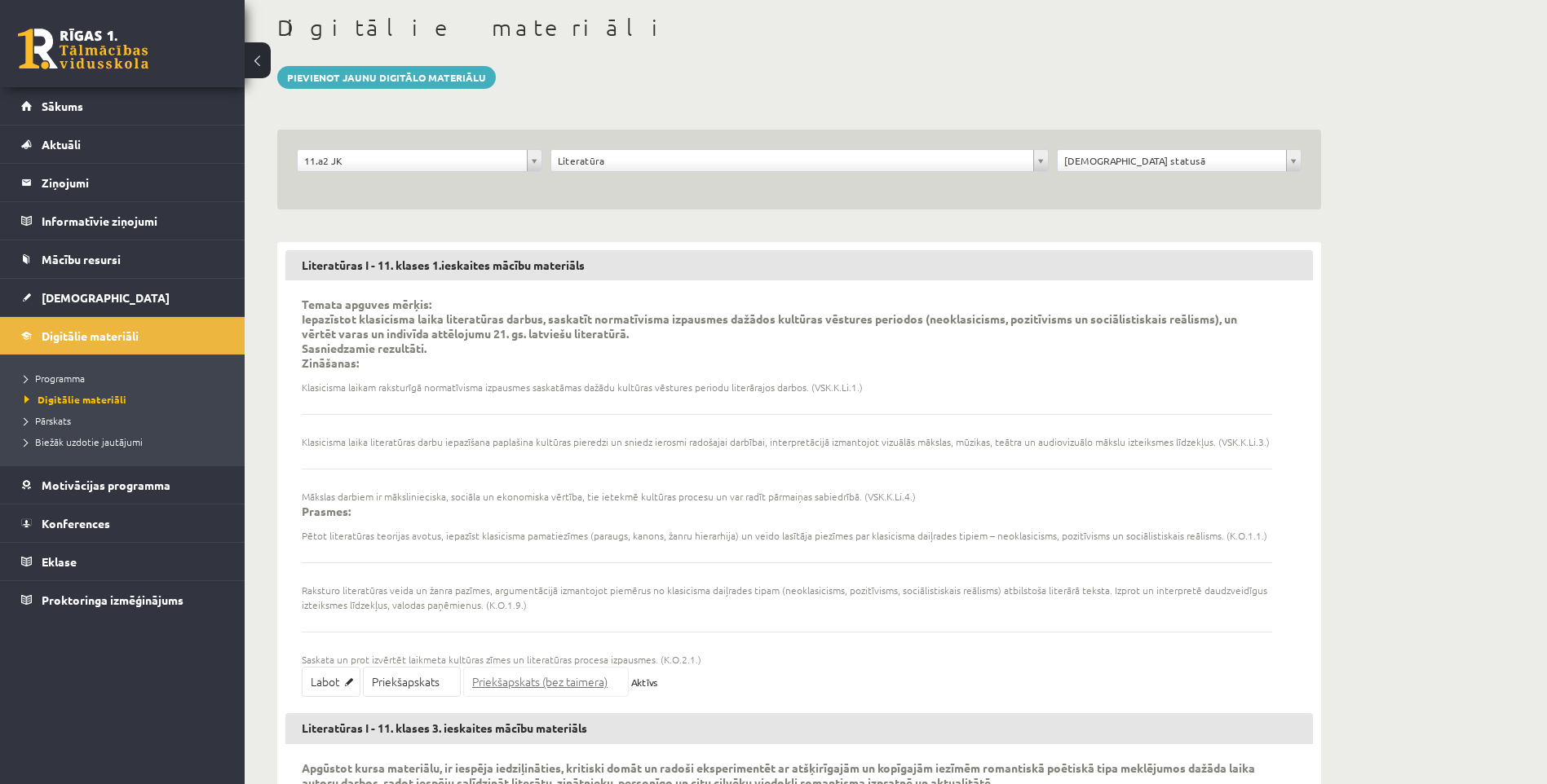
click at [536, 672] on link "Priekšapskats (bez taimera)" at bounding box center [545, 681] width 165 height 30
click at [118, 300] on link "[DEMOGRAPHIC_DATA]" at bounding box center [122, 298] width 203 height 38
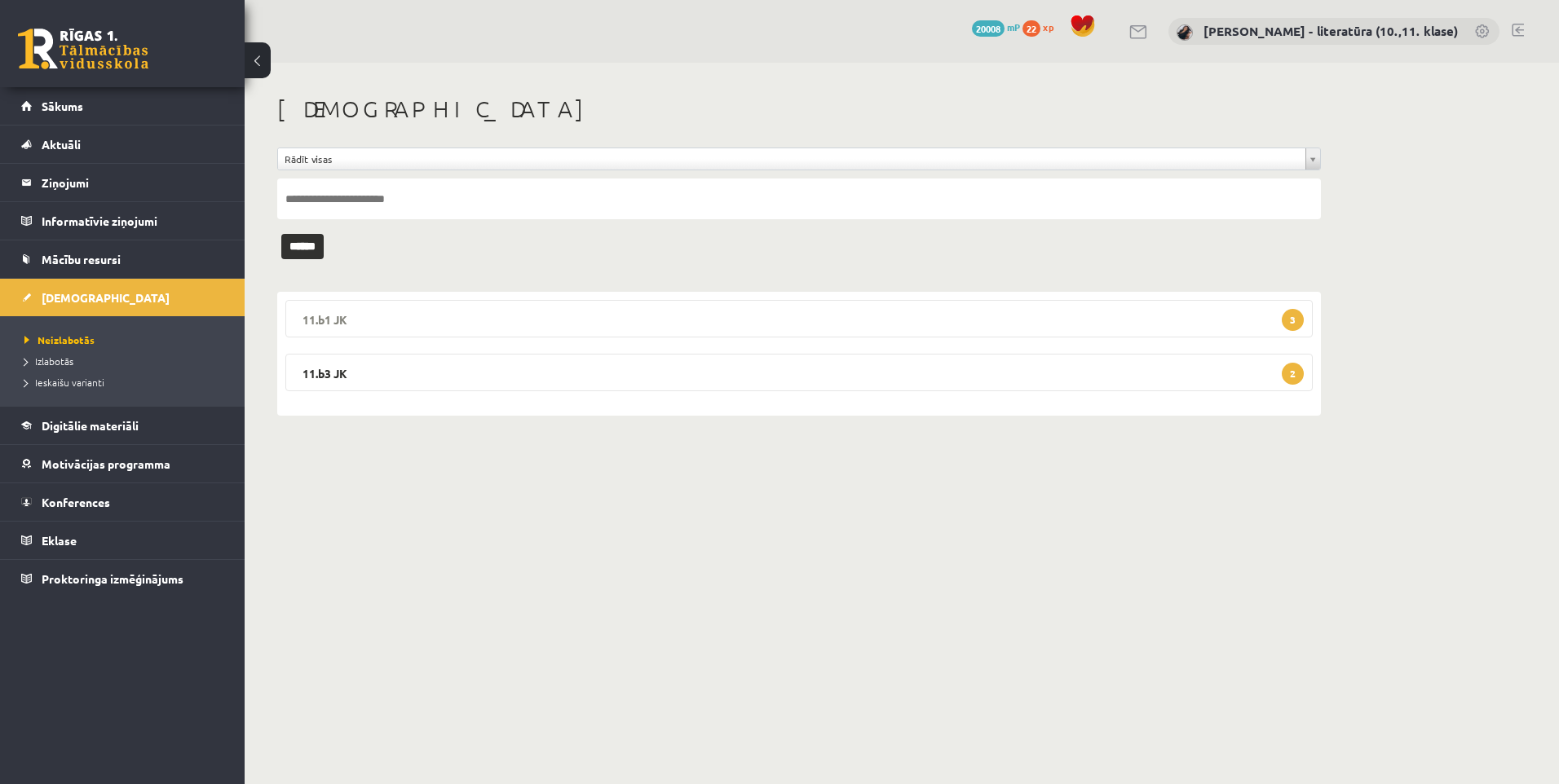
click at [351, 318] on legend "11.b1 JK 3" at bounding box center [799, 319] width 1027 height 38
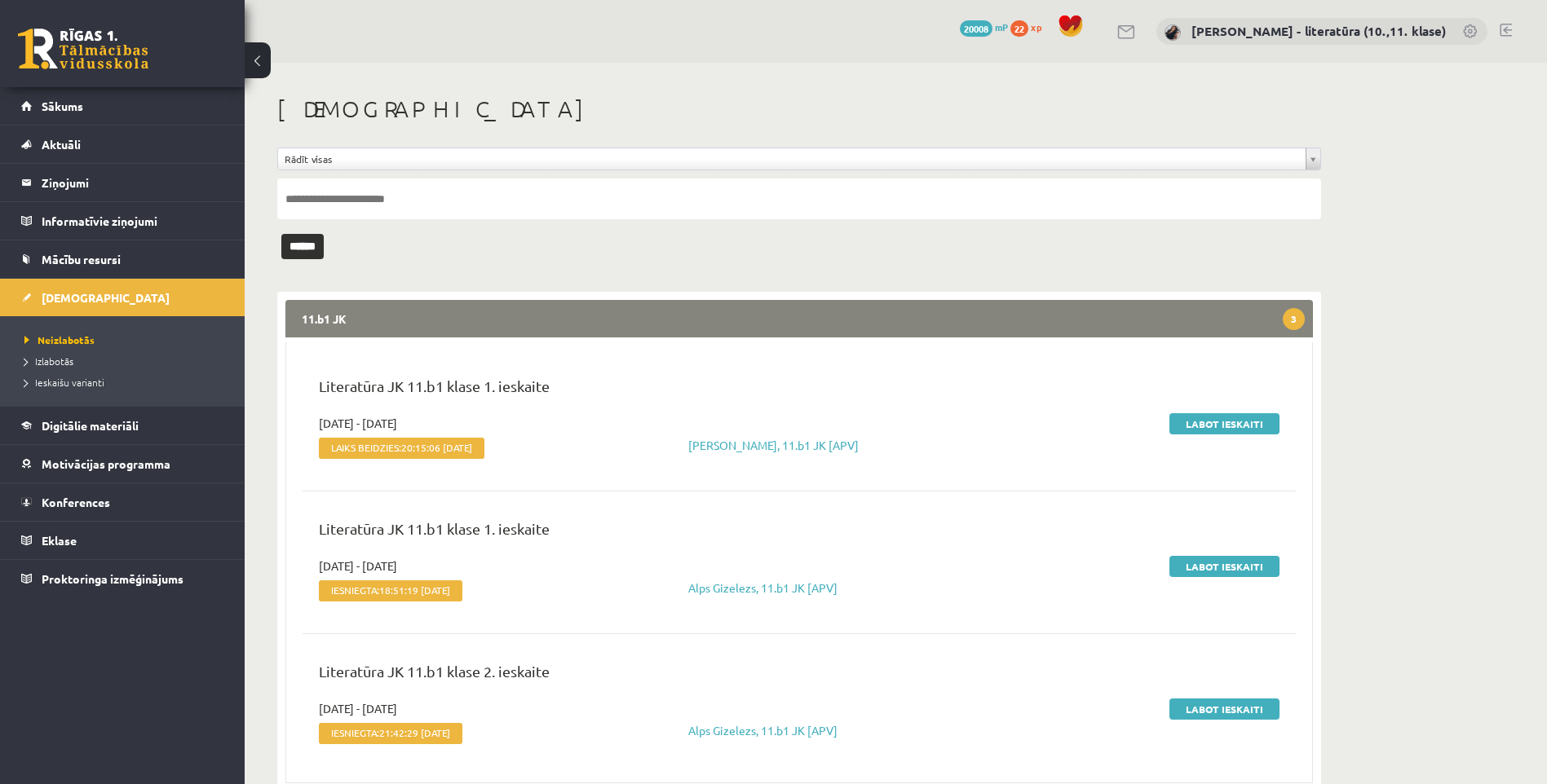
scroll to position [111, 0]
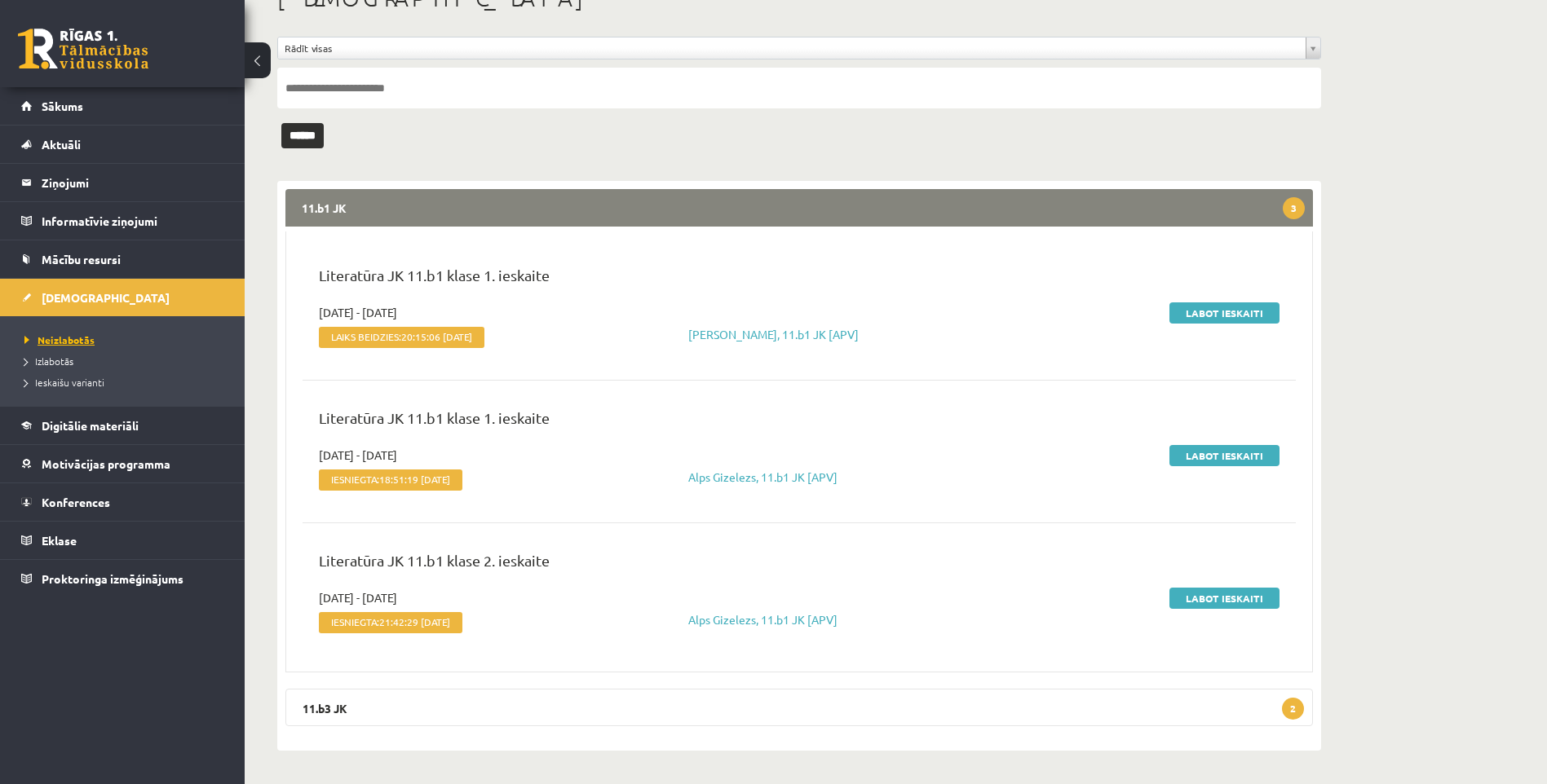
click at [81, 336] on span "Neizlabotās" at bounding box center [60, 340] width 70 height 13
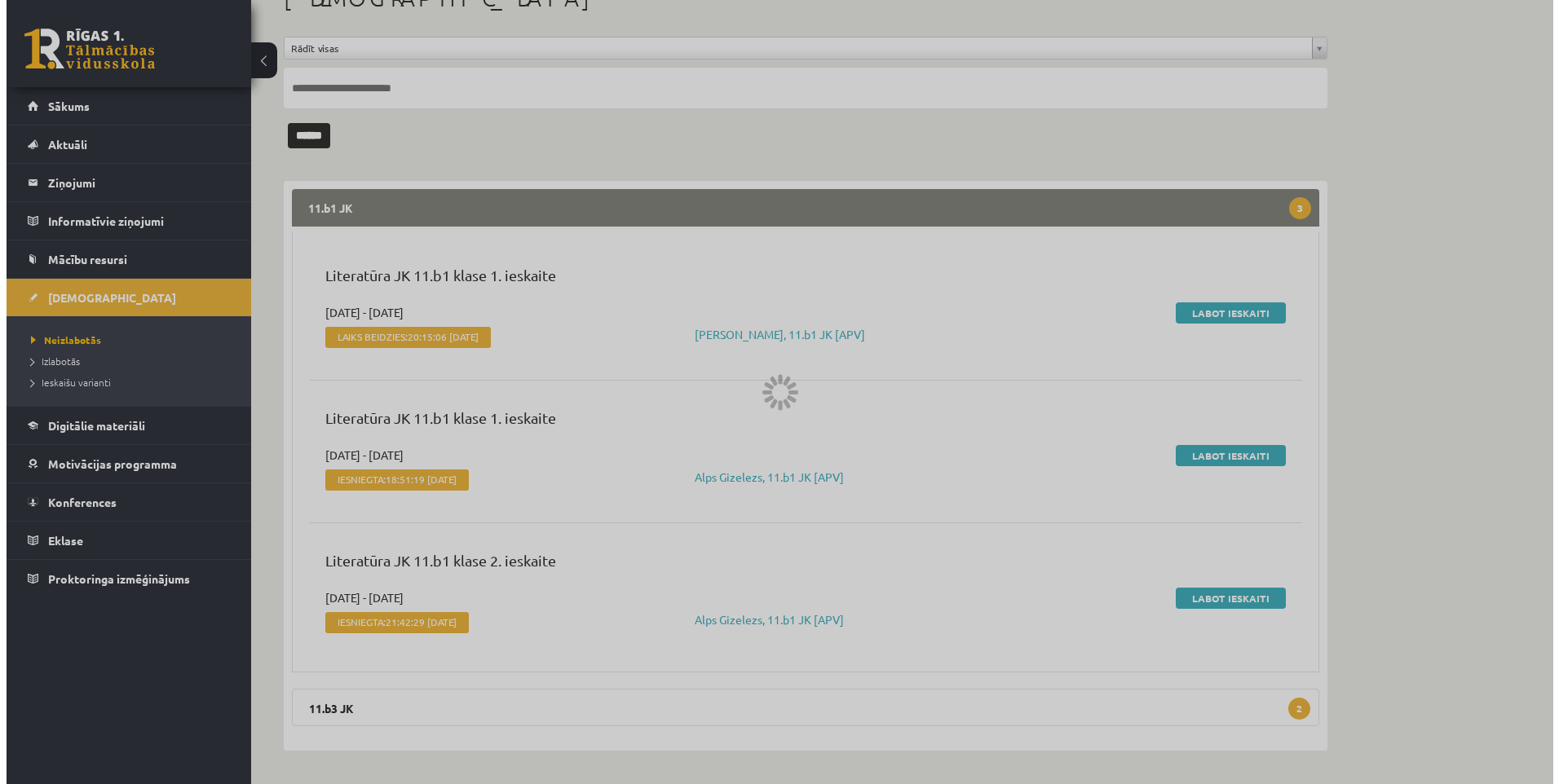
scroll to position [0, 0]
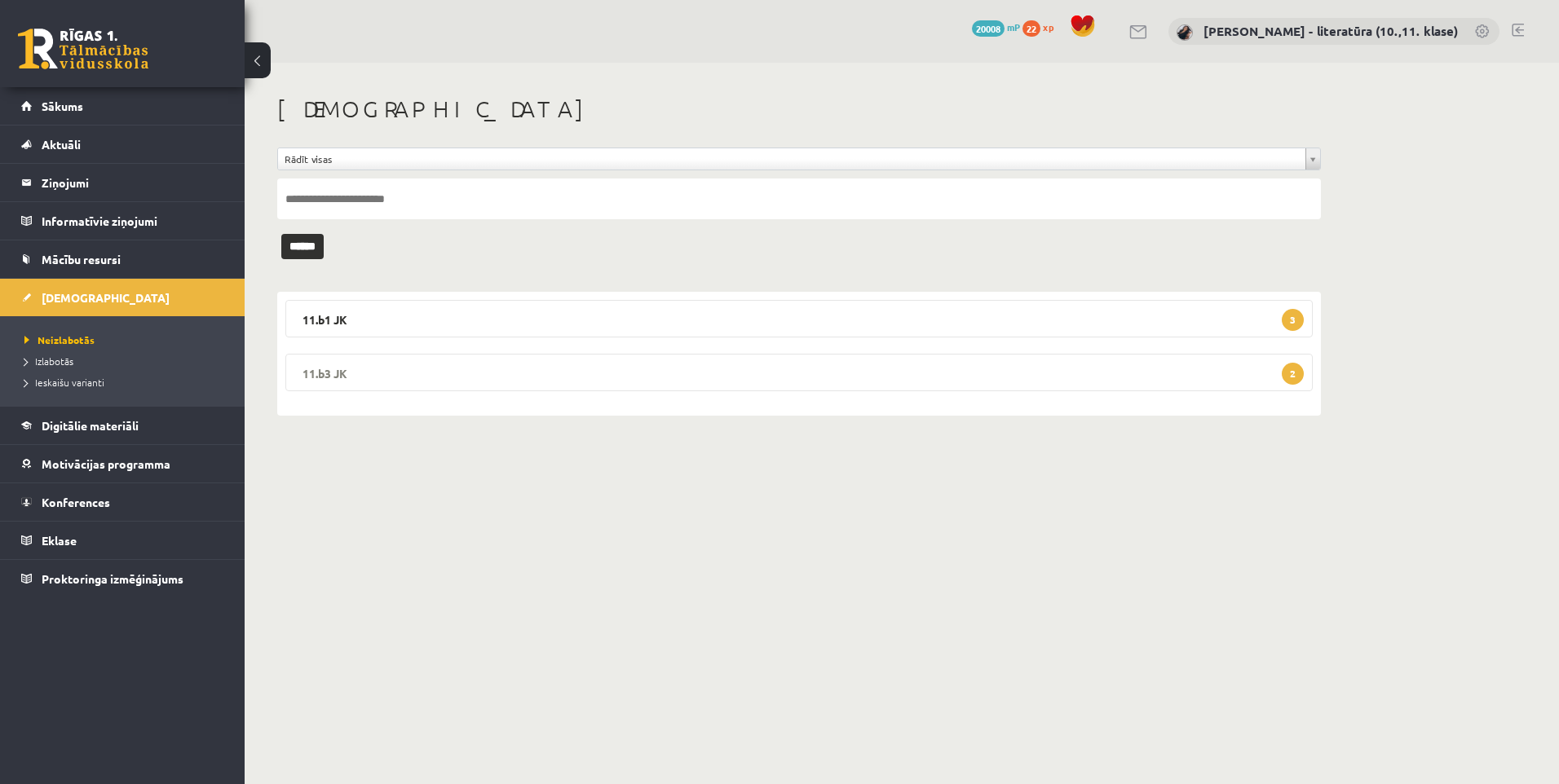
click at [441, 372] on legend "11.b3 JK 2" at bounding box center [799, 372] width 1027 height 38
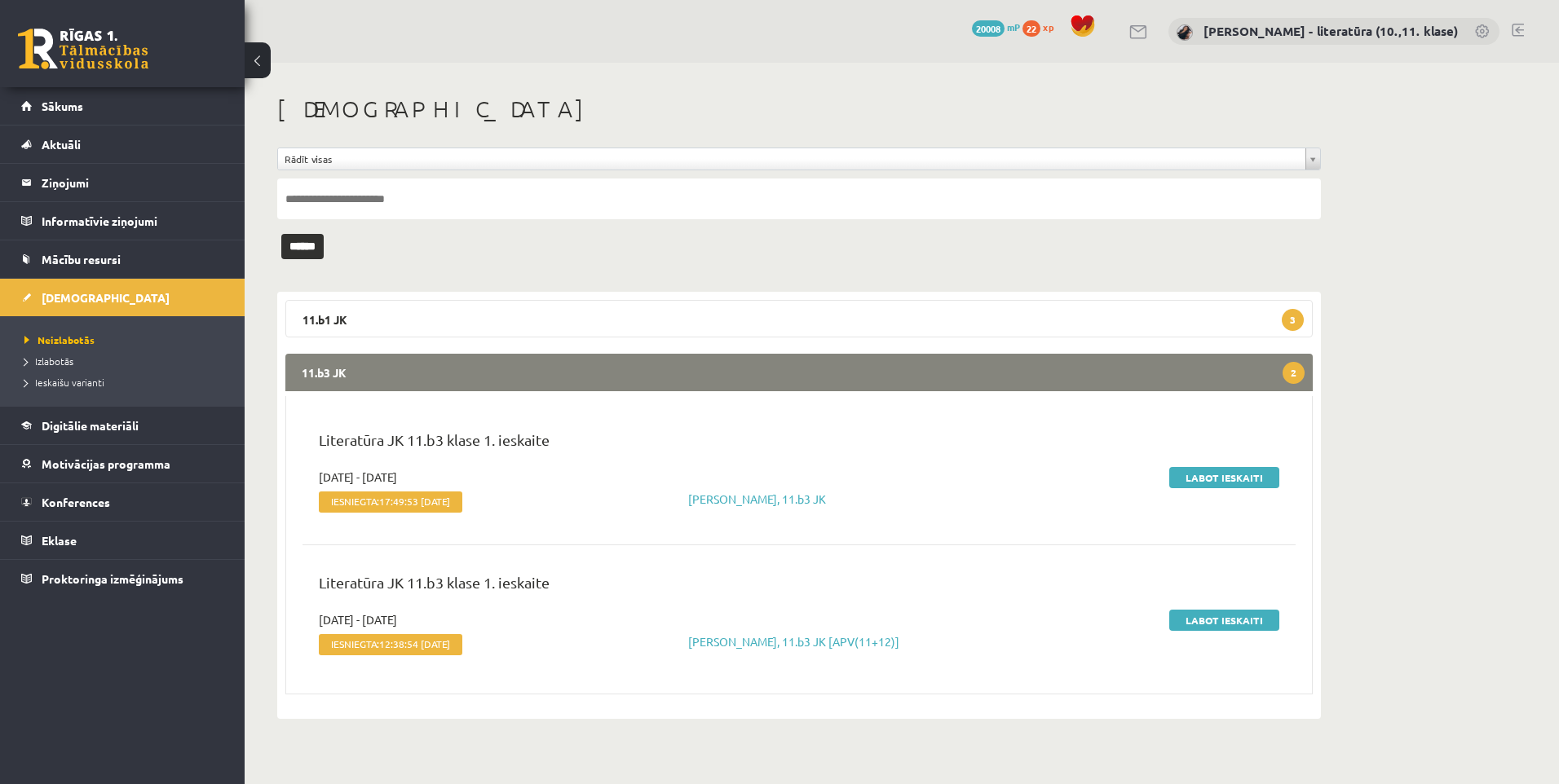
click at [1203, 488] on div "Labot ieskaiti" at bounding box center [1128, 494] width 329 height 50
click at [1203, 480] on link "Labot ieskaiti" at bounding box center [1224, 478] width 110 height 21
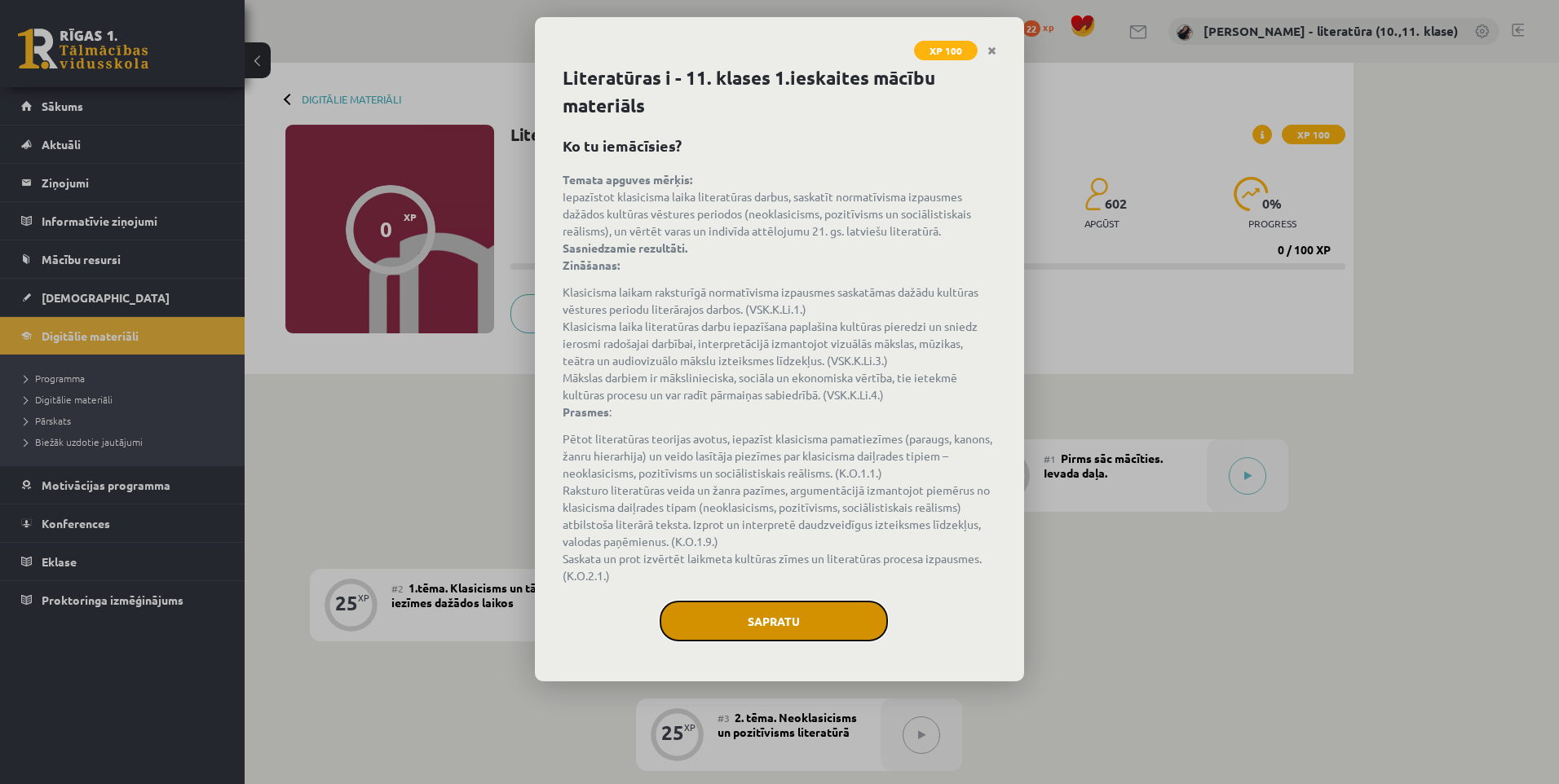
click at [766, 610] on button "Sapratu" at bounding box center [774, 621] width 229 height 41
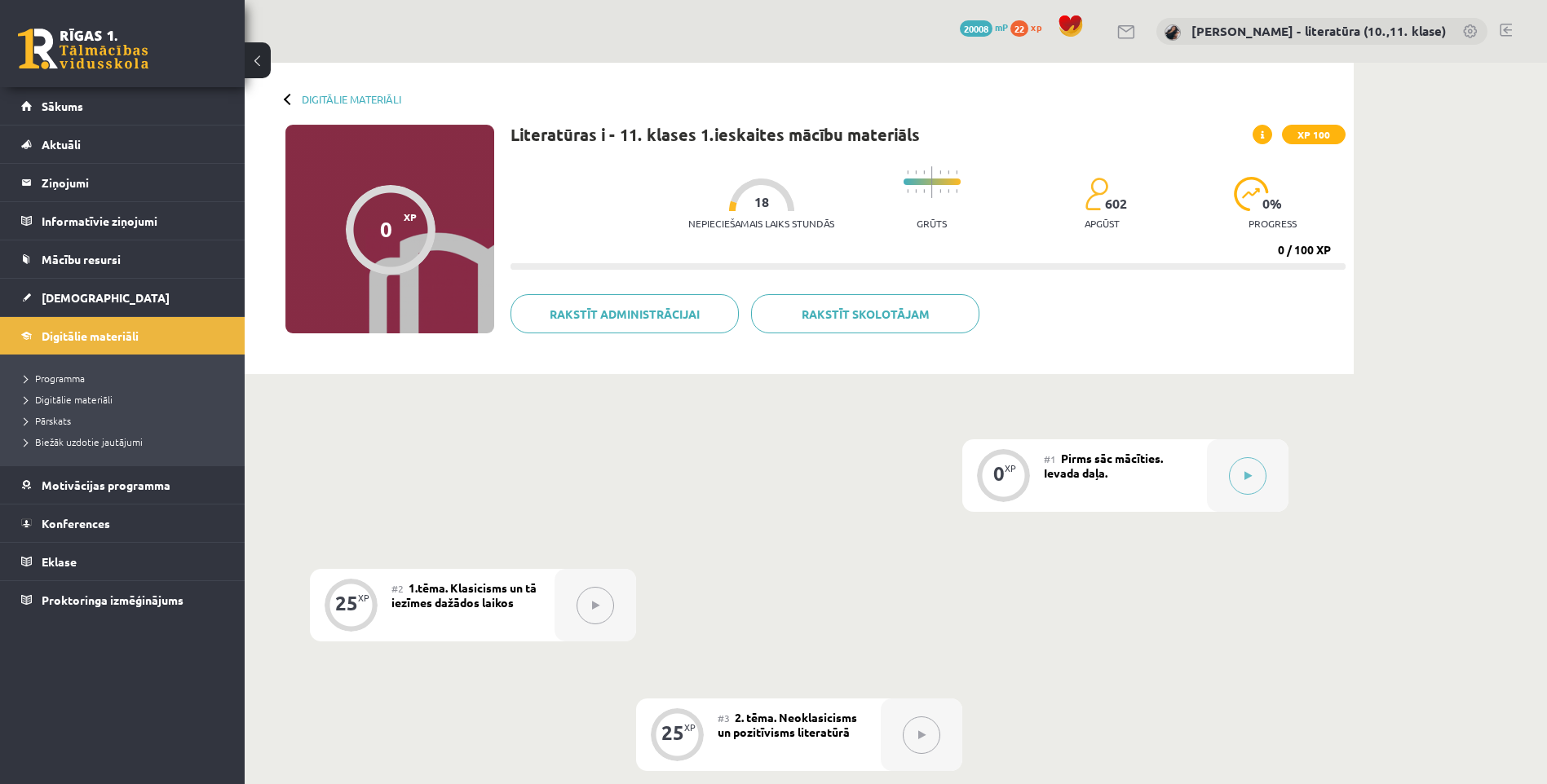
click at [627, 609] on div at bounding box center [595, 605] width 81 height 73
click at [1280, 489] on div at bounding box center [1247, 475] width 81 height 73
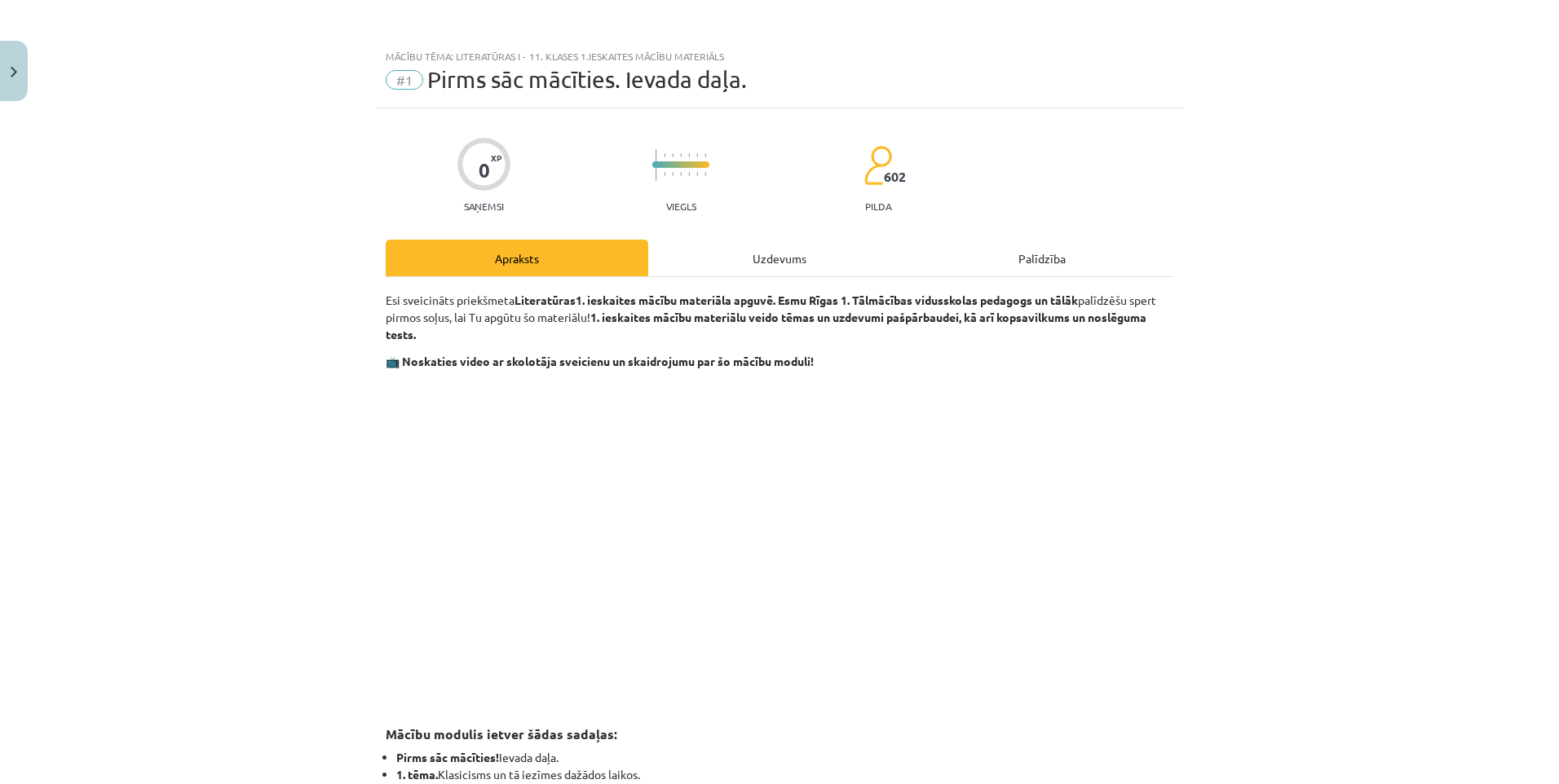
click at [1244, 478] on div "Mācību tēma: Literatūras i - 11. klases 1.ieskaites mācību materiāls #1 Pirms s…" at bounding box center [779, 392] width 1559 height 784
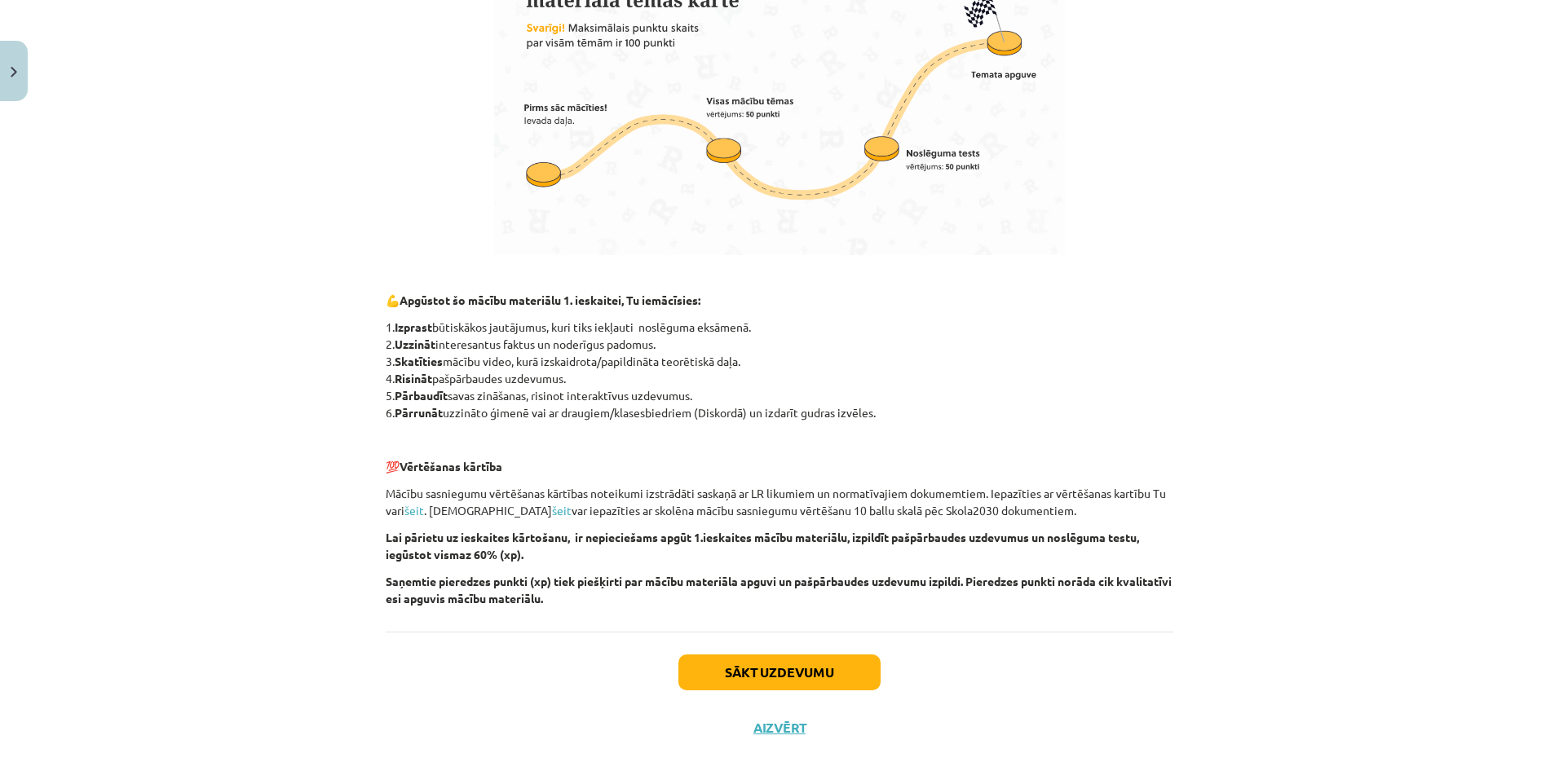
scroll to position [921, 0]
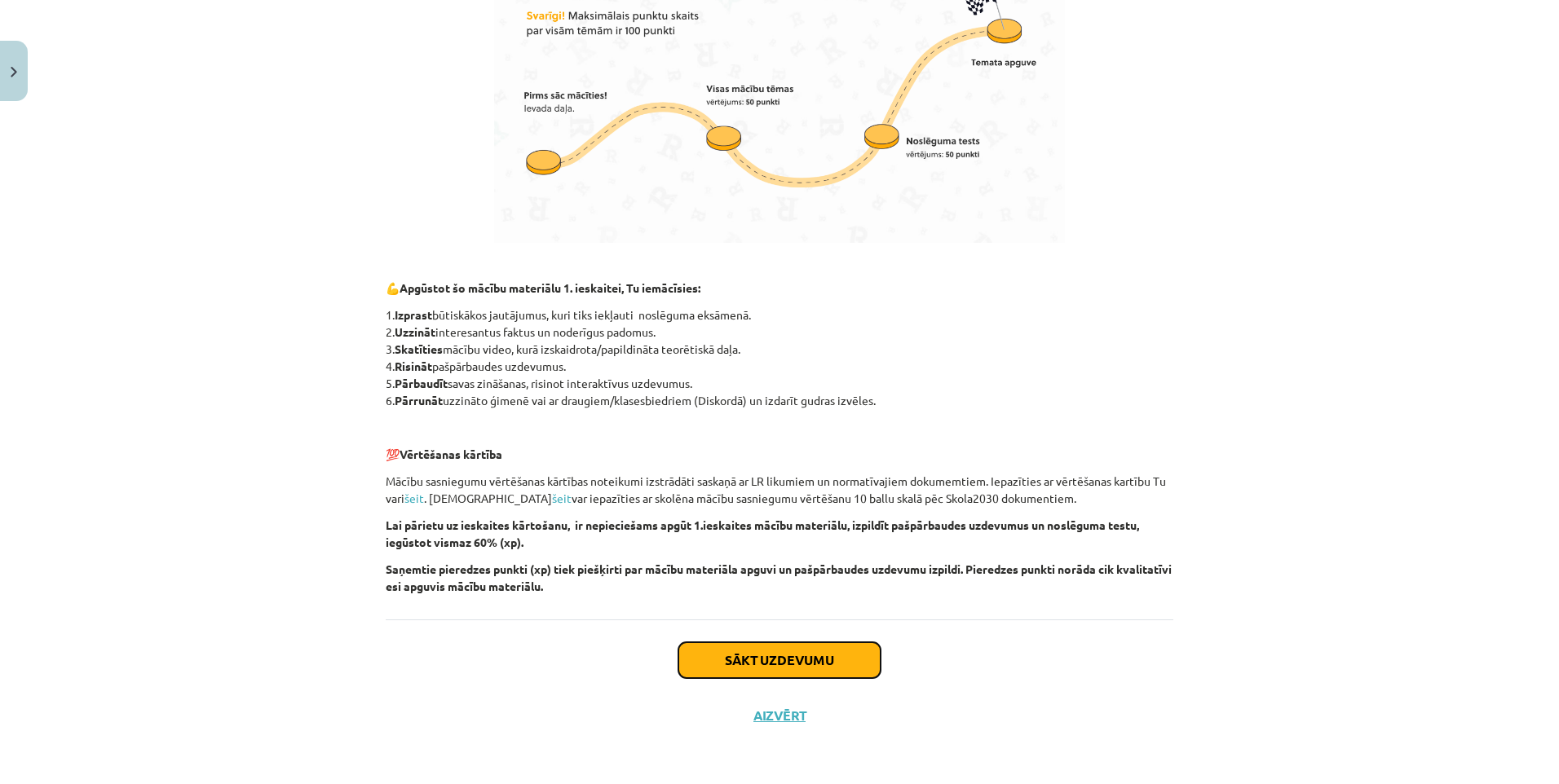
click at [733, 673] on button "Sākt uzdevumu" at bounding box center [779, 661] width 202 height 36
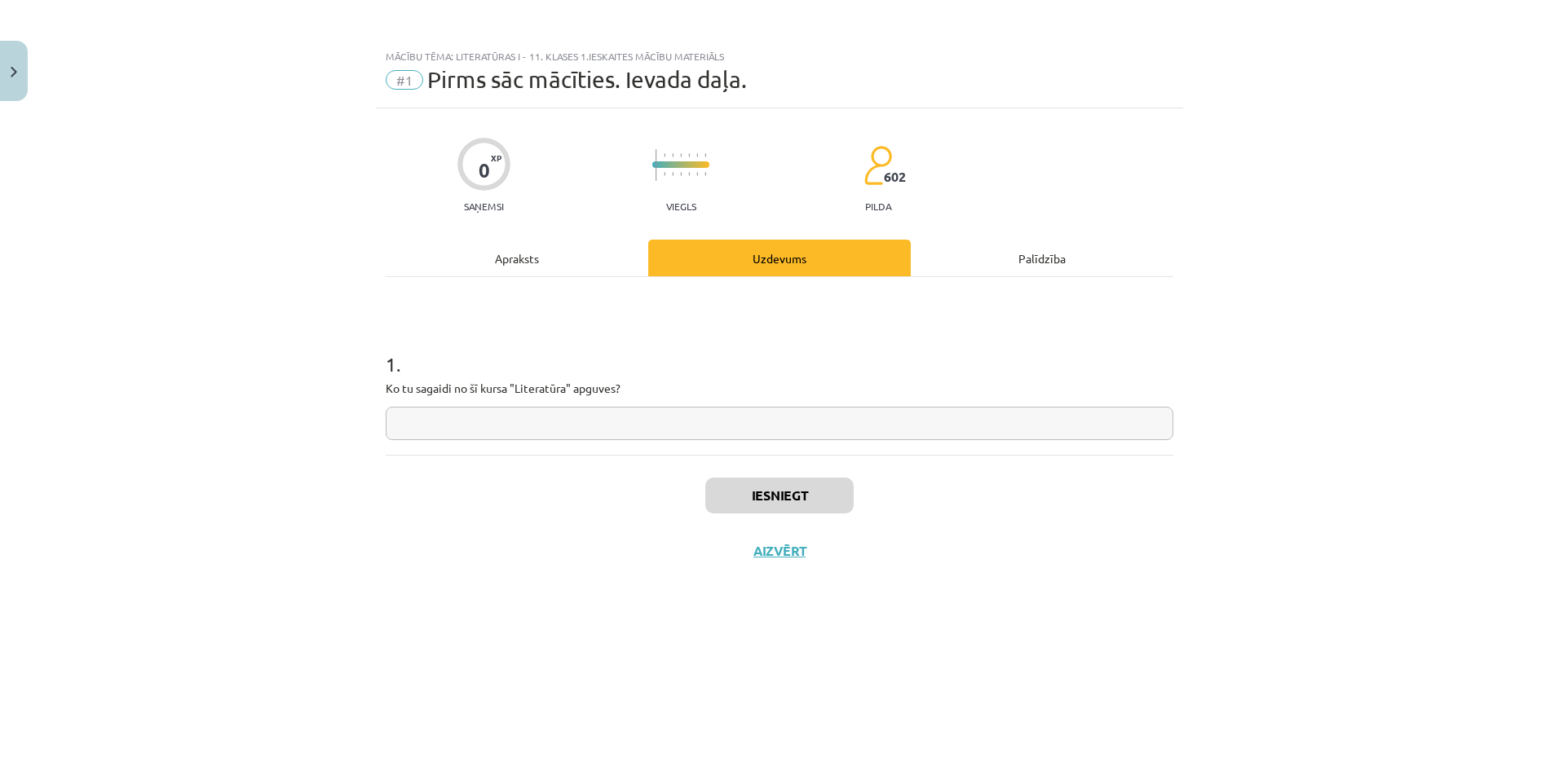
click at [645, 407] on input "text" at bounding box center [780, 423] width 788 height 33
type input "*"
click at [722, 484] on button "Iesniegt" at bounding box center [779, 496] width 148 height 36
click at [771, 583] on div "Iesniegts Nākamā nodarbība Aizvērt" at bounding box center [780, 538] width 788 height 166
click at [773, 567] on button "Nākamā nodarbība" at bounding box center [779, 561] width 160 height 38
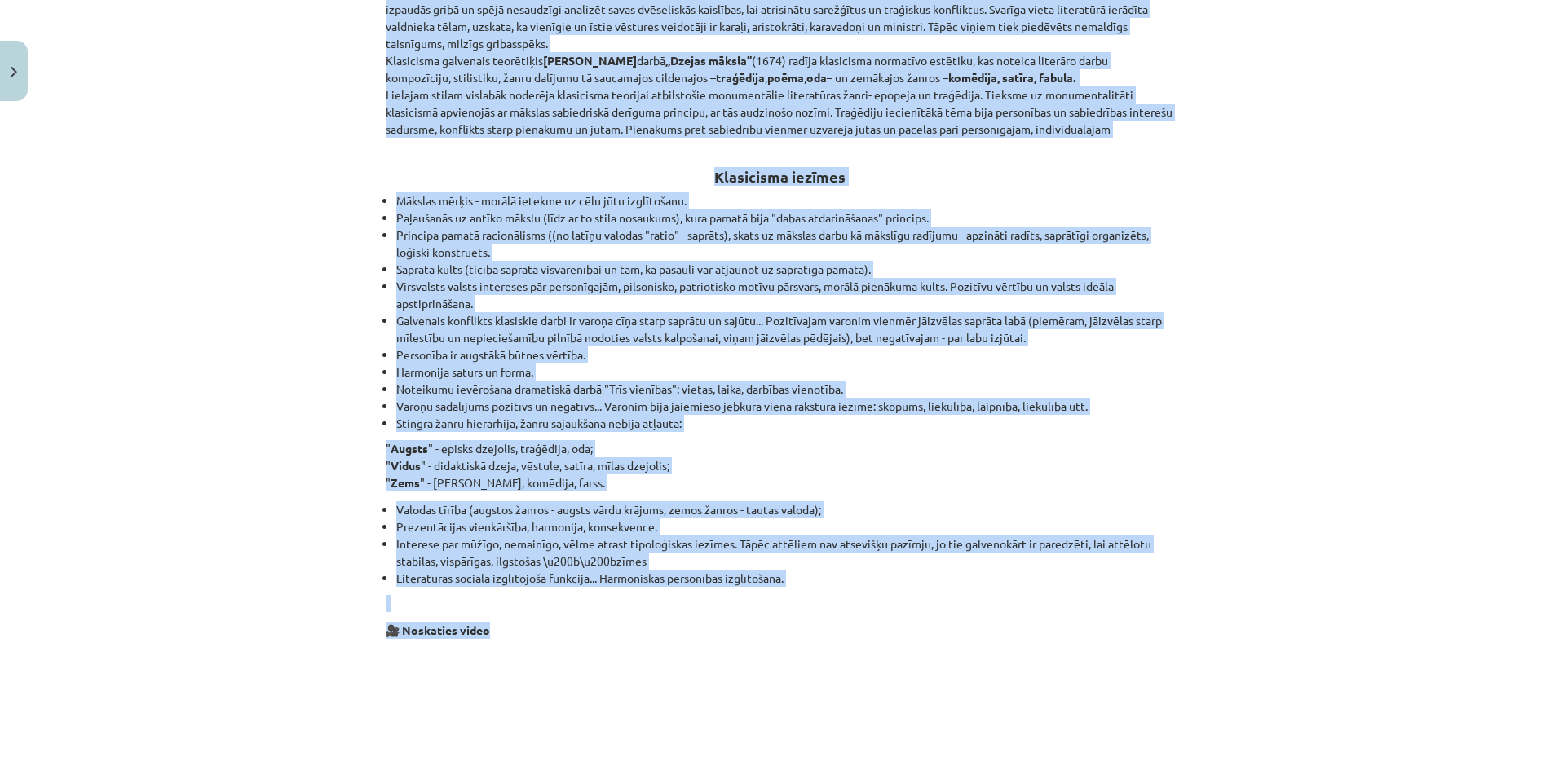
scroll to position [978, 0]
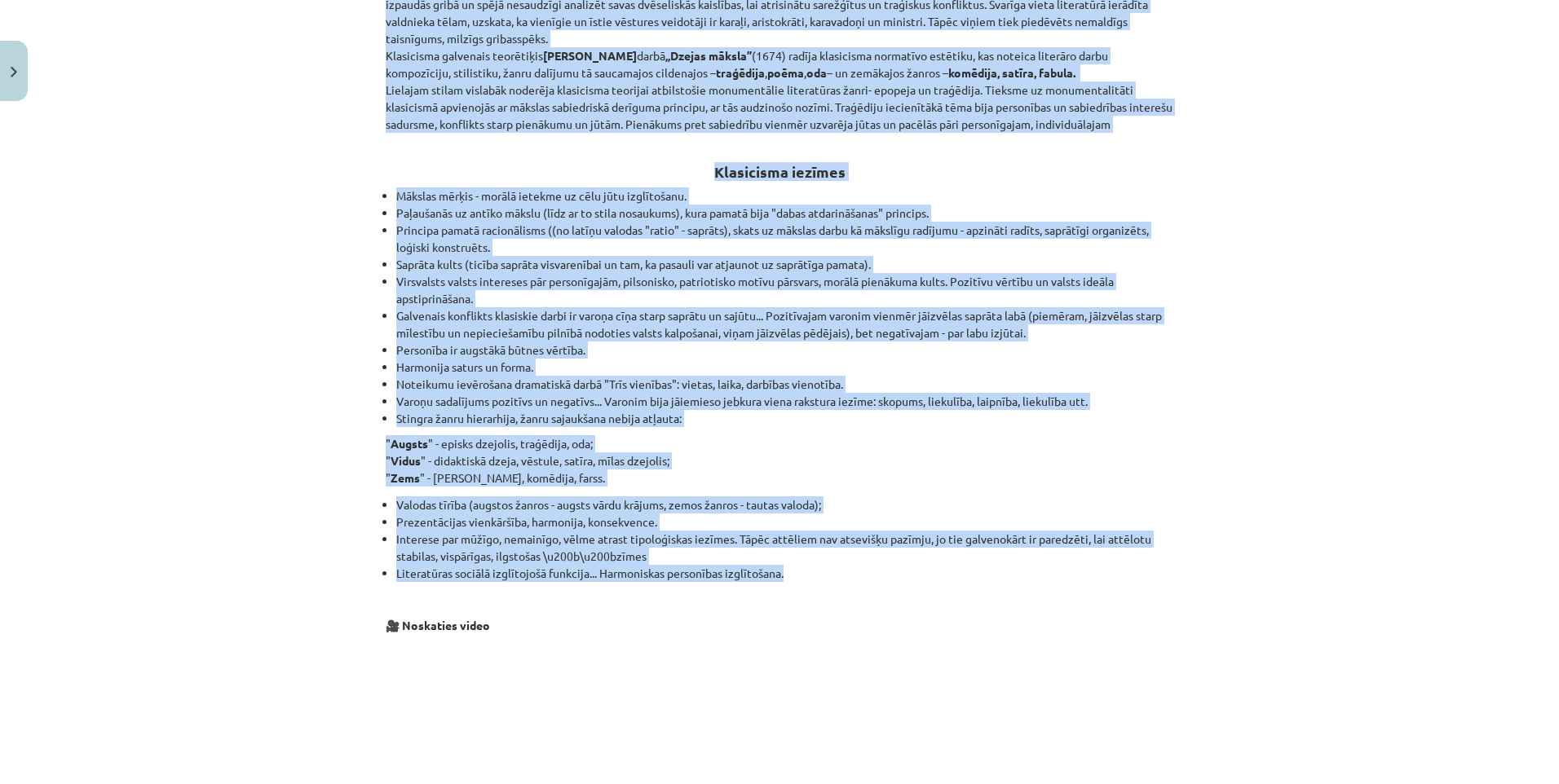
drag, startPoint x: 373, startPoint y: 298, endPoint x: 1189, endPoint y: 565, distance: 858.6
click at [1189, 565] on div "Mācību tēma: Literatūras i - 11. klases 1.ieskaites mācību materiāls #2 1.tēma.…" at bounding box center [779, 392] width 1559 height 784
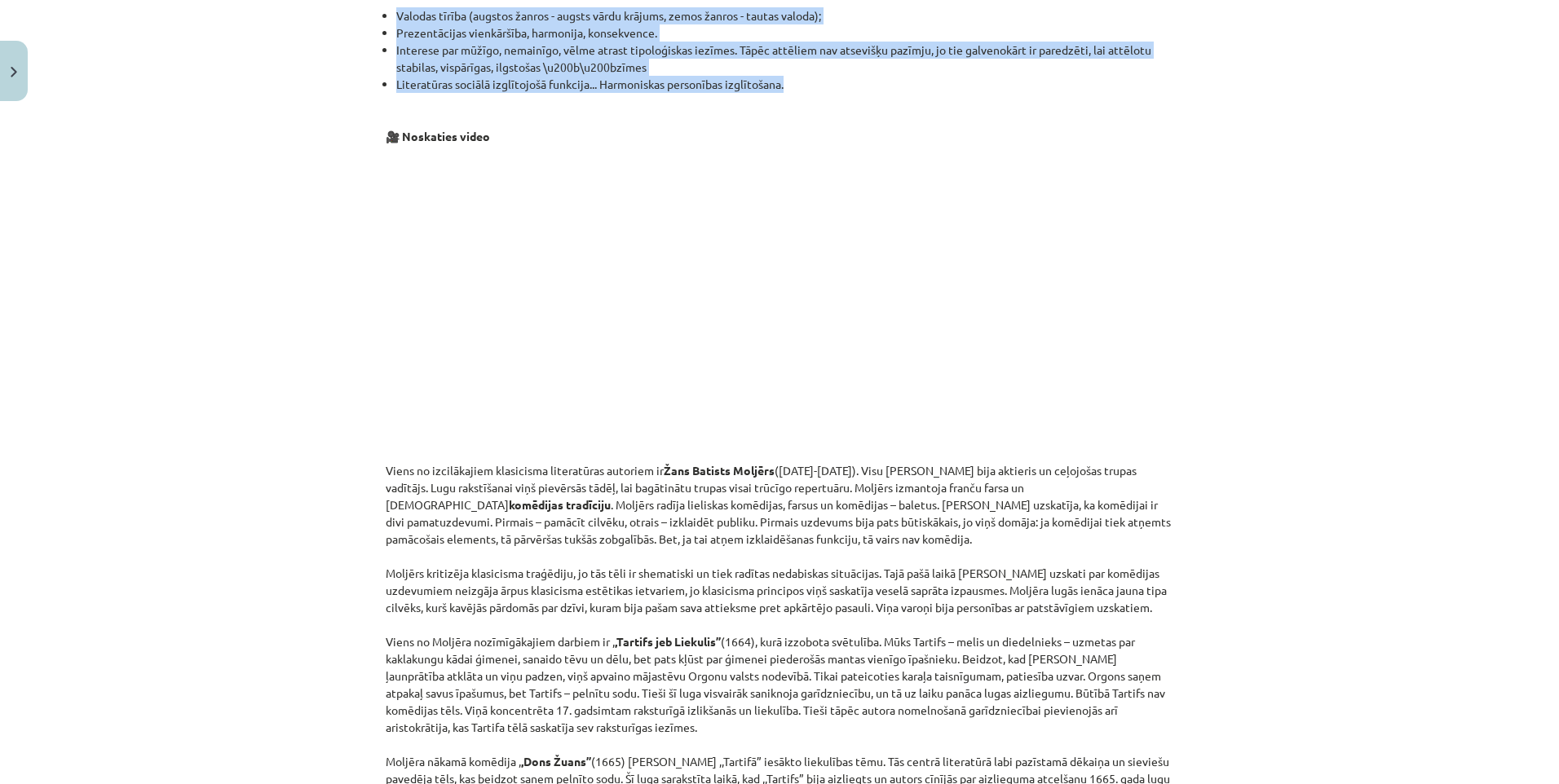
scroll to position [1793, 0]
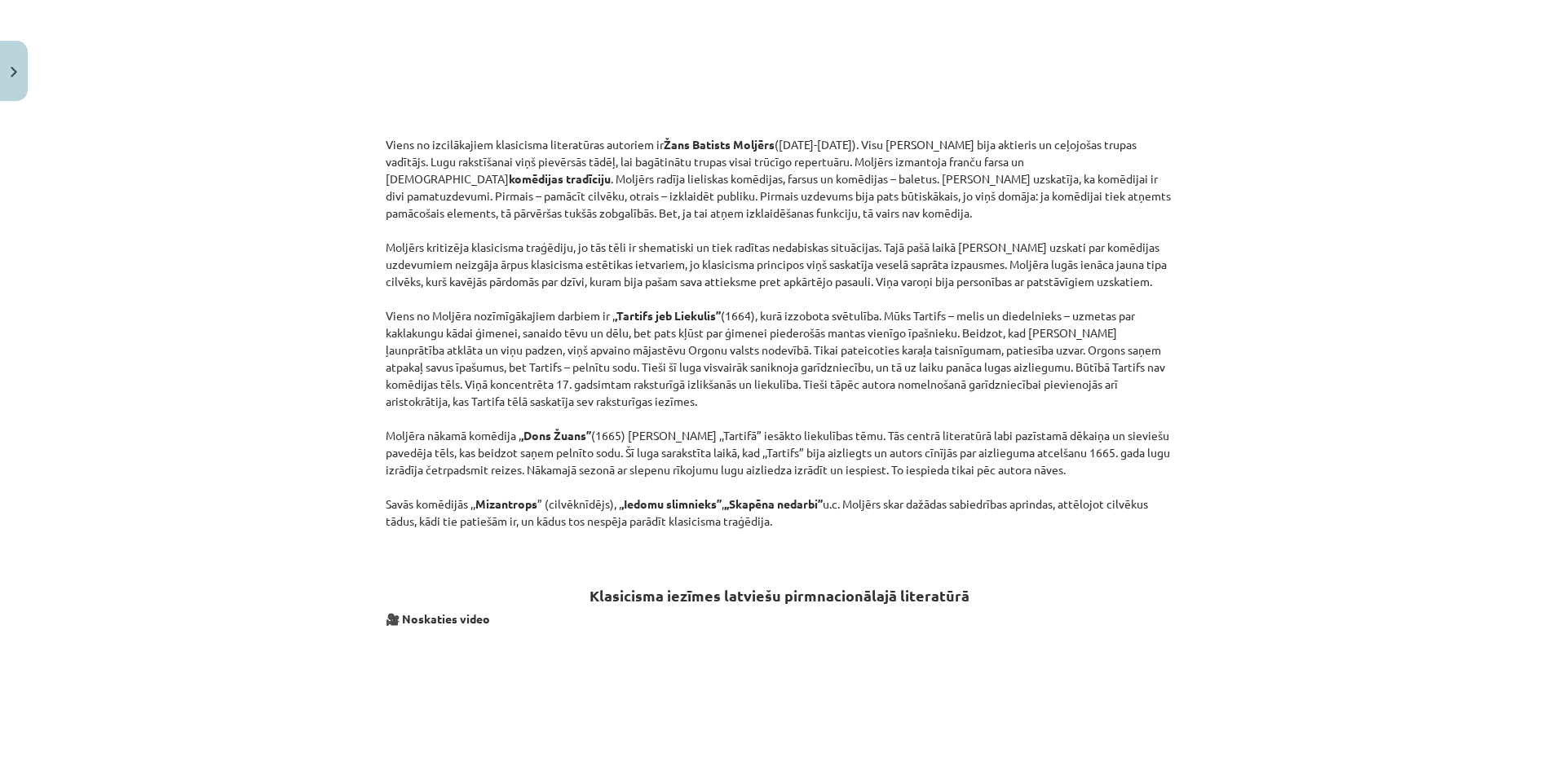
drag, startPoint x: 372, startPoint y: 139, endPoint x: 1274, endPoint y: 528, distance: 982.3
click at [1274, 528] on div "Mācību tēma: Literatūras i - 11. klases 1.ieskaites mācību materiāls #2 1.tēma.…" at bounding box center [779, 392] width 1559 height 784
drag, startPoint x: 1274, startPoint y: 528, endPoint x: 693, endPoint y: 256, distance: 641.5
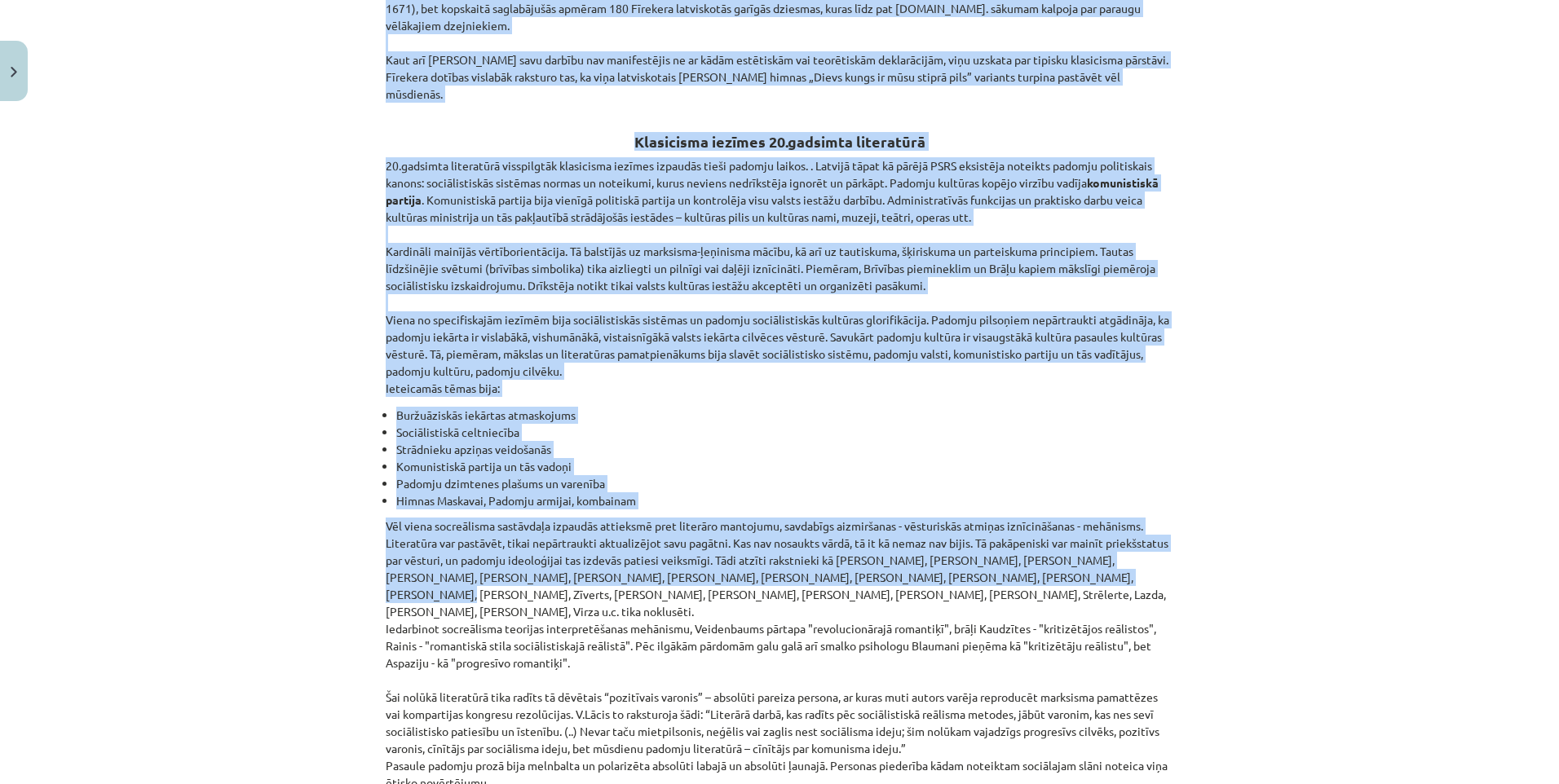
scroll to position [3553, 0]
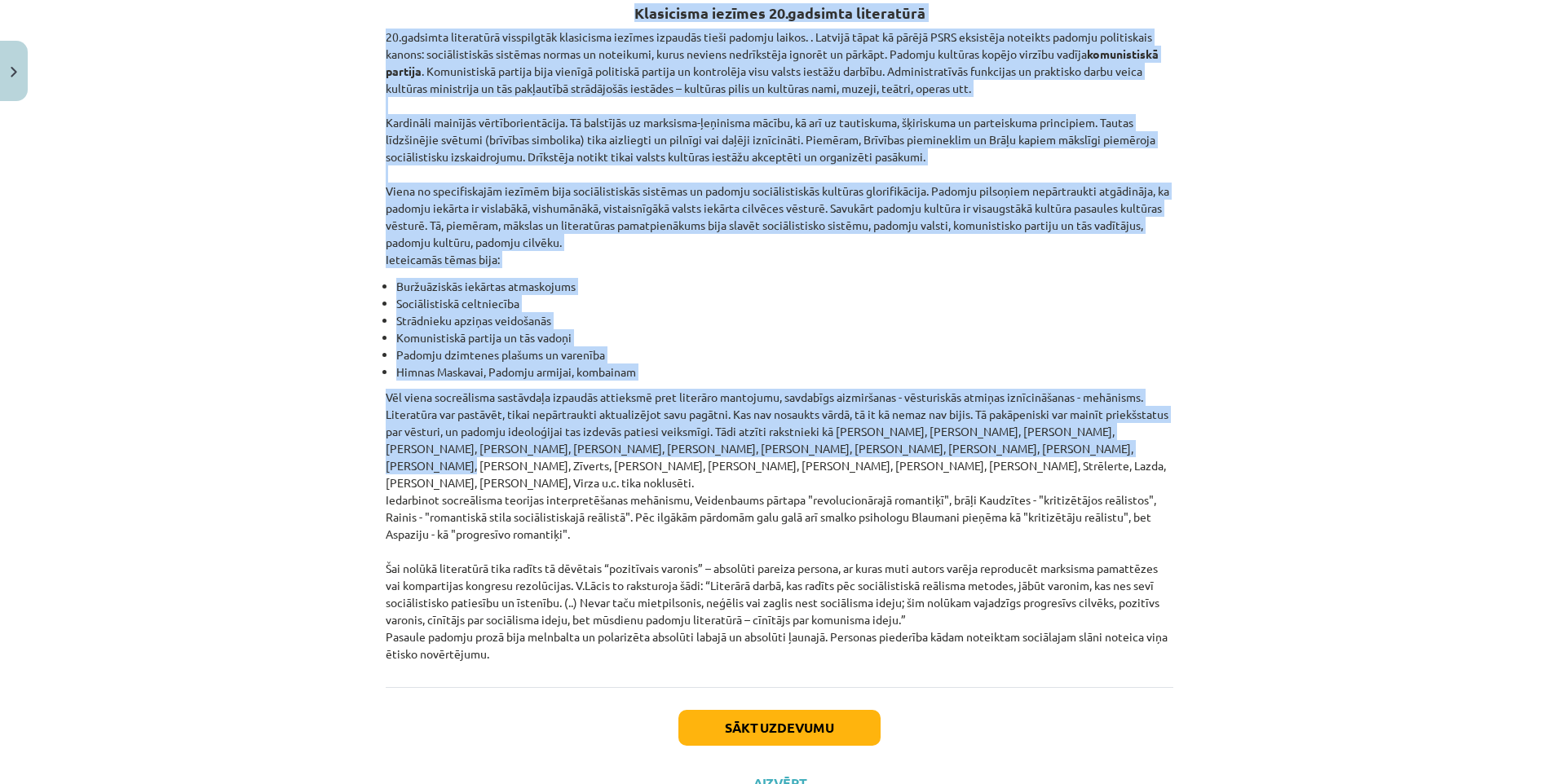
drag, startPoint x: 366, startPoint y: 60, endPoint x: 1065, endPoint y: 579, distance: 870.6
click at [1065, 579] on div "Mācību tēma: Literatūras i - 11. klases 1.ieskaites mācību materiāls #2 1.tēma.…" at bounding box center [779, 392] width 1559 height 784
drag, startPoint x: 1065, startPoint y: 579, endPoint x: 685, endPoint y: 369, distance: 434.2
click at [802, 710] on button "Sākt uzdevumu" at bounding box center [779, 728] width 202 height 36
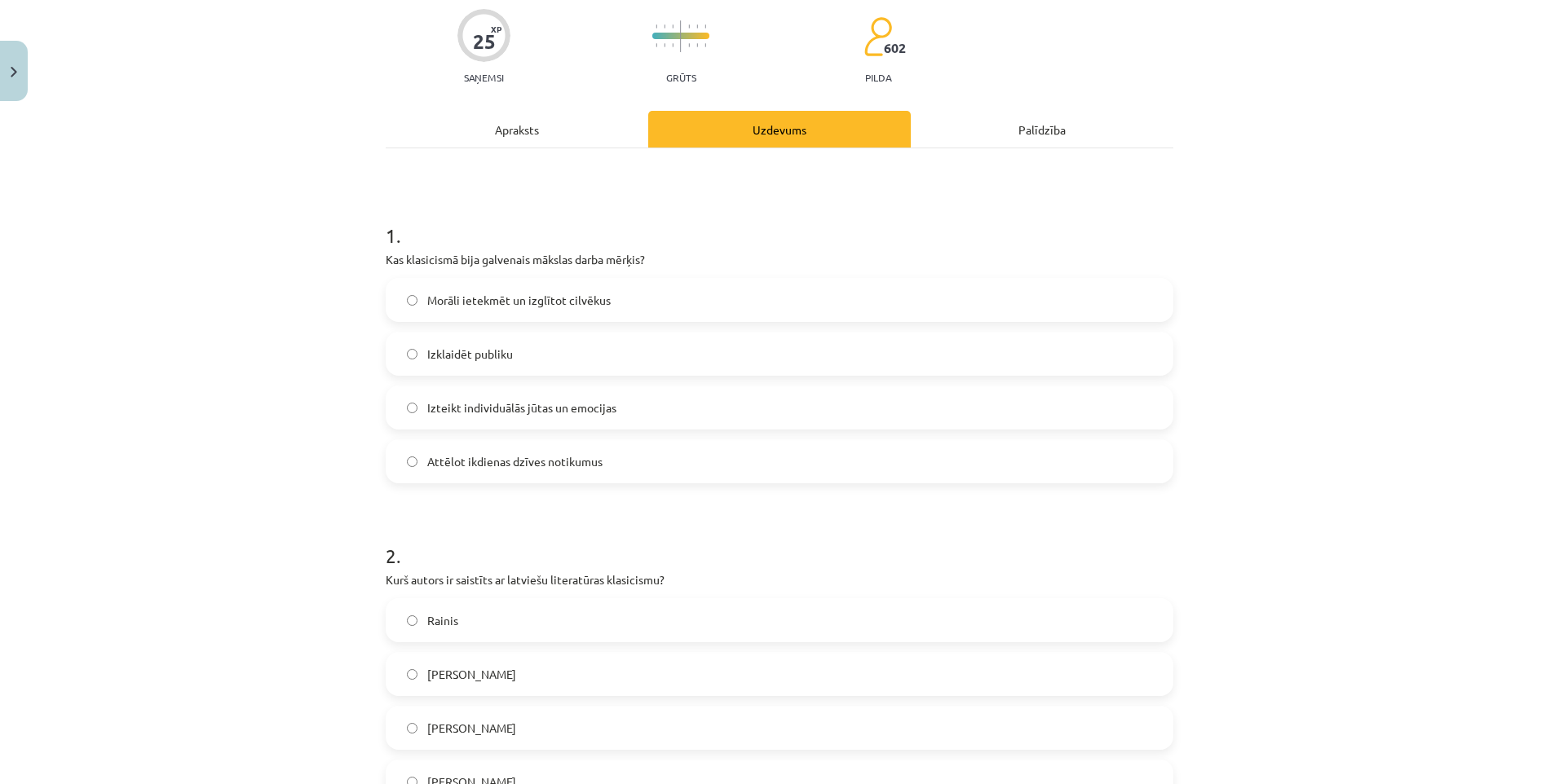
scroll to position [41, 0]
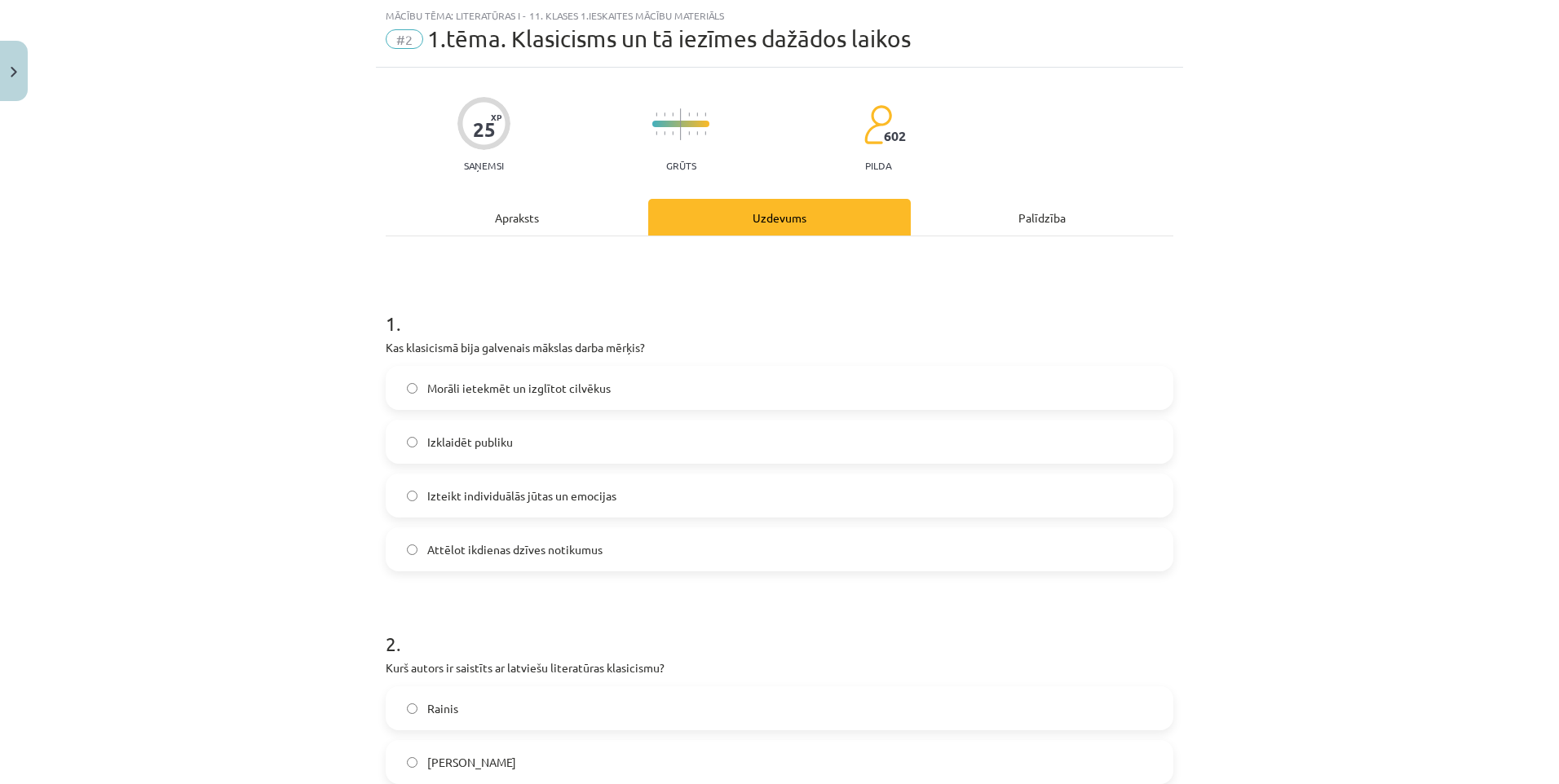
click at [479, 371] on label "Morāli ietekmēt un izglītot cilvēkus" at bounding box center [779, 389] width 784 height 41
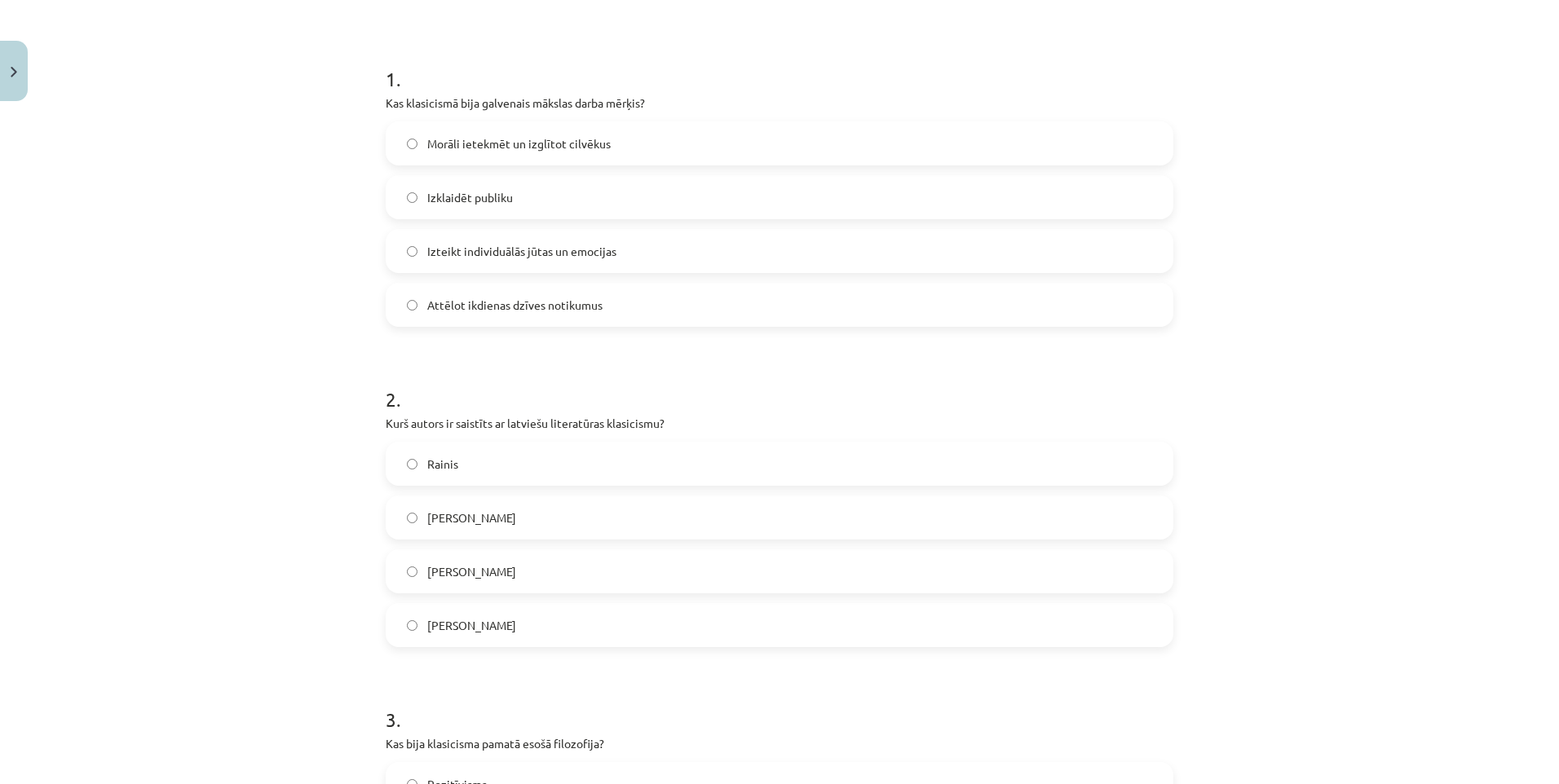
click at [445, 459] on span "Rainis" at bounding box center [443, 464] width 31 height 17
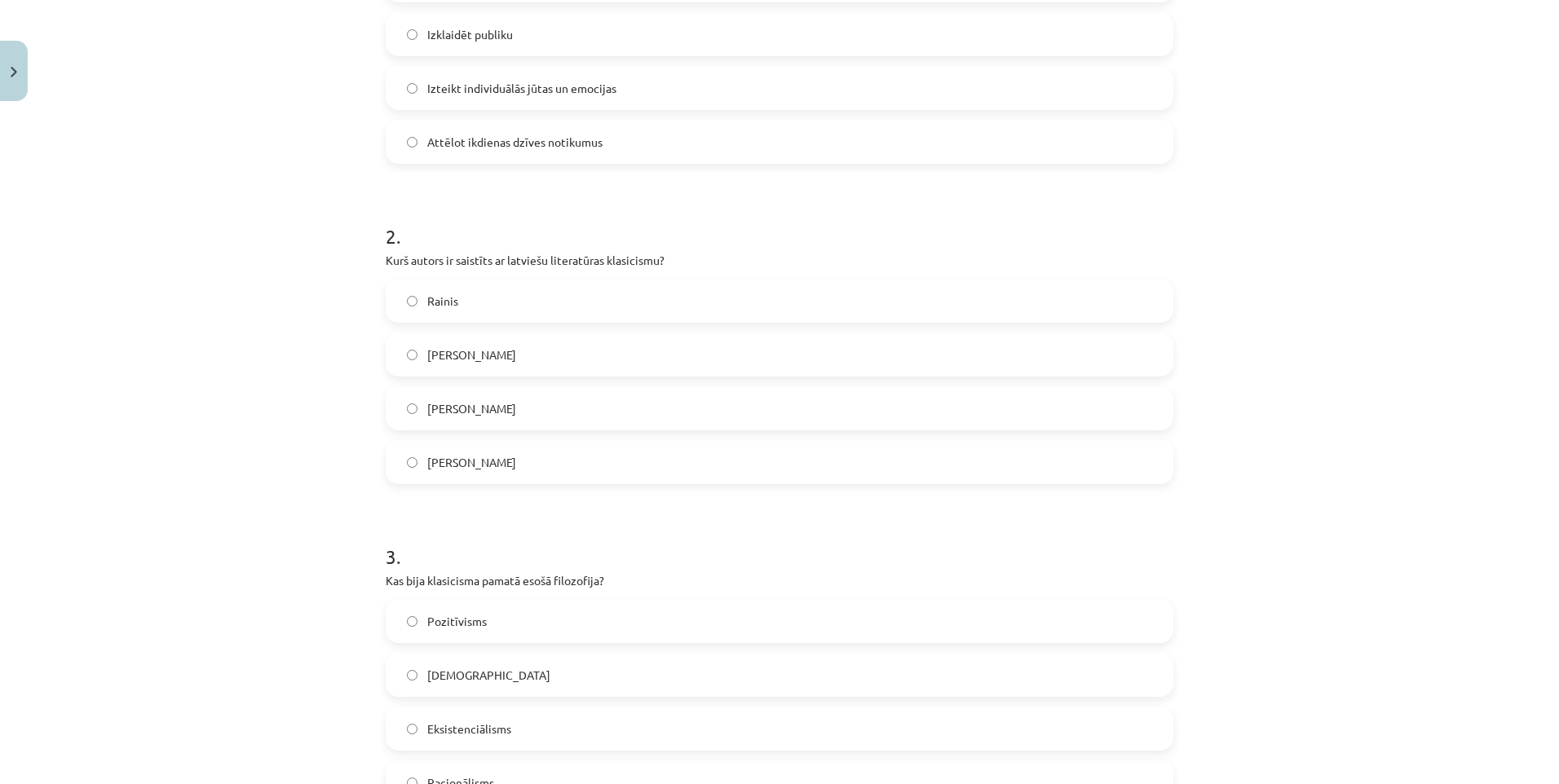
click at [462, 627] on span "Pozitīvisms" at bounding box center [457, 621] width 60 height 17
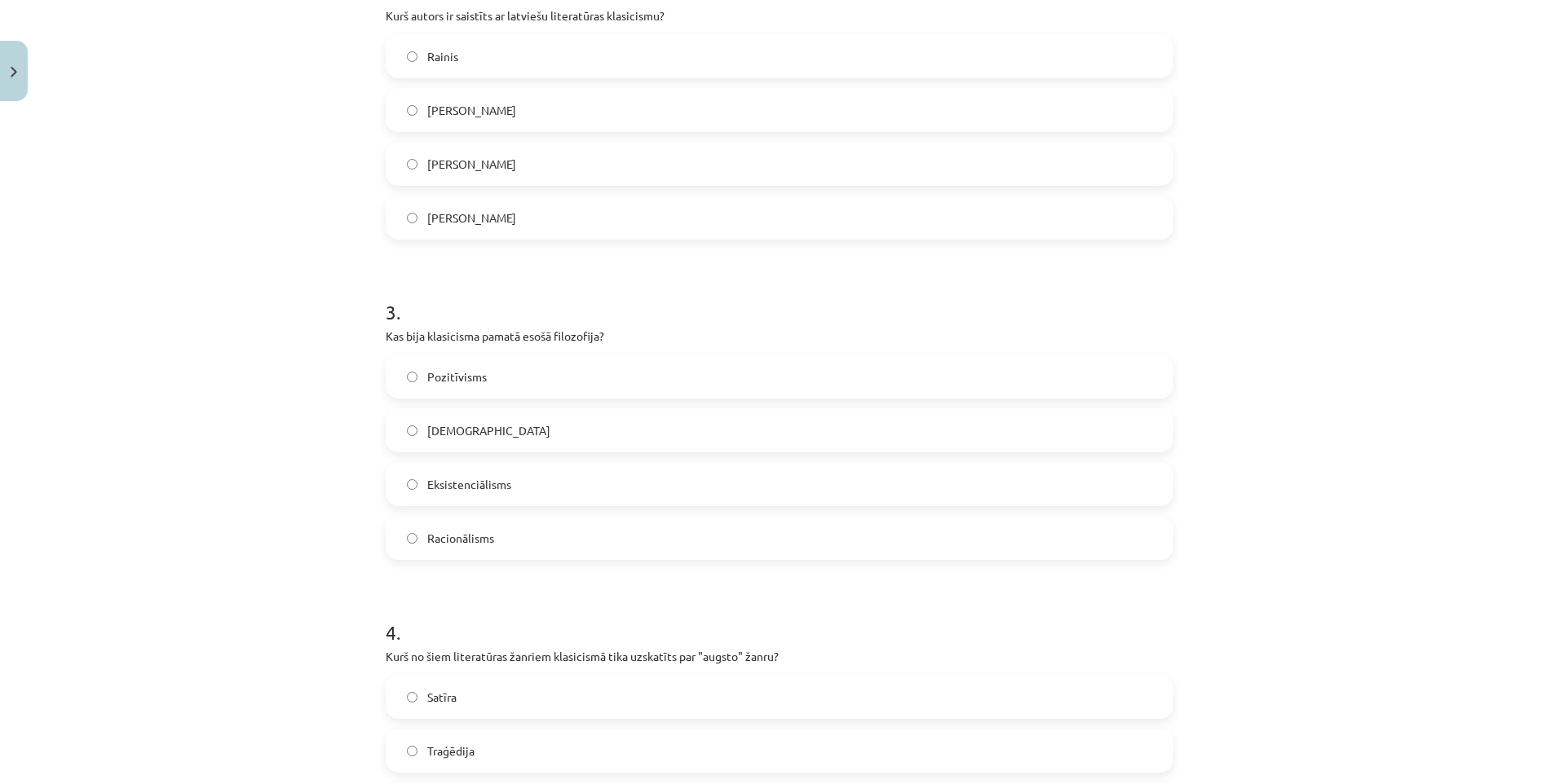
click at [457, 704] on label "Satīra" at bounding box center [779, 698] width 784 height 41
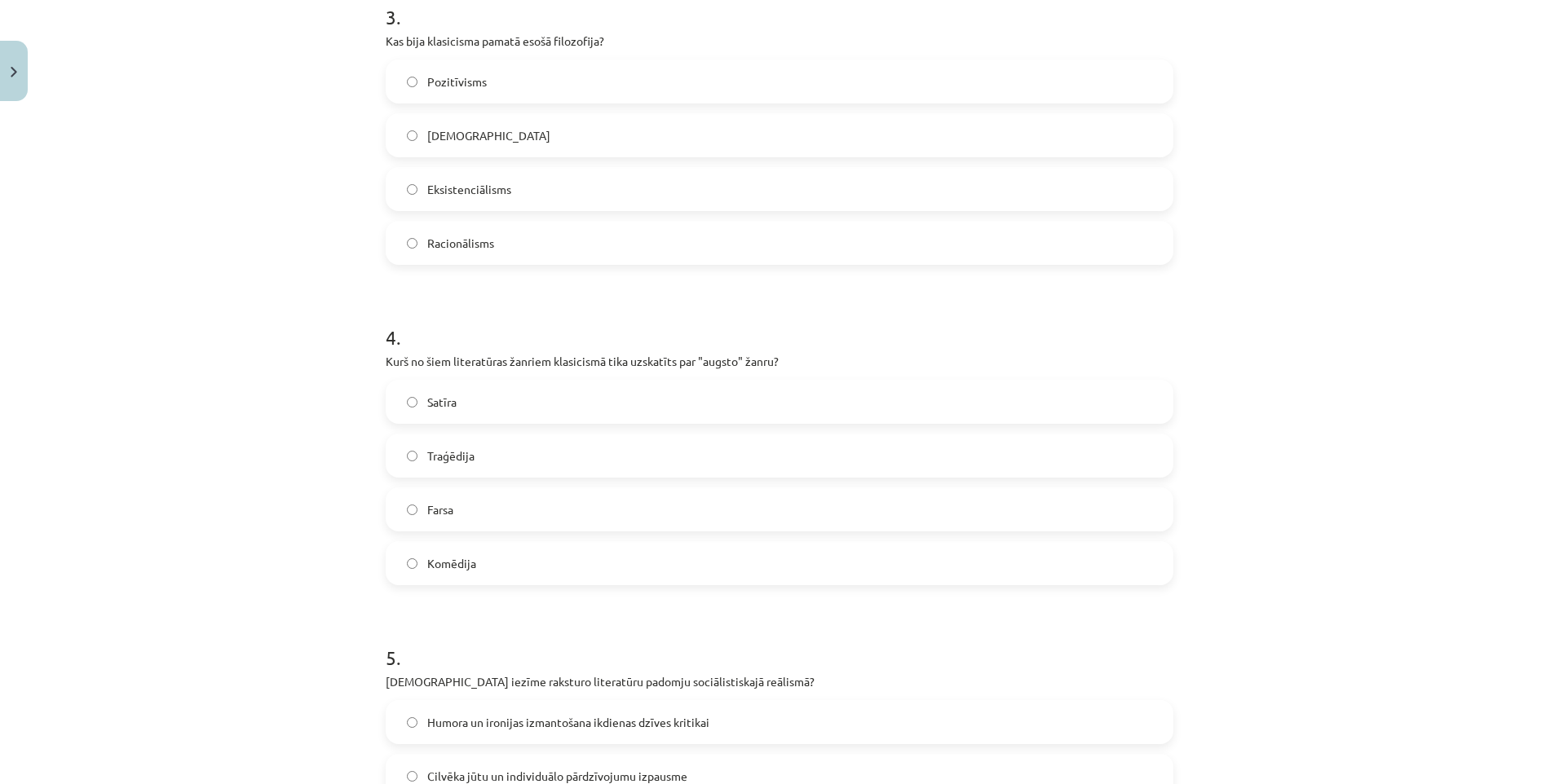
scroll to position [1182, 0]
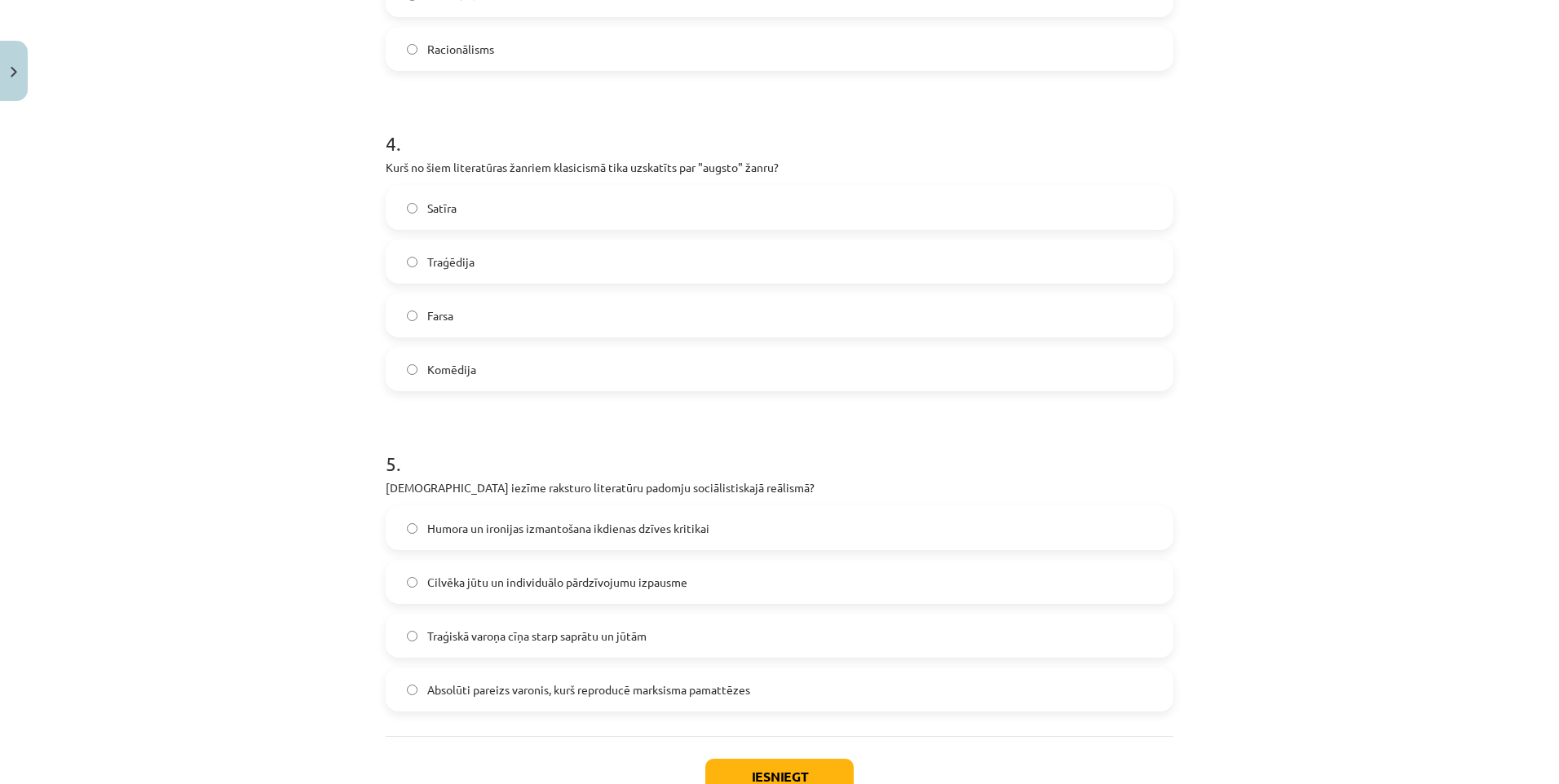
click at [495, 520] on span "Humora un ironijas izmantošana ikdienas dzīves kritikai" at bounding box center [568, 529] width 283 height 17
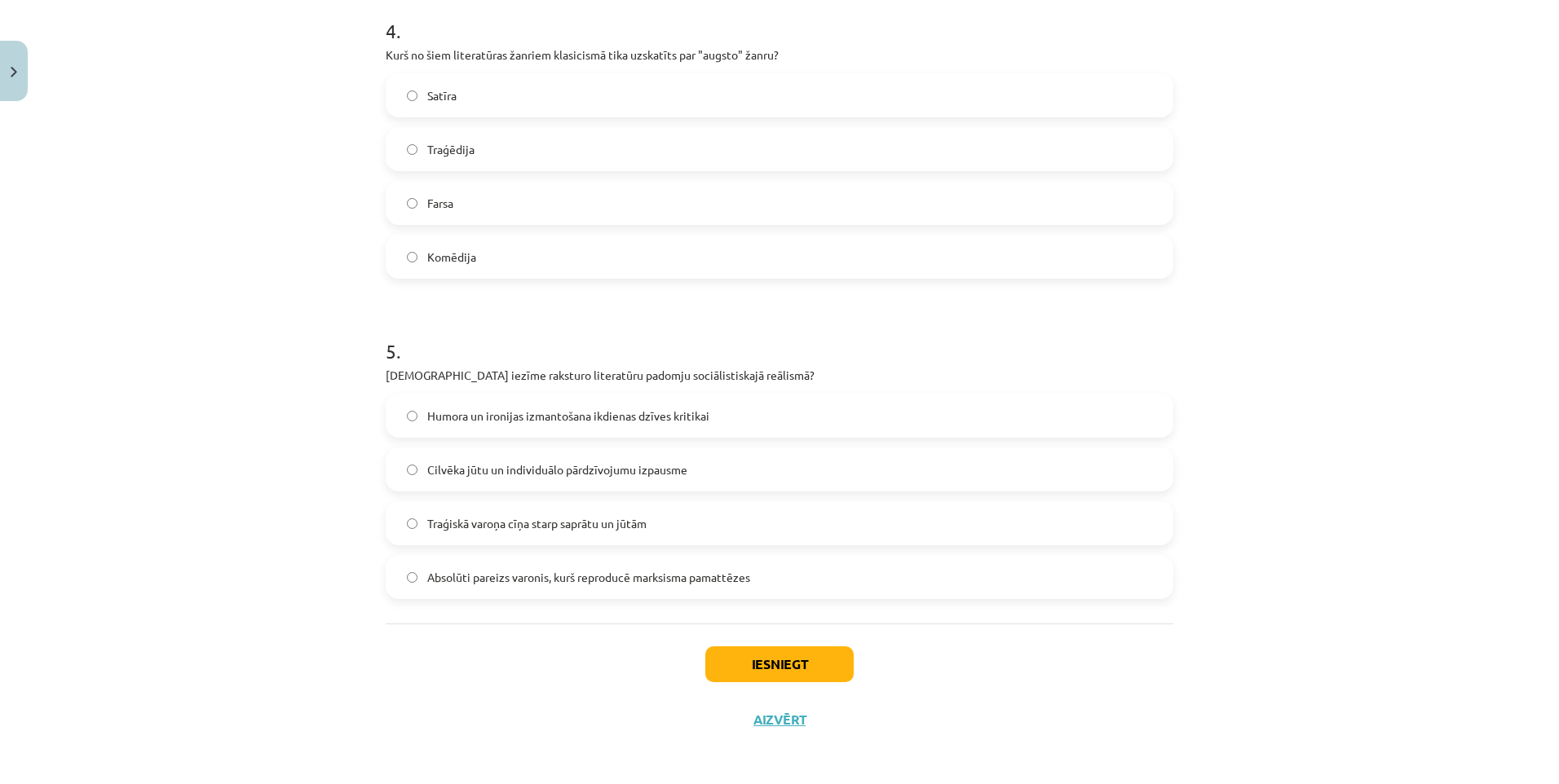
scroll to position [1298, 0]
click at [735, 663] on button "Iesniegt" at bounding box center [779, 661] width 148 height 36
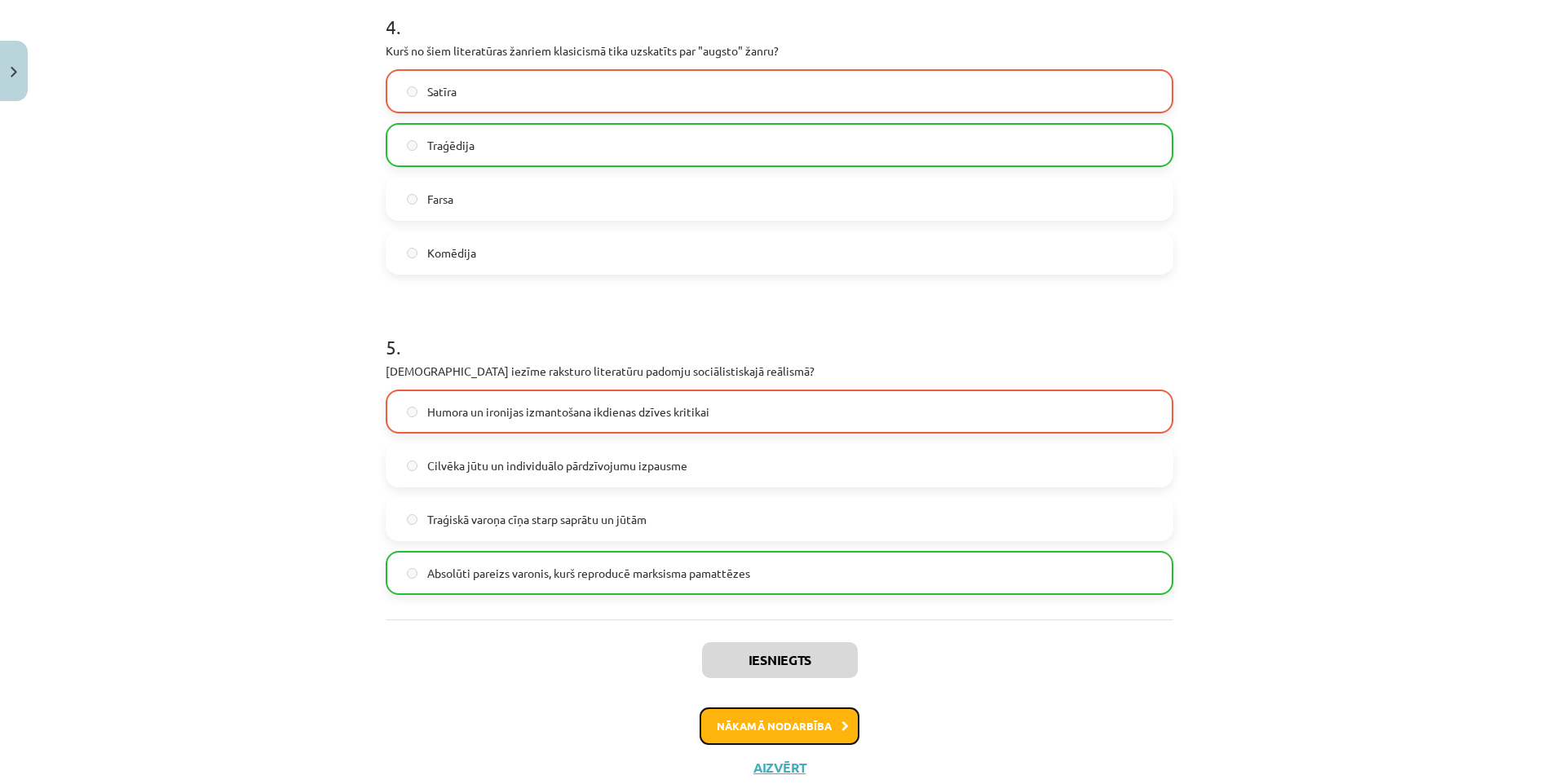
click at [771, 714] on button "Nākamā nodarbība" at bounding box center [779, 727] width 160 height 38
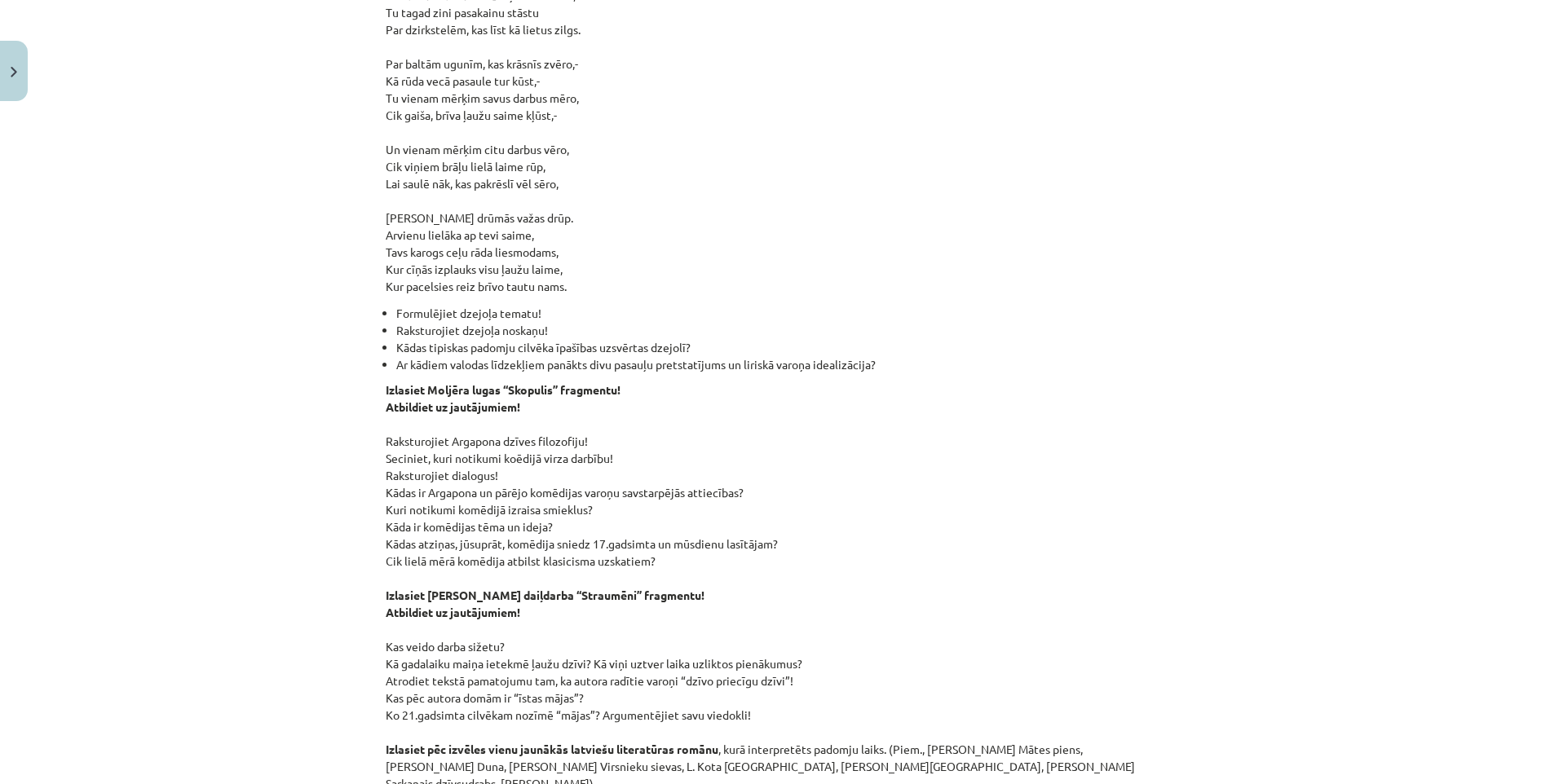
scroll to position [2043, 0]
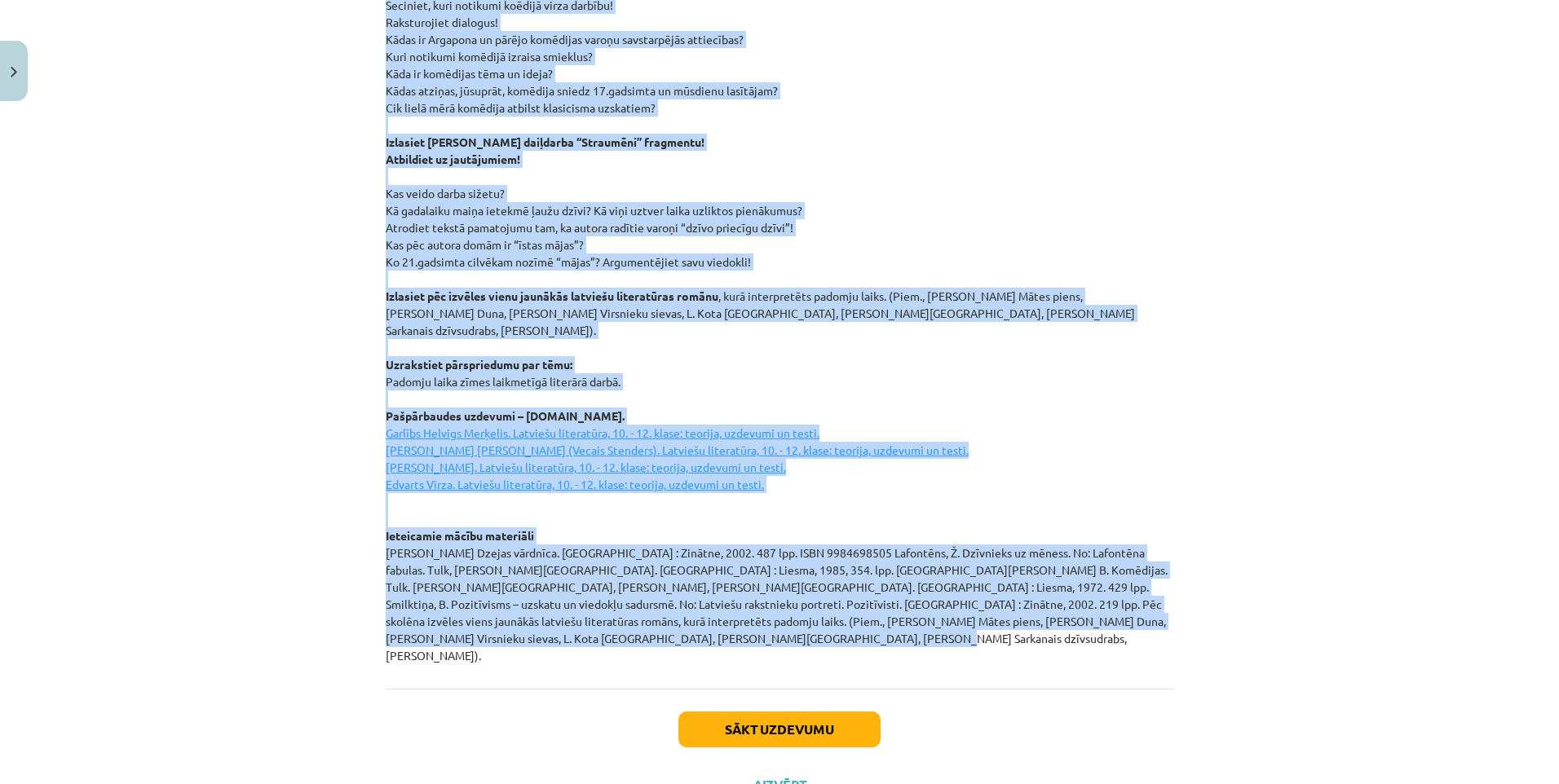
drag, startPoint x: 934, startPoint y: 407, endPoint x: 1090, endPoint y: 600, distance: 248.2
click at [739, 712] on button "Sākt uzdevumu" at bounding box center [779, 730] width 202 height 36
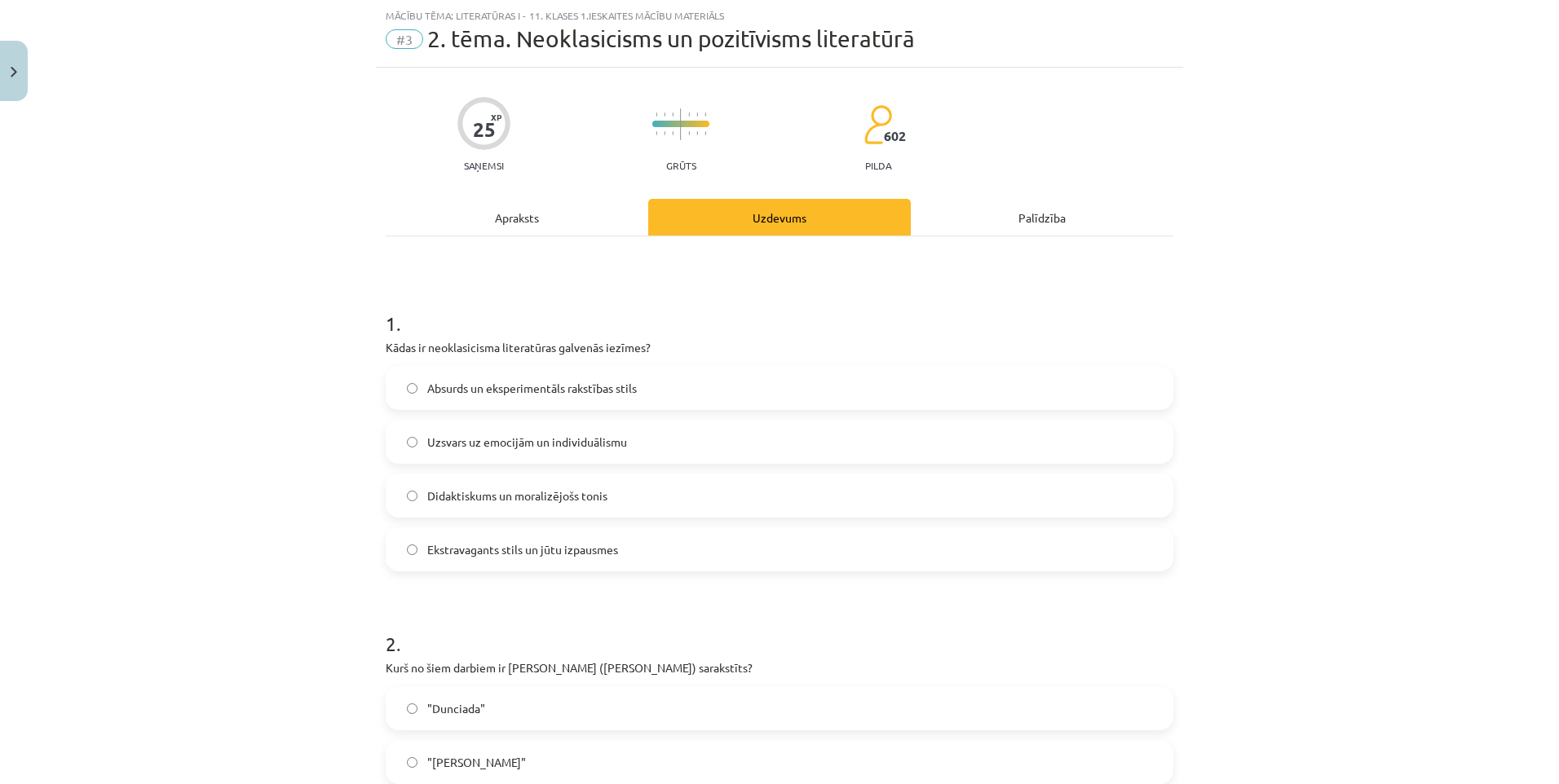
click at [453, 380] on span "Absurds un eksperimentāls rakstības stils" at bounding box center [532, 389] width 210 height 17
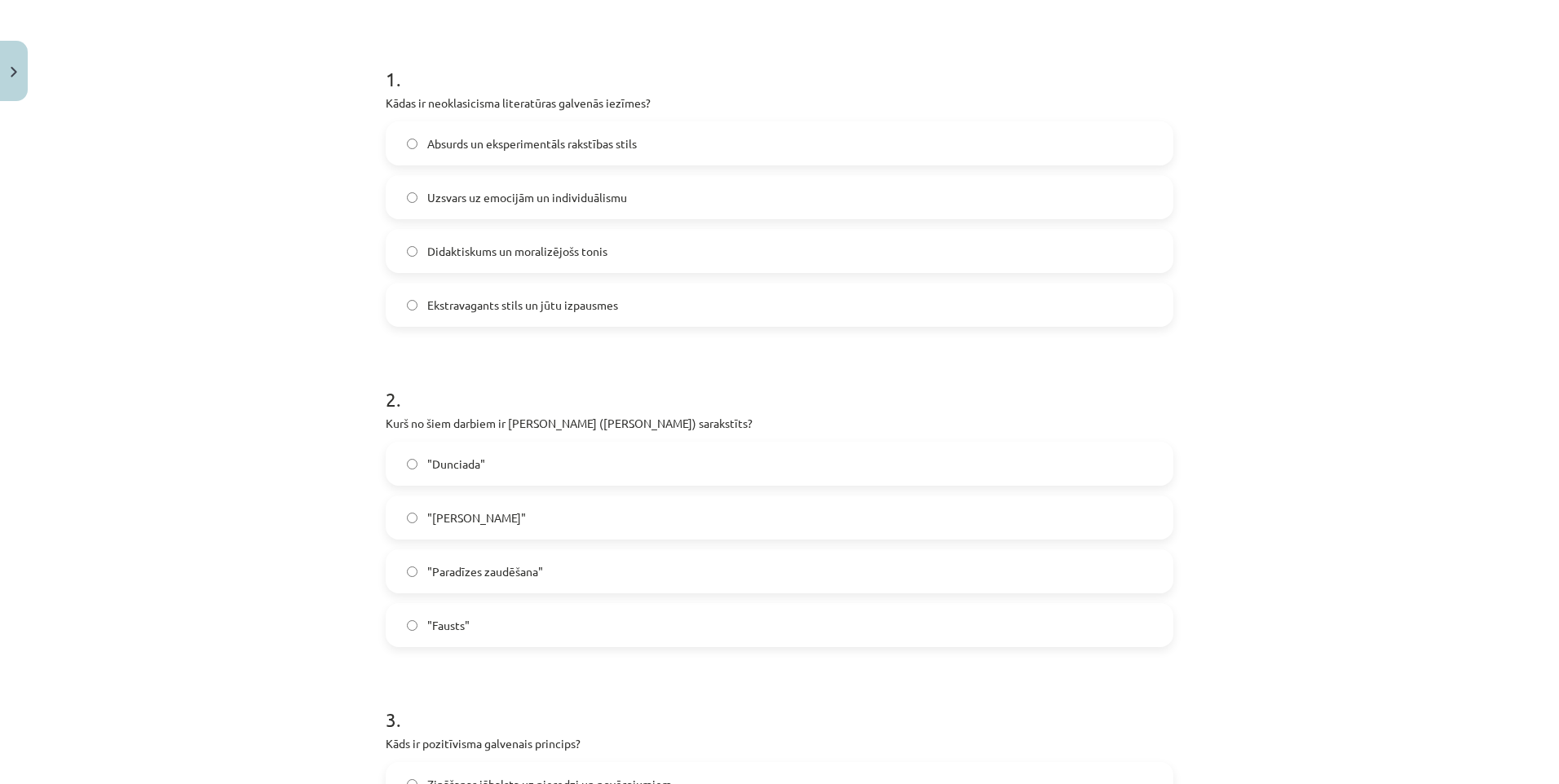
click at [437, 456] on span ""Dunciada"" at bounding box center [456, 464] width 58 height 17
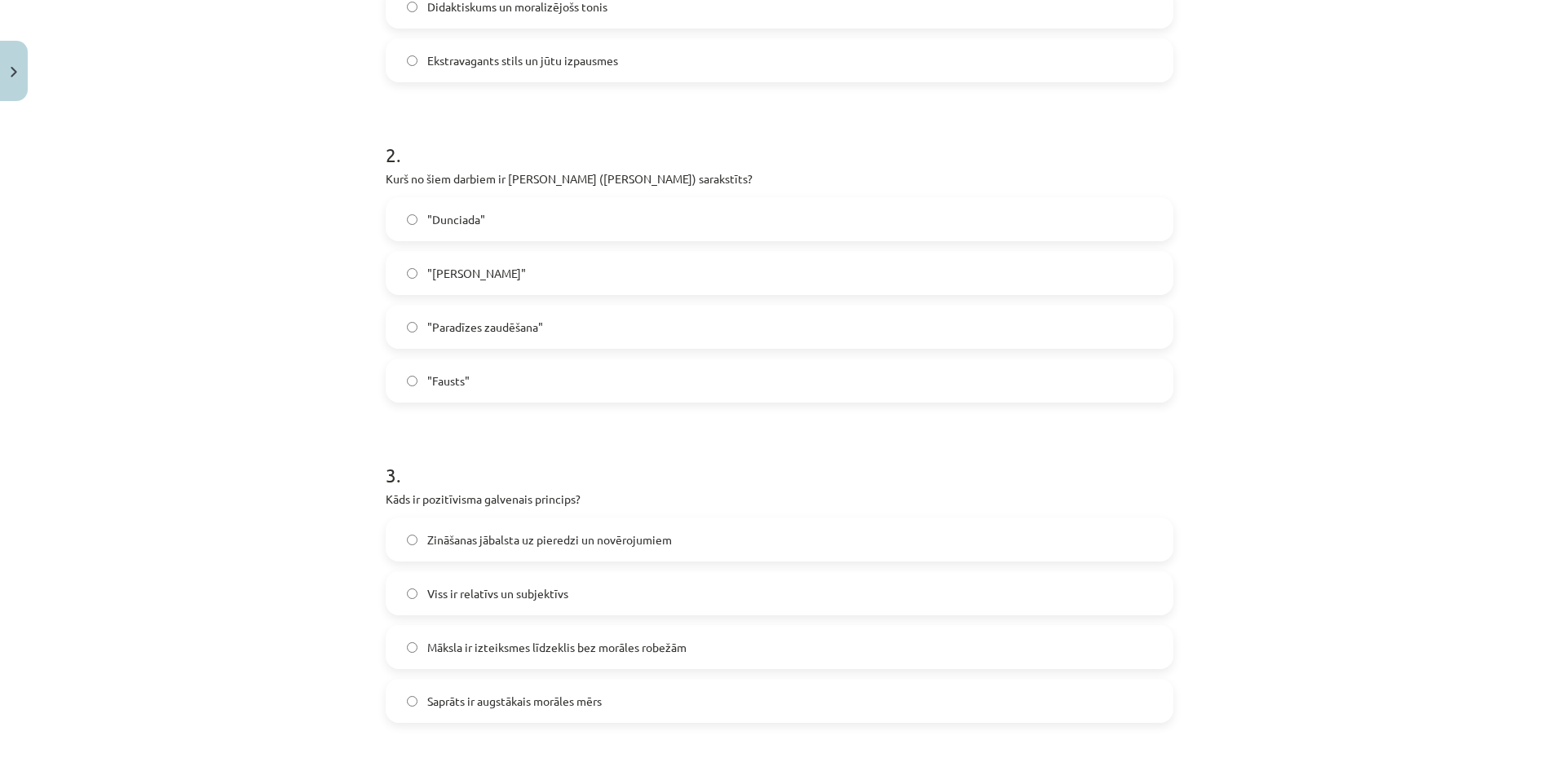
click at [466, 541] on span "Zināšanas jābalsta uz pieredzi un novērojumiem" at bounding box center [550, 540] width 245 height 17
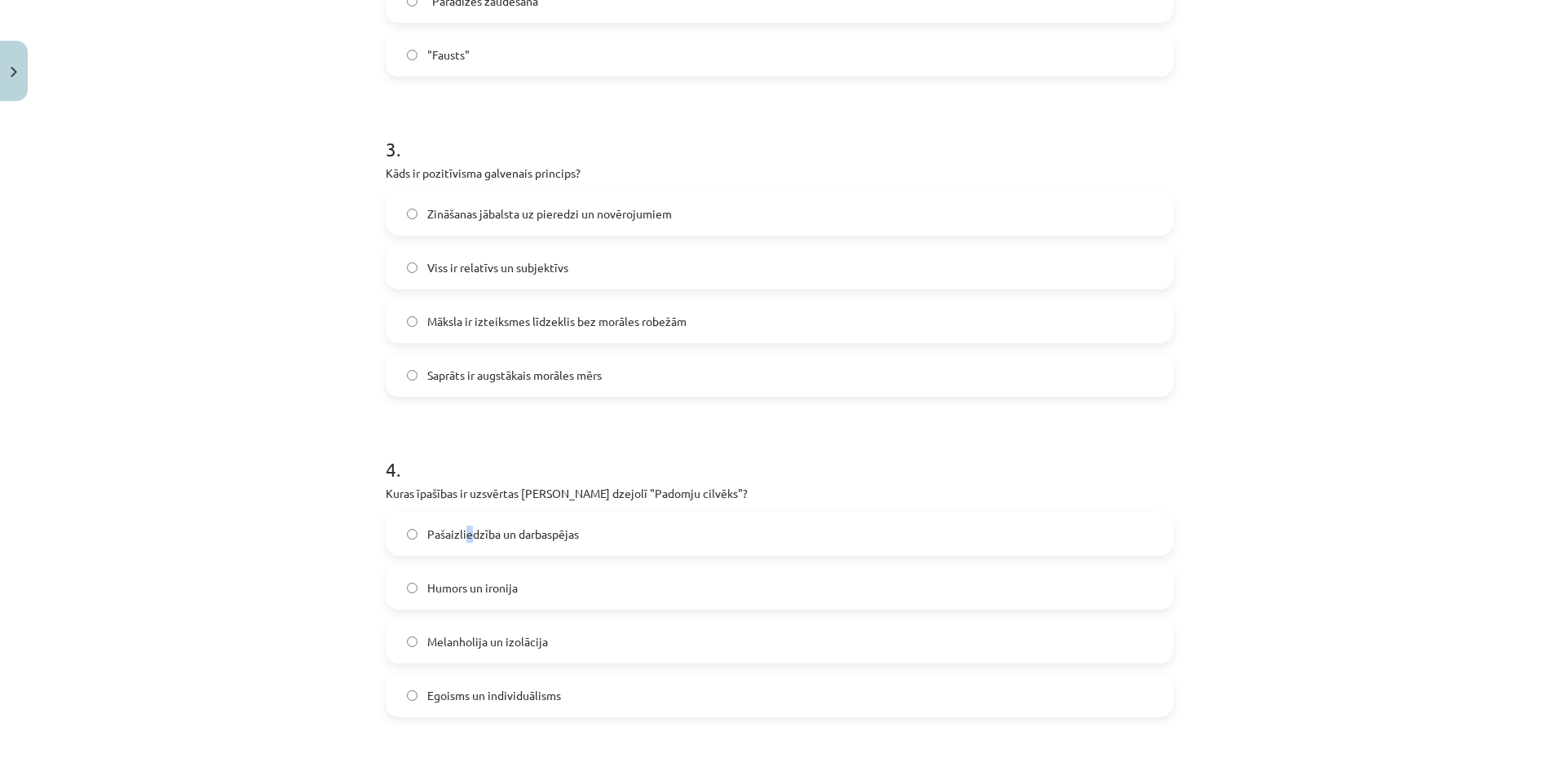
click at [464, 541] on span "Pašaizliedzība un darbaspējas" at bounding box center [503, 534] width 152 height 17
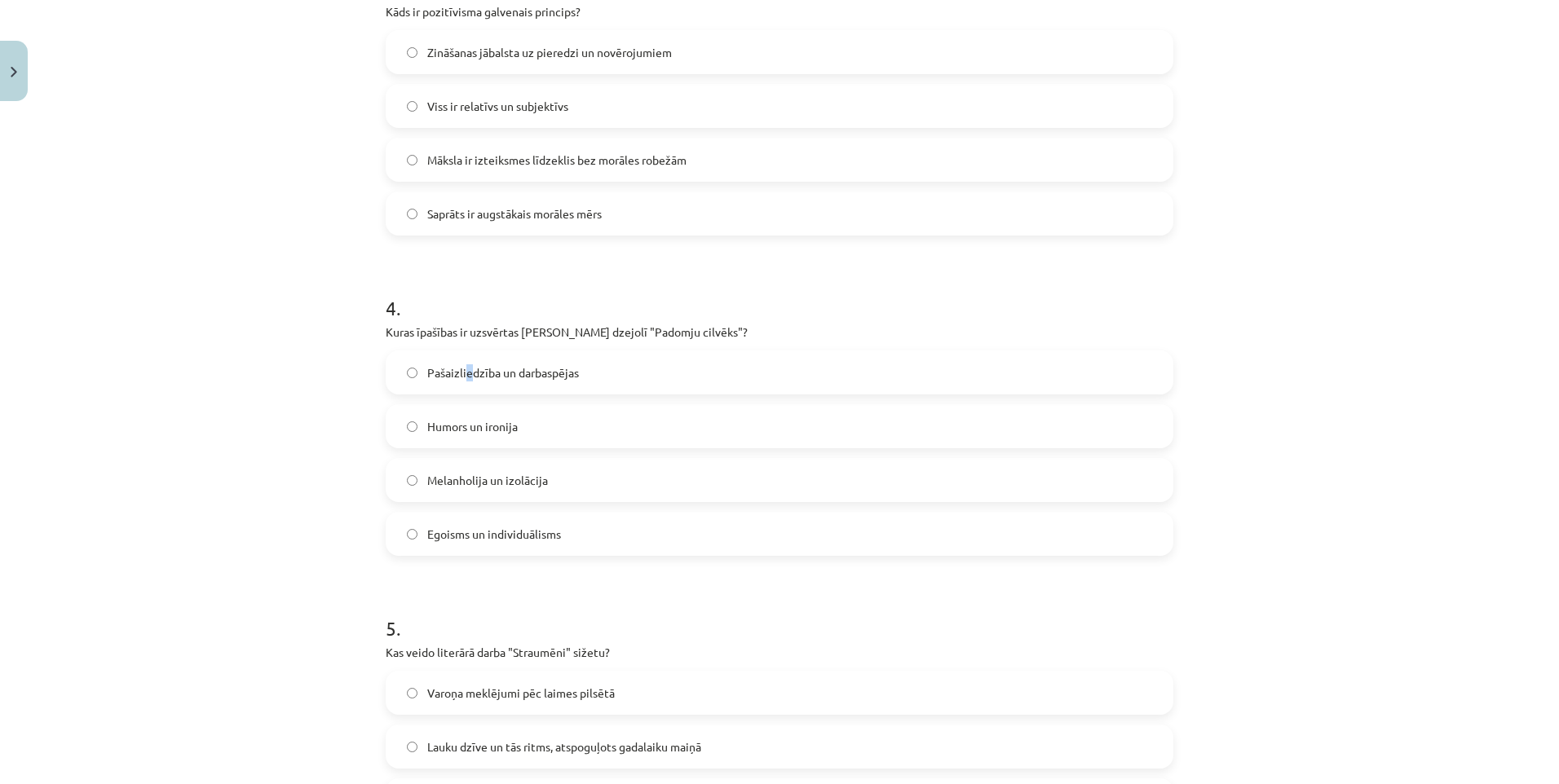
scroll to position [1182, 0]
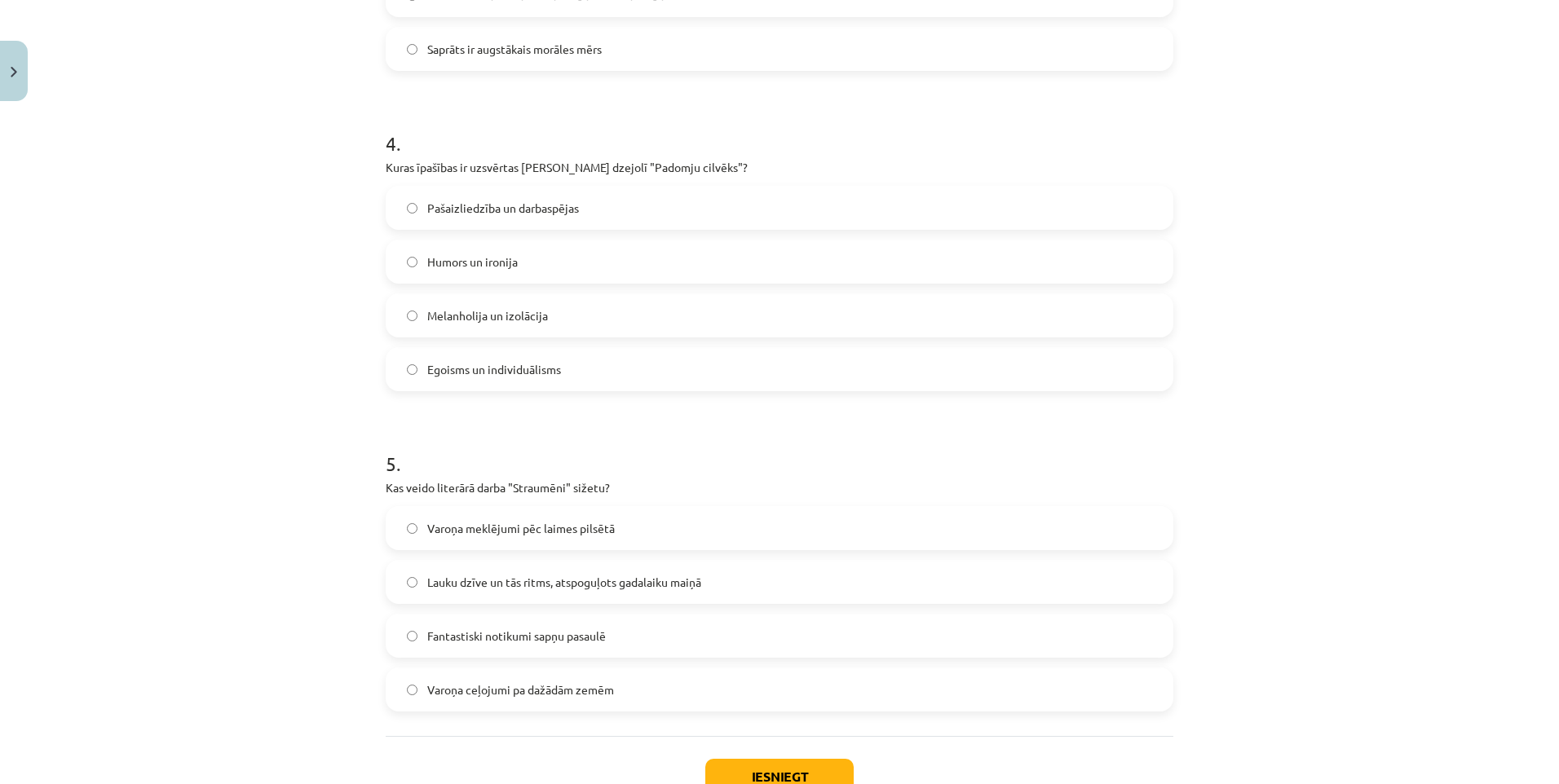
click at [449, 218] on label "Pašaizliedzība un darbaspējas" at bounding box center [779, 208] width 784 height 41
click at [459, 532] on span "Varoņa meklējumi pēc laimes pilsētā" at bounding box center [521, 529] width 187 height 17
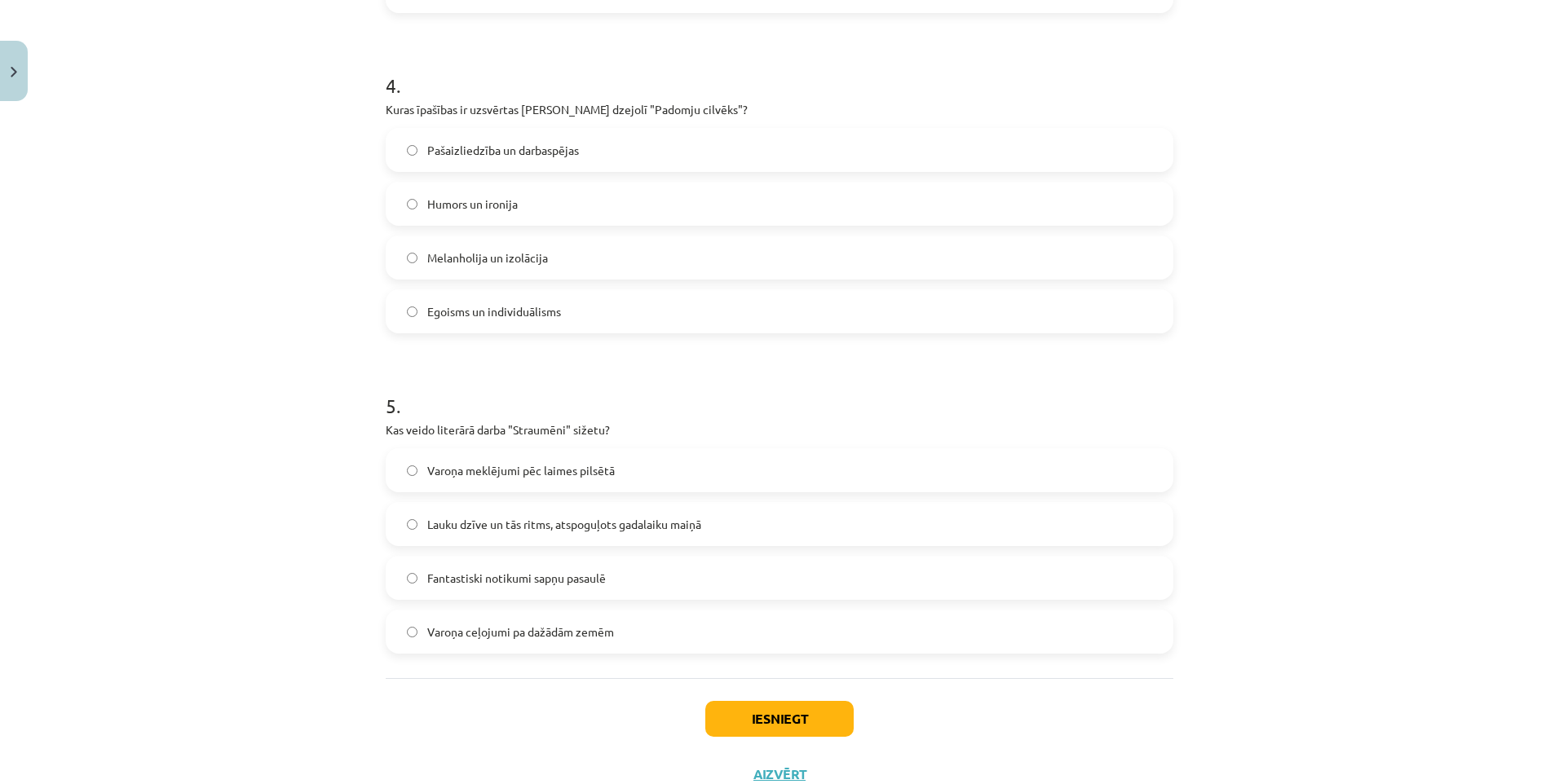
scroll to position [1298, 0]
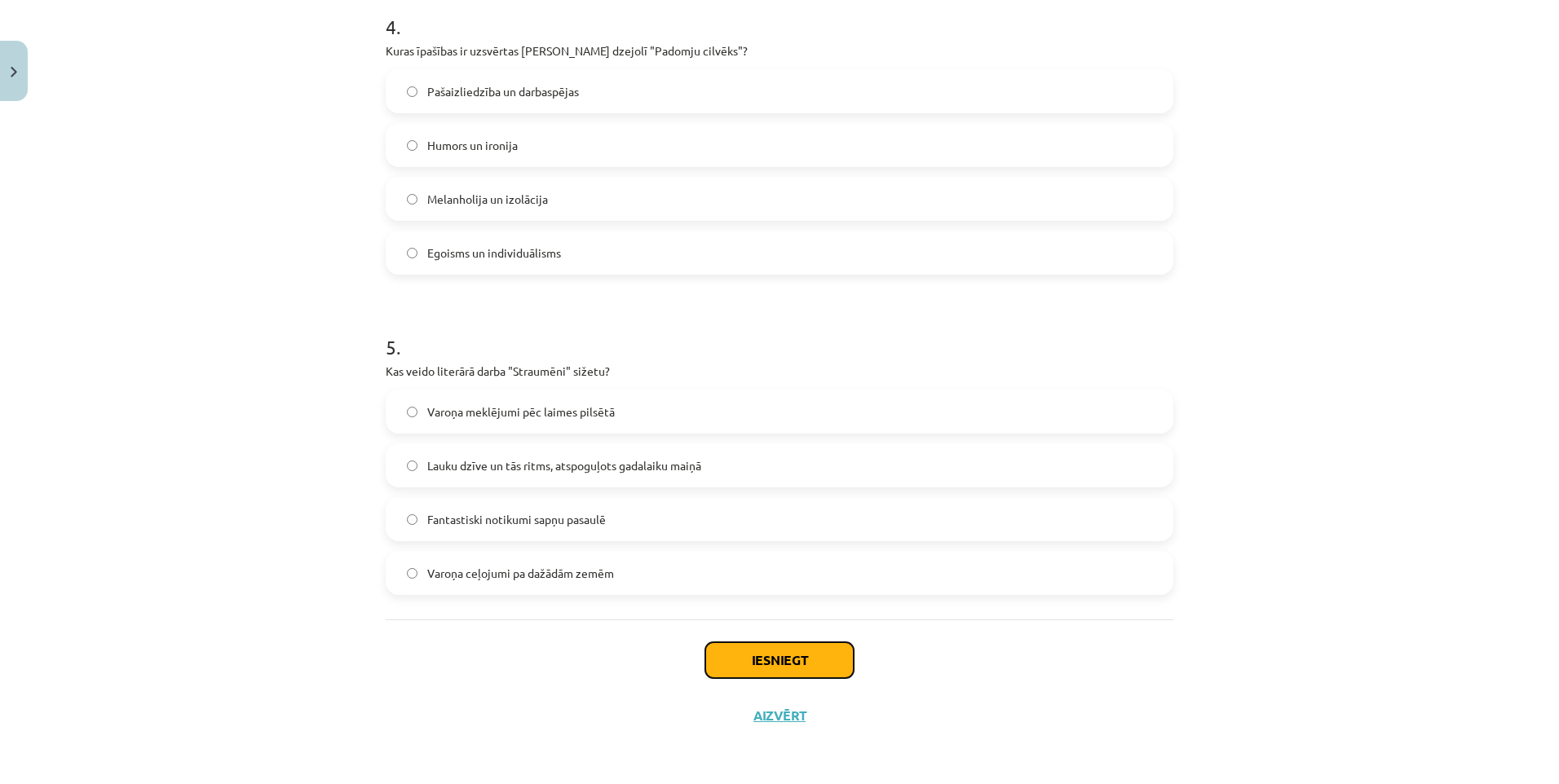
click at [788, 659] on button "Iesniegt" at bounding box center [779, 661] width 148 height 36
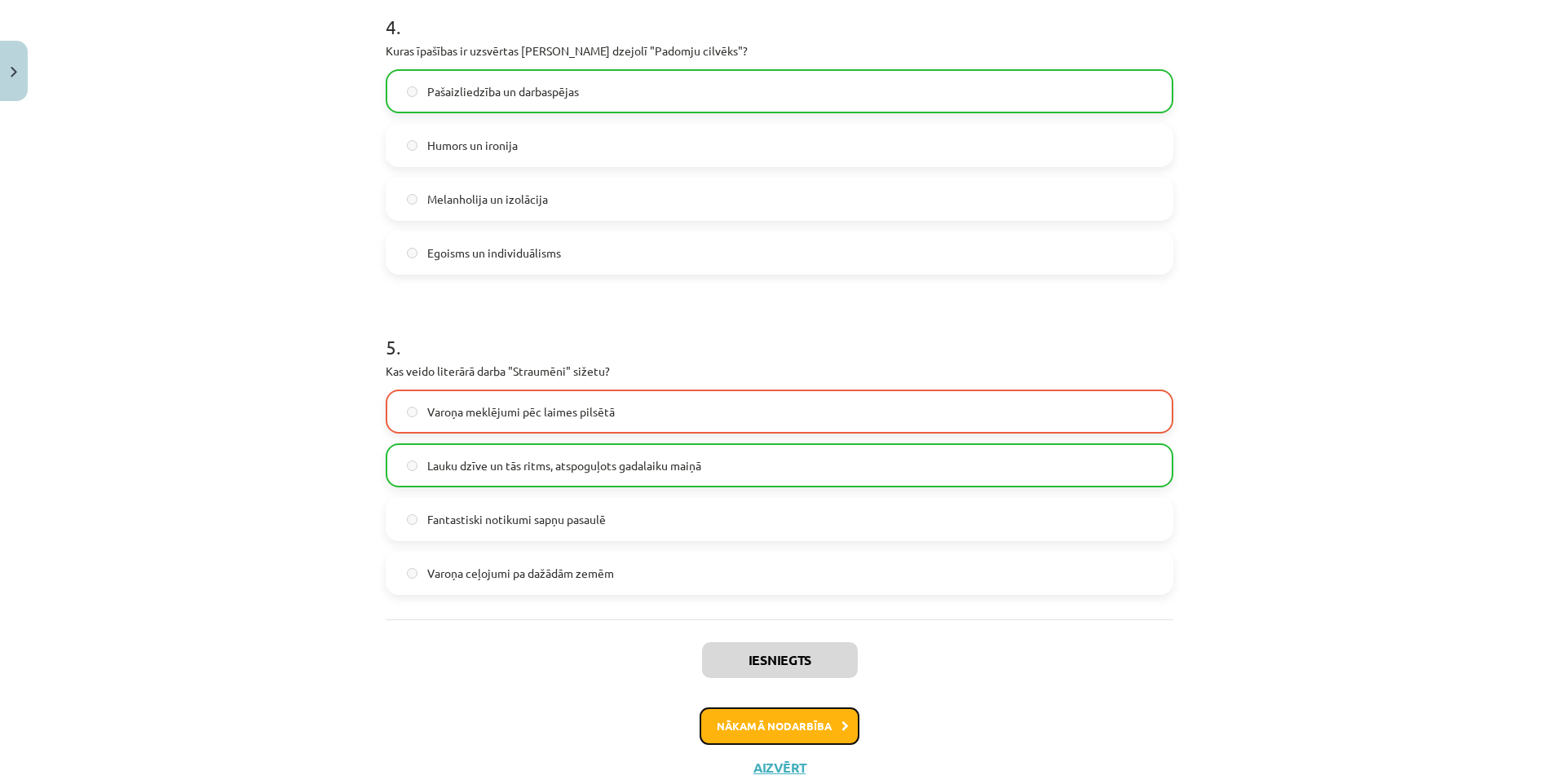
click at [824, 742] on button "Nākamā nodarbība" at bounding box center [779, 727] width 160 height 38
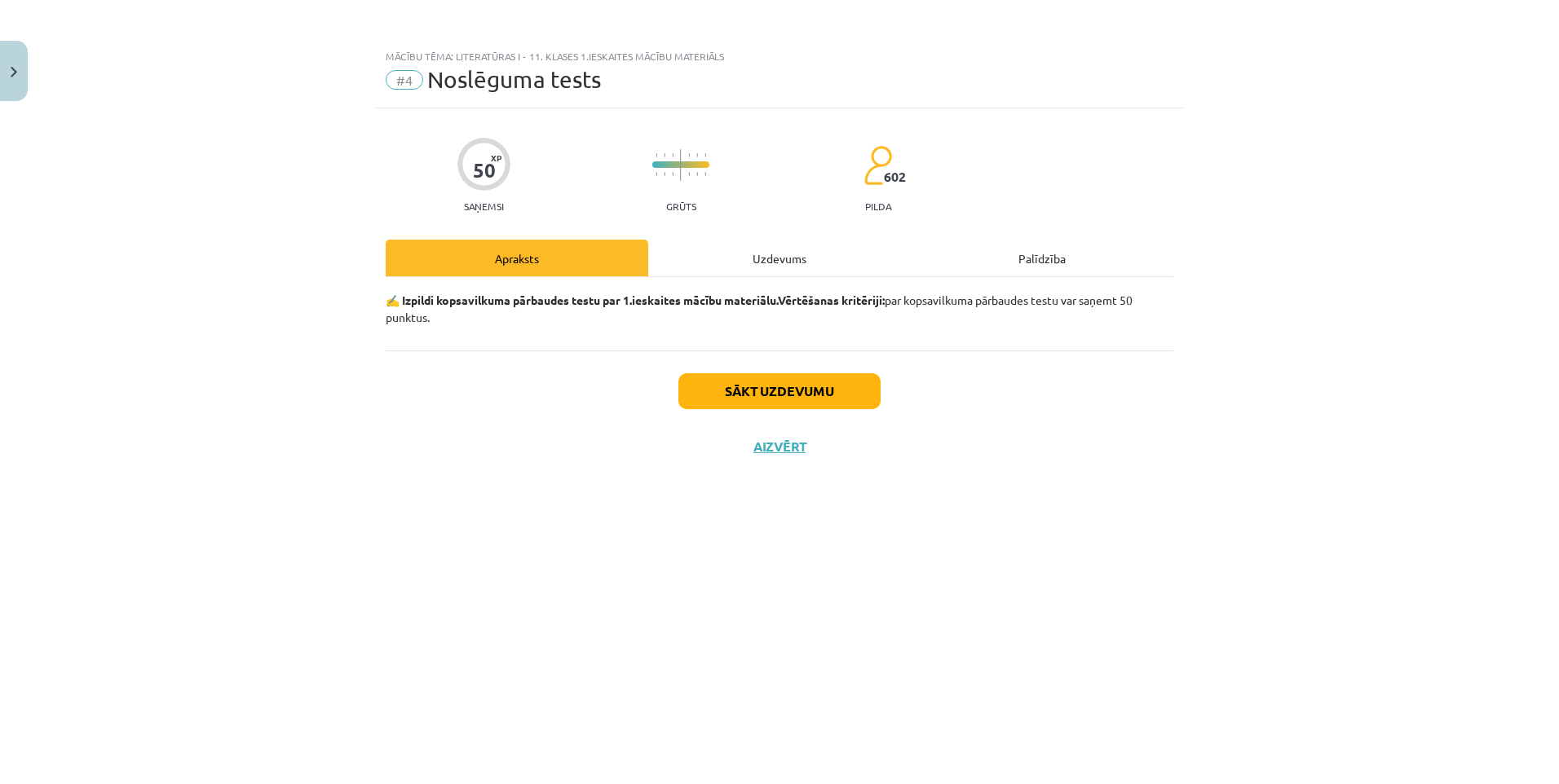
scroll to position [0, 0]
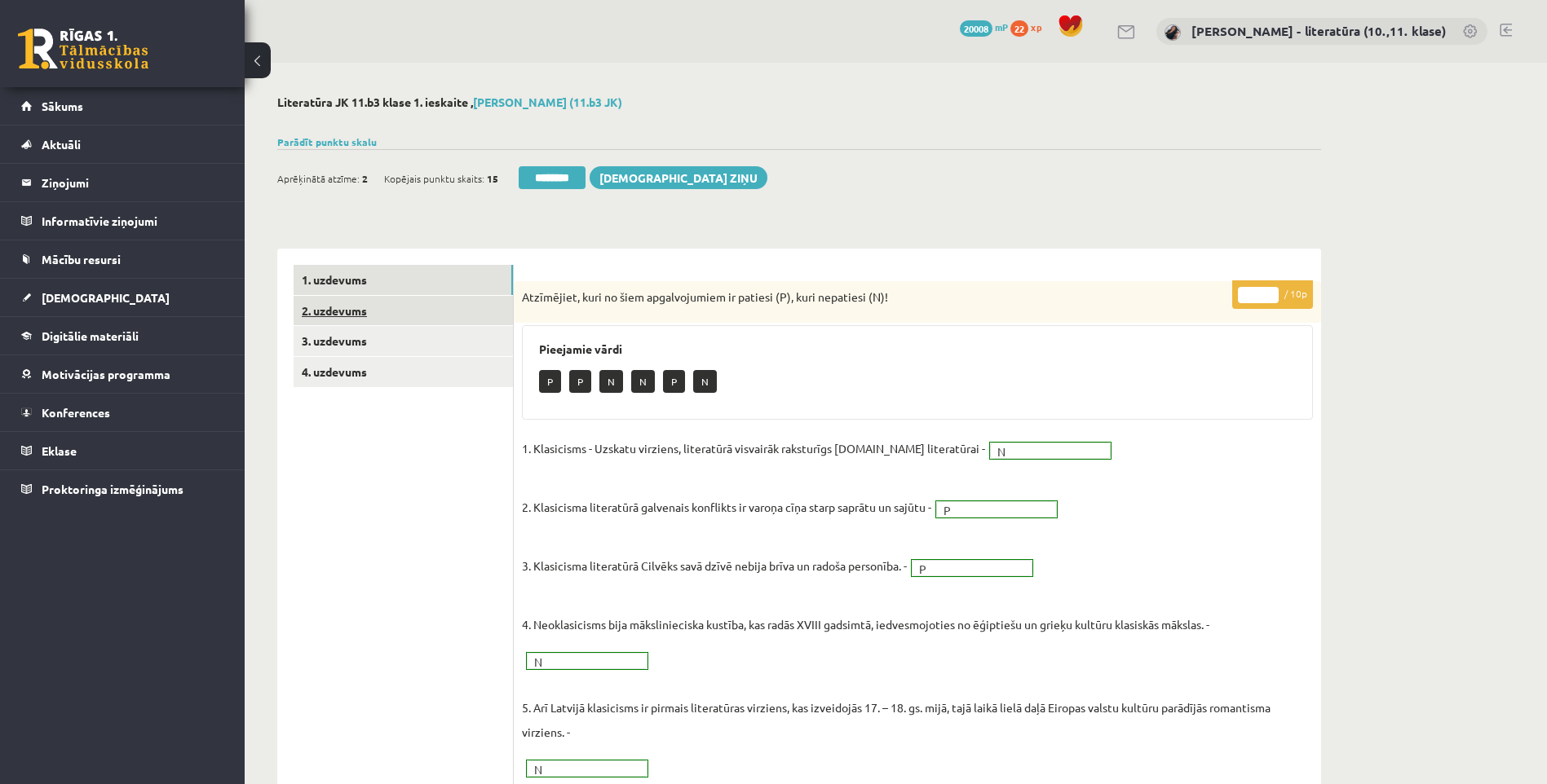
click at [311, 318] on link "2. uzdevums" at bounding box center [403, 311] width 219 height 30
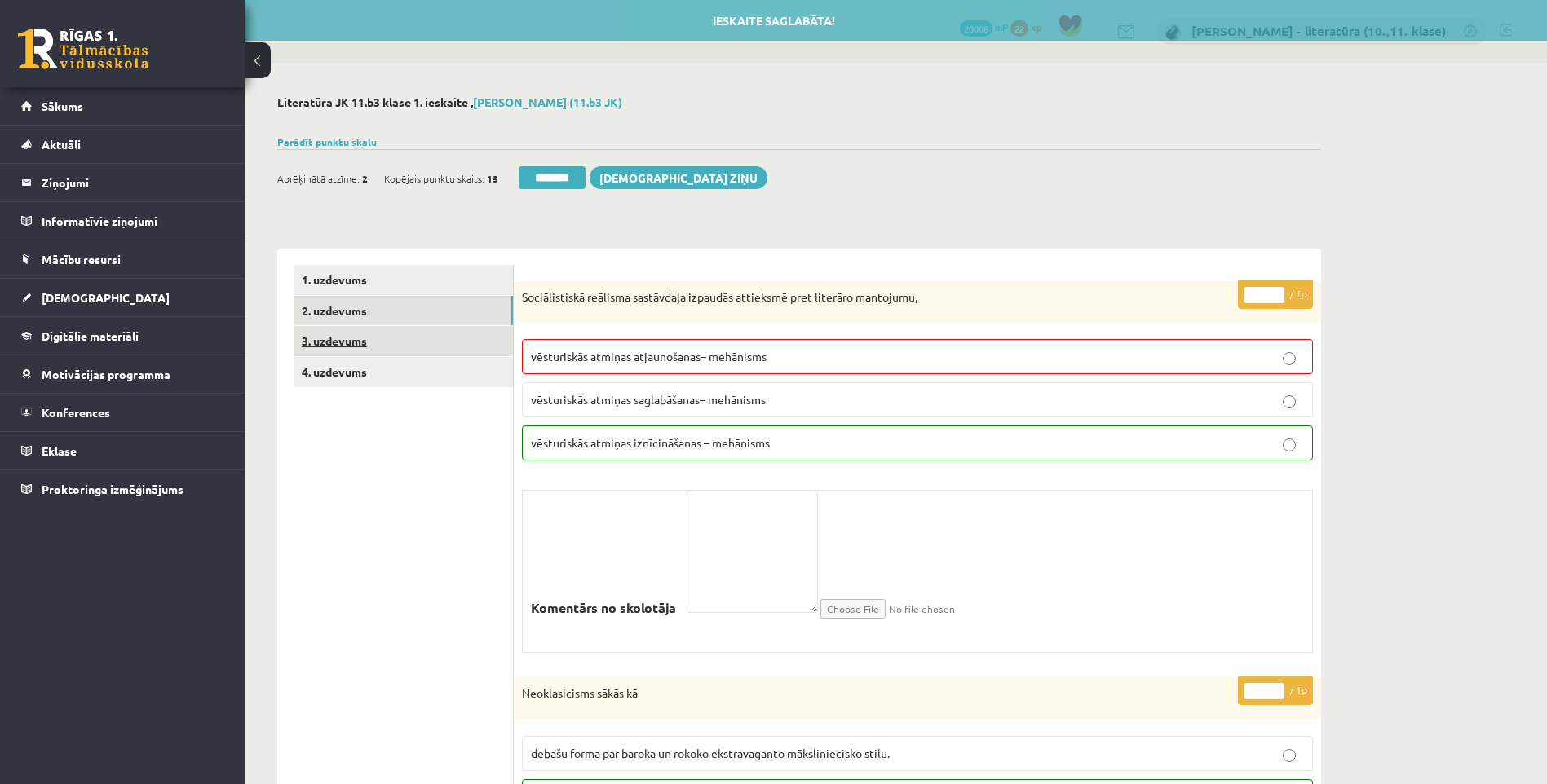
click at [352, 340] on link "3. uzdevums" at bounding box center [403, 341] width 219 height 30
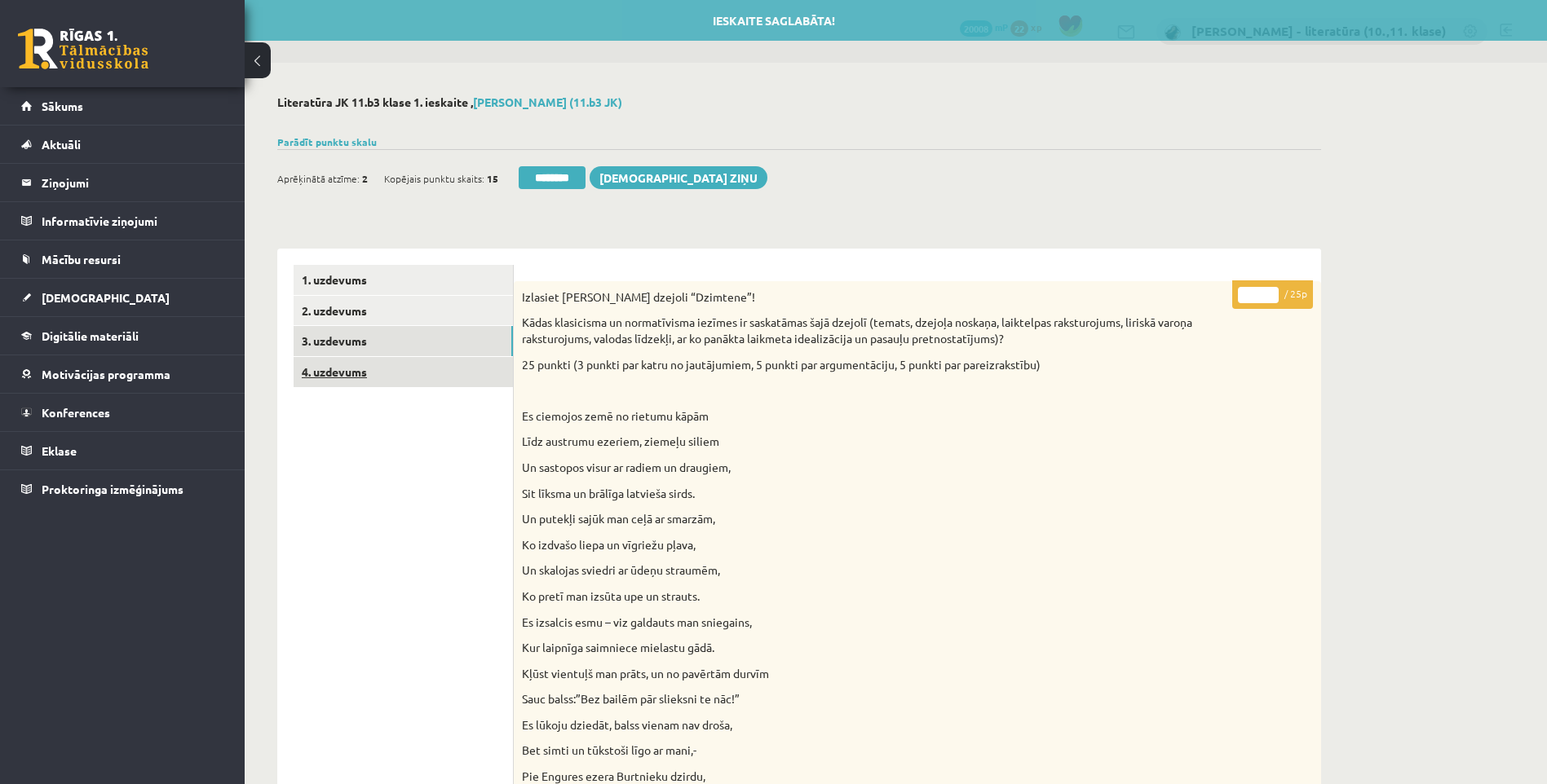
click at [378, 364] on link "4. uzdevums" at bounding box center [403, 371] width 219 height 30
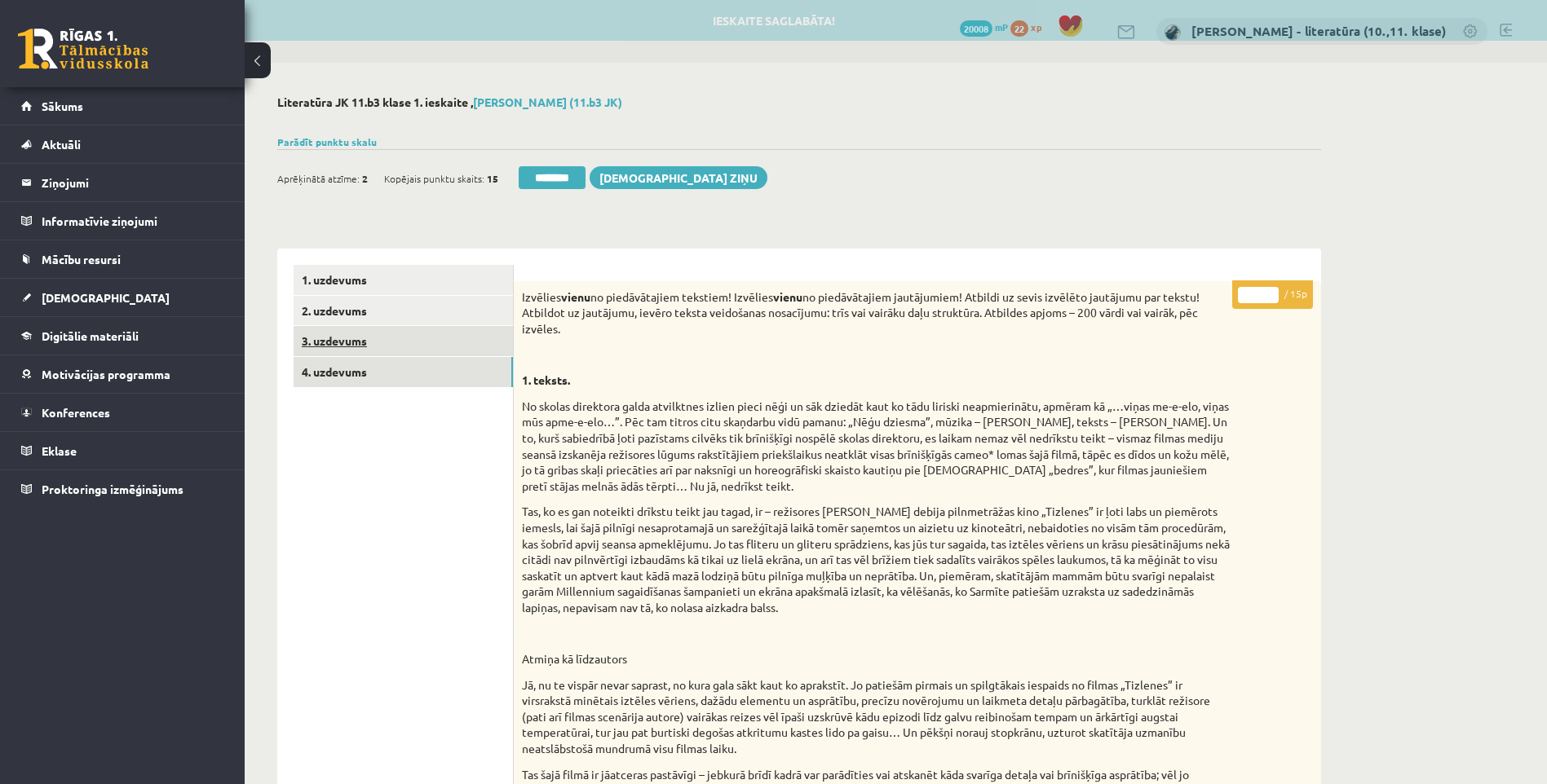
click at [388, 344] on link "3. uzdevums" at bounding box center [403, 341] width 219 height 30
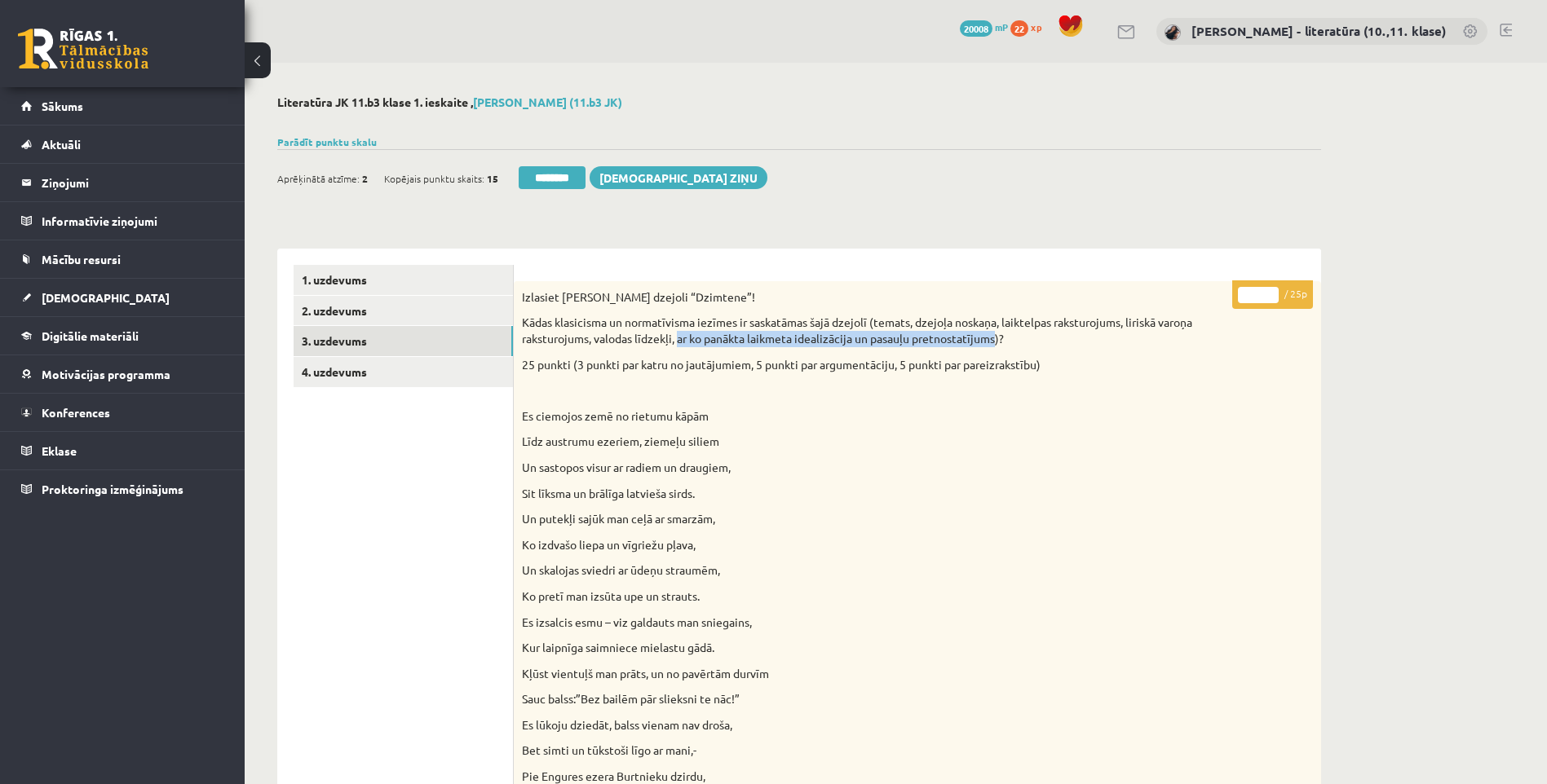
drag, startPoint x: 679, startPoint y: 337, endPoint x: 999, endPoint y: 345, distance: 320.1
click at [999, 345] on p "Kādas klasicisma un normatīvisma iezīmes ir saskatāmas šajā dzejolī (temats, dz…" at bounding box center [877, 330] width 710 height 32
drag, startPoint x: 999, startPoint y: 345, endPoint x: 894, endPoint y: 338, distance: 105.2
copy p "ar ko panākta laikmeta idealizācija un pasauļu pretnostatījums"
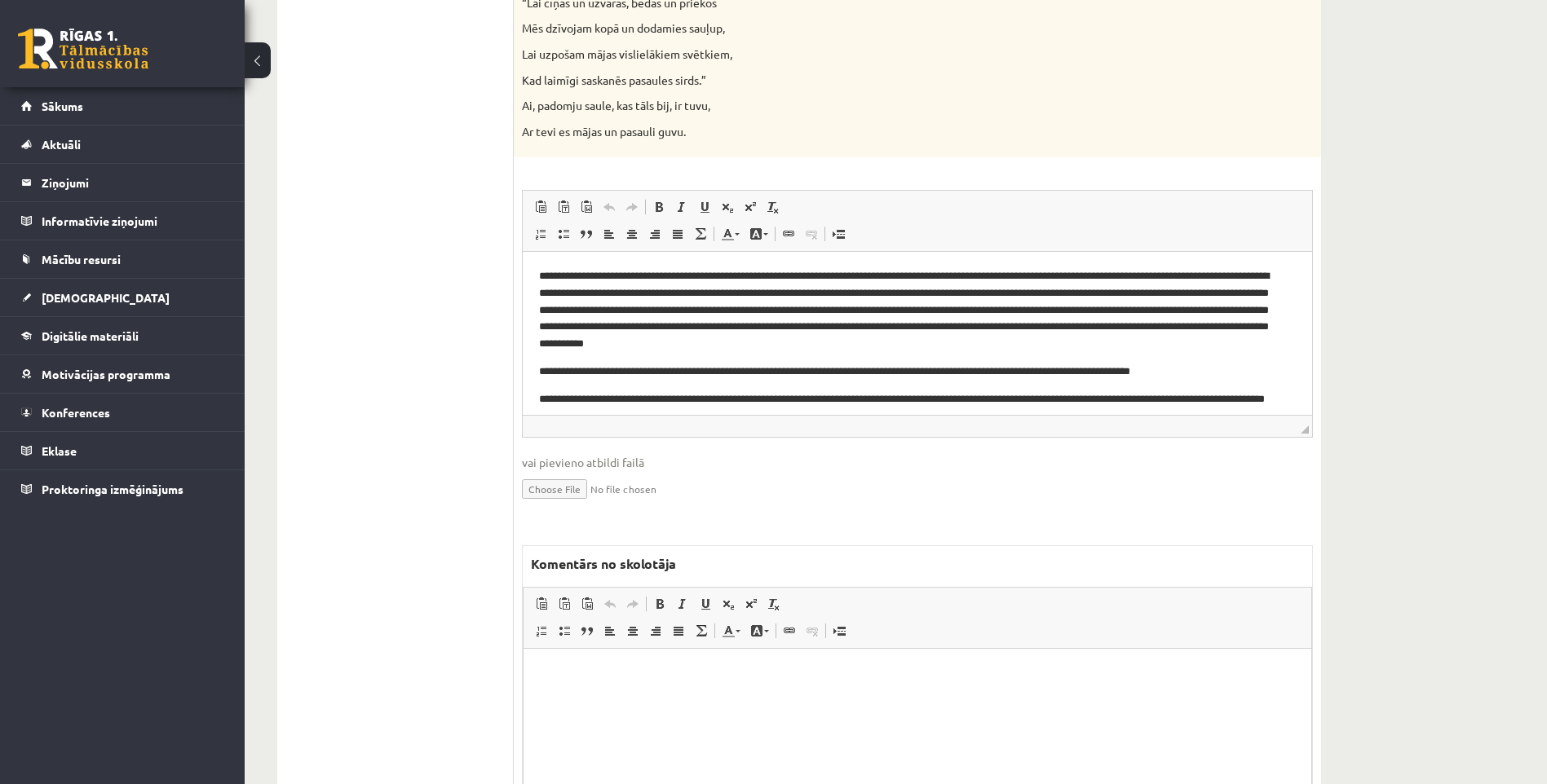
scroll to position [1821, 0]
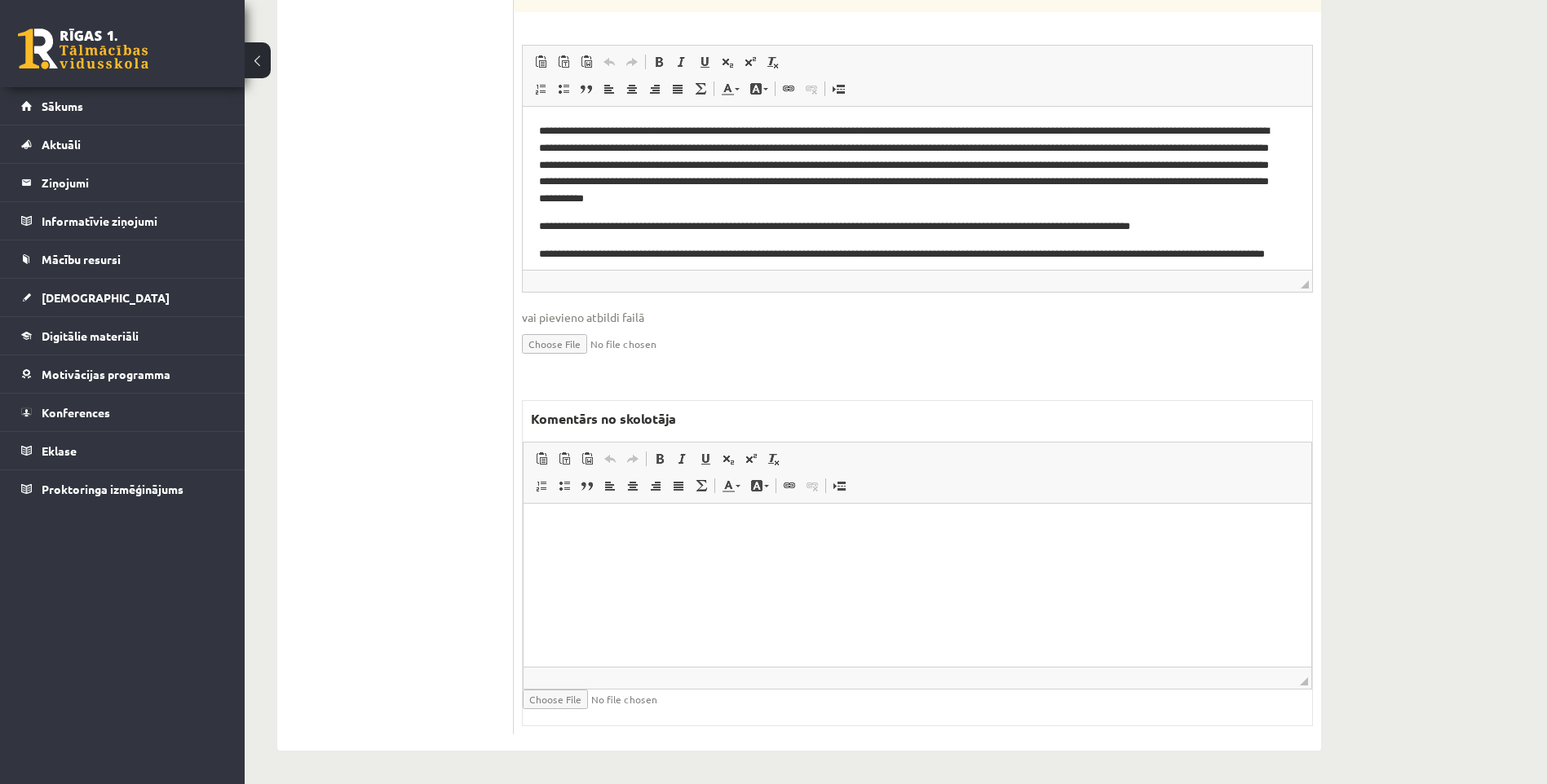
click at [712, 554] on html at bounding box center [917, 529] width 788 height 50
paste body "Editor, wiswyg-editor-47024977326140-1758015027-280"
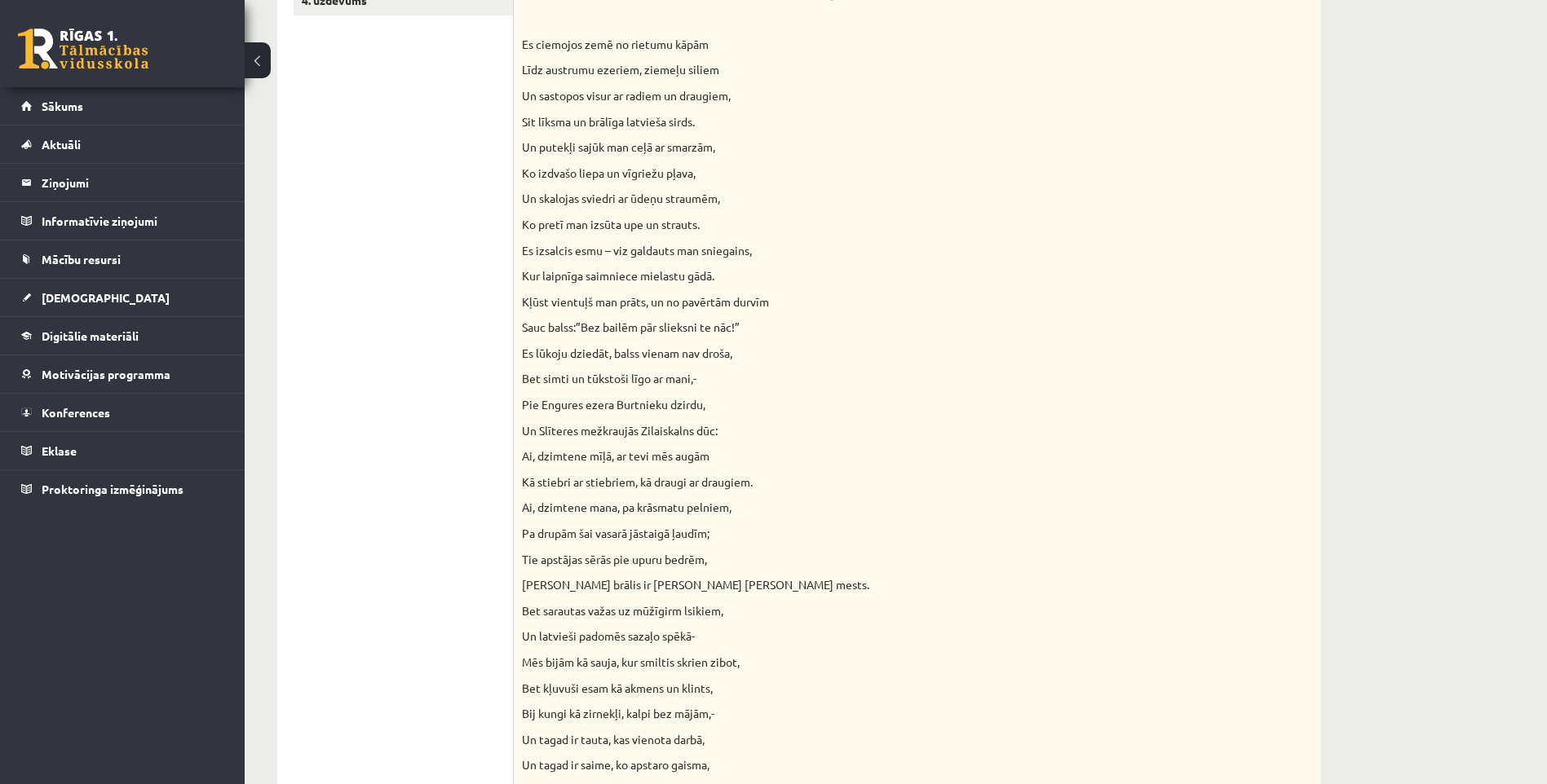
scroll to position [191, 0]
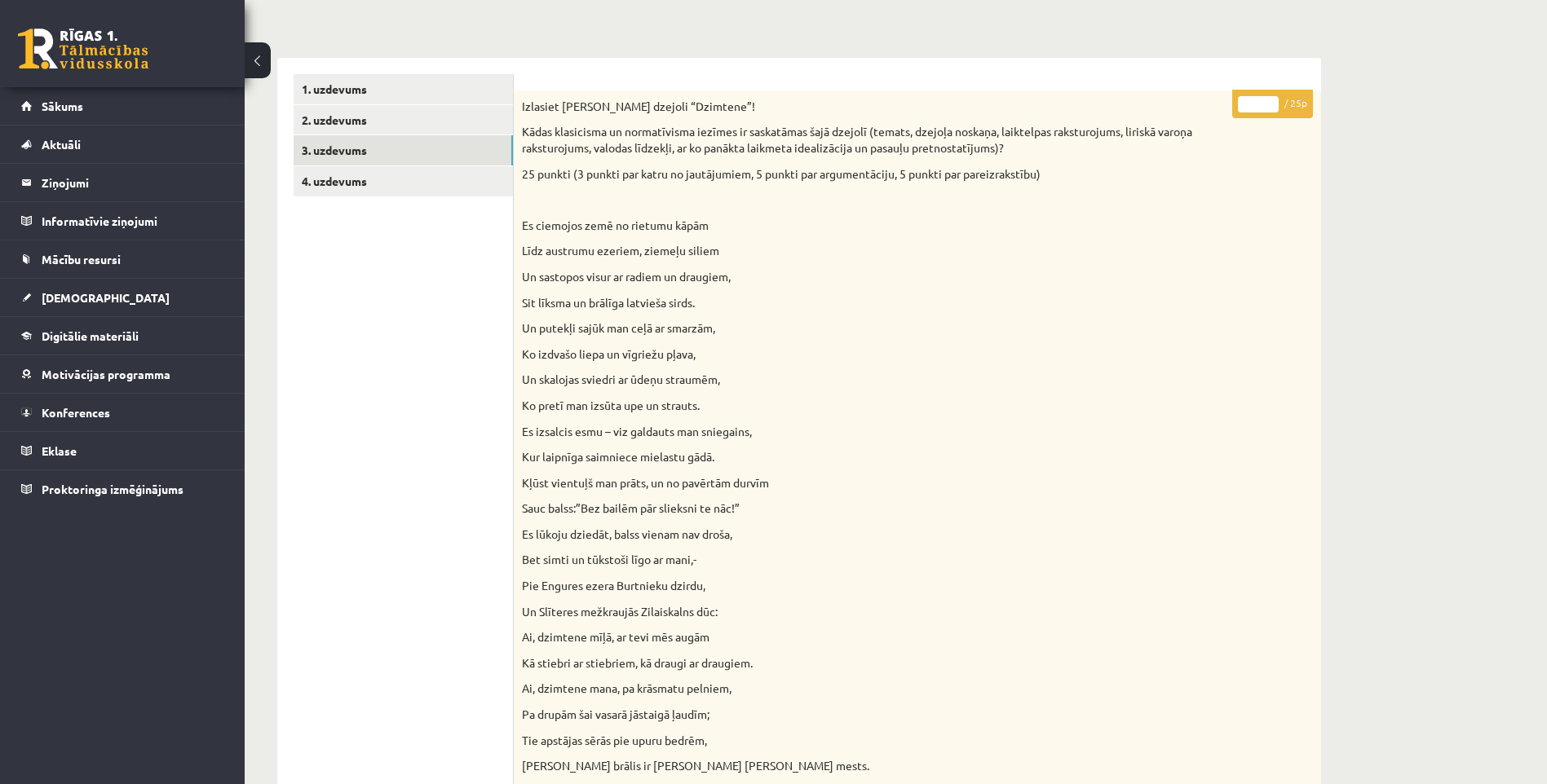
drag, startPoint x: 1258, startPoint y: 104, endPoint x: 1235, endPoint y: 108, distance: 23.3
click at [1235, 108] on p "* / 25p" at bounding box center [1272, 104] width 80 height 28
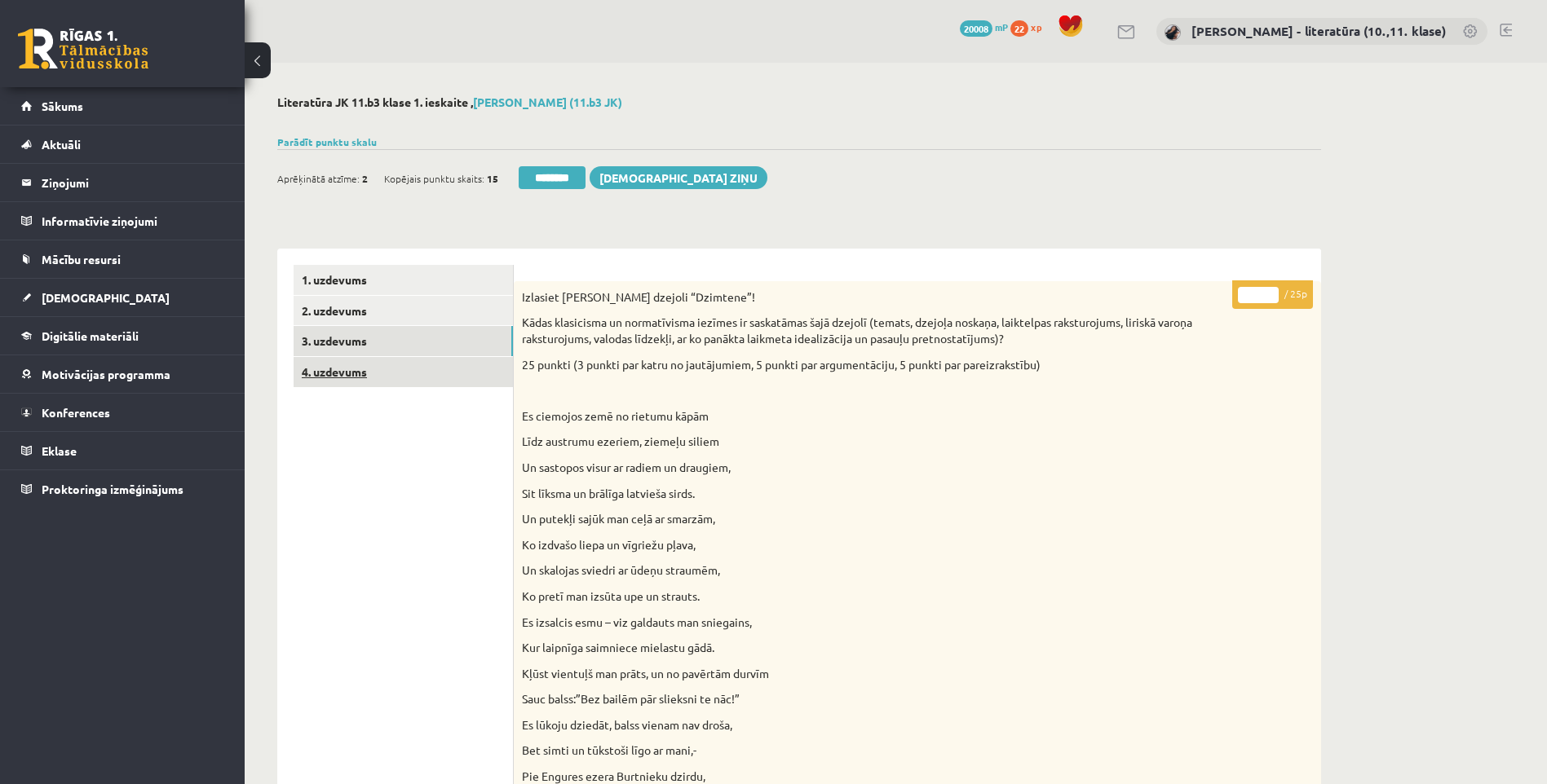
type input "**"
click at [371, 366] on link "4. uzdevums" at bounding box center [403, 371] width 219 height 30
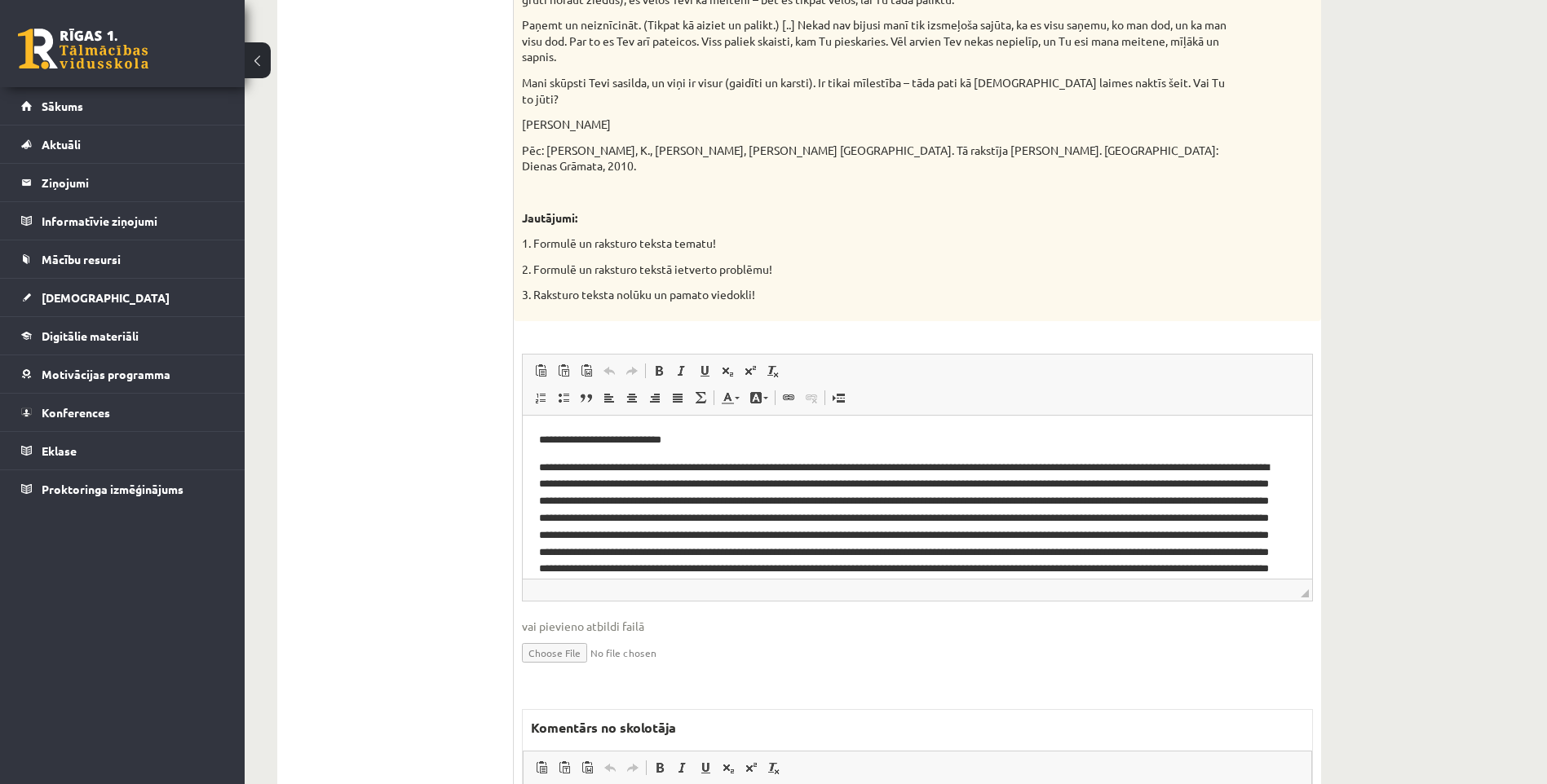
scroll to position [1467, 0]
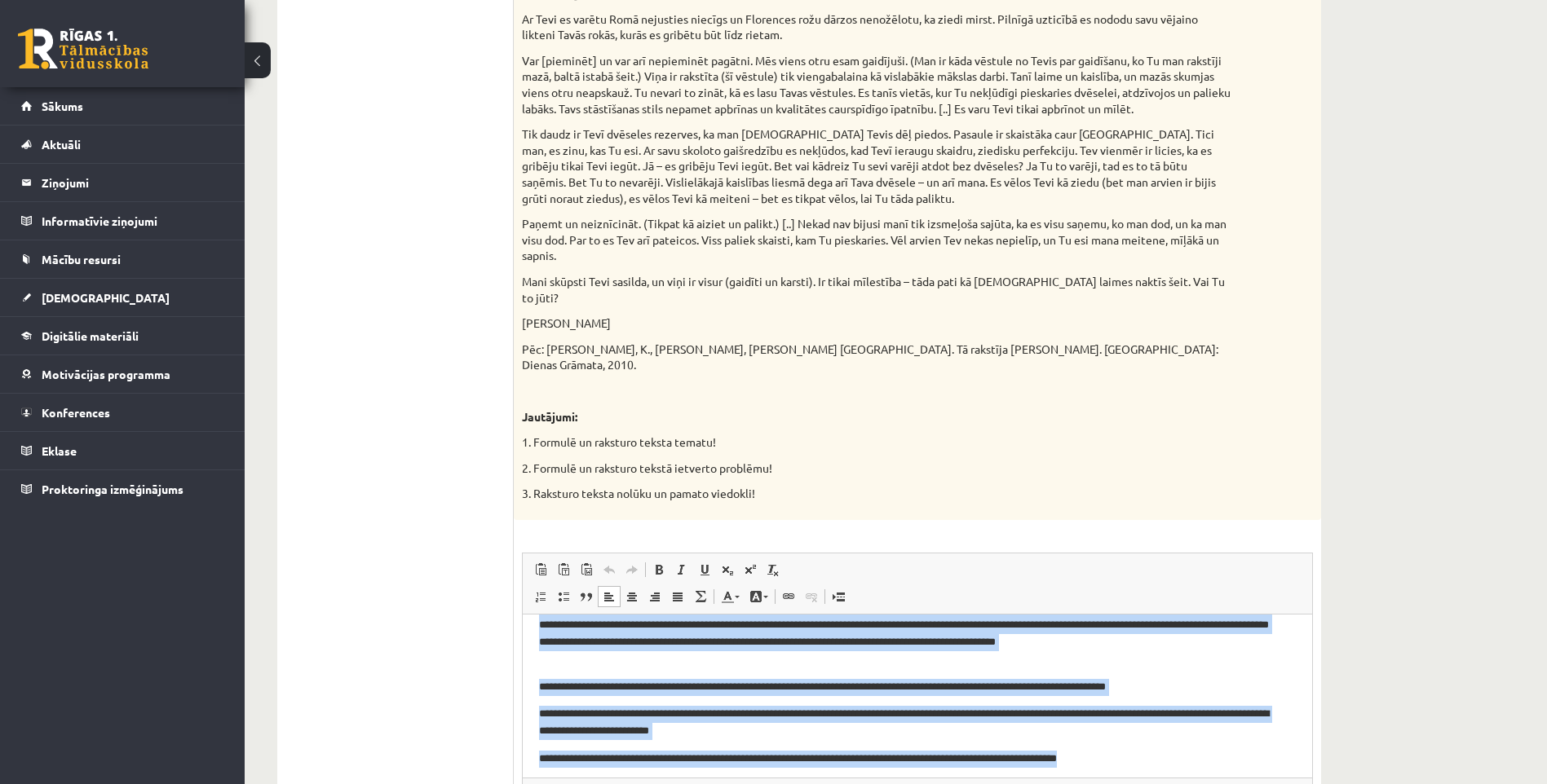
scroll to position [166, 0]
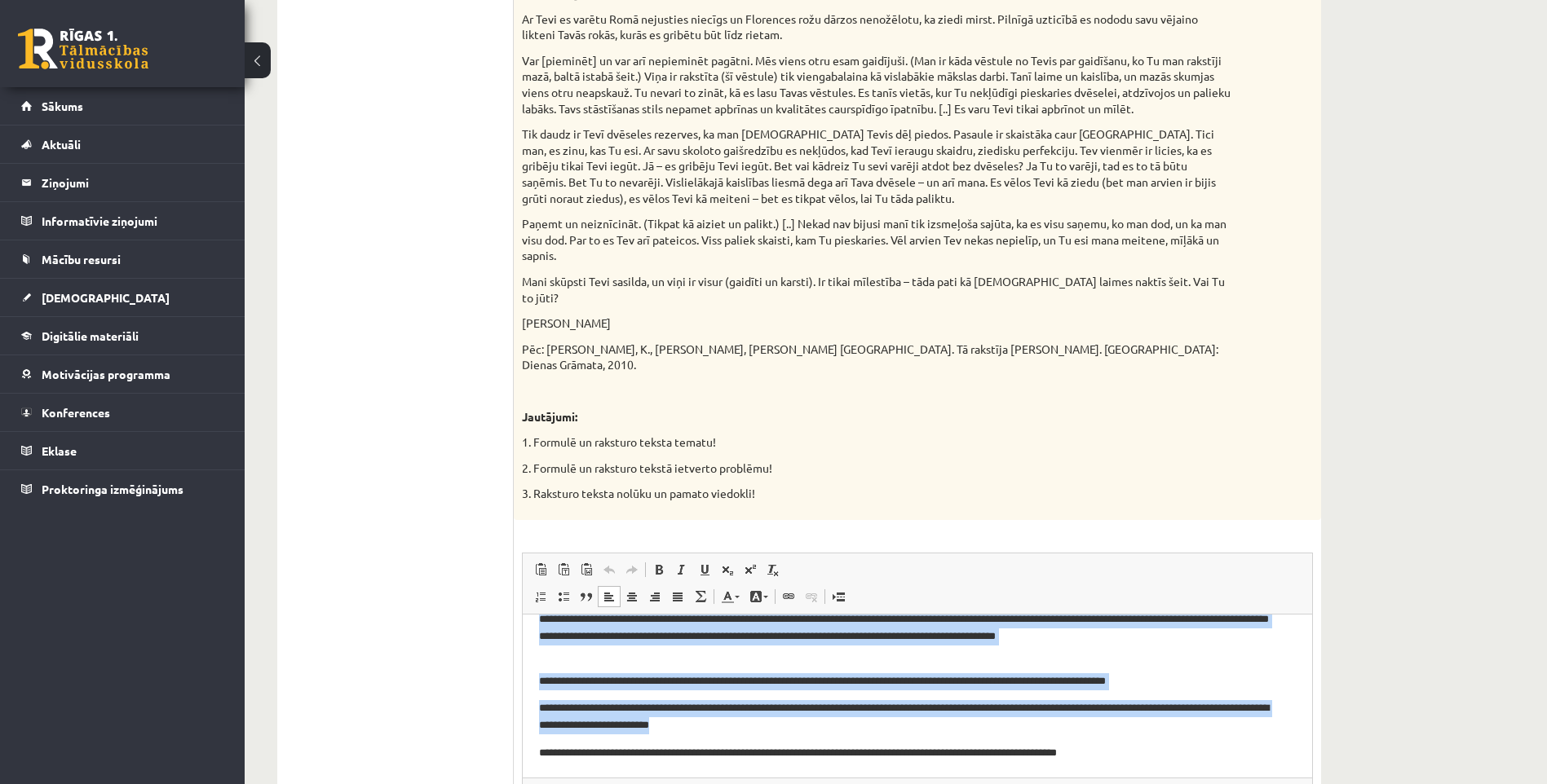
drag, startPoint x: 888, startPoint y: 681, endPoint x: 1204, endPoint y: 726, distance: 319.2
click at [1204, 726] on body "**********" at bounding box center [918, 613] width 757 height 296
click at [1120, 697] on body "**********" at bounding box center [918, 613] width 757 height 296
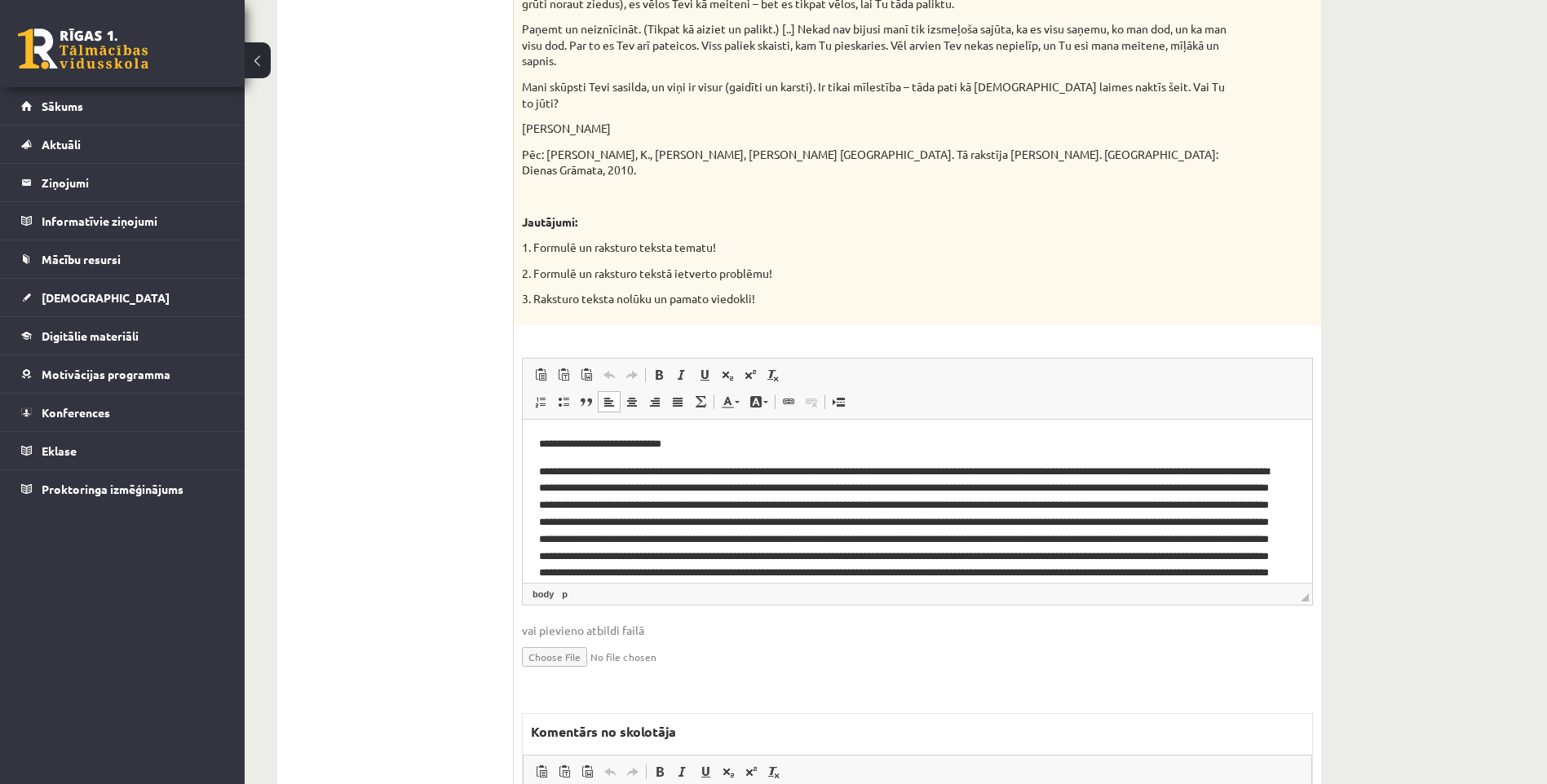
scroll to position [1536, 0]
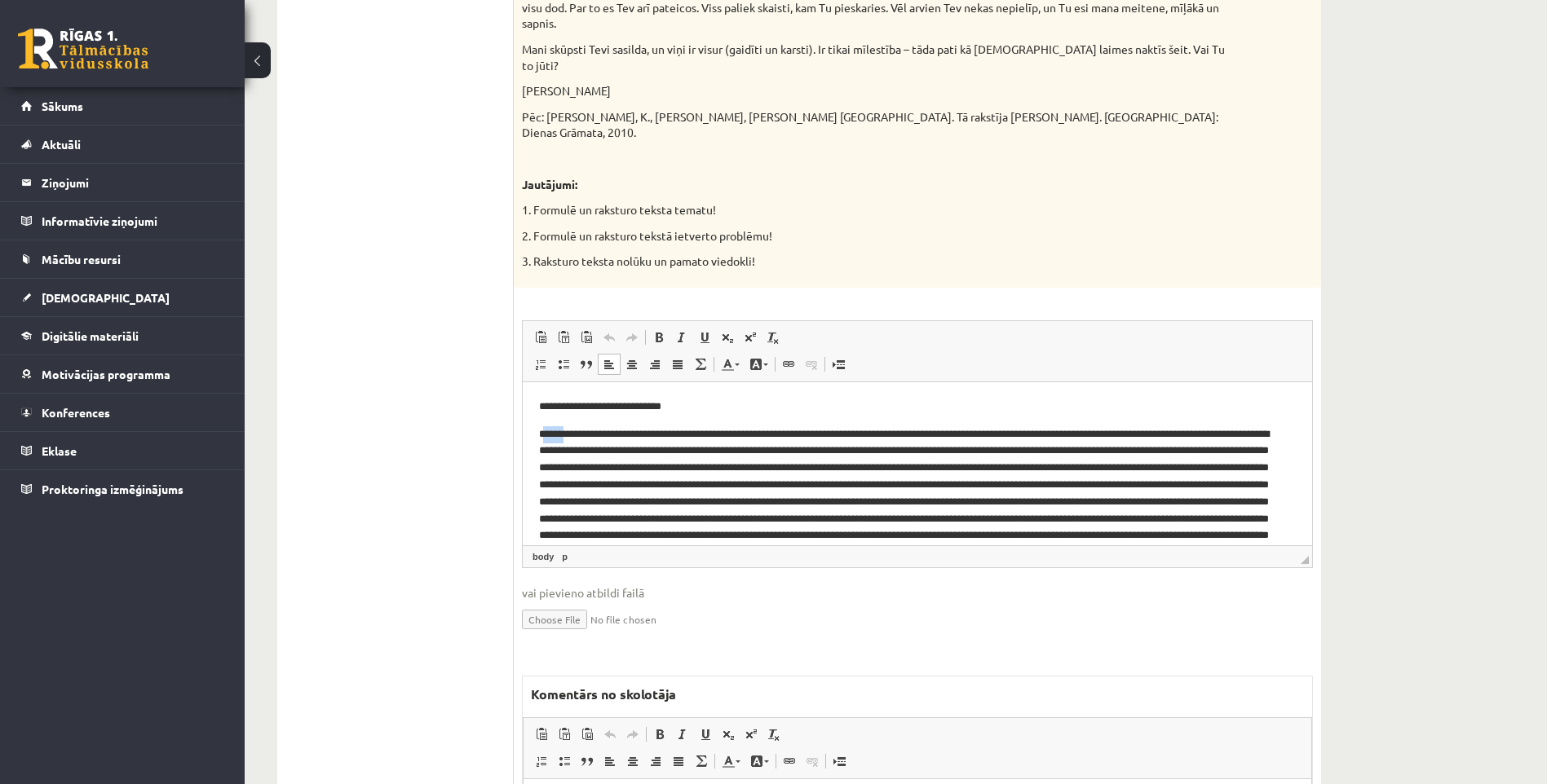
drag, startPoint x: 546, startPoint y: 431, endPoint x: 565, endPoint y: 434, distance: 19.2
click at [565, 434] on p "Editor, wiswyg-editor-user-answer-47024996646200" at bounding box center [912, 510] width 745 height 169
click at [539, 440] on p "Editor, wiswyg-editor-user-answer-47024996646200" at bounding box center [912, 510] width 745 height 169
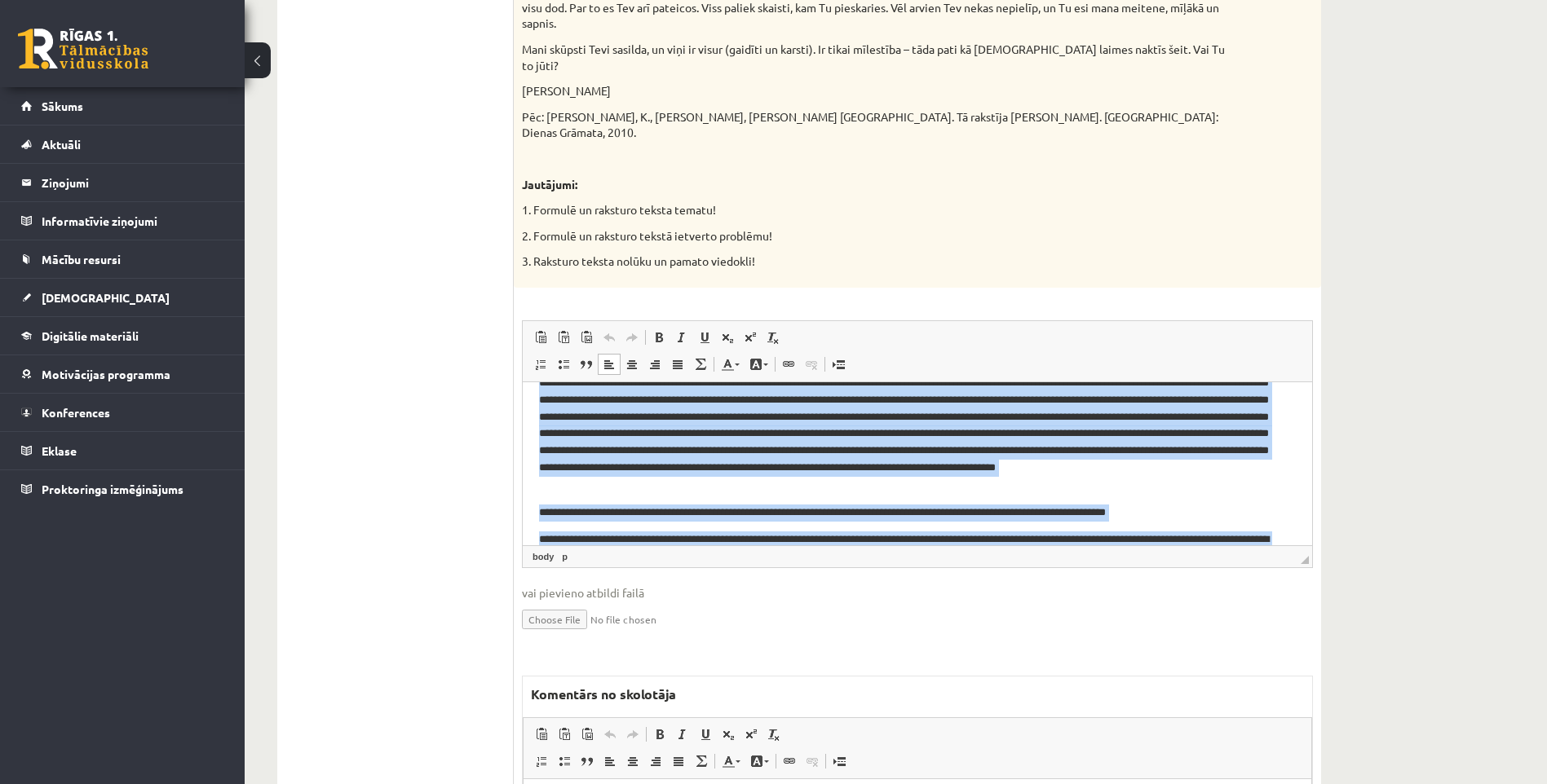
scroll to position [166, 0]
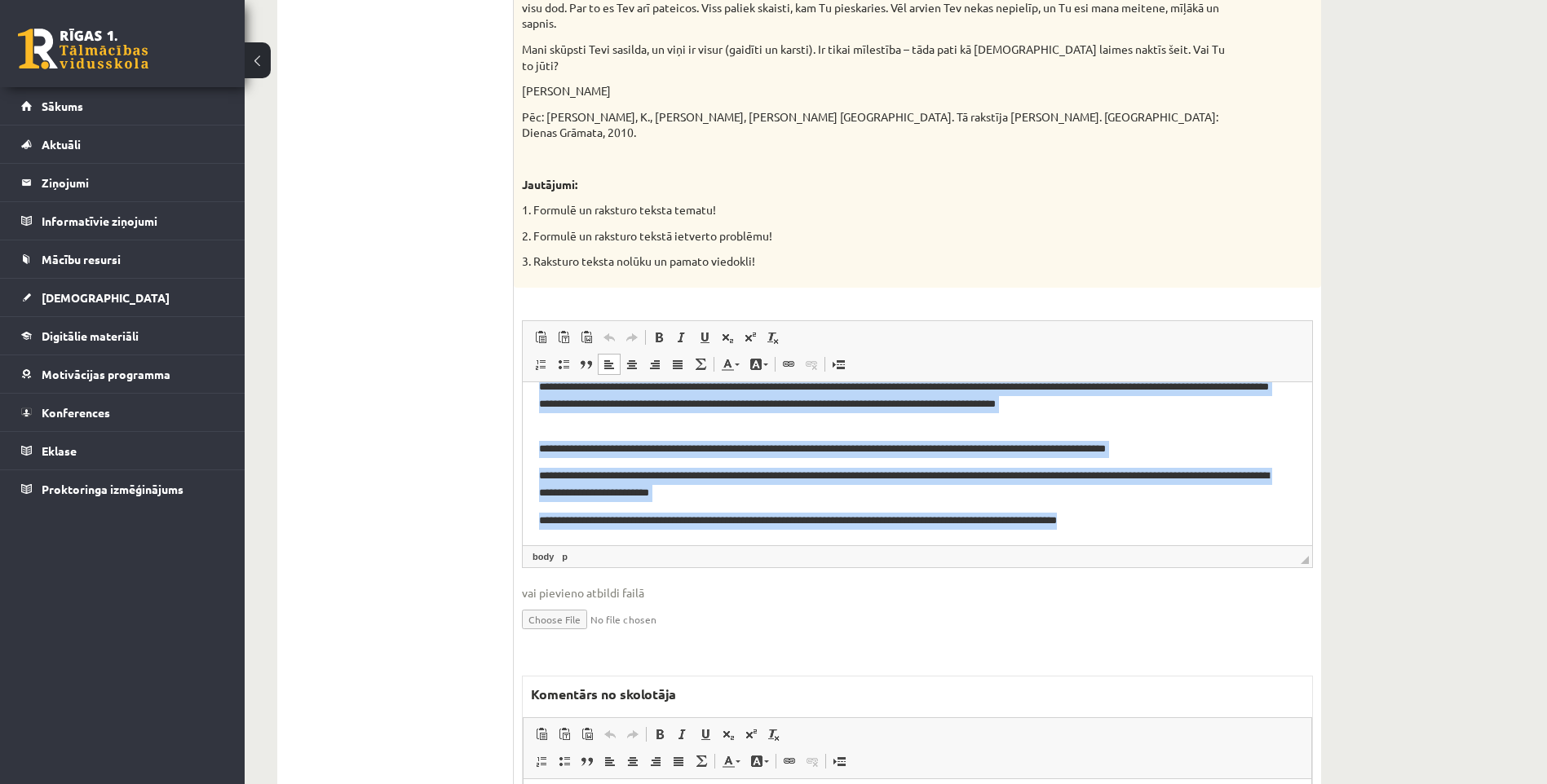
drag, startPoint x: 538, startPoint y: 437, endPoint x: 1228, endPoint y: 572, distance: 703.1
click at [1228, 544] on html "**********" at bounding box center [918, 380] width 789 height 329
copy body "**********"
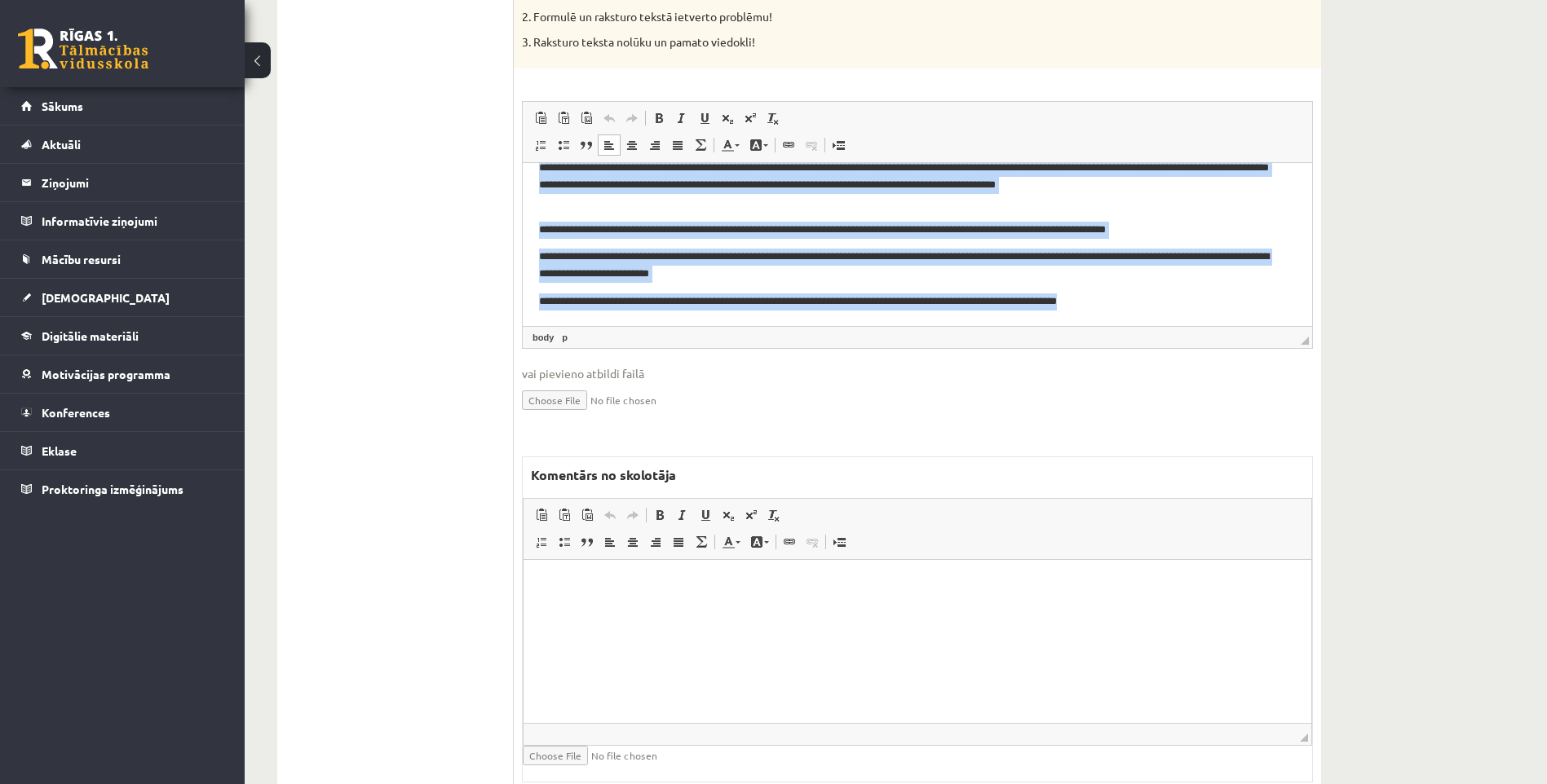
scroll to position [1781, 0]
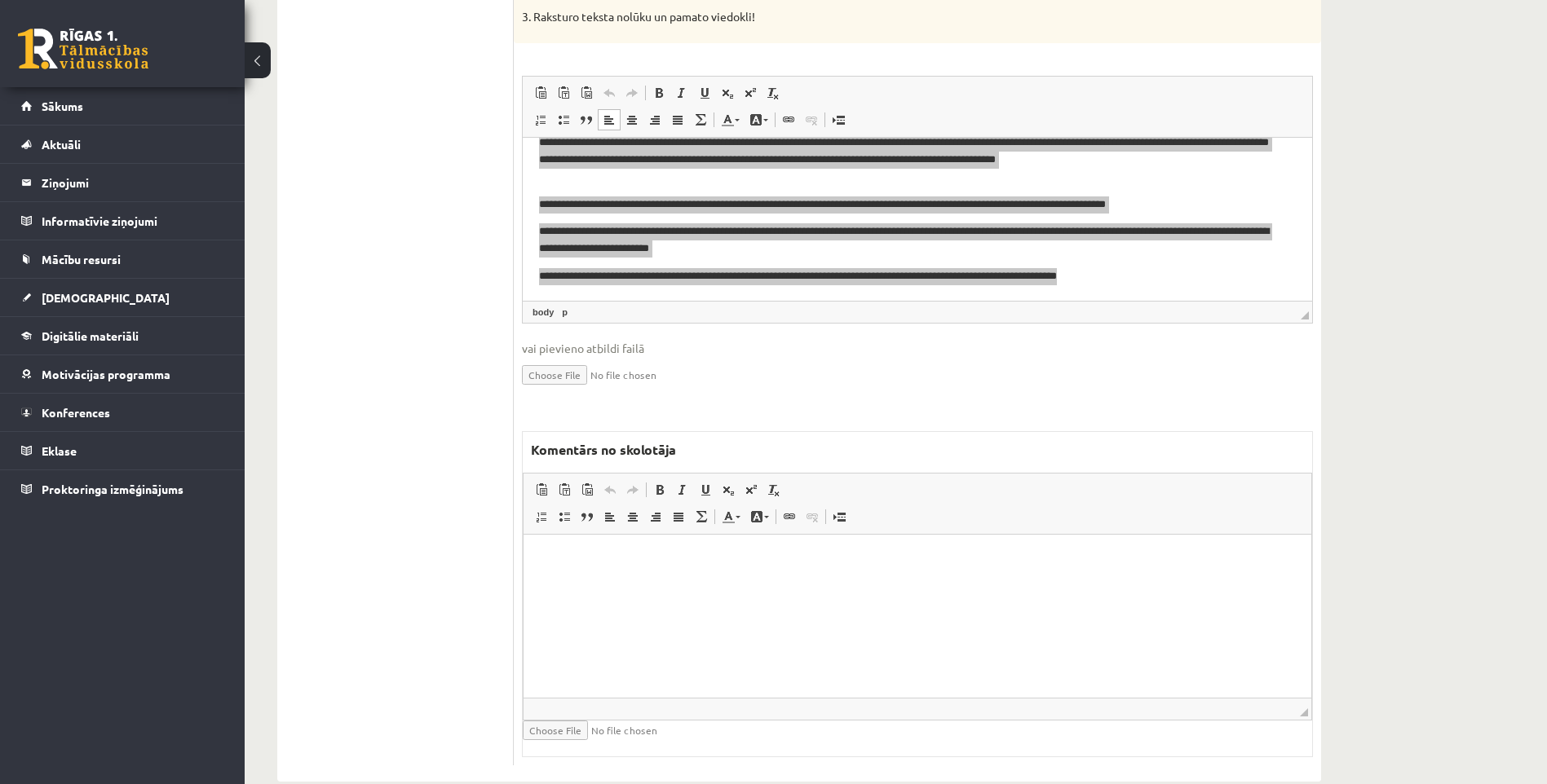
click at [720, 584] on html at bounding box center [917, 559] width 788 height 50
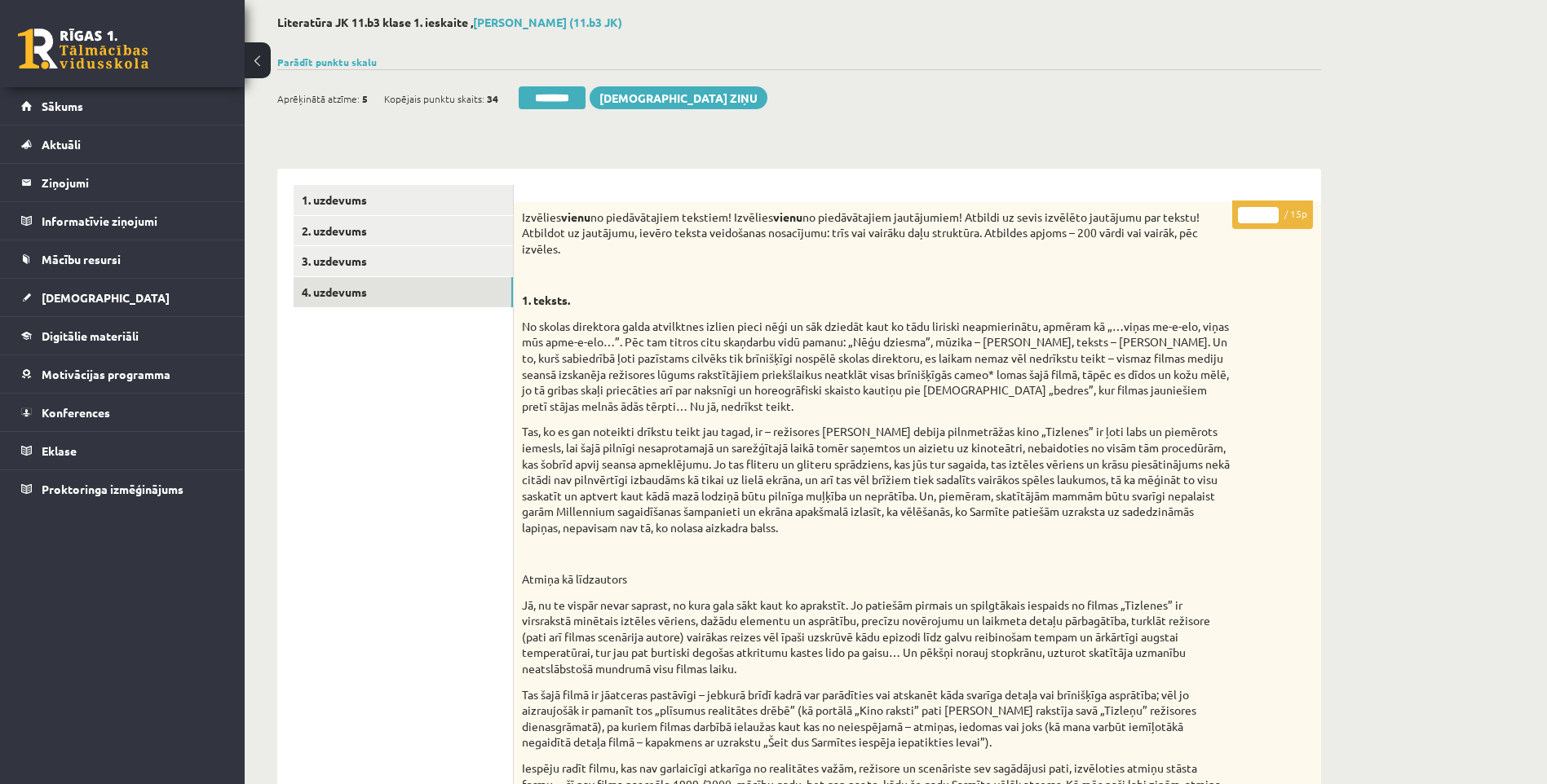
scroll to position [0, 0]
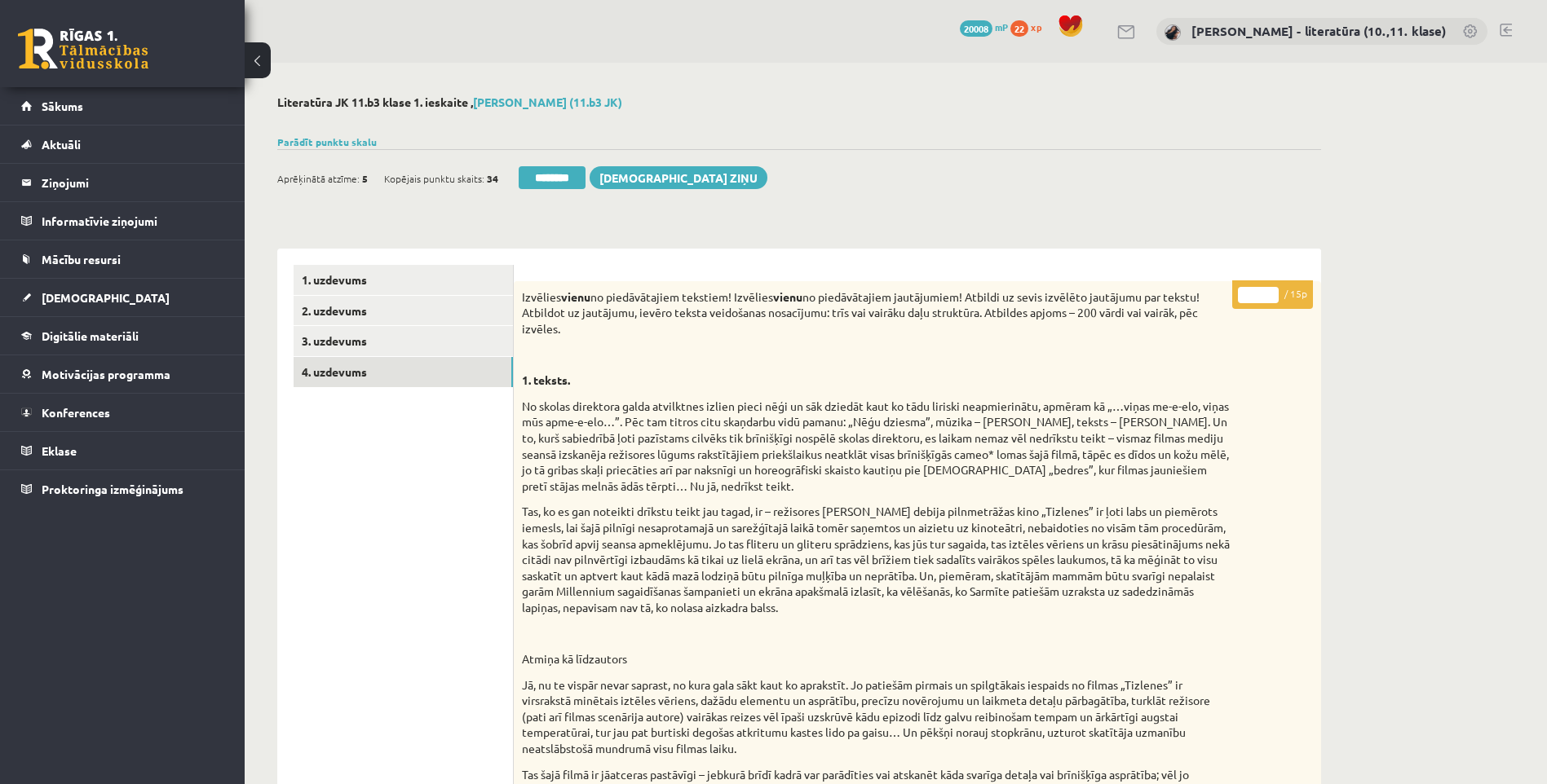
click at [1247, 294] on input "*" at bounding box center [1258, 294] width 41 height 16
drag, startPoint x: 1261, startPoint y: 291, endPoint x: 1219, endPoint y: 302, distance: 43.4
type input "**"
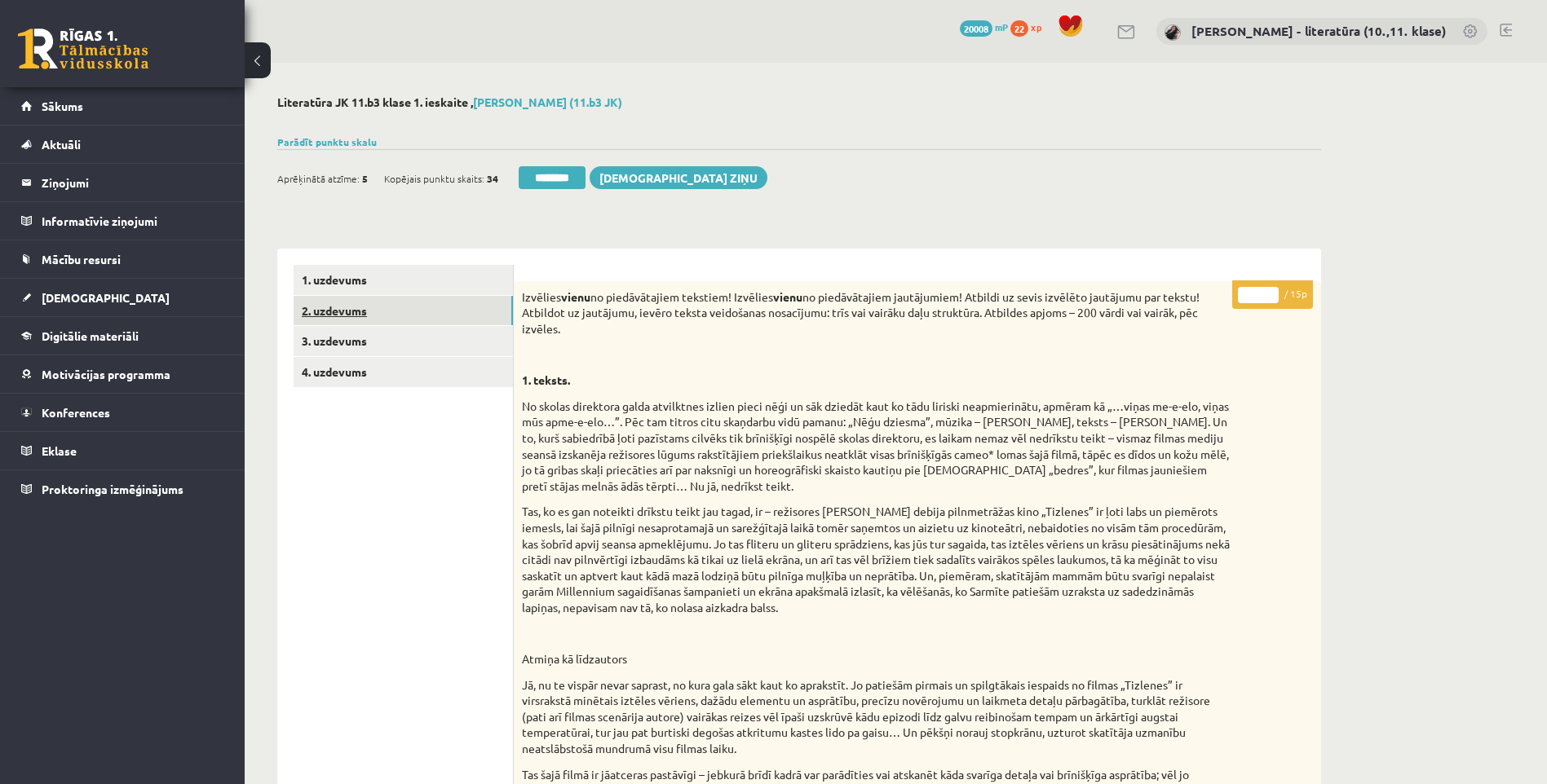
click at [378, 324] on link "2. uzdevums" at bounding box center [403, 311] width 219 height 30
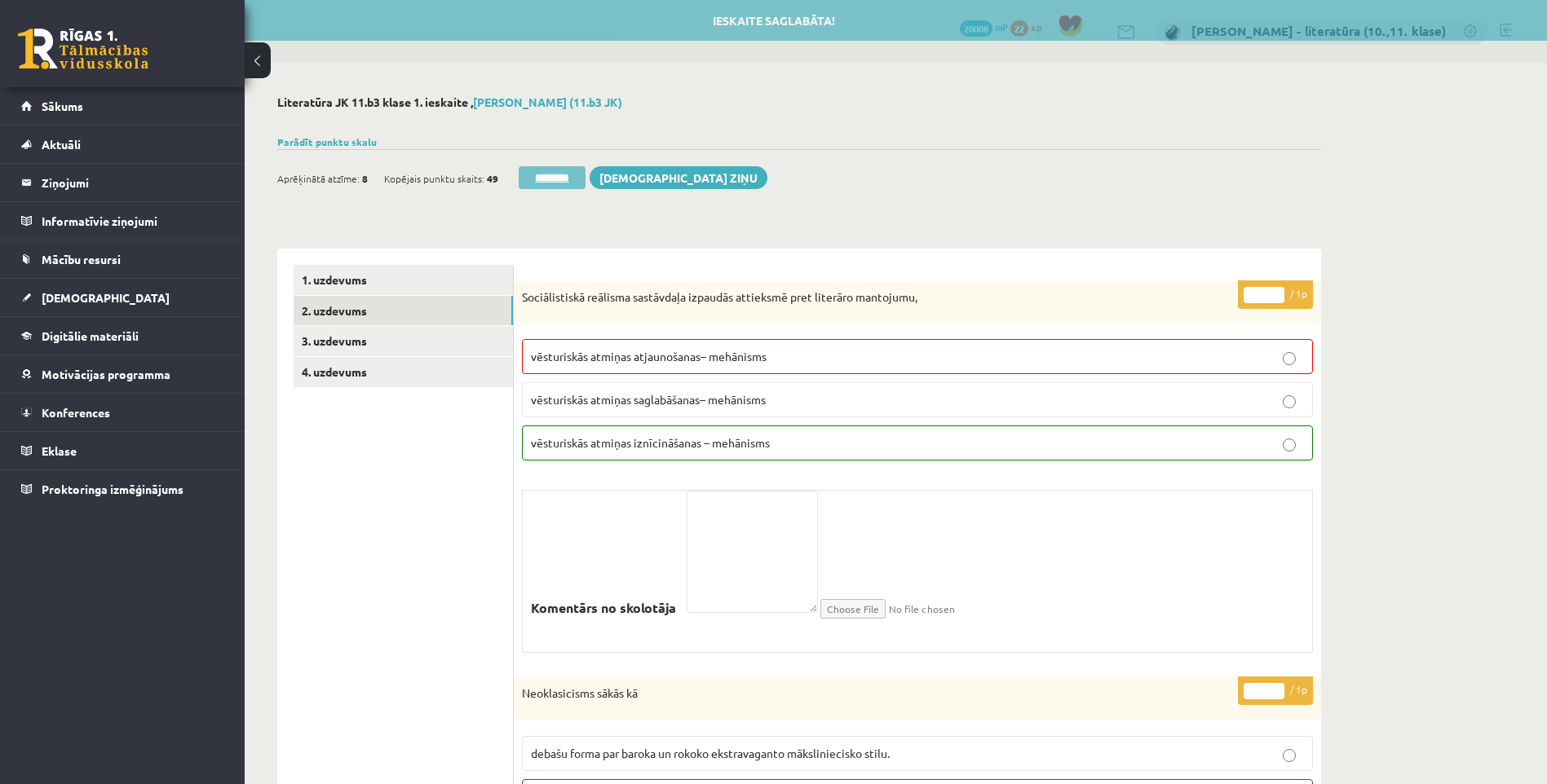
click at [562, 175] on input "********" at bounding box center [552, 177] width 67 height 23
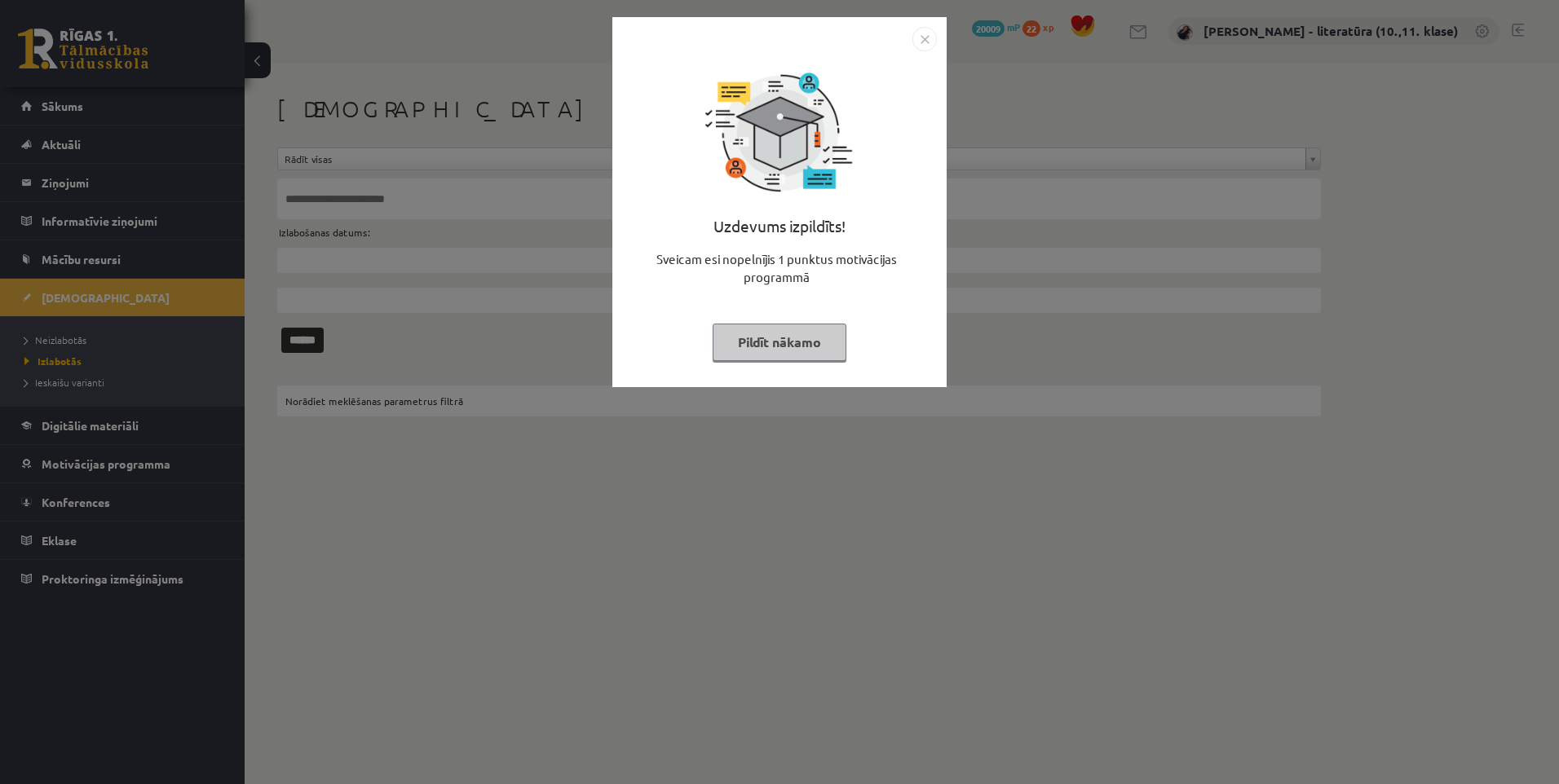
click at [766, 342] on button "Pildīt nākamo" at bounding box center [779, 342] width 134 height 38
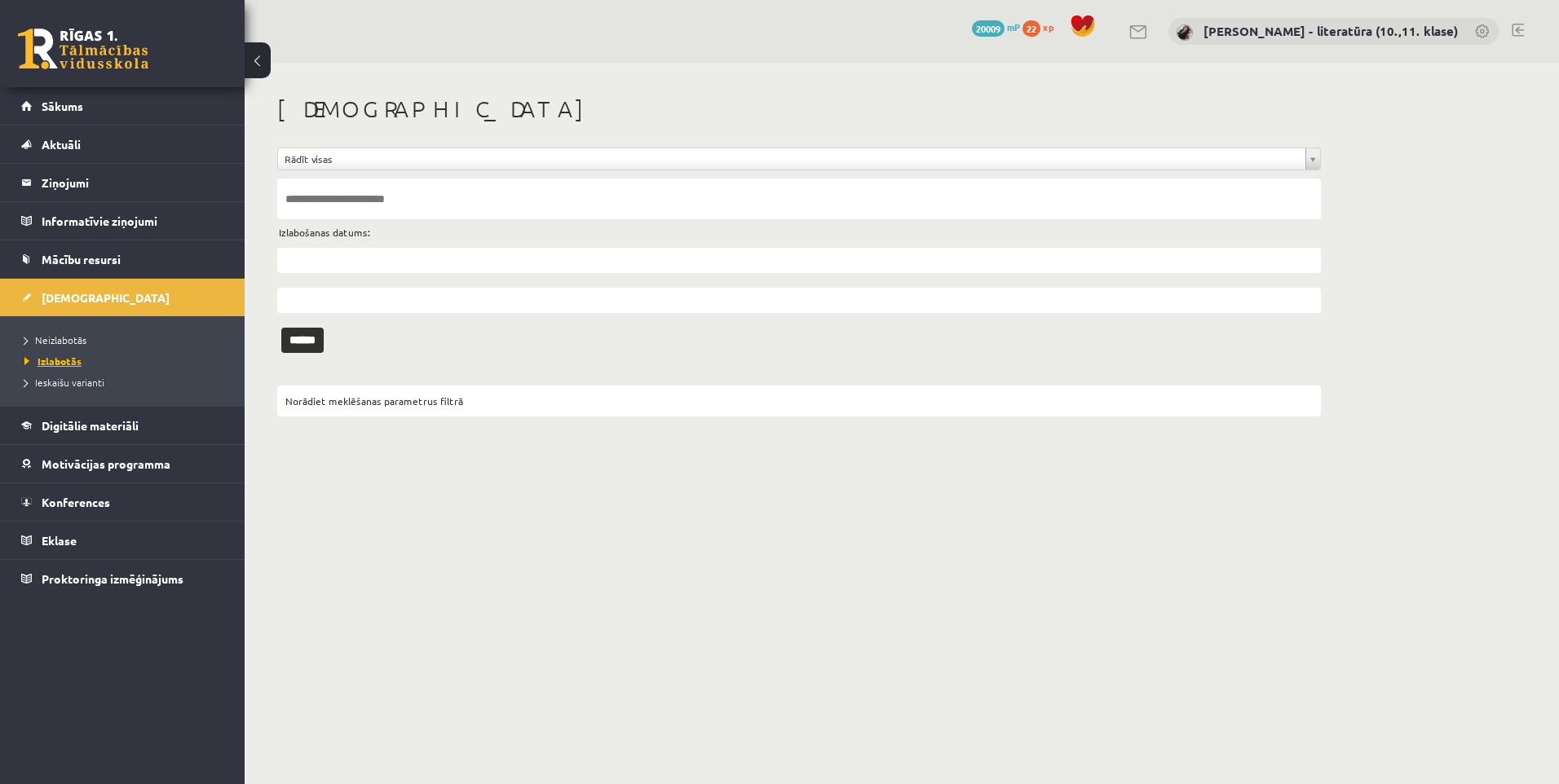
click at [59, 363] on span "Izlabotās" at bounding box center [53, 360] width 57 height 13
click at [52, 335] on span "Neizlabotās" at bounding box center [56, 340] width 62 height 13
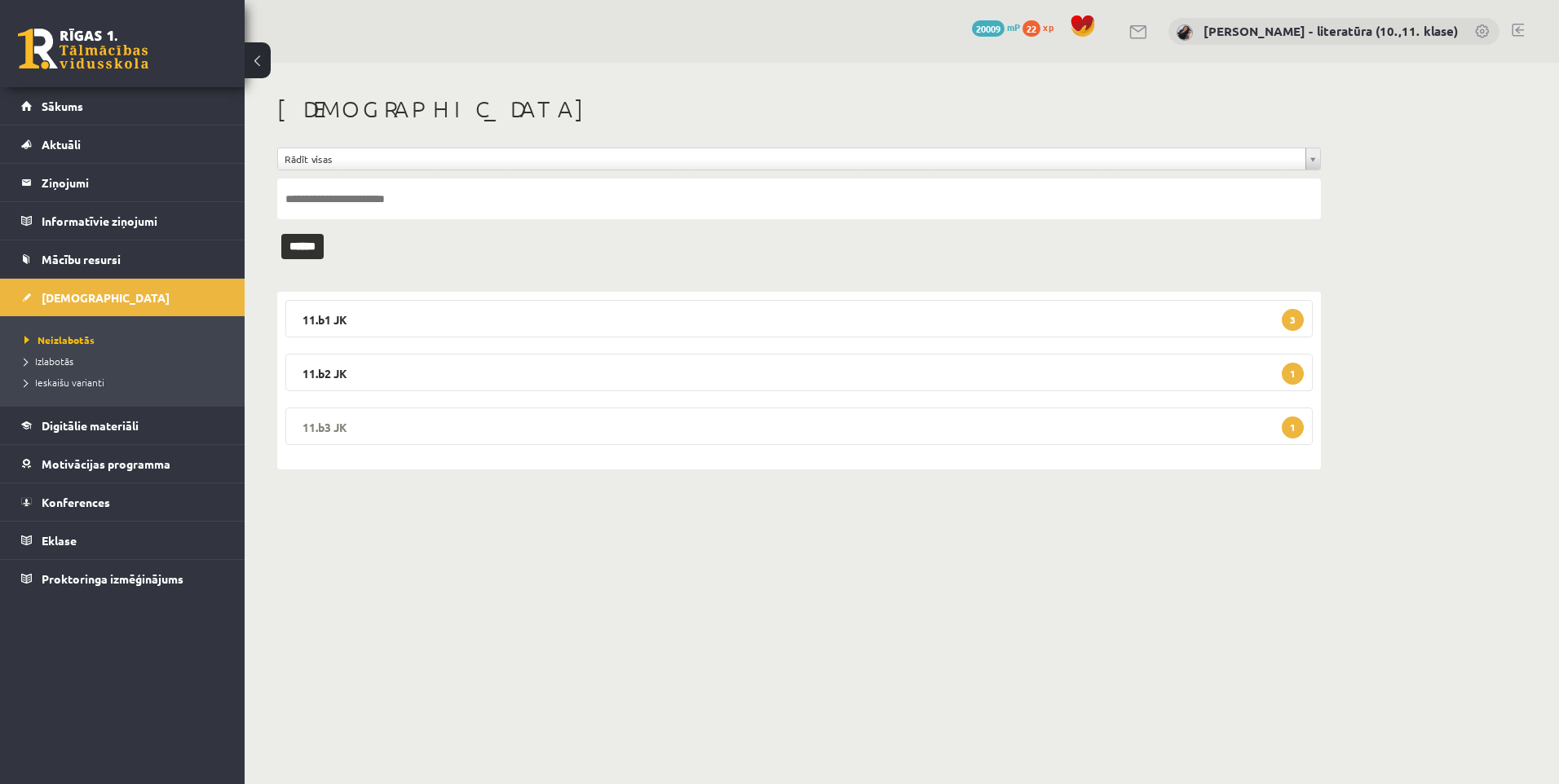
click at [384, 425] on legend "11.b3 JK 1" at bounding box center [799, 426] width 1027 height 38
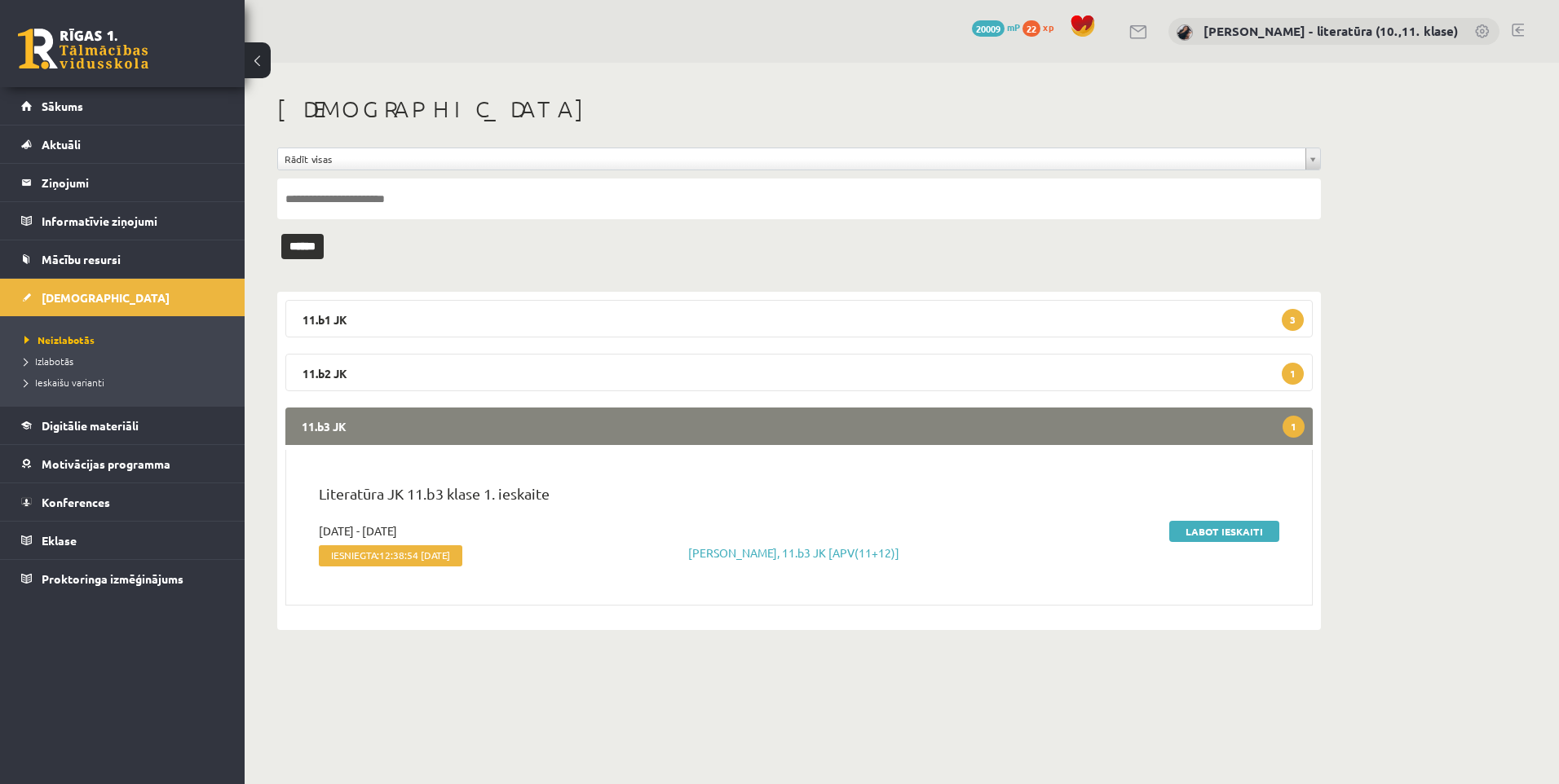
click at [386, 425] on legend "11.b3 JK 1" at bounding box center [799, 426] width 1027 height 38
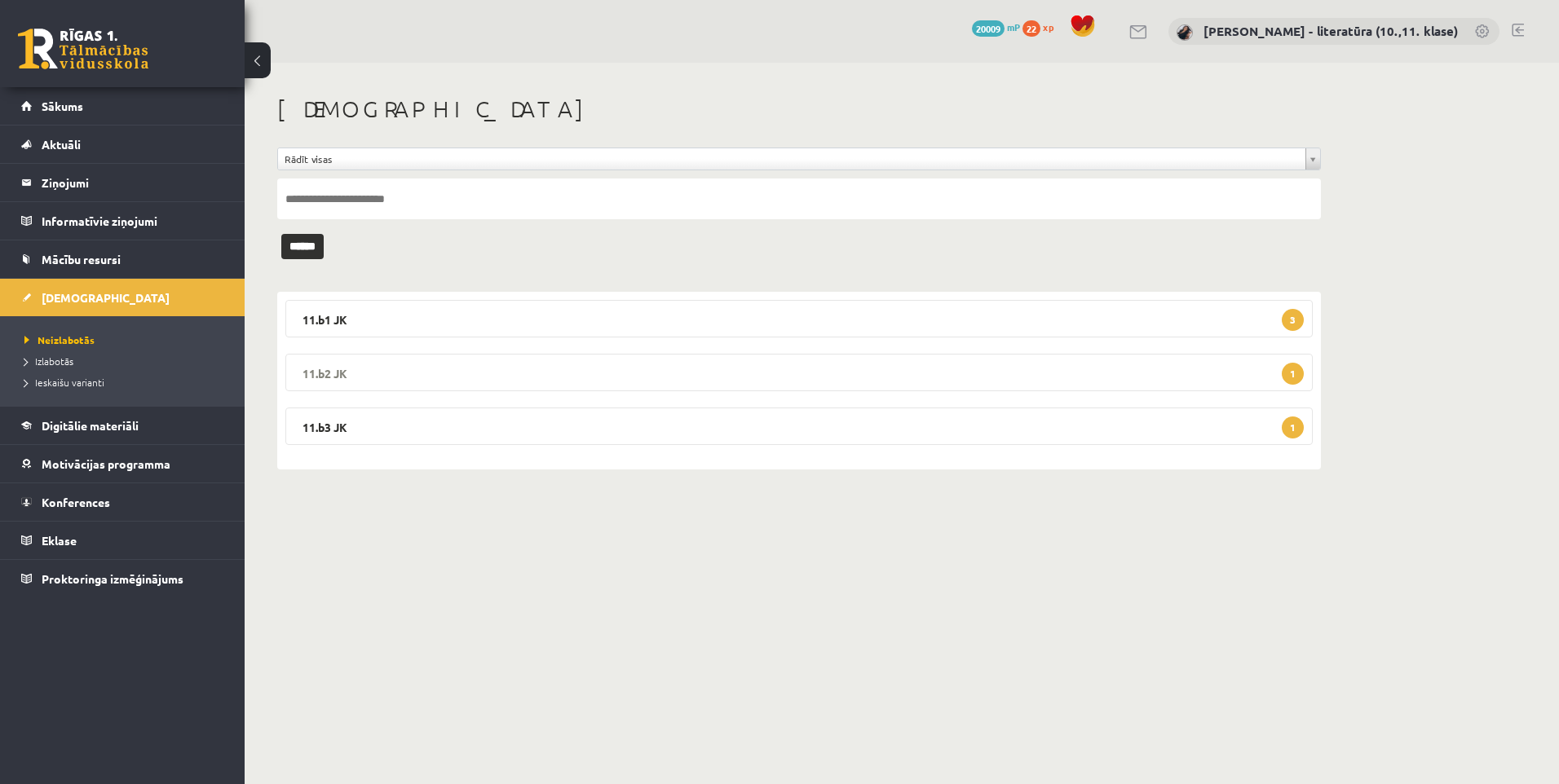
click at [384, 377] on legend "11.b2 JK 1" at bounding box center [799, 372] width 1027 height 38
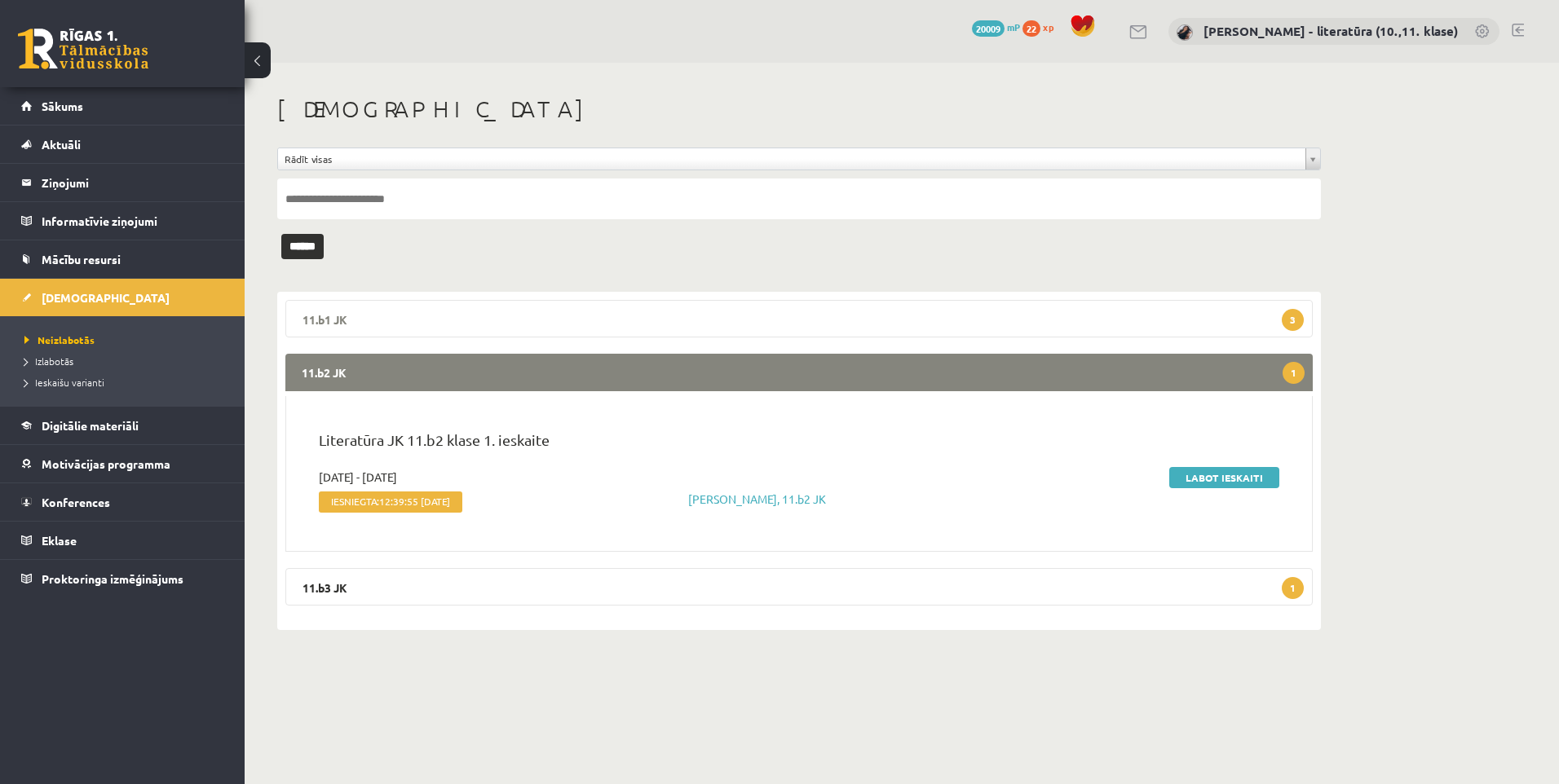
click at [399, 330] on legend "11.b1 JK 3" at bounding box center [799, 319] width 1027 height 38
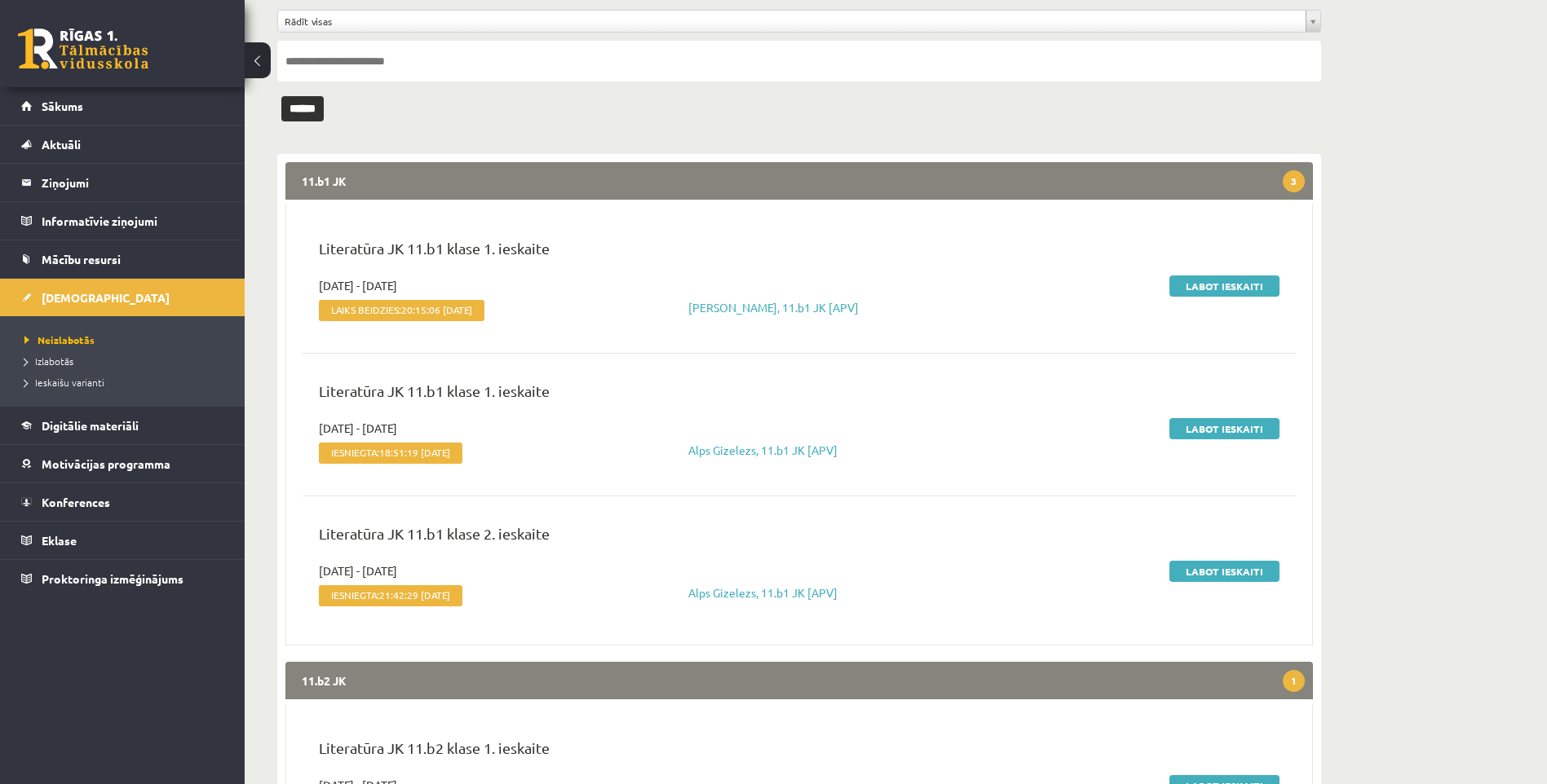
scroll to position [163, 0]
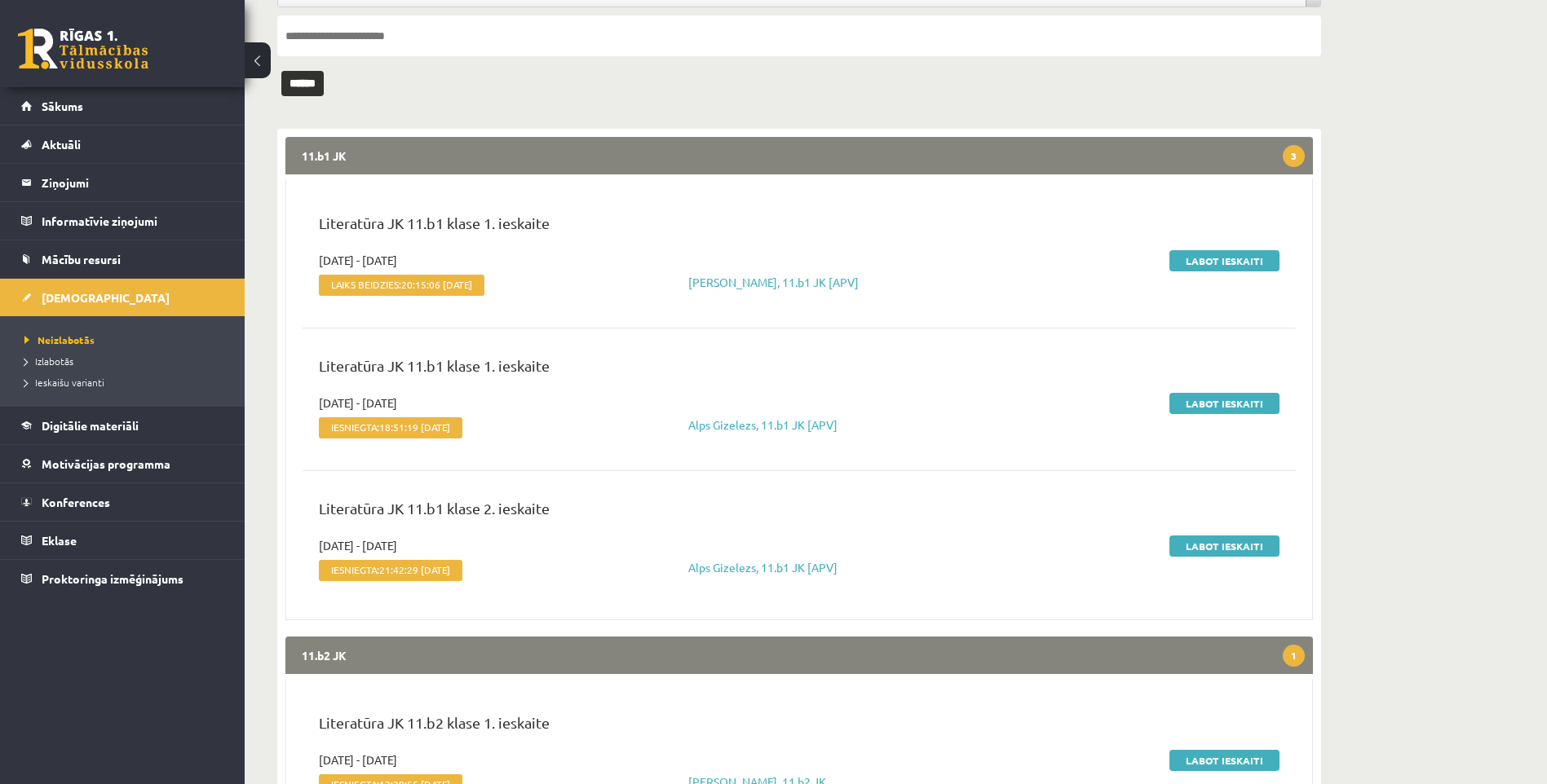
click at [410, 152] on legend "11.b1 JK 3" at bounding box center [799, 156] width 1027 height 38
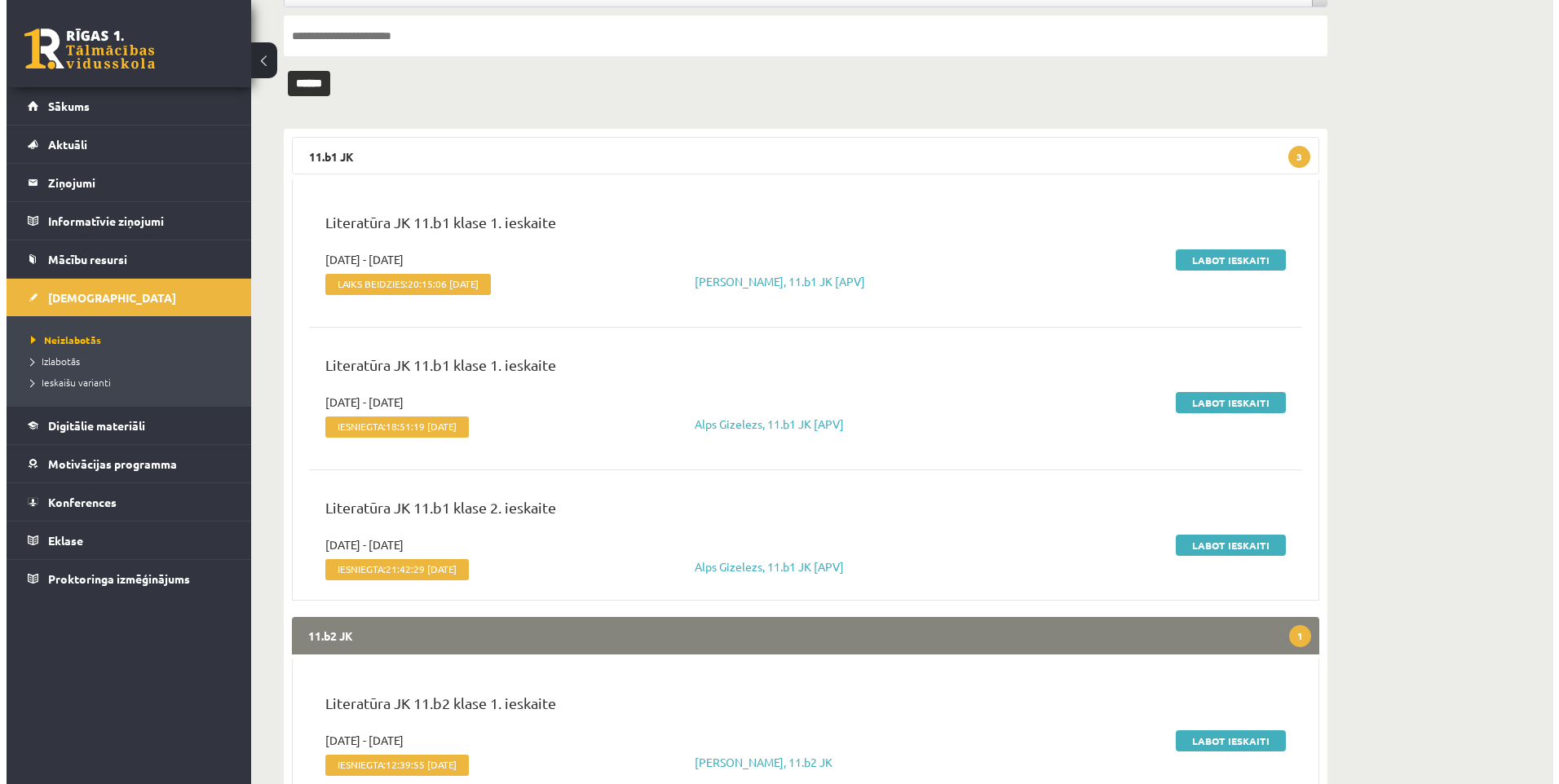
scroll to position [0, 0]
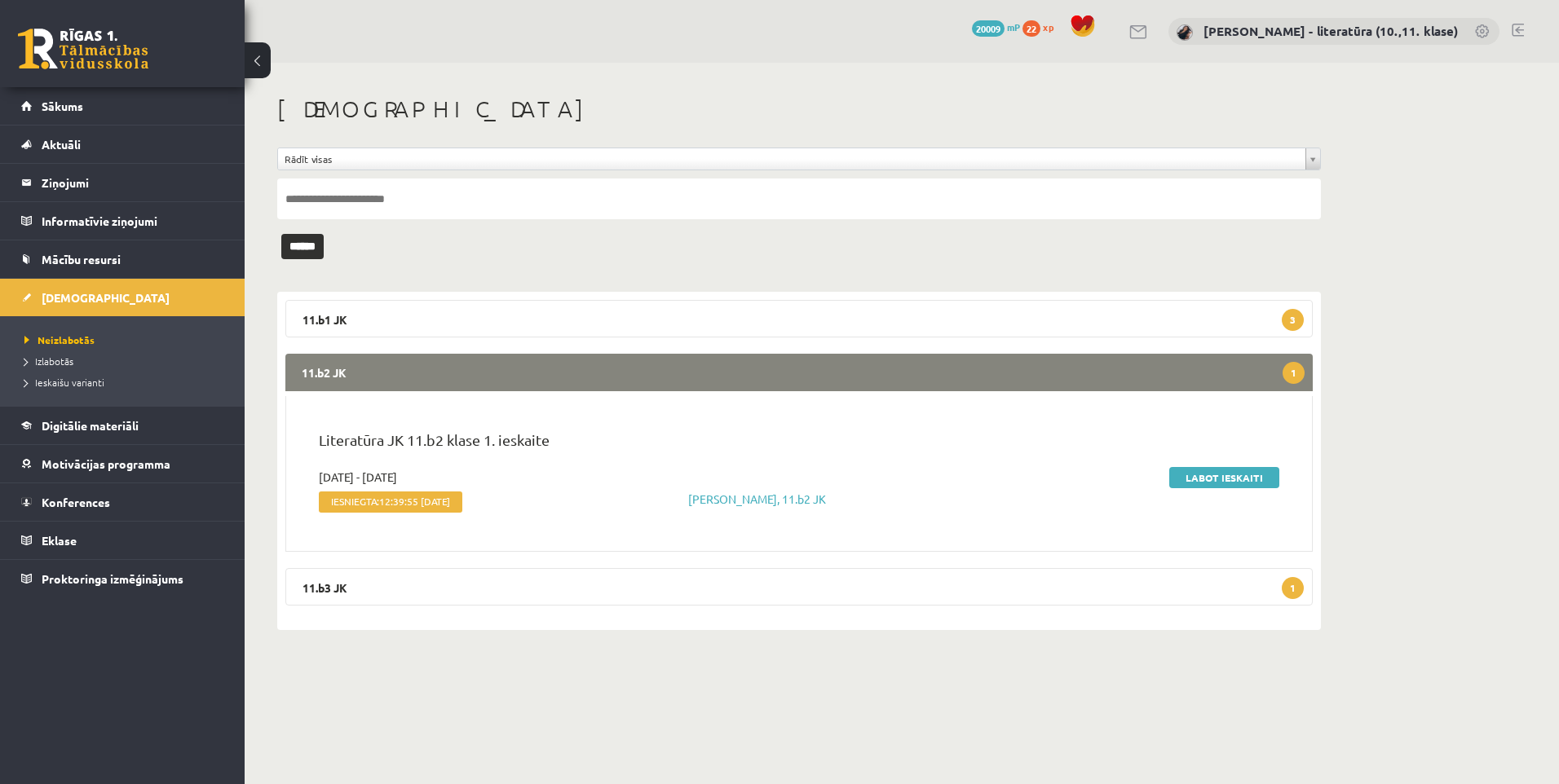
click at [464, 388] on legend "11.b2 JK 1" at bounding box center [799, 372] width 1027 height 38
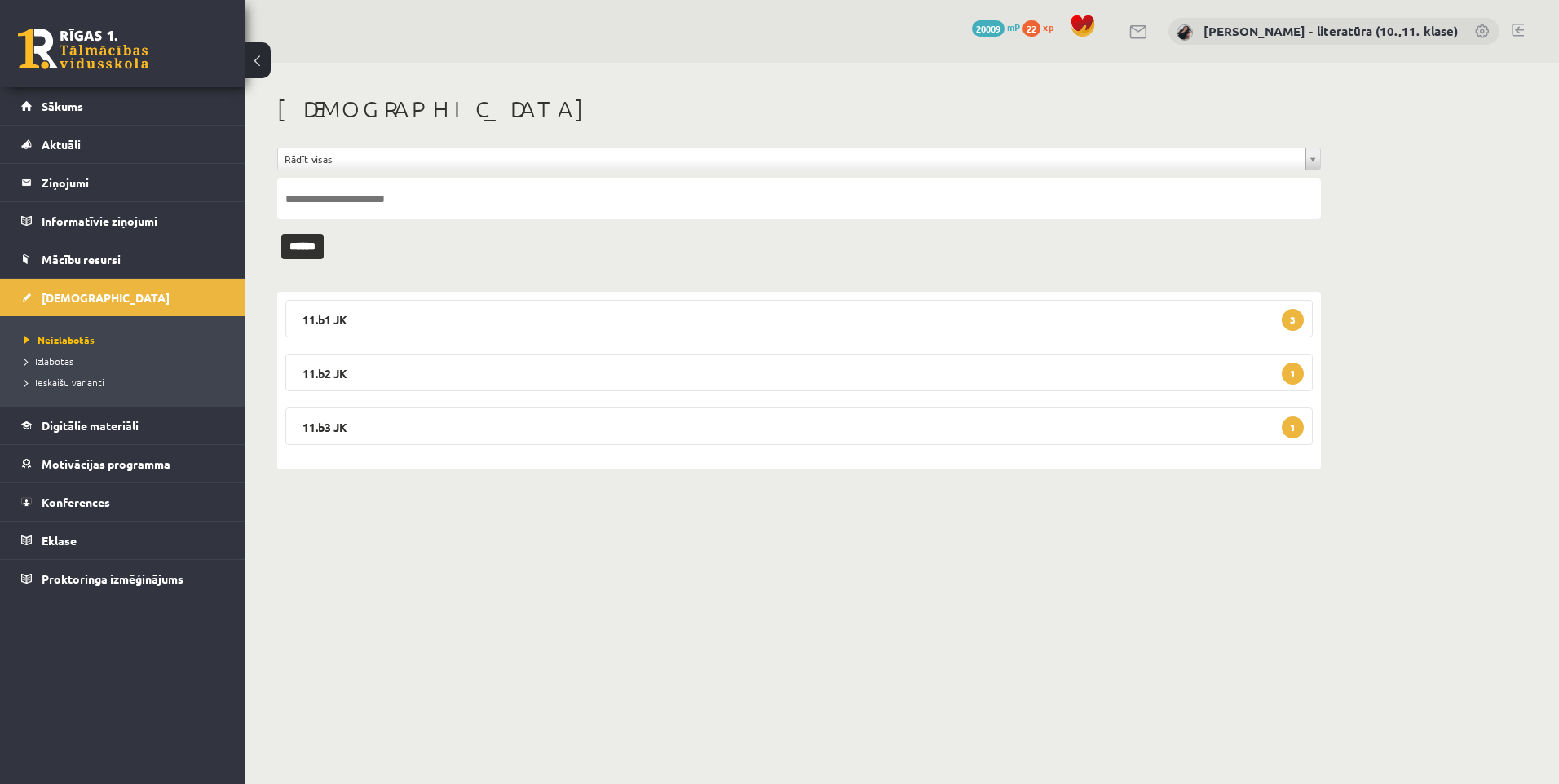
click at [396, 447] on div "11.b1 JK 3 Literatūra JK 11.b1 klase 1. ieskaite 2025-09-01 - 2025-09-30 Laiks …" at bounding box center [799, 381] width 1044 height 178
click at [405, 435] on legend "11.b3 JK 1" at bounding box center [799, 426] width 1027 height 38
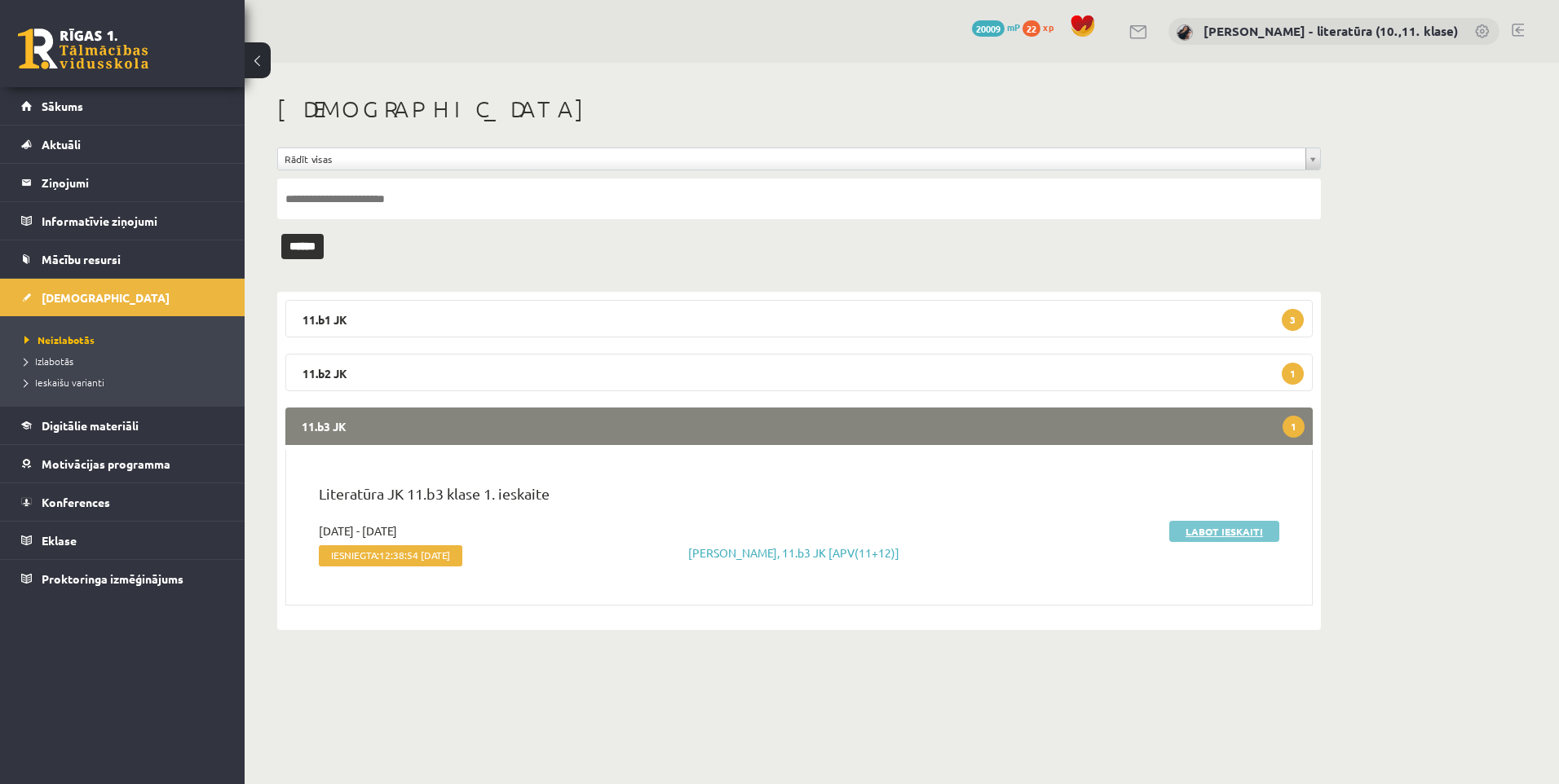
click at [1242, 530] on link "Labot ieskaiti" at bounding box center [1224, 532] width 110 height 21
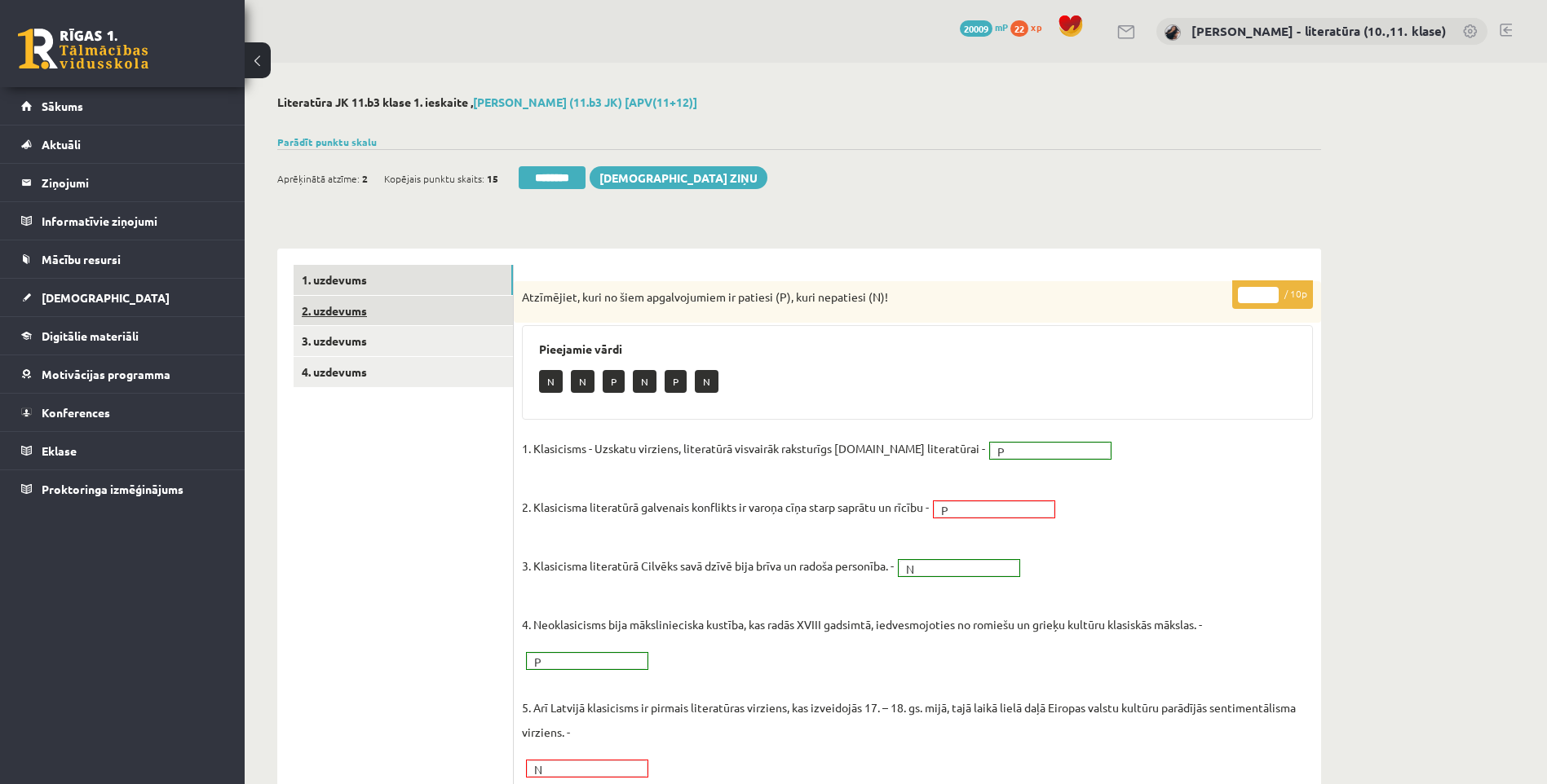
click at [426, 305] on link "2. uzdevums" at bounding box center [403, 311] width 219 height 30
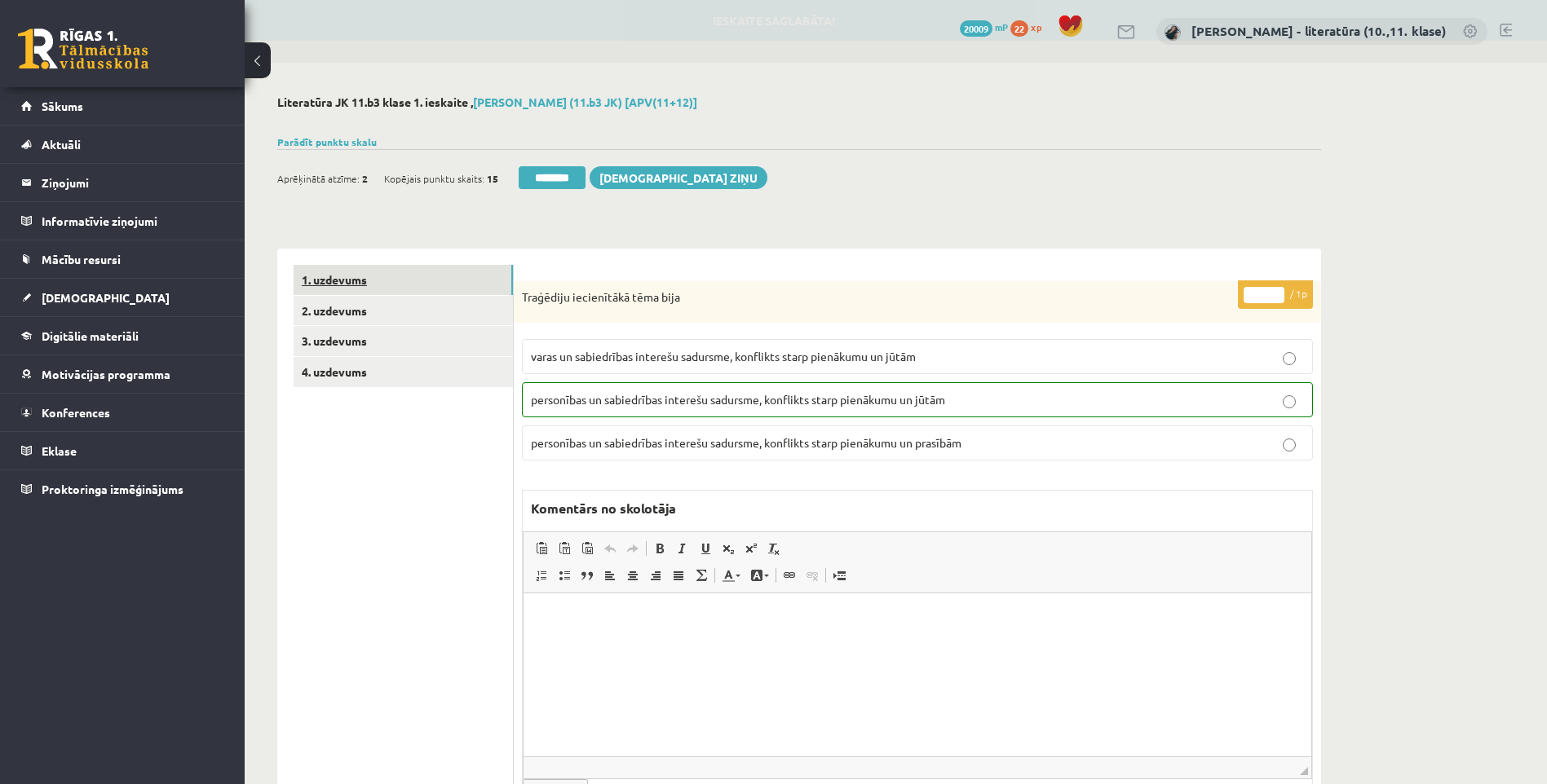
click at [406, 282] on link "1. uzdevums" at bounding box center [403, 280] width 219 height 30
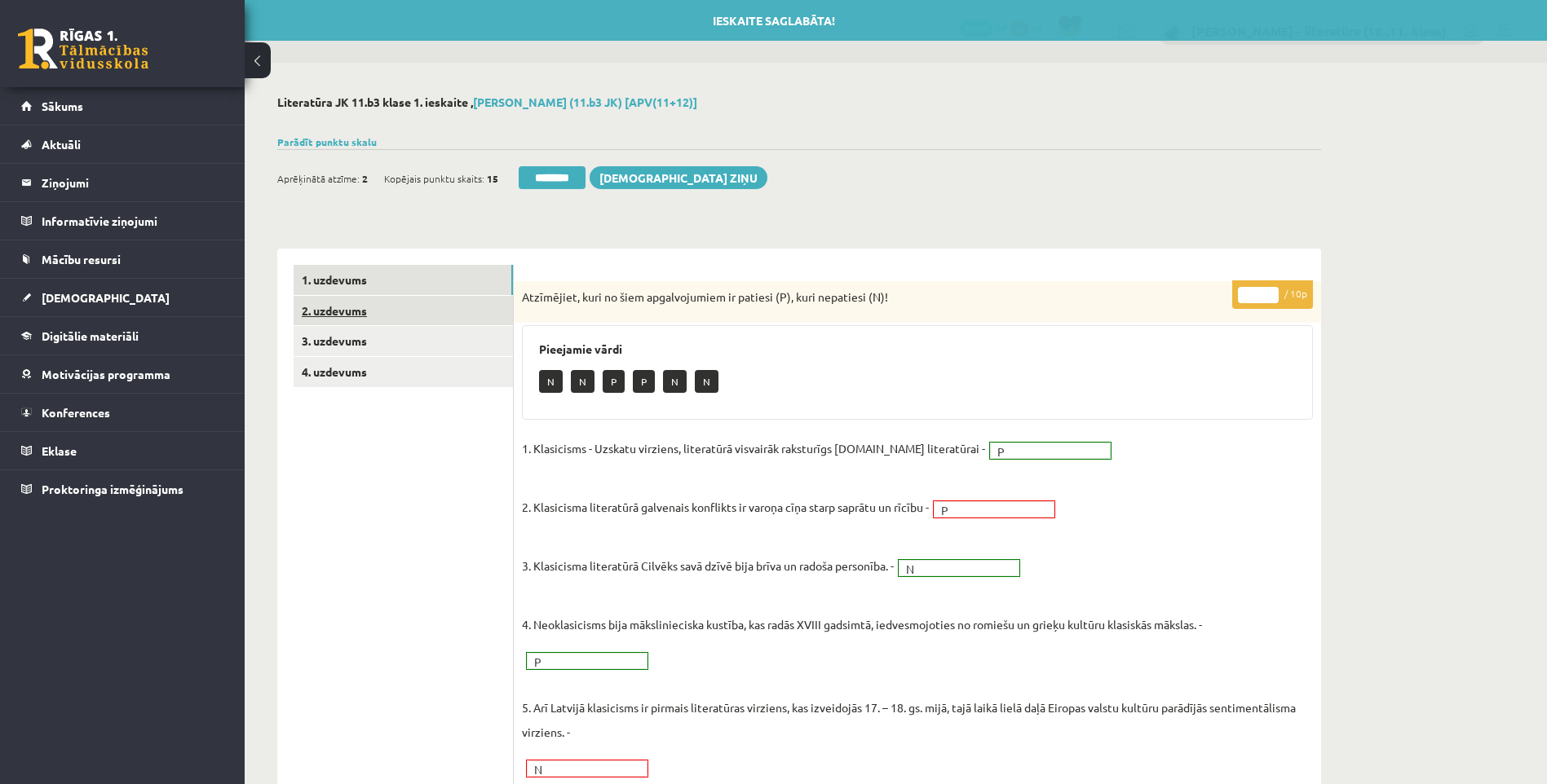
click at [407, 326] on link "2. uzdevums" at bounding box center [403, 311] width 219 height 30
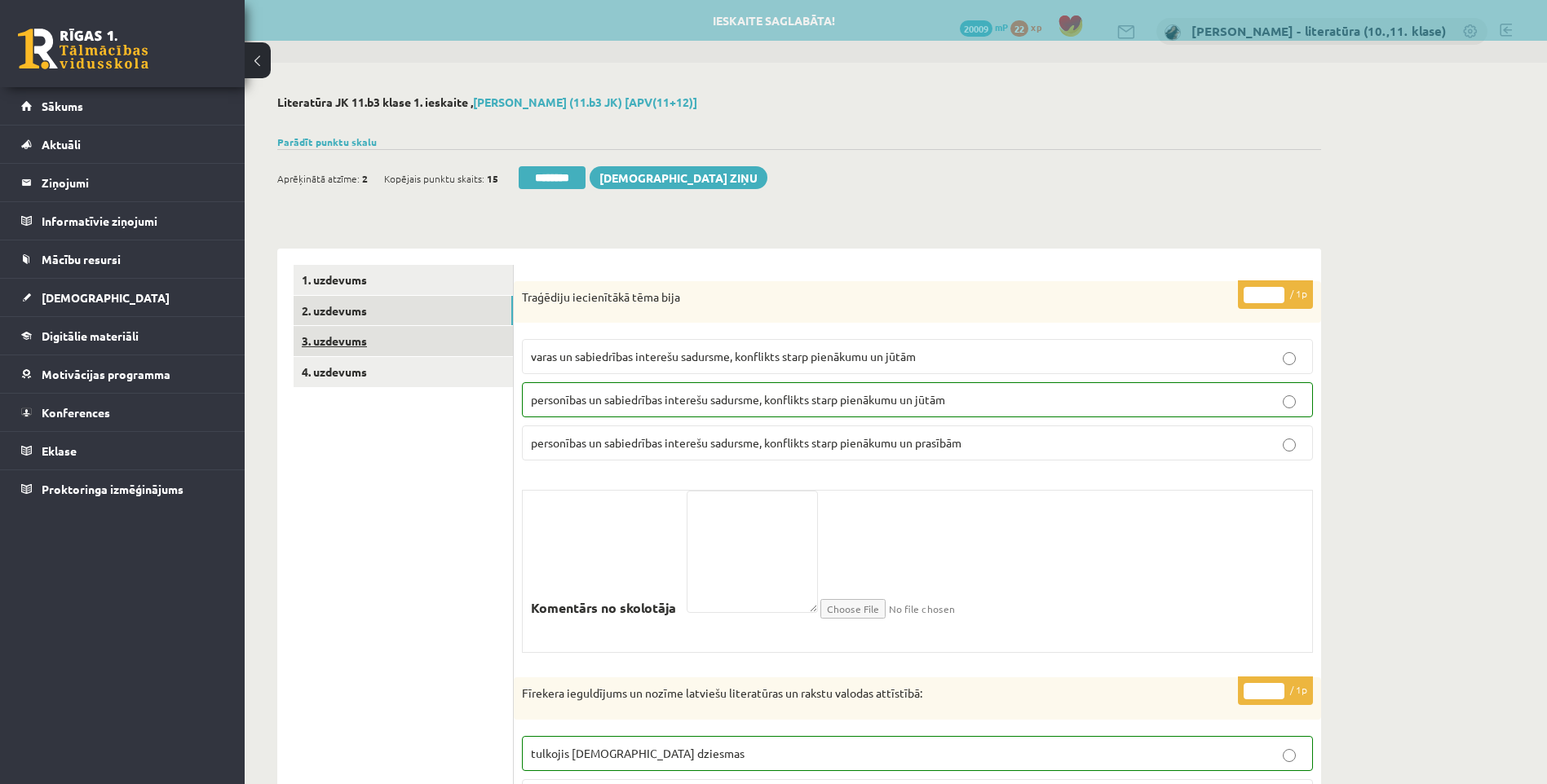
click at [404, 354] on link "3. uzdevums" at bounding box center [403, 341] width 219 height 30
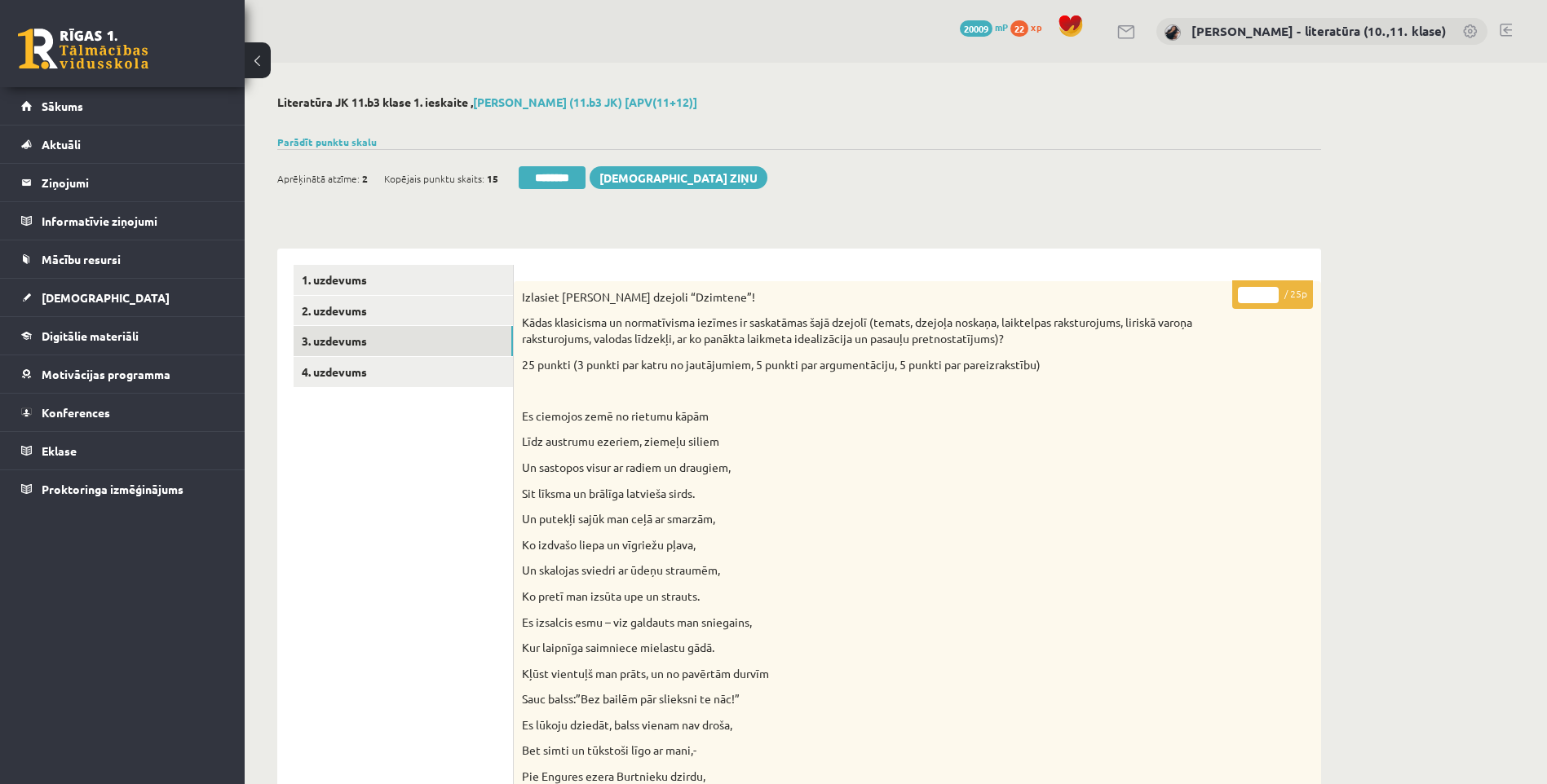
drag, startPoint x: 1261, startPoint y: 295, endPoint x: 1215, endPoint y: 298, distance: 46.1
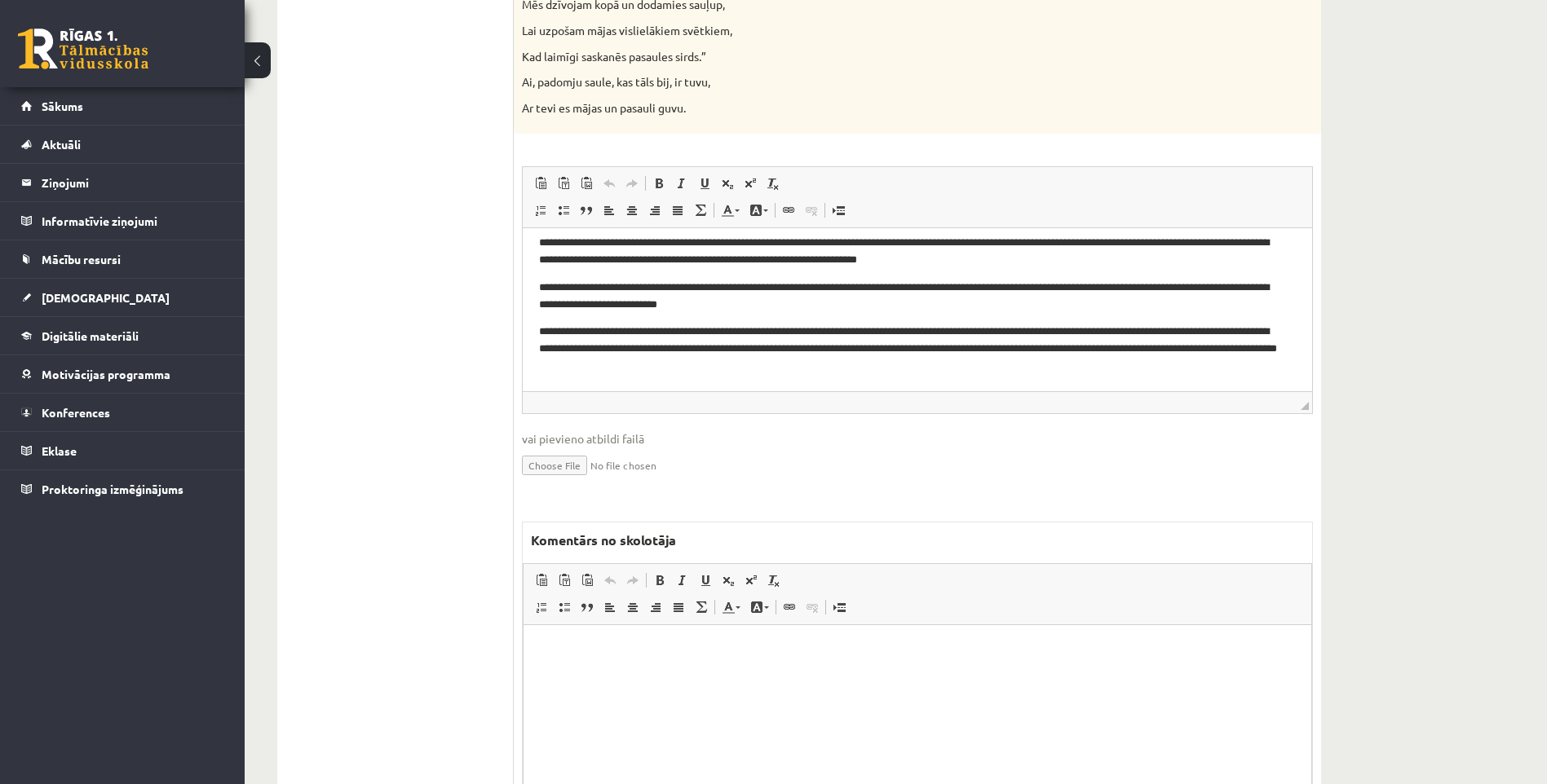
scroll to position [1821, 0]
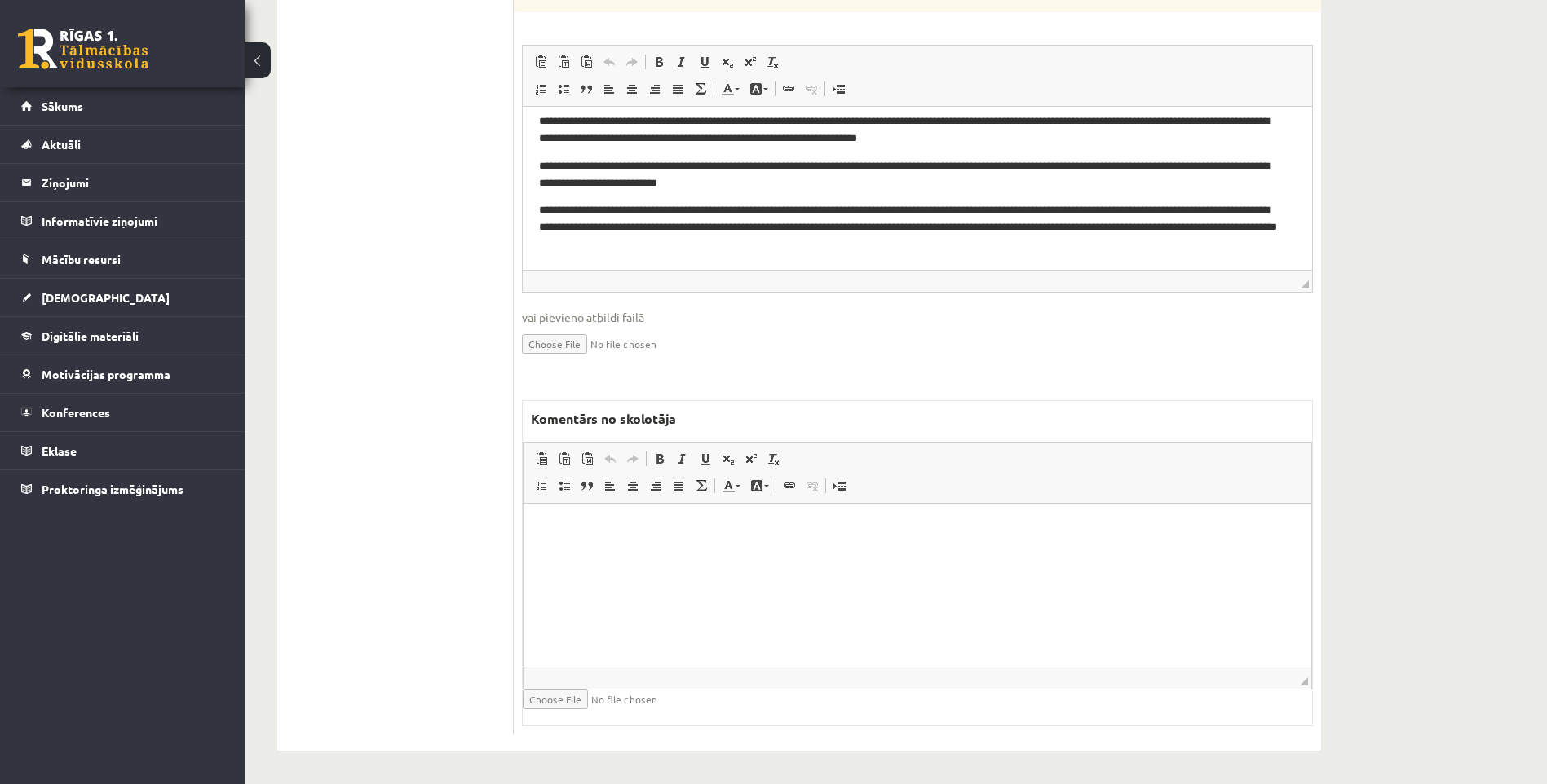
type input "**"
click at [712, 554] on html at bounding box center [917, 529] width 788 height 50
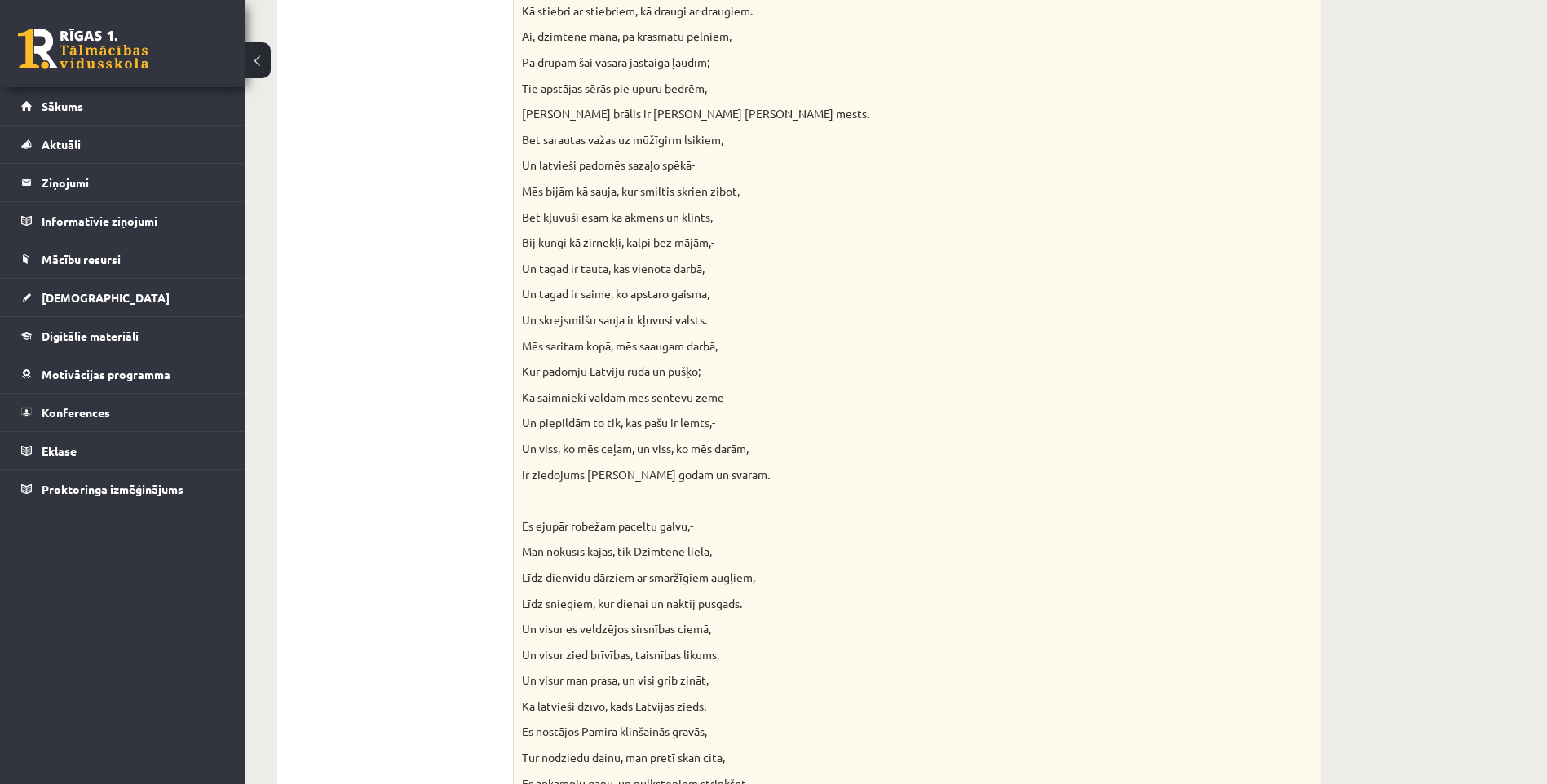
drag, startPoint x: 752, startPoint y: 372, endPoint x: 762, endPoint y: 378, distance: 11.7
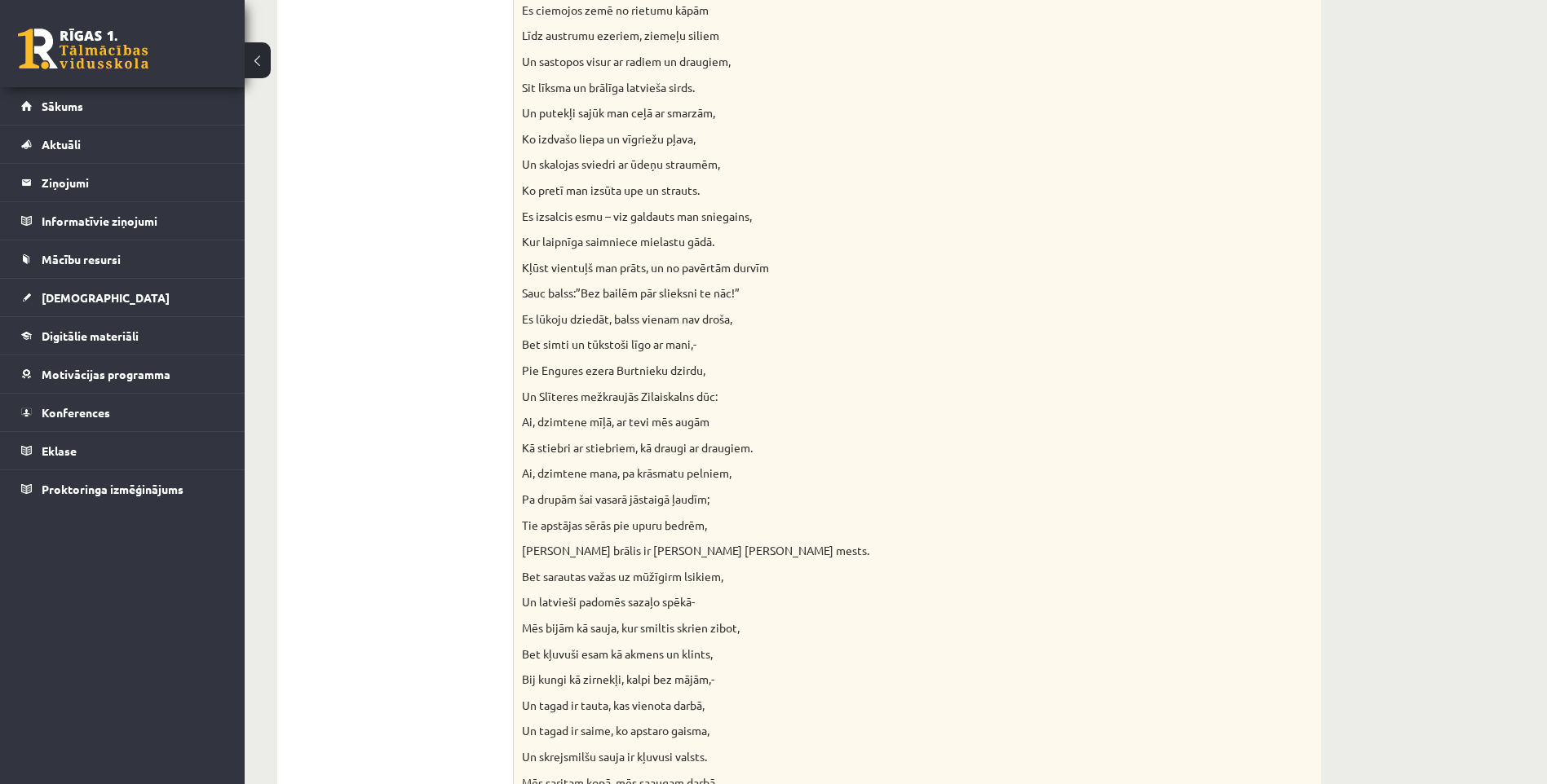
scroll to position [0, 0]
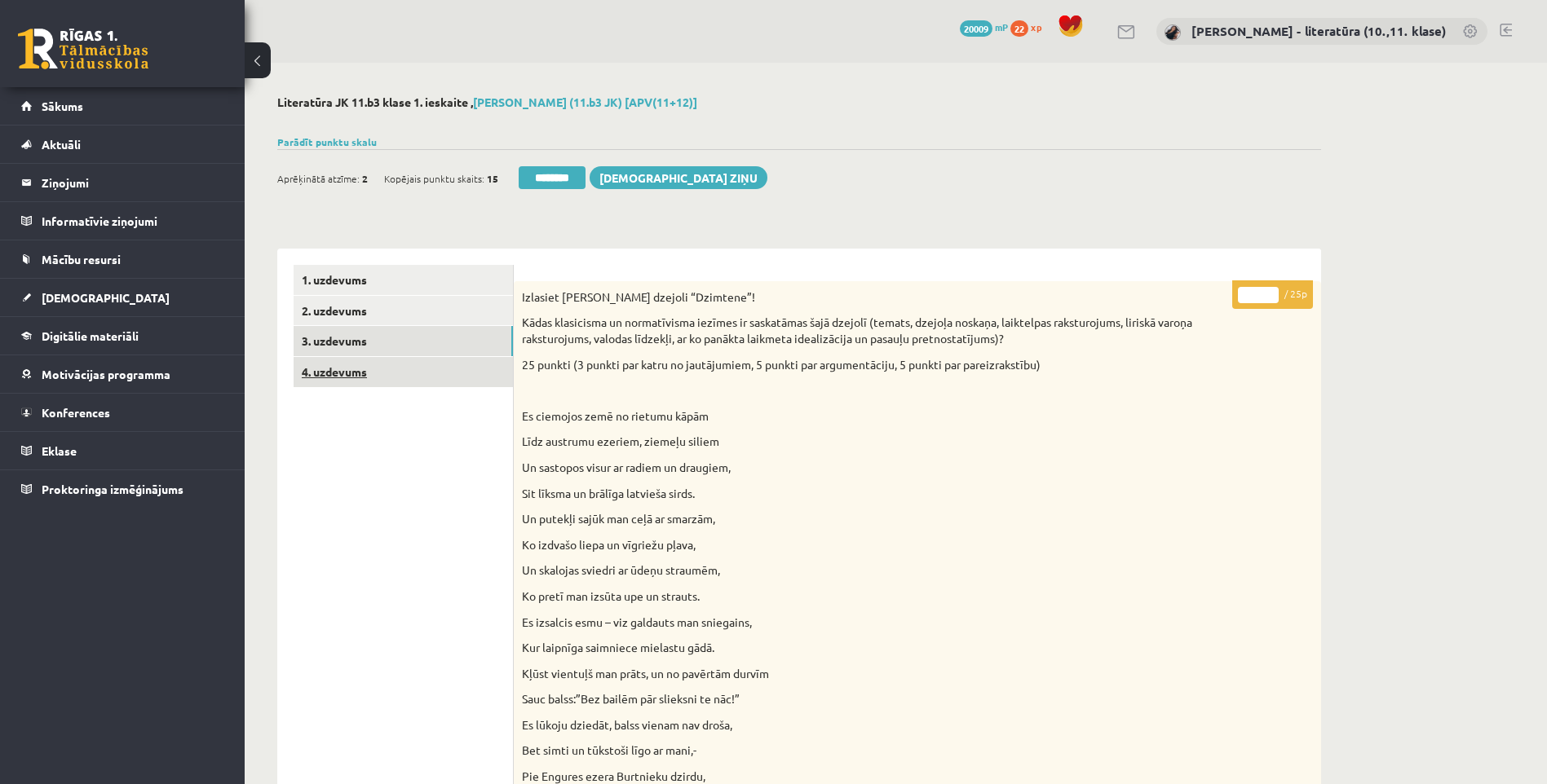
drag, startPoint x: 447, startPoint y: 364, endPoint x: 424, endPoint y: 387, distance: 32.5
click at [445, 365] on link "4. uzdevums" at bounding box center [403, 371] width 219 height 30
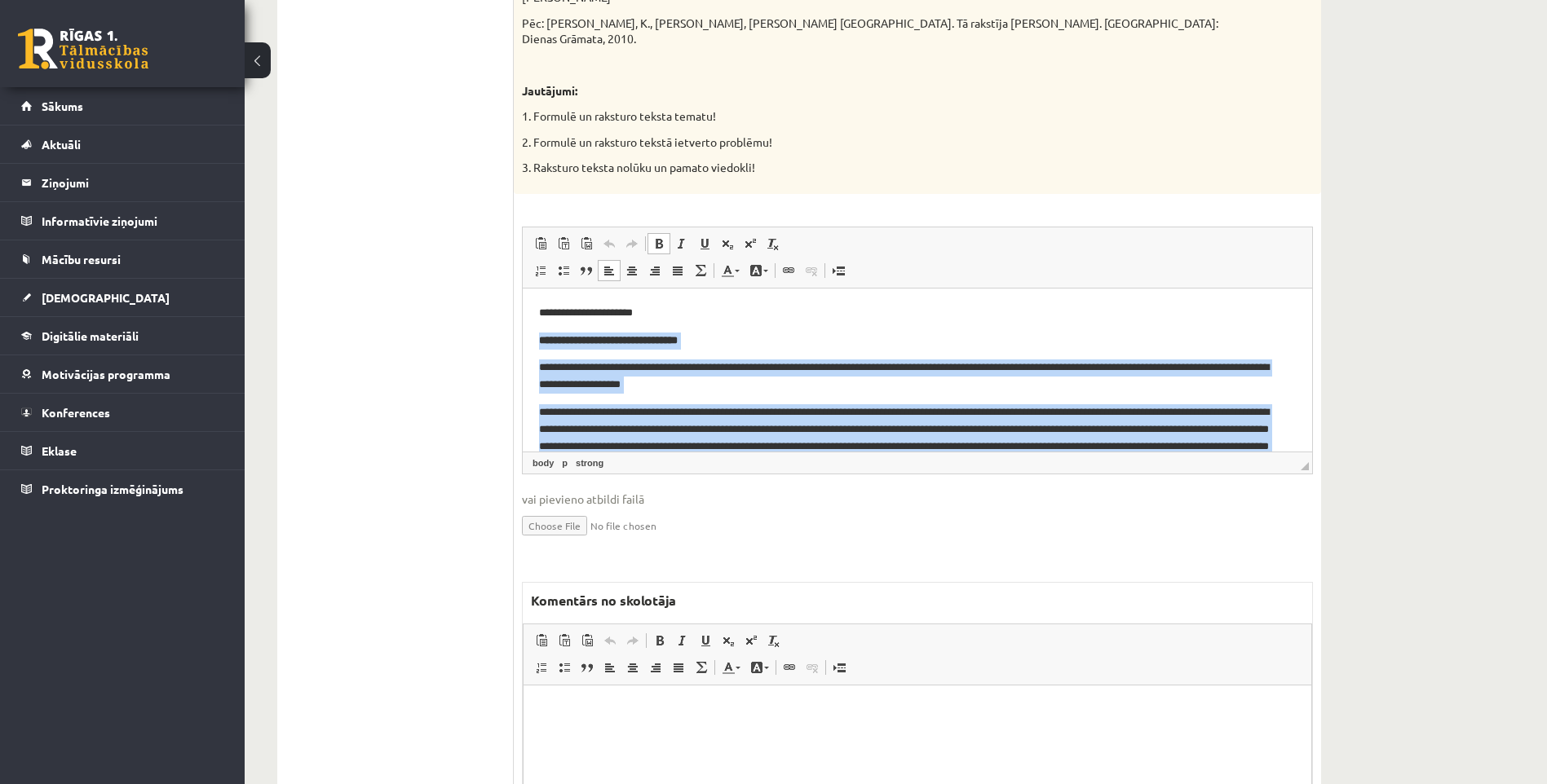
scroll to position [81, 0]
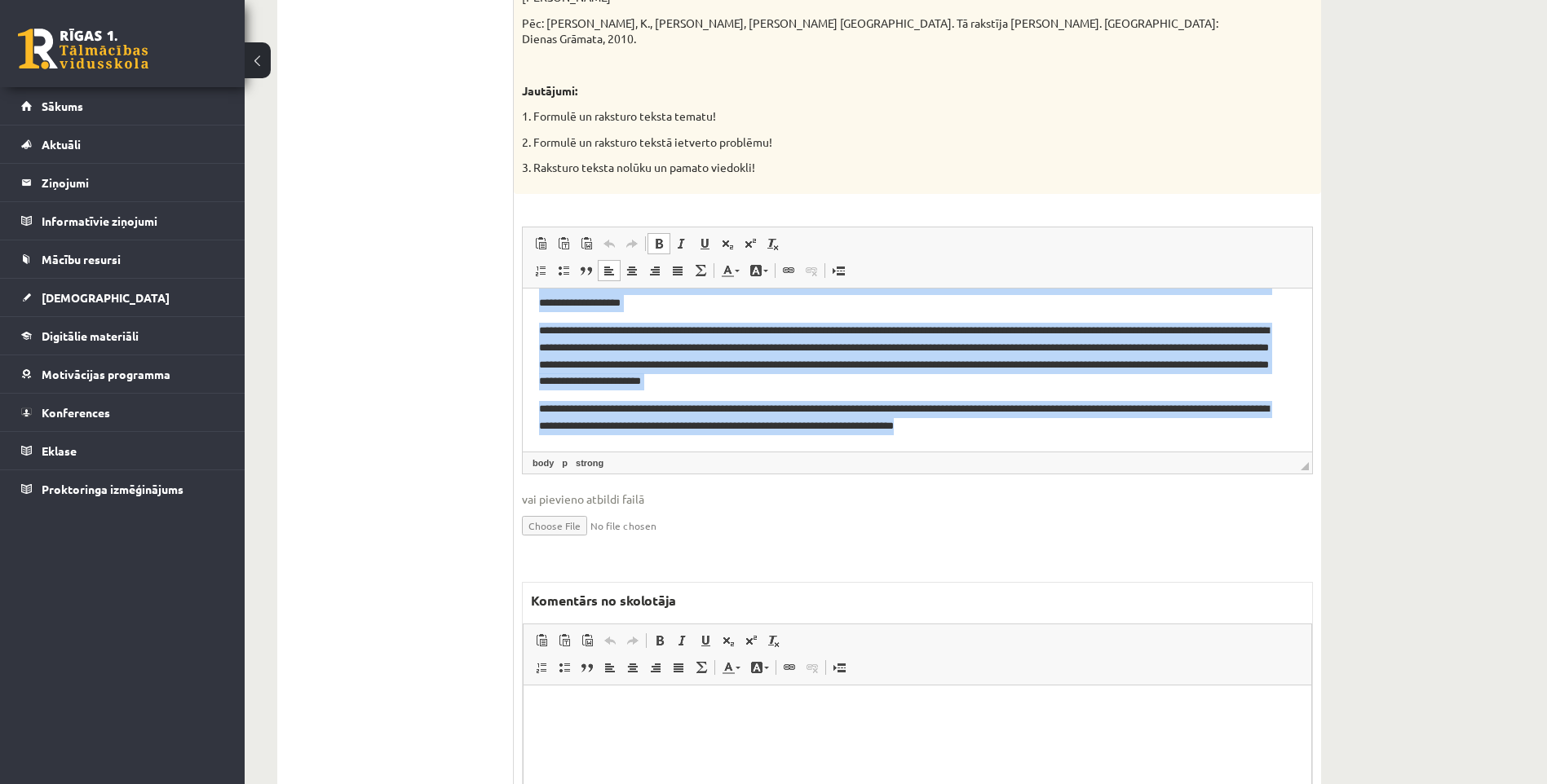
drag, startPoint x: 538, startPoint y: 337, endPoint x: 1153, endPoint y: 471, distance: 629.4
click at [1153, 451] on html "**********" at bounding box center [918, 329] width 789 height 245
copy body "**********"
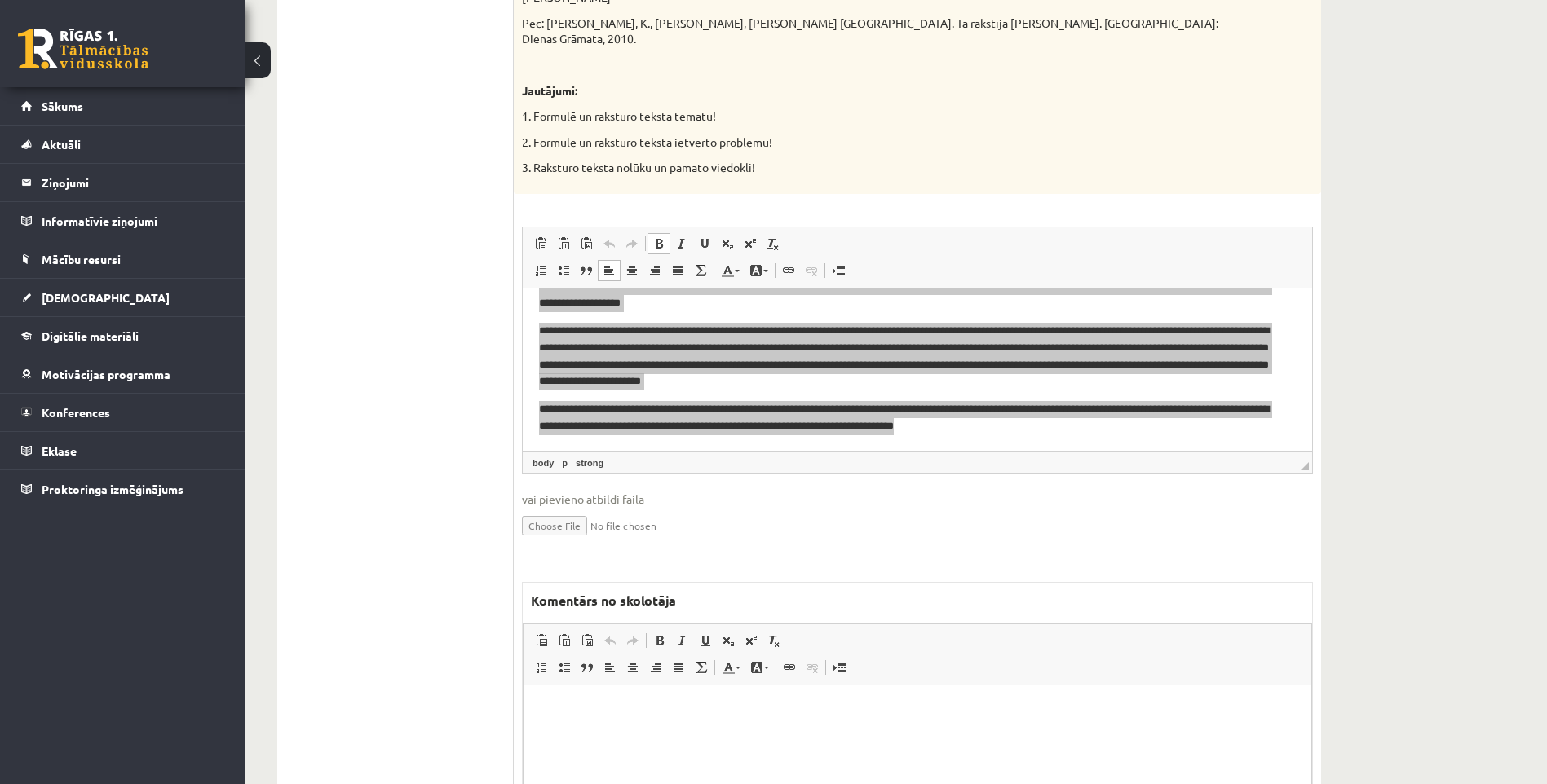
click at [850, 734] on html at bounding box center [917, 710] width 788 height 50
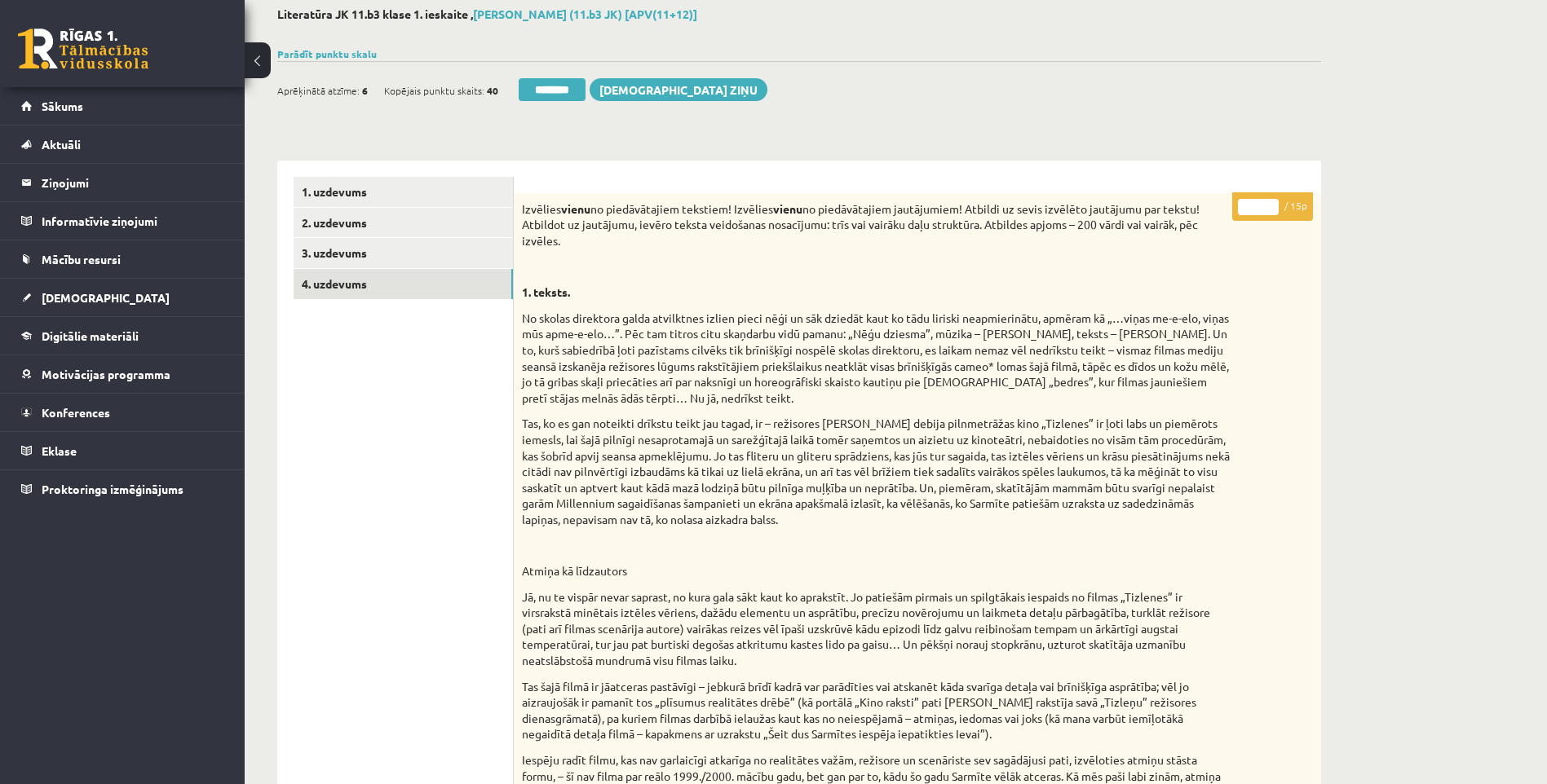
scroll to position [0, 0]
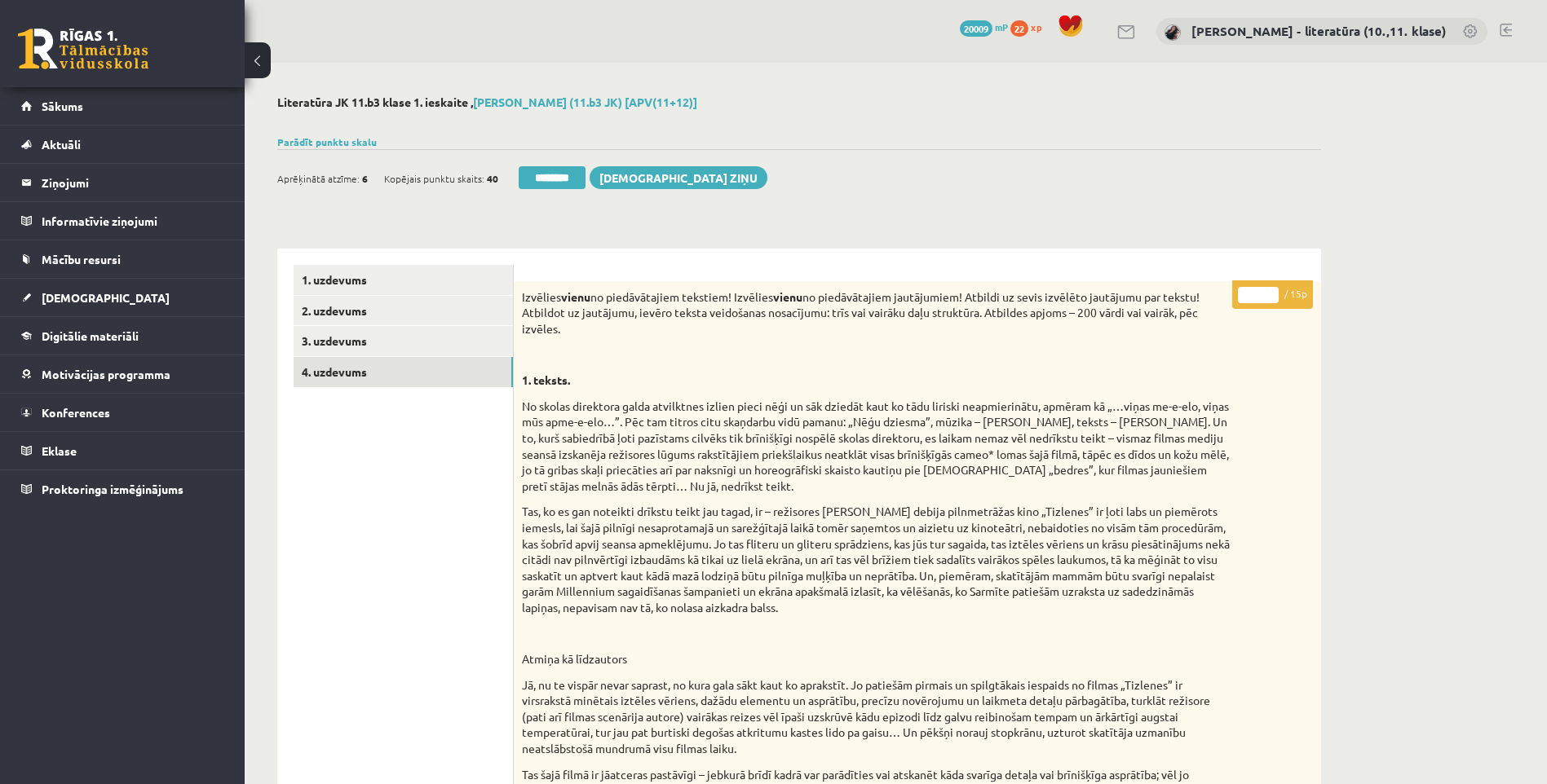
drag, startPoint x: 1243, startPoint y: 297, endPoint x: 1193, endPoint y: 300, distance: 50.1
type input "**"
drag, startPoint x: 379, startPoint y: 275, endPoint x: 419, endPoint y: 283, distance: 40.8
click at [379, 275] on link "1. uzdevums" at bounding box center [403, 280] width 219 height 30
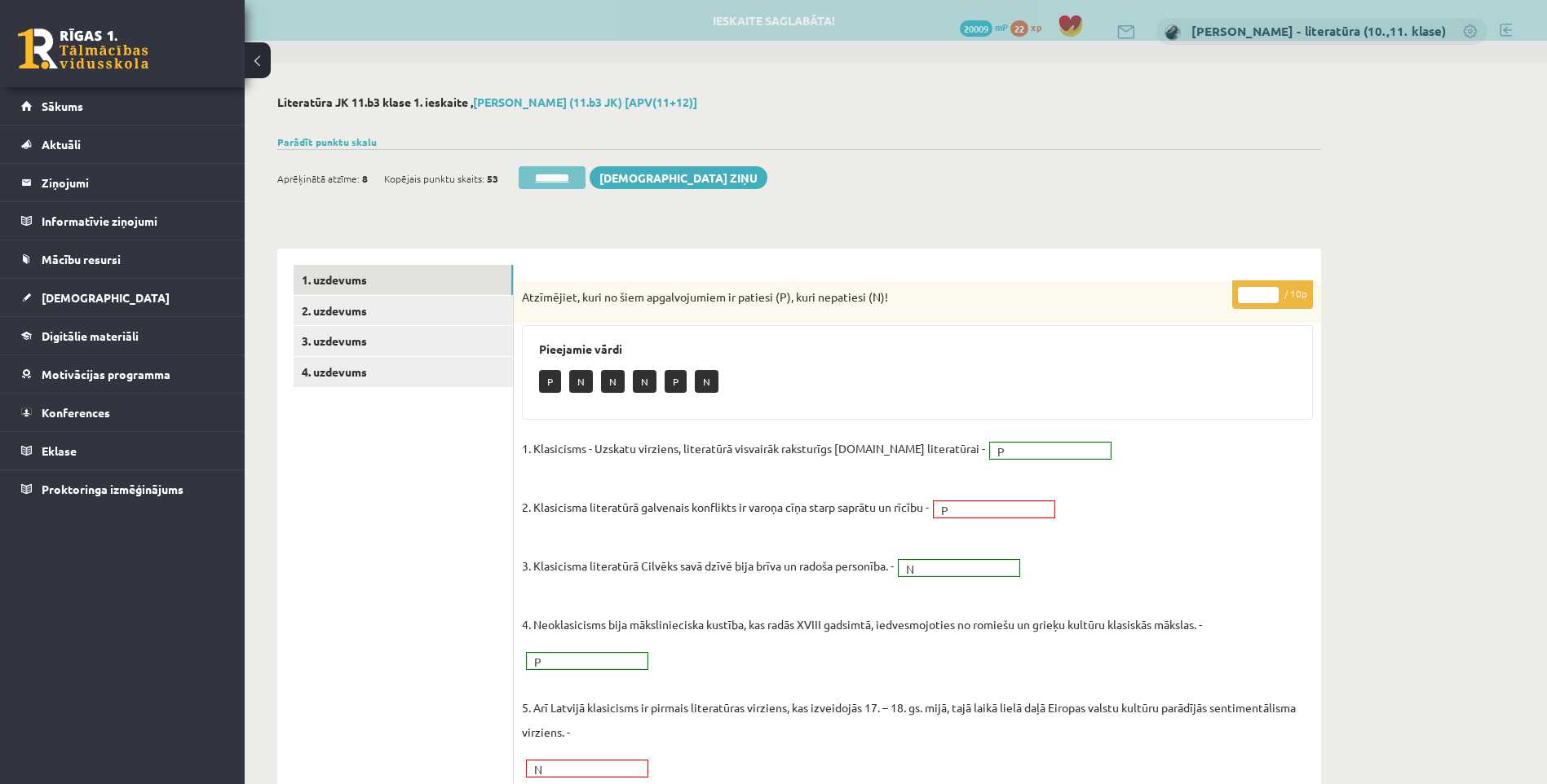
click at [572, 180] on input "********" at bounding box center [552, 177] width 67 height 23
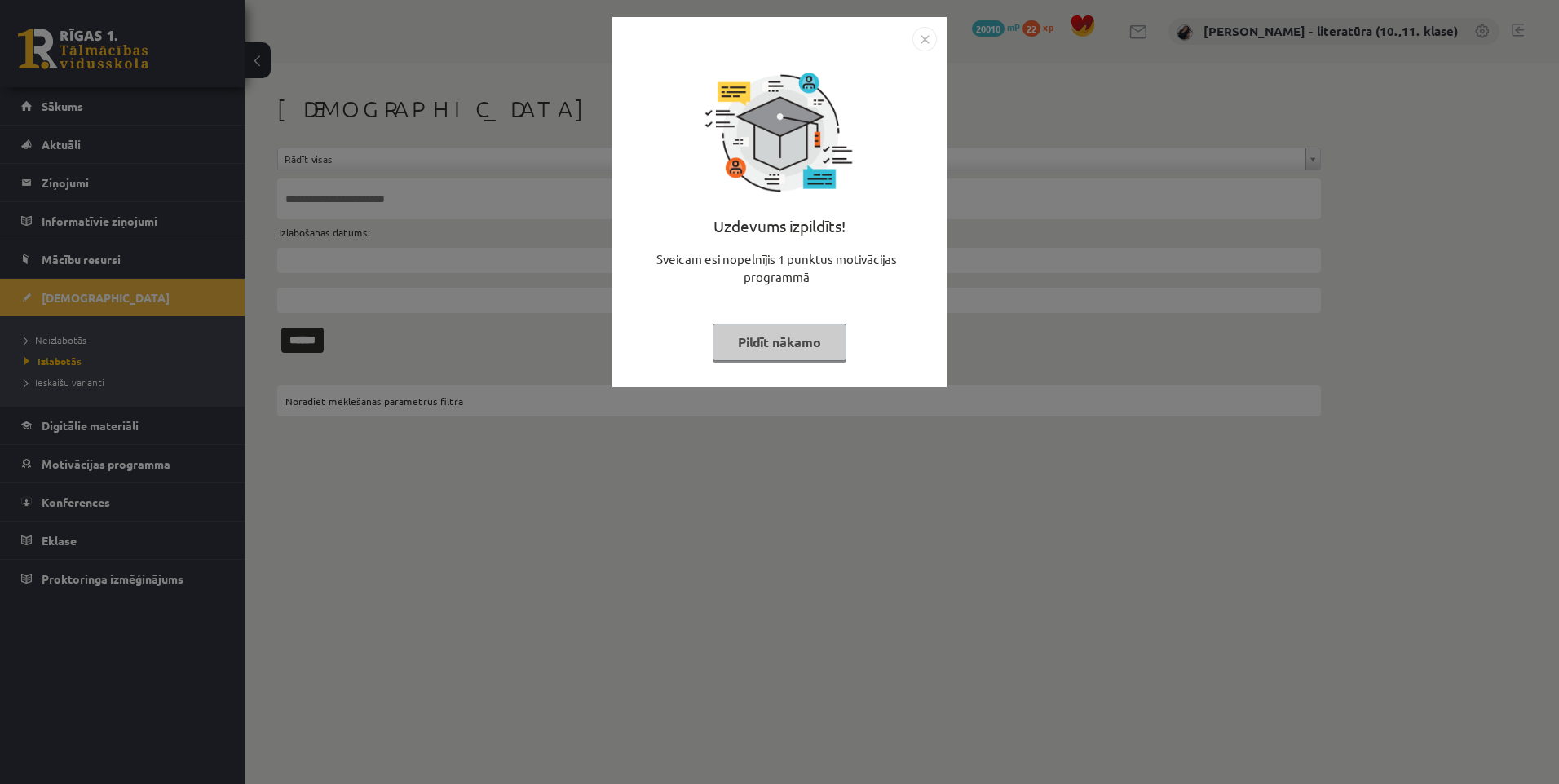
click at [747, 344] on button "Pildīt nākamo" at bounding box center [779, 342] width 134 height 38
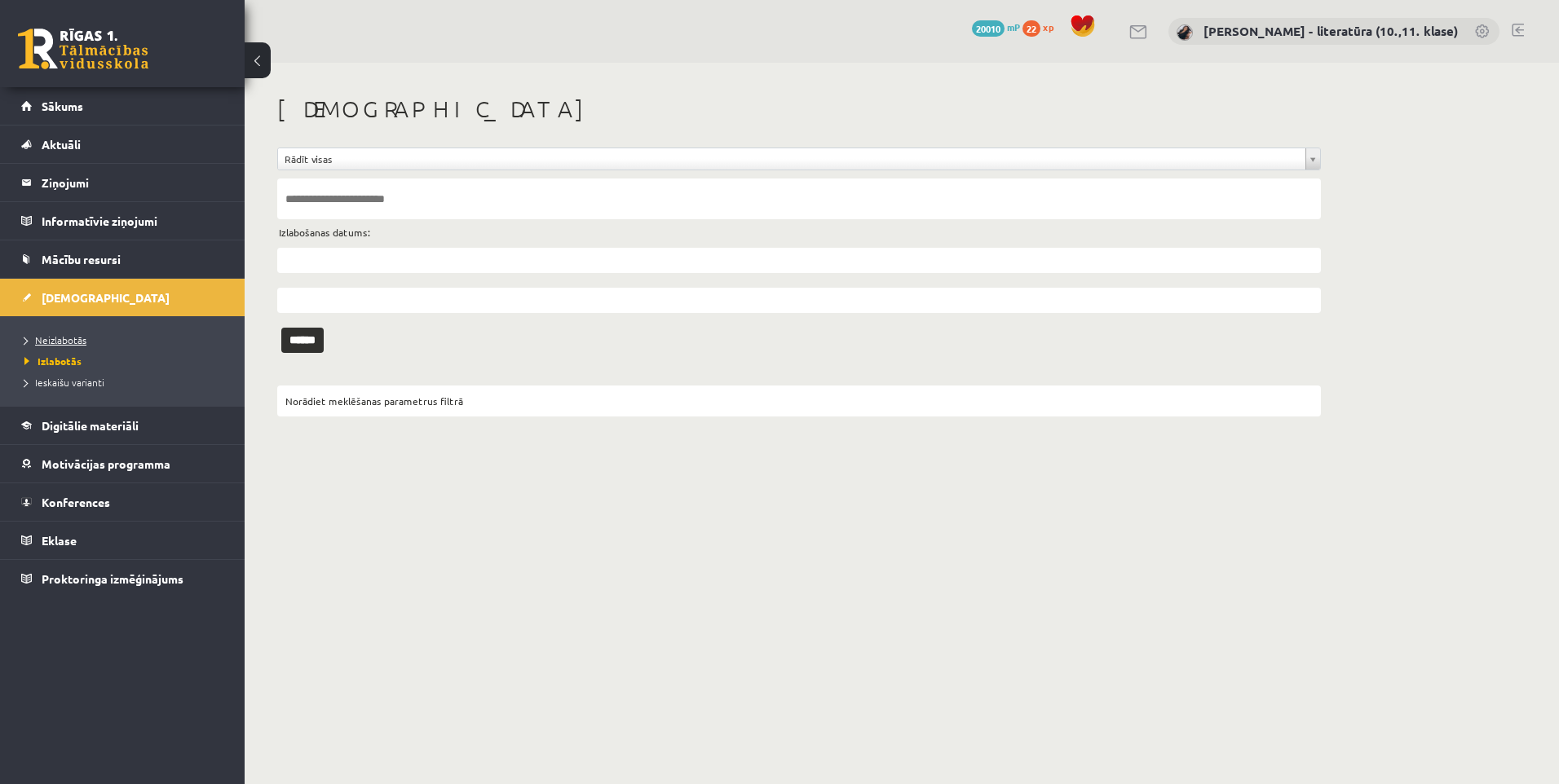
click at [66, 337] on span "Neizlabotās" at bounding box center [56, 340] width 62 height 13
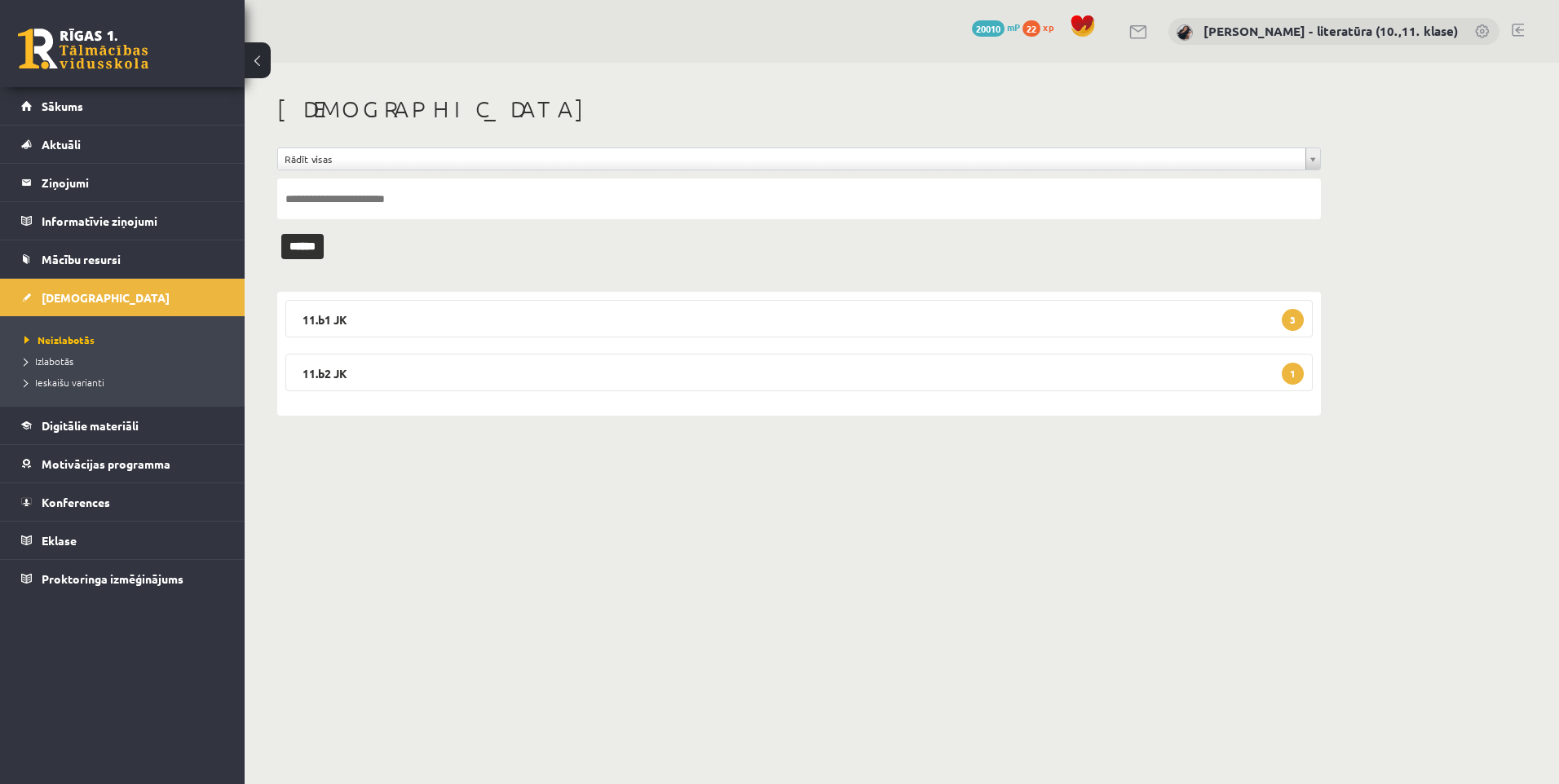
click at [748, 507] on body "0 Dāvanas 20010 mP 22 xp [PERSON_NAME] - literatūra (10.,11. klase) Sākums Aktu…" at bounding box center [779, 392] width 1559 height 784
click at [550, 380] on legend "11.b2 JK 1" at bounding box center [799, 372] width 1027 height 38
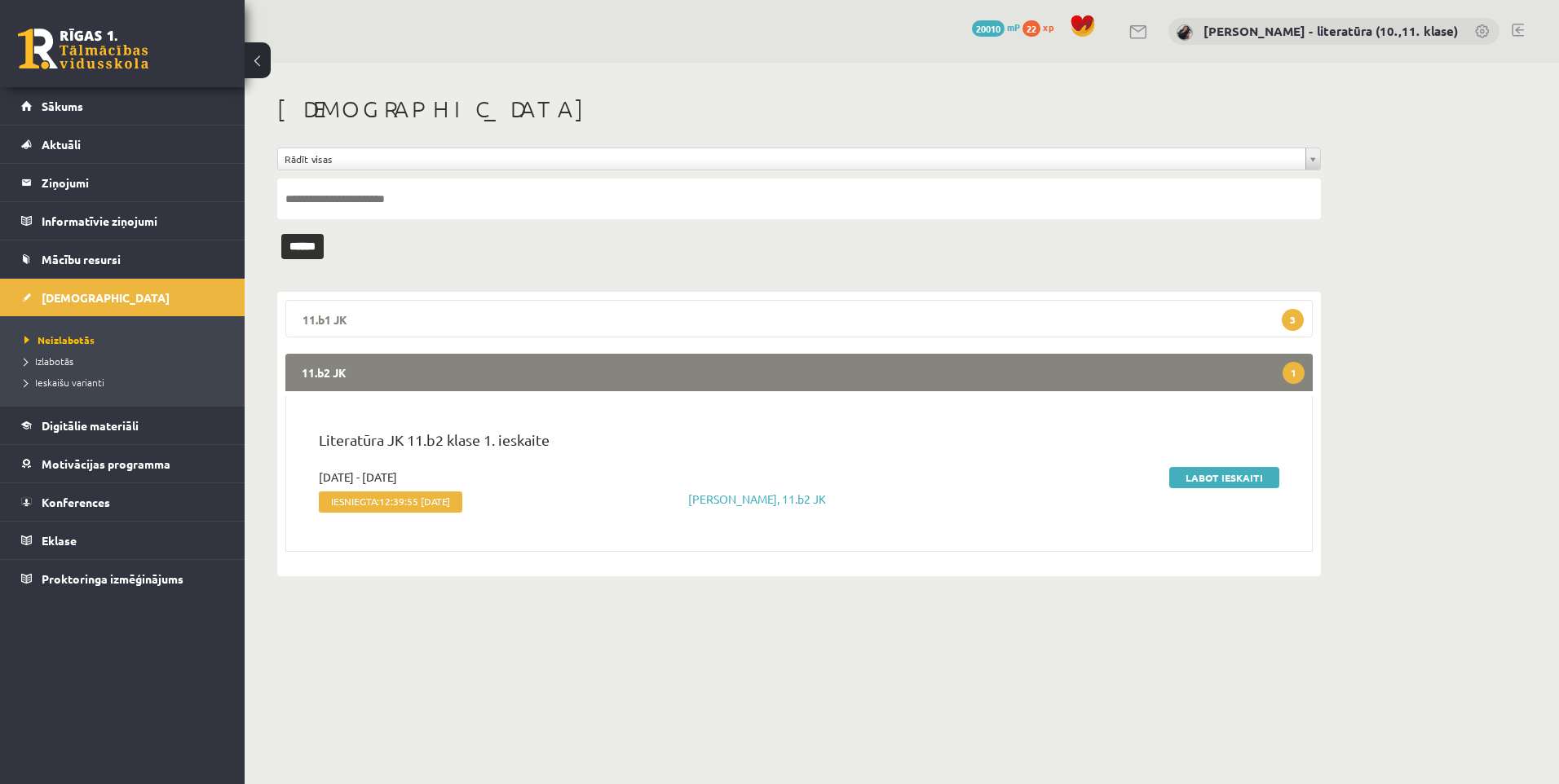
click at [395, 306] on legend "11.b1 JK 3" at bounding box center [799, 319] width 1027 height 38
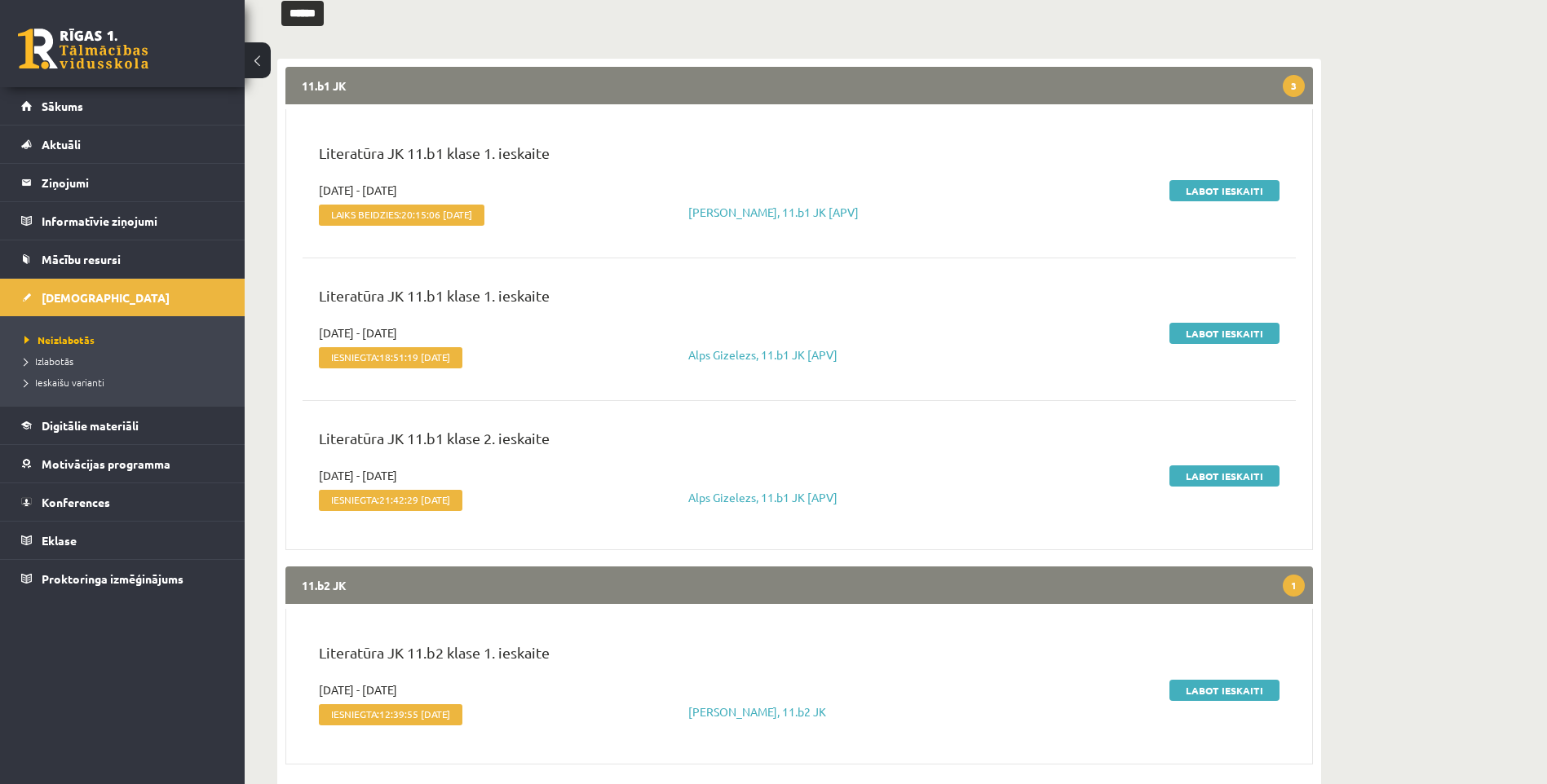
scroll to position [245, 0]
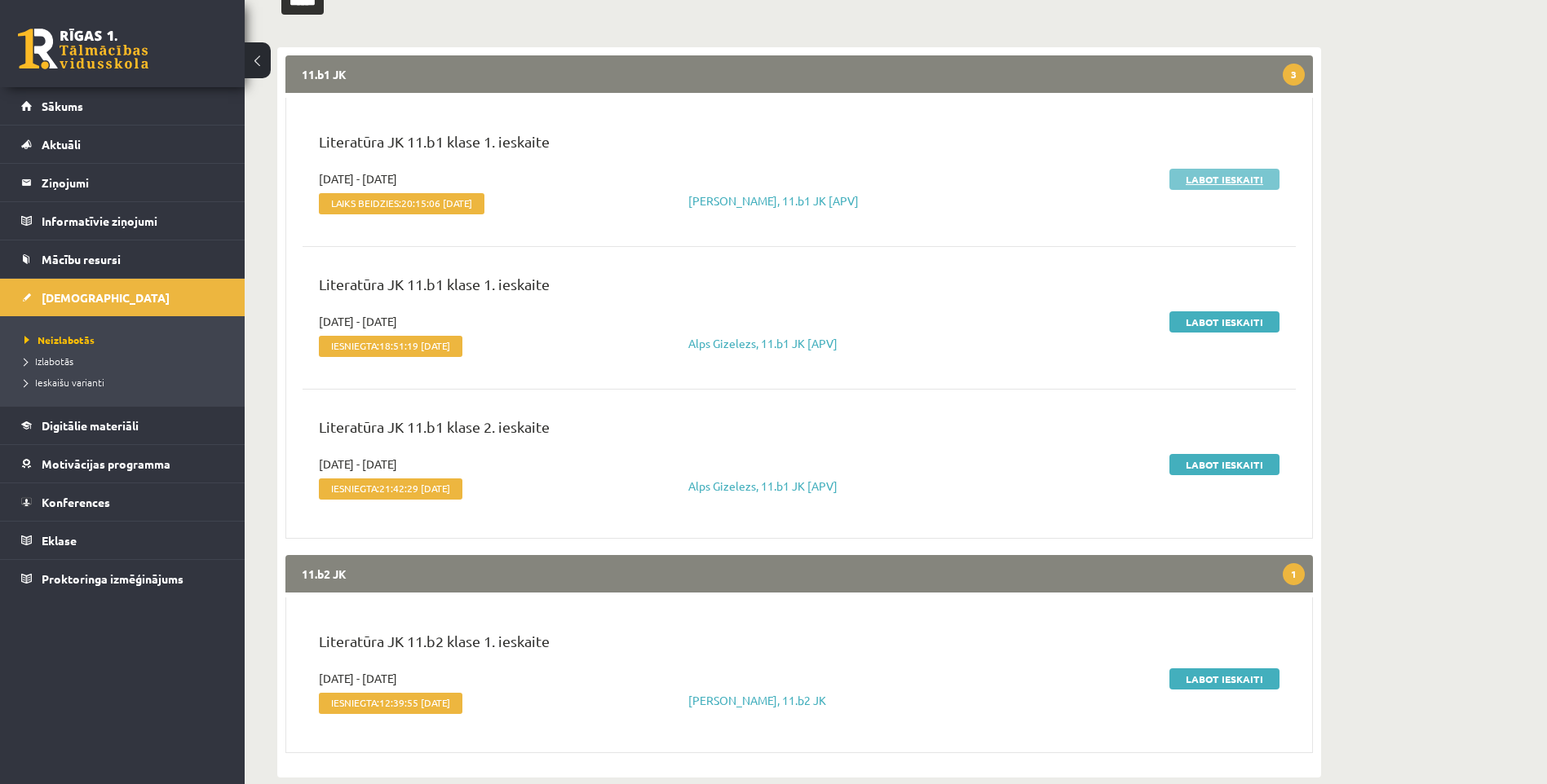
click at [1209, 181] on link "Labot ieskaiti" at bounding box center [1224, 179] width 110 height 21
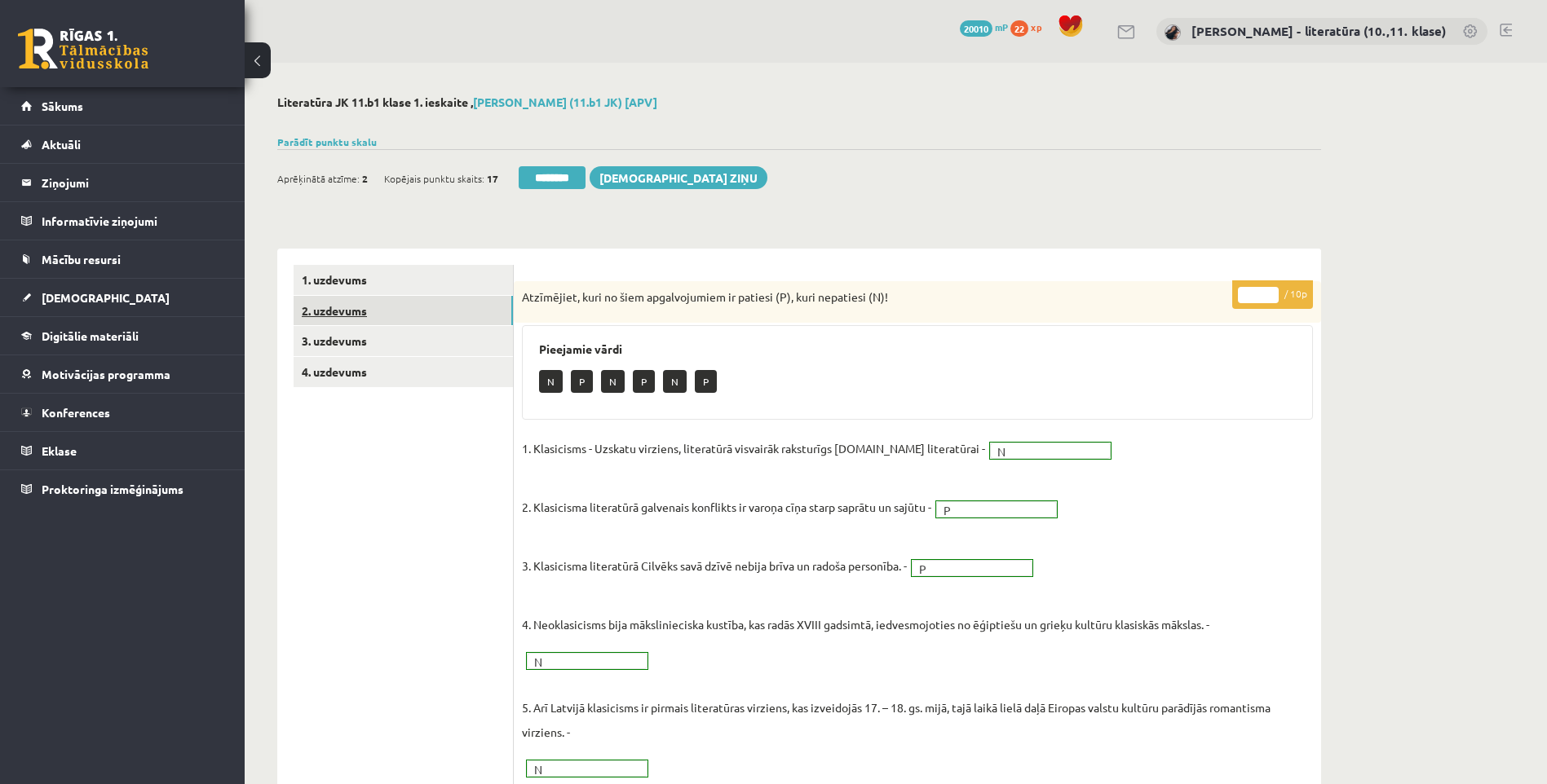
click at [398, 307] on link "2. uzdevums" at bounding box center [403, 311] width 219 height 30
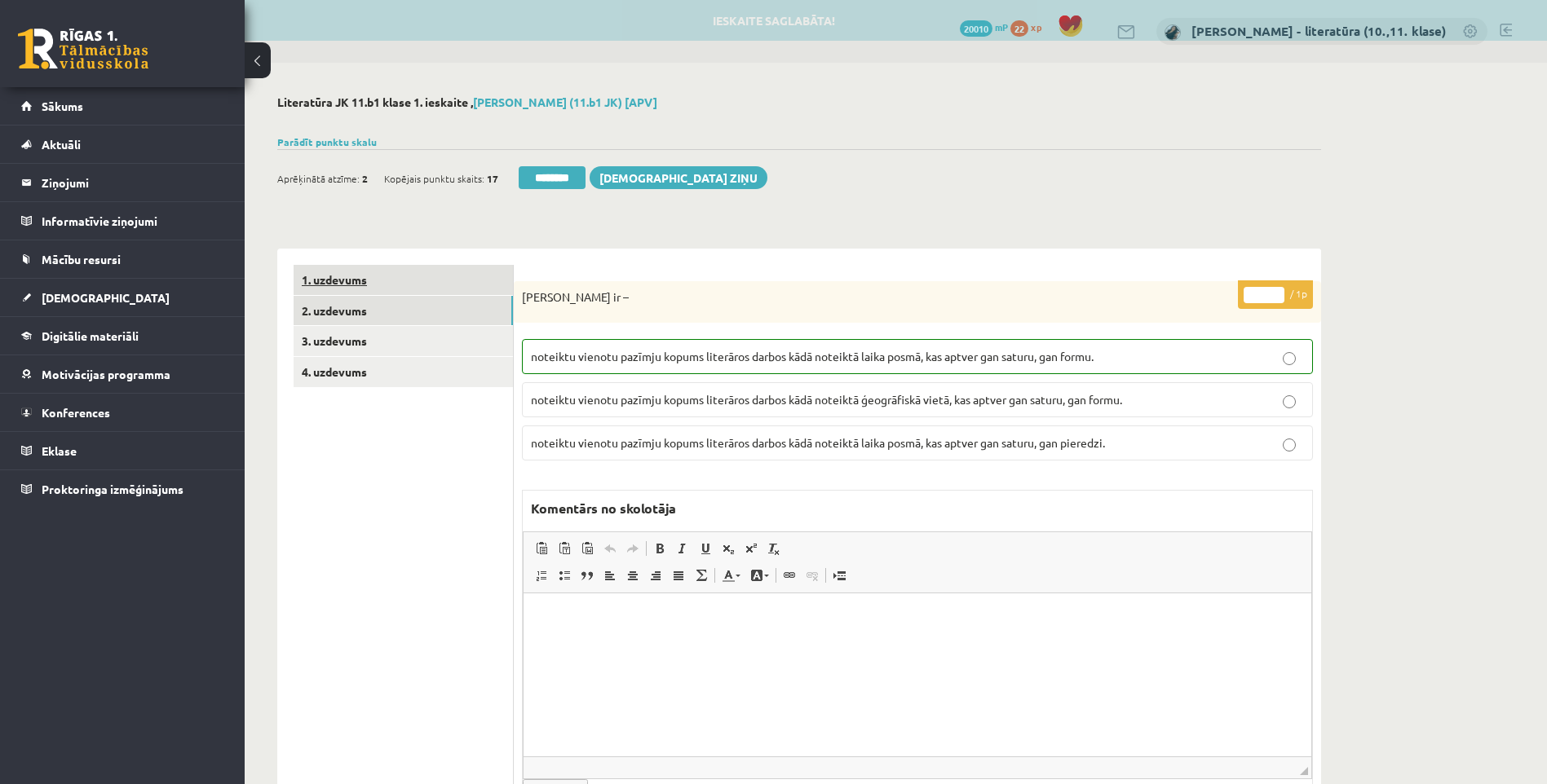
click at [390, 274] on link "1. uzdevums" at bounding box center [403, 280] width 219 height 30
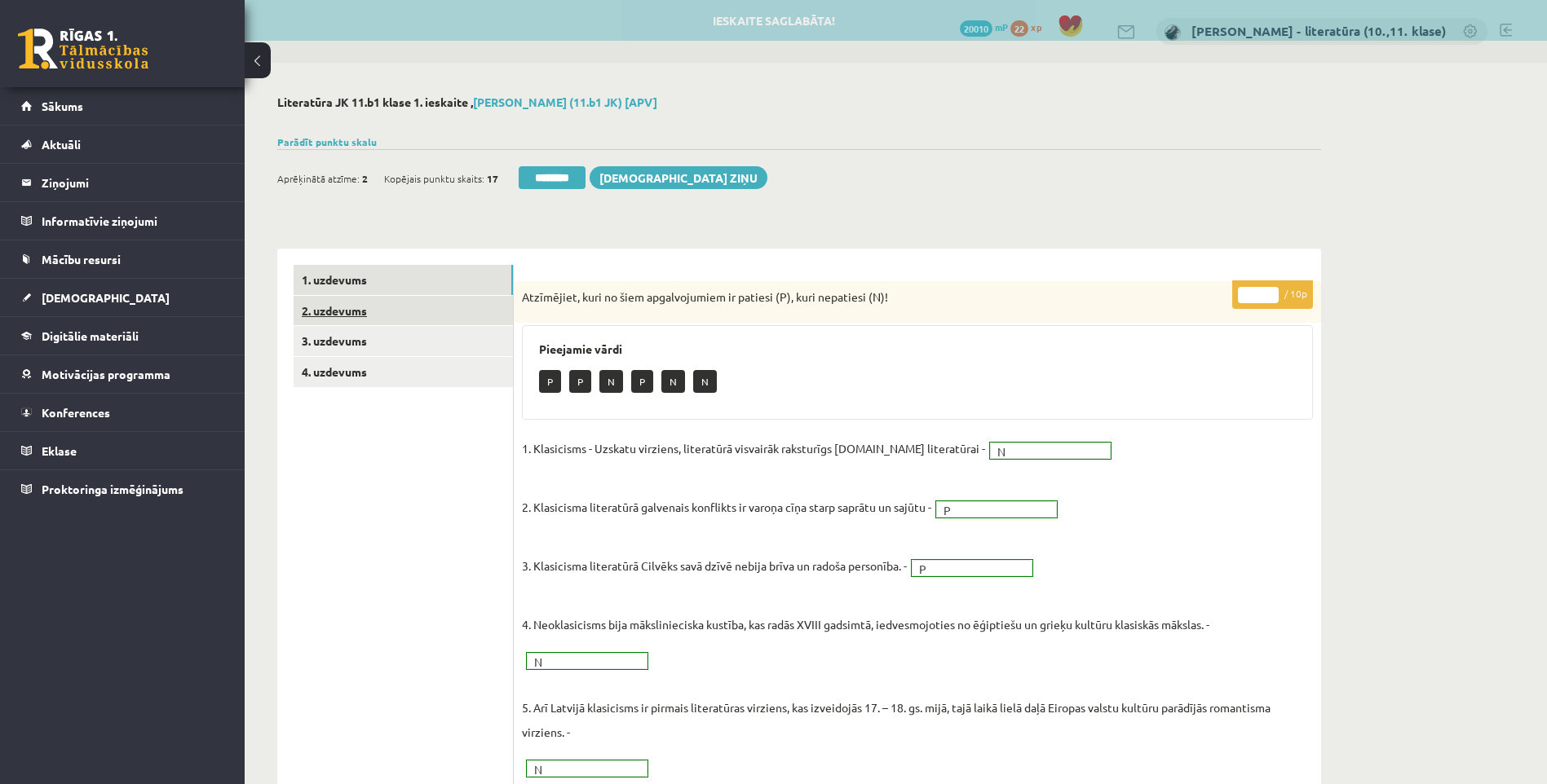
click at [379, 324] on link "2. uzdevums" at bounding box center [403, 311] width 219 height 30
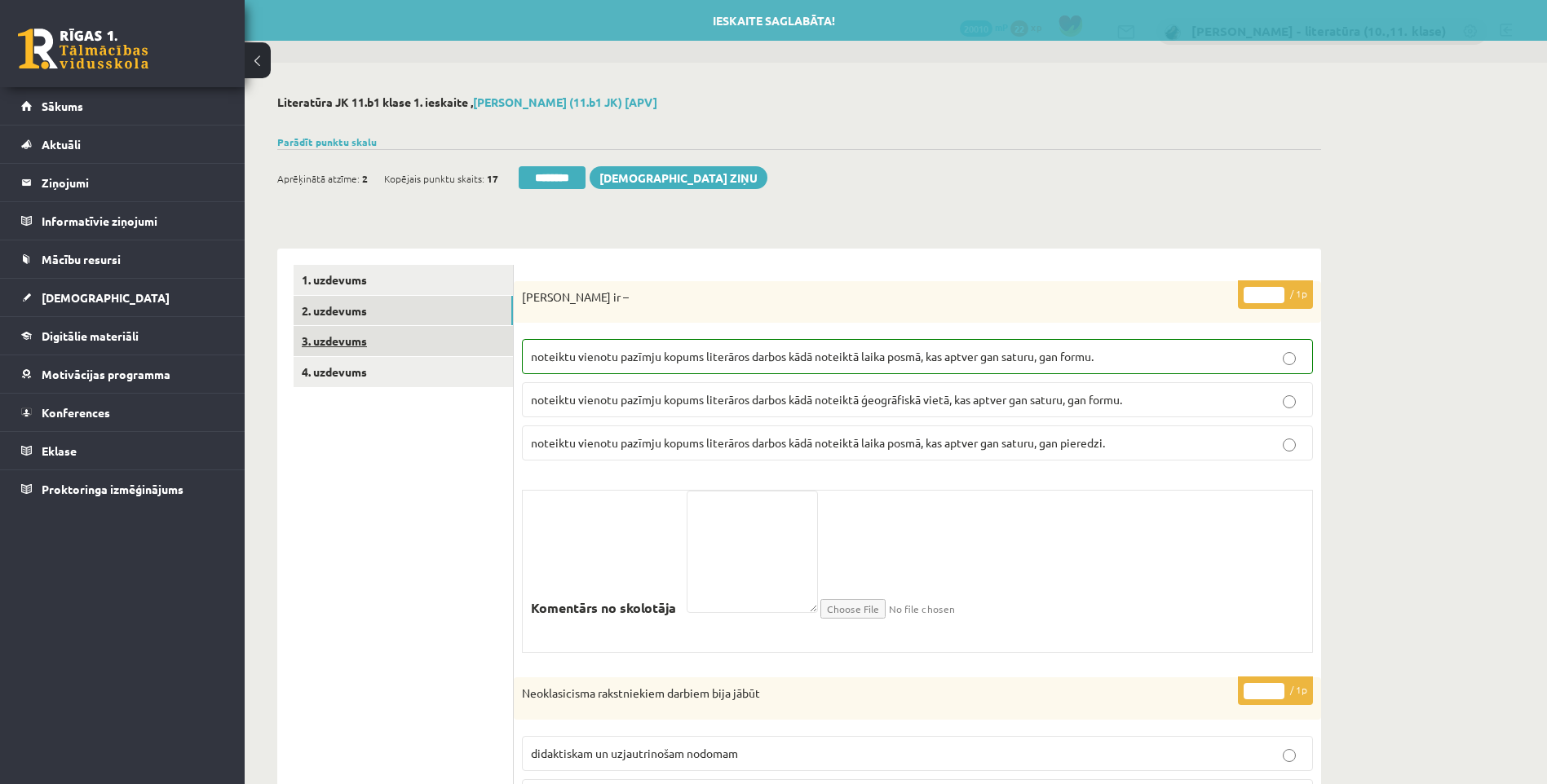
click at [379, 345] on link "3. uzdevums" at bounding box center [403, 341] width 219 height 30
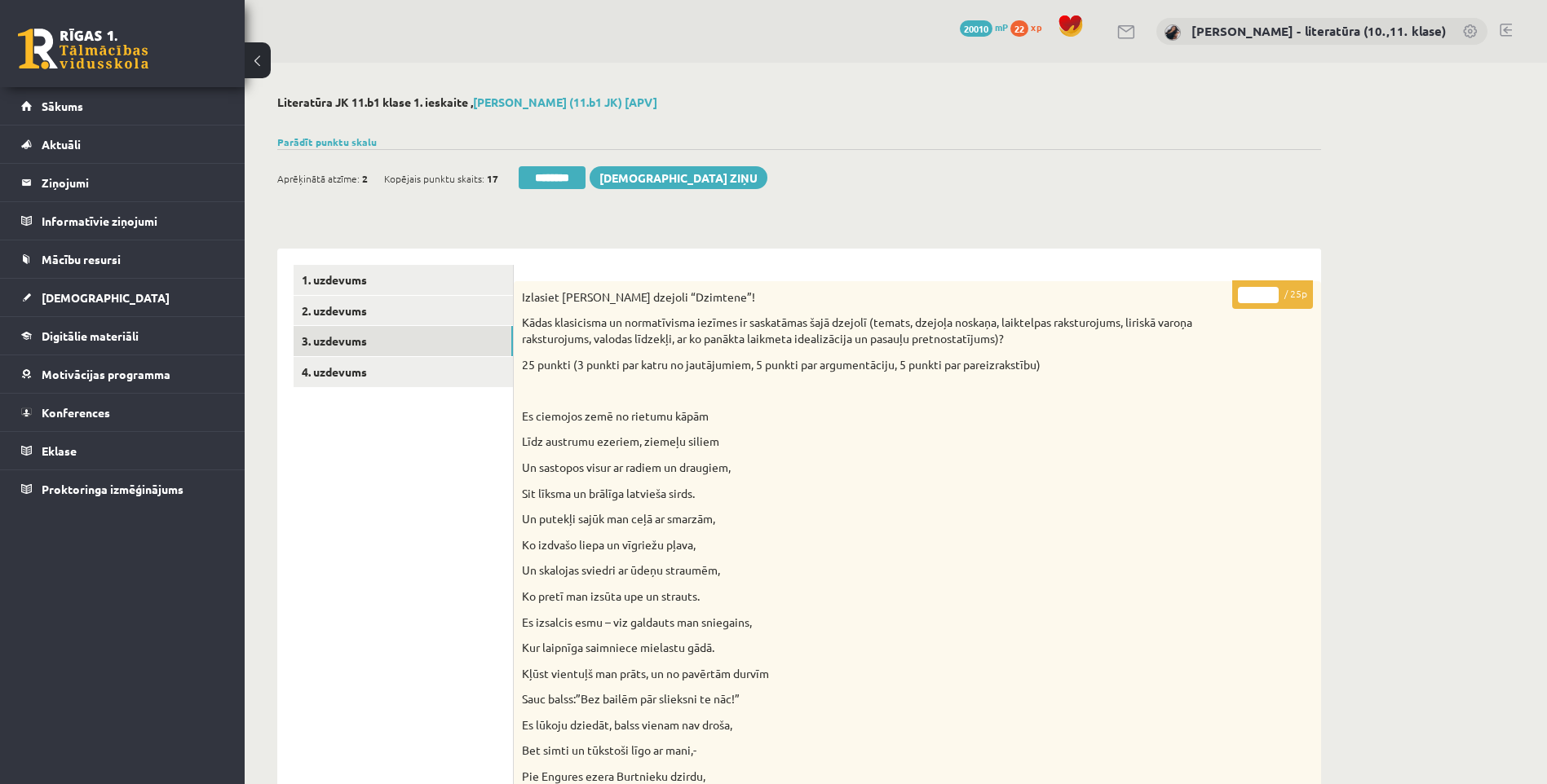
drag, startPoint x: 1258, startPoint y: 290, endPoint x: 1200, endPoint y: 305, distance: 59.9
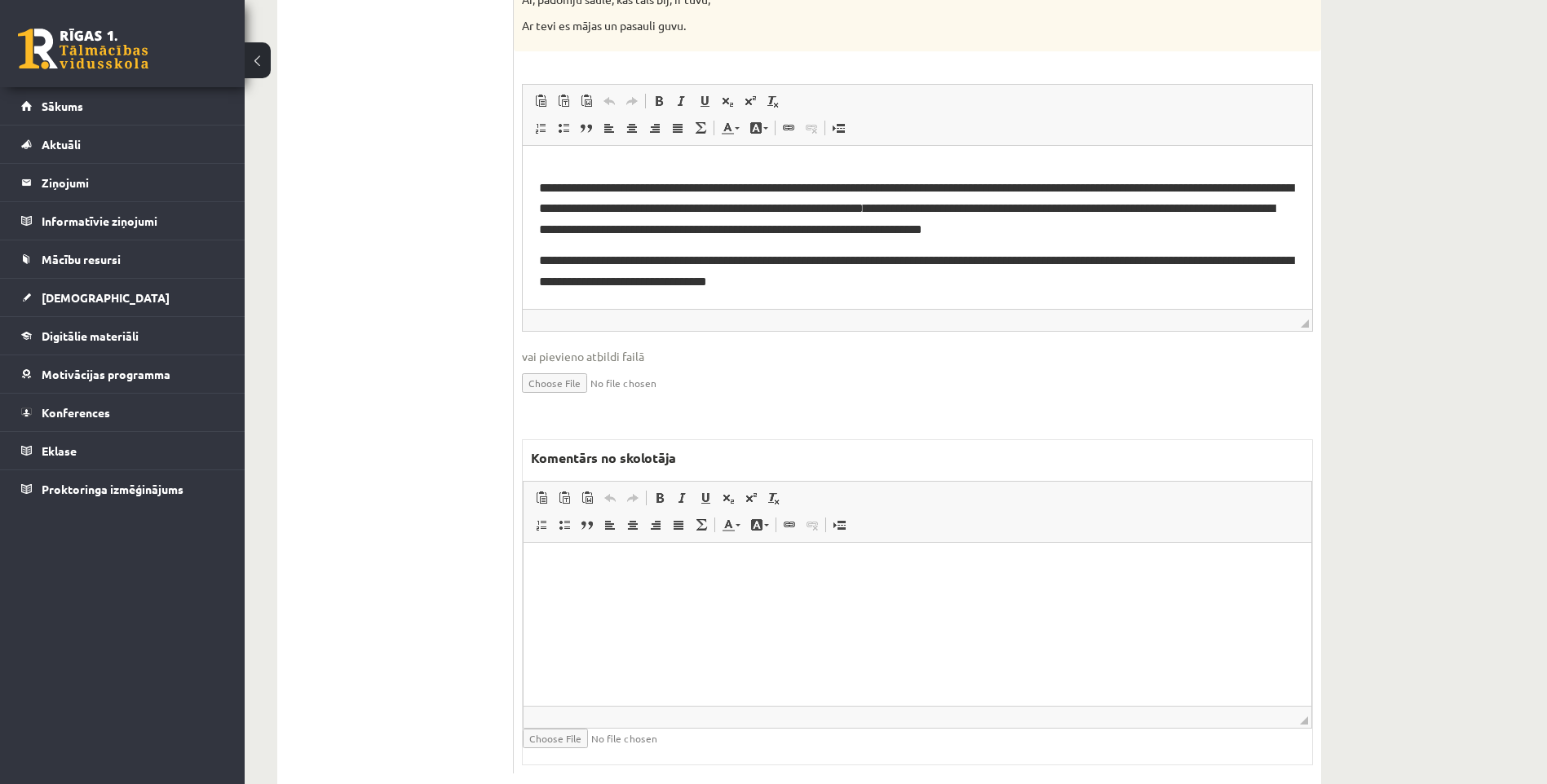
scroll to position [1821, 0]
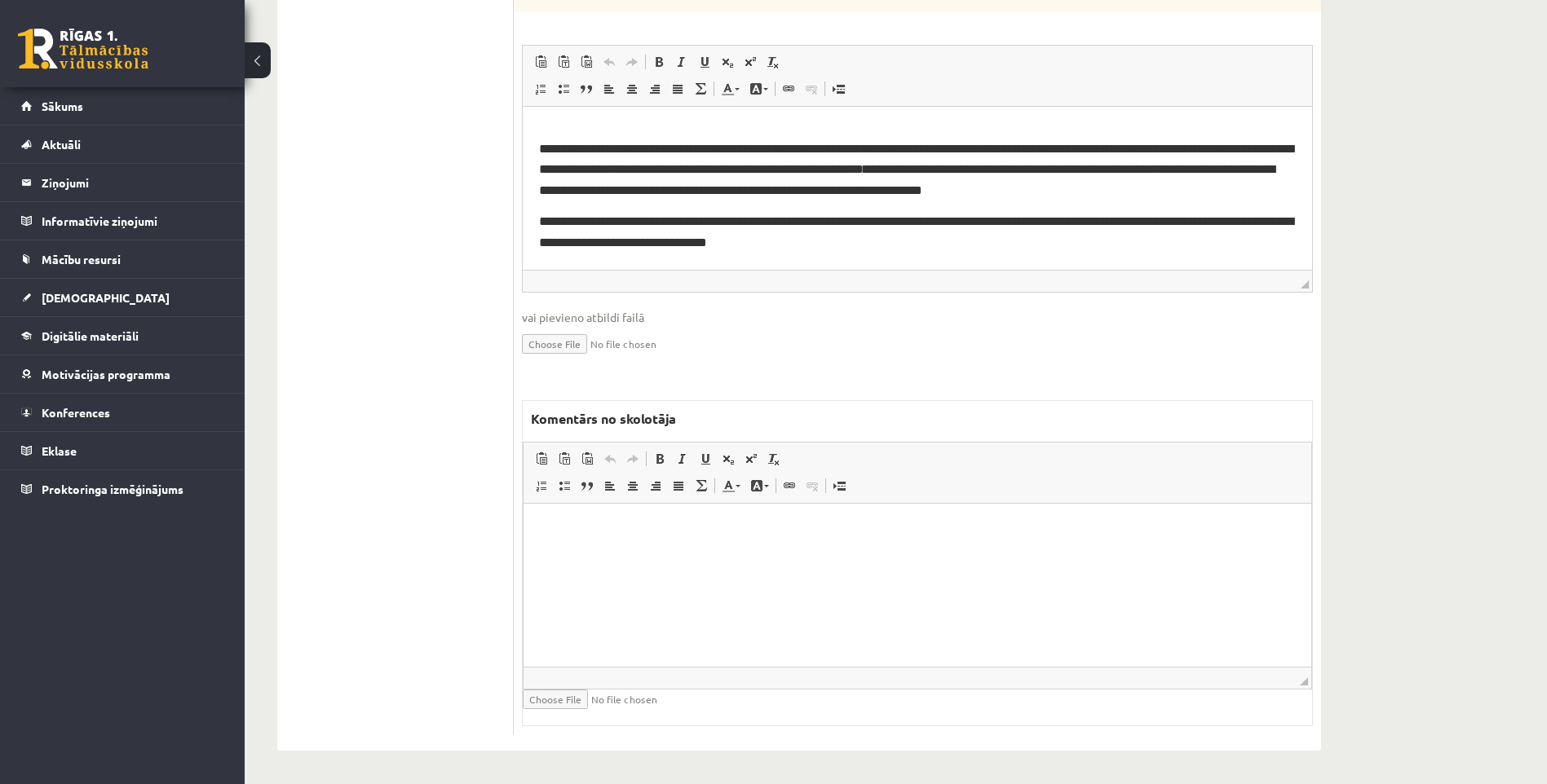
type input "**"
click at [741, 523] on p "Editor, wiswyg-editor-47024794319980-1758015995-618" at bounding box center [918, 529] width 755 height 17
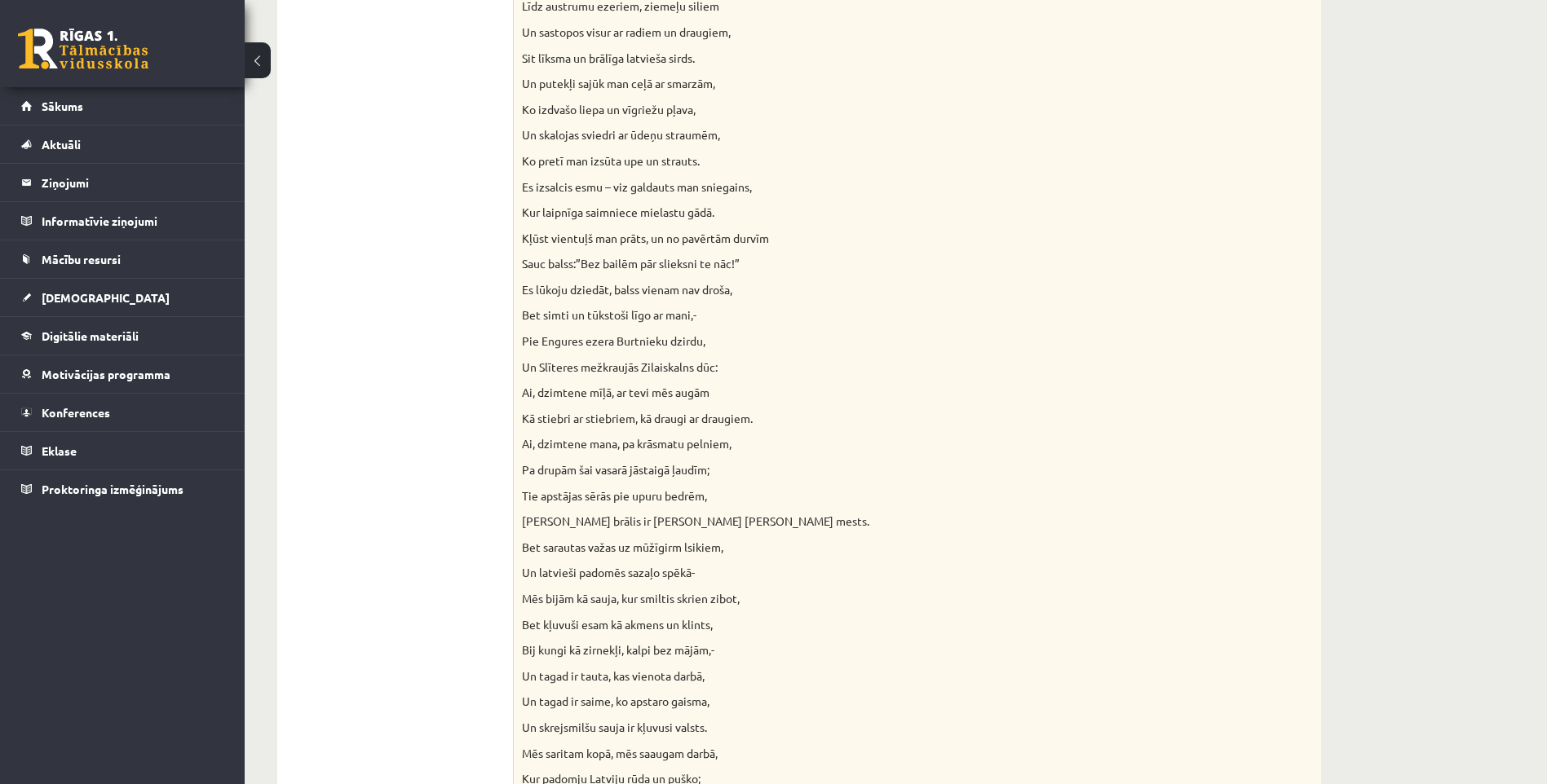
scroll to position [27, 0]
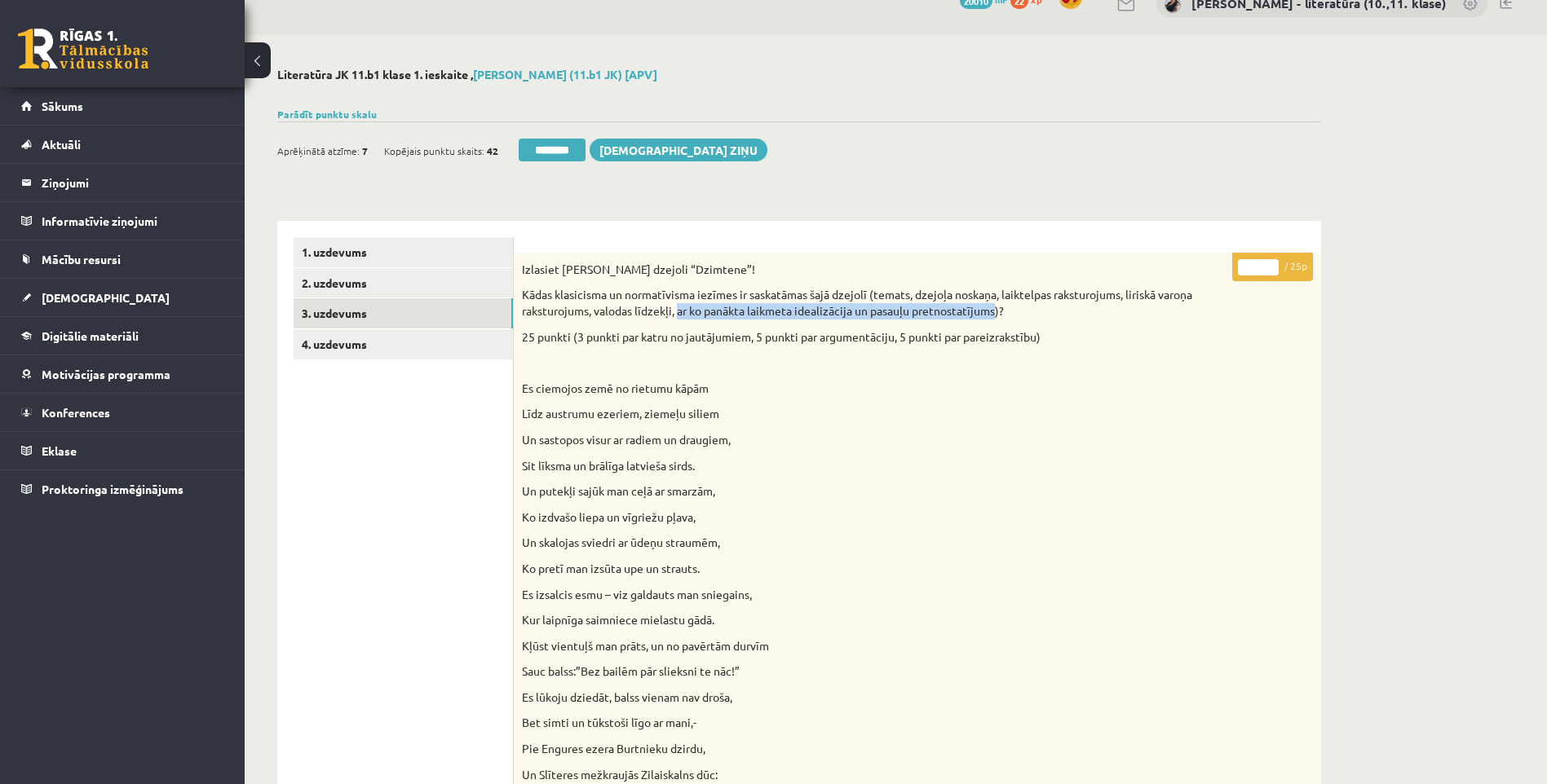
drag, startPoint x: 680, startPoint y: 312, endPoint x: 997, endPoint y: 316, distance: 317.0
click at [997, 316] on p "Kādas klasicisma un normatīvisma iezīmes ir saskatāmas šajā dzejolī (temats, dz…" at bounding box center [877, 302] width 710 height 32
drag, startPoint x: 997, startPoint y: 316, endPoint x: 784, endPoint y: 315, distance: 213.0
click at [906, 313] on p "Kādas klasicisma un normatīvisma iezīmes ir saskatāmas šajā dzejolī (temats, dz…" at bounding box center [877, 302] width 710 height 32
click at [680, 313] on p "Kādas klasicisma un normatīvisma iezīmes ir saskatāmas šajā dzejolī (temats, dz…" at bounding box center [877, 302] width 710 height 32
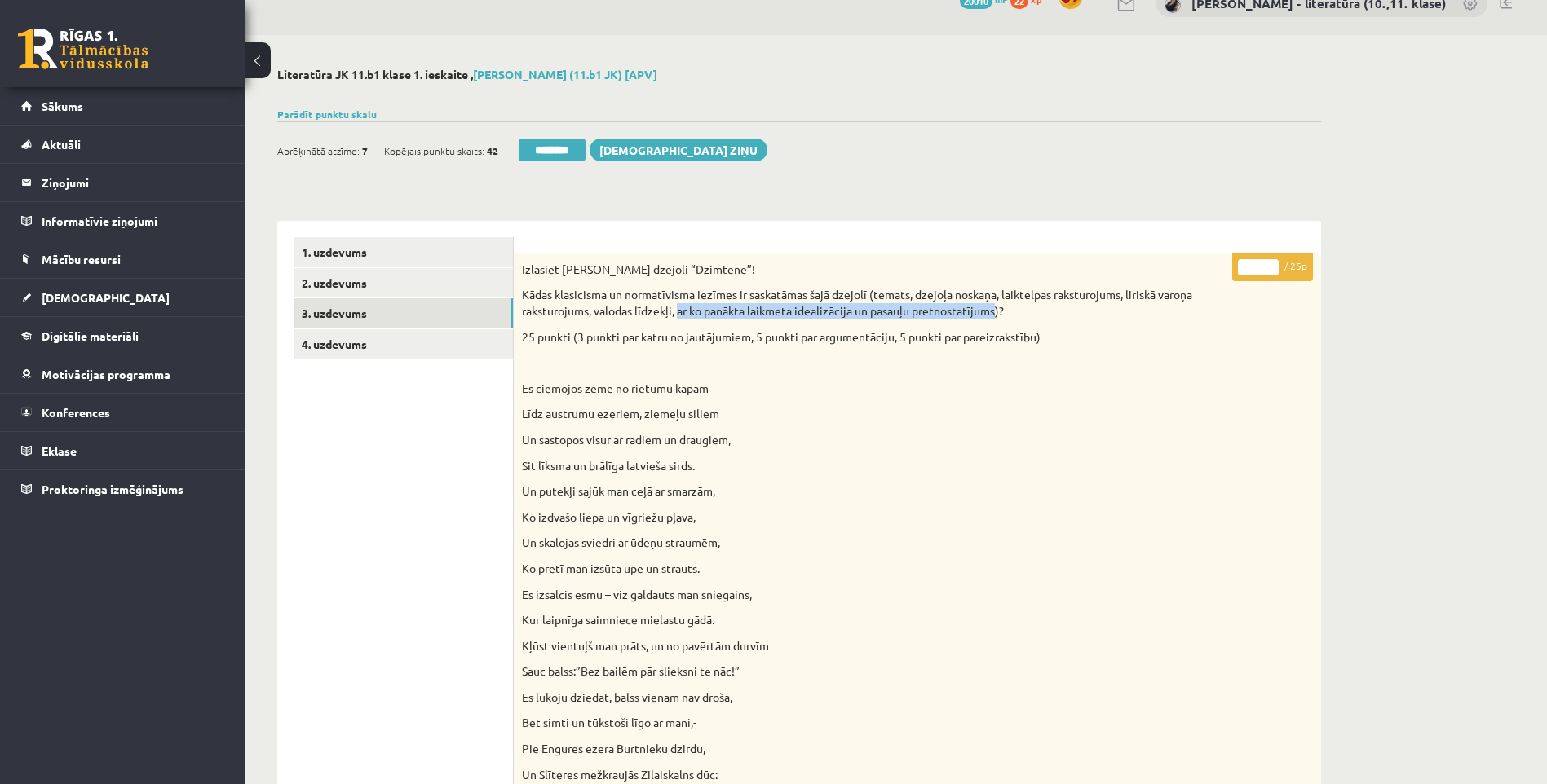
drag, startPoint x: 680, startPoint y: 313, endPoint x: 995, endPoint y: 316, distance: 315.0
click at [995, 316] on p "Kādas klasicisma un normatīvisma iezīmes ir saskatāmas šajā dzejolī (temats, dz…" at bounding box center [877, 302] width 710 height 32
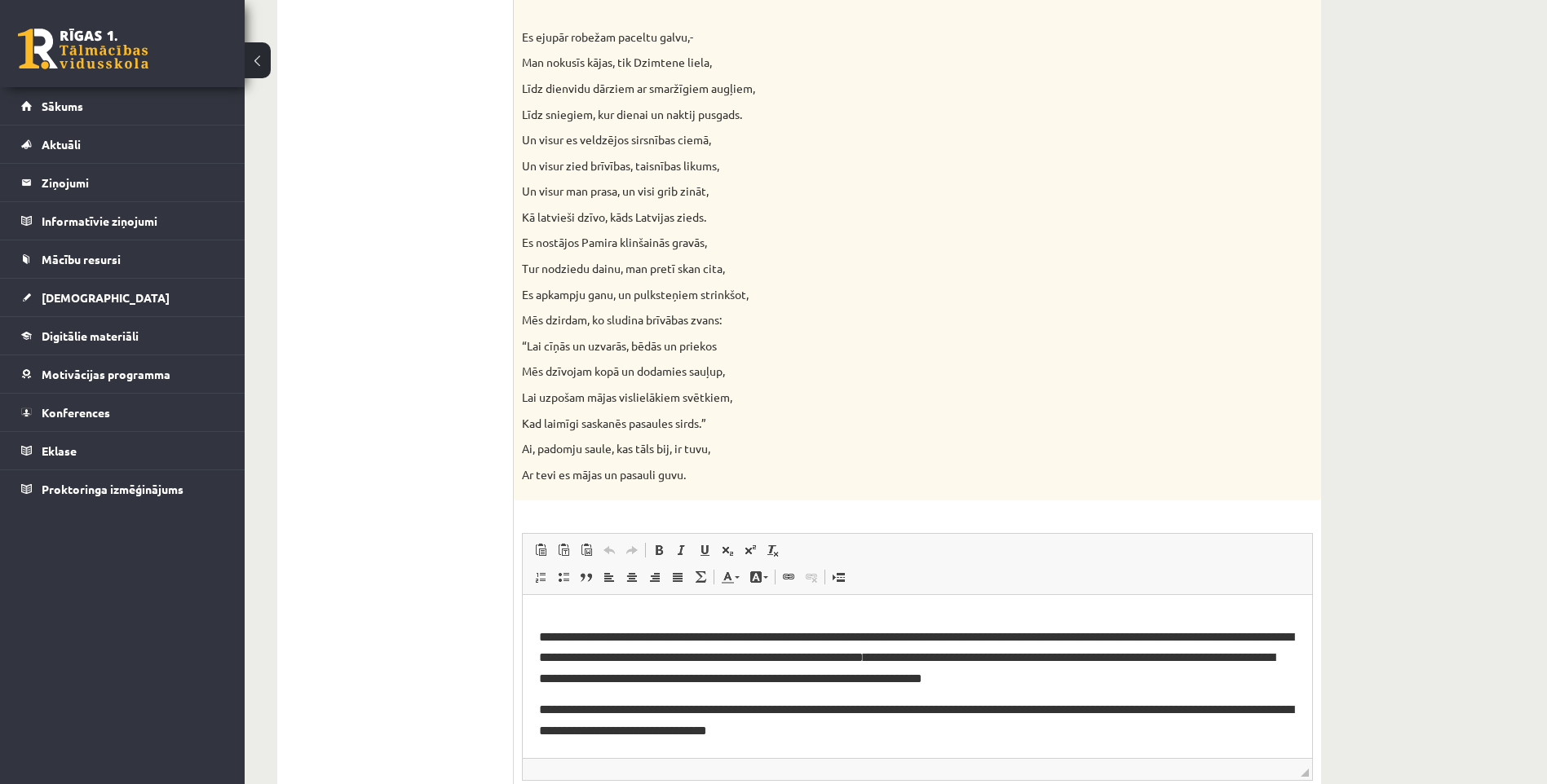
scroll to position [1821, 0]
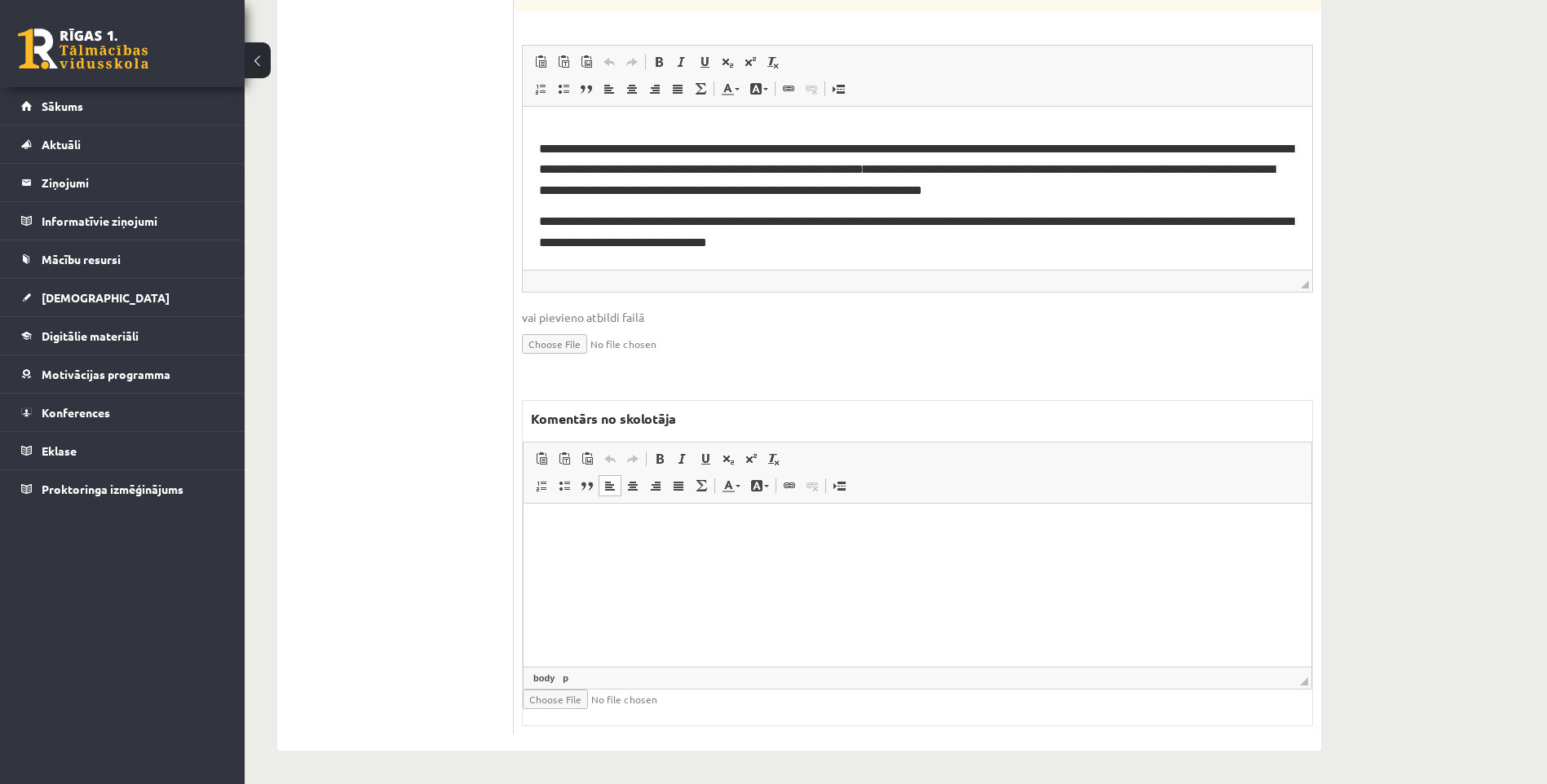
click at [796, 540] on html at bounding box center [917, 529] width 788 height 50
paste body "Editor, wiswyg-editor-47024794319980-1758015995-618"
click at [541, 527] on p "**********" at bounding box center [918, 529] width 755 height 17
click at [919, 532] on p "**********" at bounding box center [918, 529] width 755 height 17
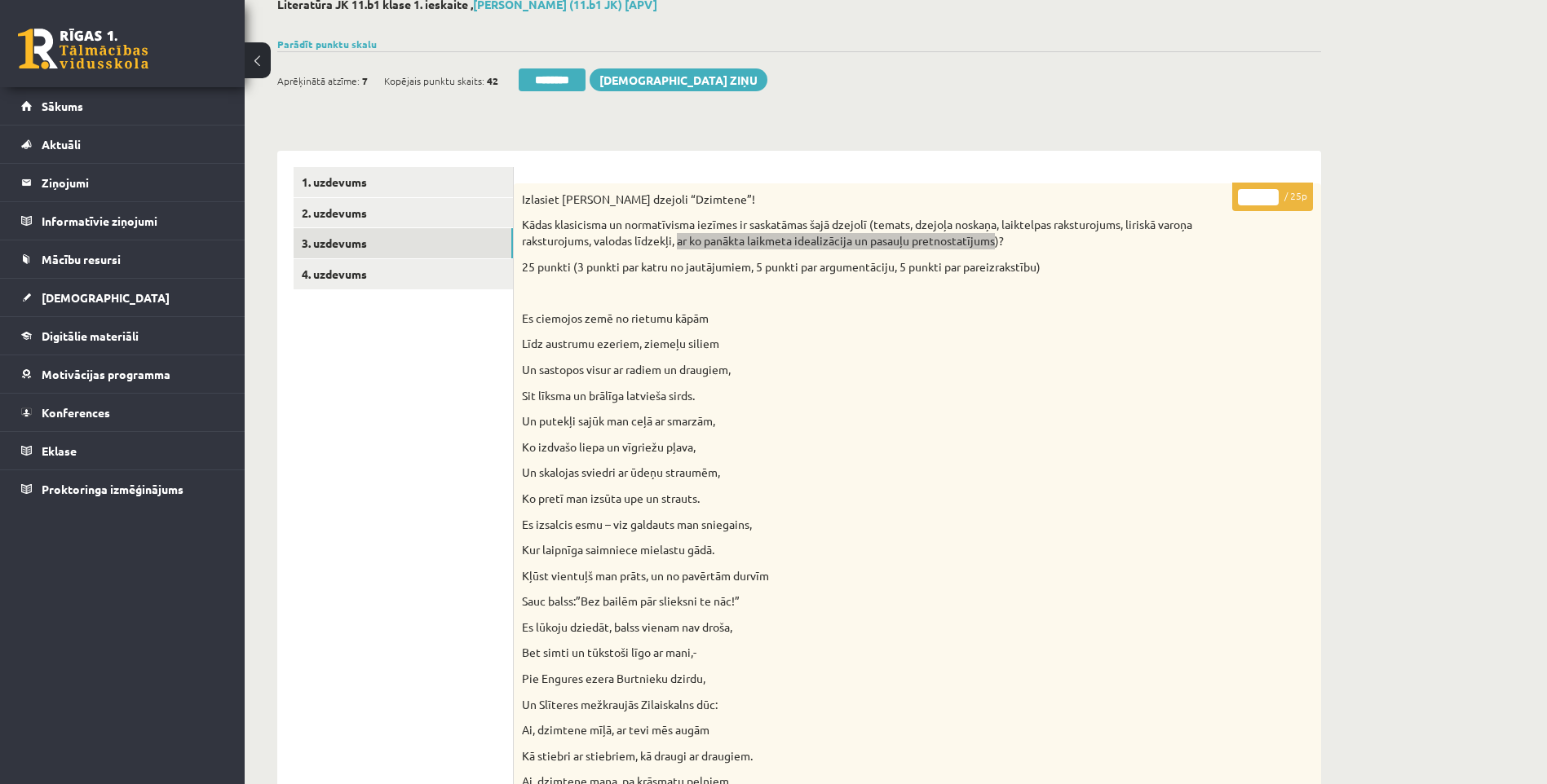
scroll to position [0, 0]
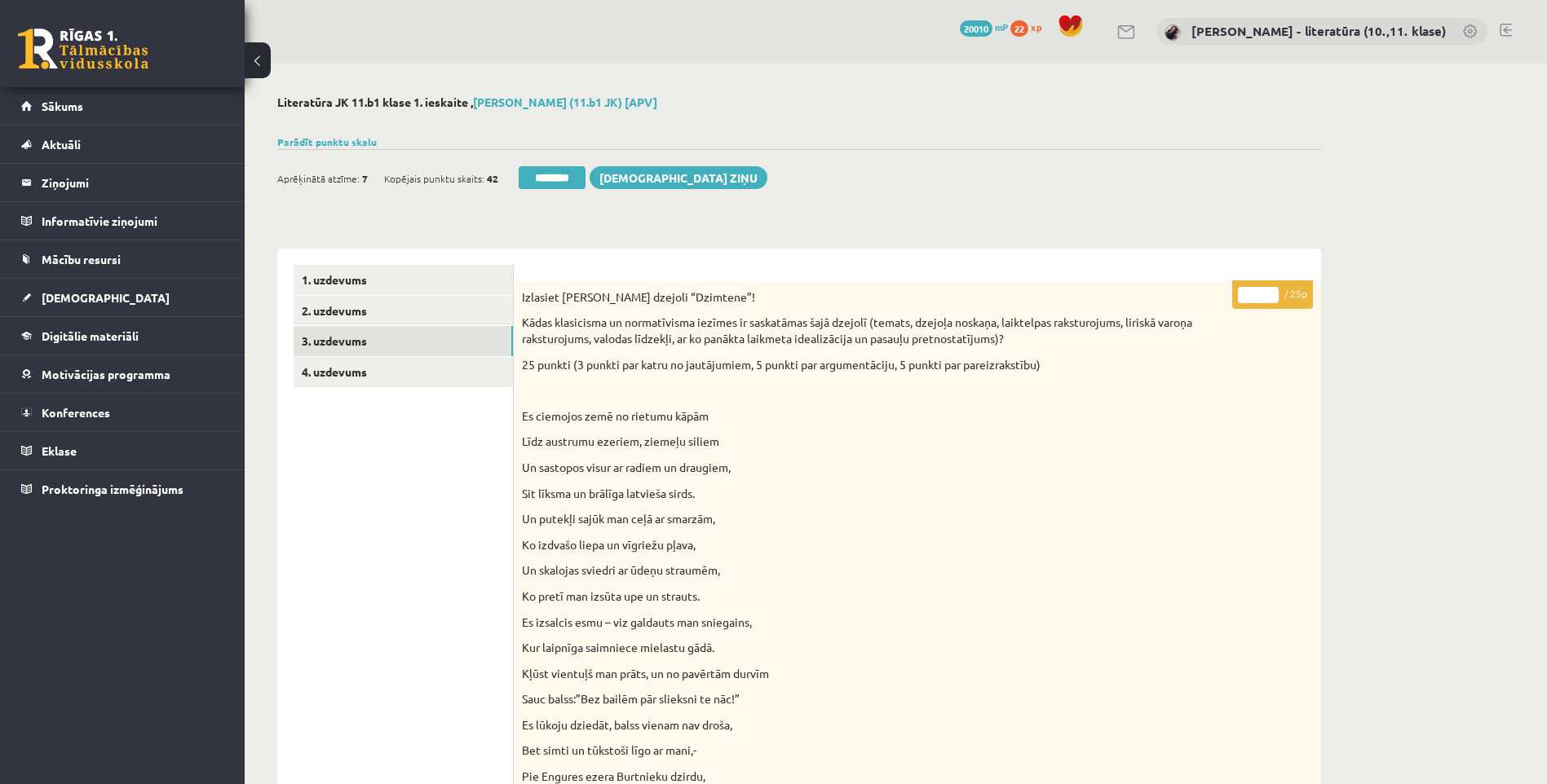
drag, startPoint x: 1264, startPoint y: 293, endPoint x: 1206, endPoint y: 312, distance: 61.0
type input "**"
click at [1238, 303] on input "**" at bounding box center [1258, 294] width 41 height 16
drag, startPoint x: 1262, startPoint y: 298, endPoint x: 1192, endPoint y: 299, distance: 70.0
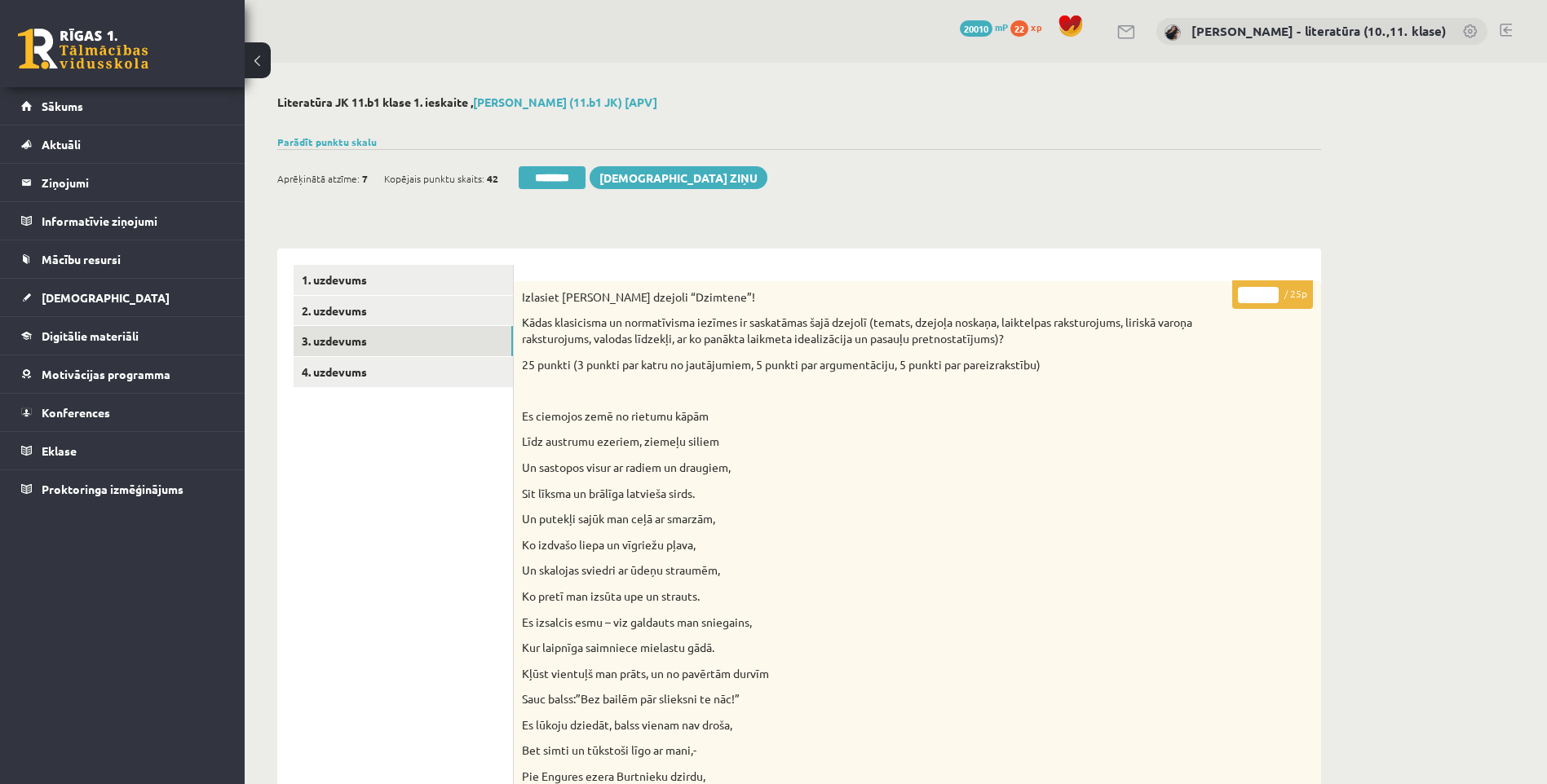
type input "**"
click at [388, 380] on link "4. uzdevums" at bounding box center [403, 371] width 219 height 30
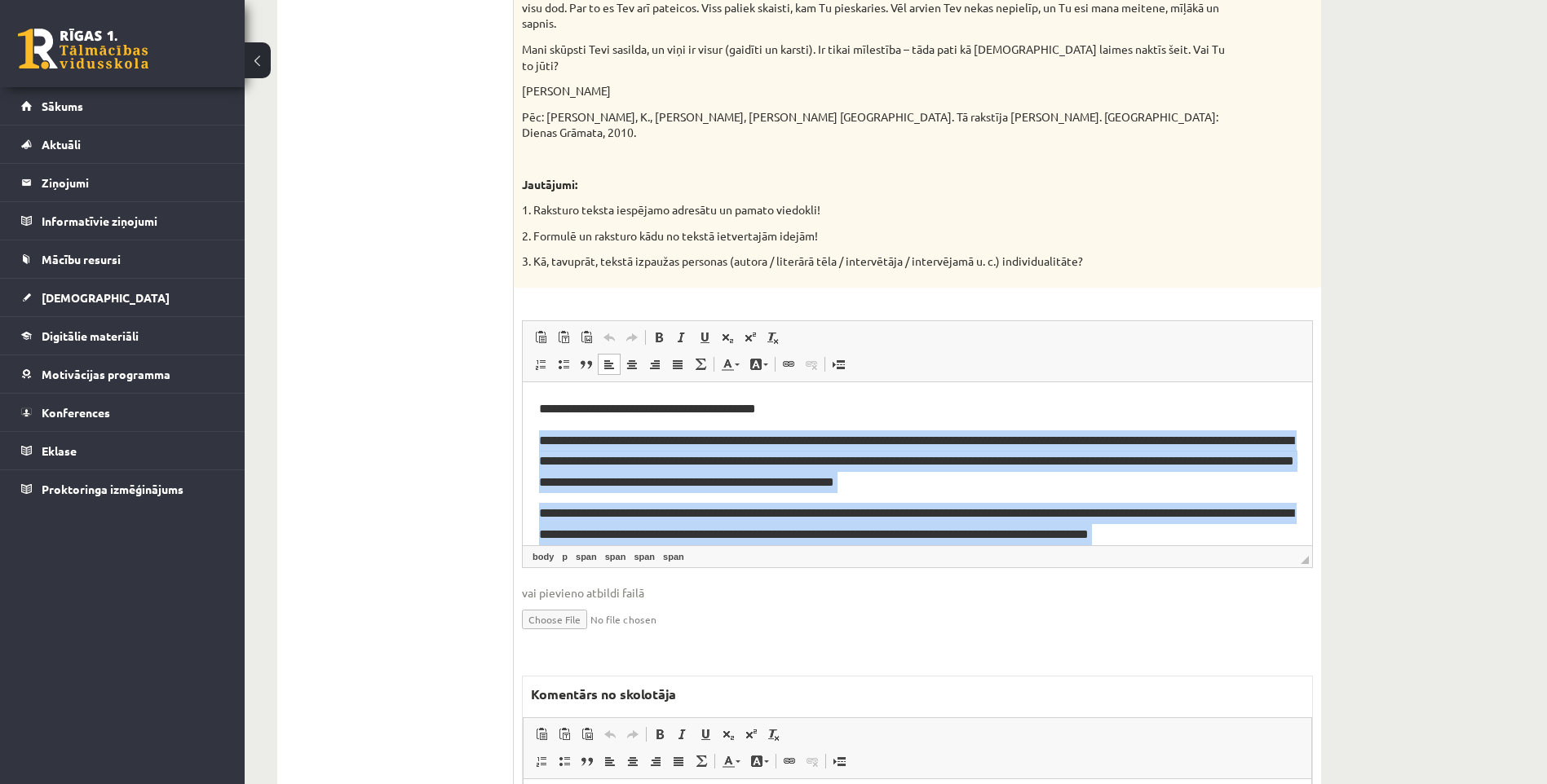
drag, startPoint x: 997, startPoint y: 517, endPoint x: 533, endPoint y: 437, distance: 470.8
click at [533, 437] on html "**********" at bounding box center [918, 497] width 789 height 232
copy body "**********"
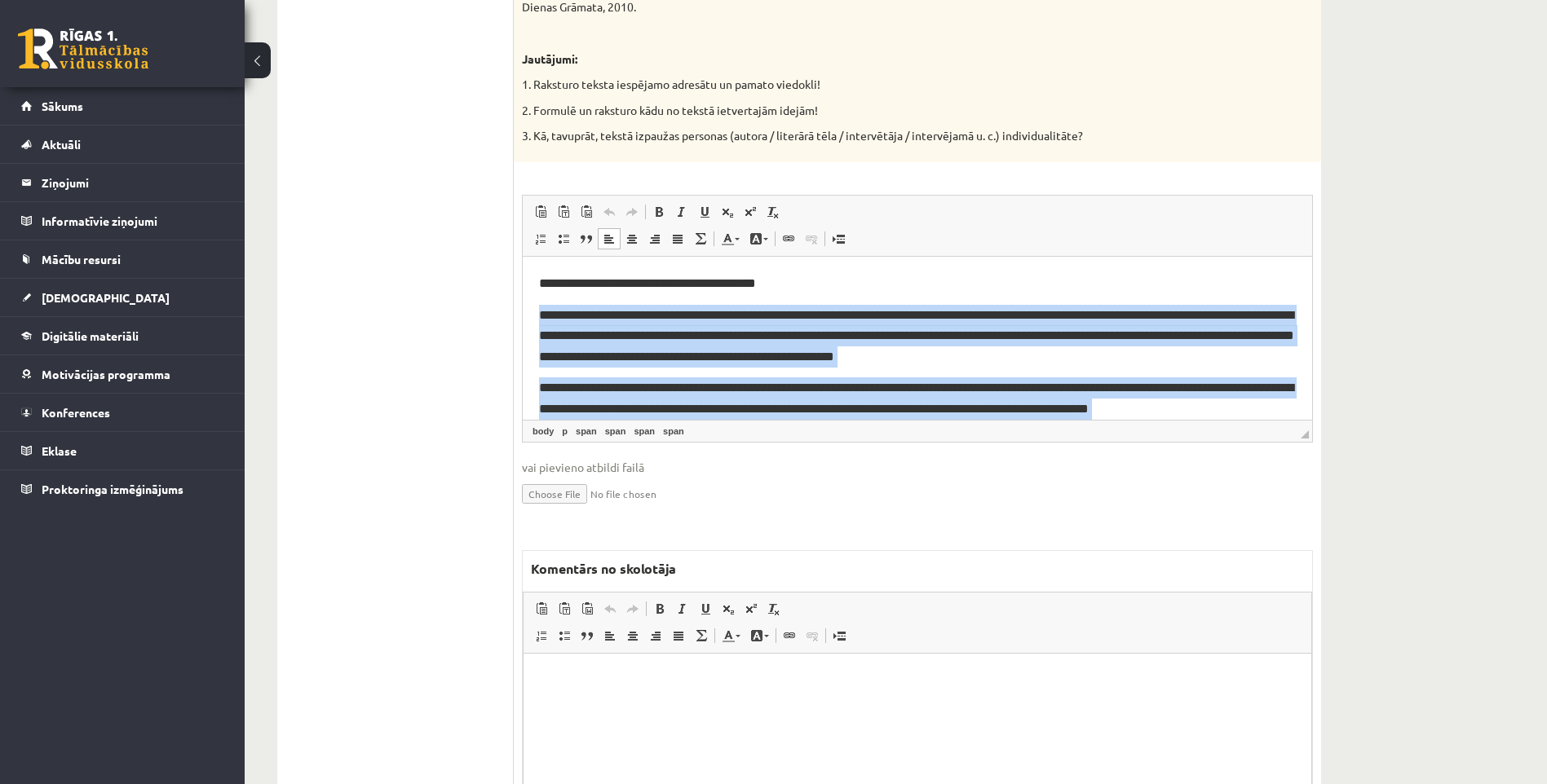
scroll to position [1781, 0]
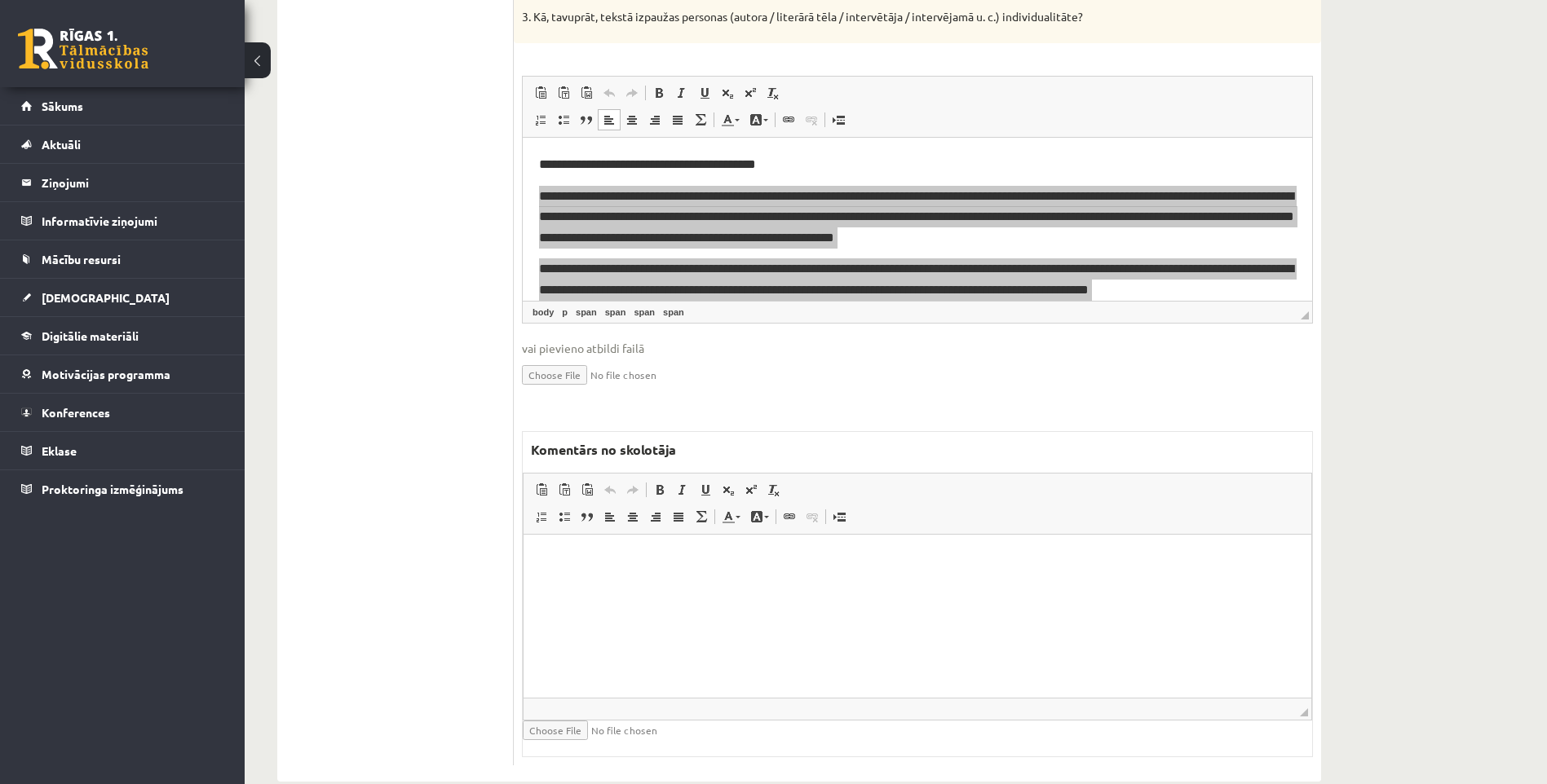
click at [657, 571] on html at bounding box center [917, 559] width 788 height 50
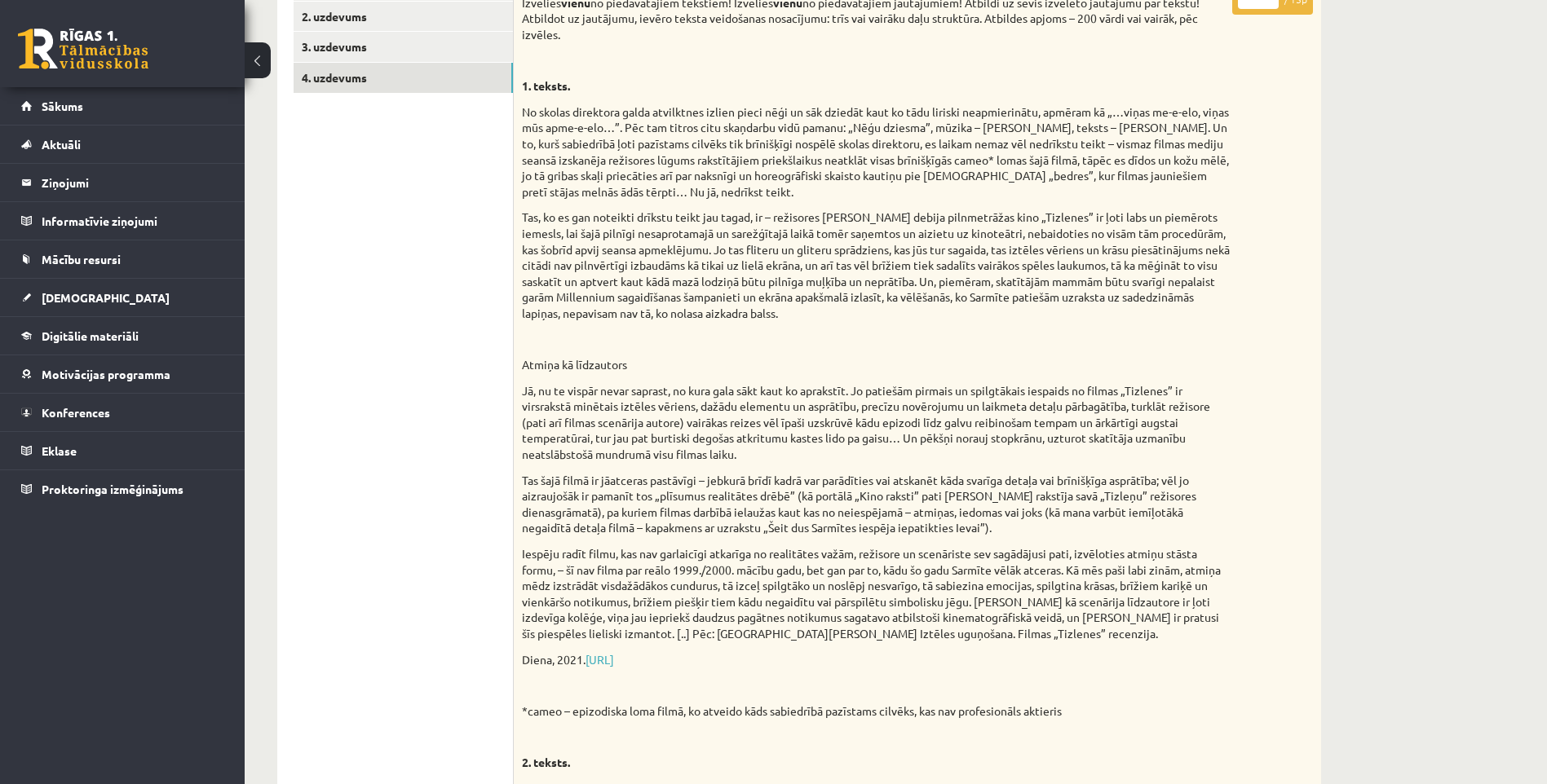
scroll to position [0, 0]
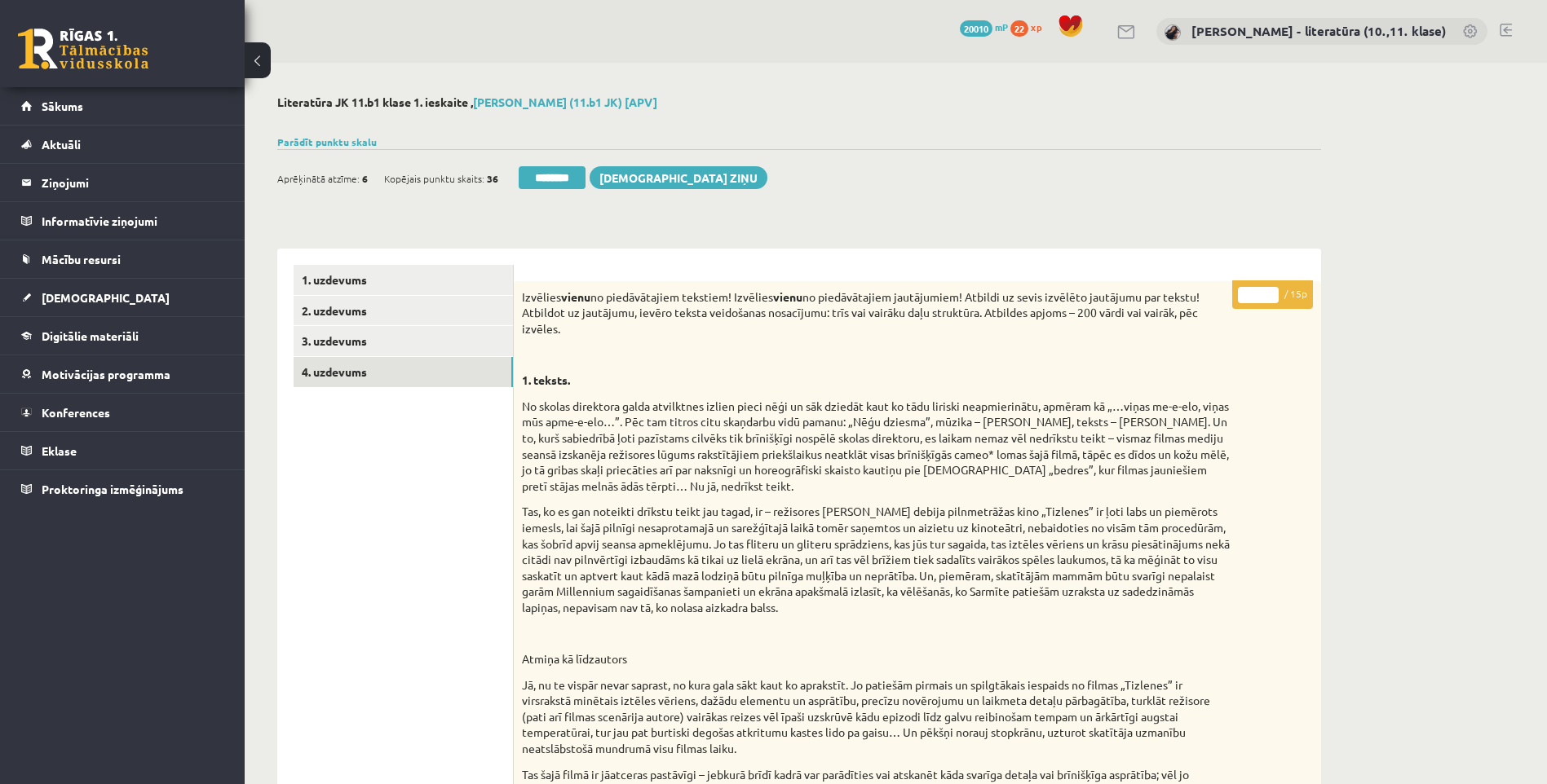
drag, startPoint x: 1256, startPoint y: 299, endPoint x: 1216, endPoint y: 303, distance: 40.2
type input "**"
click at [372, 344] on link "3. uzdevums" at bounding box center [403, 341] width 219 height 30
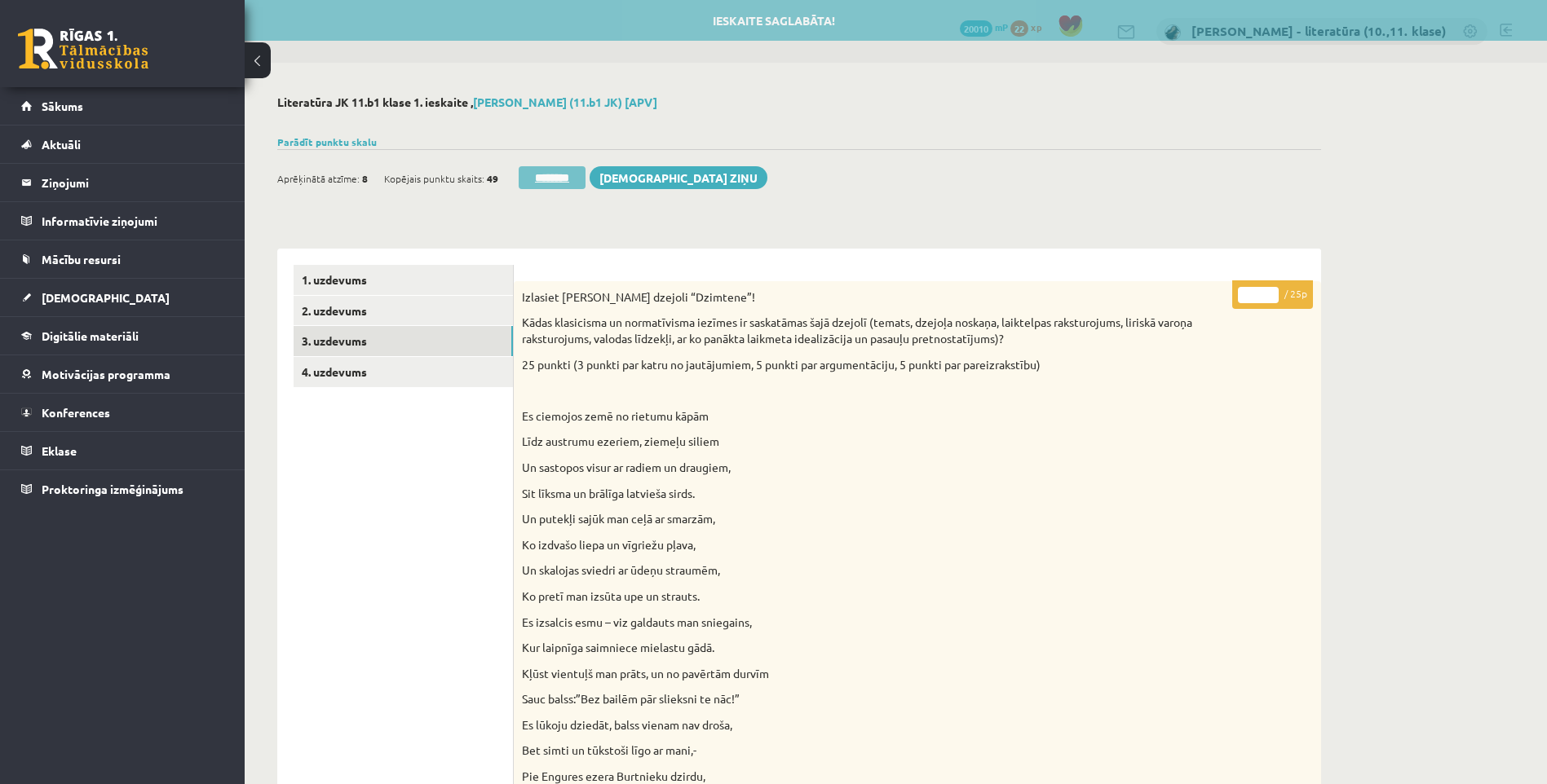
click at [559, 175] on input "********" at bounding box center [552, 177] width 67 height 23
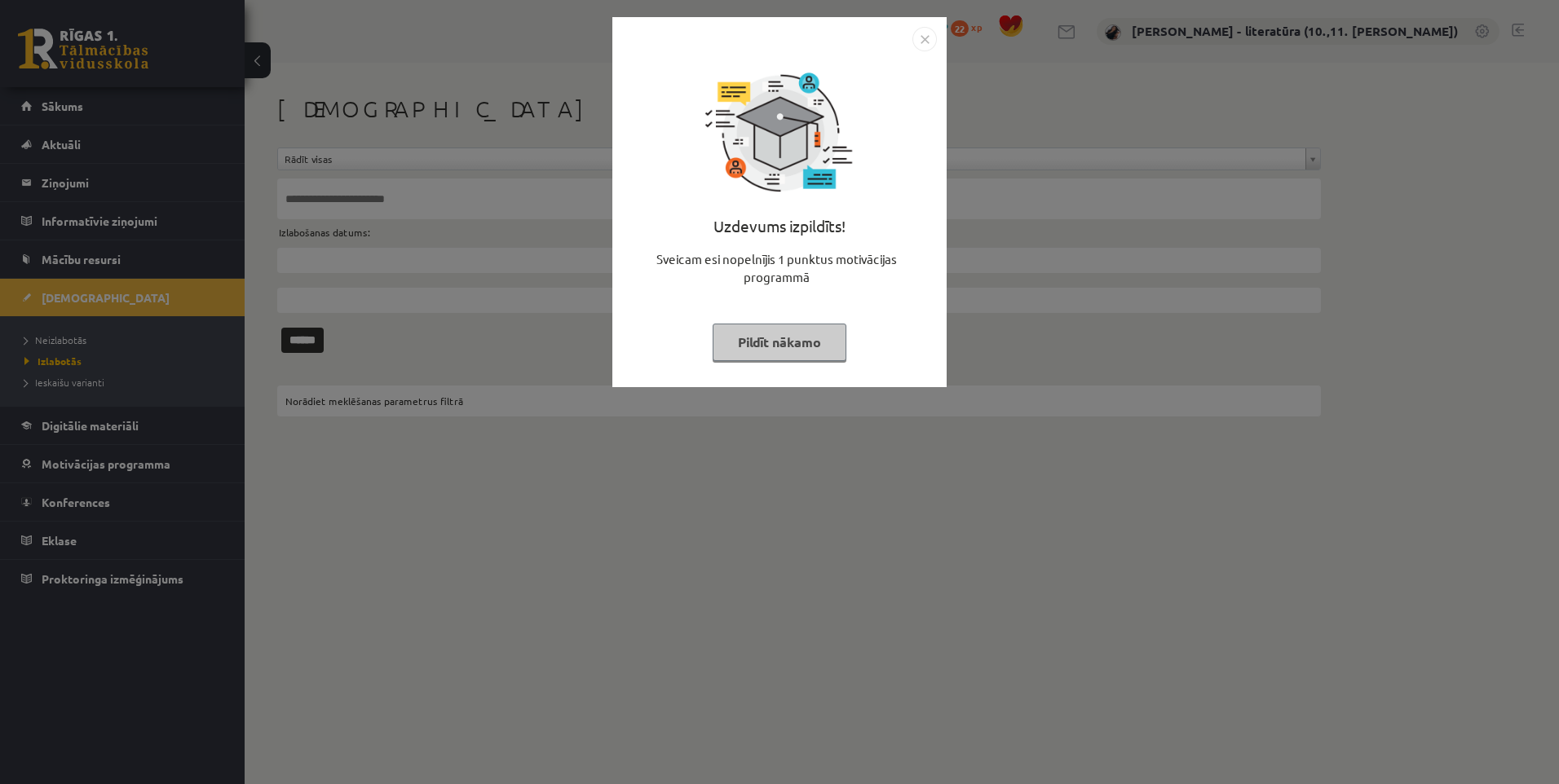
click at [99, 291] on div "Uzdevums izpildīts! Sveicam esi nopelnījis 1 punktus motivācijas programmā Pild…" at bounding box center [779, 392] width 1559 height 784
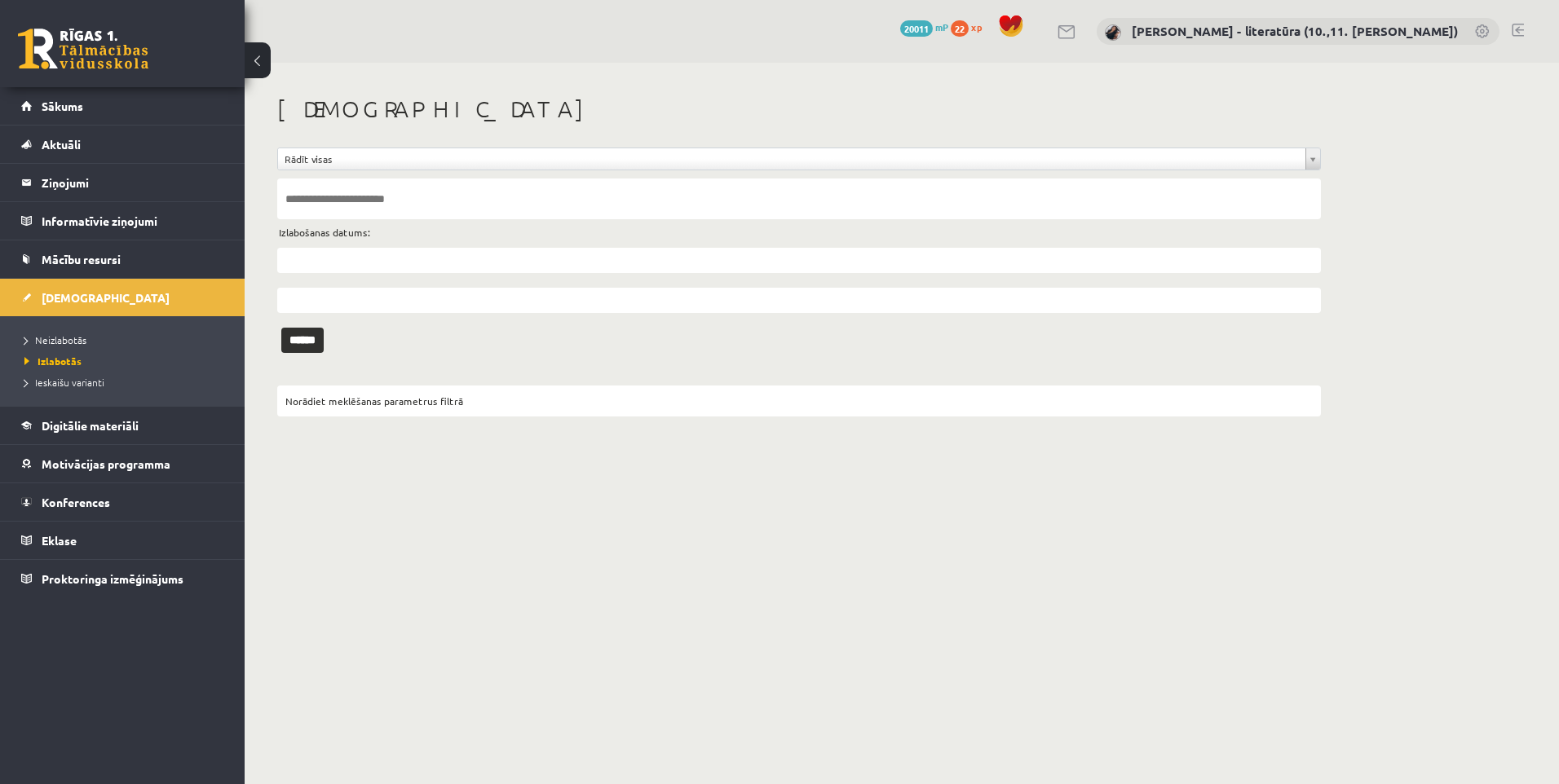
click at [60, 331] on li "Neizlabotās" at bounding box center [127, 340] width 204 height 21
click at [61, 339] on span "Neizlabotās" at bounding box center [60, 340] width 70 height 13
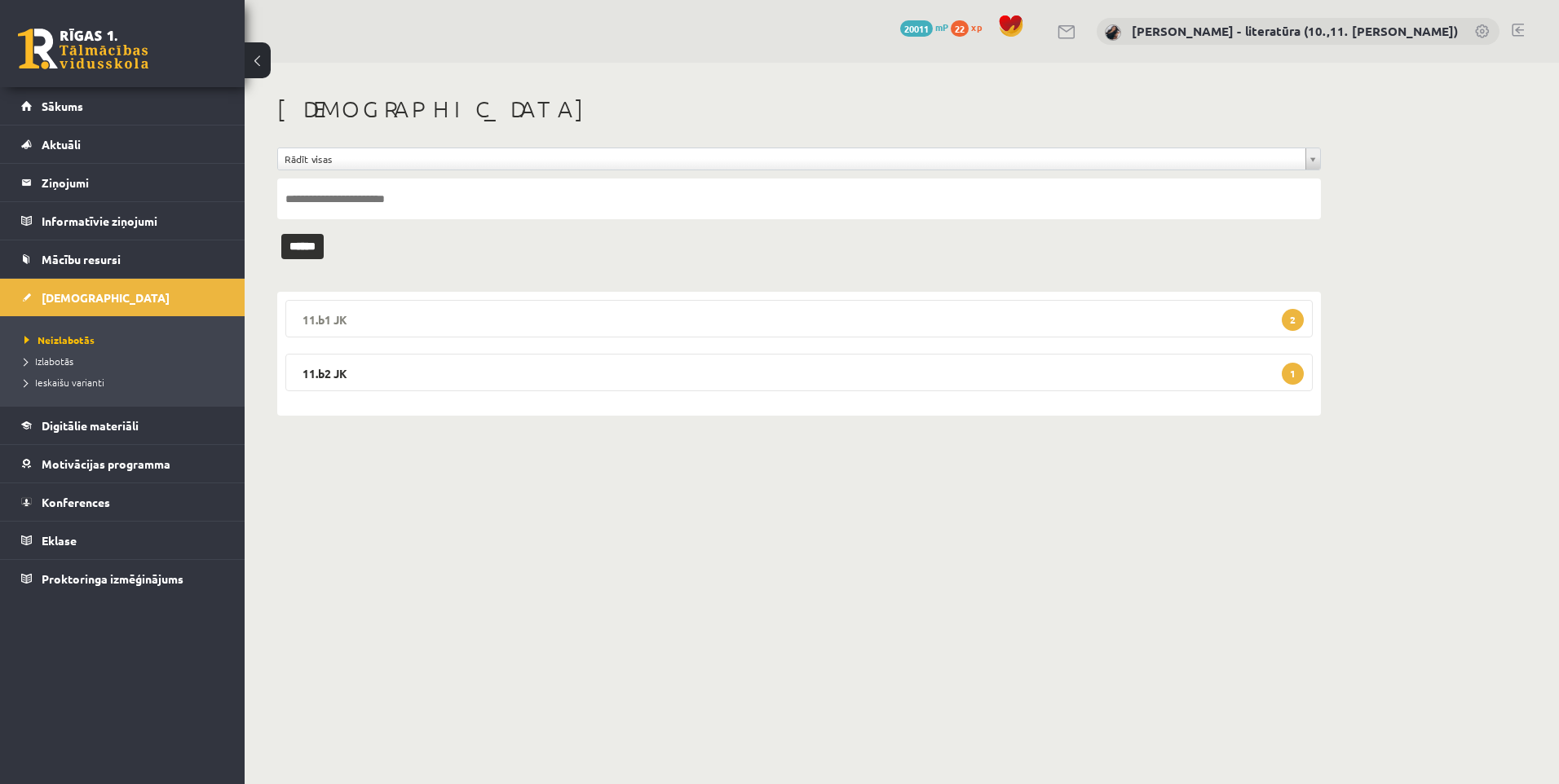
click at [407, 315] on legend "11.b1 JK 2" at bounding box center [799, 319] width 1027 height 38
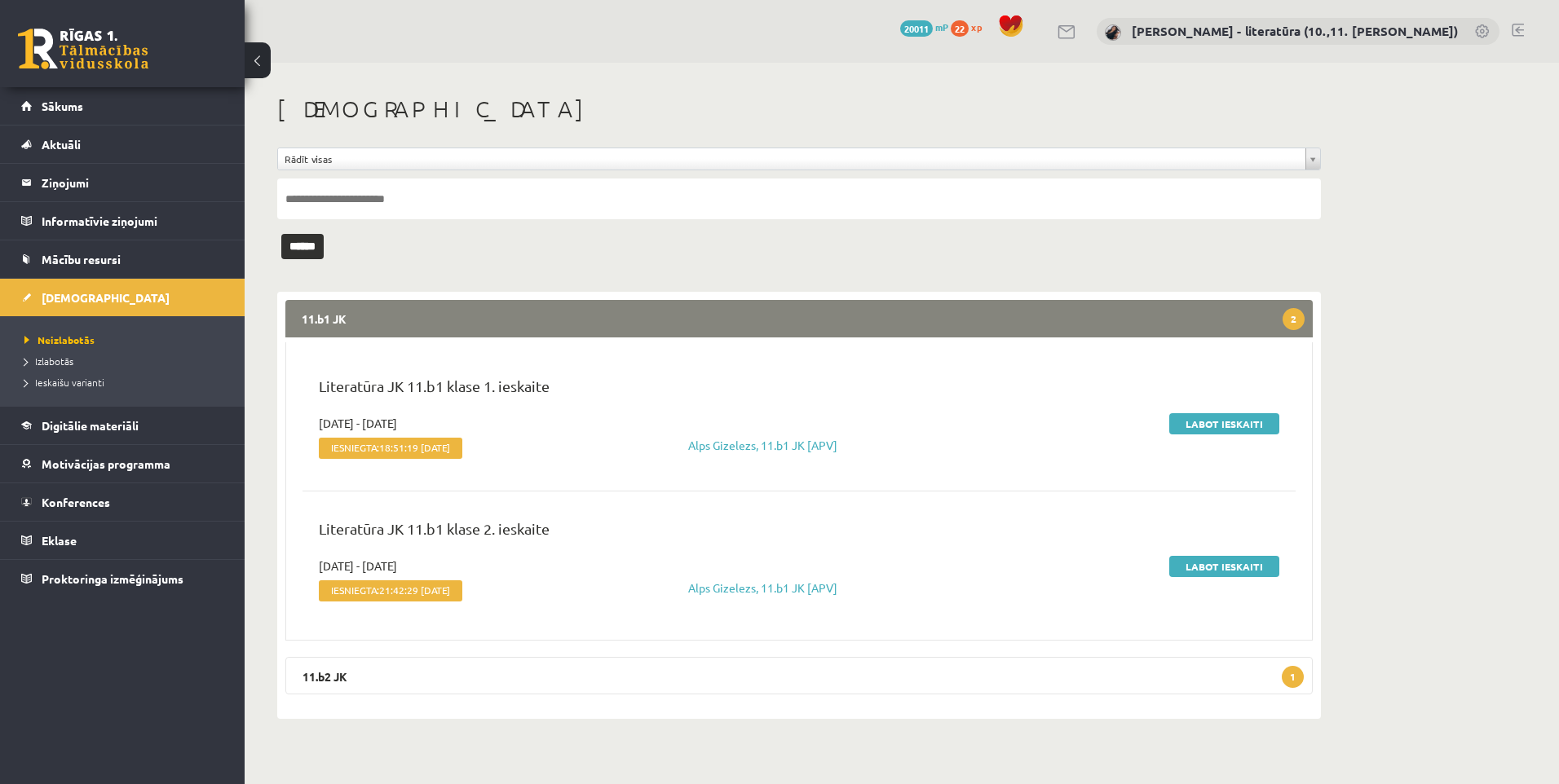
click at [434, 311] on legend "11.b1 JK 2" at bounding box center [799, 319] width 1027 height 38
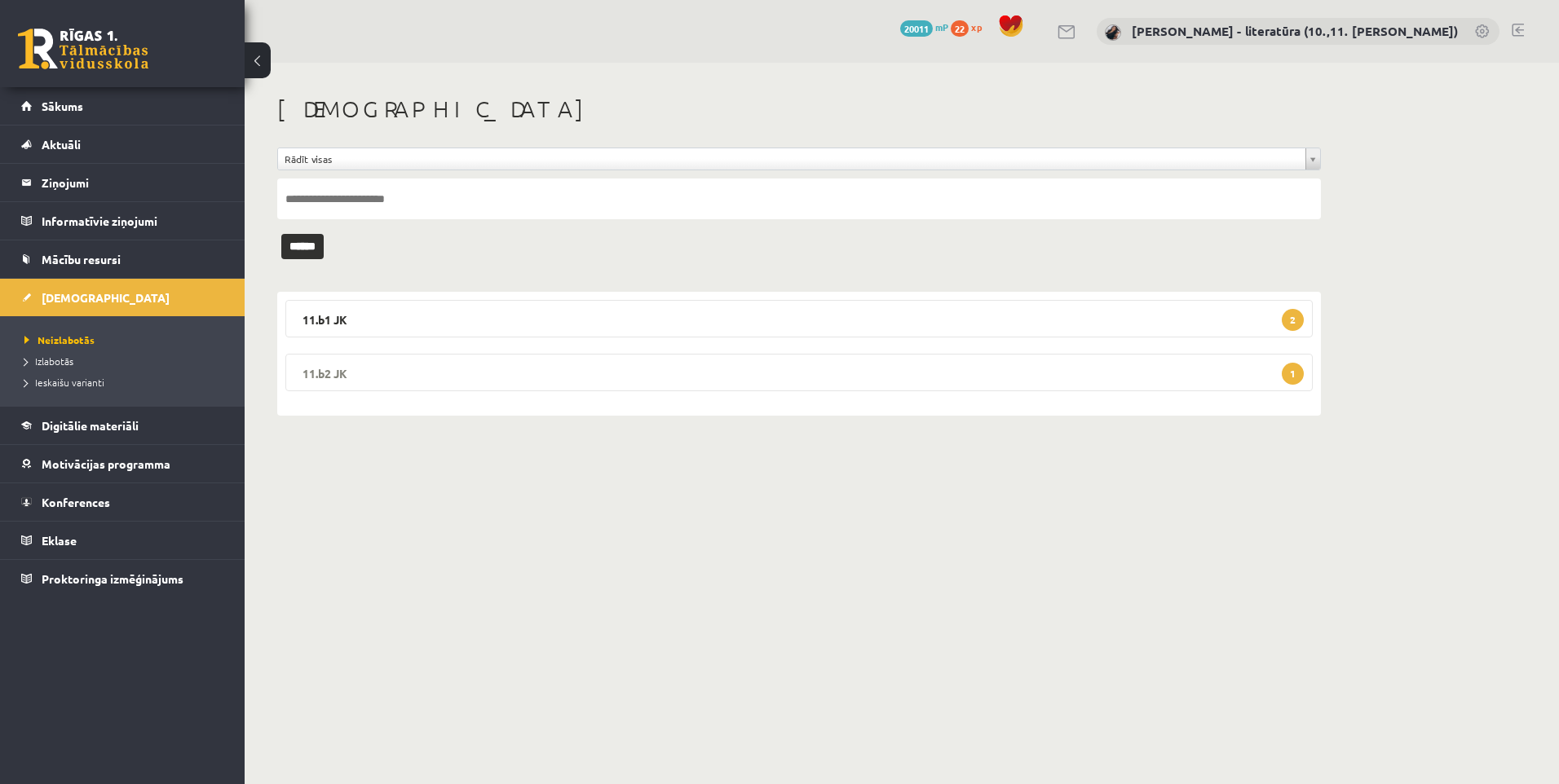
click at [406, 374] on legend "11.b2 JK 1" at bounding box center [799, 372] width 1027 height 38
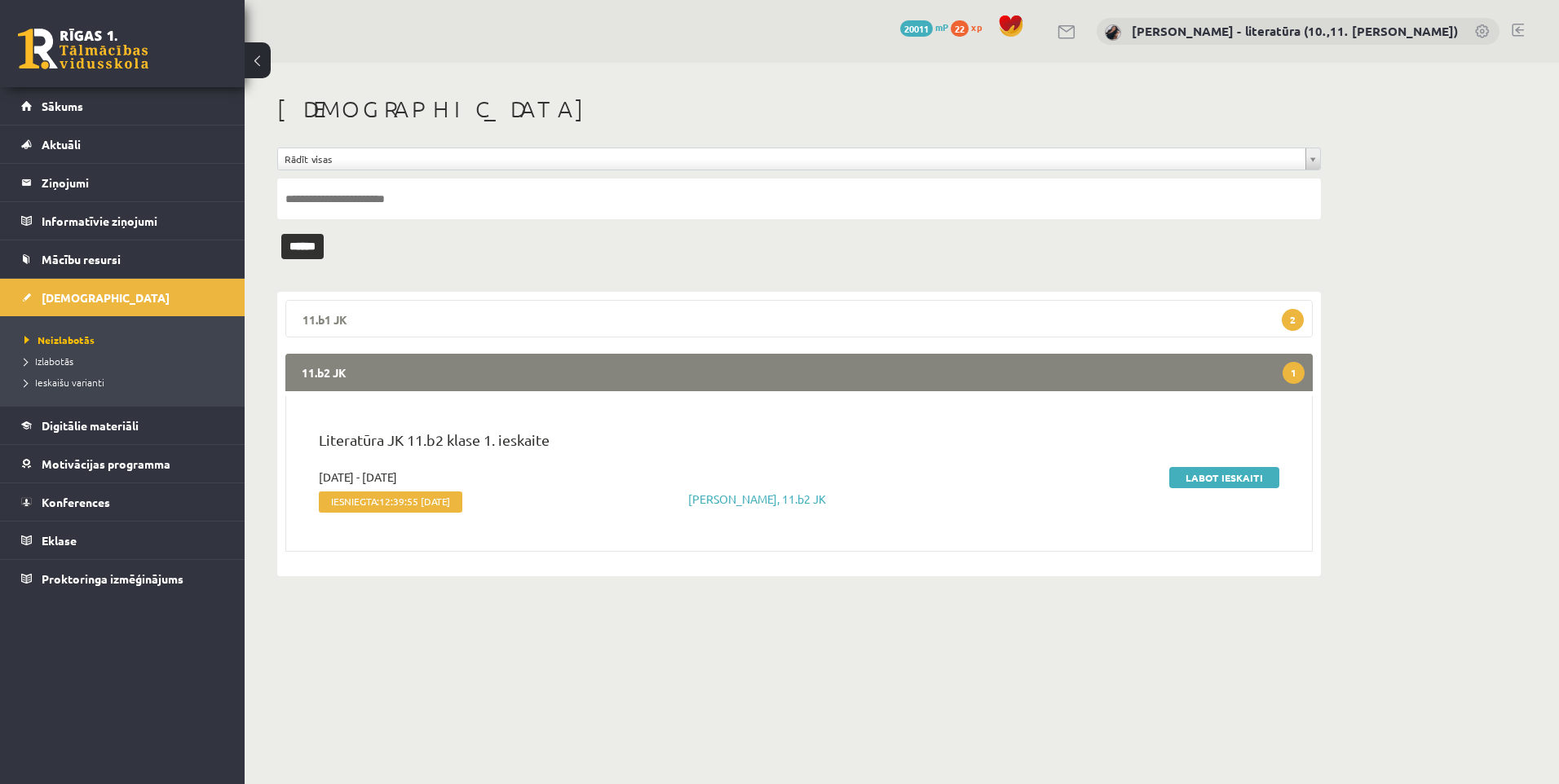
click at [394, 320] on legend "11.b1 JK 2" at bounding box center [799, 319] width 1027 height 38
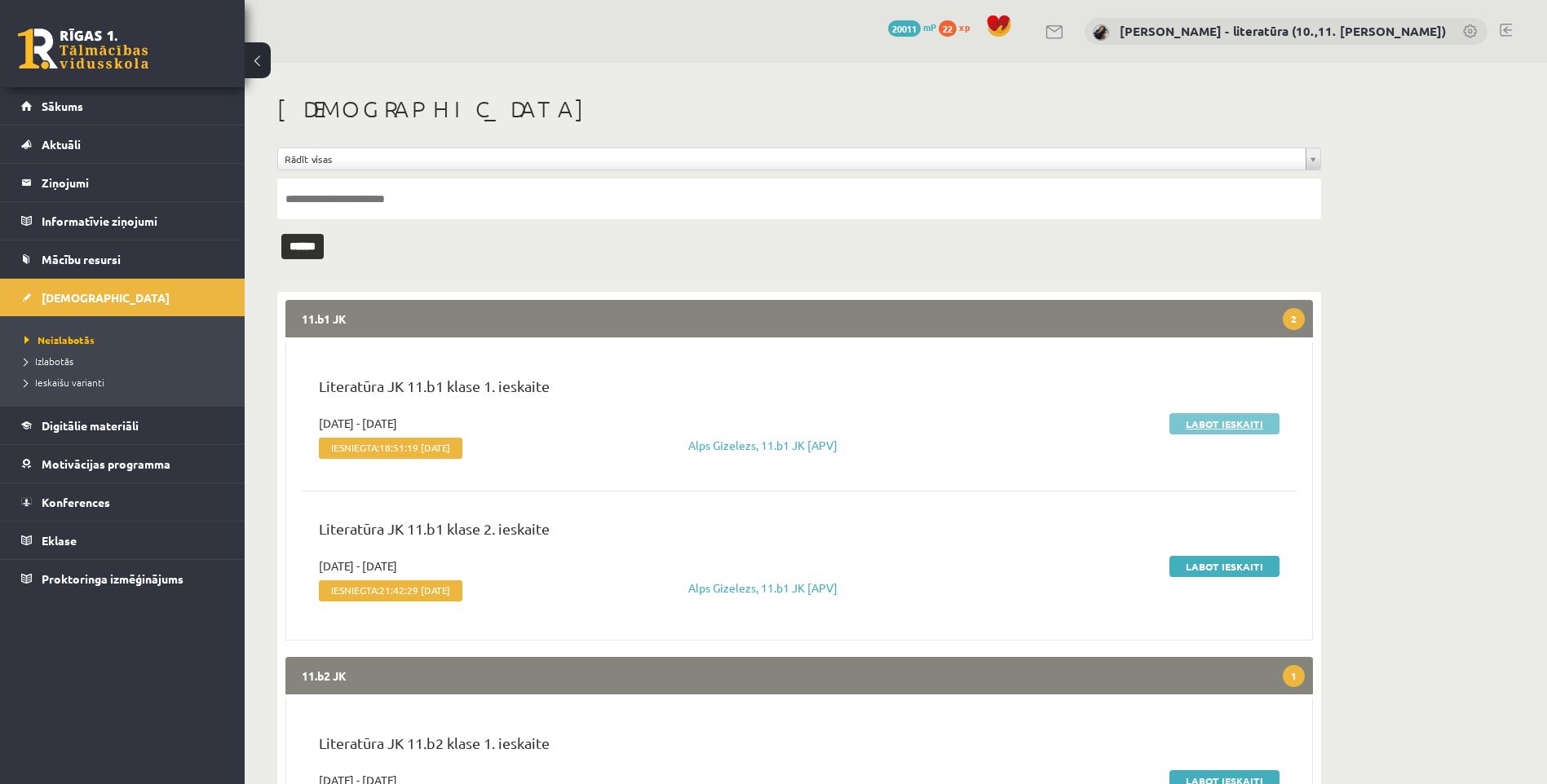
click at [1218, 419] on link "Labot ieskaiti" at bounding box center [1224, 424] width 110 height 21
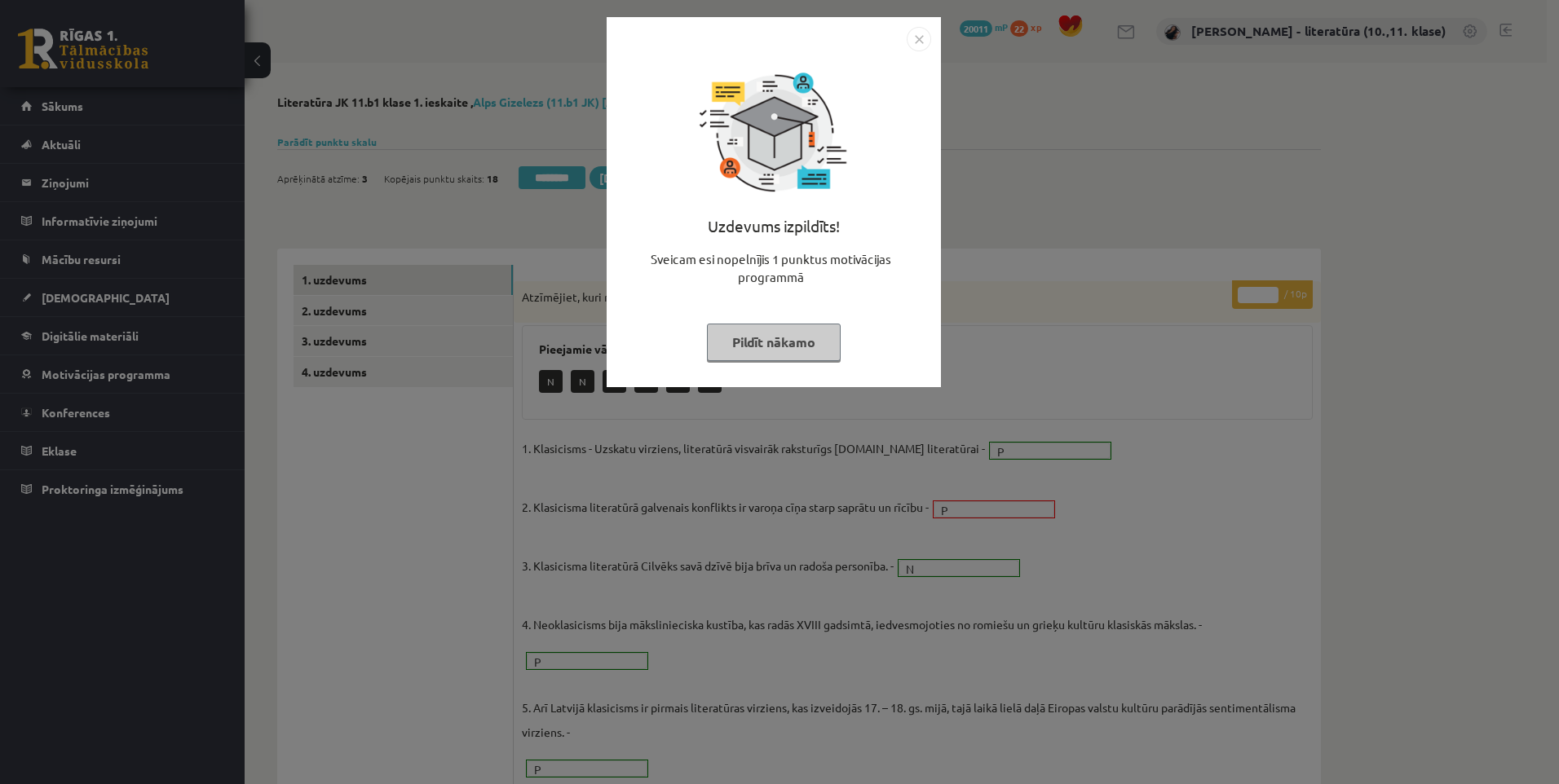
click at [800, 335] on button "Pildīt nākamo" at bounding box center [774, 342] width 134 height 38
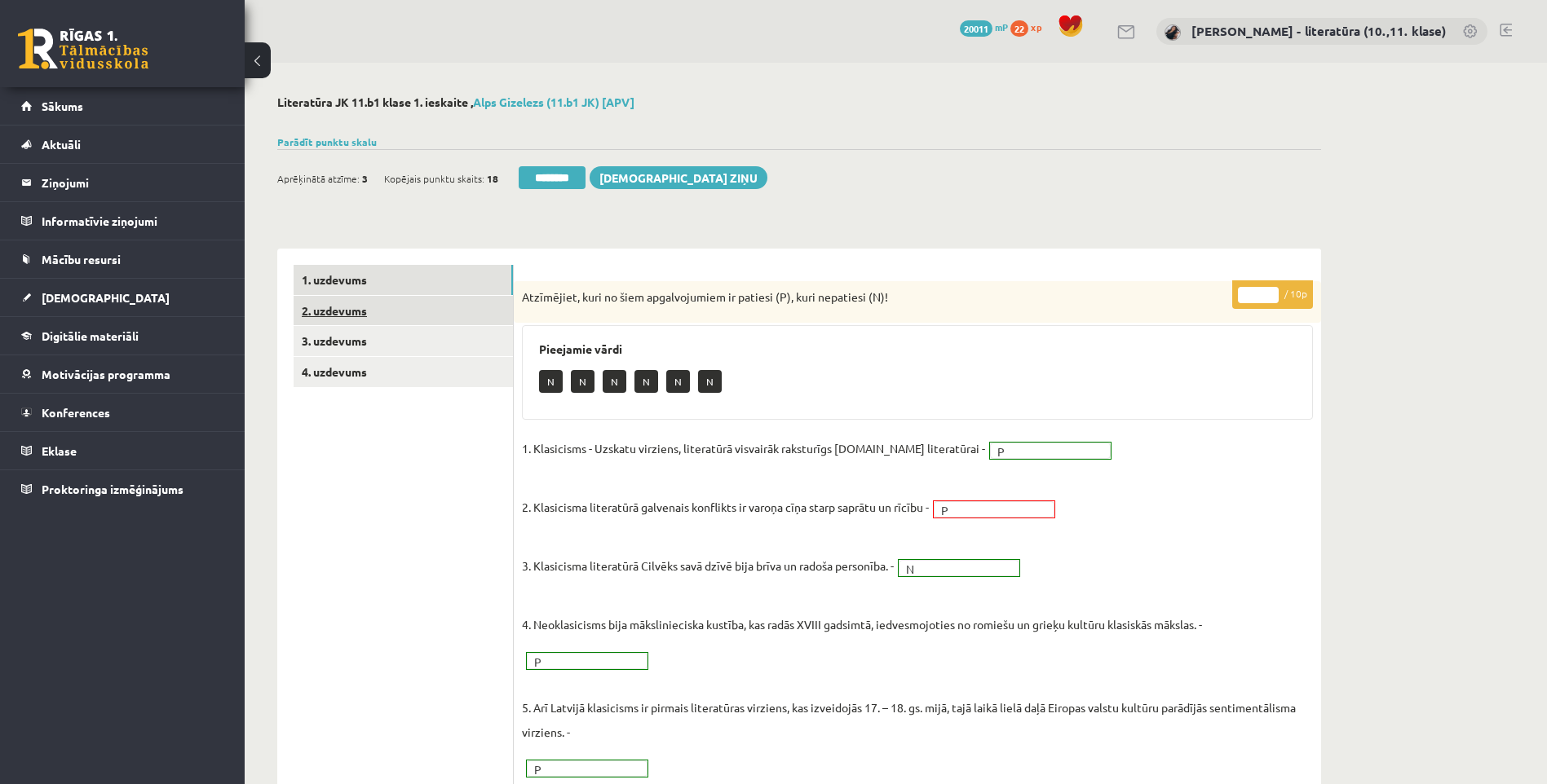
click at [408, 306] on link "2. uzdevums" at bounding box center [403, 311] width 219 height 30
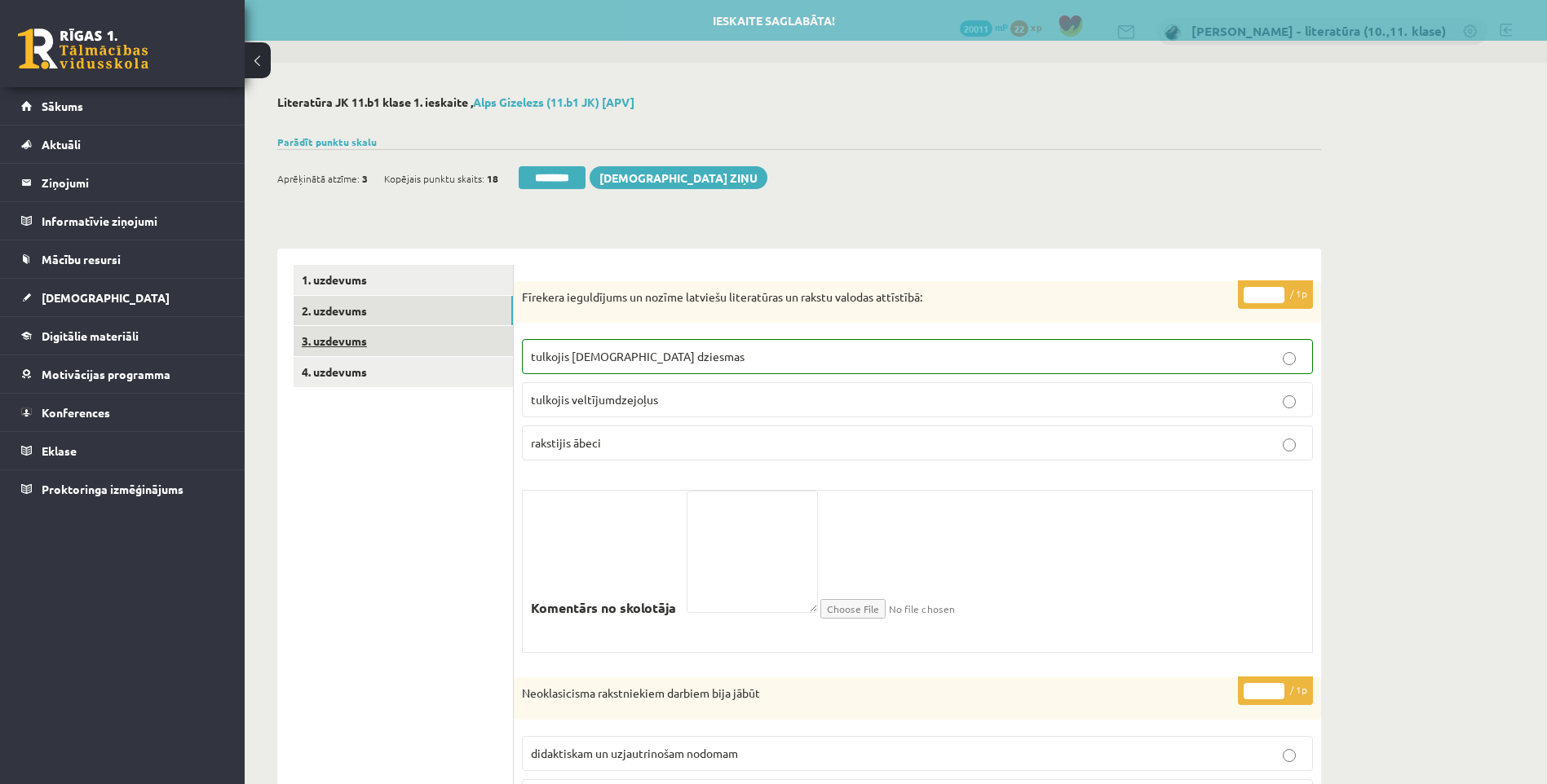
click at [429, 344] on link "3. uzdevums" at bounding box center [403, 341] width 219 height 30
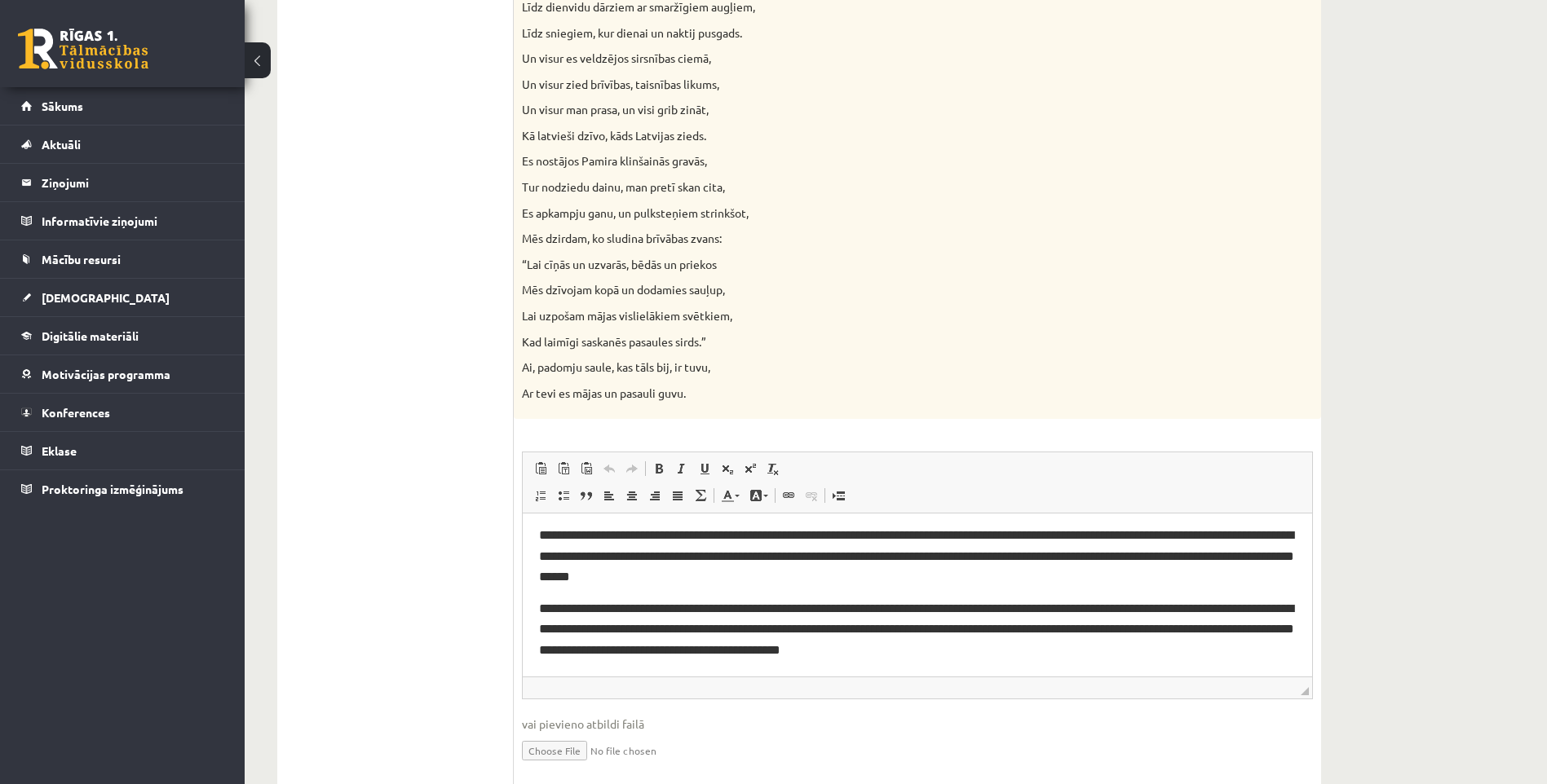
scroll to position [1821, 0]
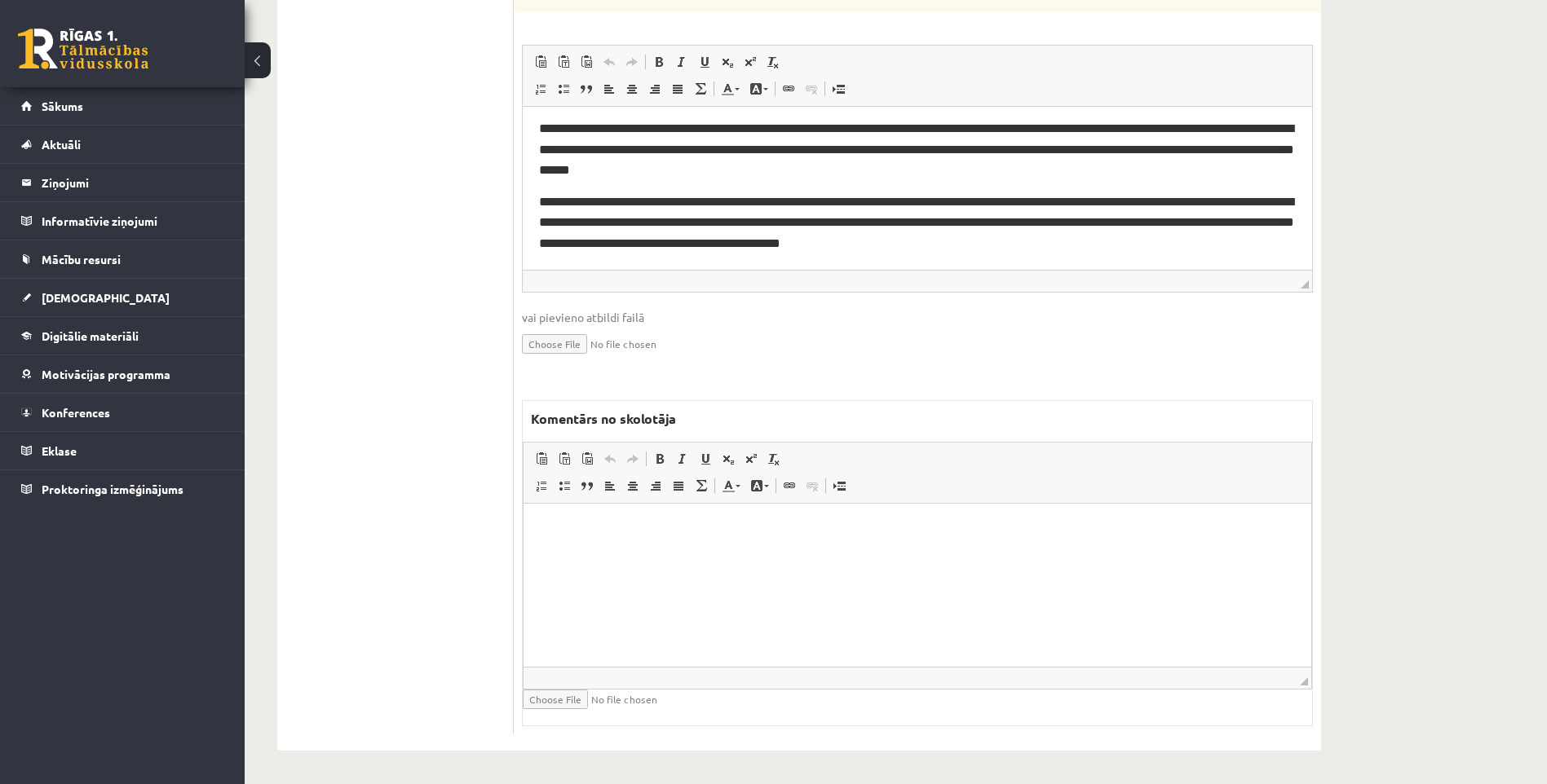
click at [676, 554] on html at bounding box center [917, 529] width 788 height 50
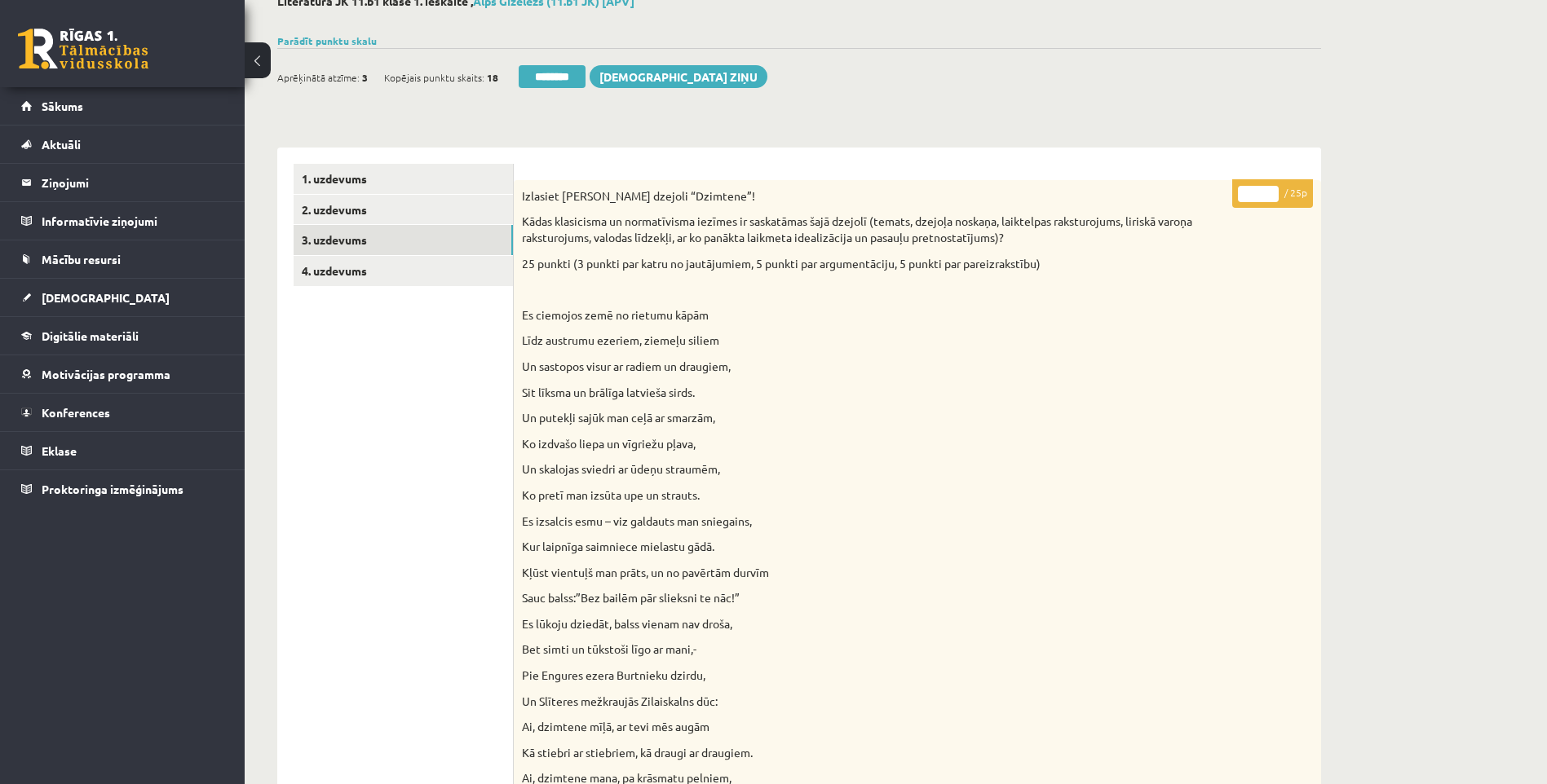
scroll to position [0, 0]
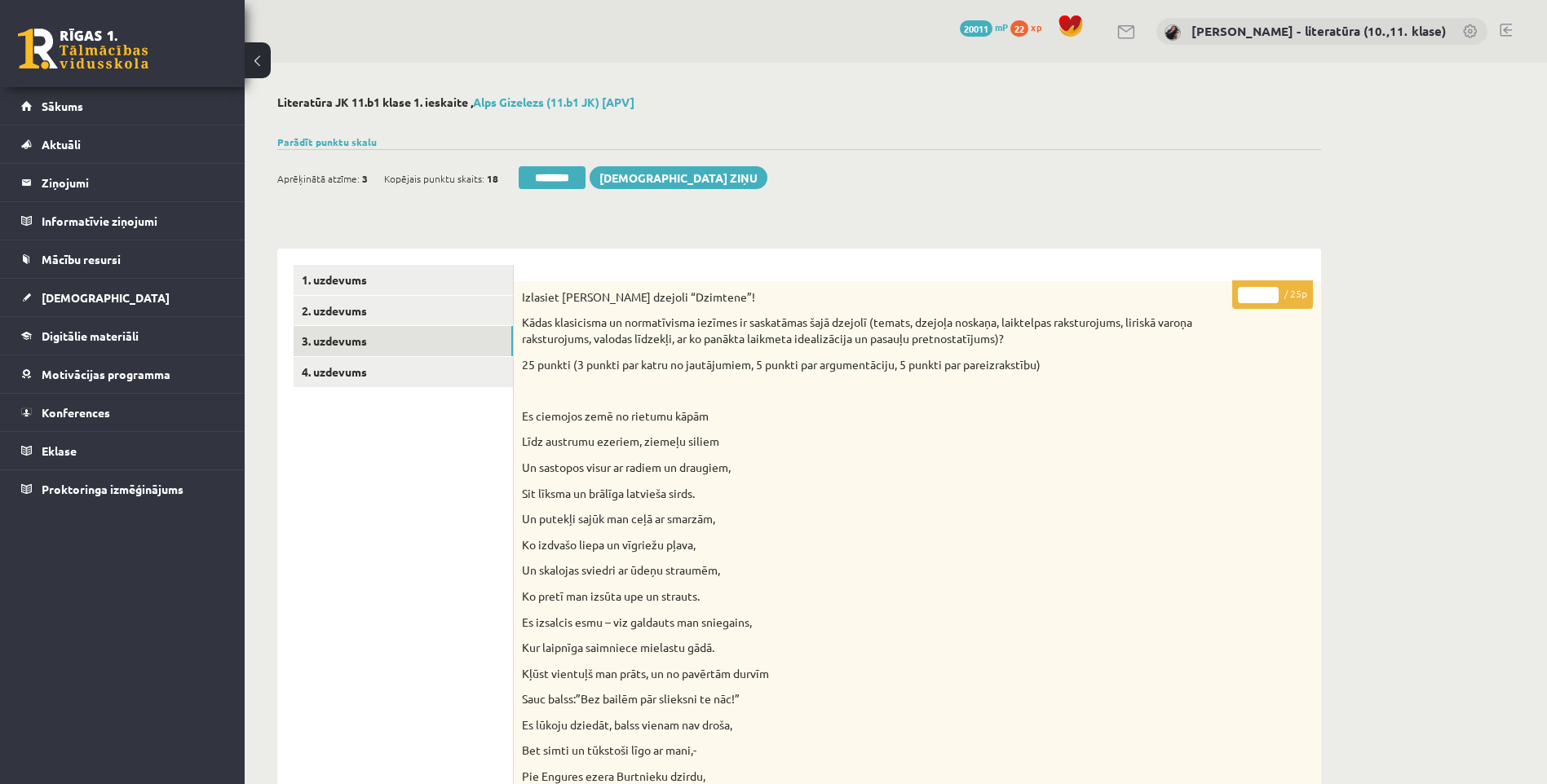
drag, startPoint x: 1258, startPoint y: 294, endPoint x: 1230, endPoint y: 306, distance: 30.5
type input "**"
click at [400, 365] on link "4. uzdevums" at bounding box center [403, 371] width 219 height 30
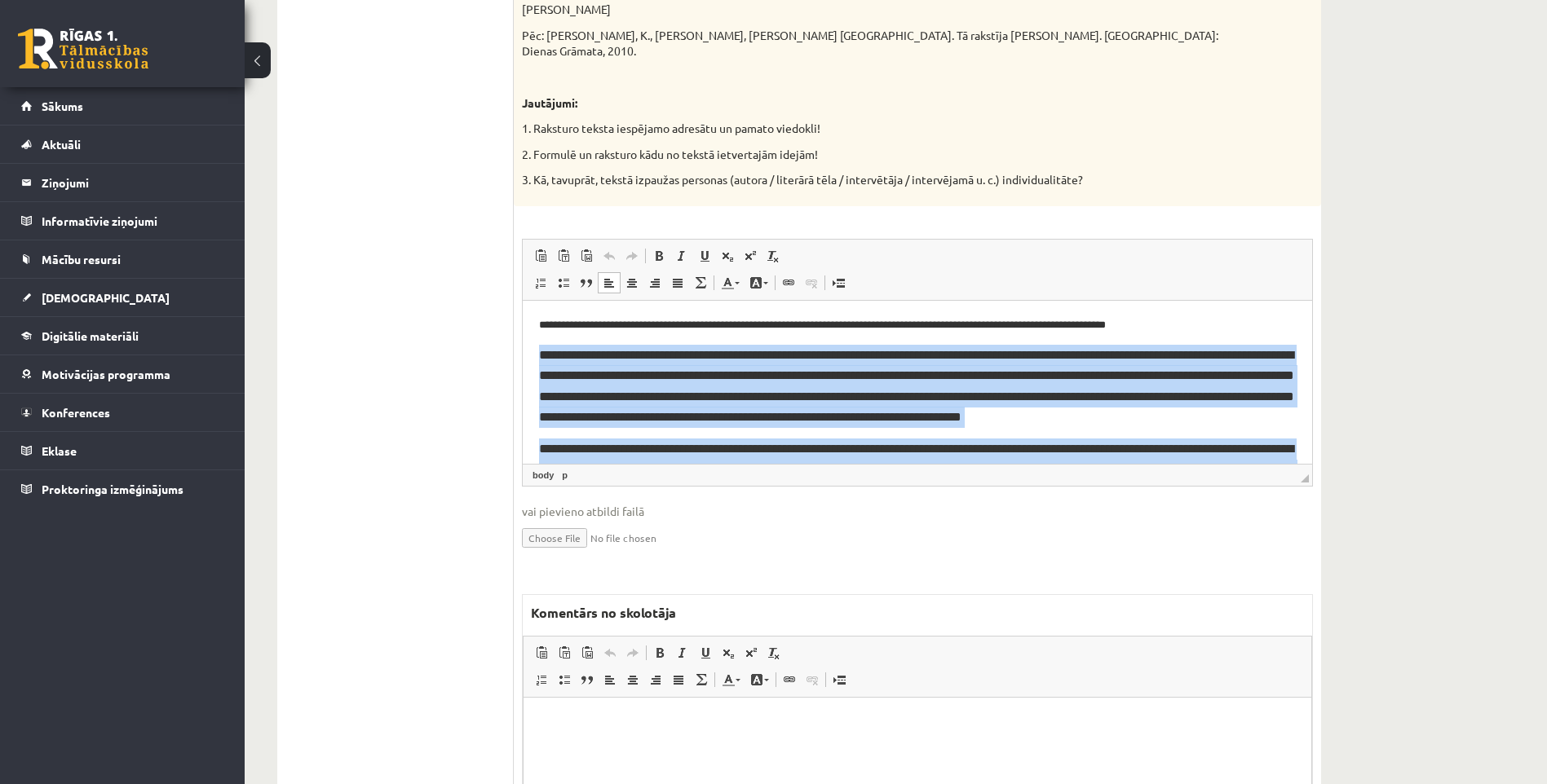
drag, startPoint x: 605, startPoint y: 412, endPoint x: 509, endPoint y: 364, distance: 107.3
click at [523, 364] on html "**********" at bounding box center [918, 501] width 789 height 401
copy body "**********"
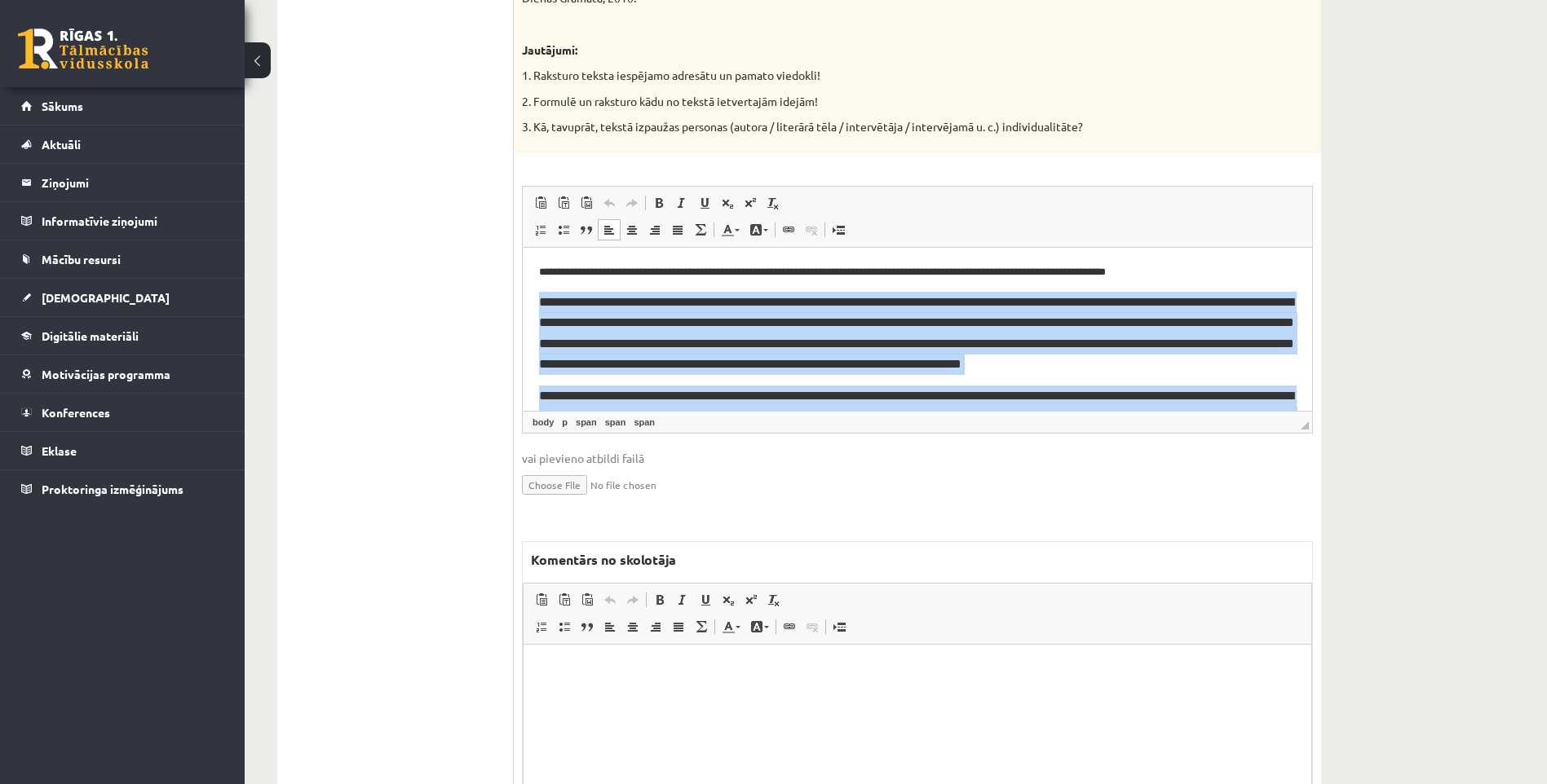
scroll to position [1700, 0]
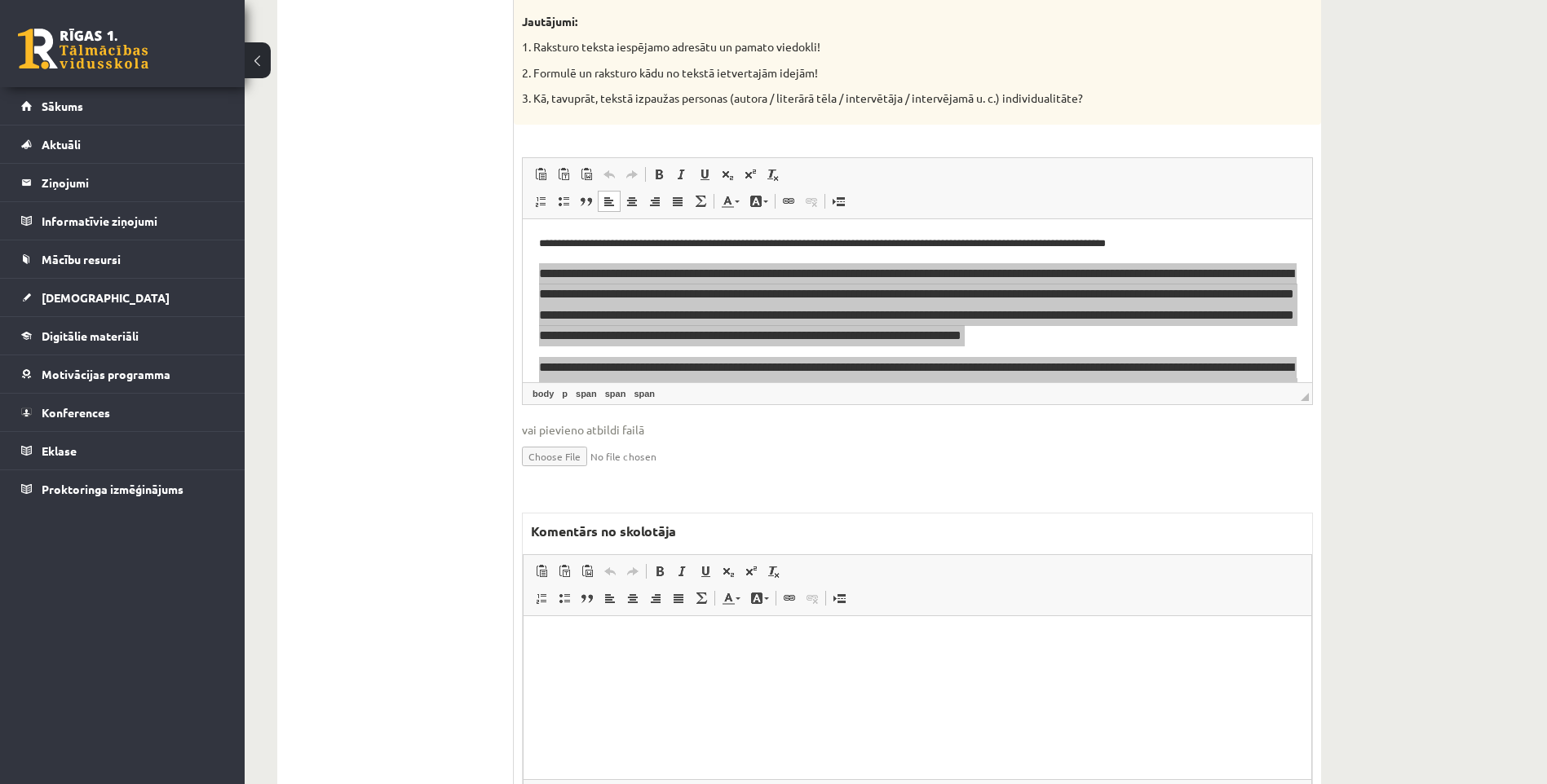
click at [659, 665] on html at bounding box center [917, 640] width 788 height 50
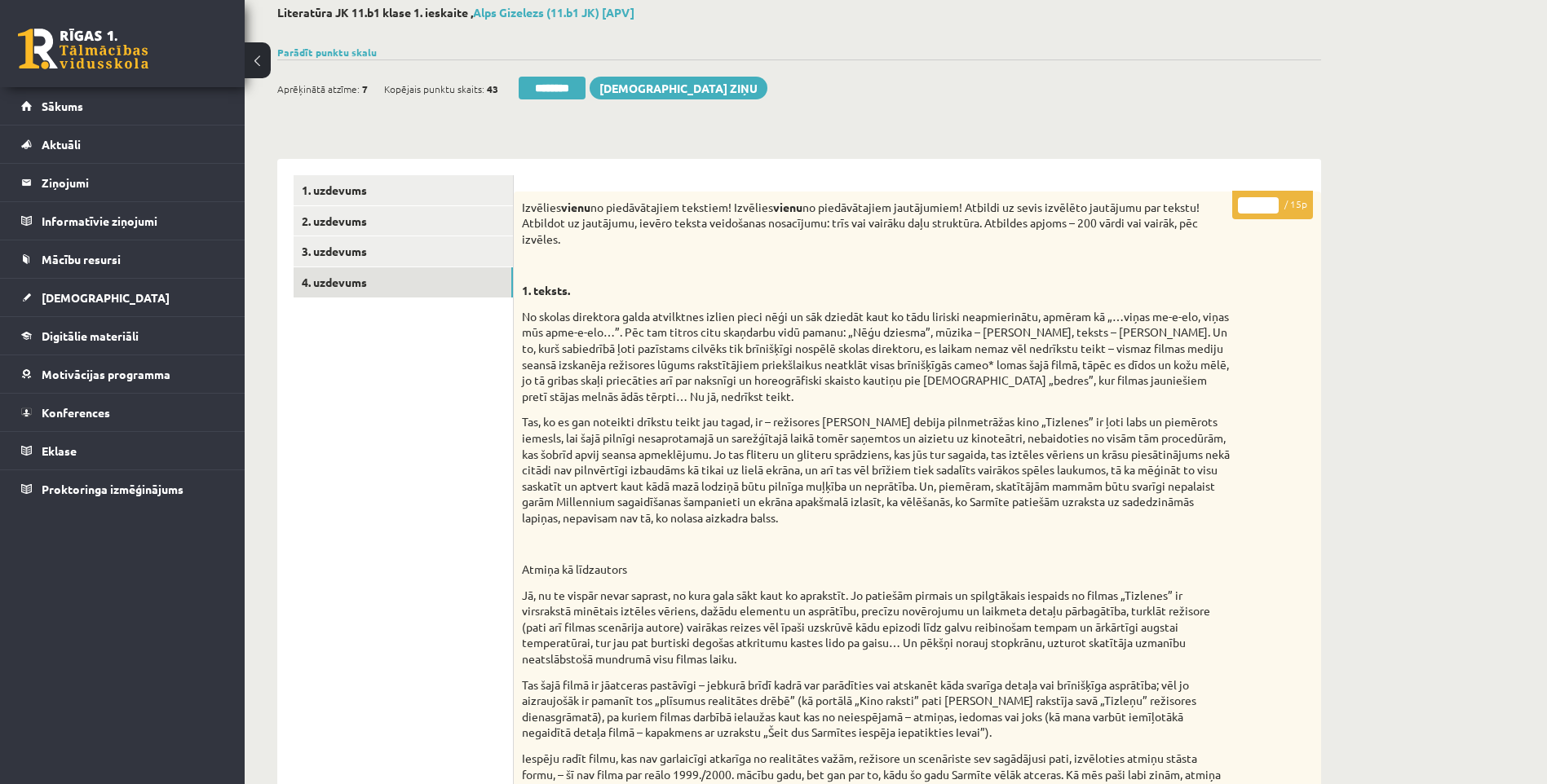
scroll to position [0, 0]
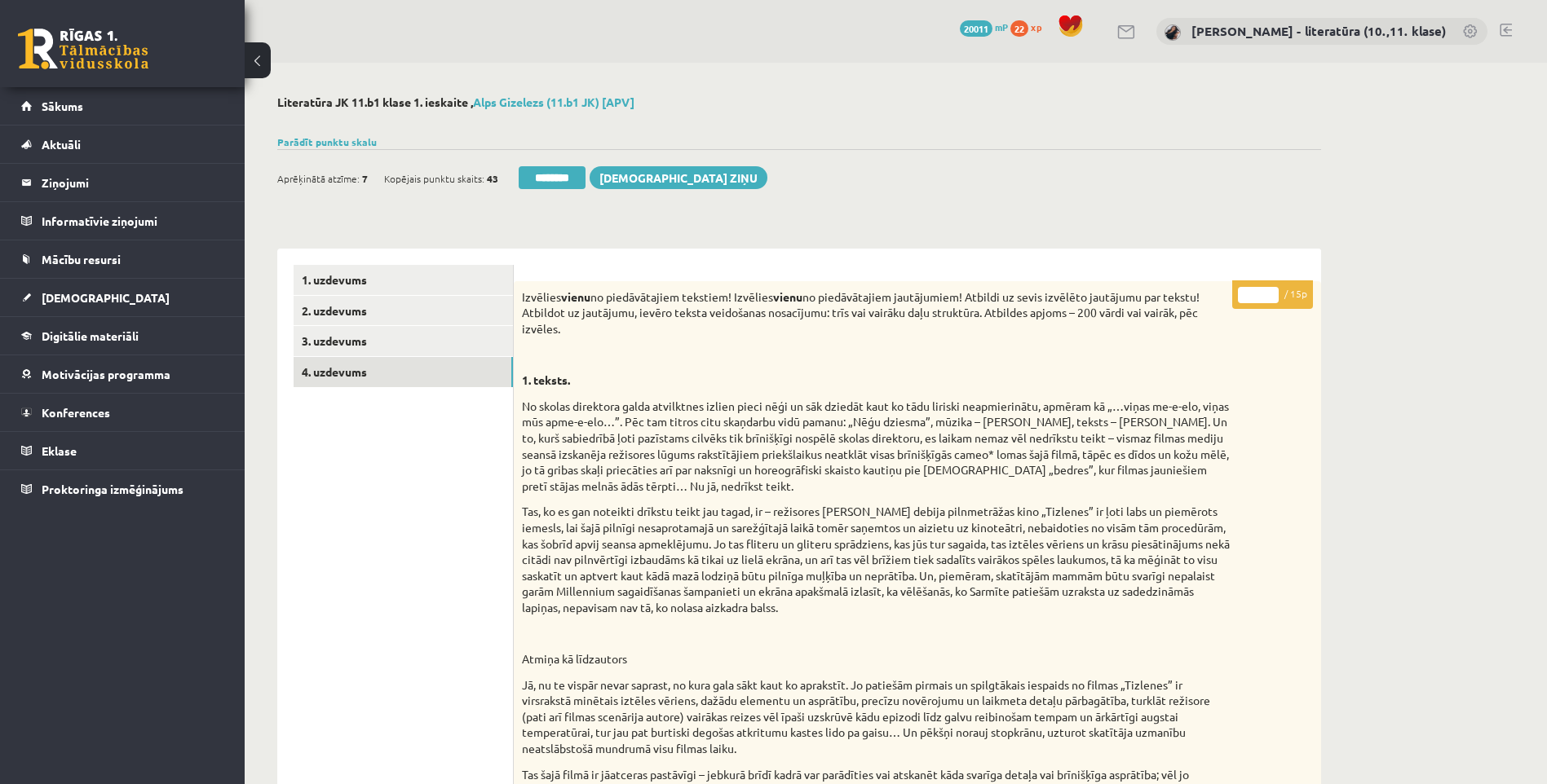
drag, startPoint x: 1252, startPoint y: 300, endPoint x: 1241, endPoint y: 306, distance: 12.5
click at [1241, 306] on p "* / 15p" at bounding box center [1272, 294] width 80 height 28
drag, startPoint x: 1261, startPoint y: 291, endPoint x: 1220, endPoint y: 303, distance: 42.7
type input "**"
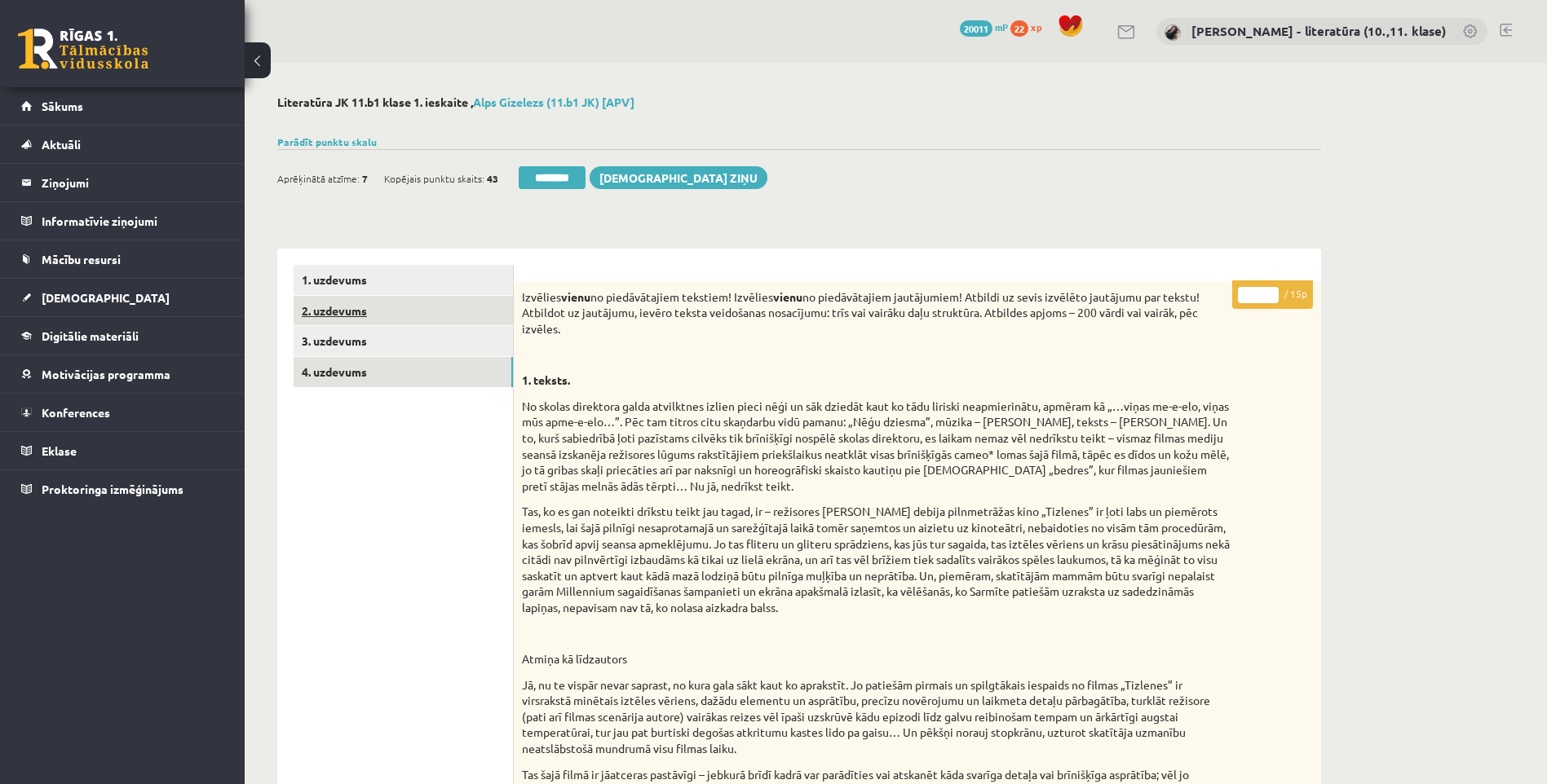
click at [421, 325] on link "2. uzdevums" at bounding box center [403, 311] width 219 height 30
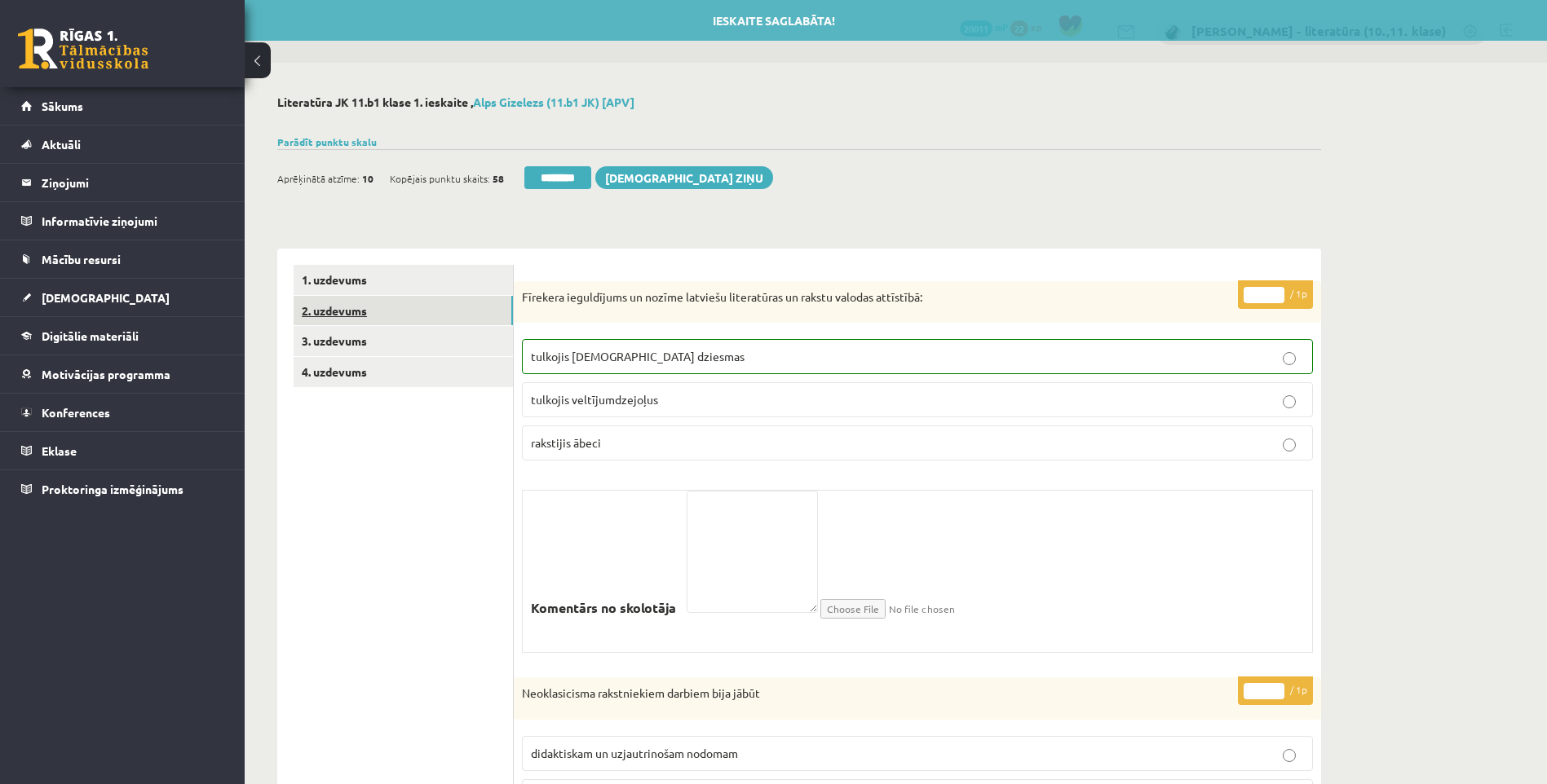
click at [371, 325] on link "2. uzdevums" at bounding box center [403, 311] width 219 height 30
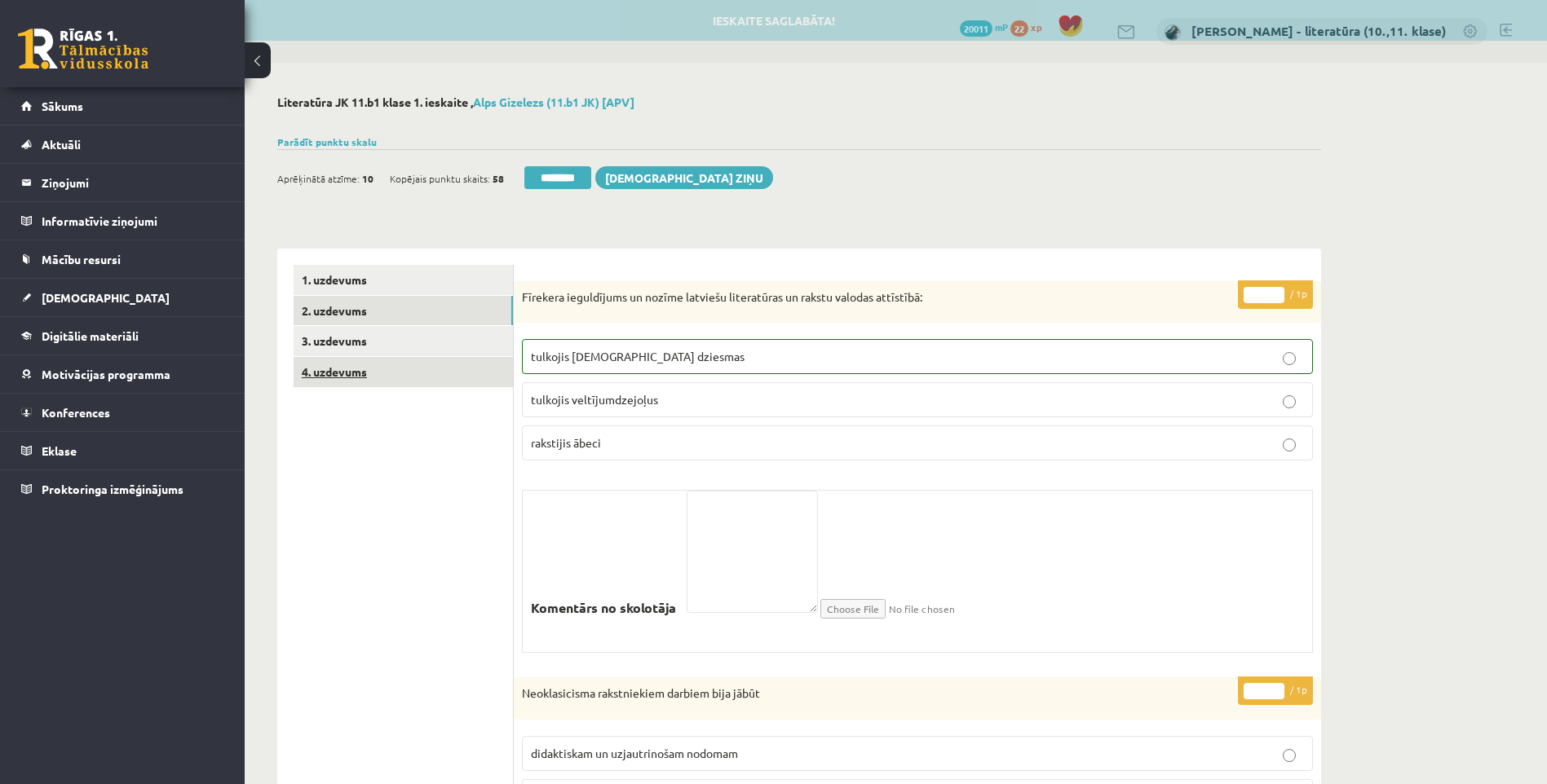
click at [373, 374] on link "4. uzdevums" at bounding box center [403, 371] width 219 height 30
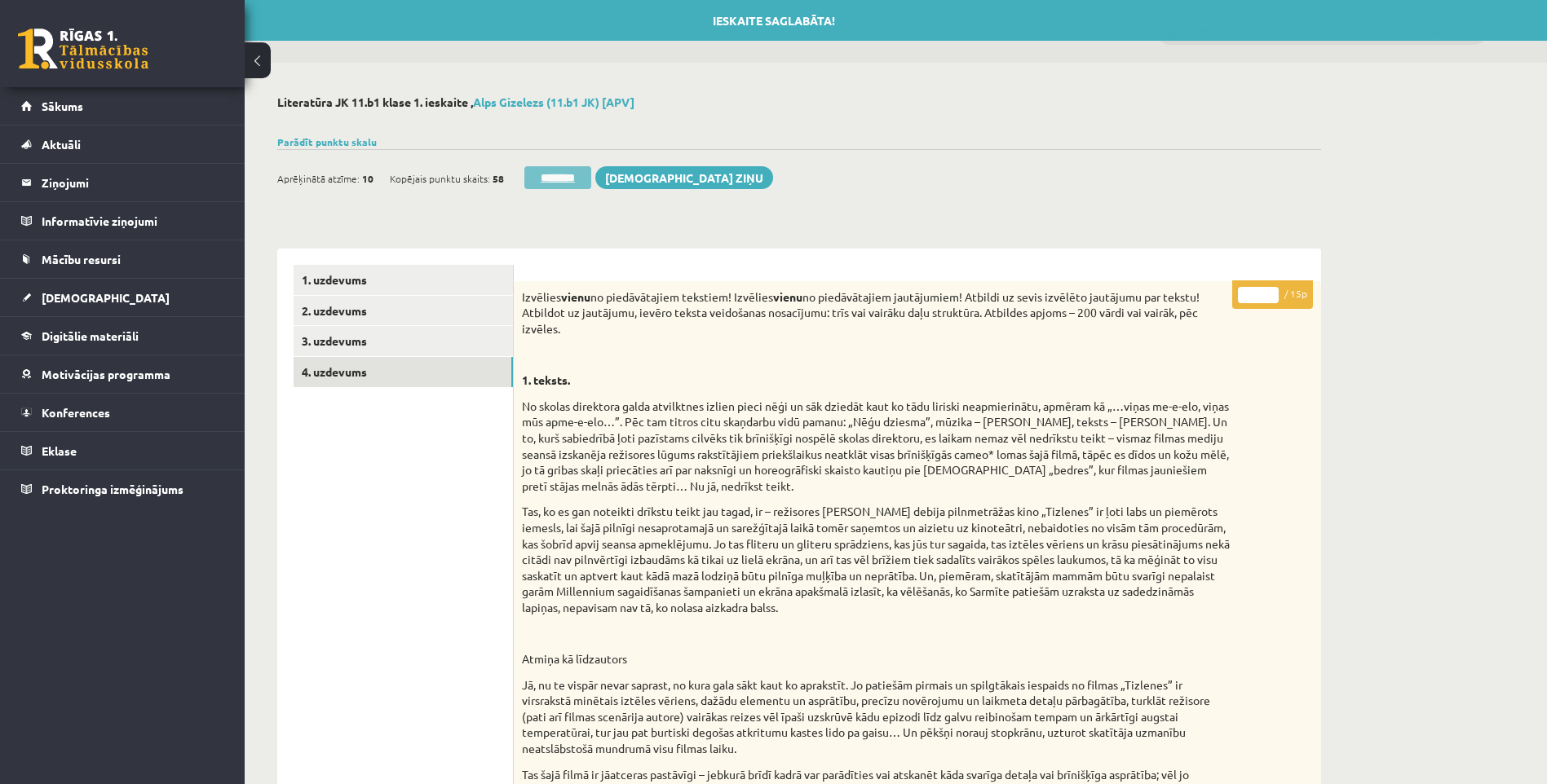
click at [553, 176] on input "********" at bounding box center [557, 177] width 67 height 23
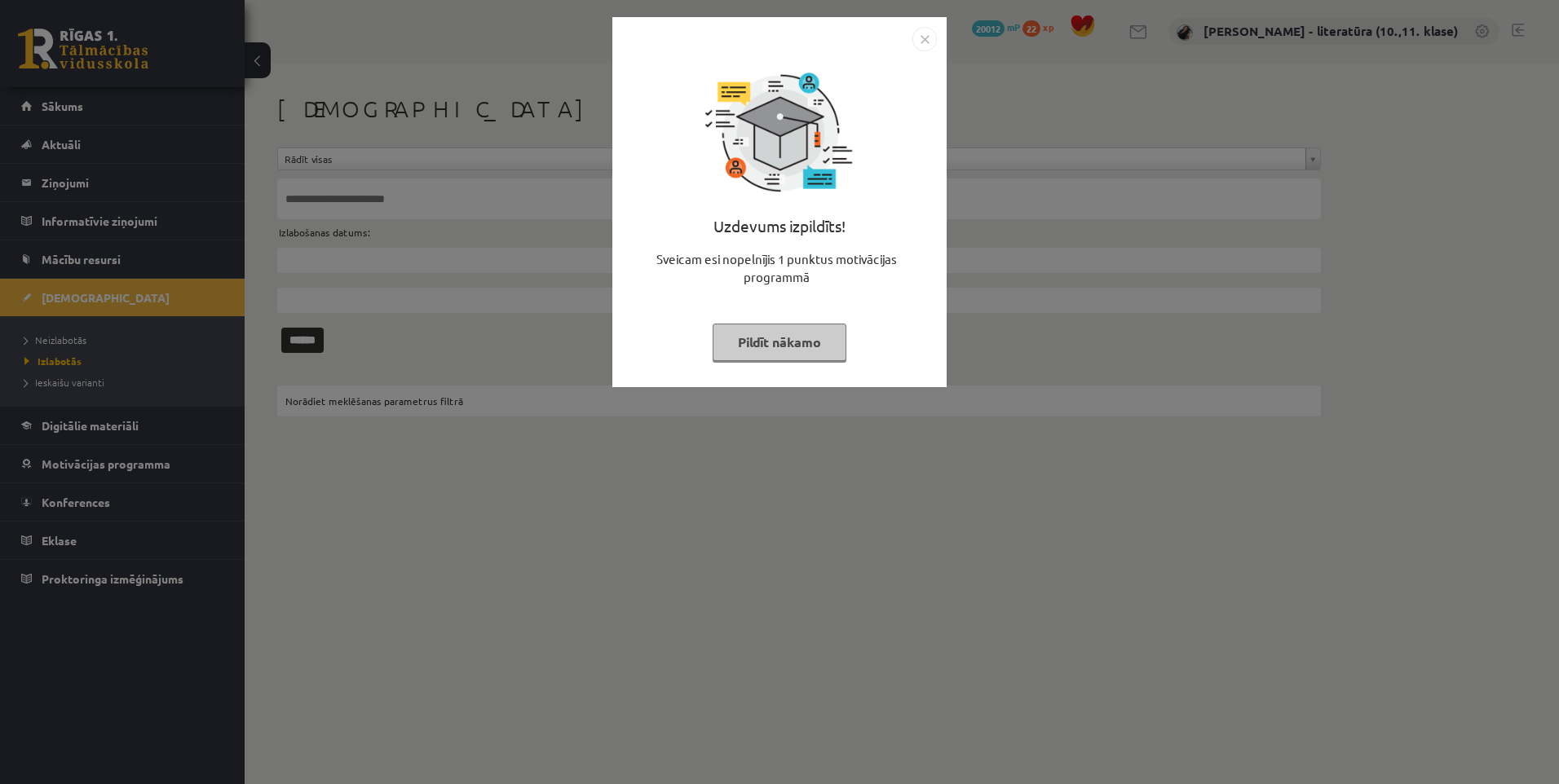
click at [920, 34] on img "Close" at bounding box center [925, 39] width 25 height 25
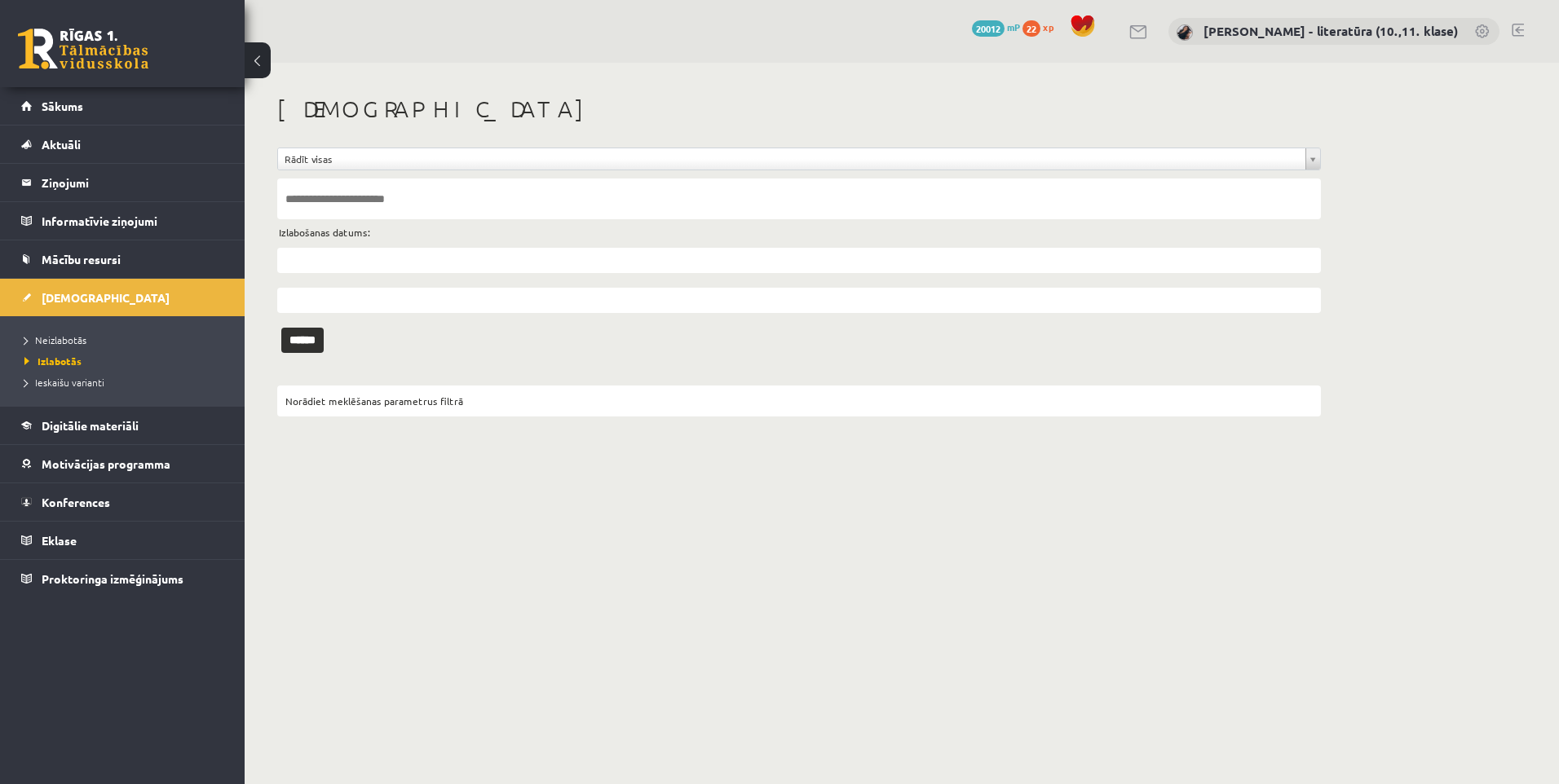
click at [77, 347] on li "Neizlabotās" at bounding box center [127, 340] width 204 height 21
click at [79, 341] on span "Neizlabotās" at bounding box center [60, 340] width 70 height 13
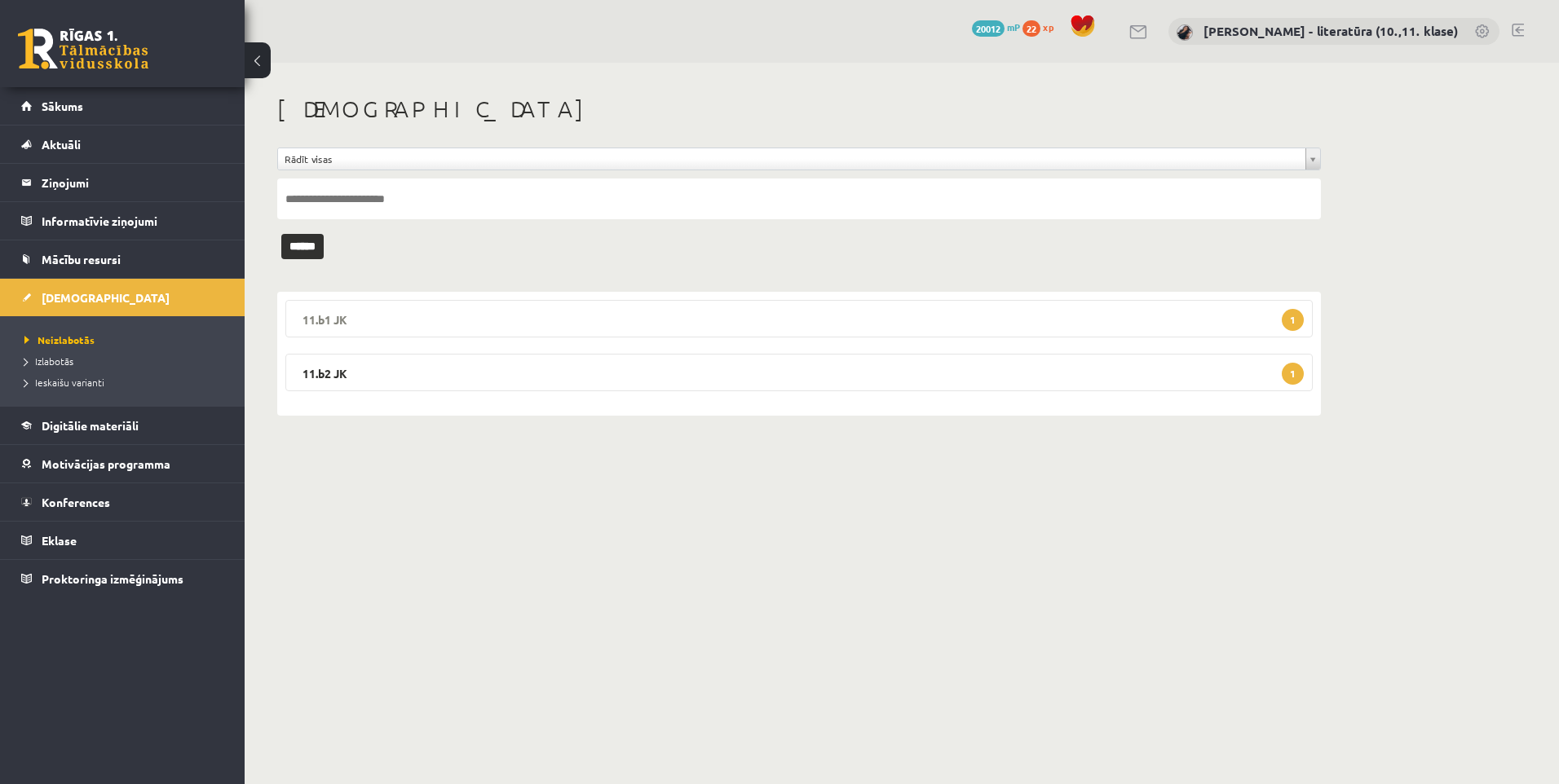
click at [448, 322] on legend "11.b1 JK 1" at bounding box center [799, 319] width 1027 height 38
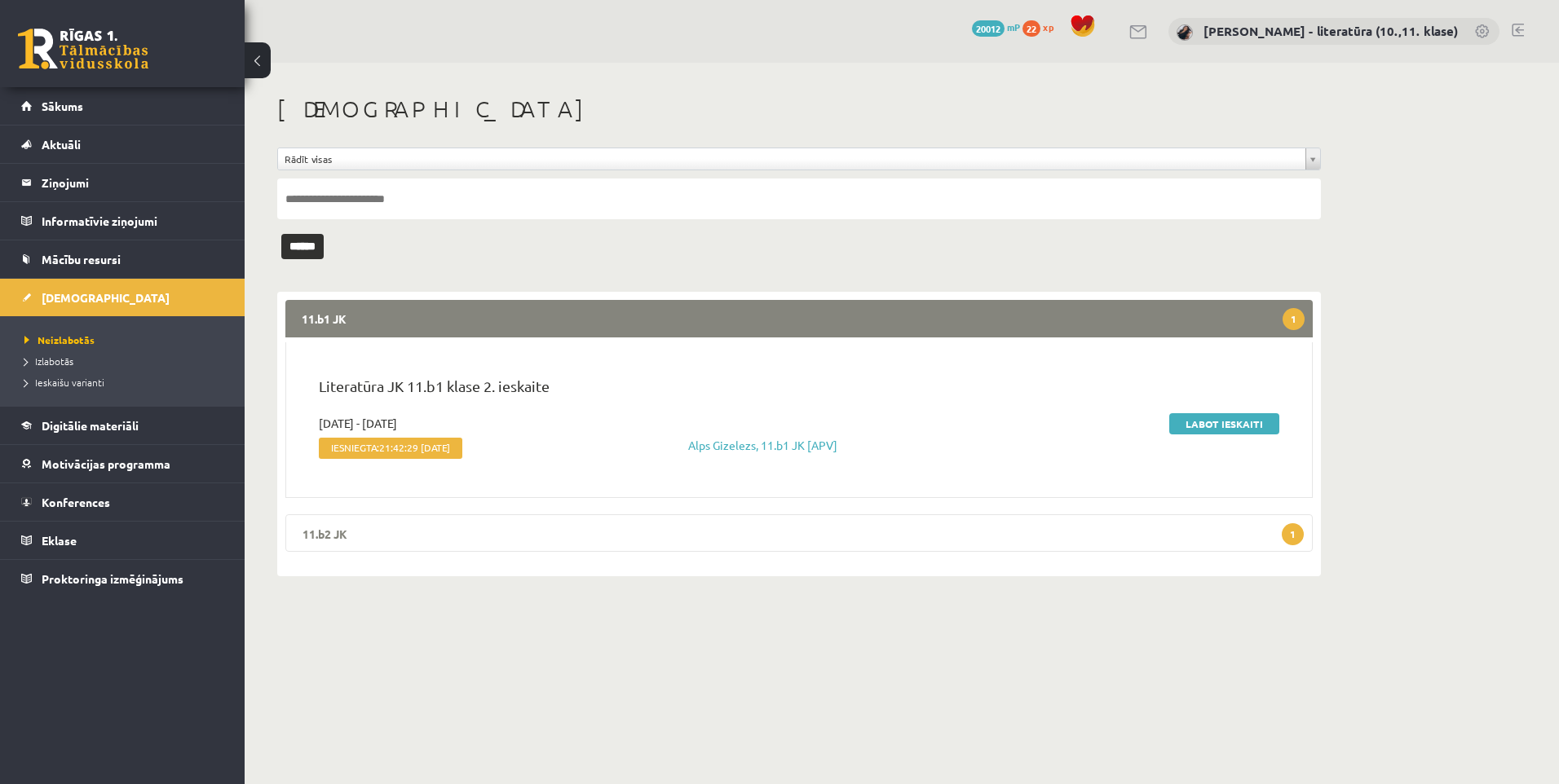
click at [440, 535] on legend "11.b2 JK 1" at bounding box center [799, 533] width 1027 height 38
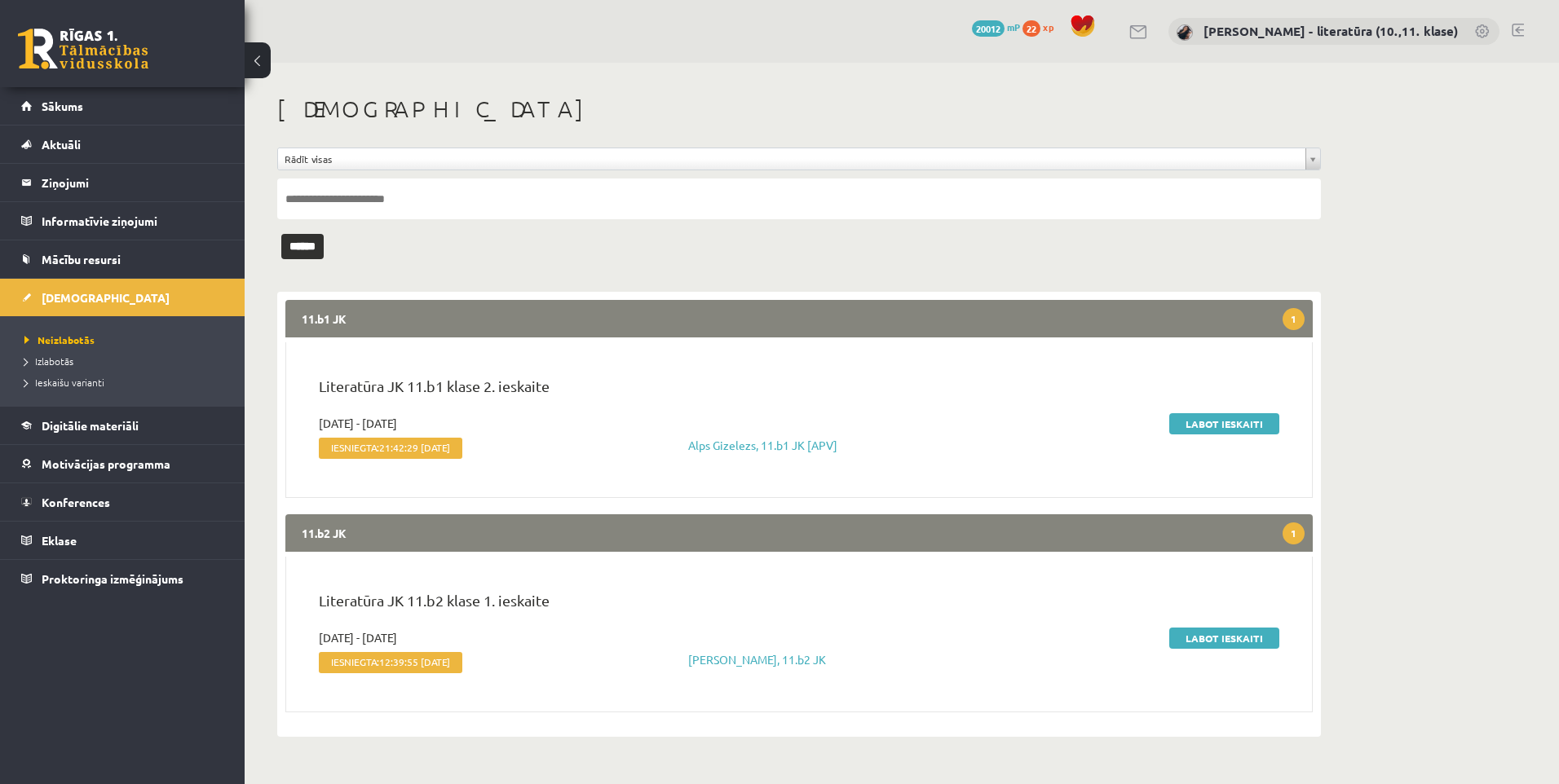
click at [1225, 437] on div "Labot ieskaiti" at bounding box center [1128, 440] width 329 height 50
click at [1228, 428] on link "Labot ieskaiti" at bounding box center [1224, 424] width 110 height 21
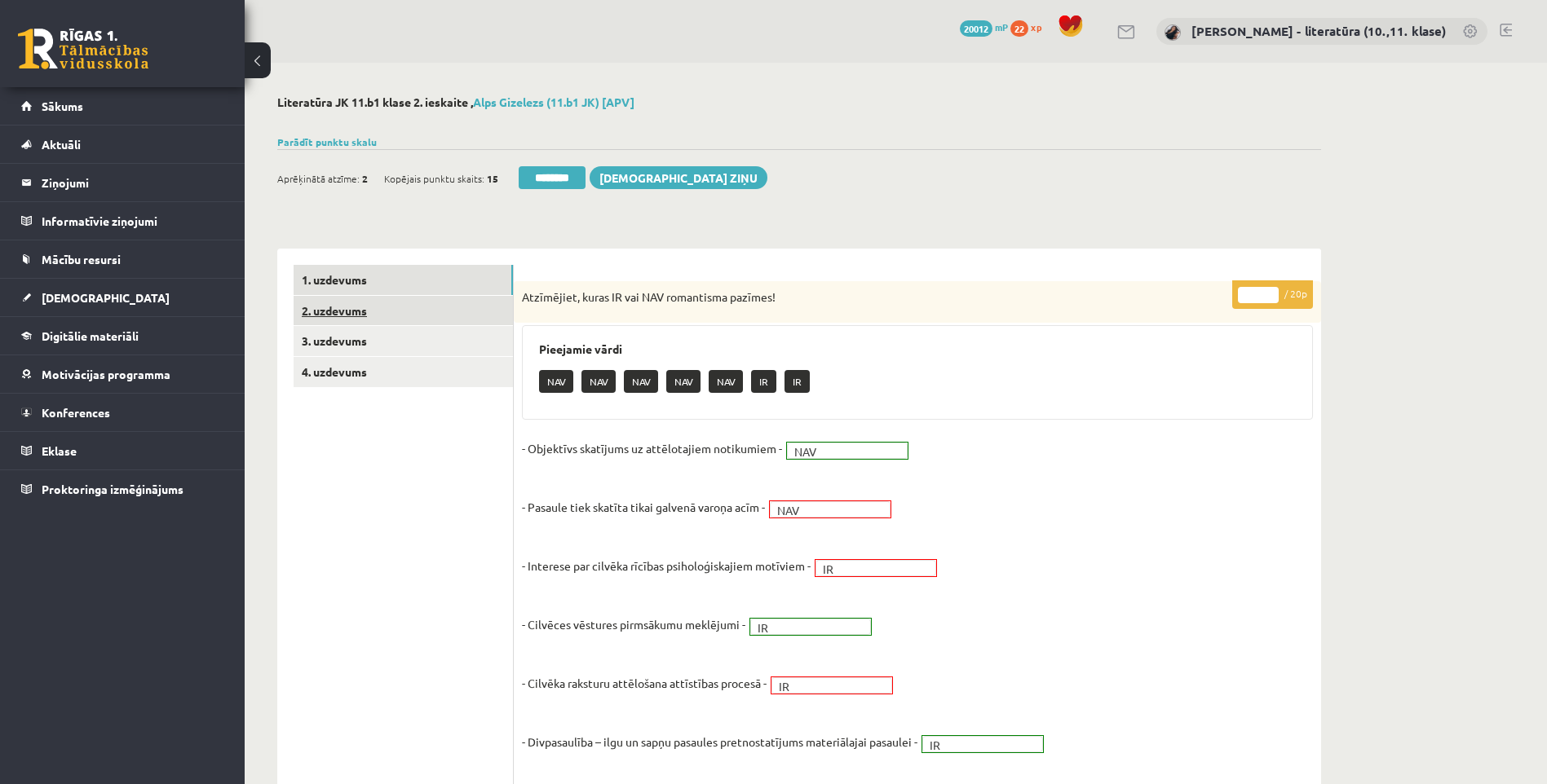
click at [350, 315] on link "2. uzdevums" at bounding box center [403, 311] width 219 height 30
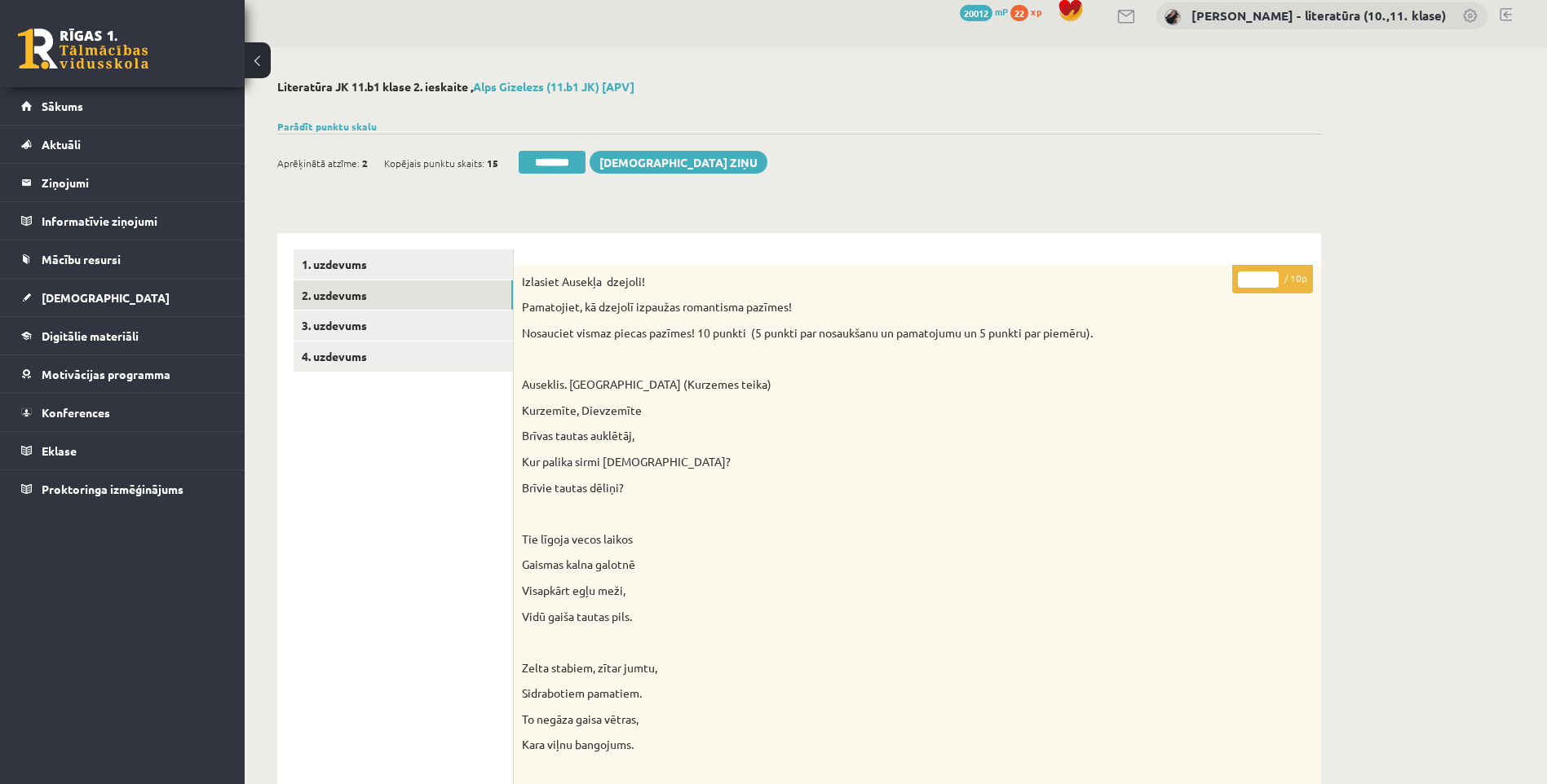
scroll to position [23, 0]
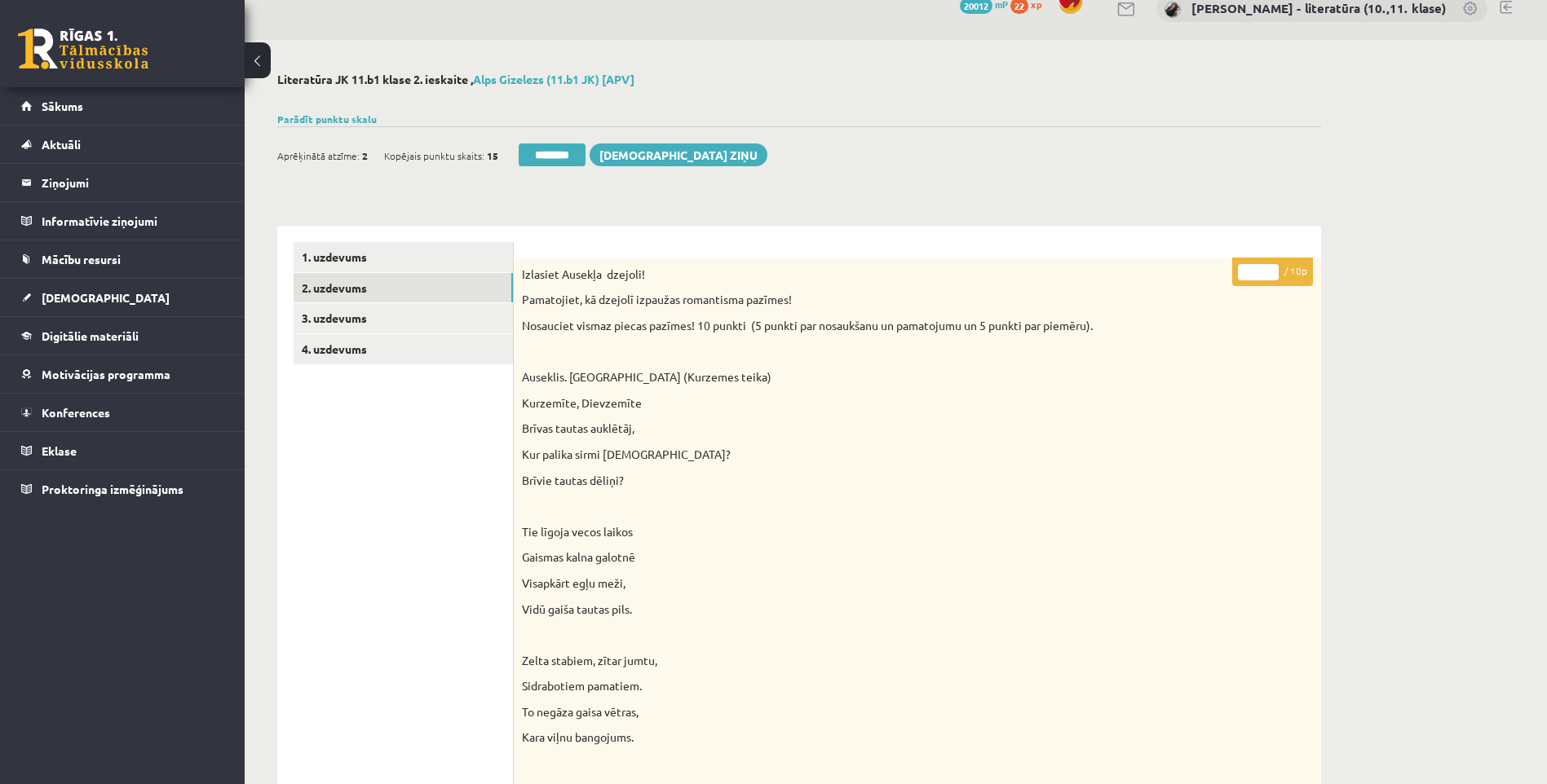
drag, startPoint x: 1264, startPoint y: 268, endPoint x: 1228, endPoint y: 281, distance: 38.3
click at [1238, 281] on input "*" at bounding box center [1258, 272] width 41 height 16
click at [1264, 270] on input "*" at bounding box center [1258, 272] width 41 height 16
type input "**"
click at [431, 310] on link "3. uzdevums" at bounding box center [403, 318] width 219 height 30
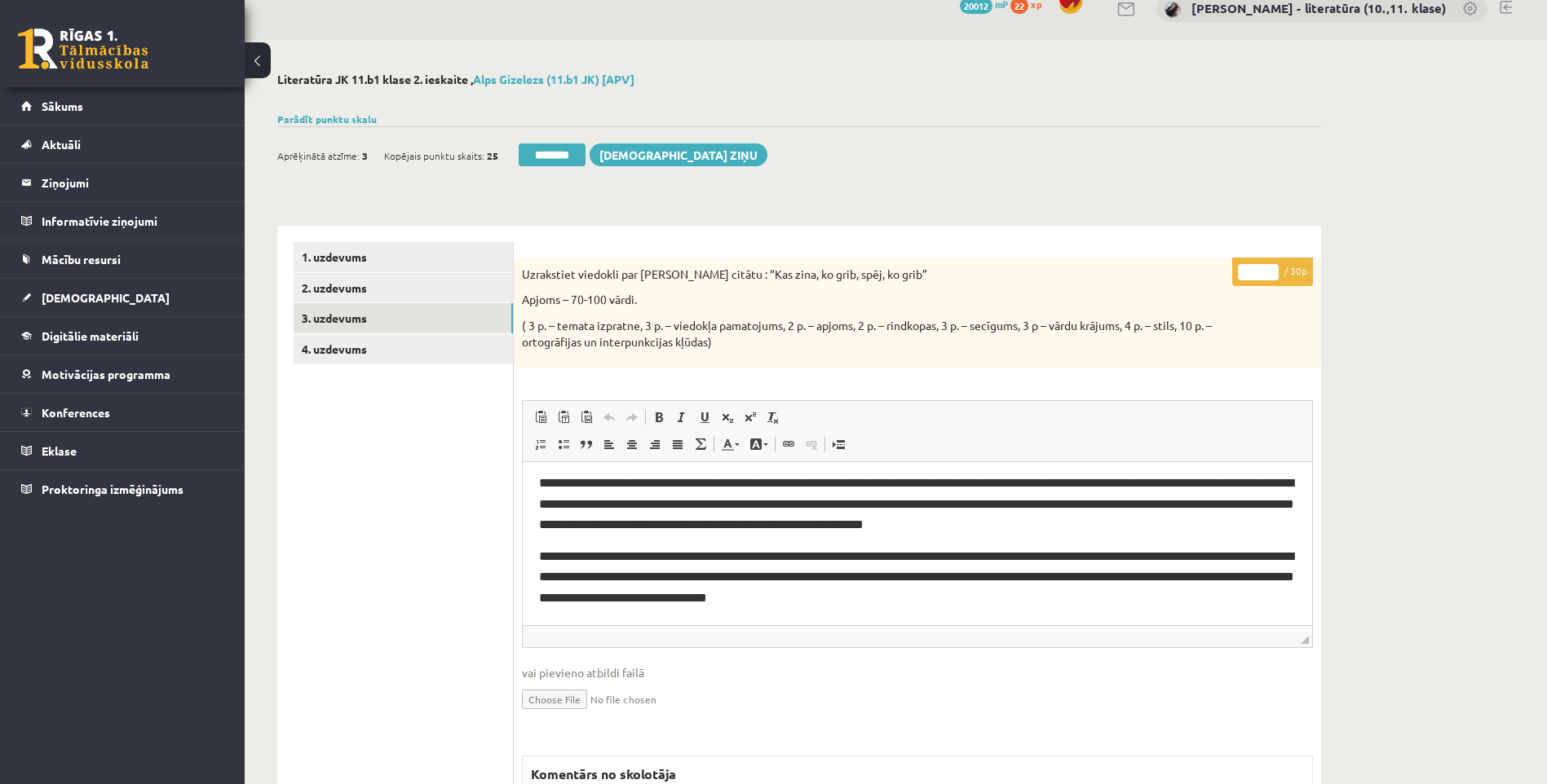
scroll to position [0, 0]
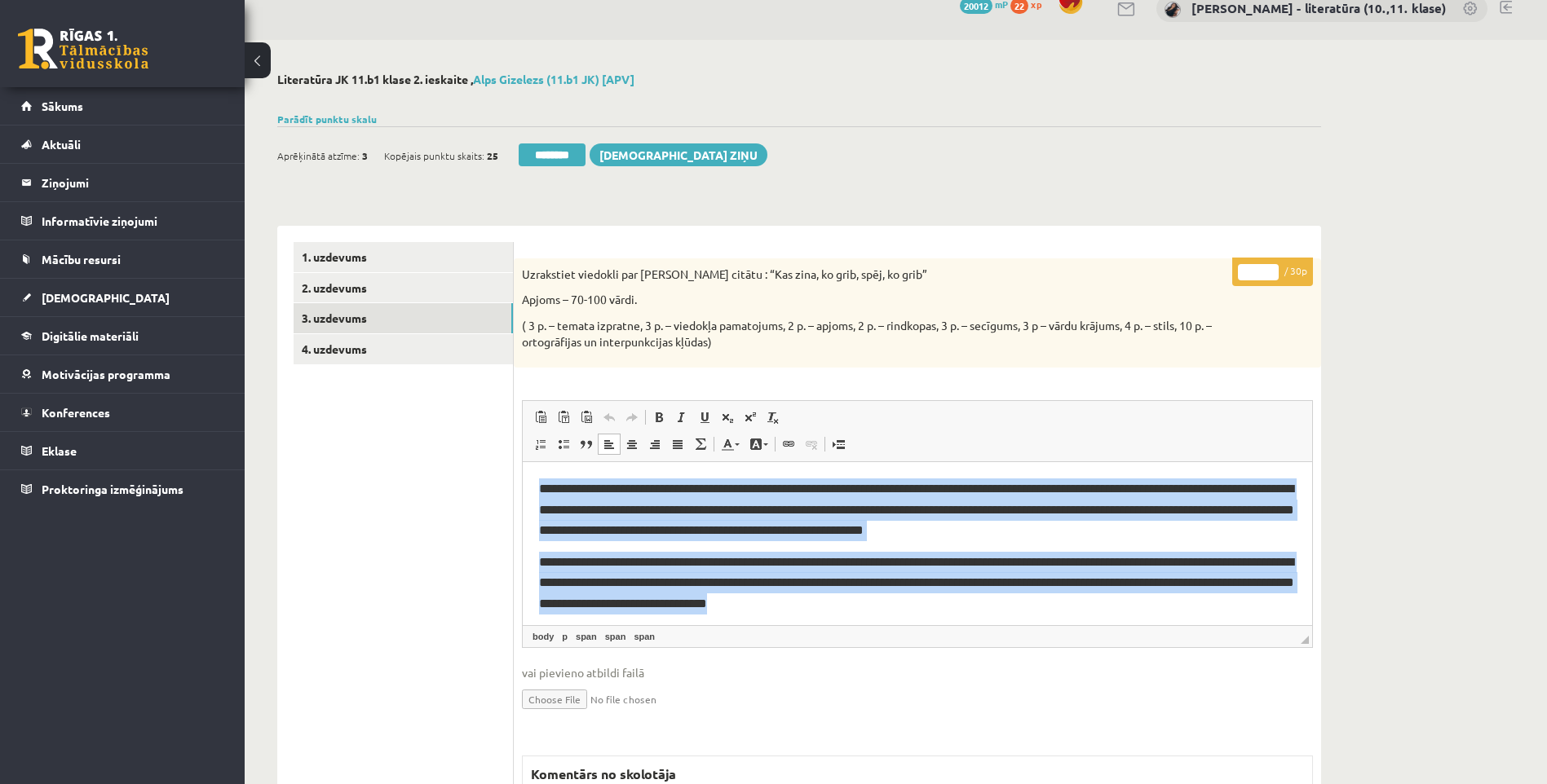
drag, startPoint x: 867, startPoint y: 596, endPoint x: 1038, endPoint y: 954, distance: 396.7
click at [523, 491] on html "**********" at bounding box center [918, 546] width 789 height 169
copy body "**********"
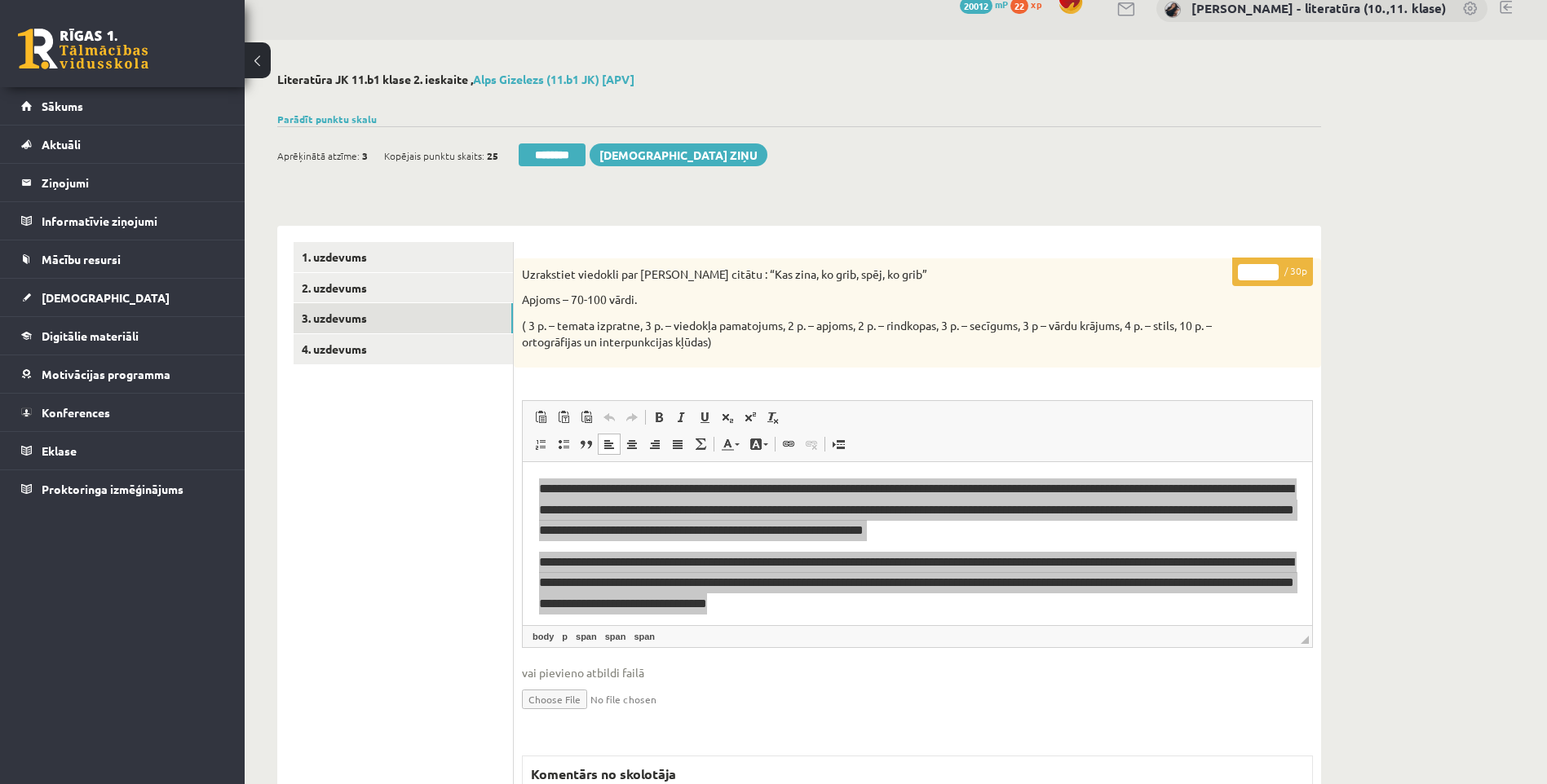
drag, startPoint x: 1268, startPoint y: 272, endPoint x: 1235, endPoint y: 273, distance: 33.0
click at [1238, 273] on input "*" at bounding box center [1258, 272] width 41 height 16
type input "**"
click at [456, 347] on link "4. uzdevums" at bounding box center [403, 349] width 219 height 30
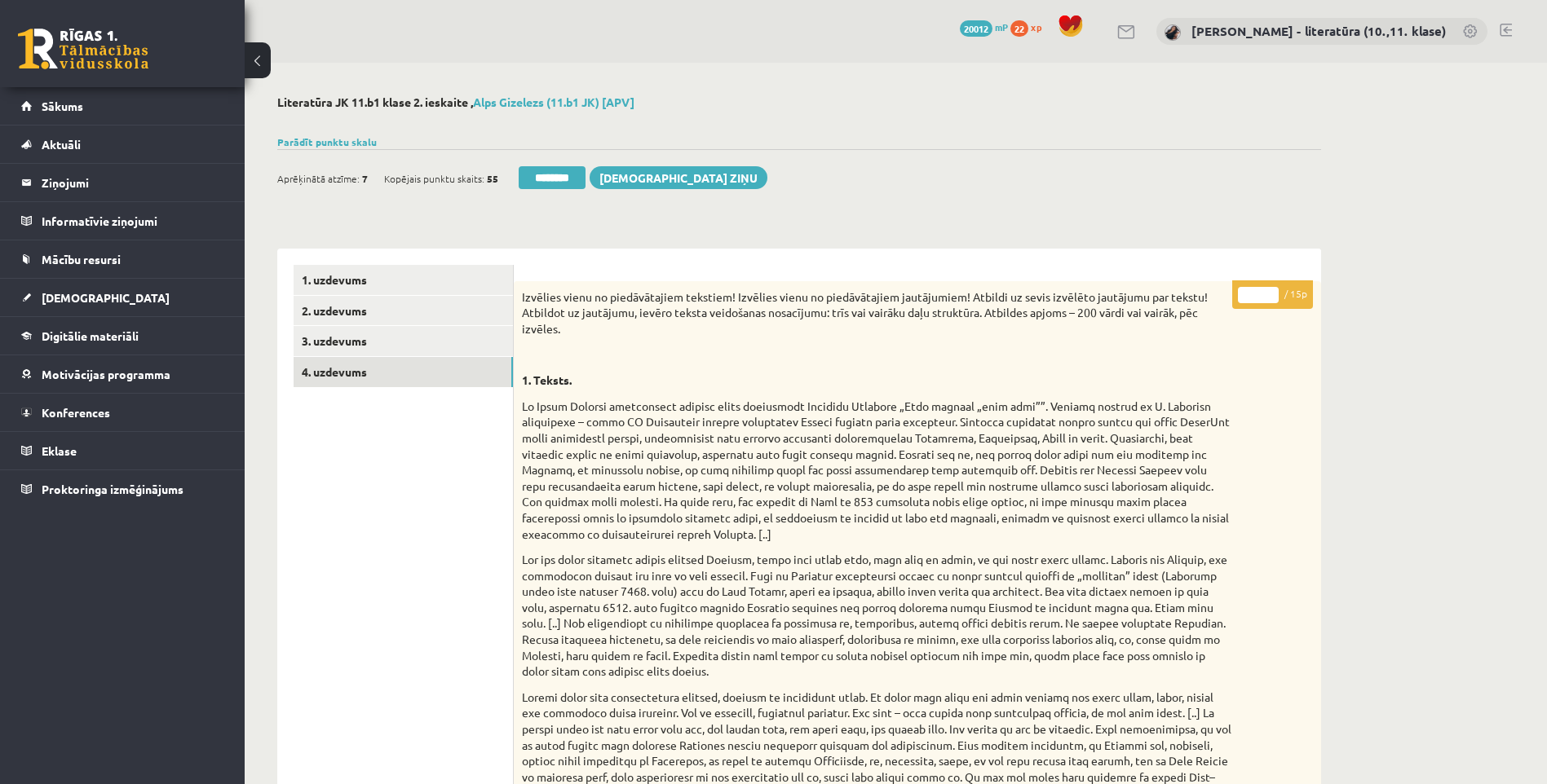
drag, startPoint x: 1262, startPoint y: 294, endPoint x: 1193, endPoint y: 300, distance: 69.3
type input "**"
click at [366, 347] on link "3. uzdevums" at bounding box center [403, 341] width 219 height 30
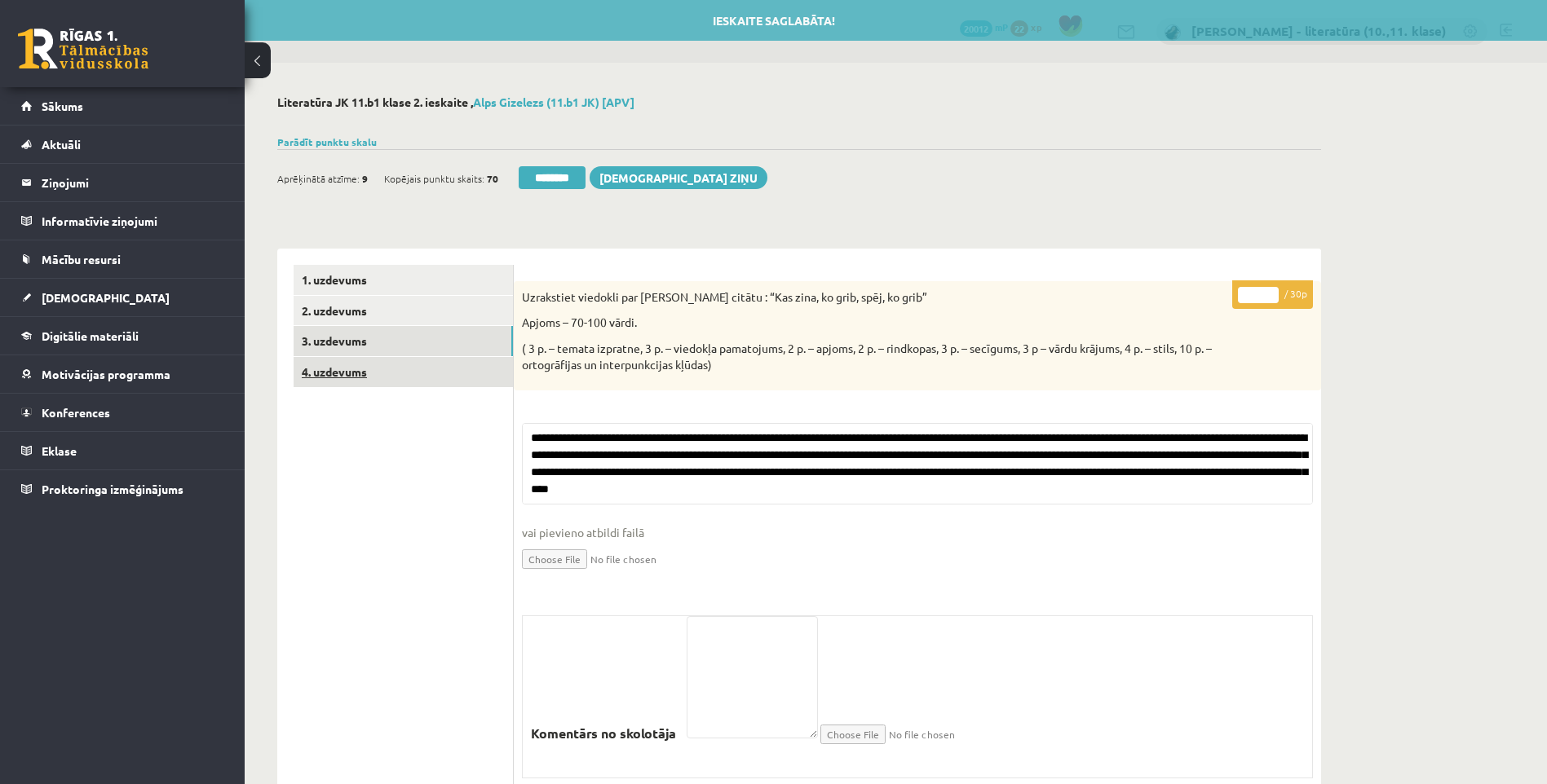
click at [366, 380] on link "4. uzdevums" at bounding box center [403, 371] width 219 height 30
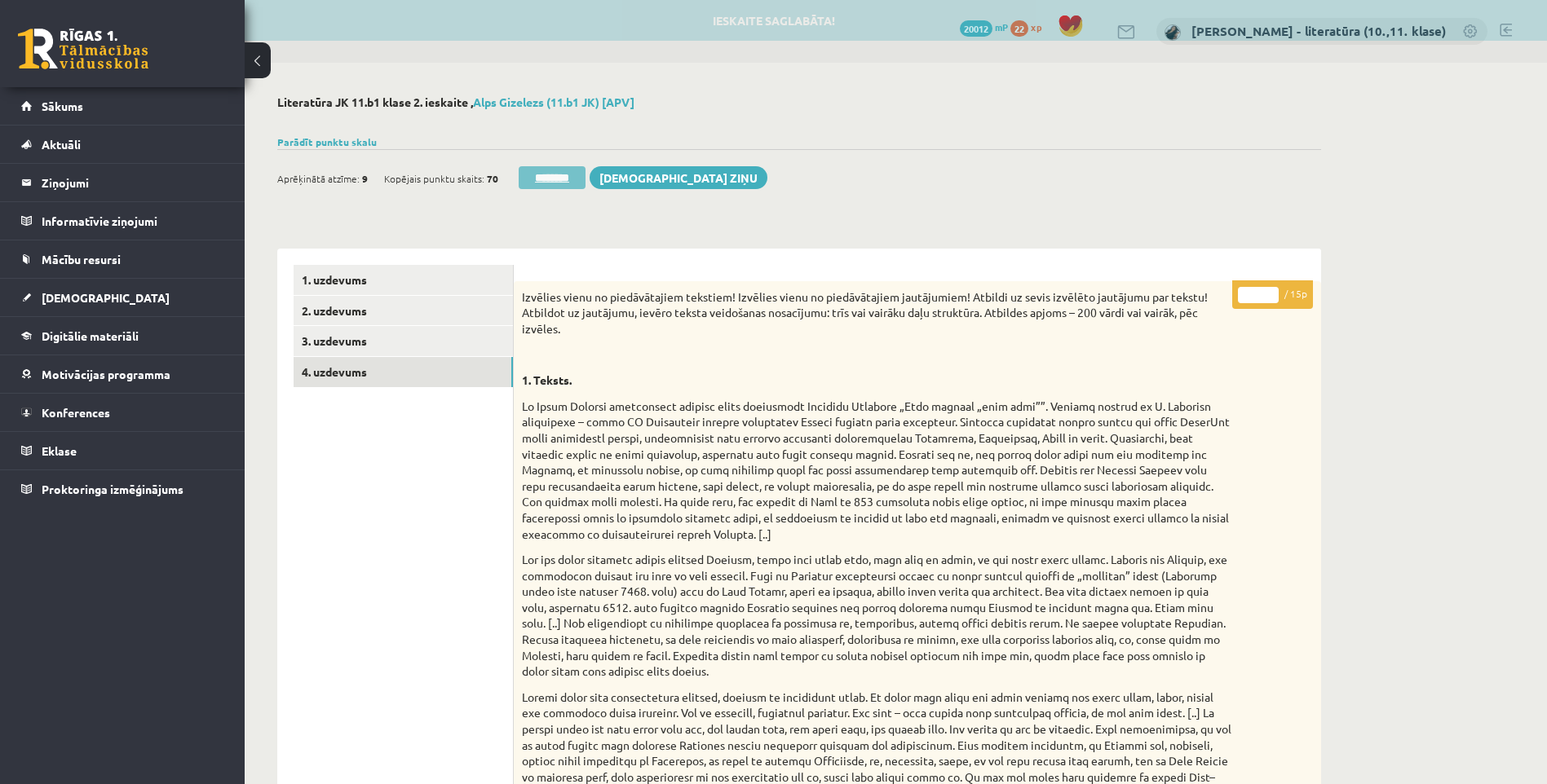
click at [556, 174] on input "********" at bounding box center [552, 177] width 67 height 23
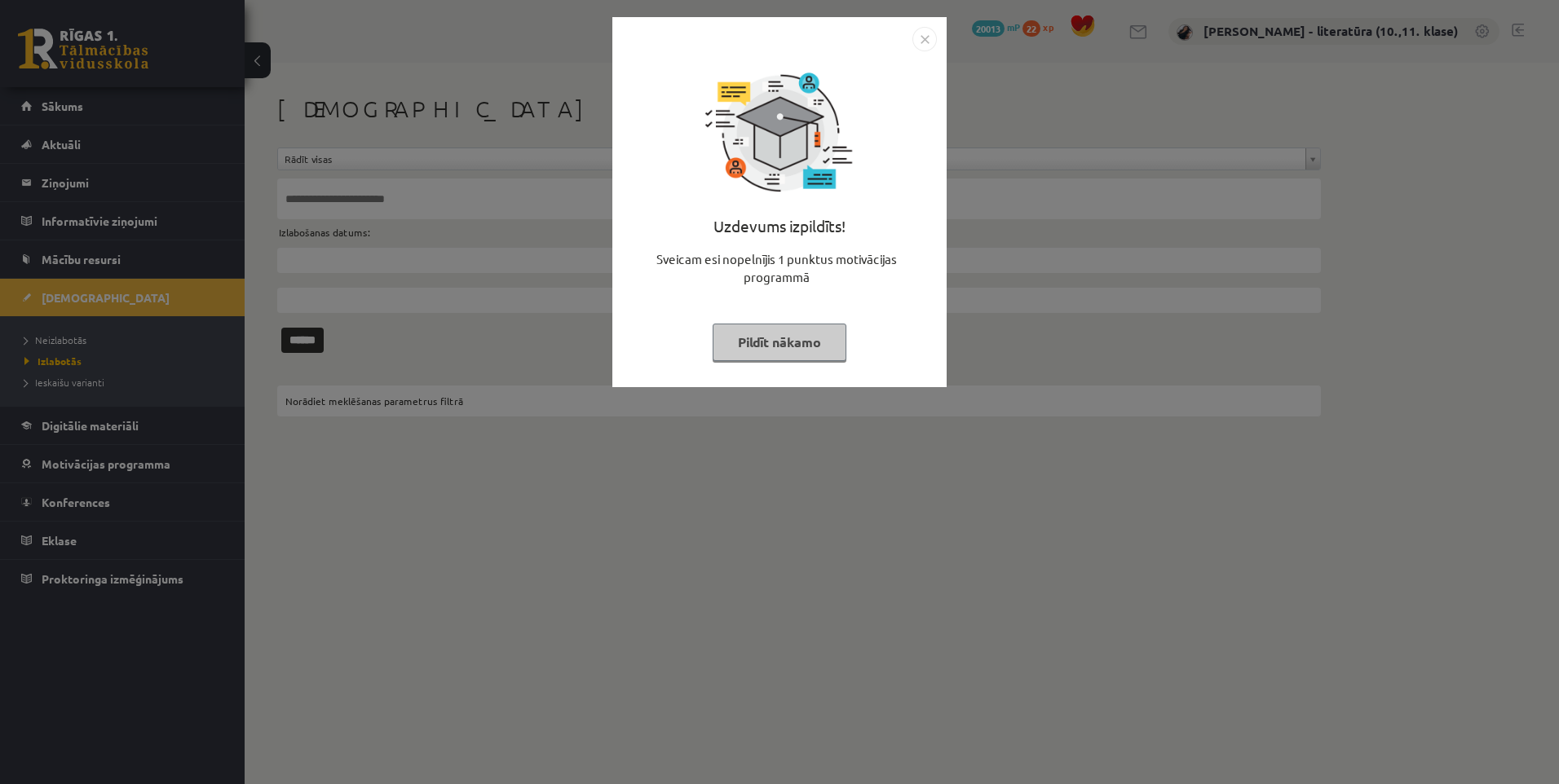
click at [796, 346] on button "Pildīt nākamo" at bounding box center [779, 342] width 134 height 38
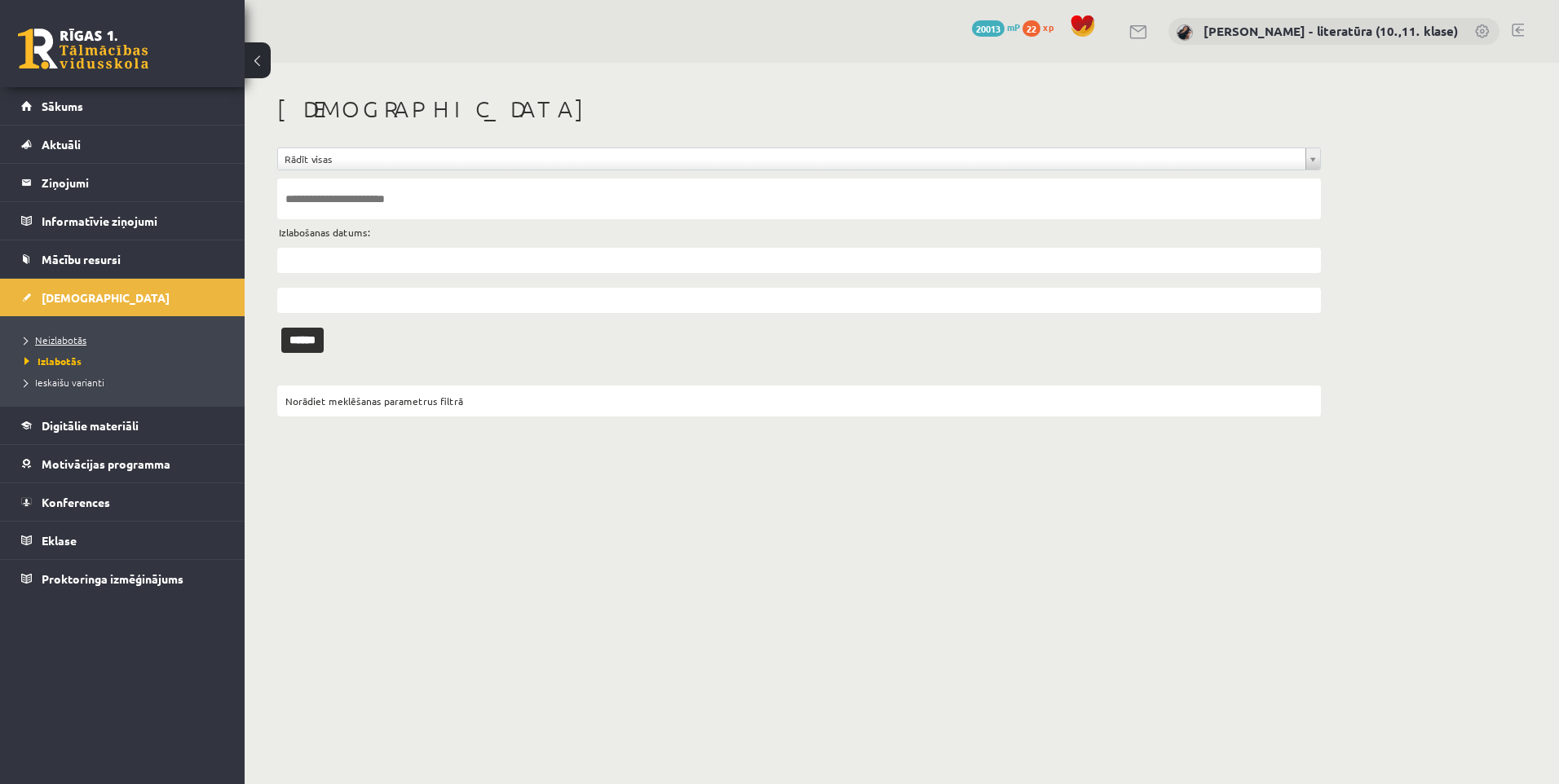
click at [63, 339] on span "Neizlabotās" at bounding box center [56, 340] width 62 height 13
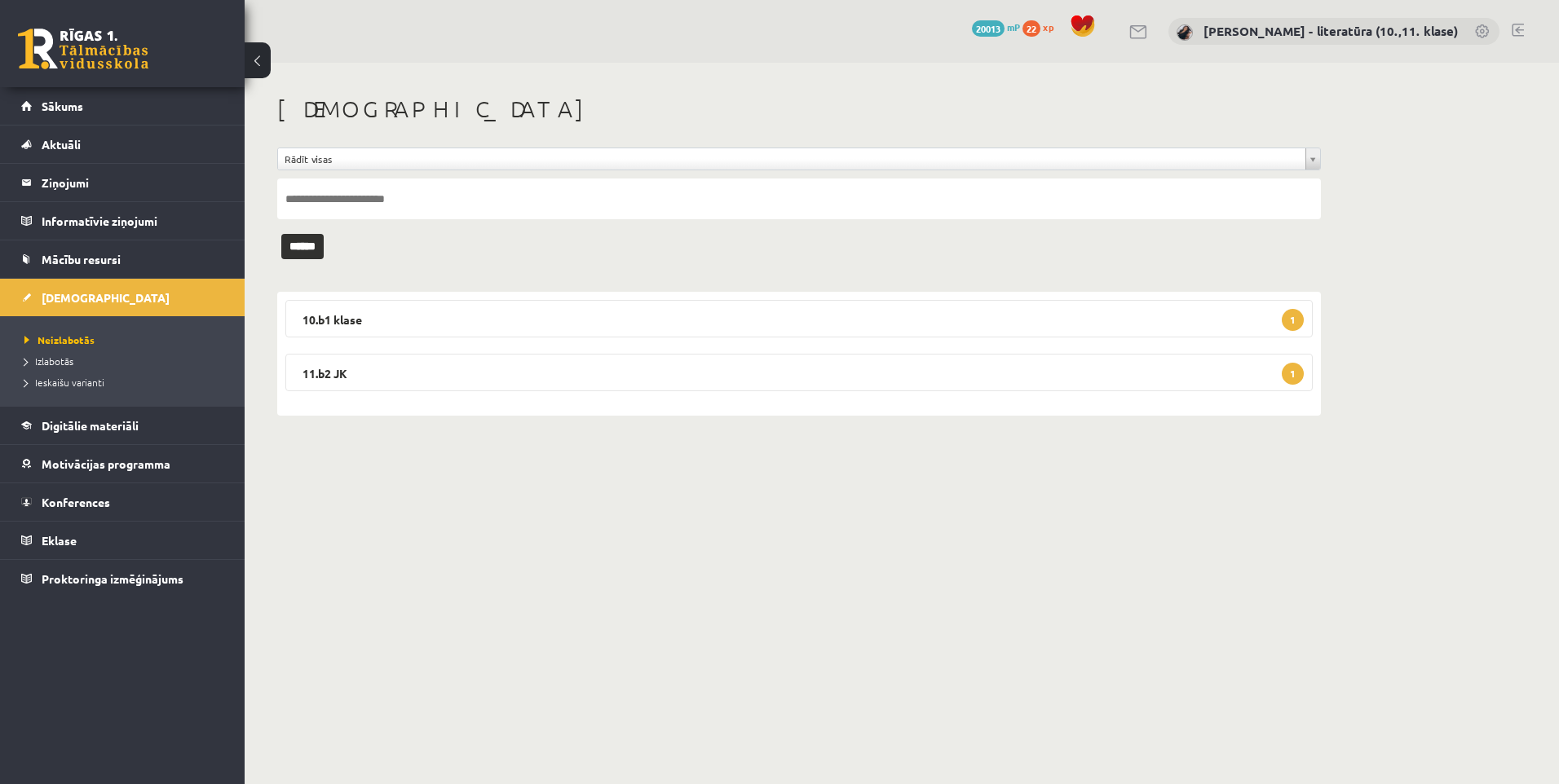
click at [664, 443] on div "**********" at bounding box center [799, 255] width 1109 height 386
click at [419, 328] on legend "10.b1 klase 1" at bounding box center [799, 319] width 1027 height 38
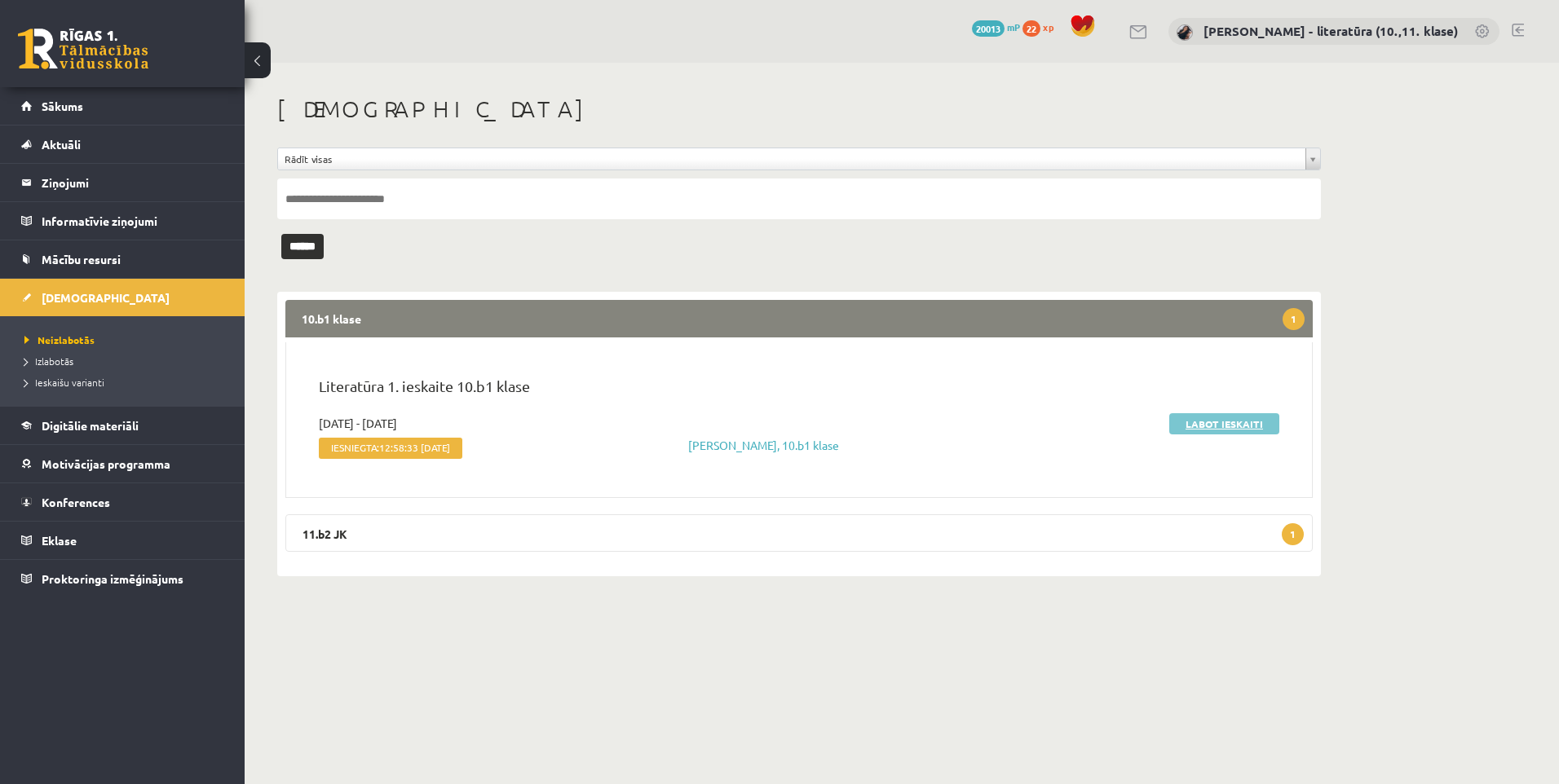
click at [1240, 430] on link "Labot ieskaiti" at bounding box center [1224, 424] width 110 height 21
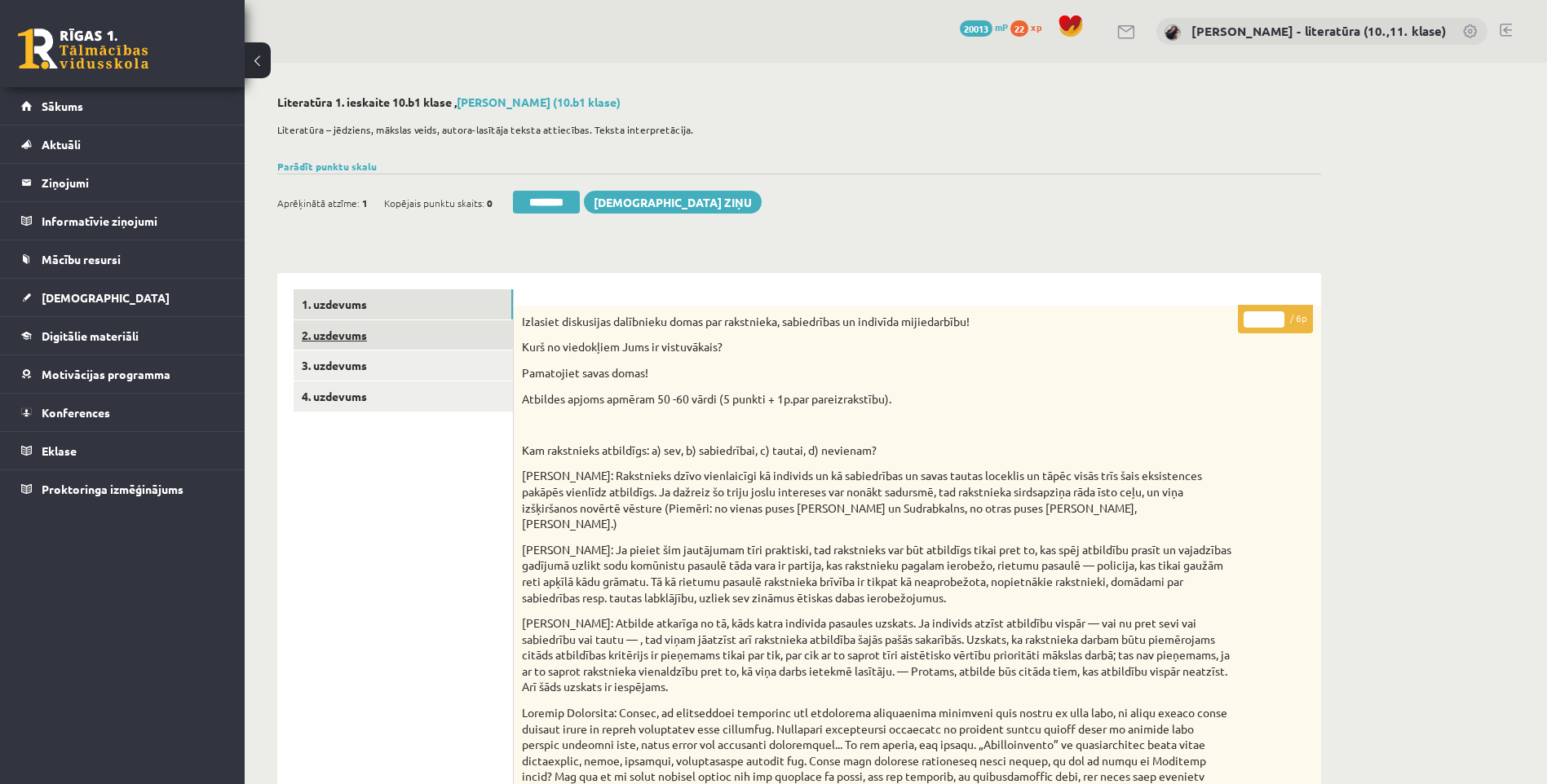
click at [355, 320] on link "2. uzdevums" at bounding box center [403, 335] width 219 height 30
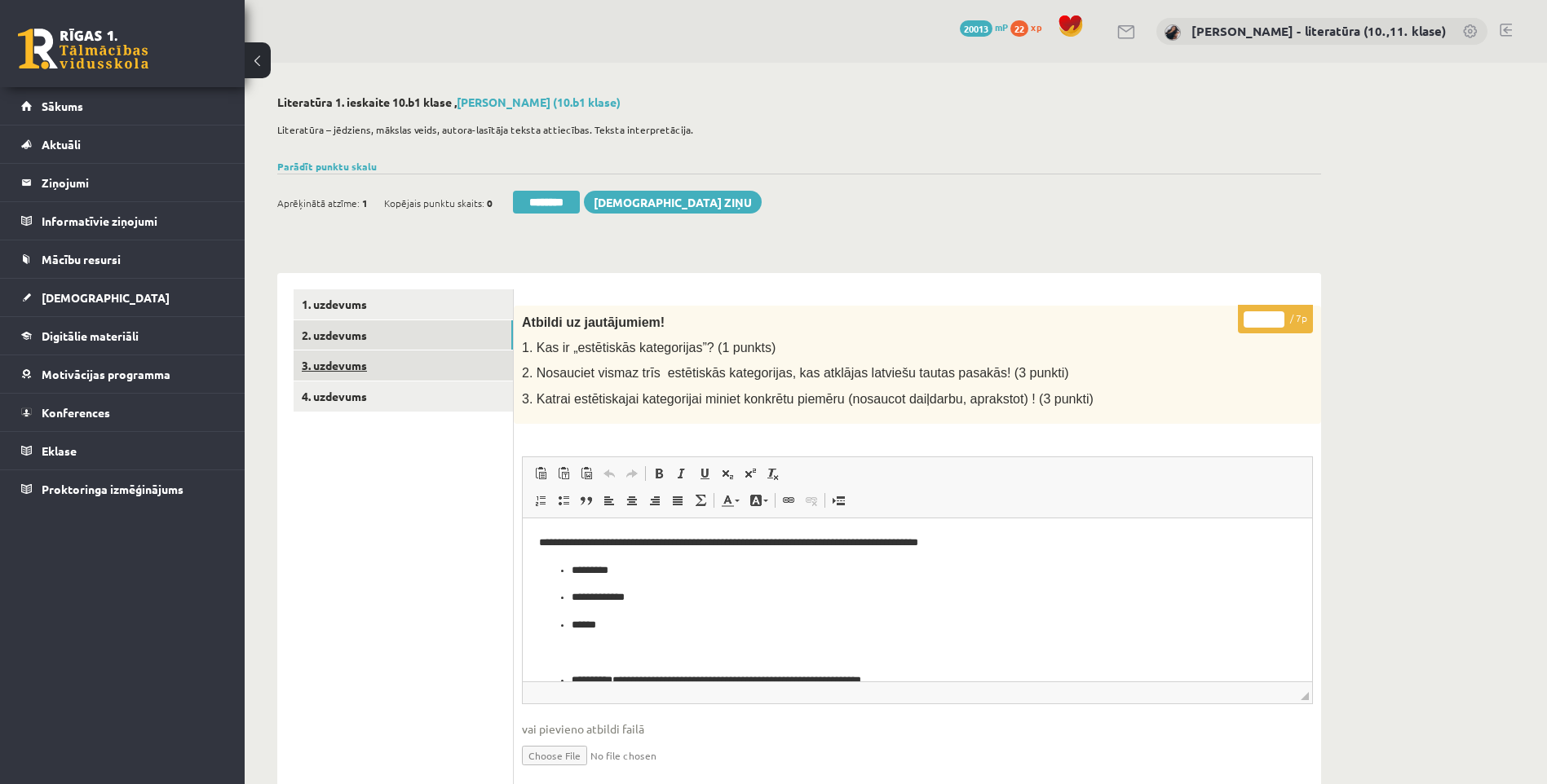
click at [408, 363] on link "3. uzdevums" at bounding box center [403, 365] width 219 height 30
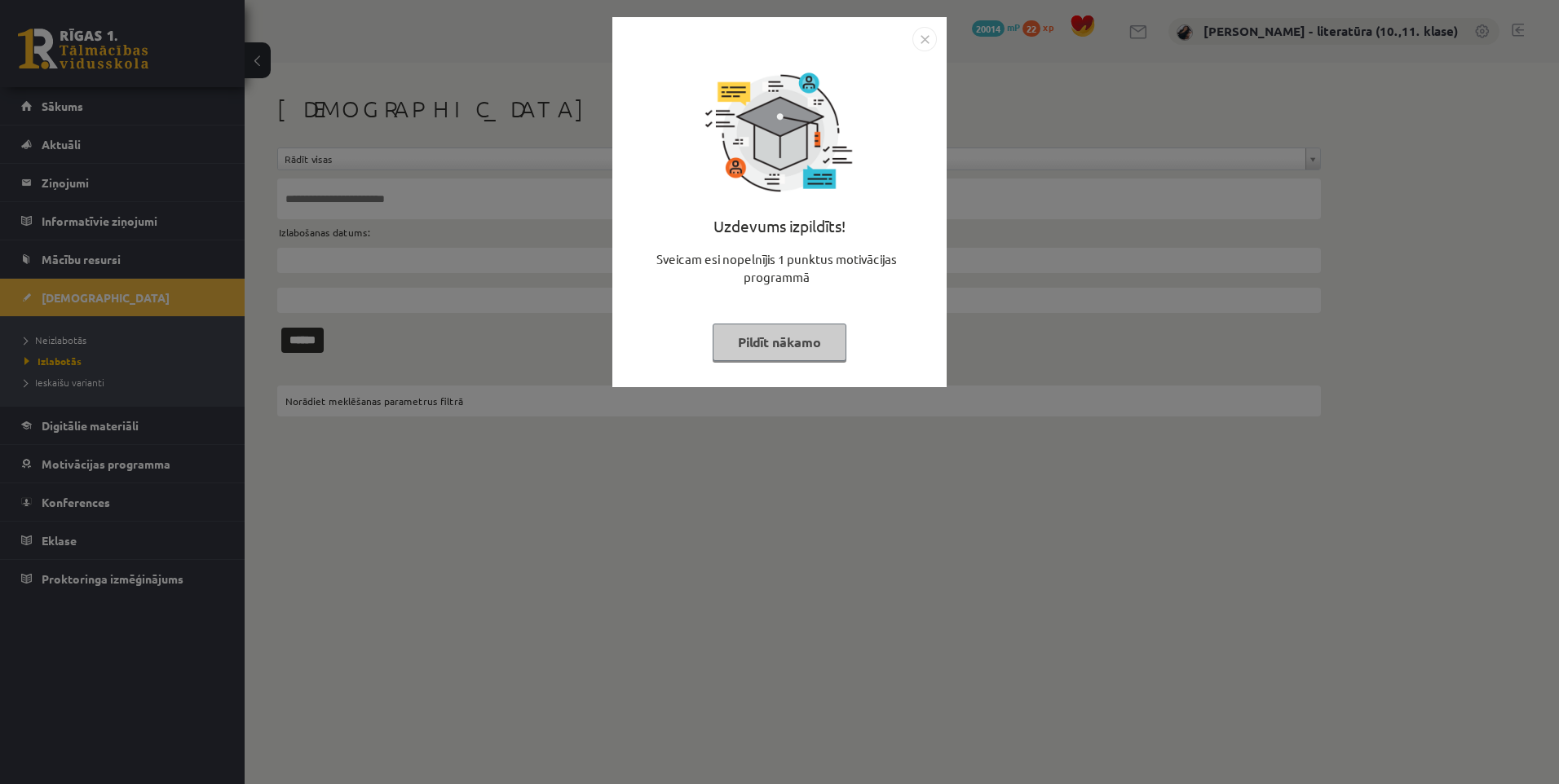
click at [783, 340] on button "Pildīt nākamo" at bounding box center [779, 342] width 134 height 38
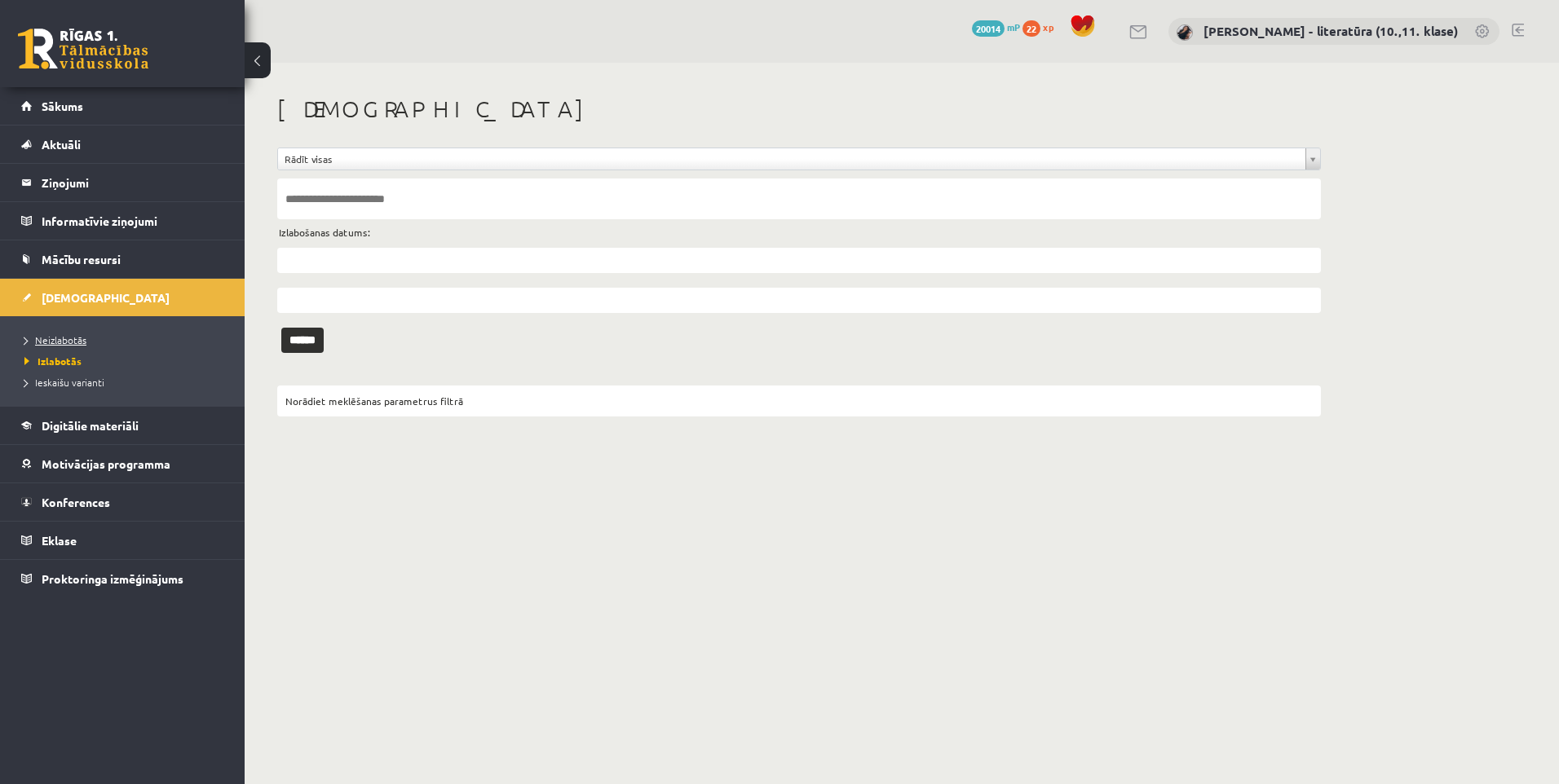
click at [91, 340] on link "Neizlabotās" at bounding box center [127, 340] width 204 height 15
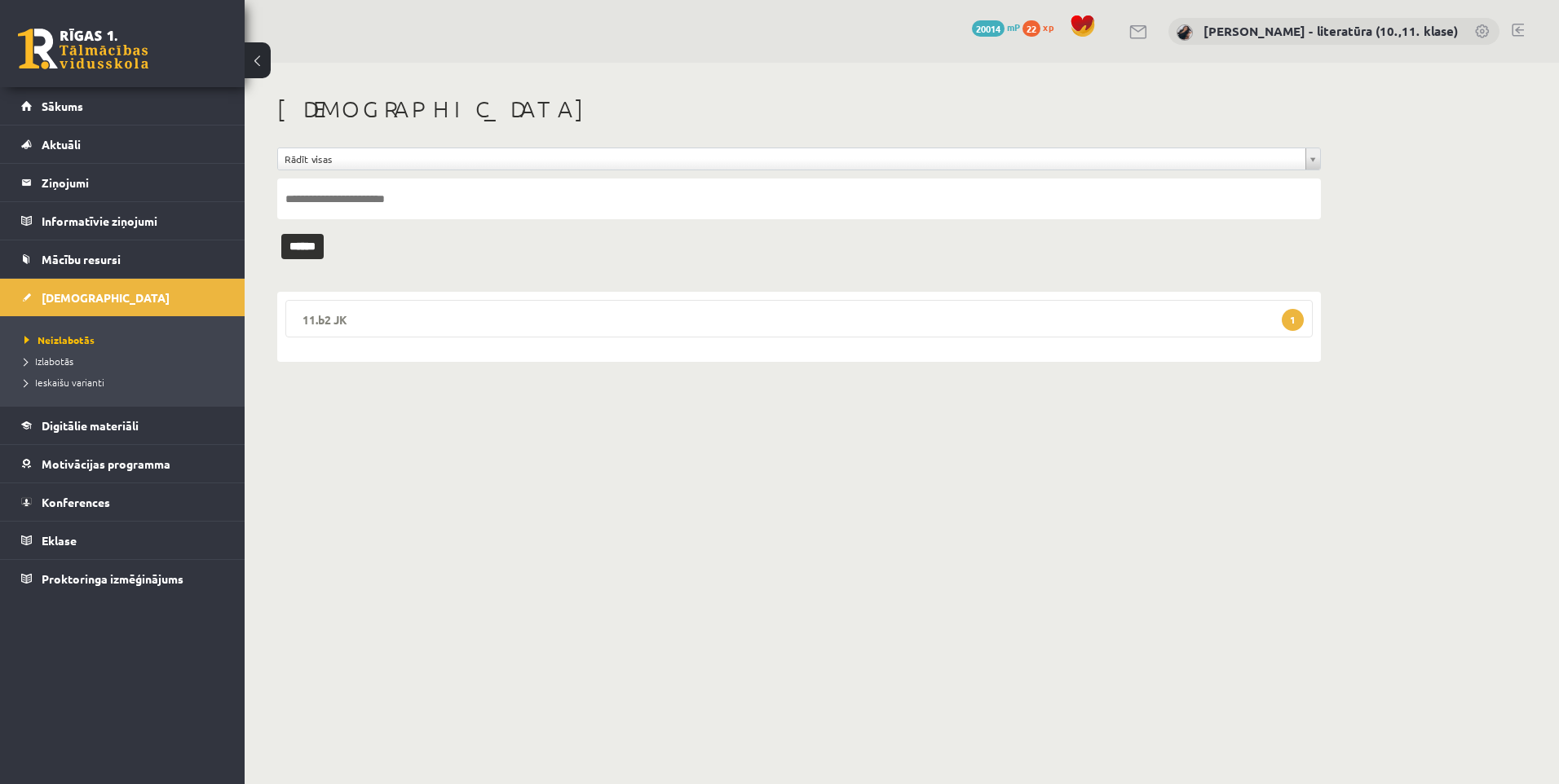
click at [736, 312] on legend "11.b2 JK 1" at bounding box center [799, 319] width 1027 height 38
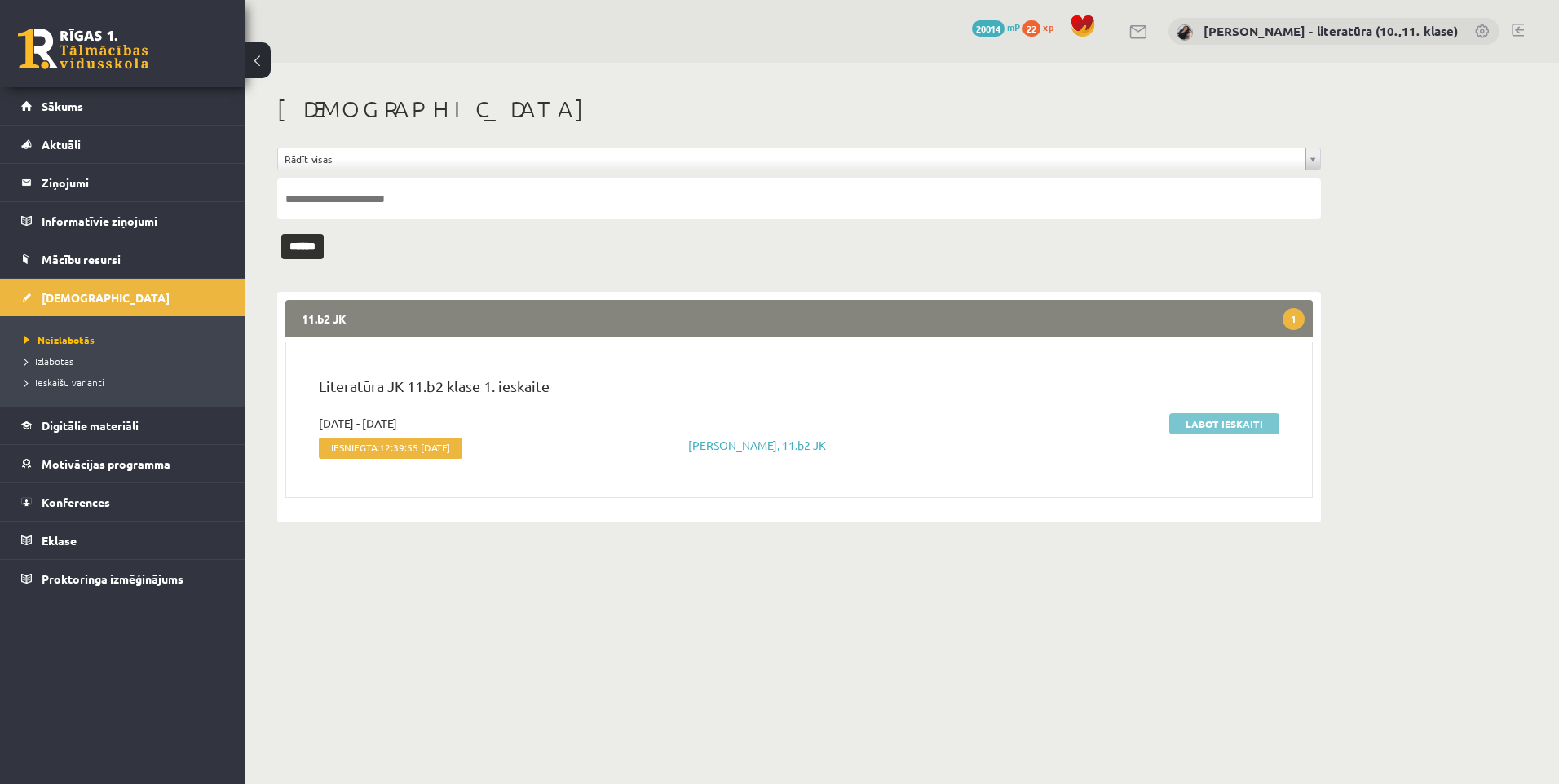
click at [1209, 421] on link "Labot ieskaiti" at bounding box center [1224, 424] width 110 height 21
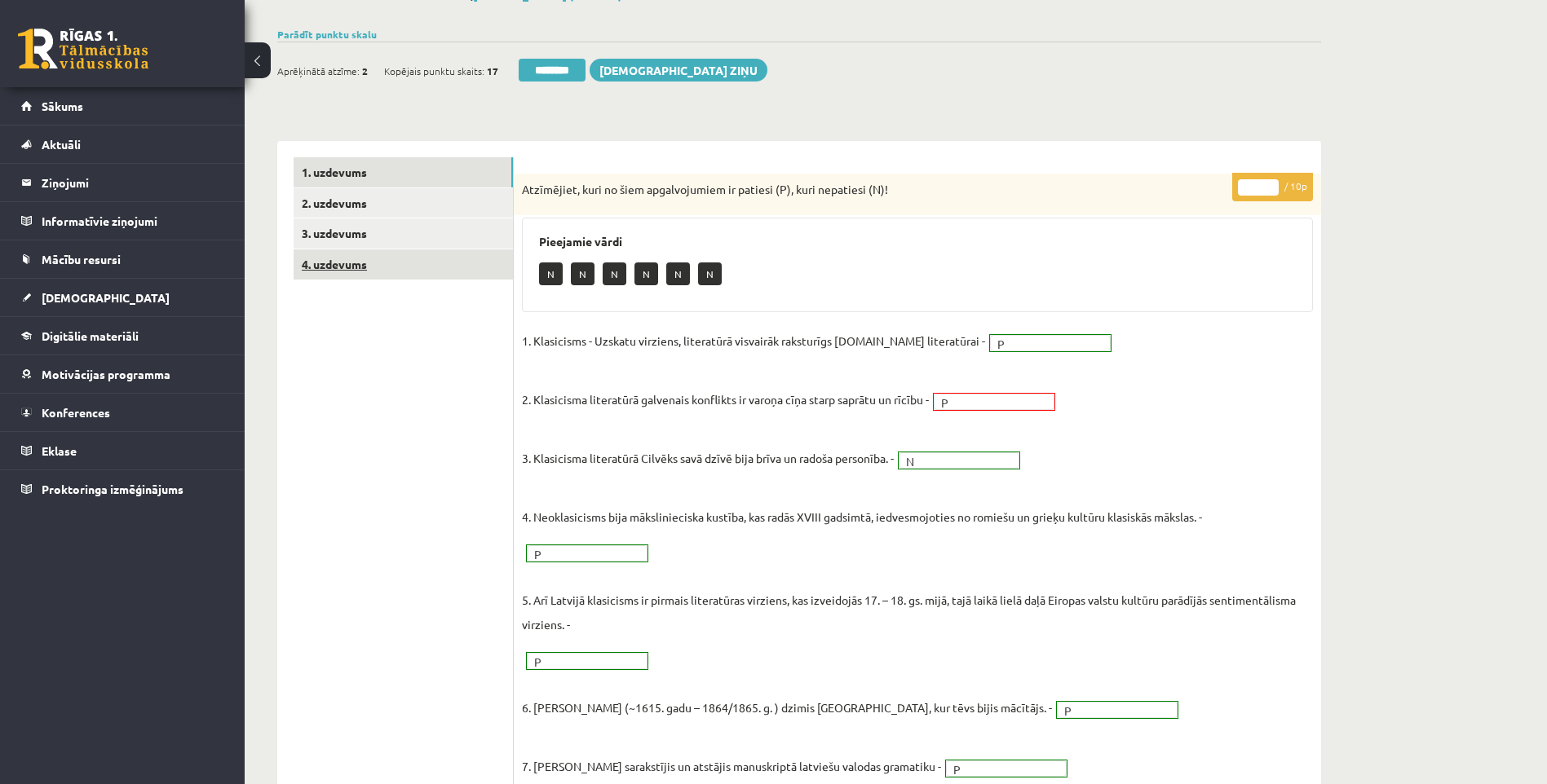
scroll to position [81, 0]
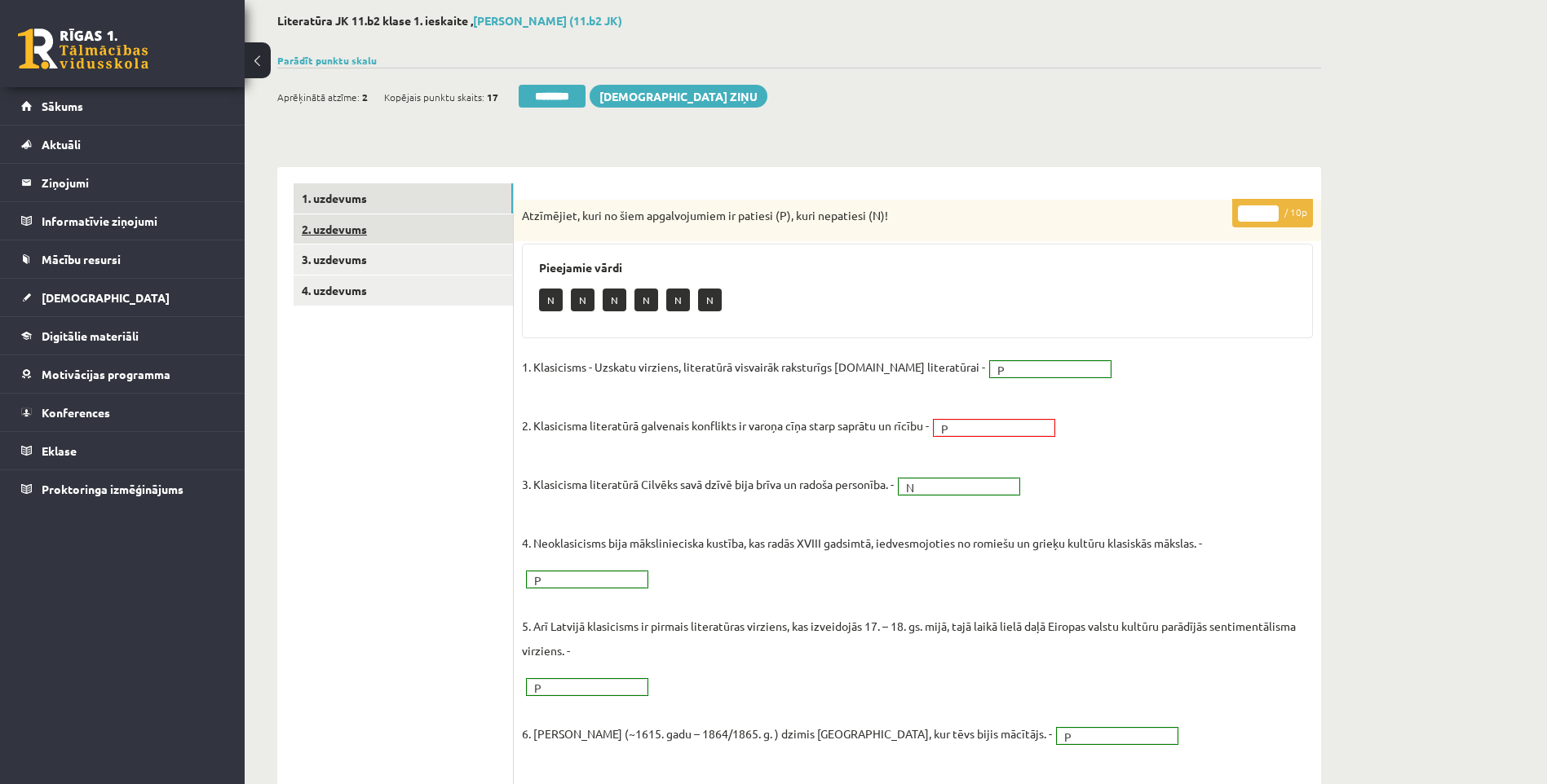
click at [414, 221] on link "2. uzdevums" at bounding box center [403, 229] width 219 height 30
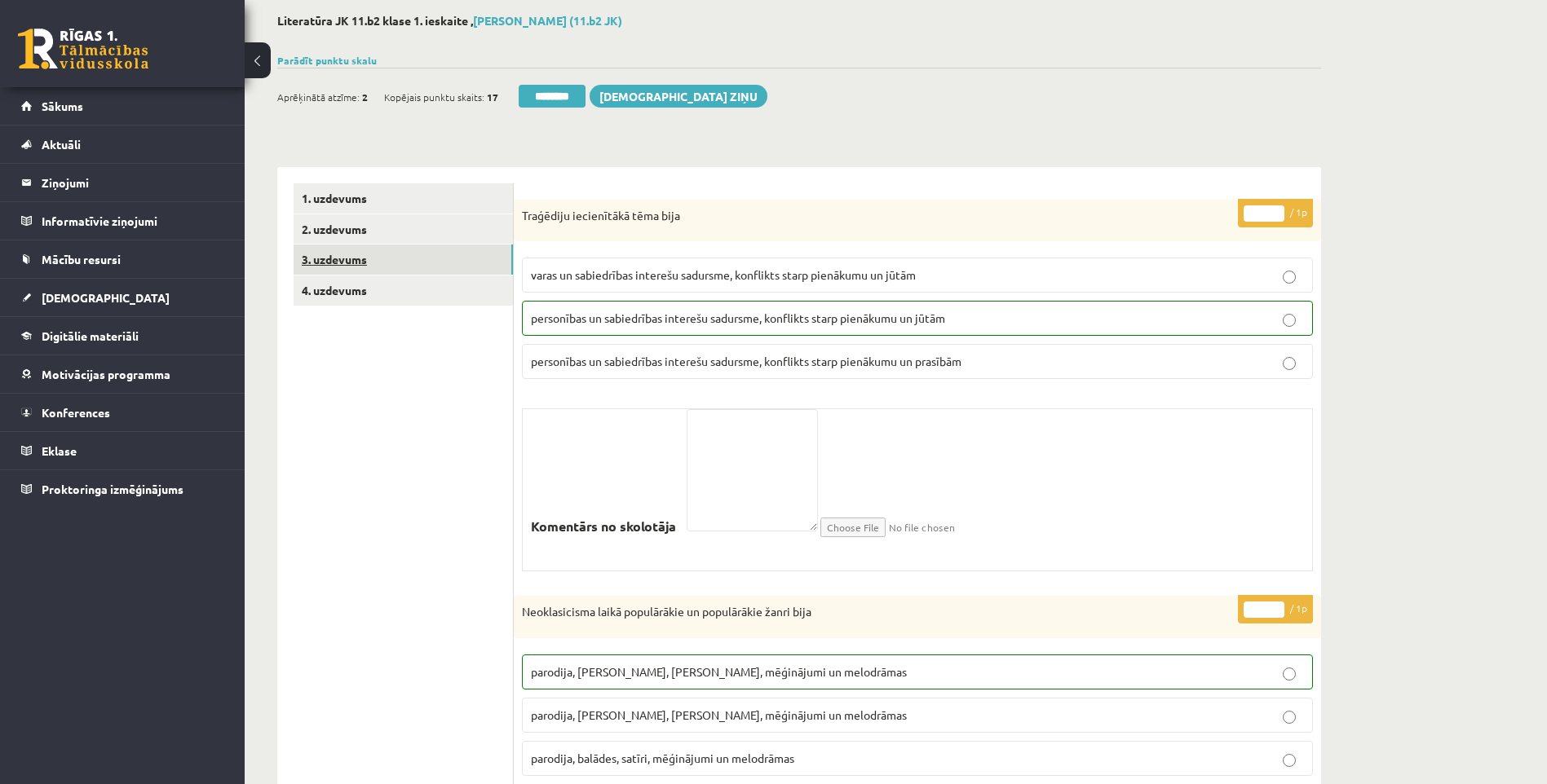
click at [403, 255] on link "3. uzdevums" at bounding box center [403, 259] width 219 height 30
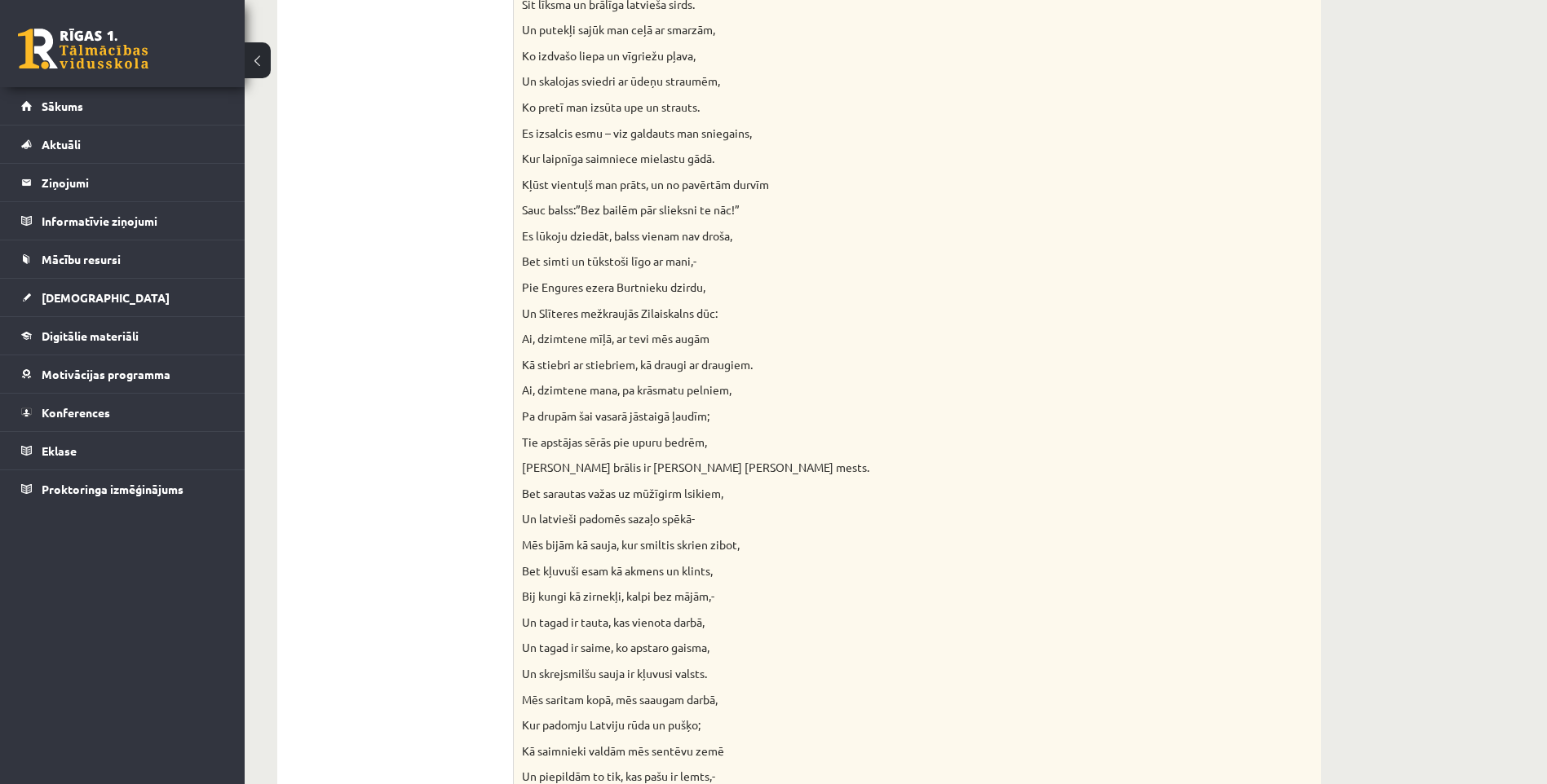
scroll to position [0, 0]
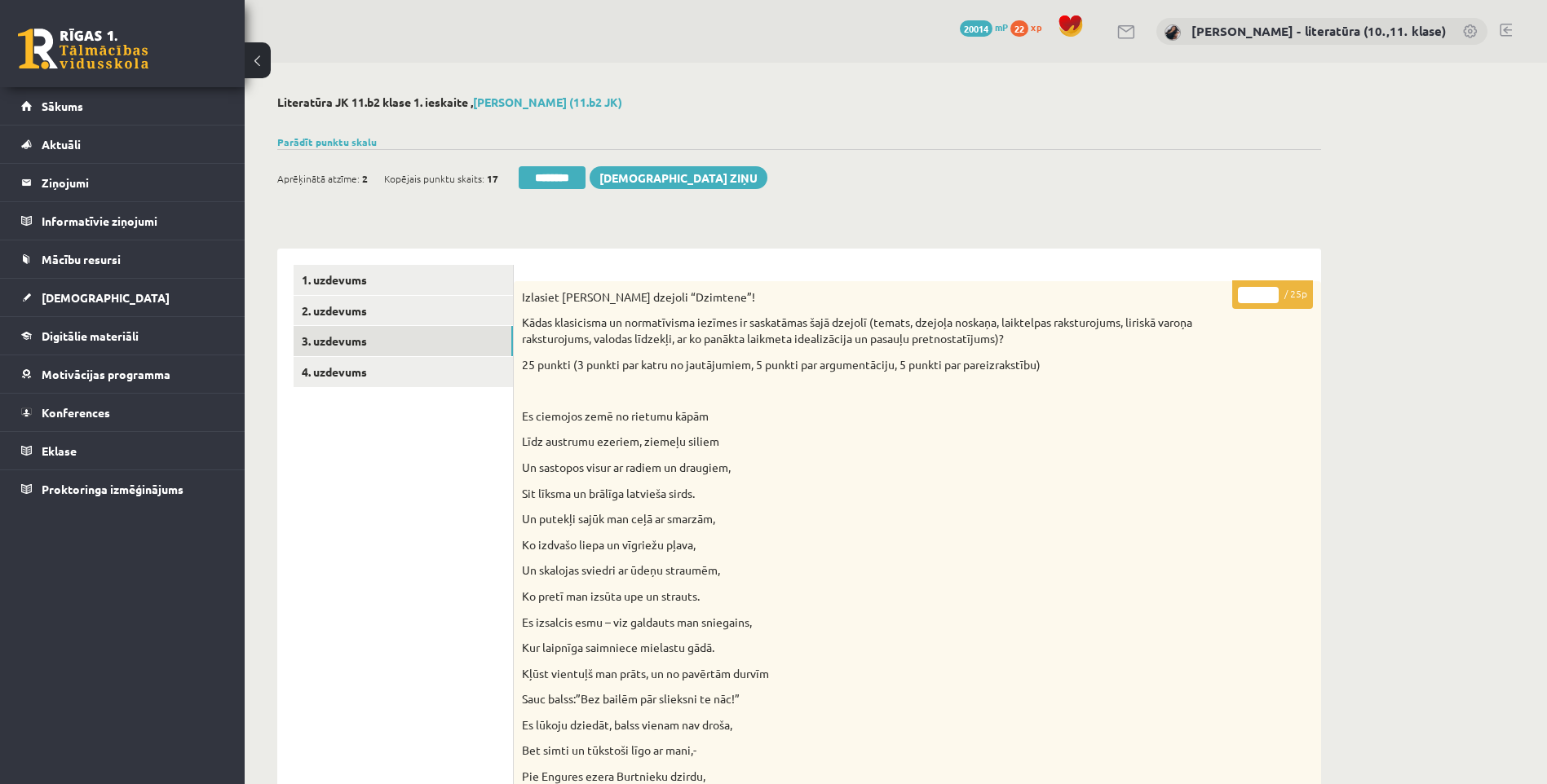
drag, startPoint x: 1258, startPoint y: 298, endPoint x: 1230, endPoint y: 300, distance: 28.1
type input "**"
click at [453, 378] on link "4. uzdevums" at bounding box center [403, 371] width 219 height 30
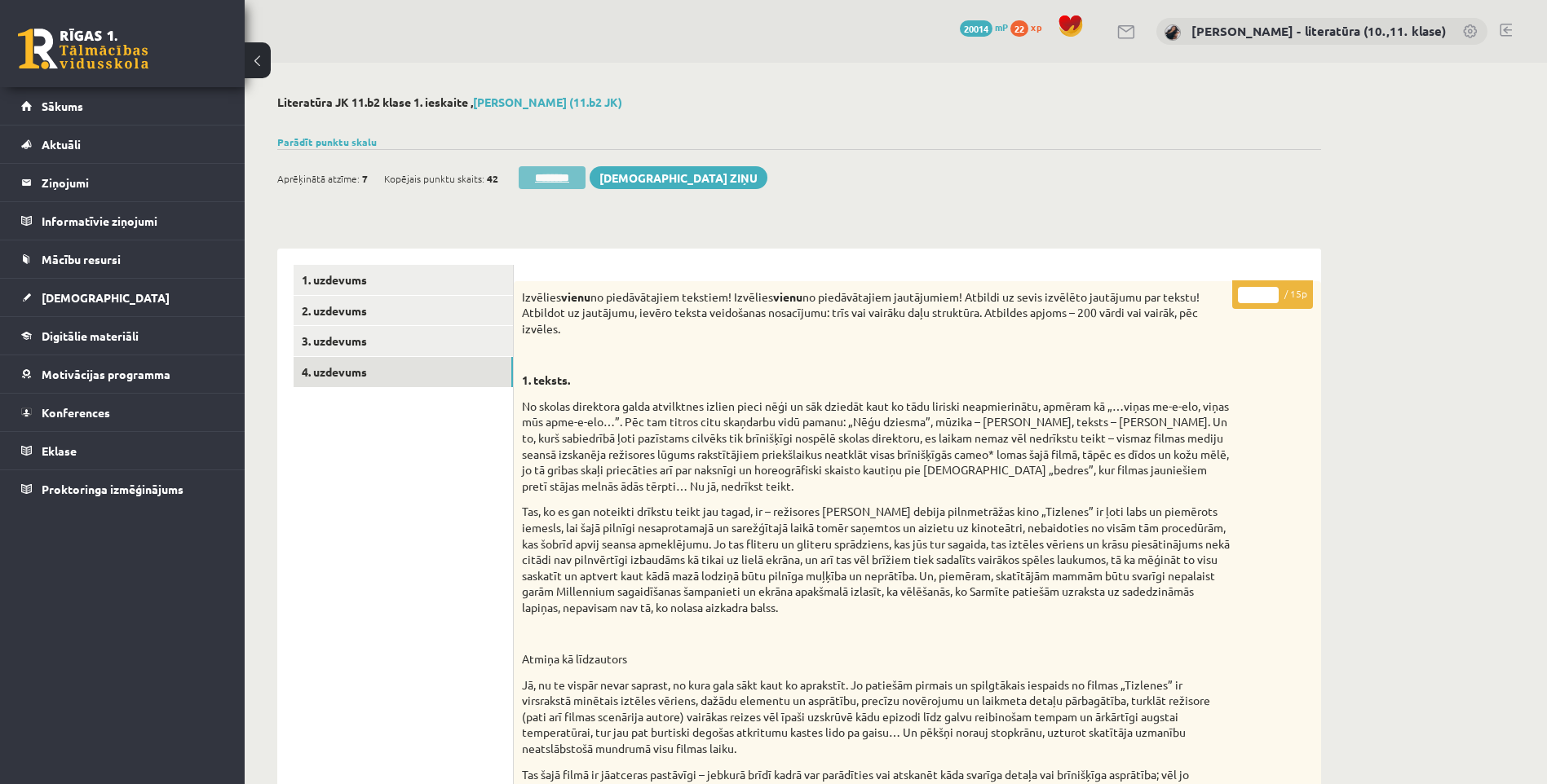
click at [558, 176] on input "********" at bounding box center [552, 177] width 67 height 23
click at [575, 179] on input "********" at bounding box center [552, 177] width 67 height 23
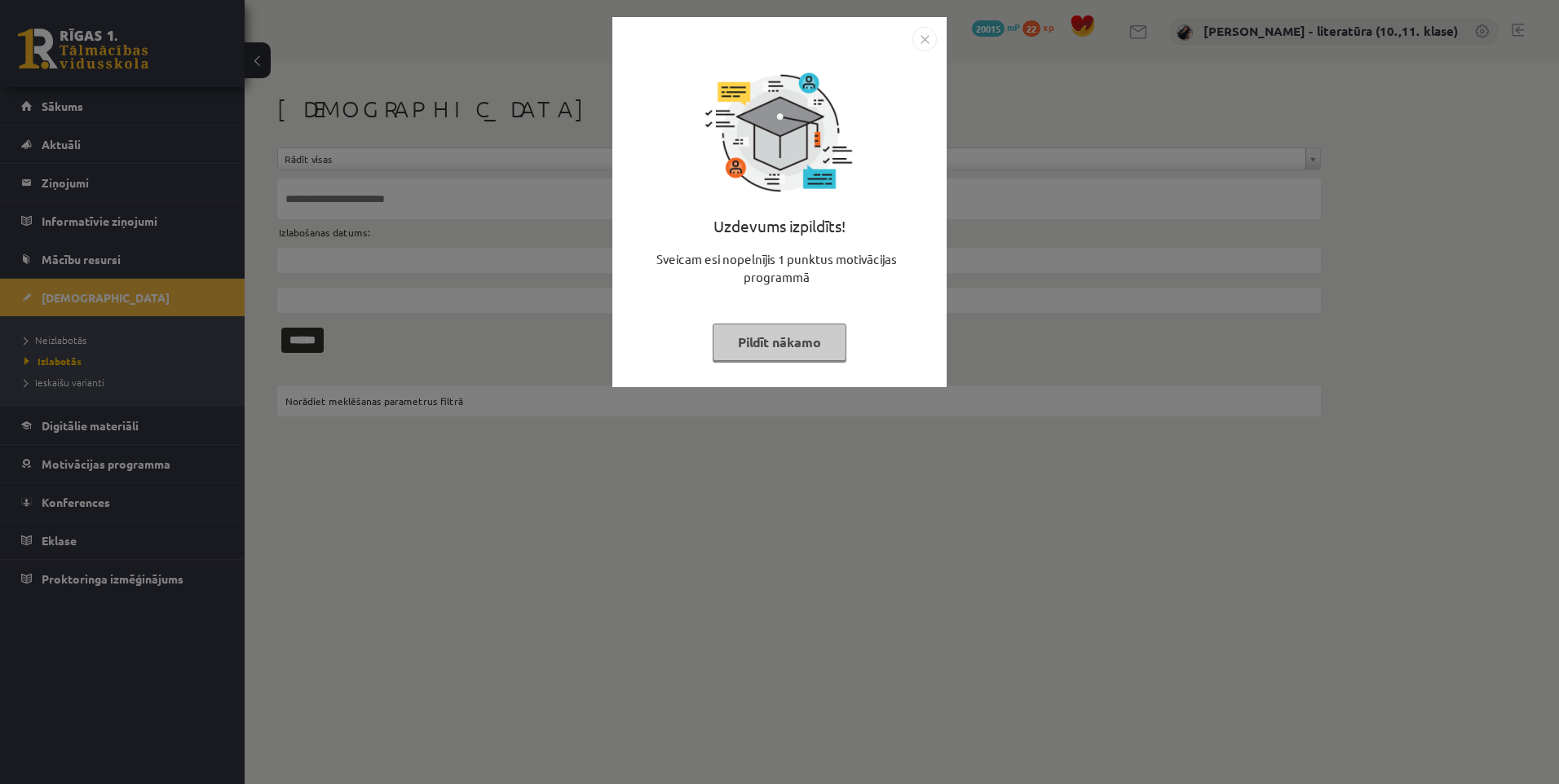
click at [767, 335] on button "Pildīt nākamo" at bounding box center [779, 342] width 134 height 38
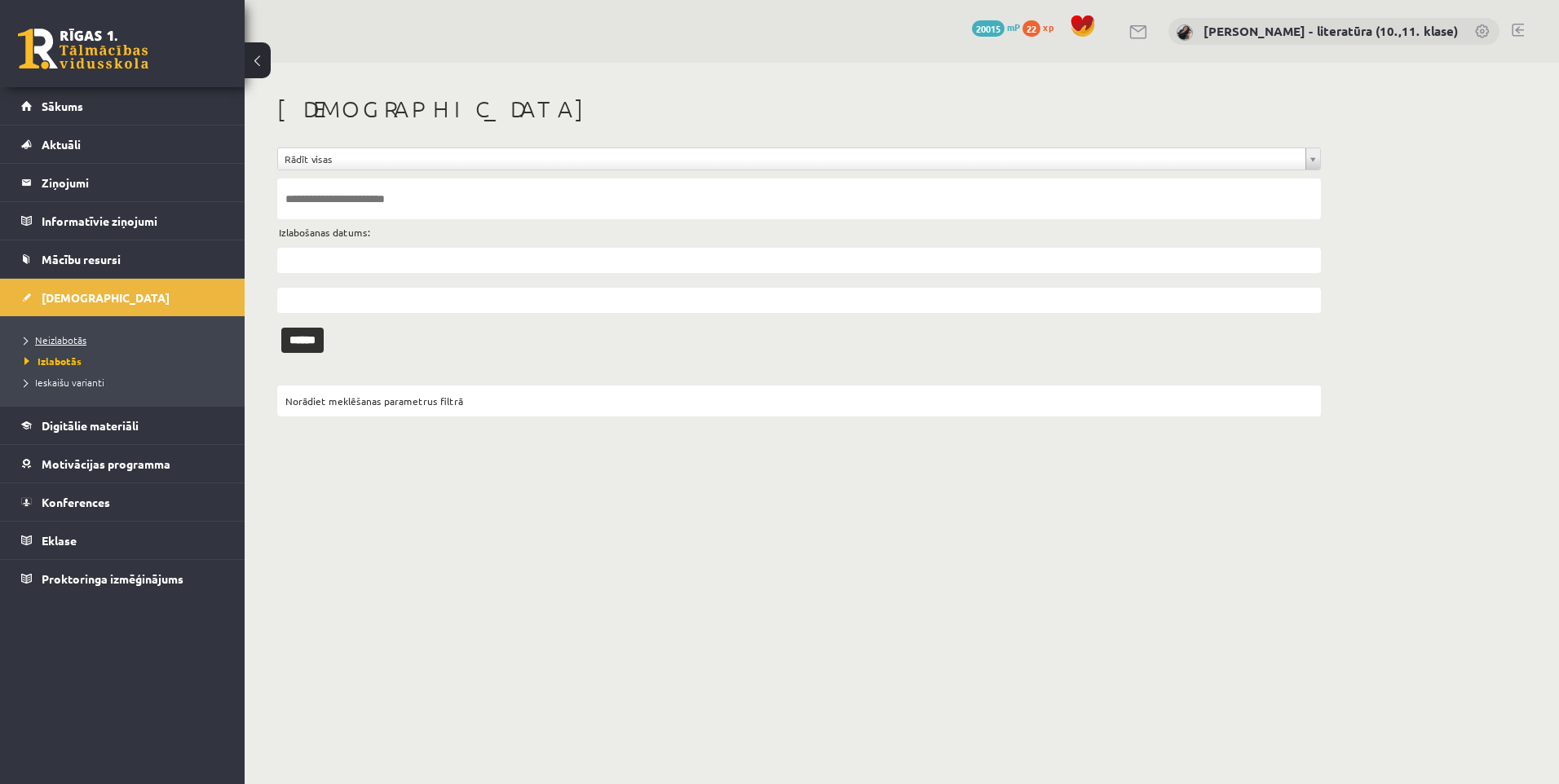
click at [61, 346] on link "Neizlabotās" at bounding box center [127, 340] width 204 height 15
